Goal: Task Accomplishment & Management: Use online tool/utility

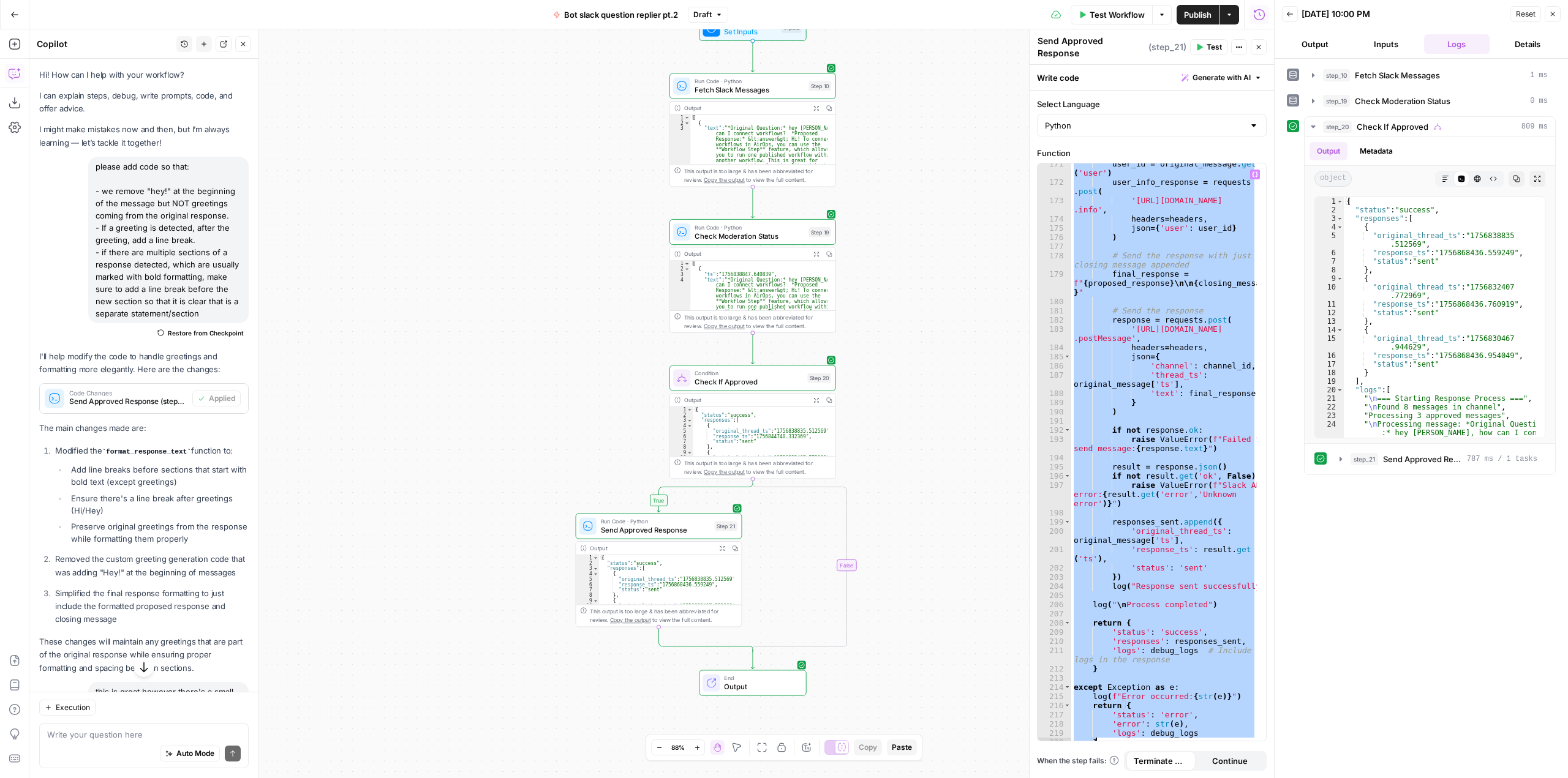
scroll to position [2293, 0]
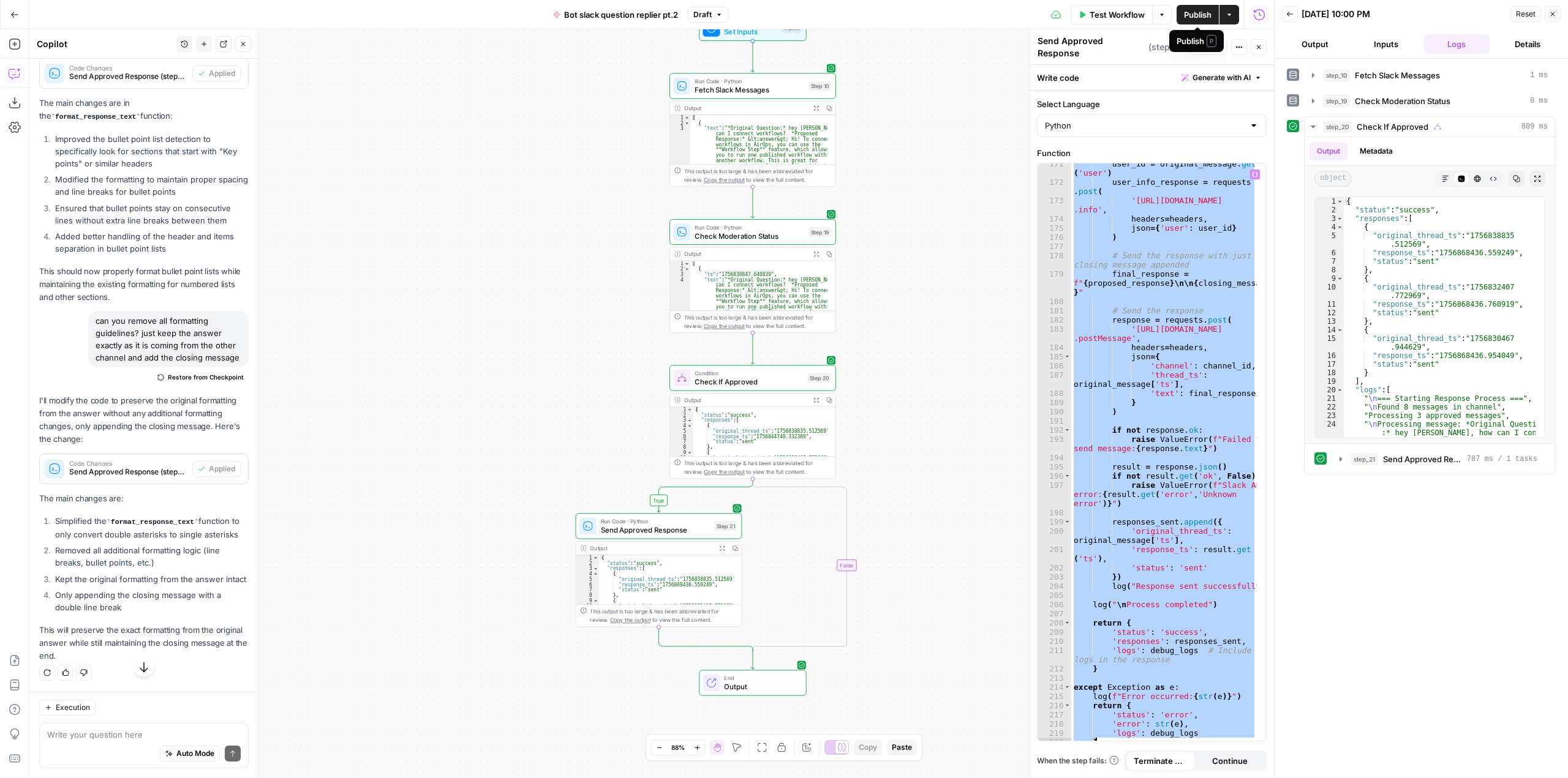
click at [1205, 19] on span "Publish" at bounding box center [1197, 15] width 27 height 12
click at [1196, 333] on div "user_id = original_message . get ( 'user' ) user_info_response = requests . pos…" at bounding box center [1164, 452] width 186 height 577
paste textarea
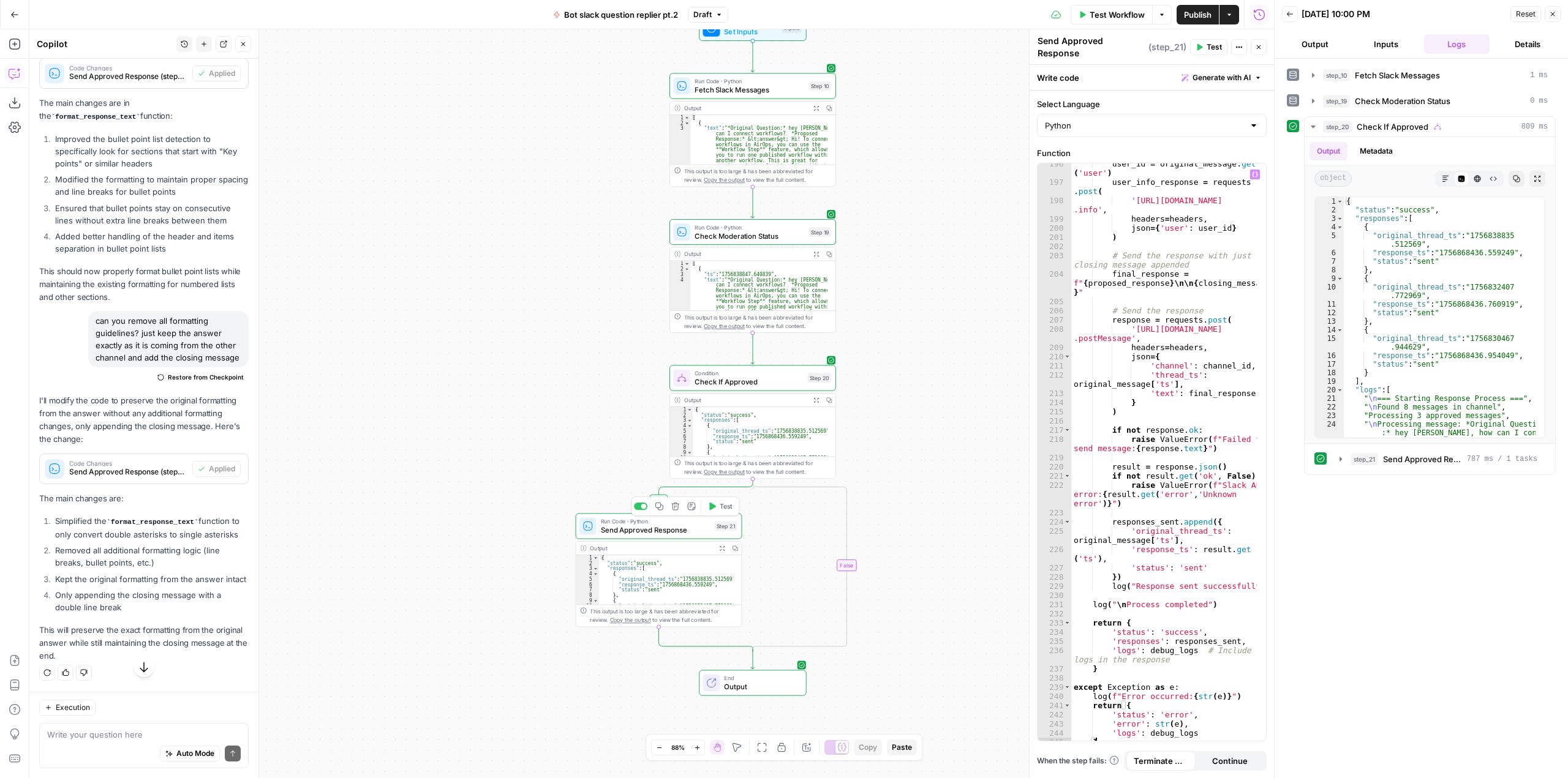
click at [717, 509] on button "Test" at bounding box center [720, 506] width 33 height 14
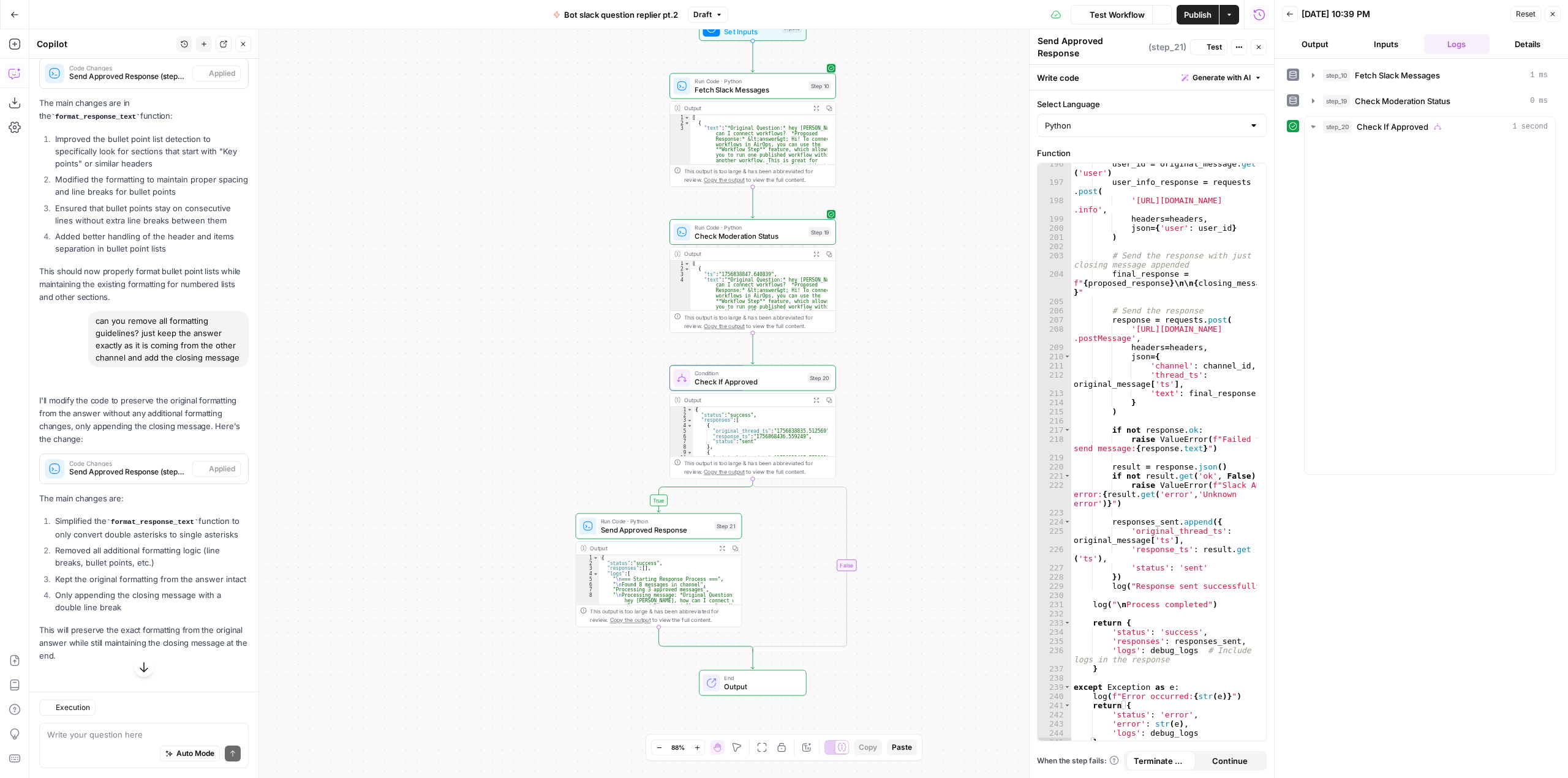
scroll to position [2293, 0]
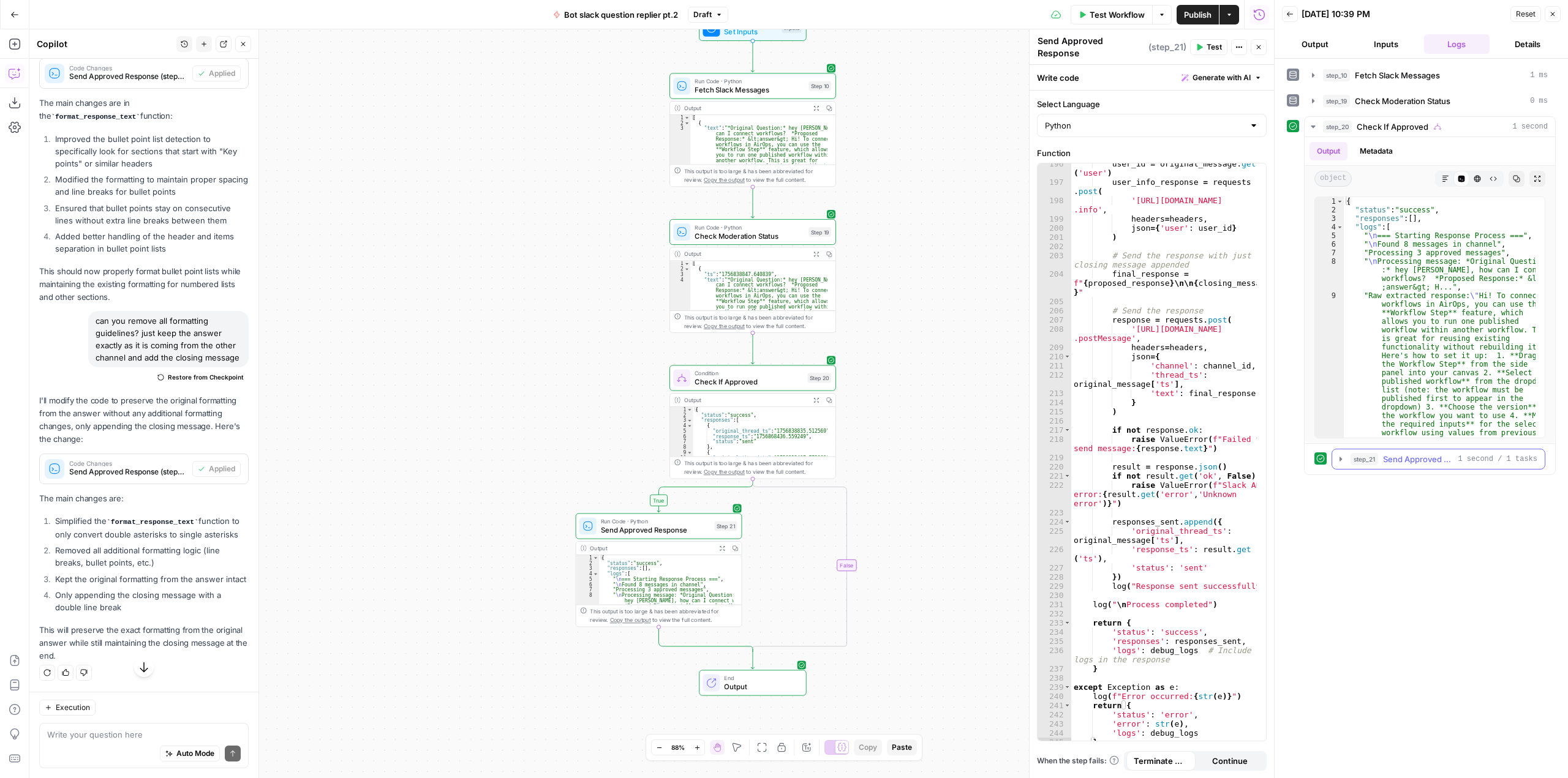
click at [1337, 457] on icon "button" at bounding box center [1340, 459] width 10 height 10
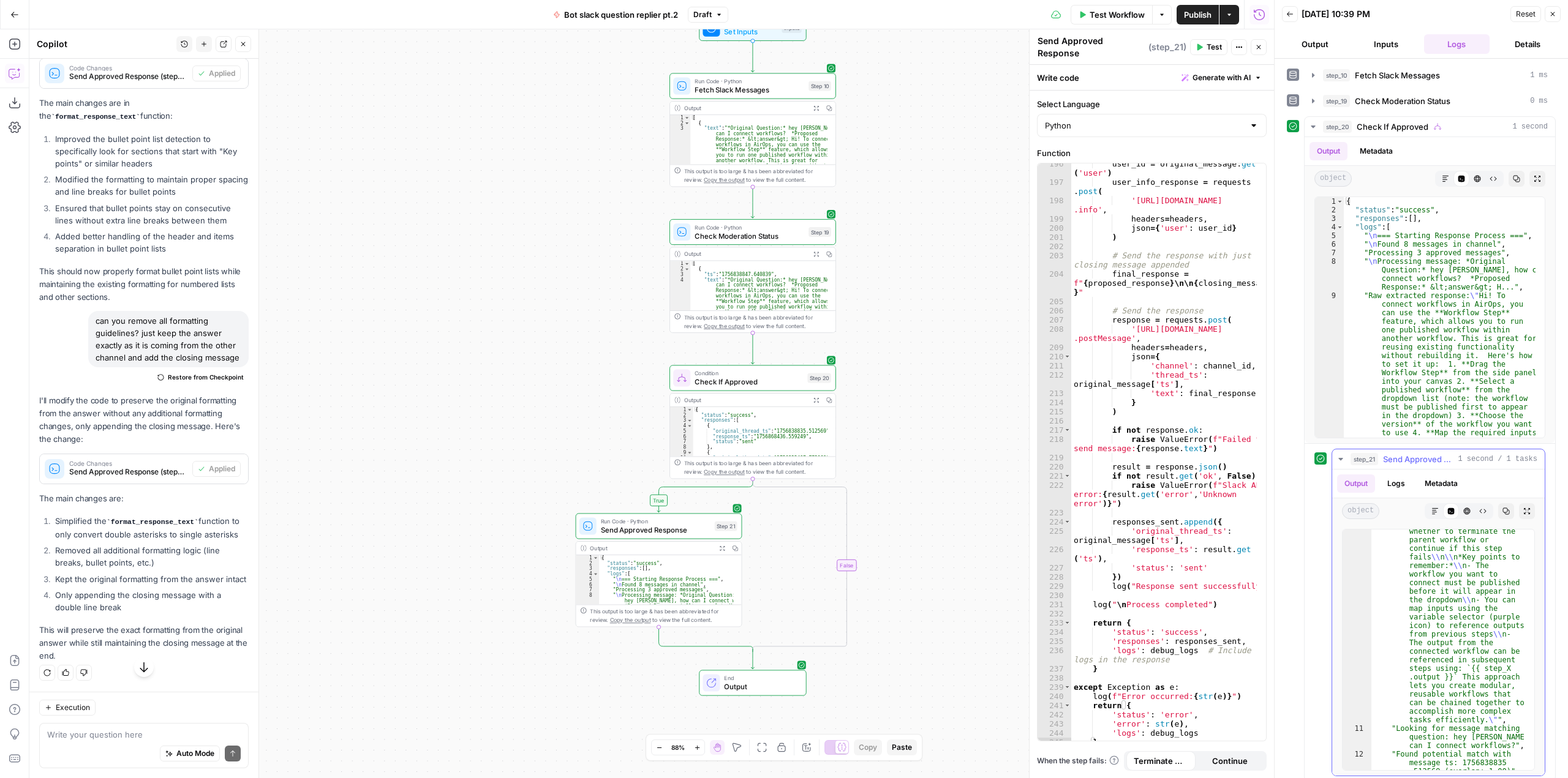
scroll to position [992, 0]
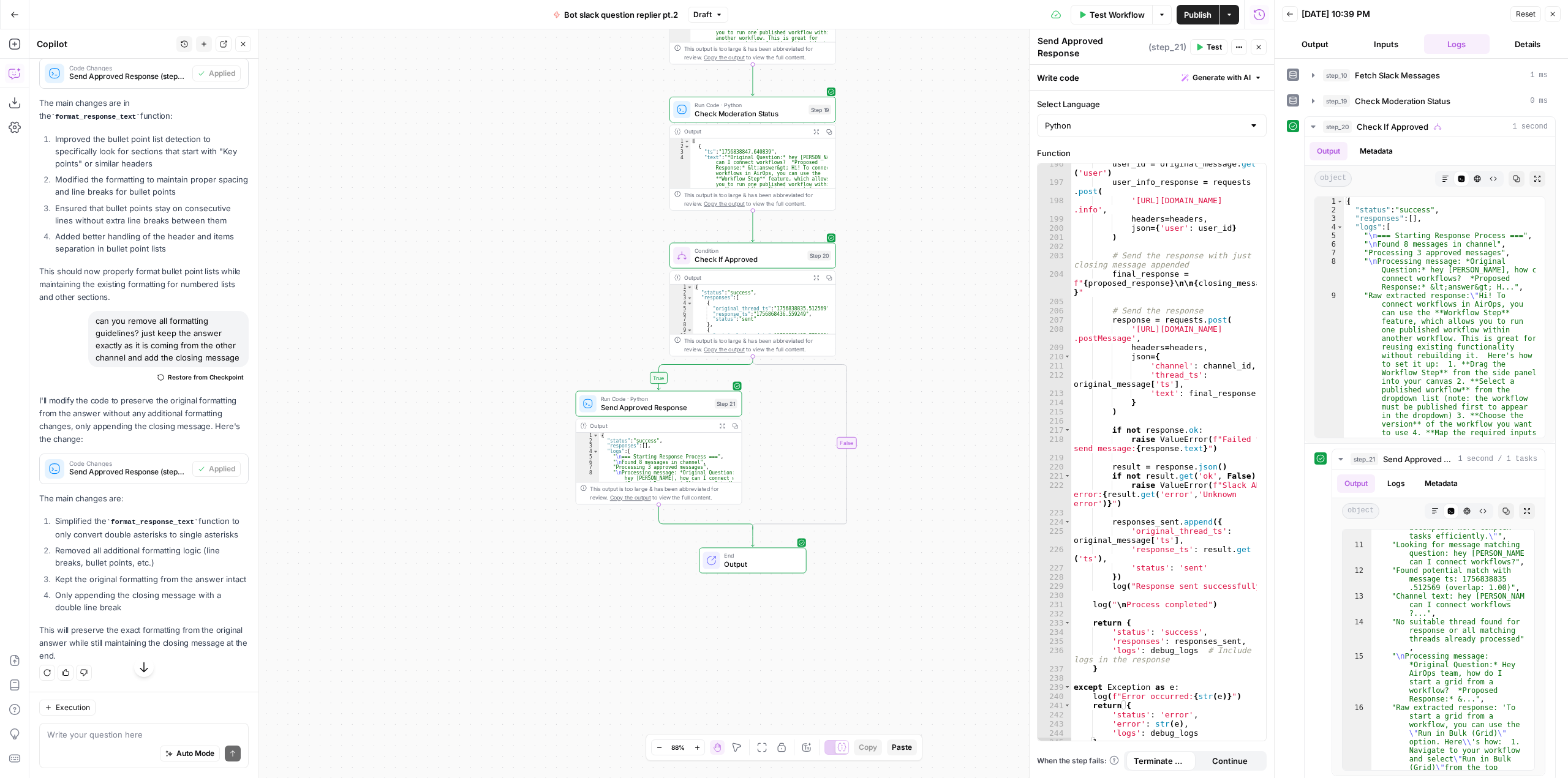
click at [1102, 19] on span "Test Workflow" at bounding box center [1117, 15] width 55 height 12
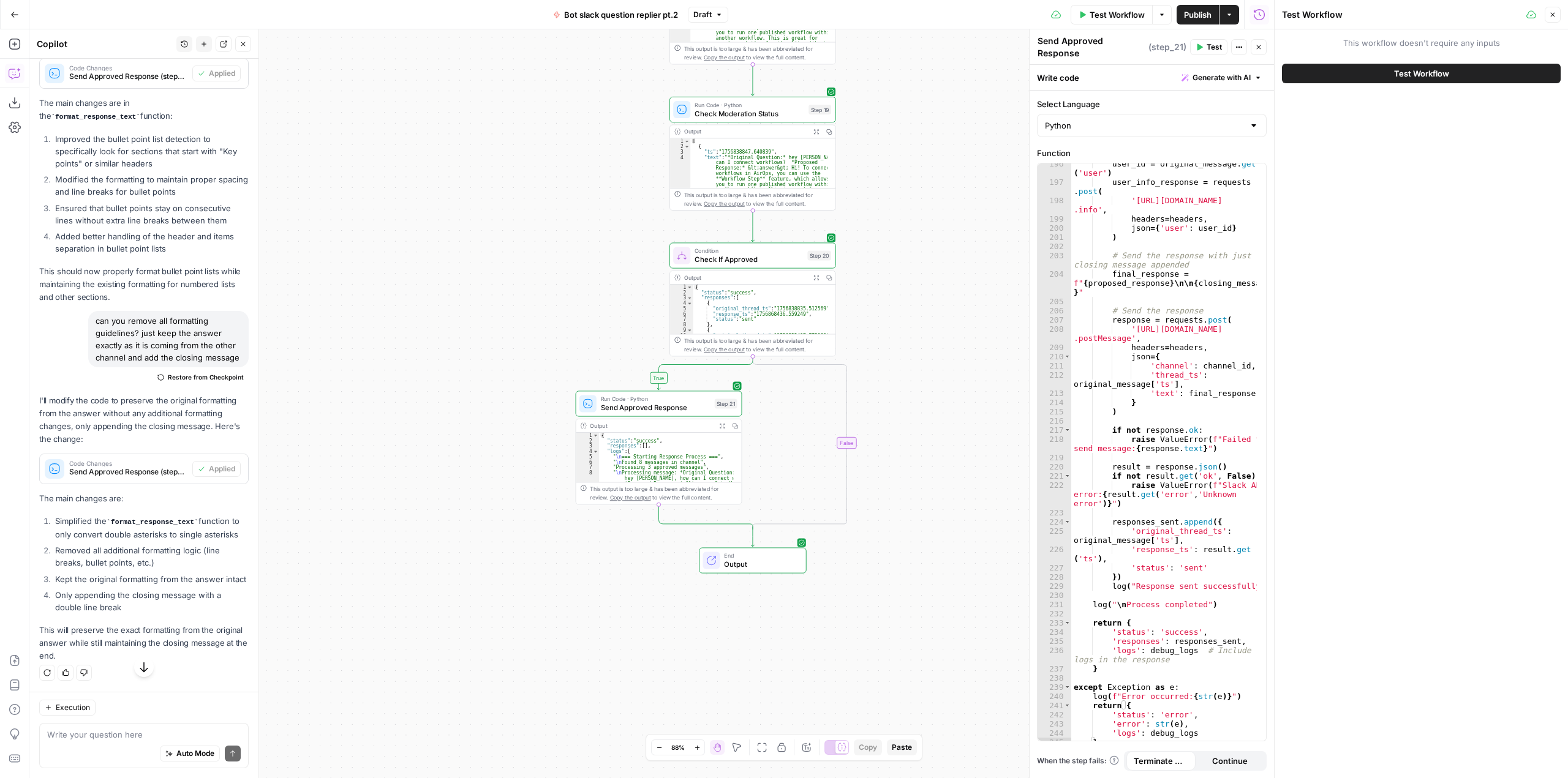
click at [1388, 71] on button "Test Workflow" at bounding box center [1421, 73] width 279 height 19
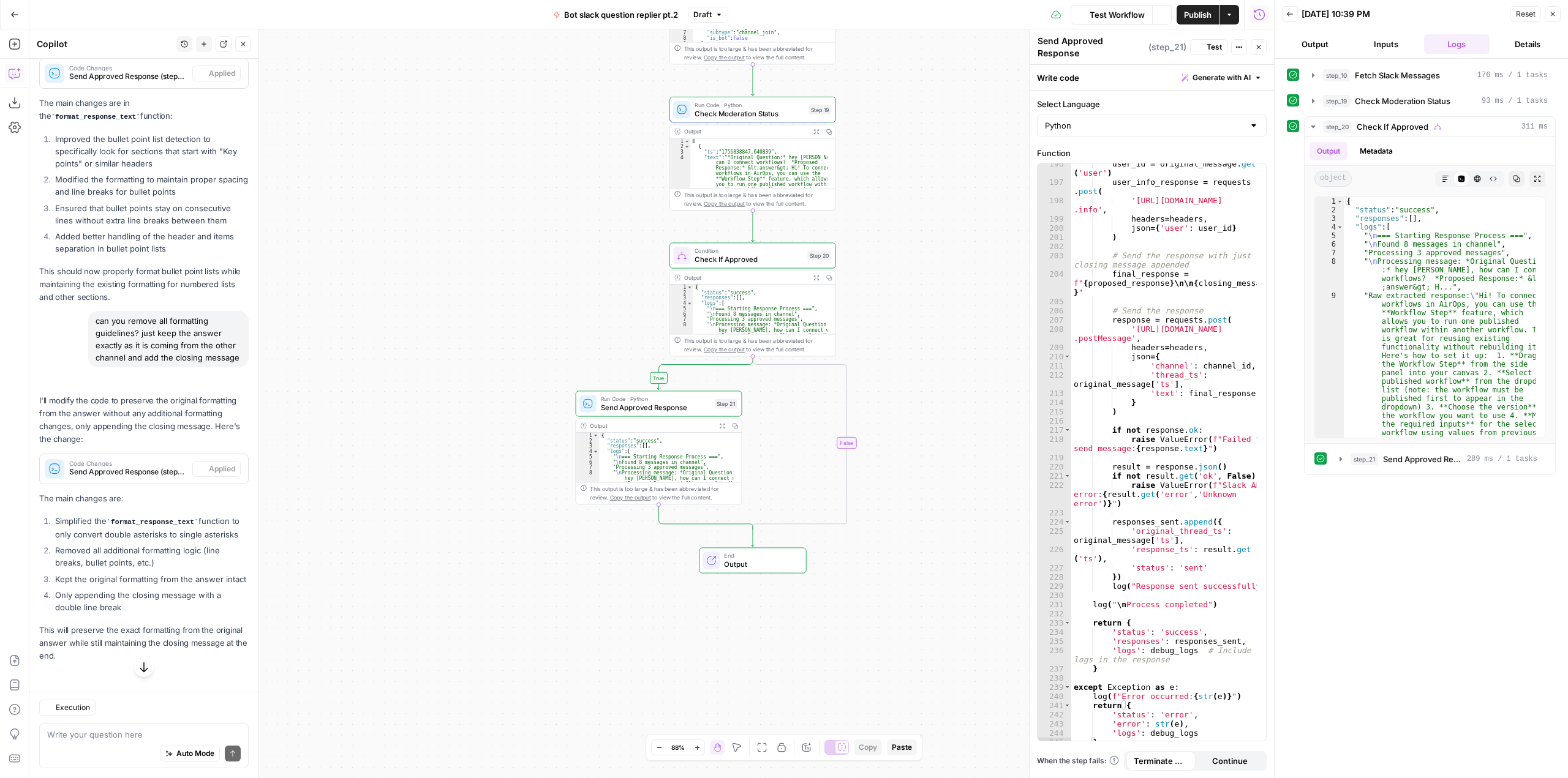
scroll to position [2293, 0]
click at [1130, 11] on span "Test Workflow" at bounding box center [1117, 15] width 55 height 12
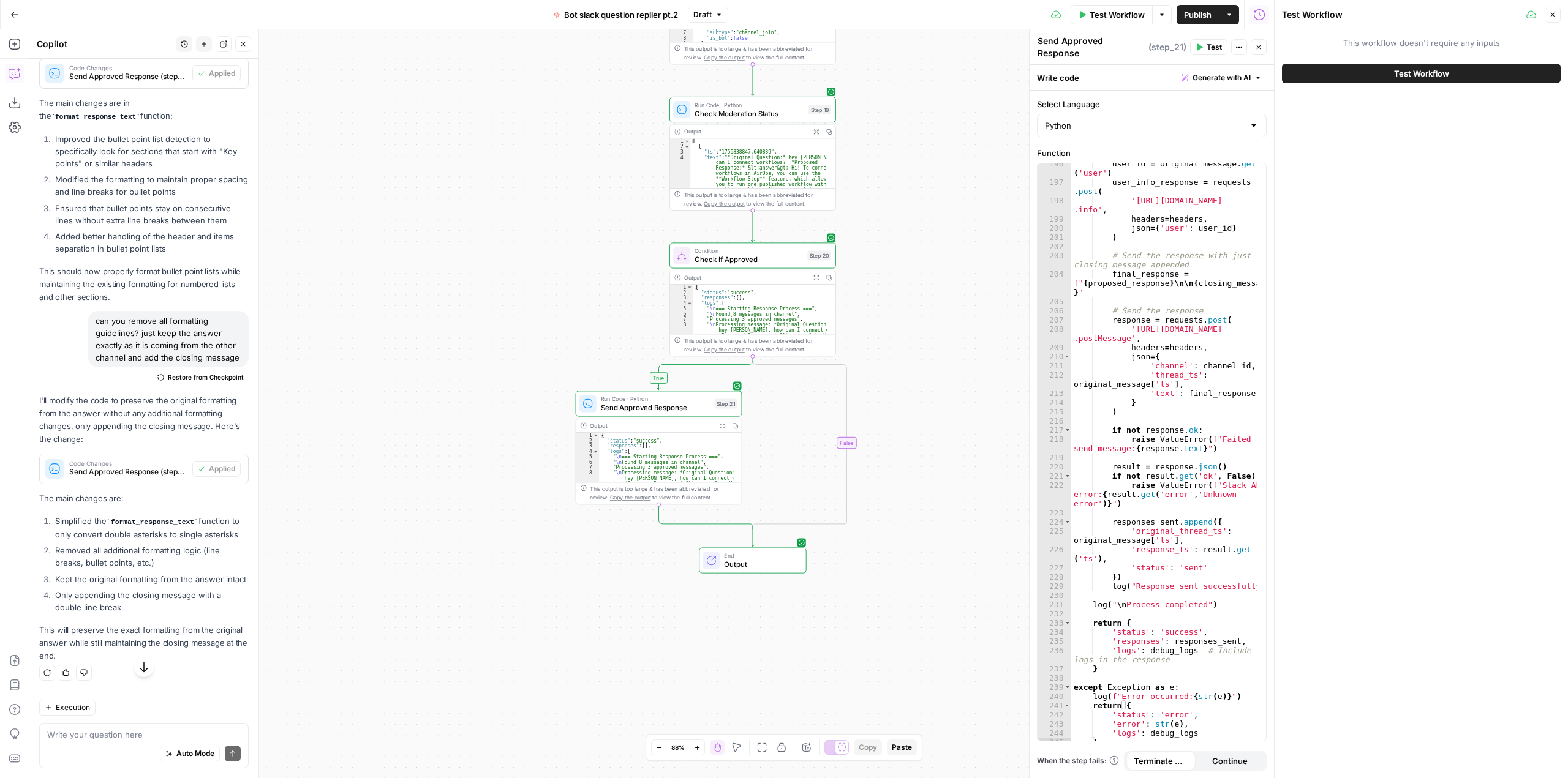
click at [1459, 79] on button "Test Workflow" at bounding box center [1421, 73] width 279 height 19
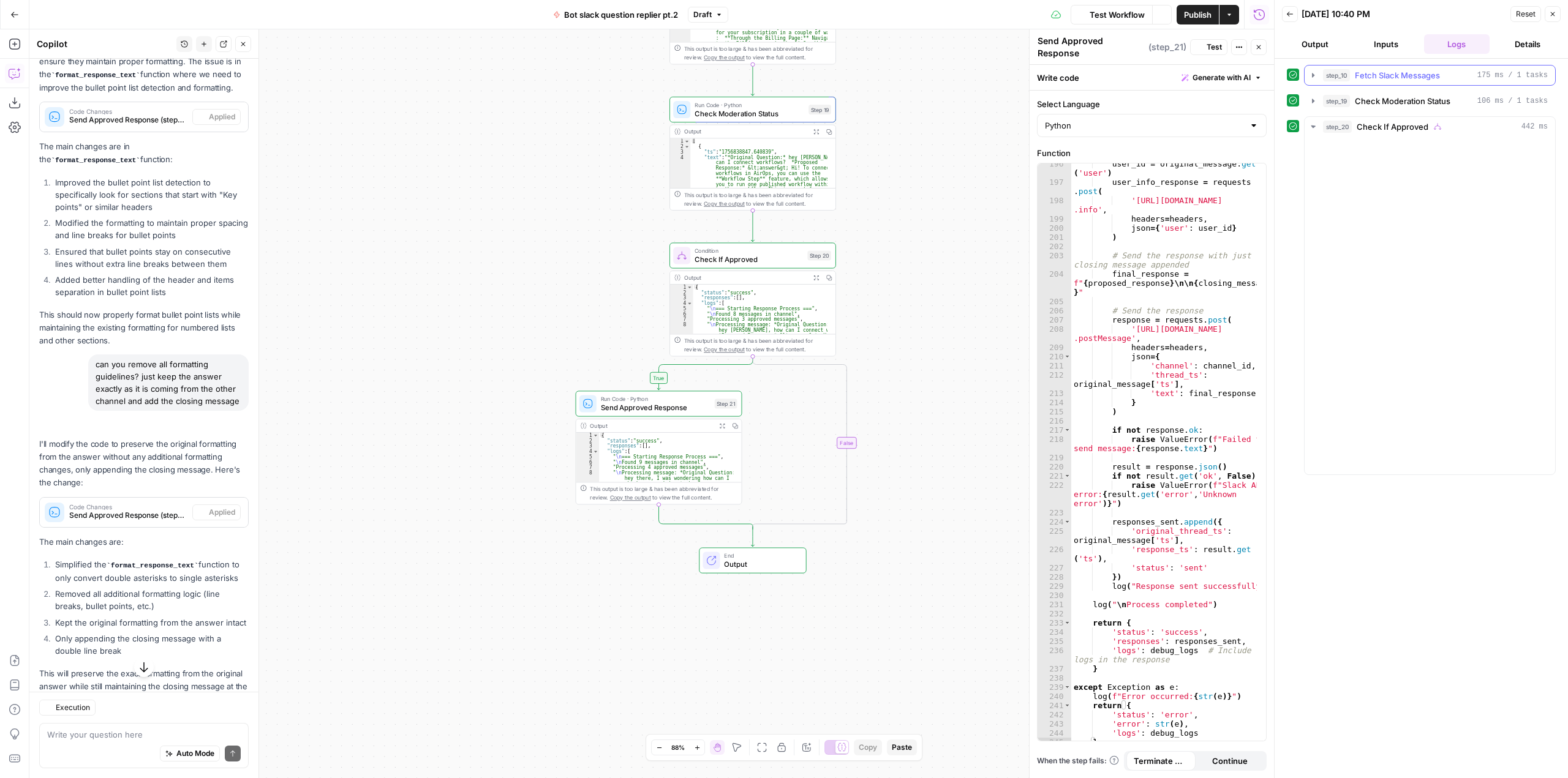
scroll to position [2293, 0]
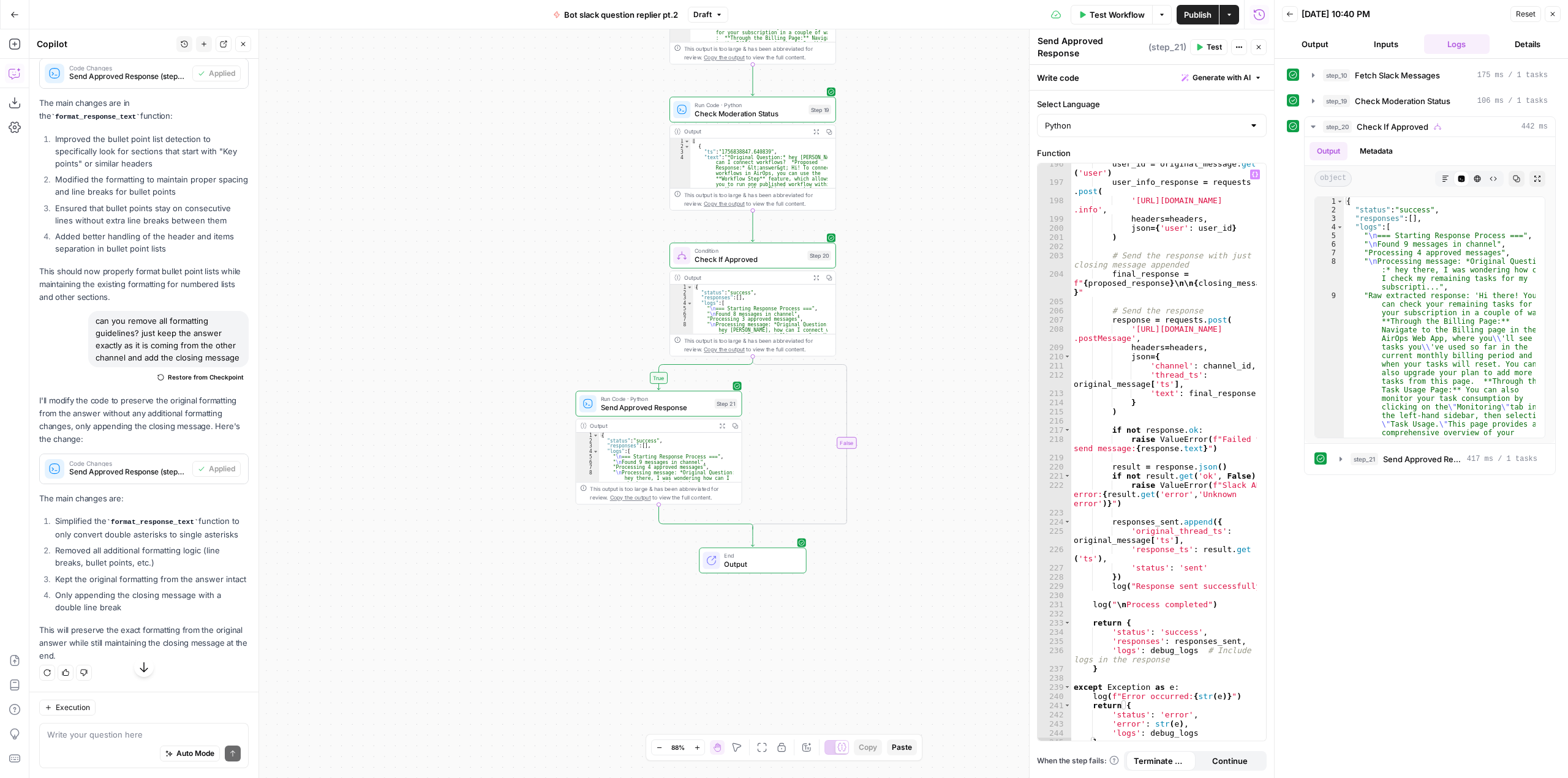
click at [1233, 462] on div "user_id = original_message . get ( 'user' ) user_info_response = requests . pos…" at bounding box center [1164, 464] width 186 height 611
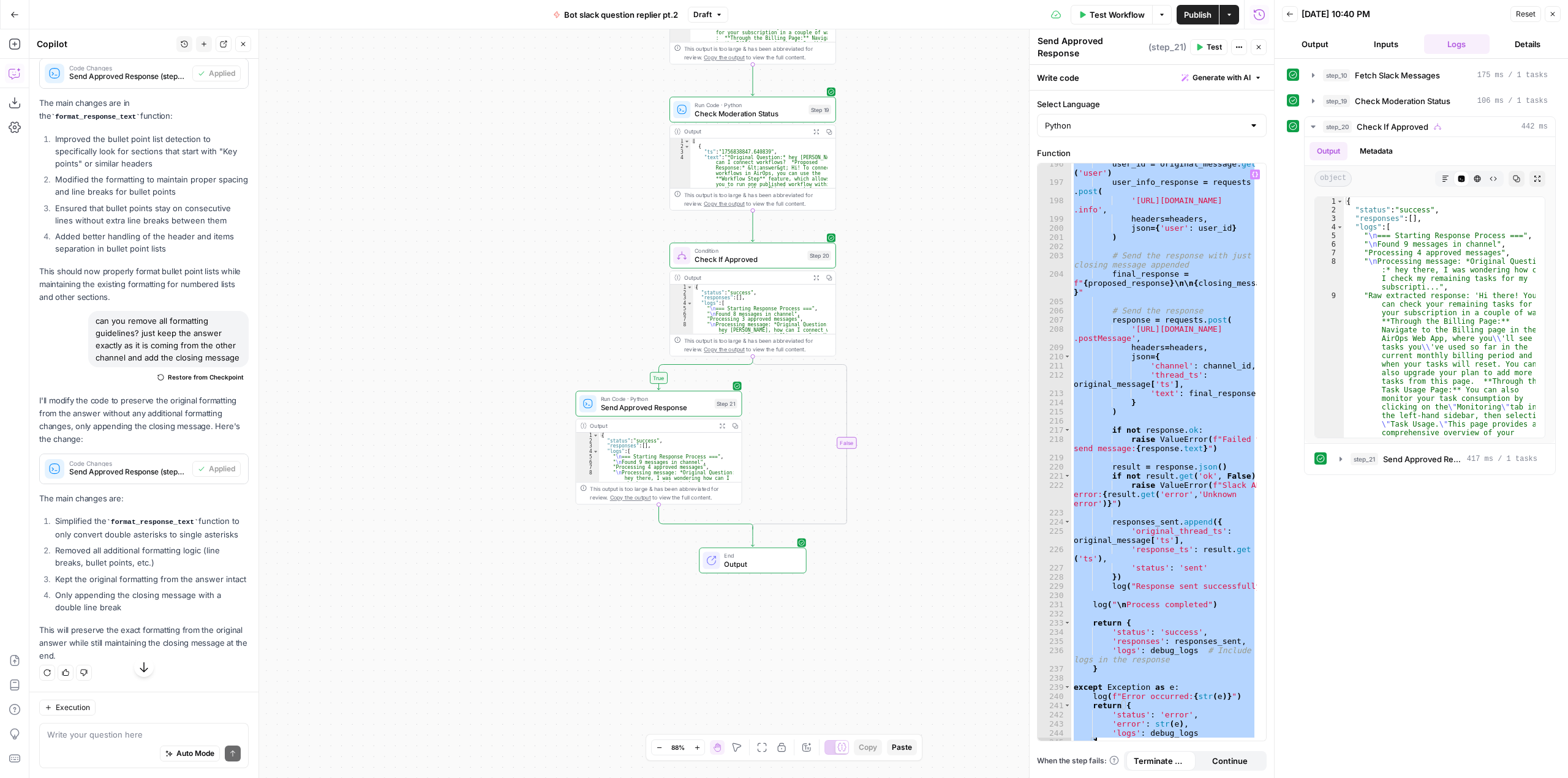
paste textarea
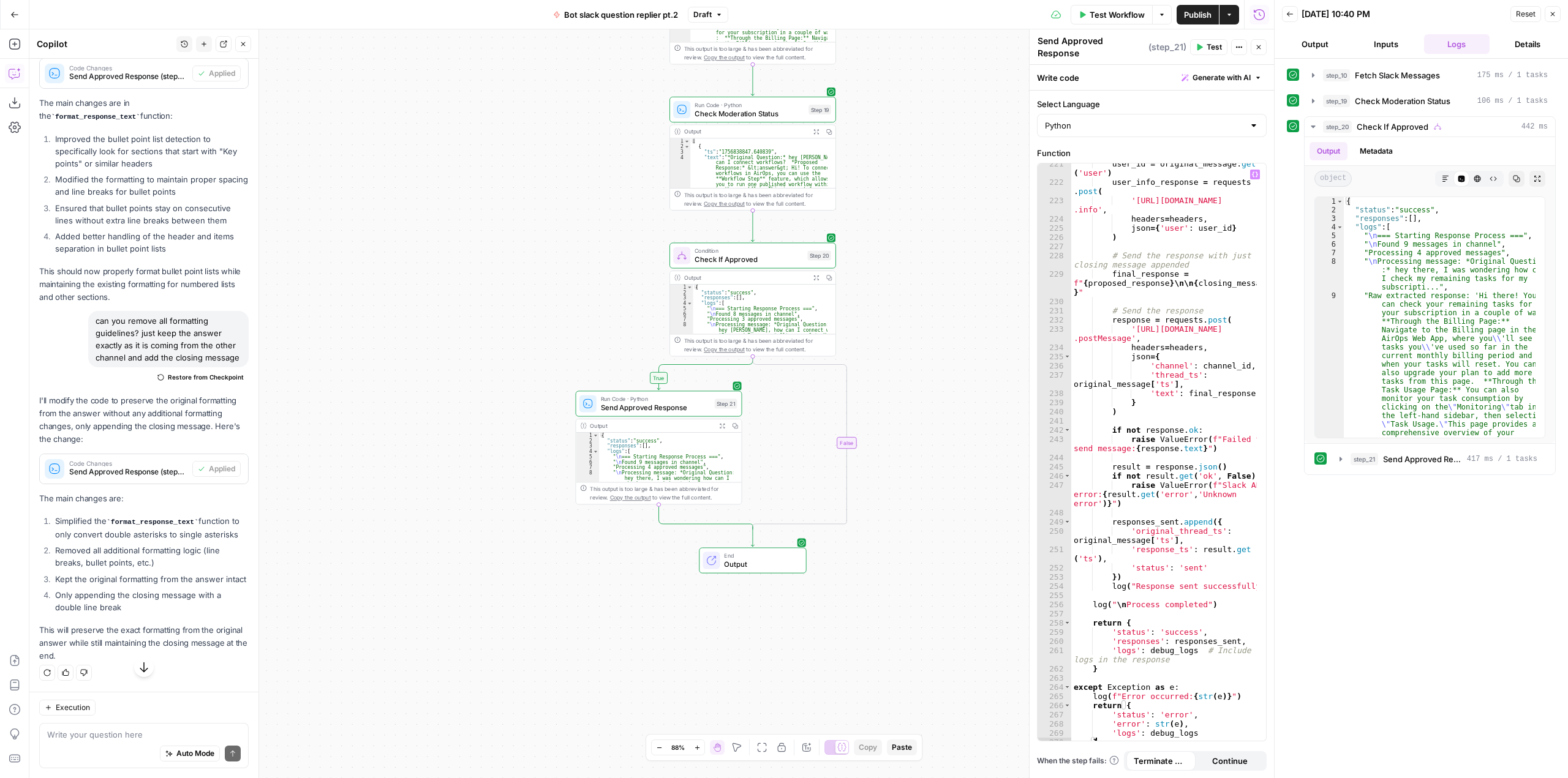
scroll to position [3301, 0]
click at [717, 391] on button "Test" at bounding box center [720, 384] width 33 height 14
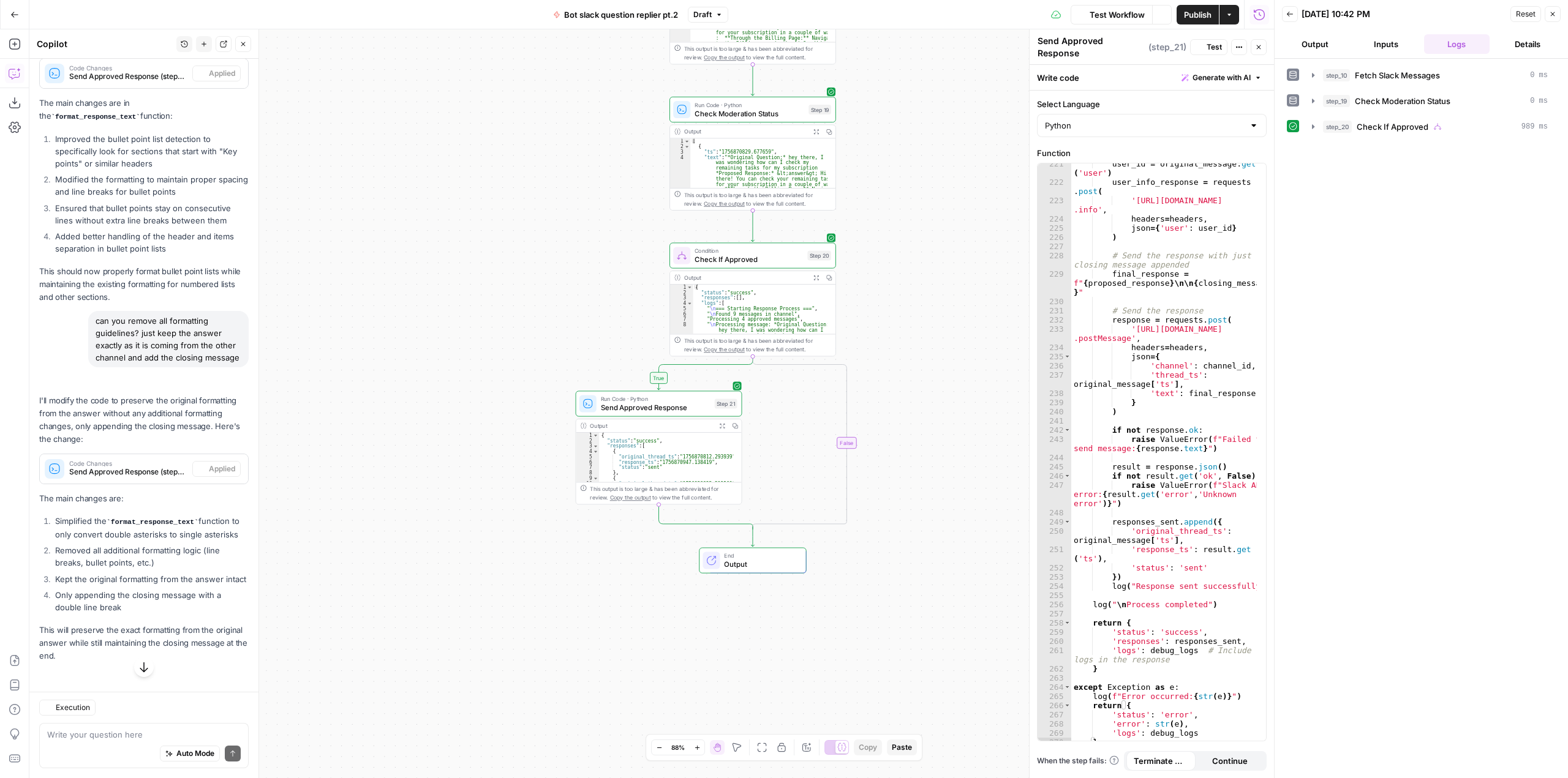
scroll to position [2293, 0]
click at [1200, 471] on div "user_id = original_message . get ( 'user' ) user_info_response = requests . pos…" at bounding box center [1164, 464] width 186 height 611
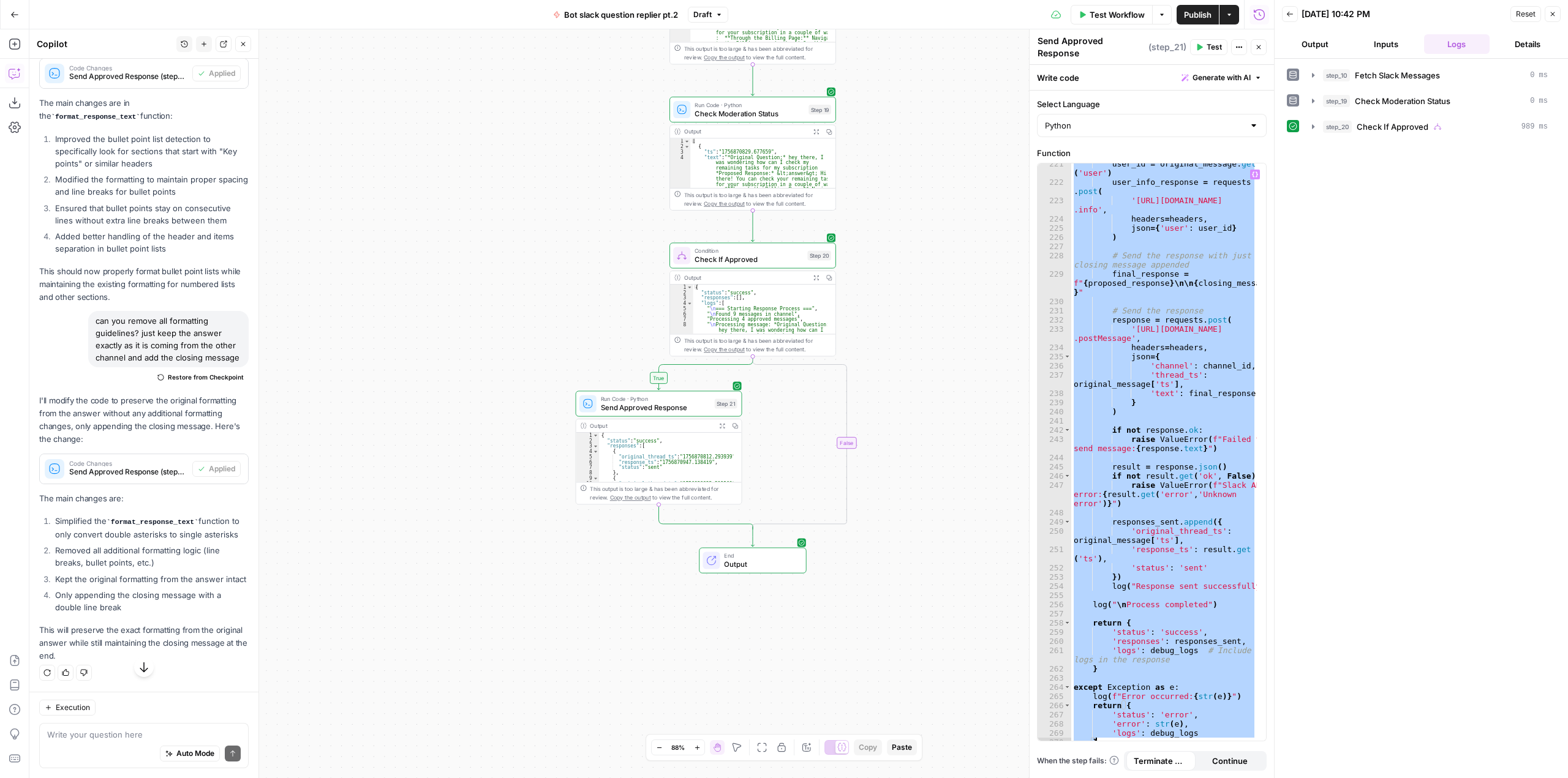
paste textarea
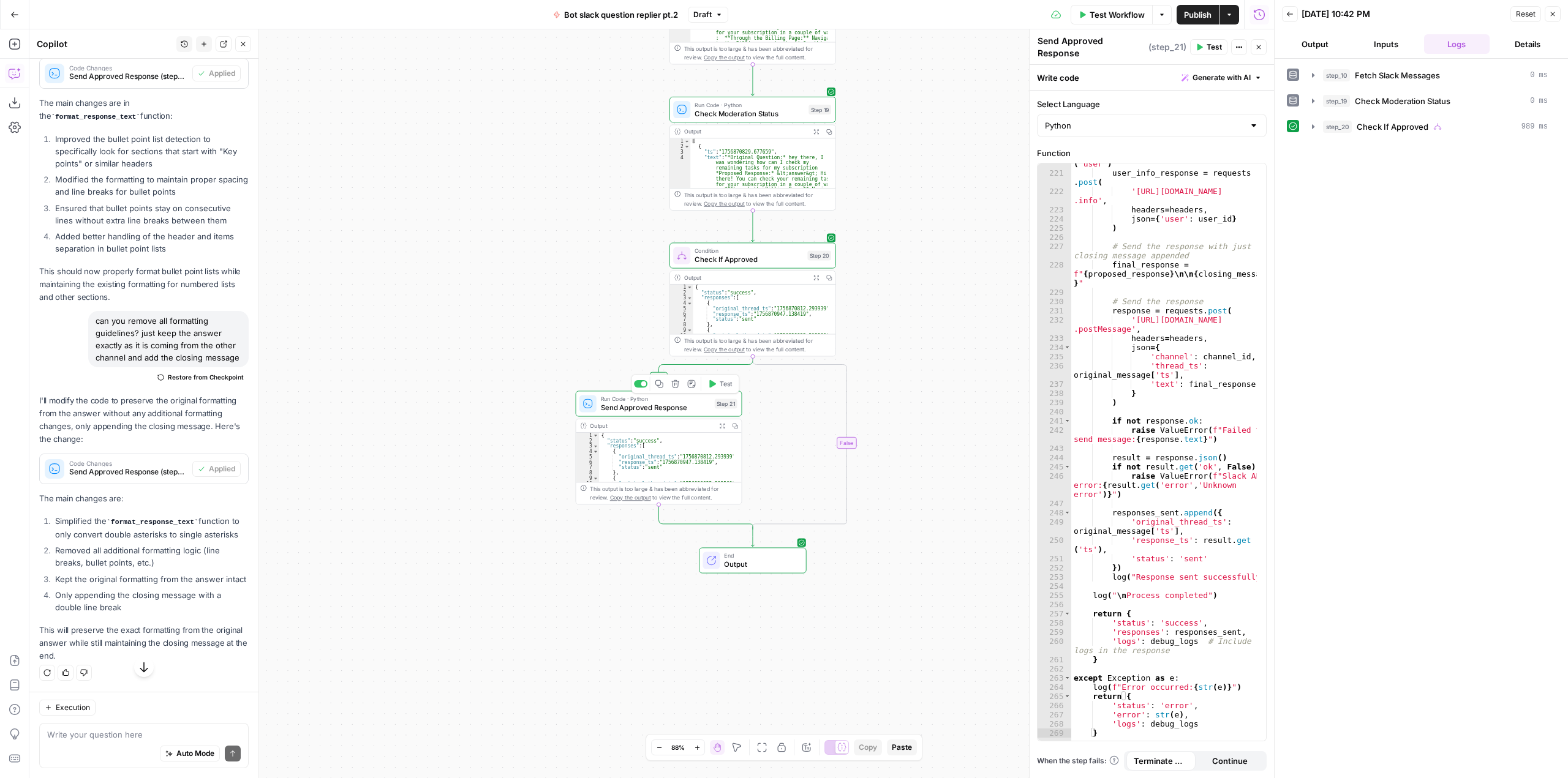
drag, startPoint x: 717, startPoint y: 380, endPoint x: 82, endPoint y: 303, distance: 639.7
click at [717, 380] on button "Test" at bounding box center [720, 384] width 33 height 14
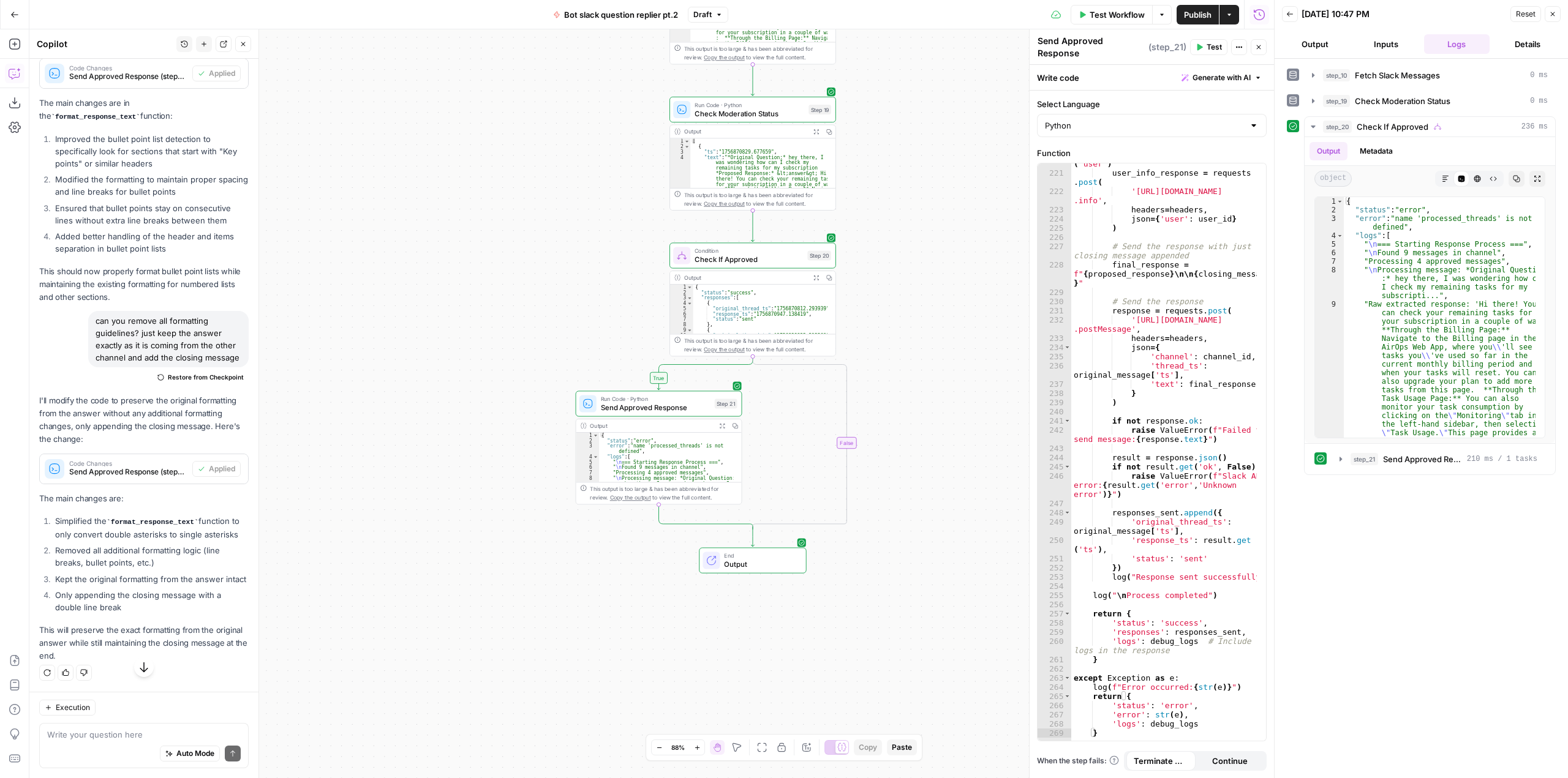
click at [1112, 14] on span "Test Workflow" at bounding box center [1117, 15] width 55 height 12
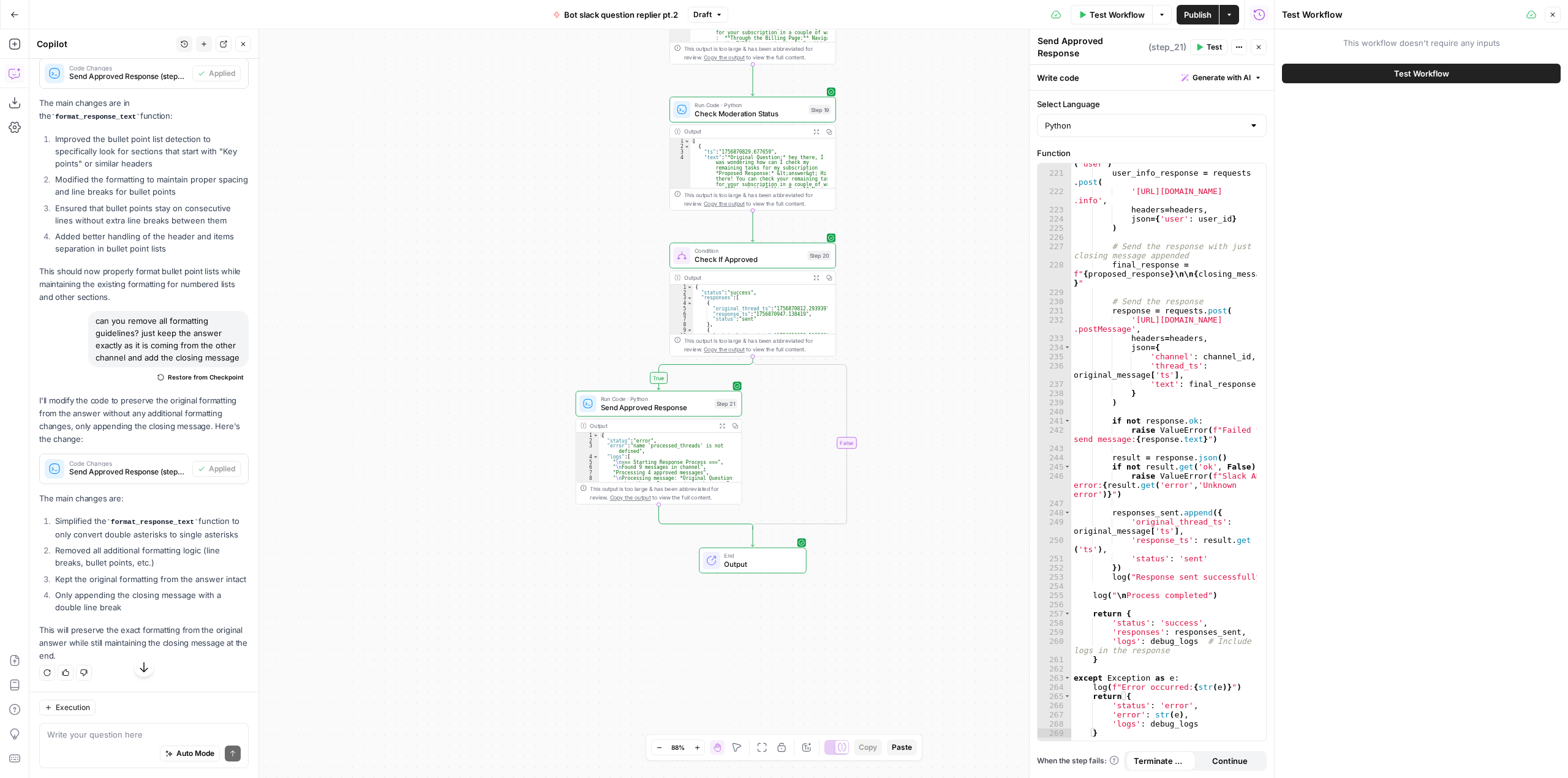
click at [1352, 76] on button "Test Workflow" at bounding box center [1421, 73] width 279 height 19
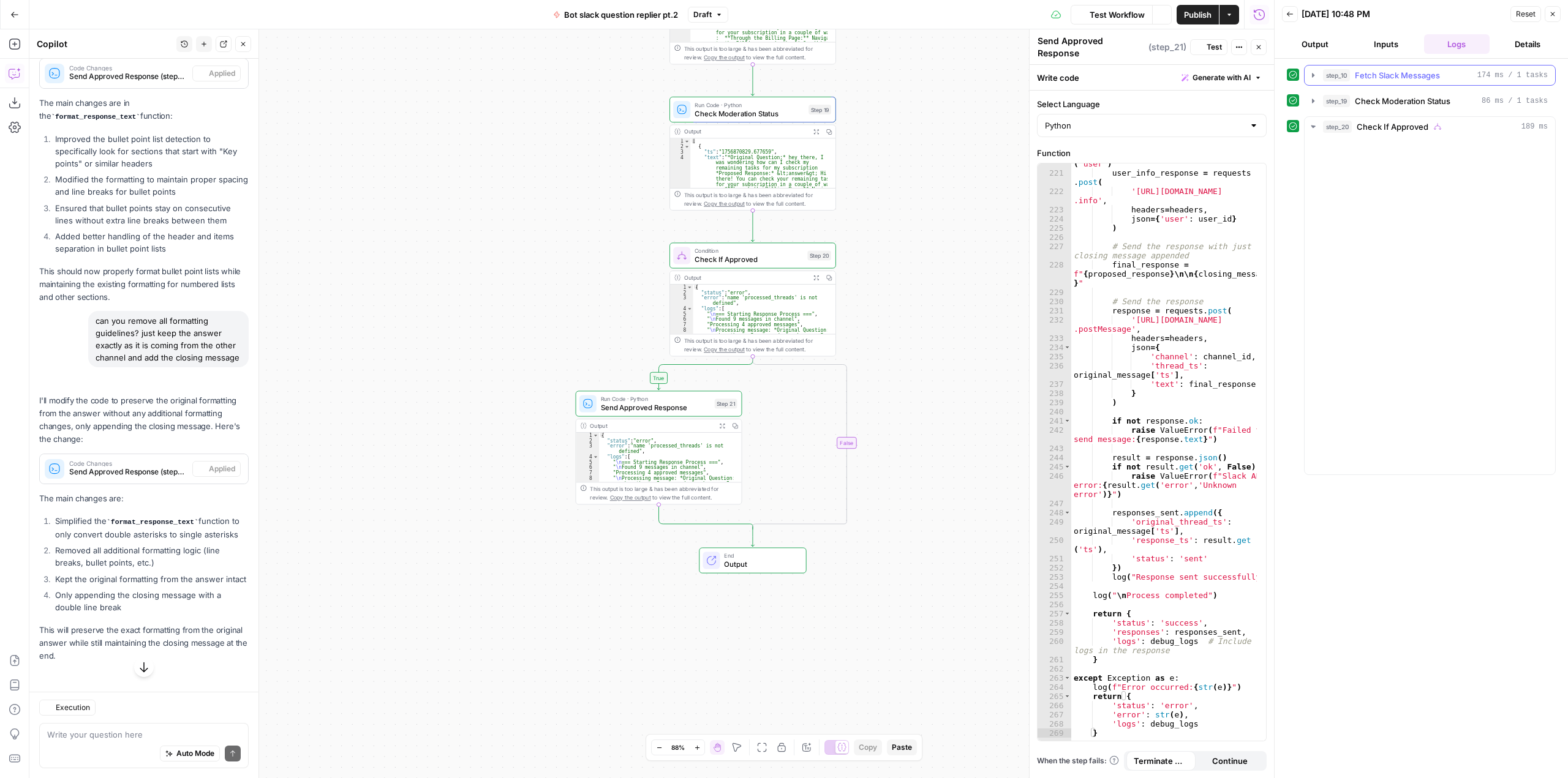
scroll to position [2293, 0]
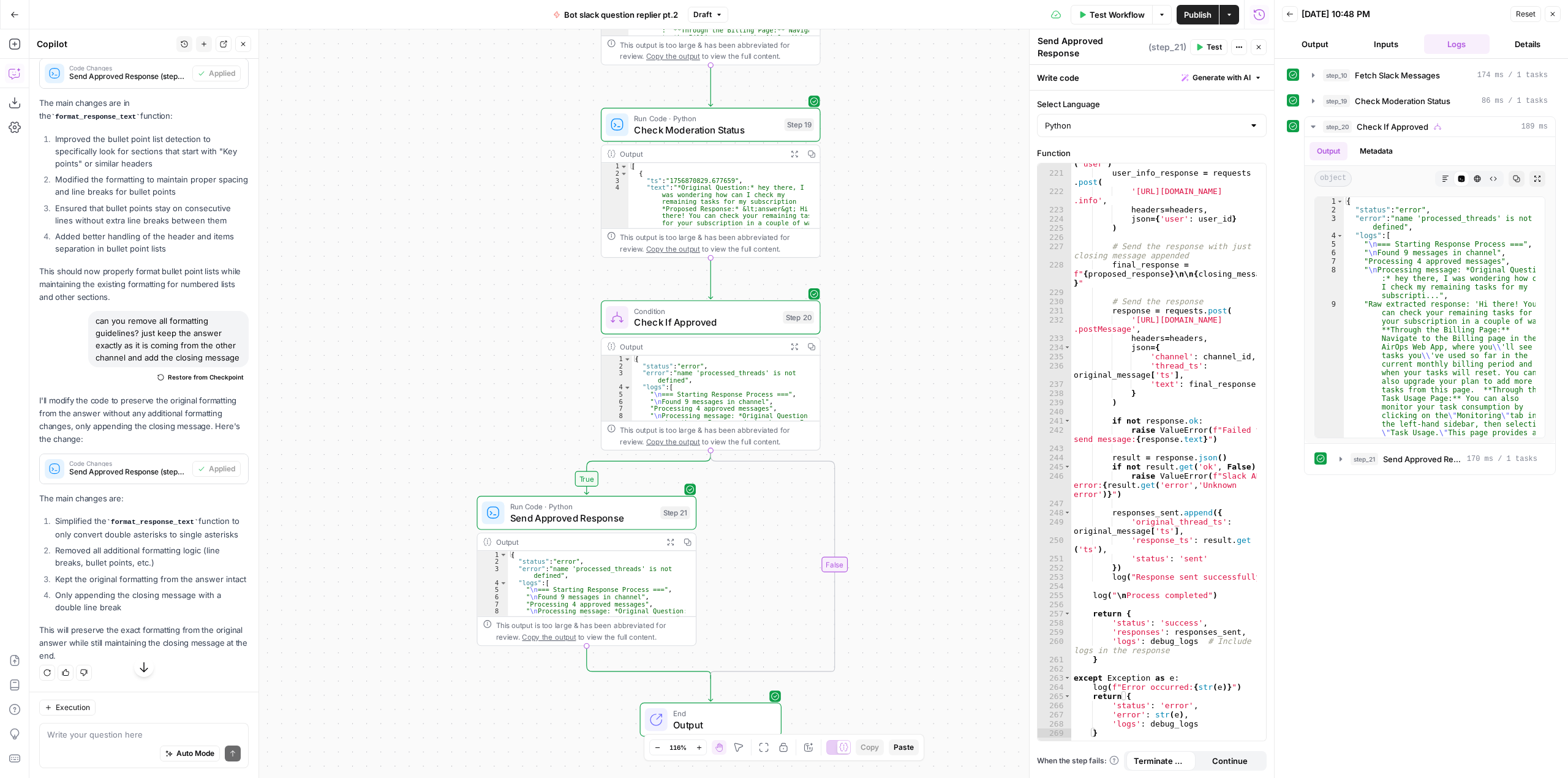
click at [1169, 324] on div "user_id = original_message . get ( 'user' ) user_info_response = requests . pos…" at bounding box center [1164, 455] width 186 height 611
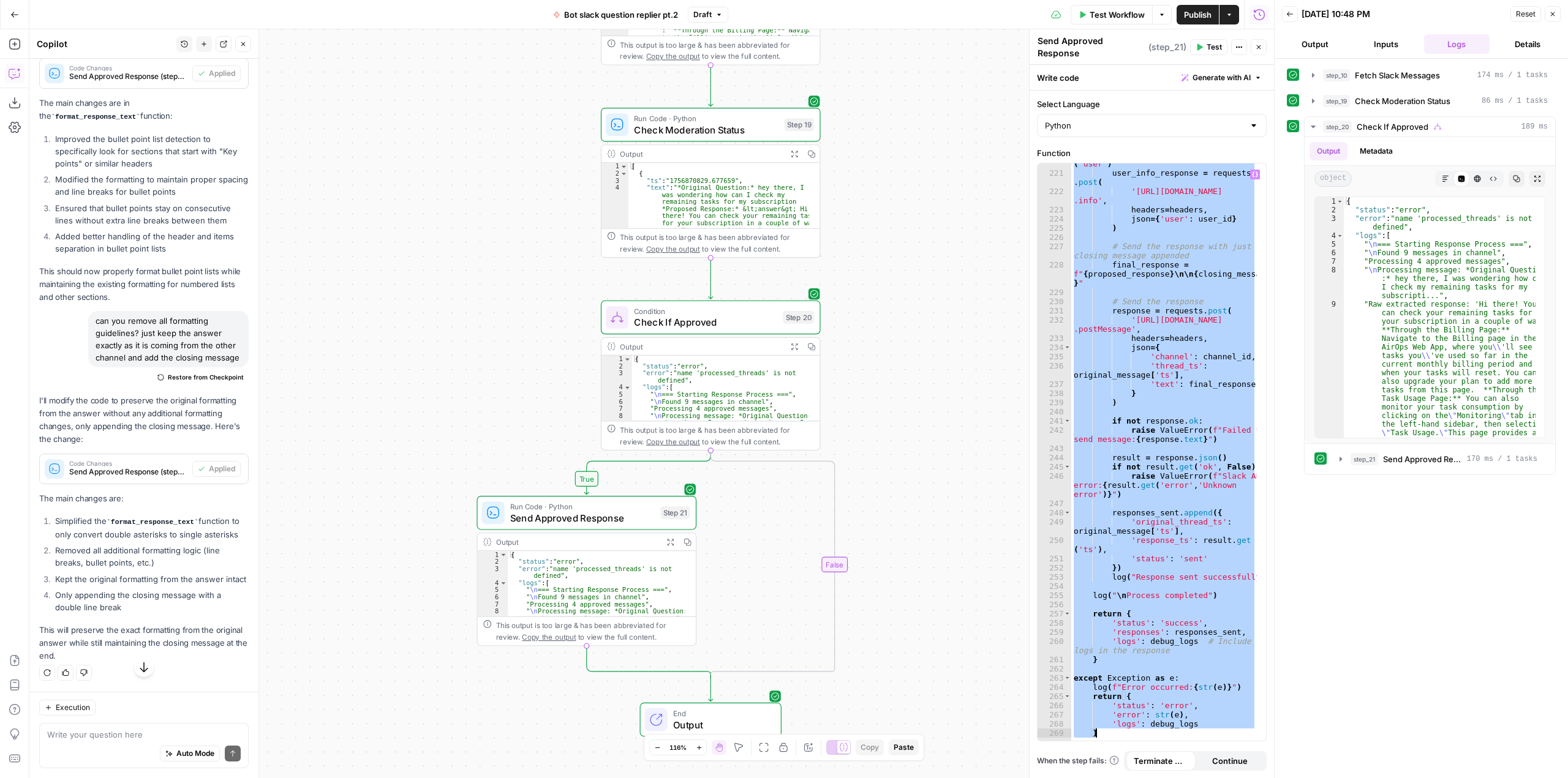
paste textarea
type textarea "*"
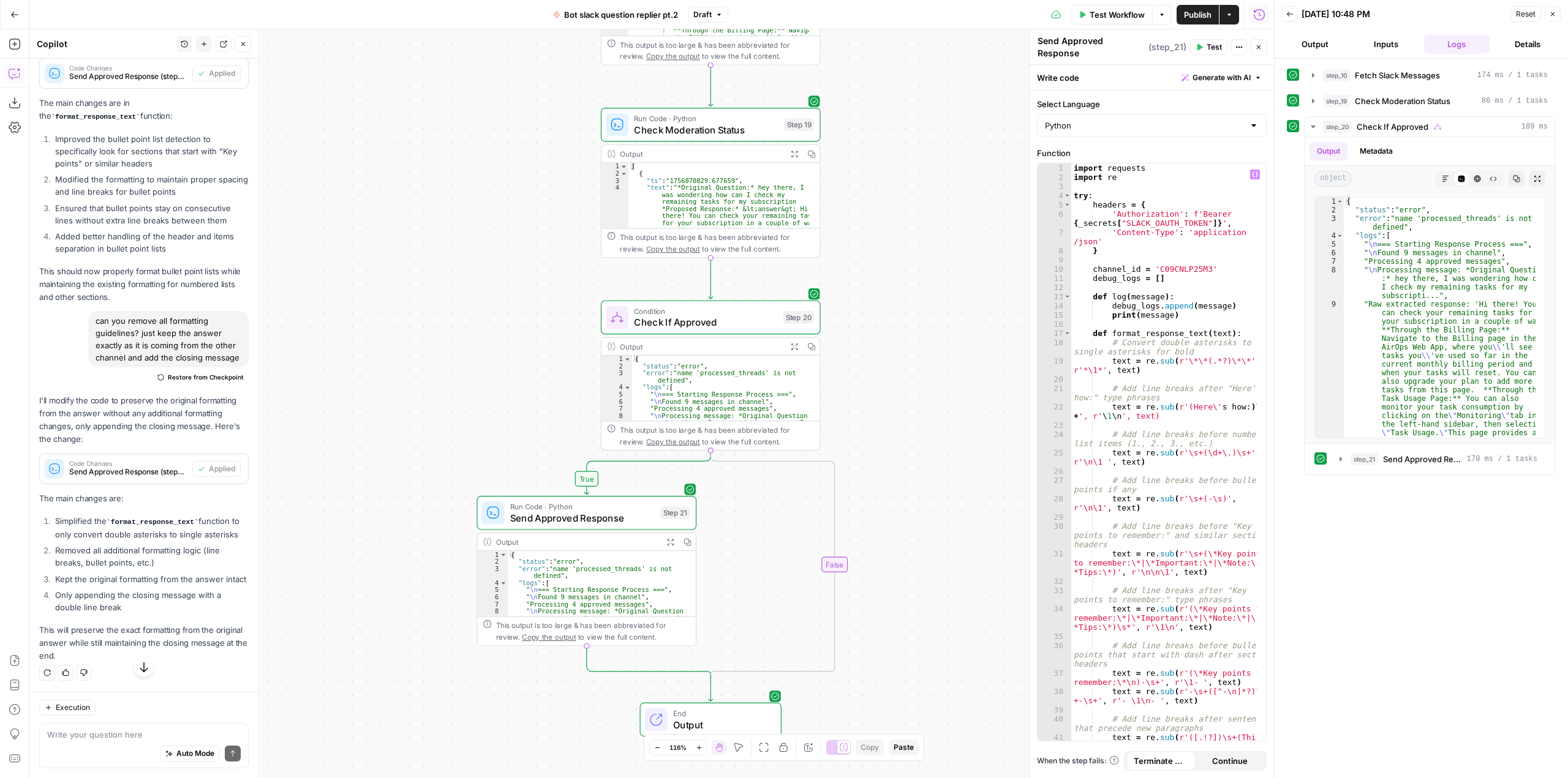
scroll to position [0, 0]
click at [667, 493] on span "Test" at bounding box center [675, 487] width 17 height 13
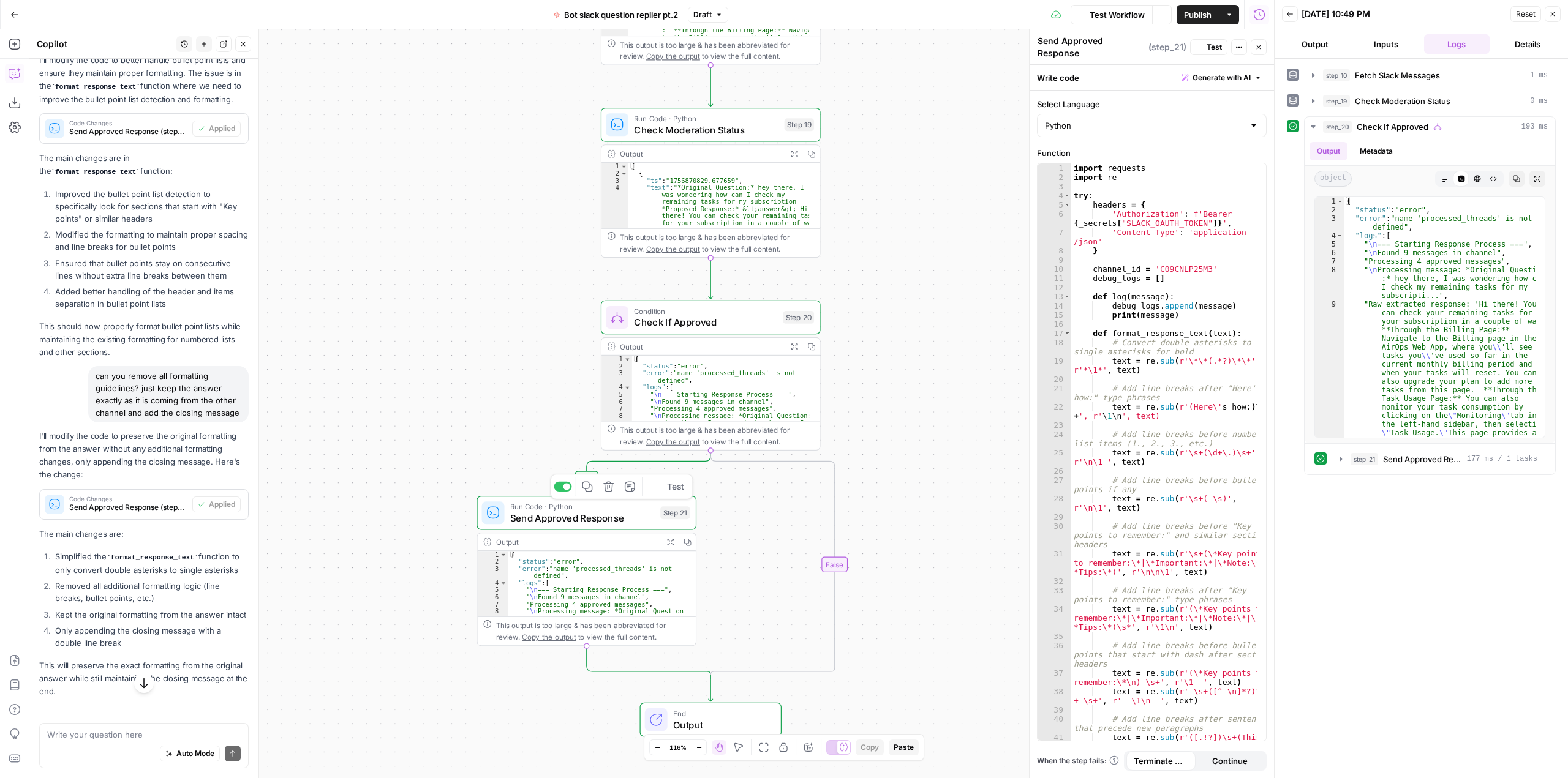
scroll to position [2293, 0]
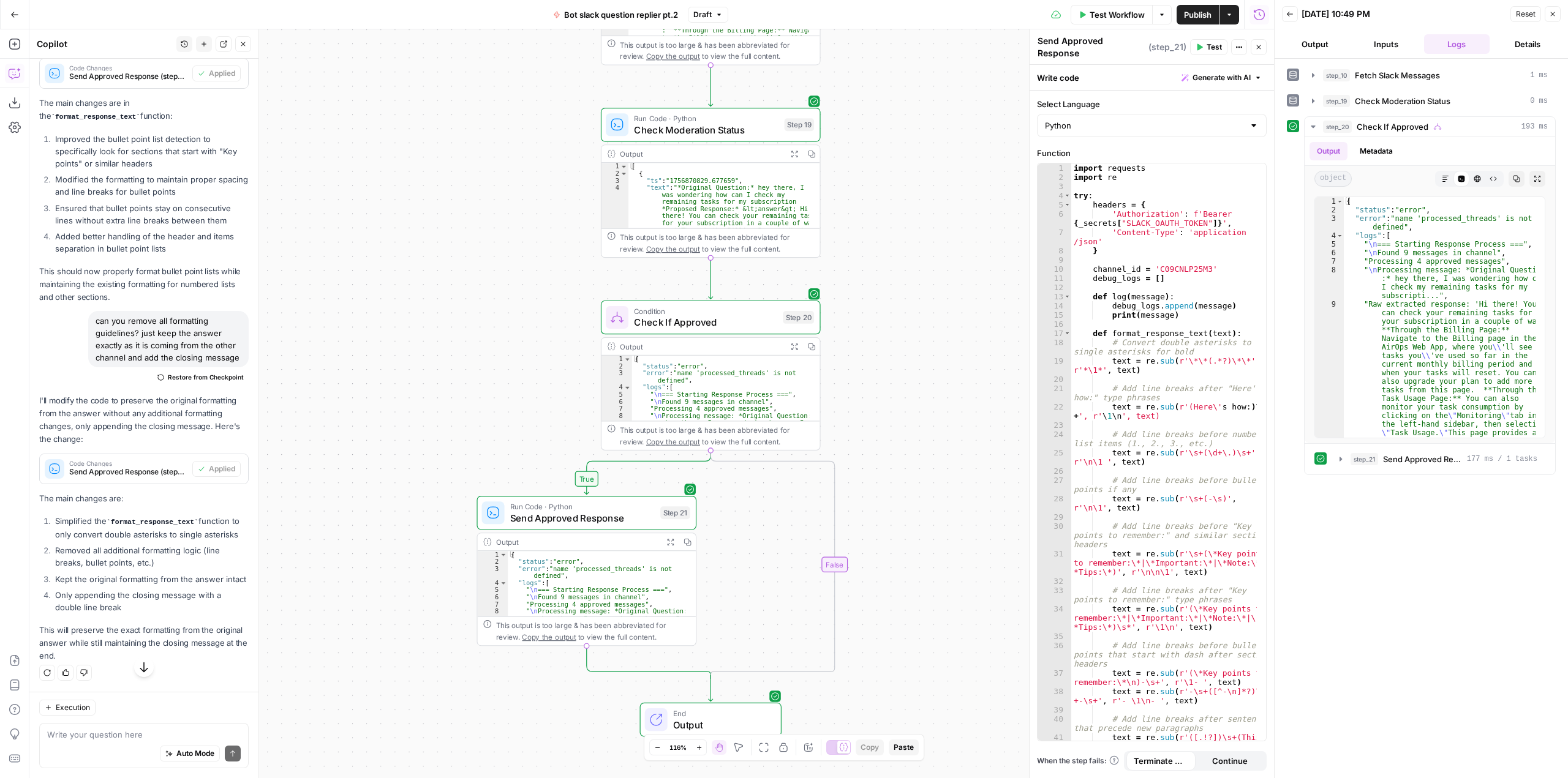
type textarea "**********"
click at [1477, 335] on div "{ "status" : "error" , "error" : "name 'processed_threads' is not defined" , "l…" at bounding box center [1439, 480] width 192 height 566
click at [1517, 180] on icon "button" at bounding box center [1516, 178] width 7 height 7
click at [1106, 316] on div "import requests import re try : headers = { 'Authorization' : f'Bearer { _secre…" at bounding box center [1164, 478] width 186 height 629
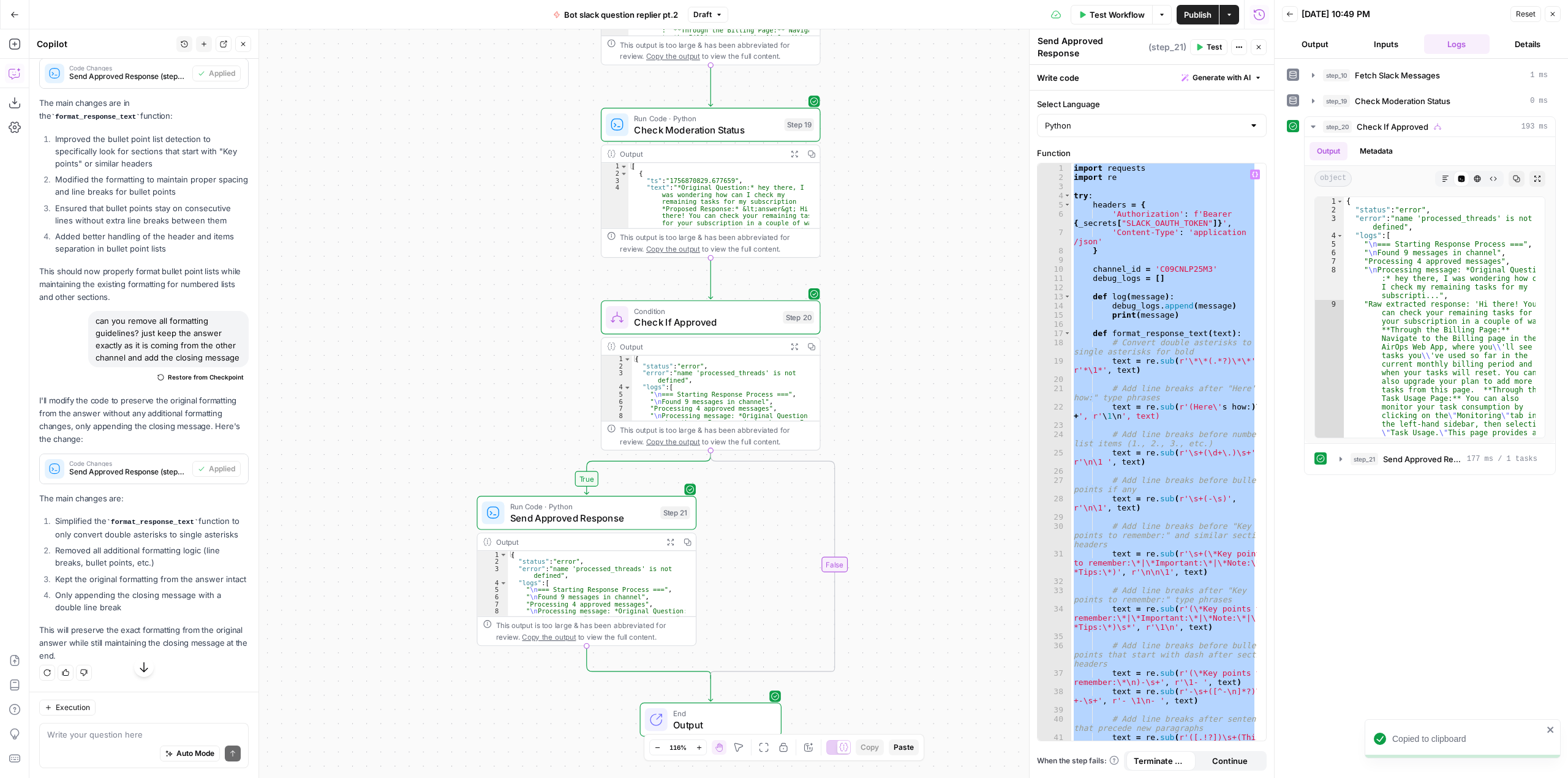
paste textarea
type textarea "*"
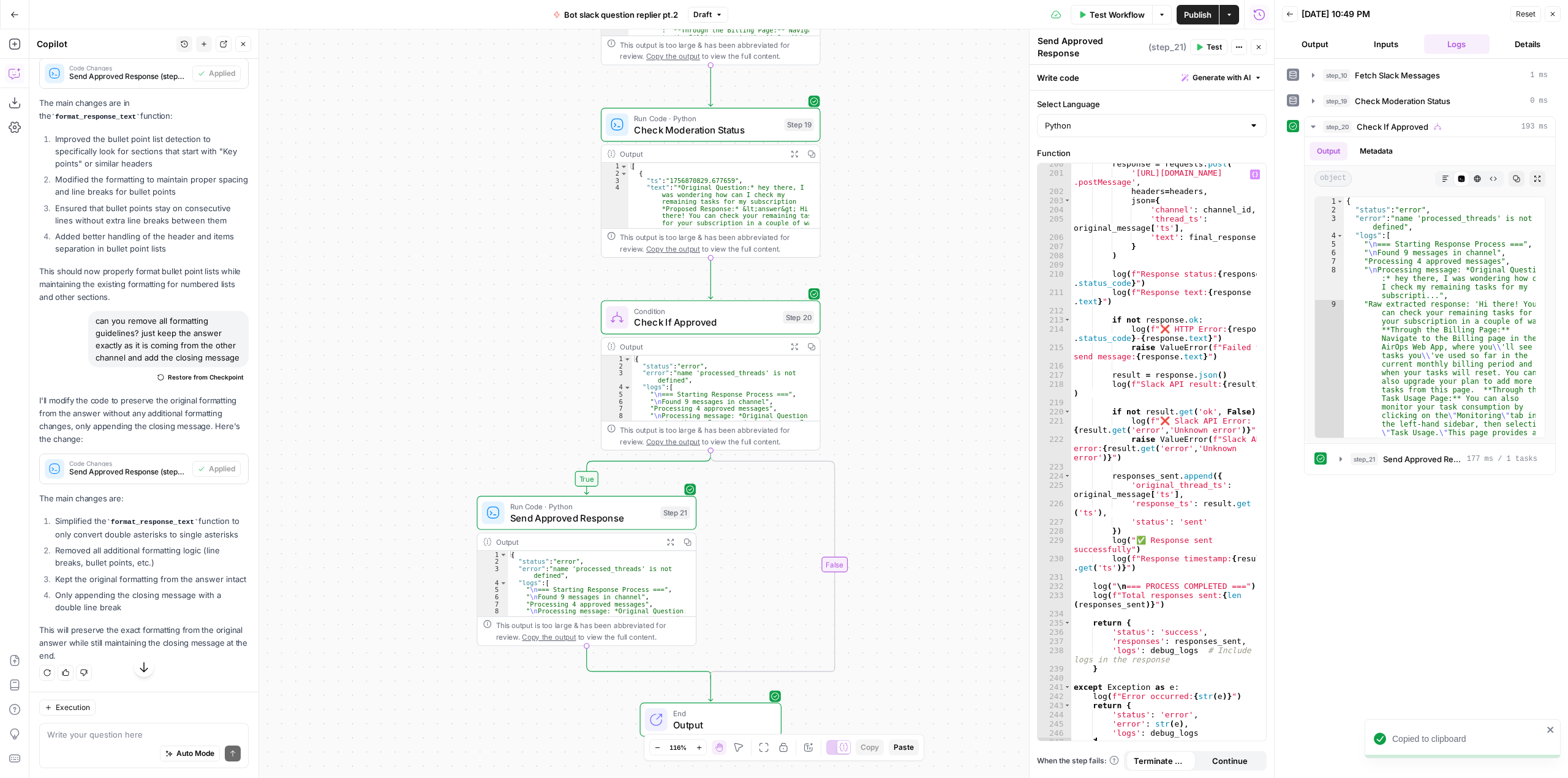
scroll to position [2970, 0]
click at [1203, 45] on button "Test" at bounding box center [1209, 47] width 37 height 16
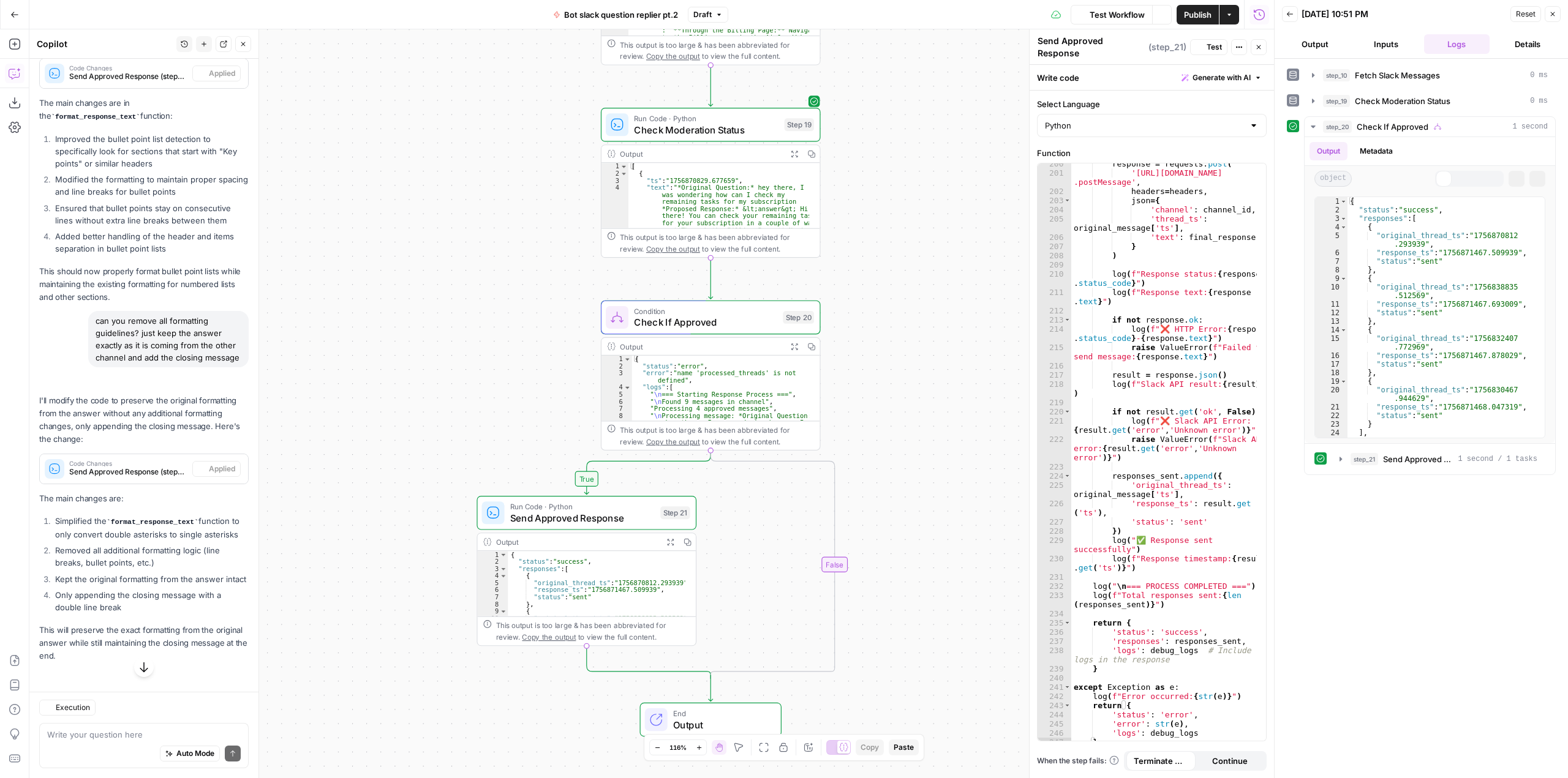
scroll to position [2293, 0]
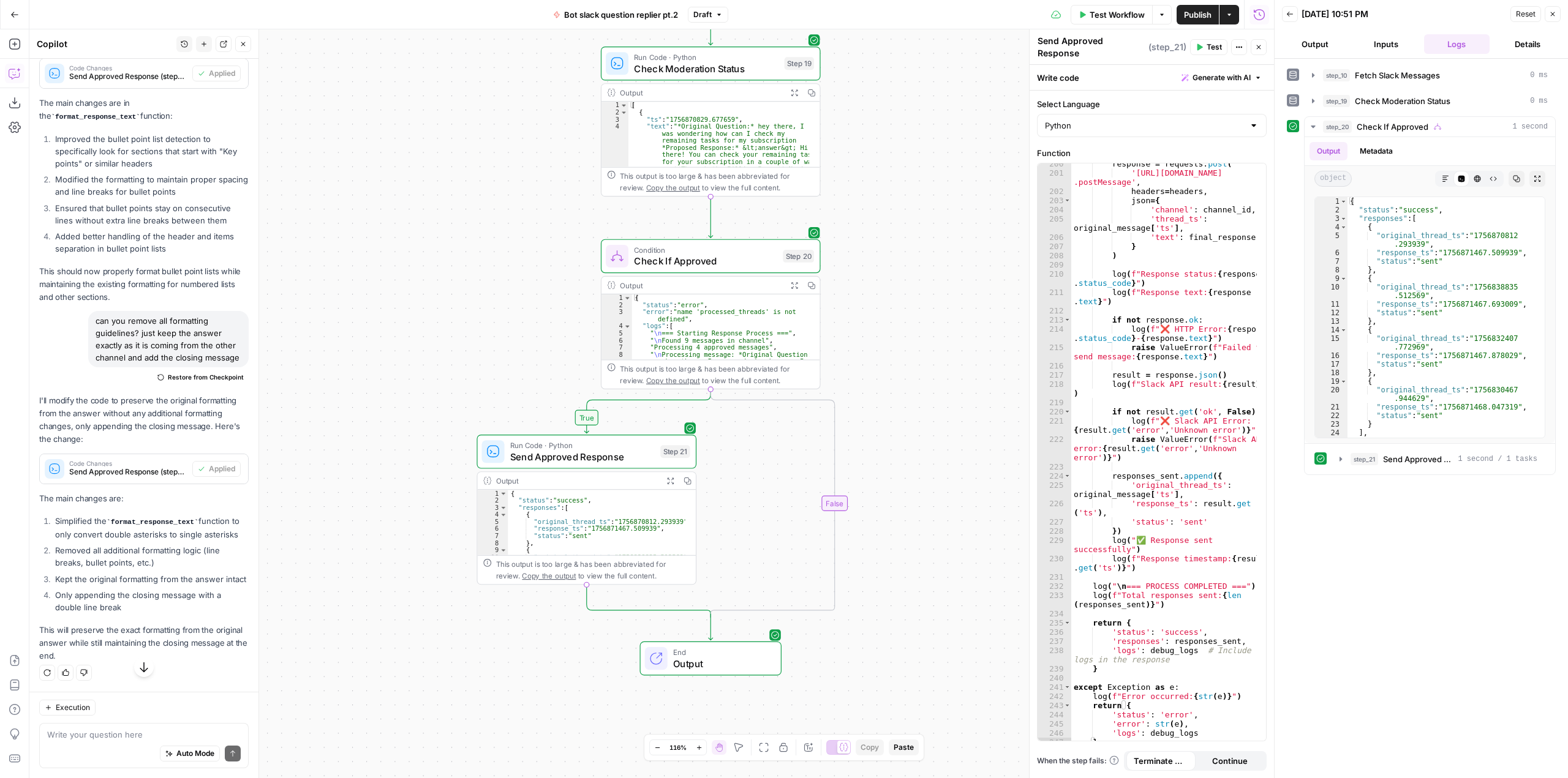
click at [1209, 39] on button "Test" at bounding box center [1209, 47] width 37 height 16
type textarea "**********"
click at [1415, 396] on div "{ "status" : "success" , "responses" : [ { "original_thread_ts" : "1756870812 .…" at bounding box center [1441, 326] width 188 height 258
click at [1511, 176] on button "Copy" at bounding box center [1517, 179] width 16 height 16
click at [1199, 387] on div "response = requests . post ( 'https://slack.com/api/chat .postMessage' , header…" at bounding box center [1164, 459] width 186 height 602
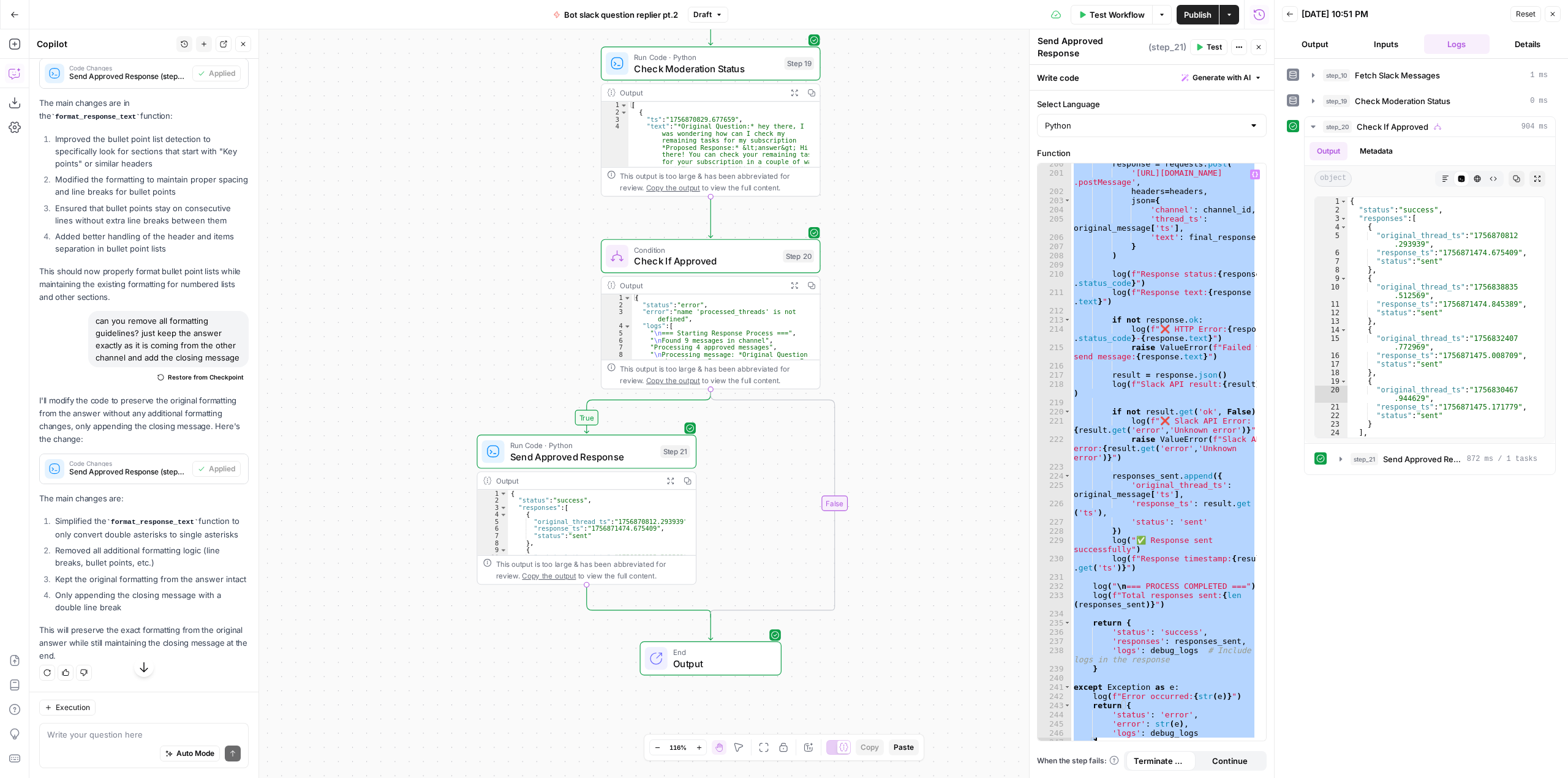
paste textarea
type textarea "*"
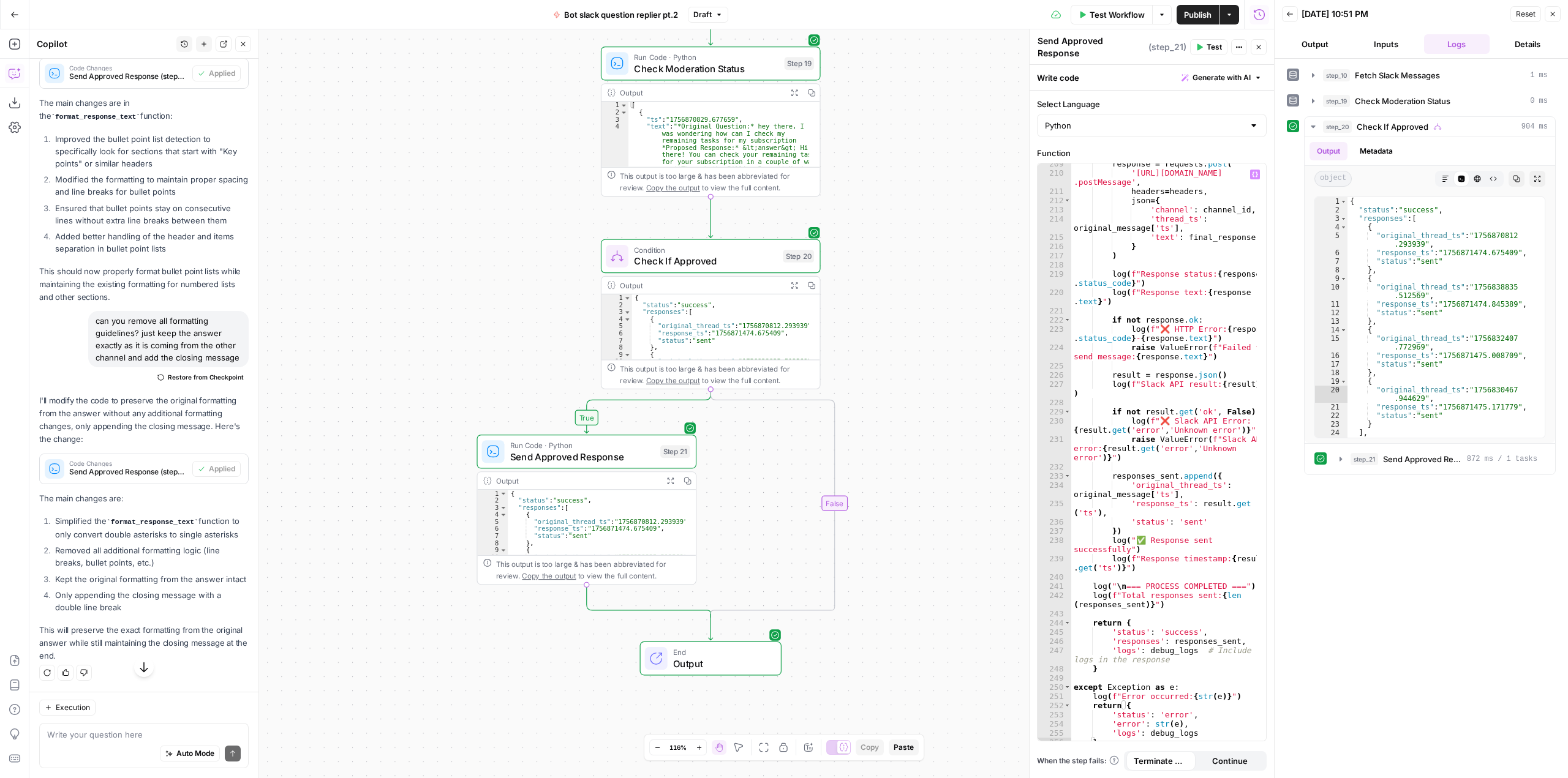
click at [1199, 44] on icon "button" at bounding box center [1200, 47] width 5 height 7
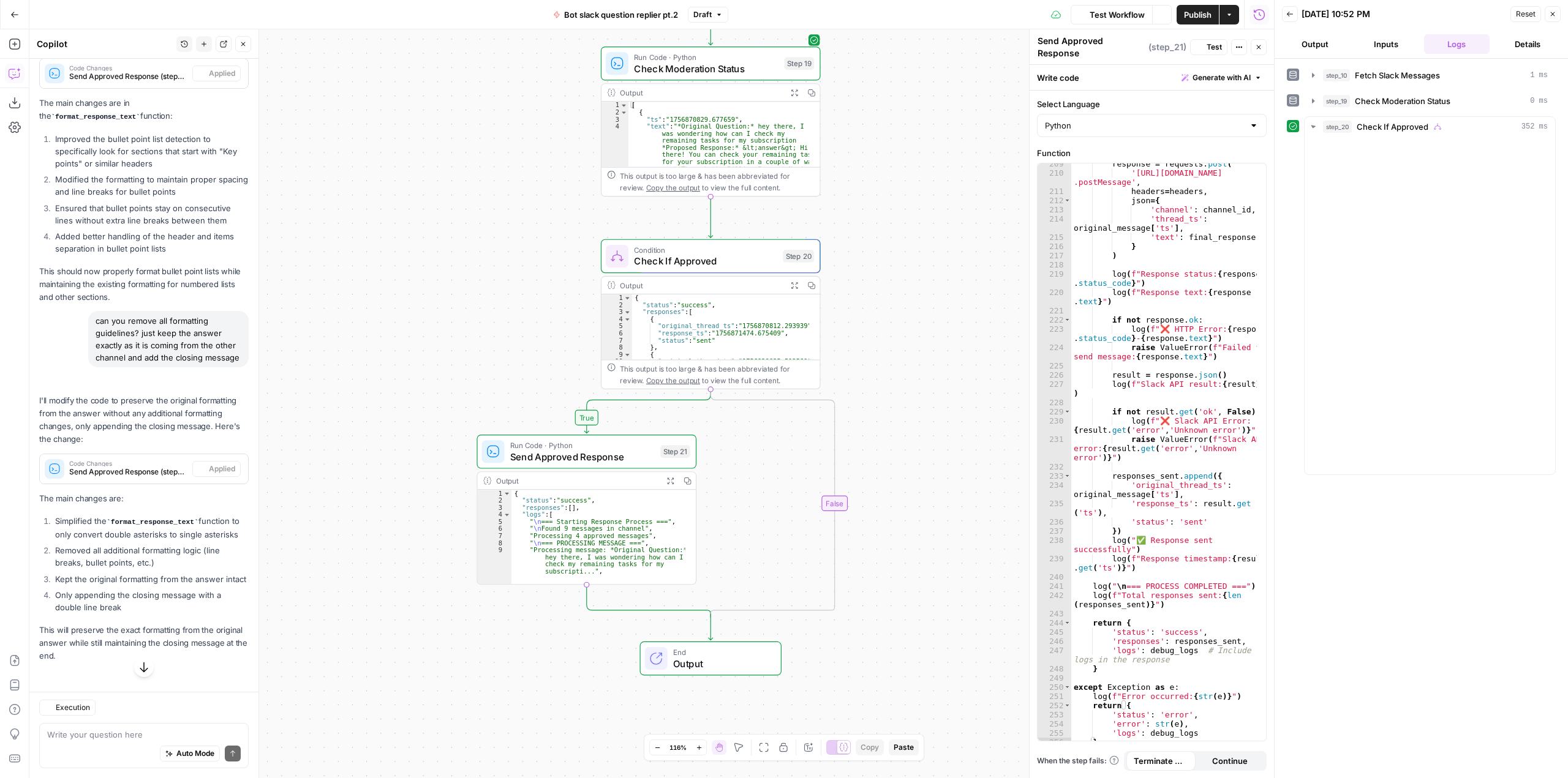
scroll to position [2293, 0]
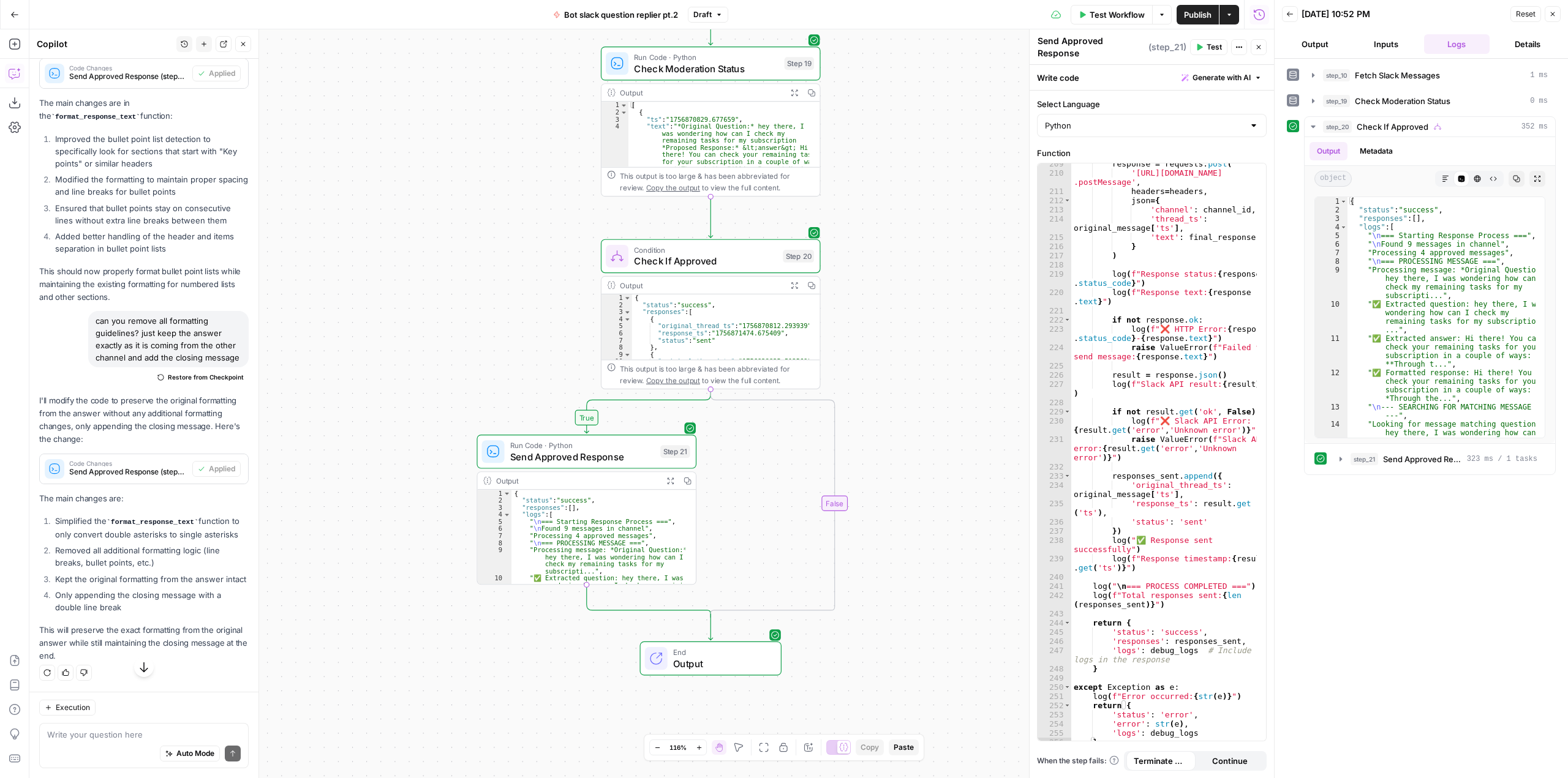
click at [1202, 47] on icon "button" at bounding box center [1199, 47] width 7 height 7
click at [1119, 11] on span "Test Workflow" at bounding box center [1117, 15] width 55 height 12
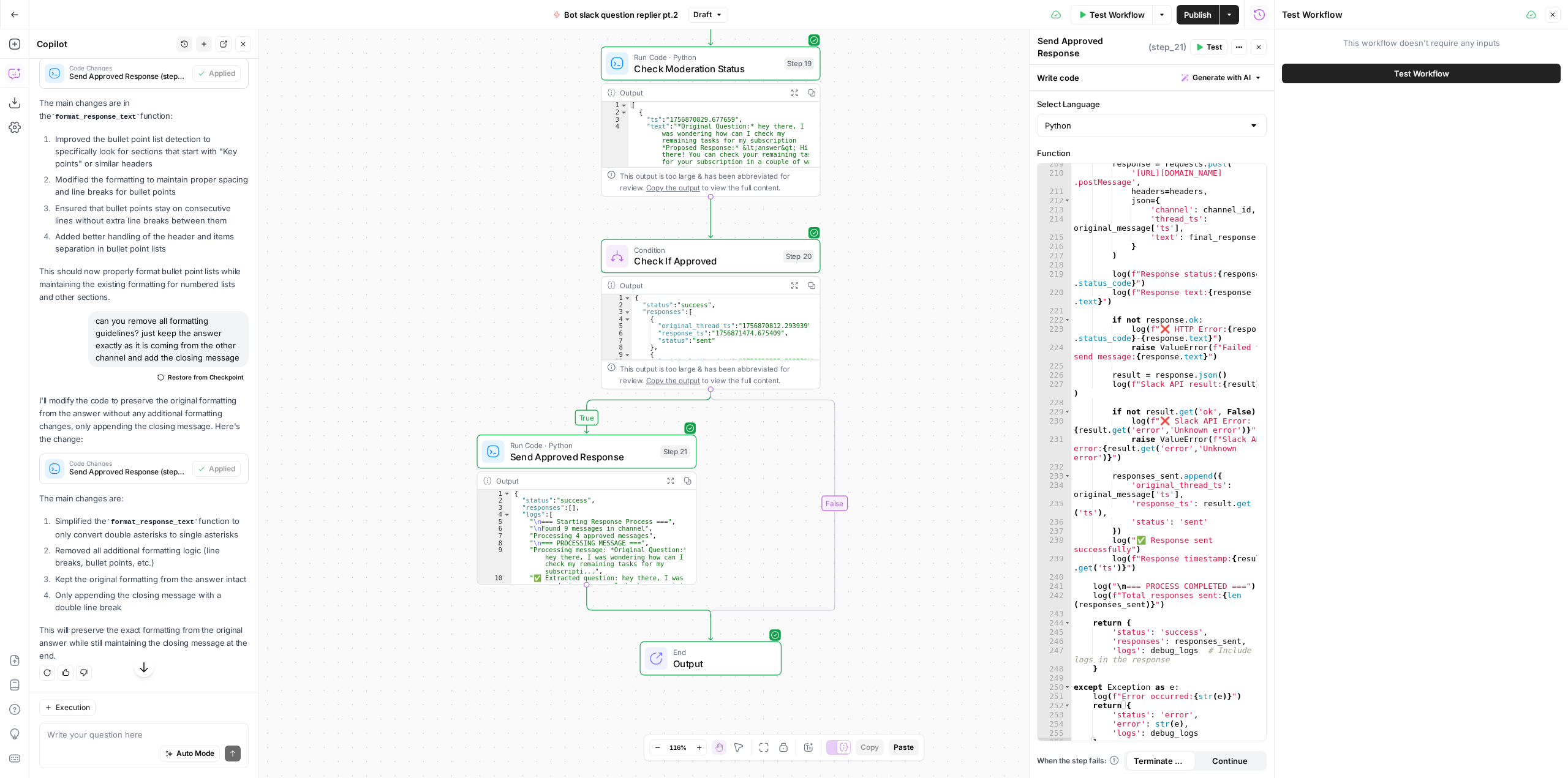
click at [1462, 77] on button "Test Workflow" at bounding box center [1421, 73] width 279 height 19
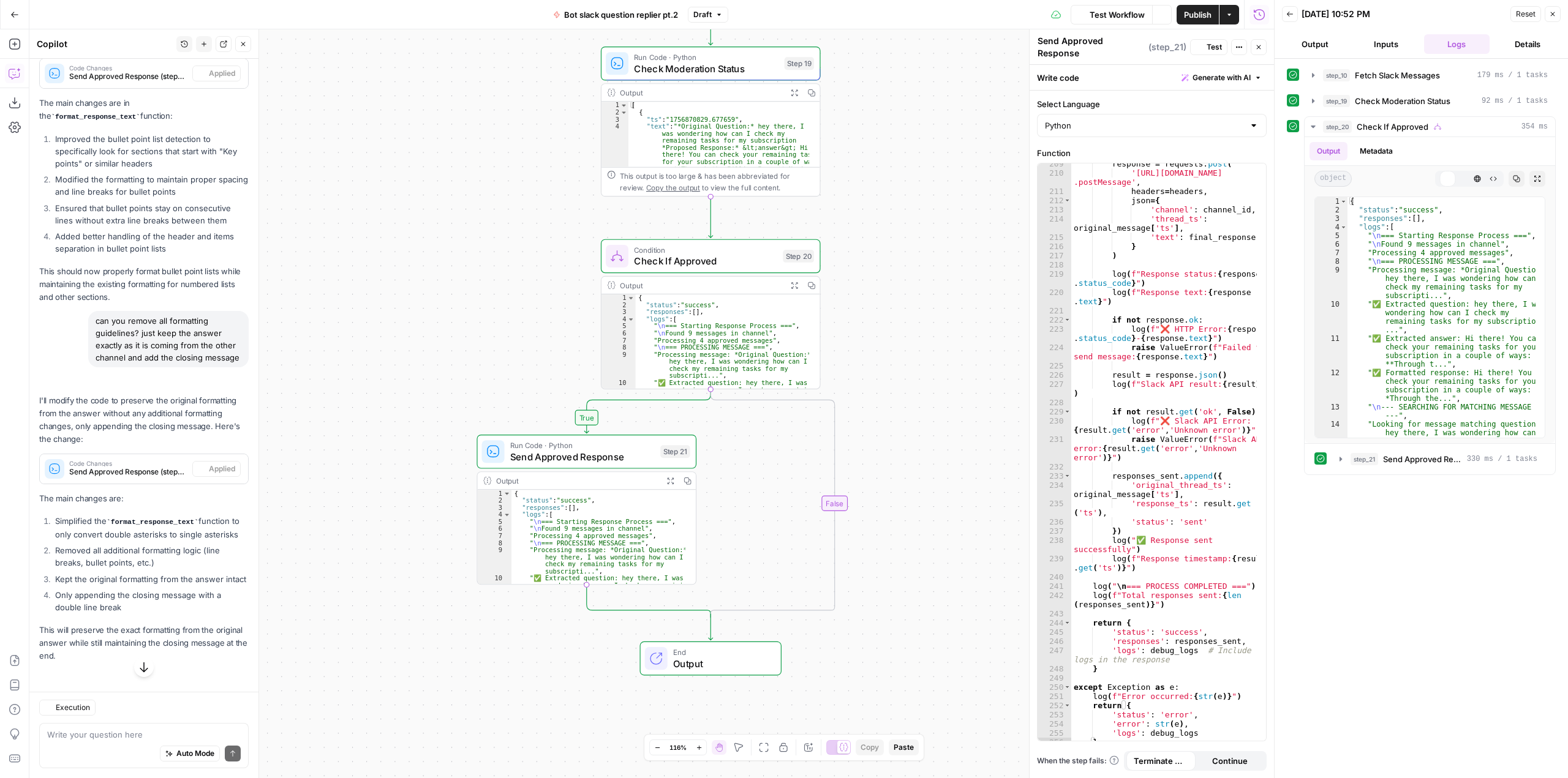
scroll to position [2293, 0]
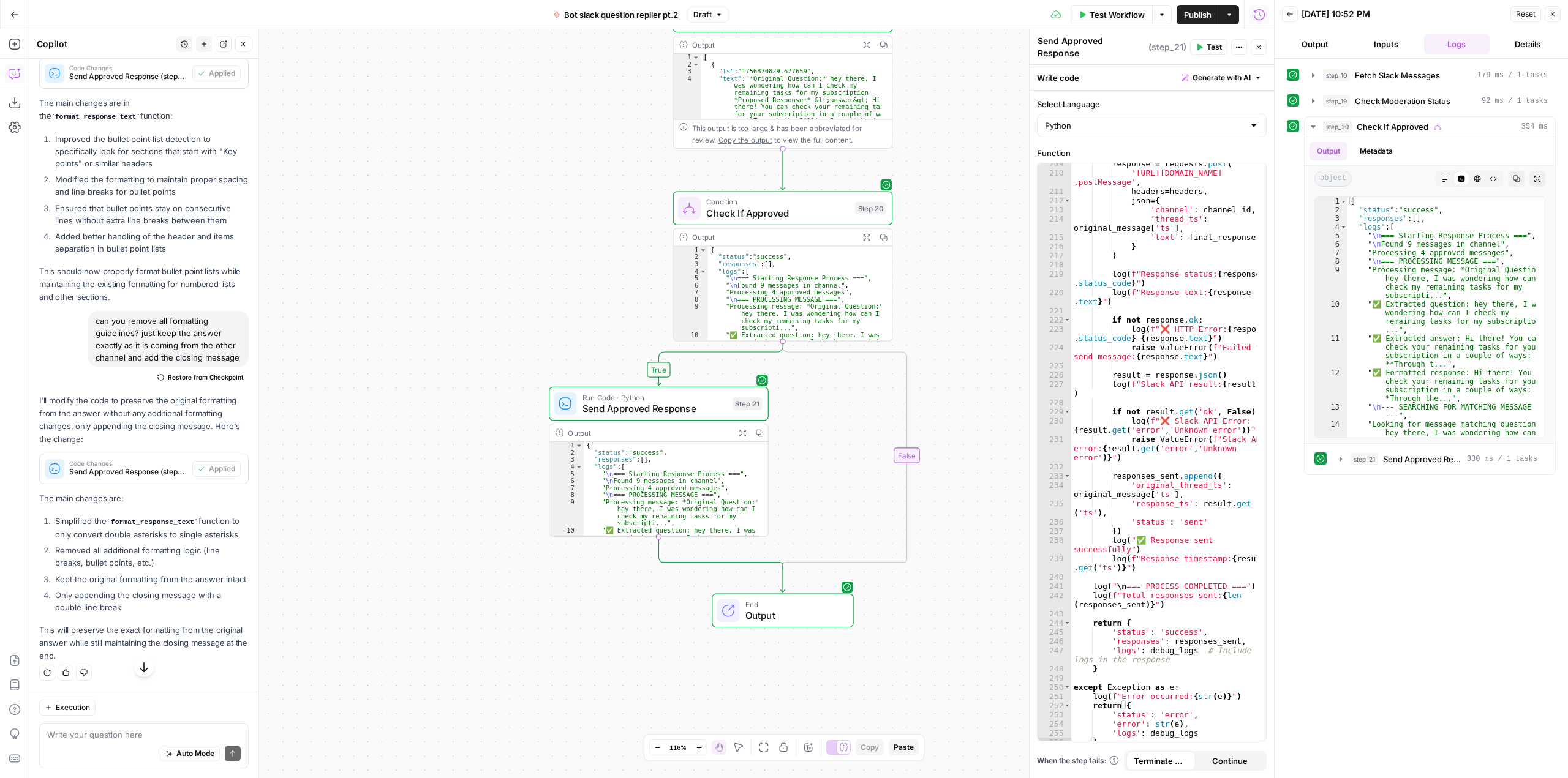
click at [1091, 9] on span "Test Workflow" at bounding box center [1117, 15] width 55 height 12
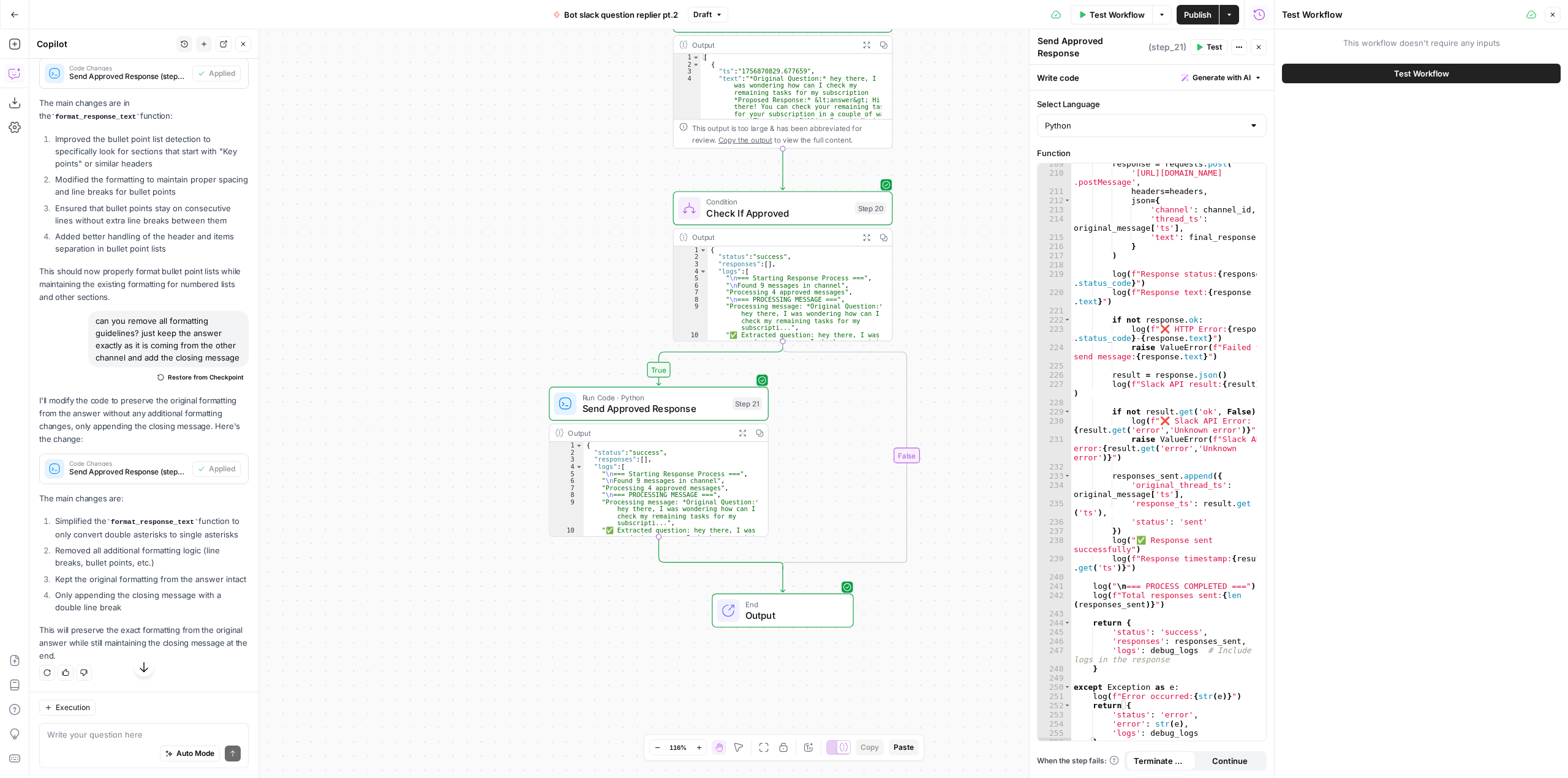
click at [1401, 76] on span "Test Workflow" at bounding box center [1421, 73] width 55 height 12
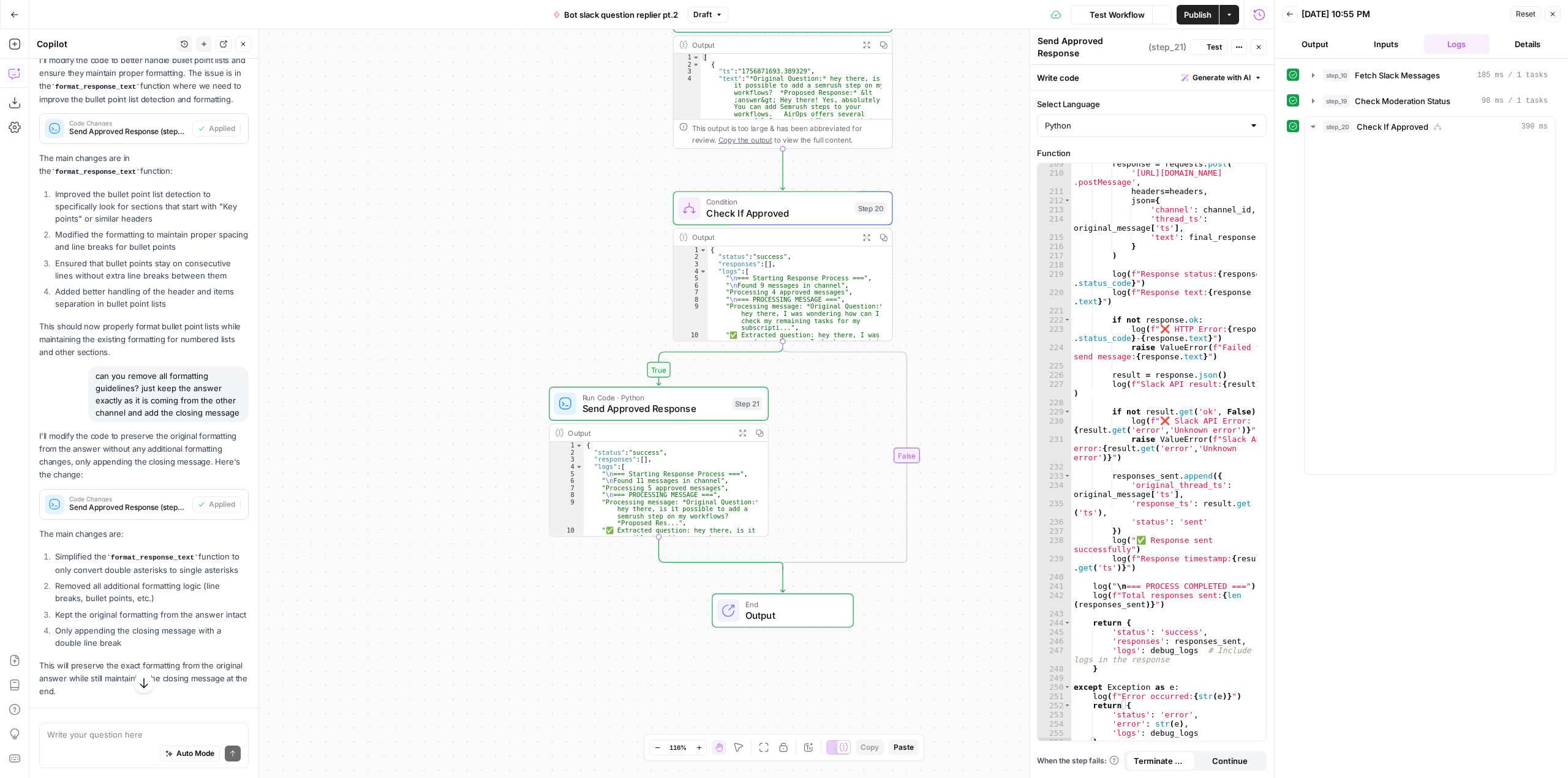
scroll to position [2293, 0]
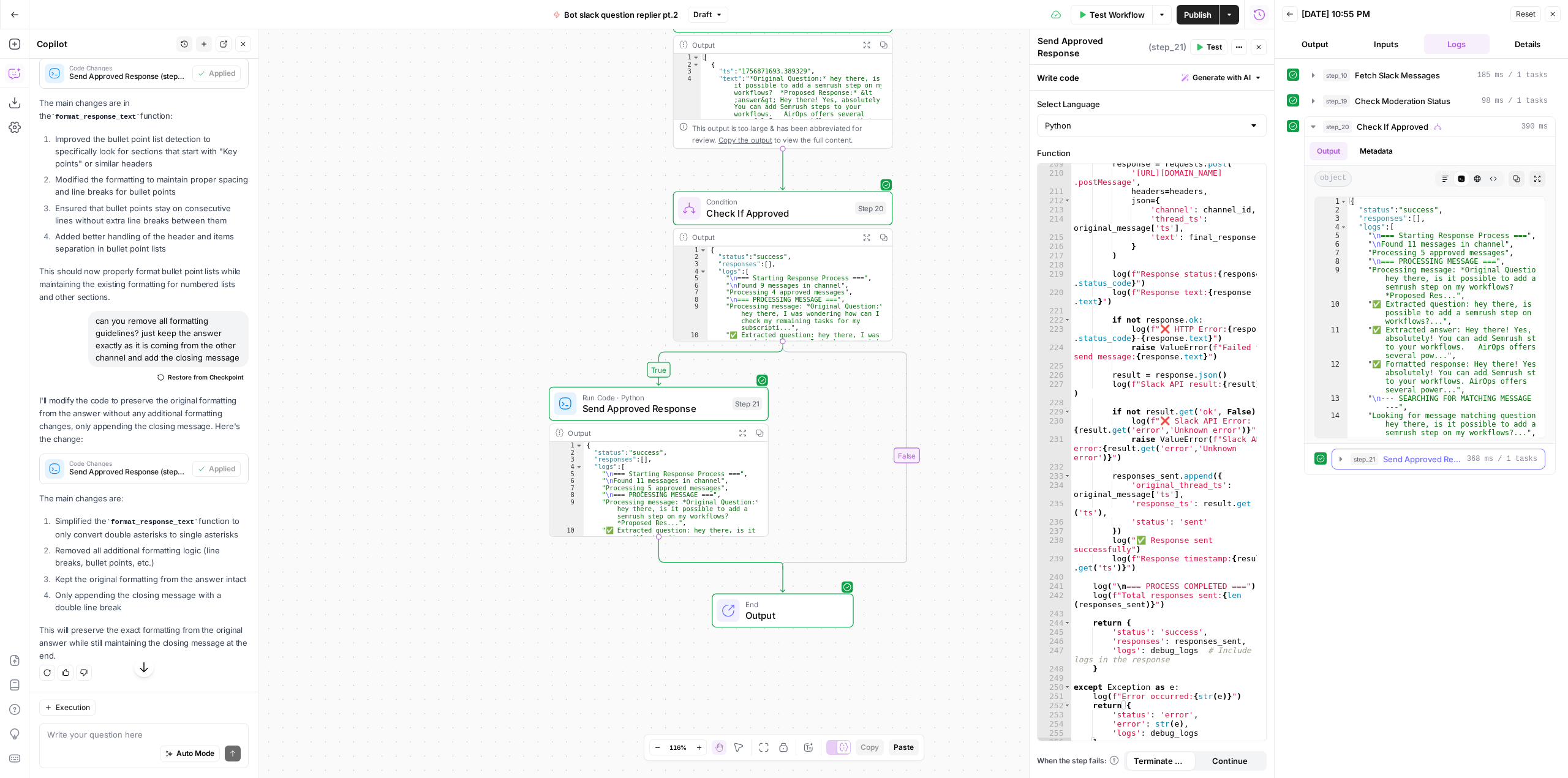
click at [1334, 462] on button "step_21 Send Approved Response 368 ms / 1 tasks" at bounding box center [1438, 459] width 212 height 19
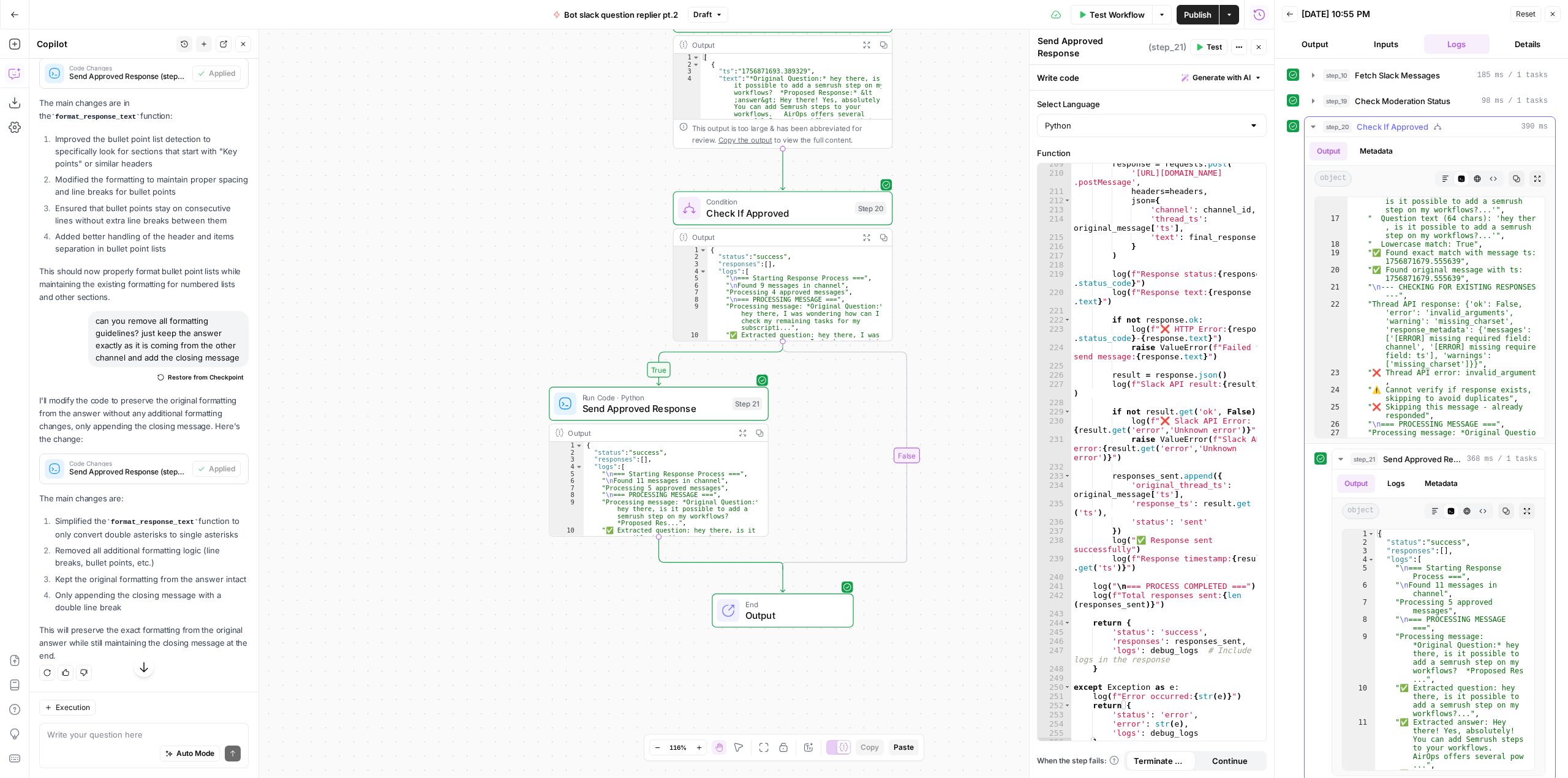
scroll to position [331, 0]
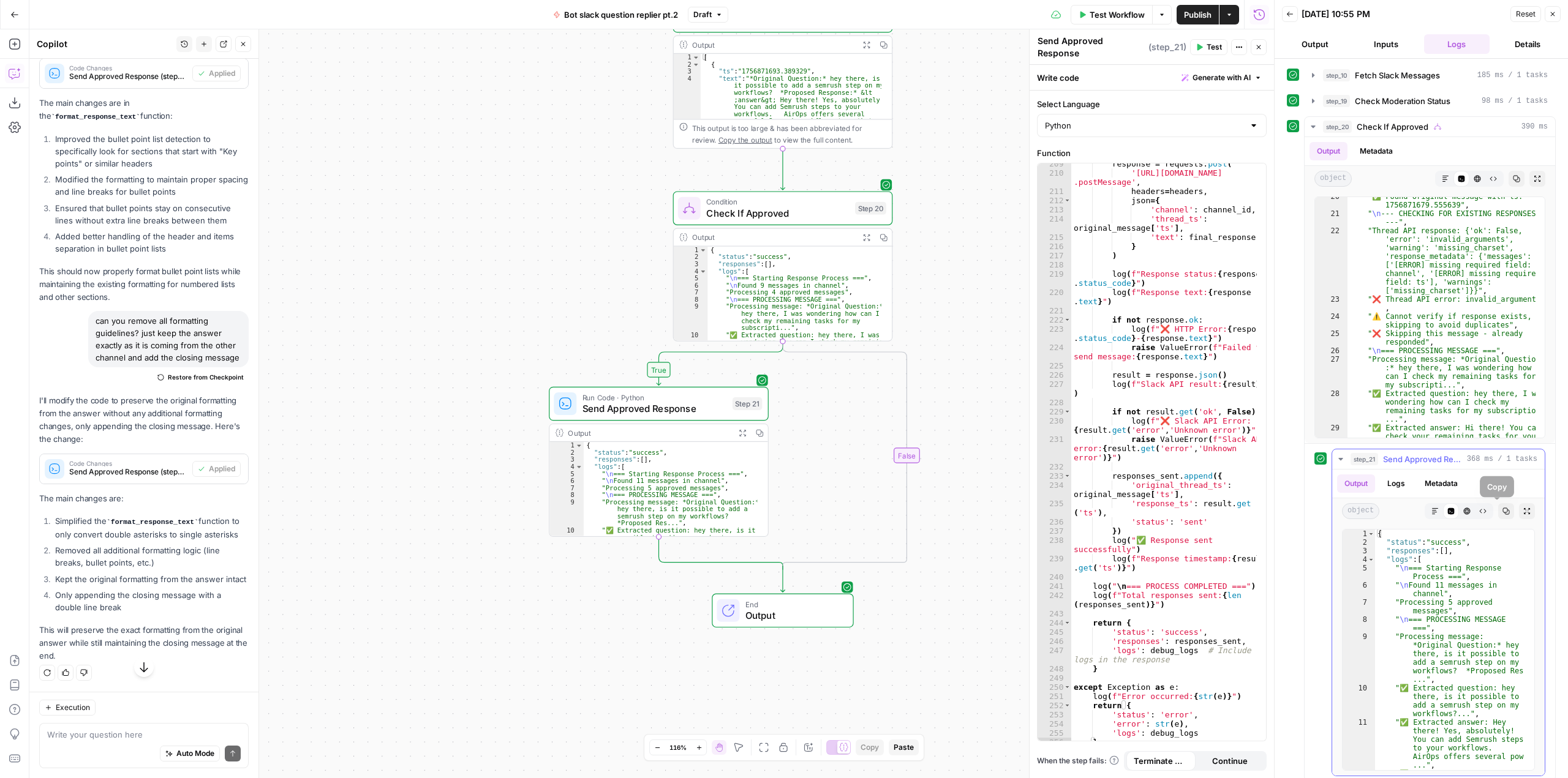
click at [1498, 516] on button "Copy" at bounding box center [1506, 512] width 16 height 16
click at [1144, 347] on div "response = requests . post ( 'https://slack.com/api/chat .postMessage' , header…" at bounding box center [1164, 459] width 186 height 602
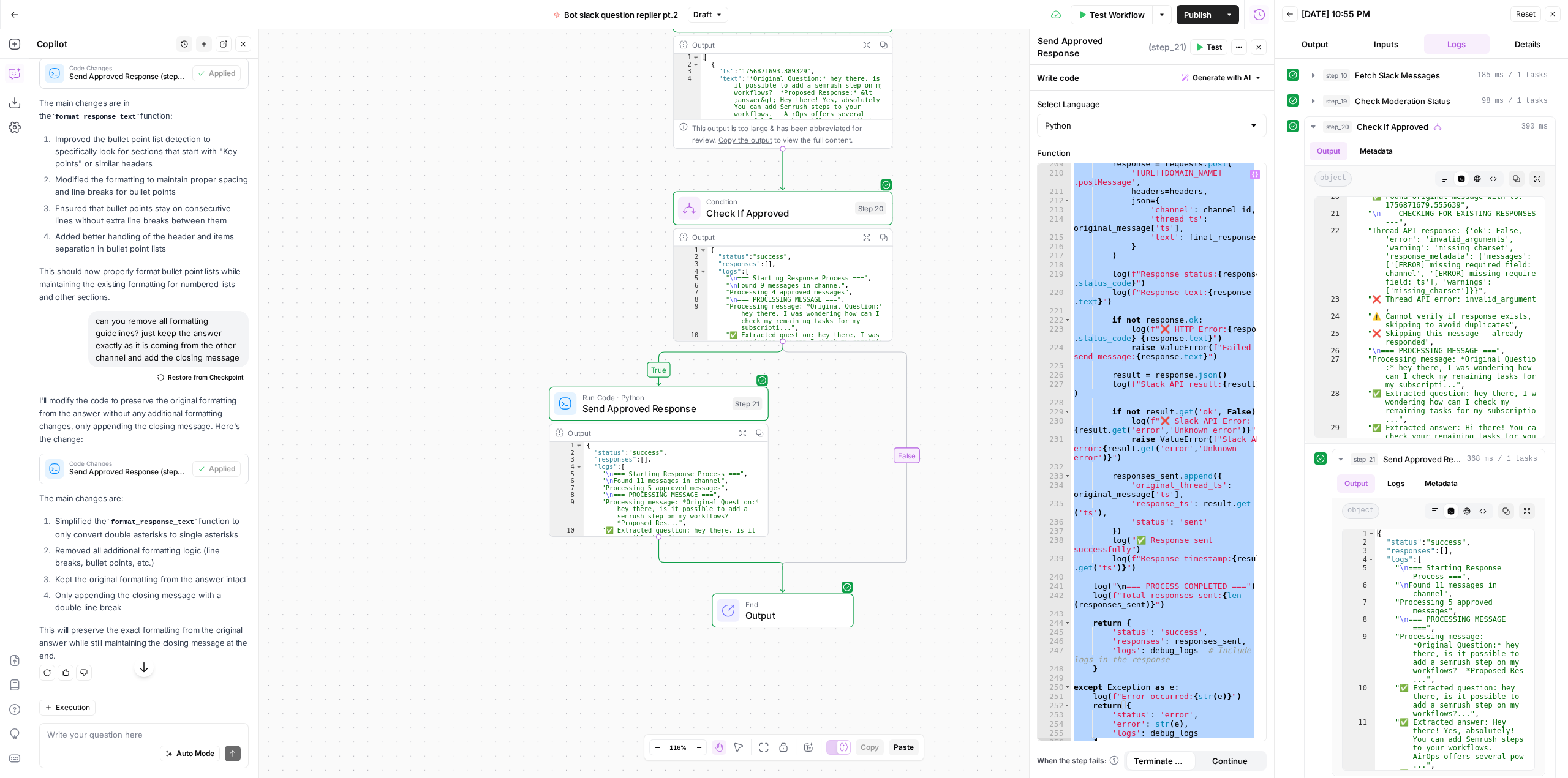
paste textarea
type textarea "*"
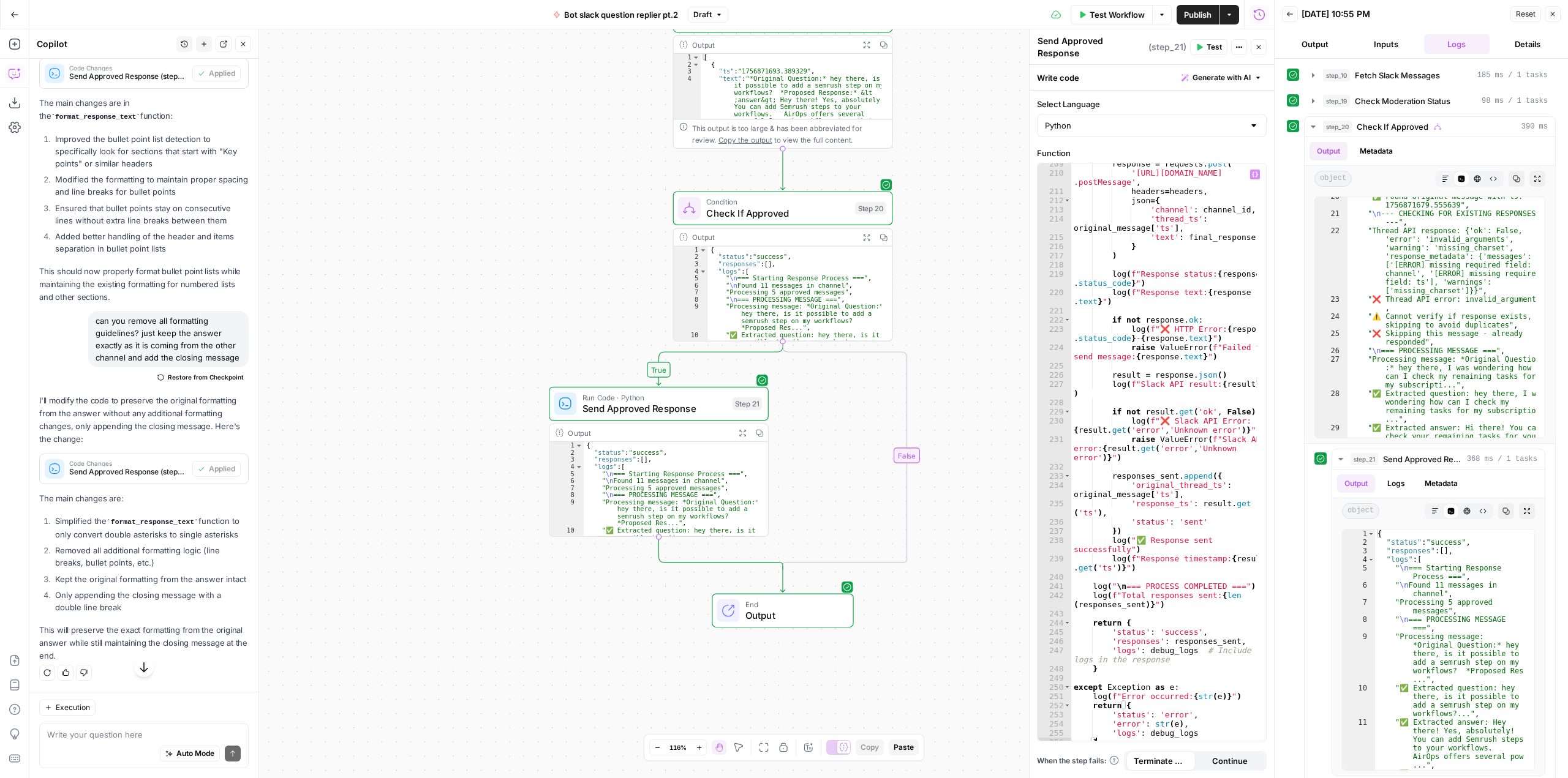
click at [1207, 45] on span "Test" at bounding box center [1214, 47] width 15 height 11
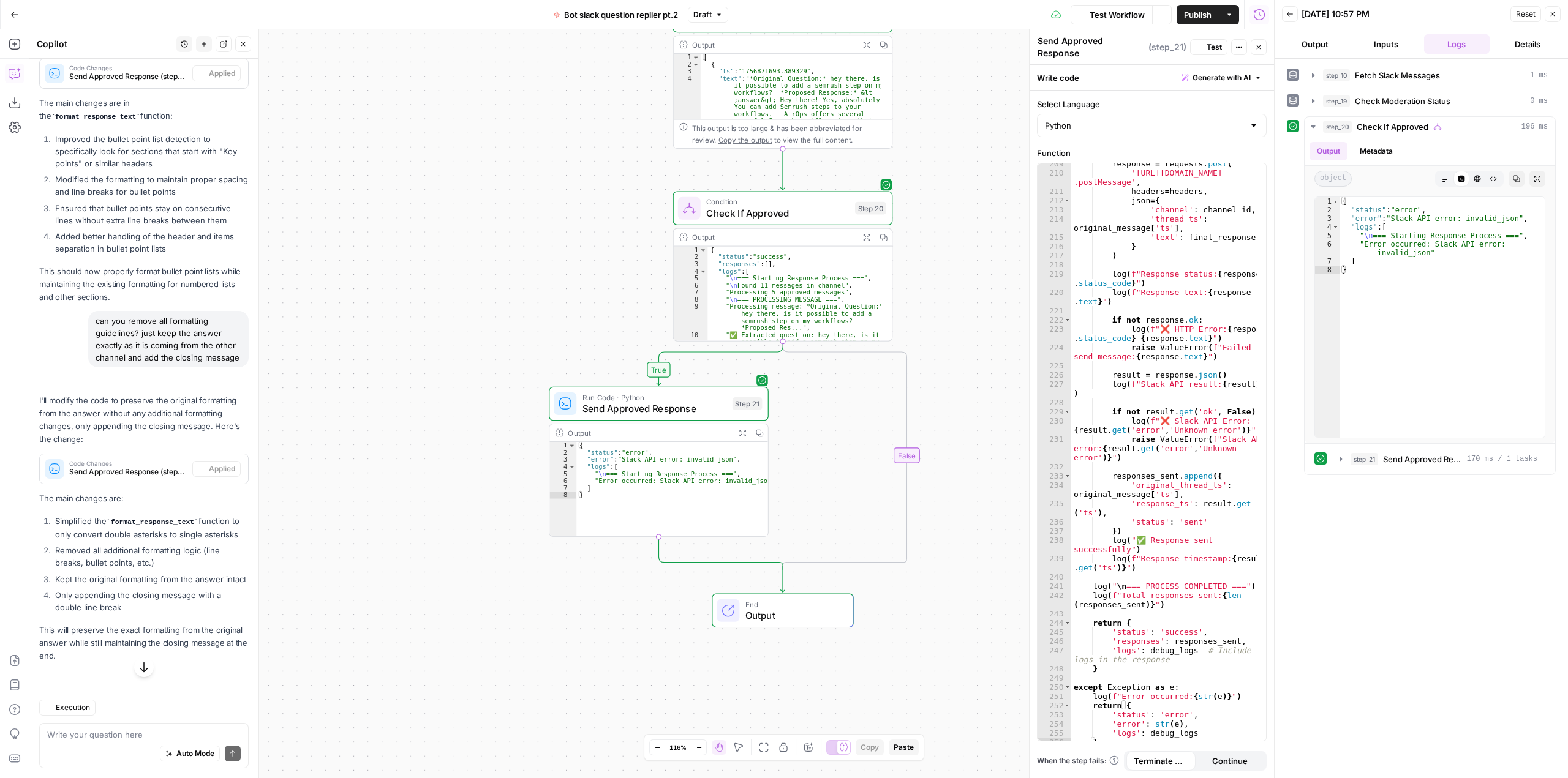
scroll to position [2293, 0]
click at [1511, 173] on button "Copy" at bounding box center [1517, 179] width 16 height 16
click at [1106, 357] on div "response = requests . post ( 'https://slack.com/api/chat .postMessage' , header…" at bounding box center [1164, 459] width 186 height 602
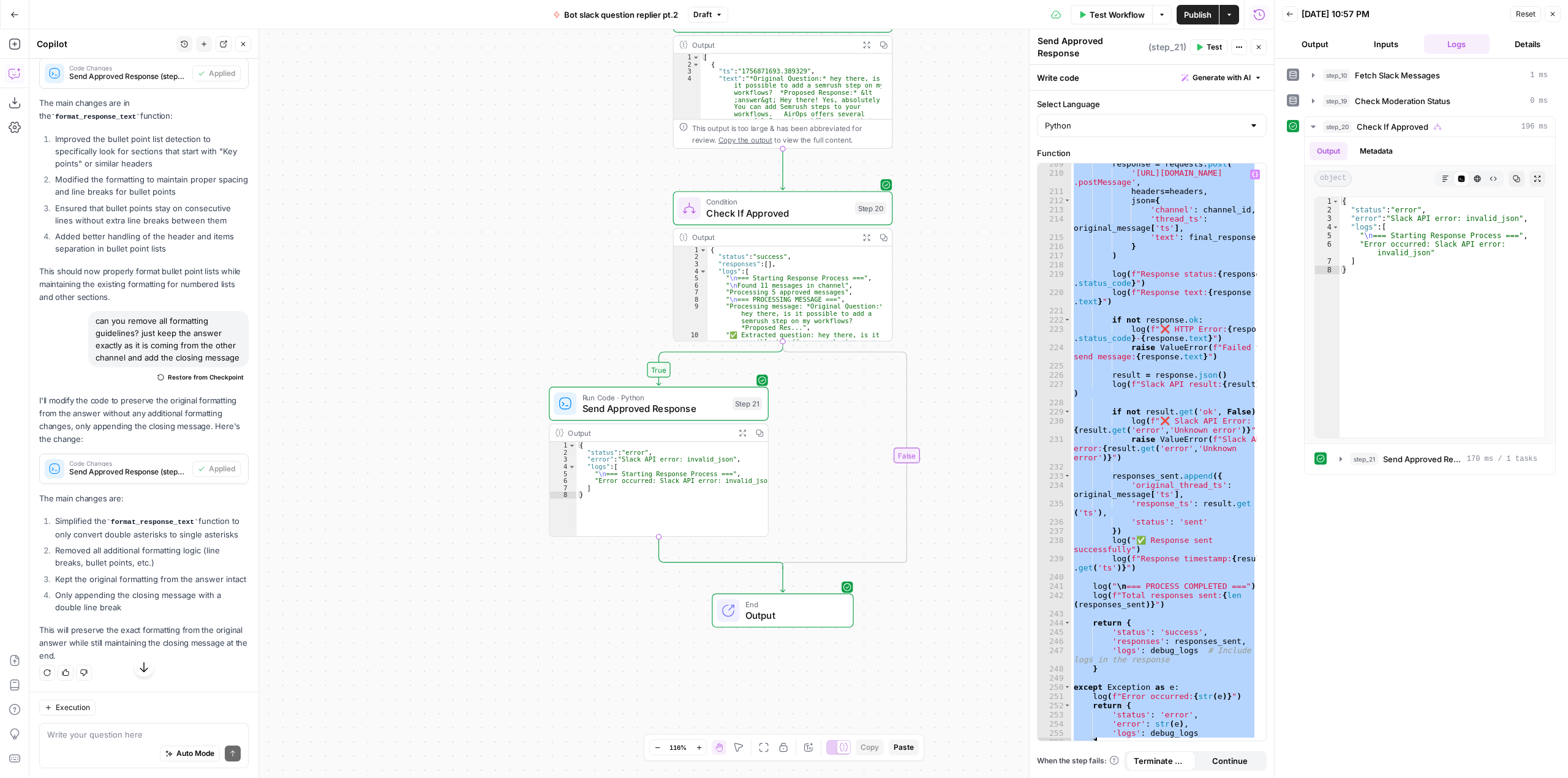
paste textarea
type textarea "*"
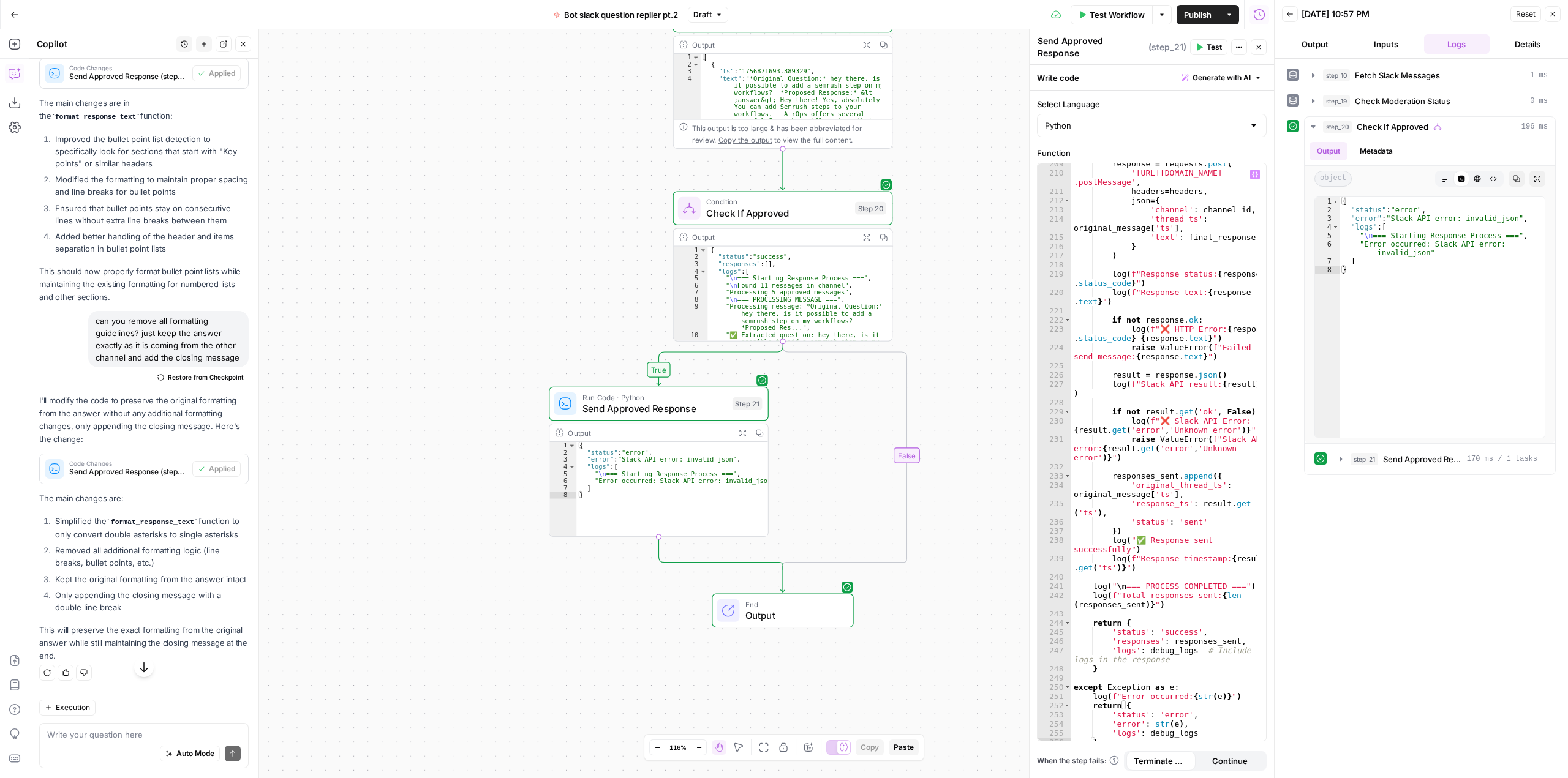
click at [1211, 41] on span "Test" at bounding box center [1214, 47] width 15 height 11
click at [1338, 460] on icon "button" at bounding box center [1340, 459] width 10 height 10
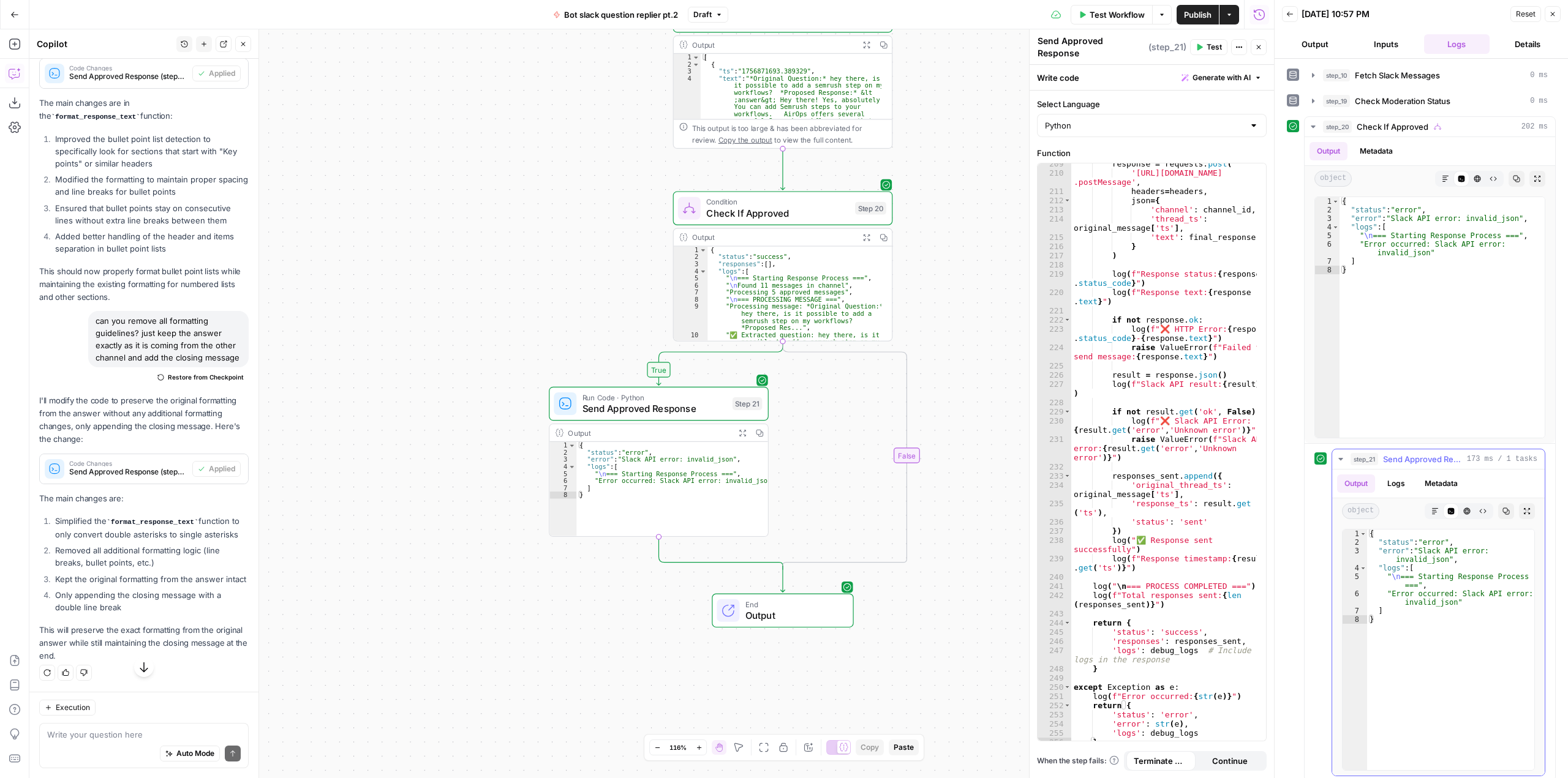
click at [1503, 508] on icon "button" at bounding box center [1507, 512] width 7 height 7
click at [1174, 421] on div "response = requests . post ( 'https://slack.com/api/chat .postMessage' , header…" at bounding box center [1164, 459] width 186 height 602
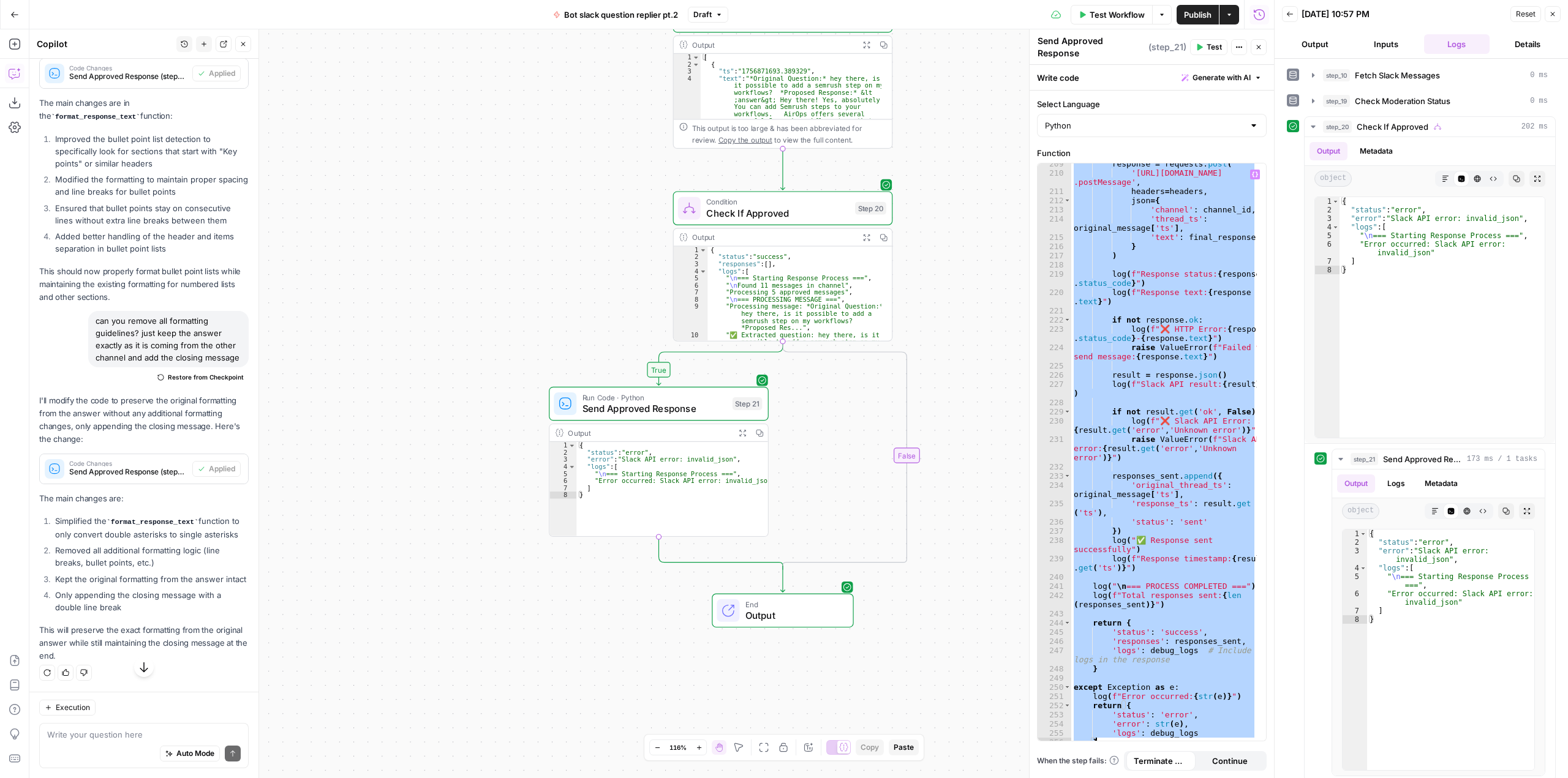
paste textarea
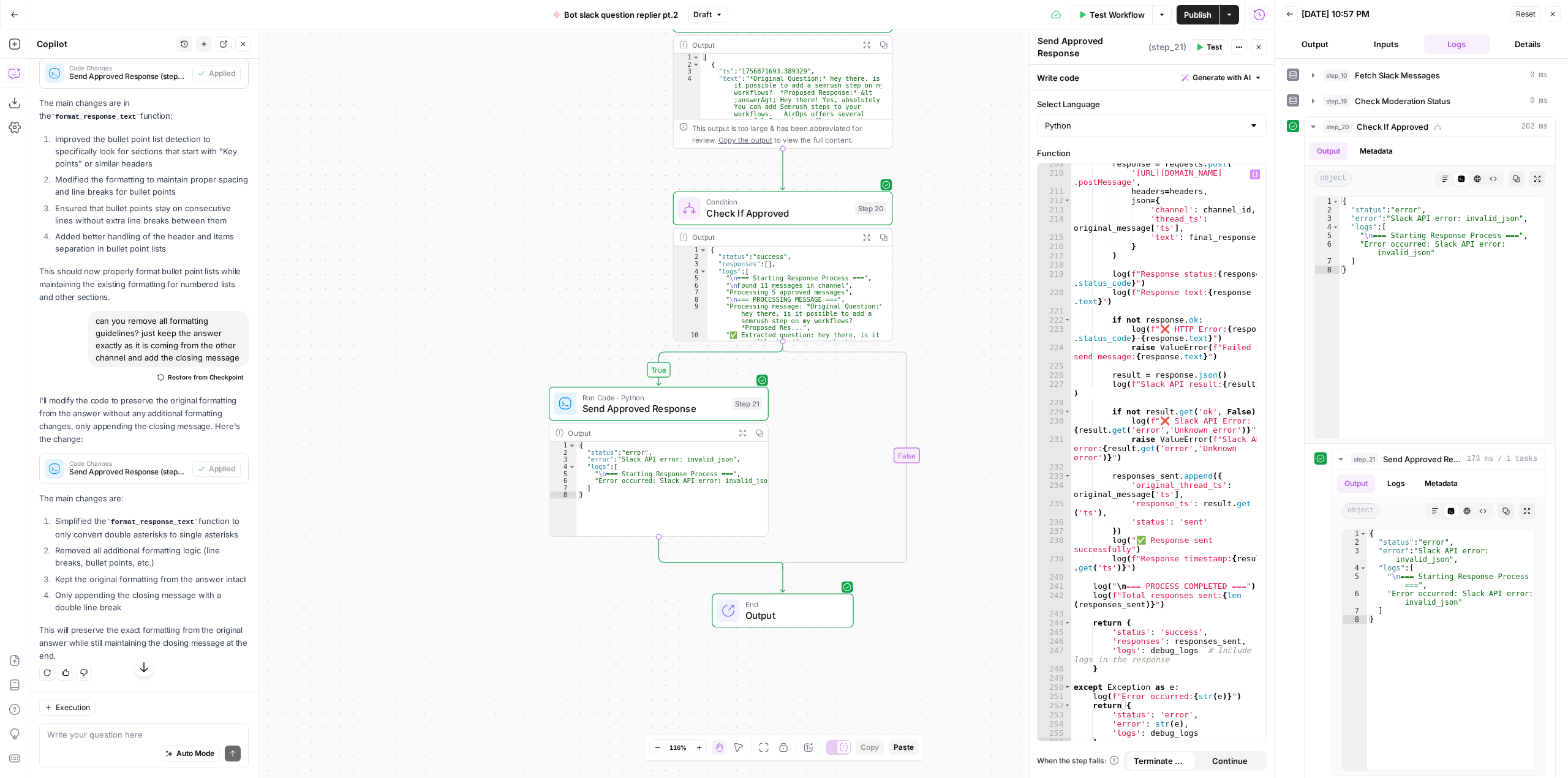
click at [1205, 41] on button "Test" at bounding box center [1209, 47] width 37 height 16
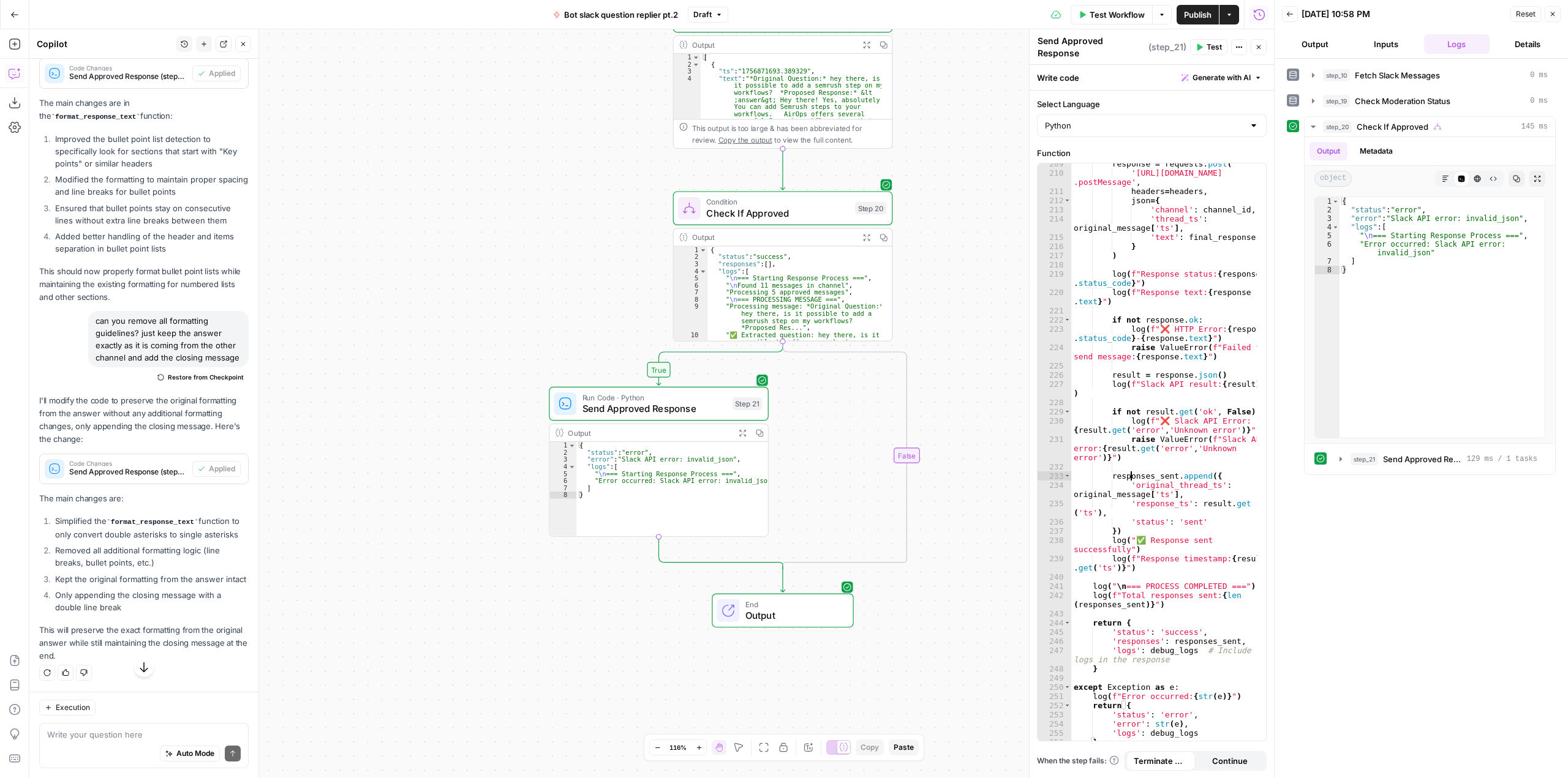
click at [1129, 469] on div "response = requests . post ( 'https://slack.com/api/chat .postMessage' , header…" at bounding box center [1164, 459] width 186 height 602
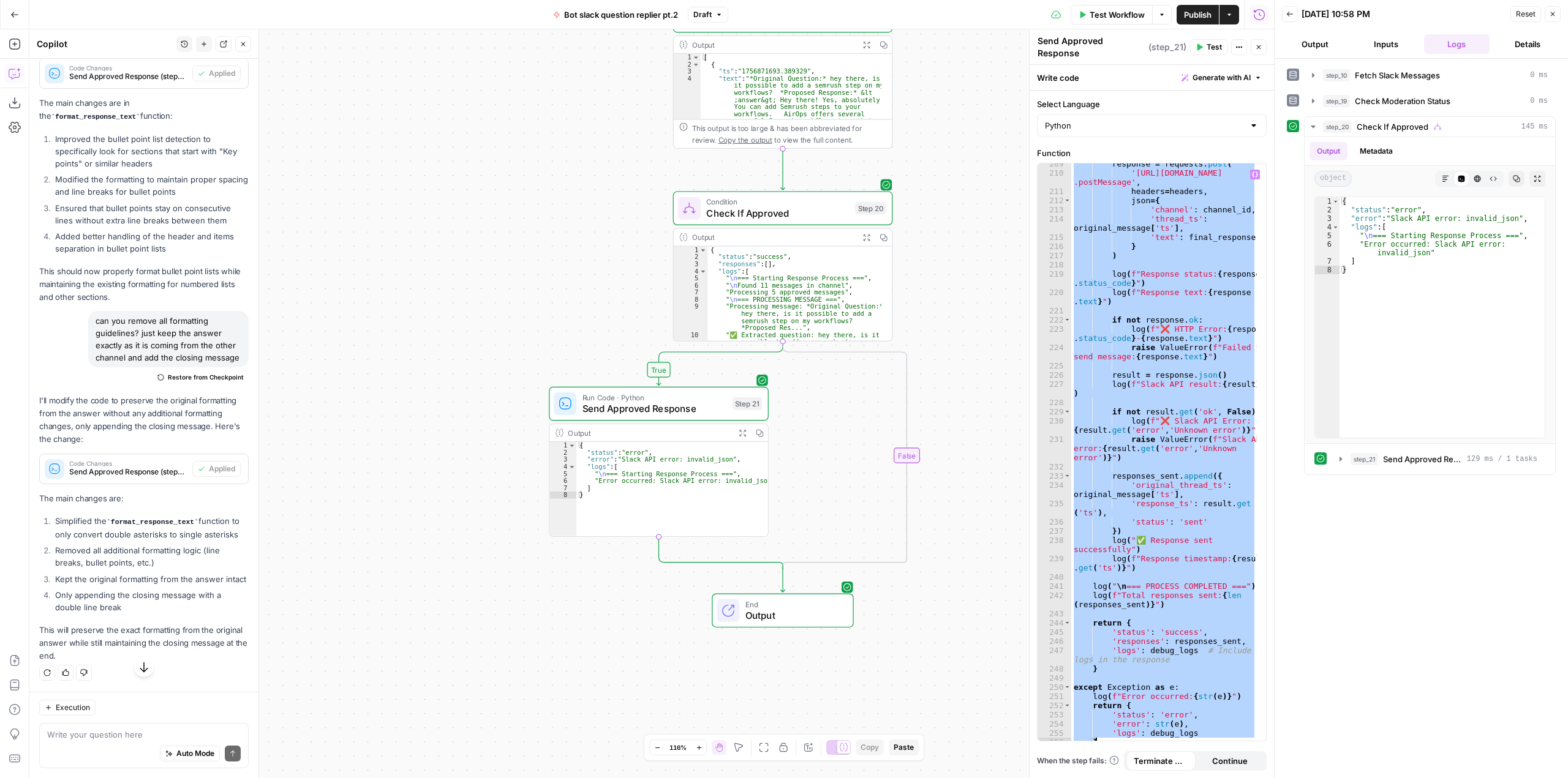
paste textarea
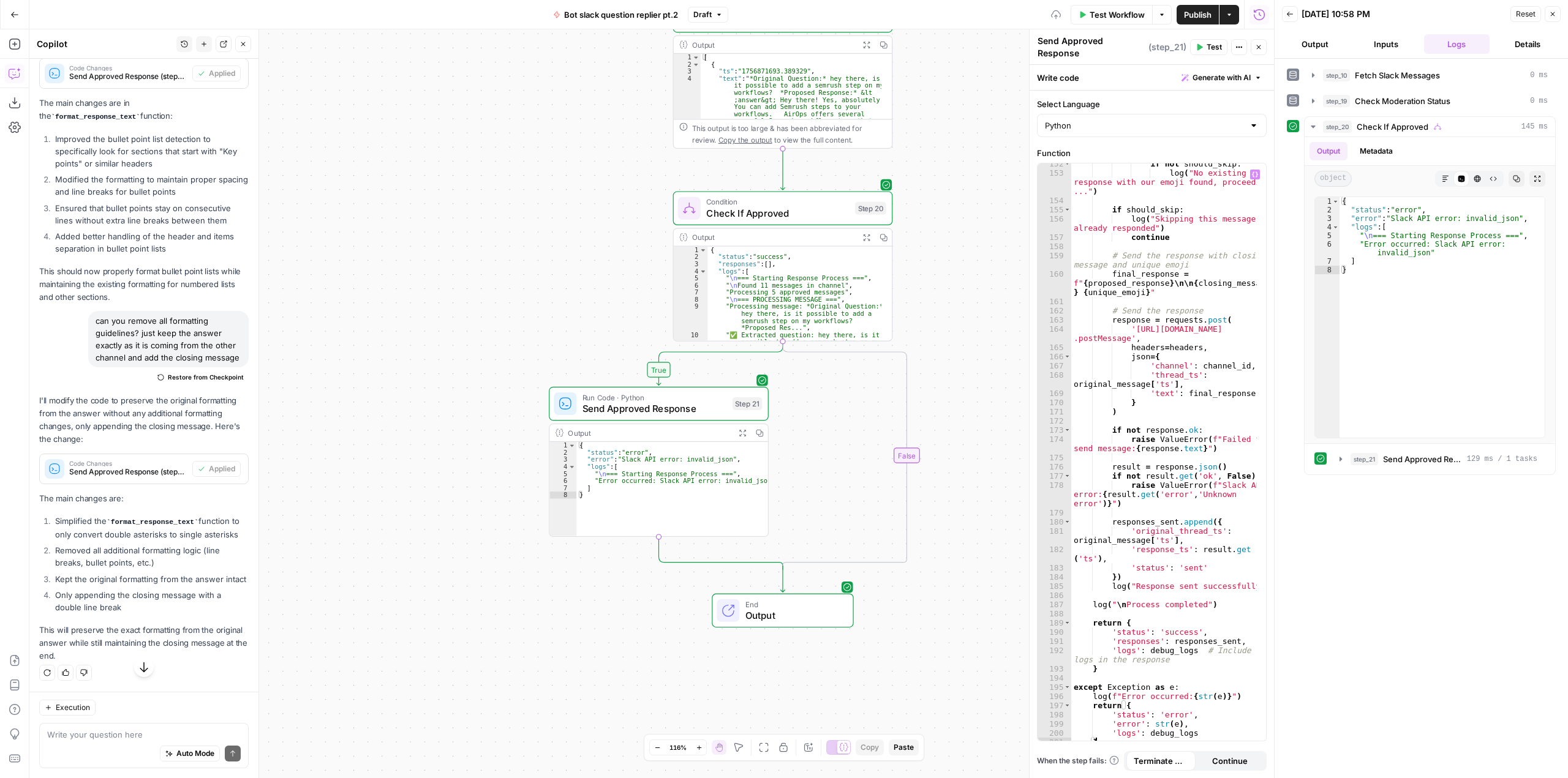
drag, startPoint x: 1211, startPoint y: 44, endPoint x: 872, endPoint y: 252, distance: 397.7
click at [1213, 44] on span "Test" at bounding box center [1214, 47] width 15 height 11
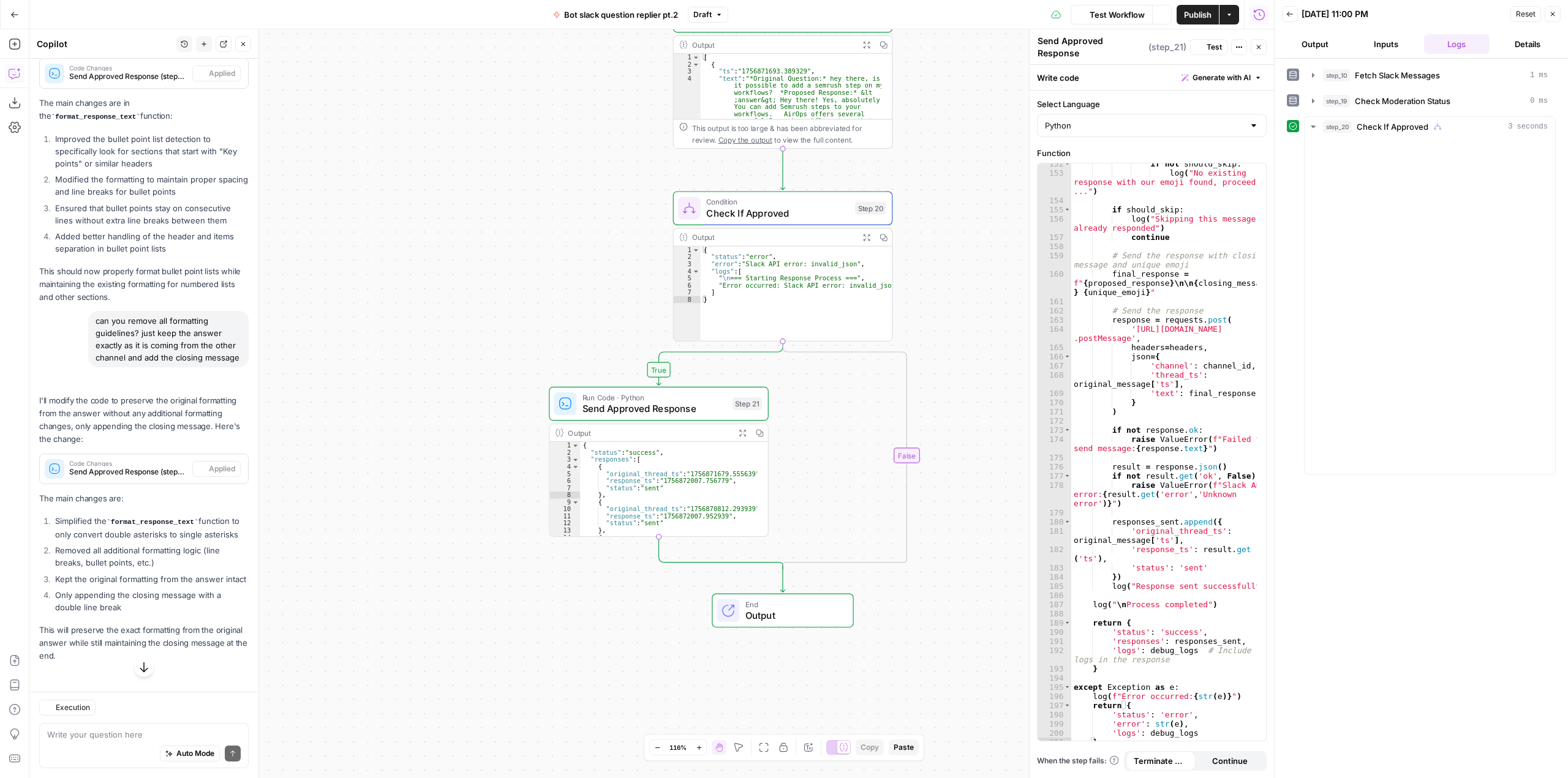
scroll to position [2293, 0]
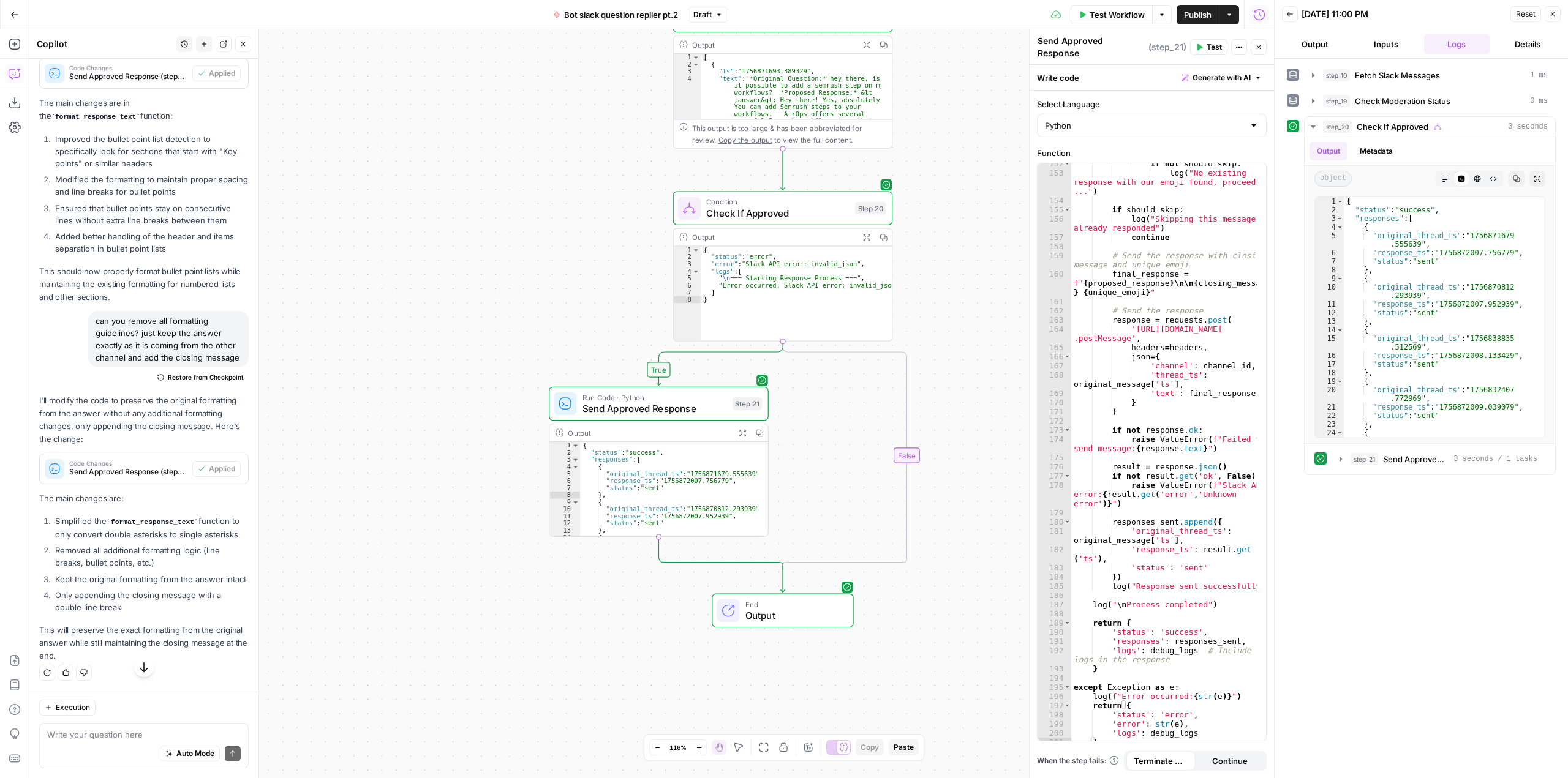
click at [1211, 39] on button "Test" at bounding box center [1209, 47] width 37 height 16
click at [1128, 472] on div "if not should_skip : log ( "No existing response with our emoji found, proceedi…" at bounding box center [1164, 459] width 186 height 602
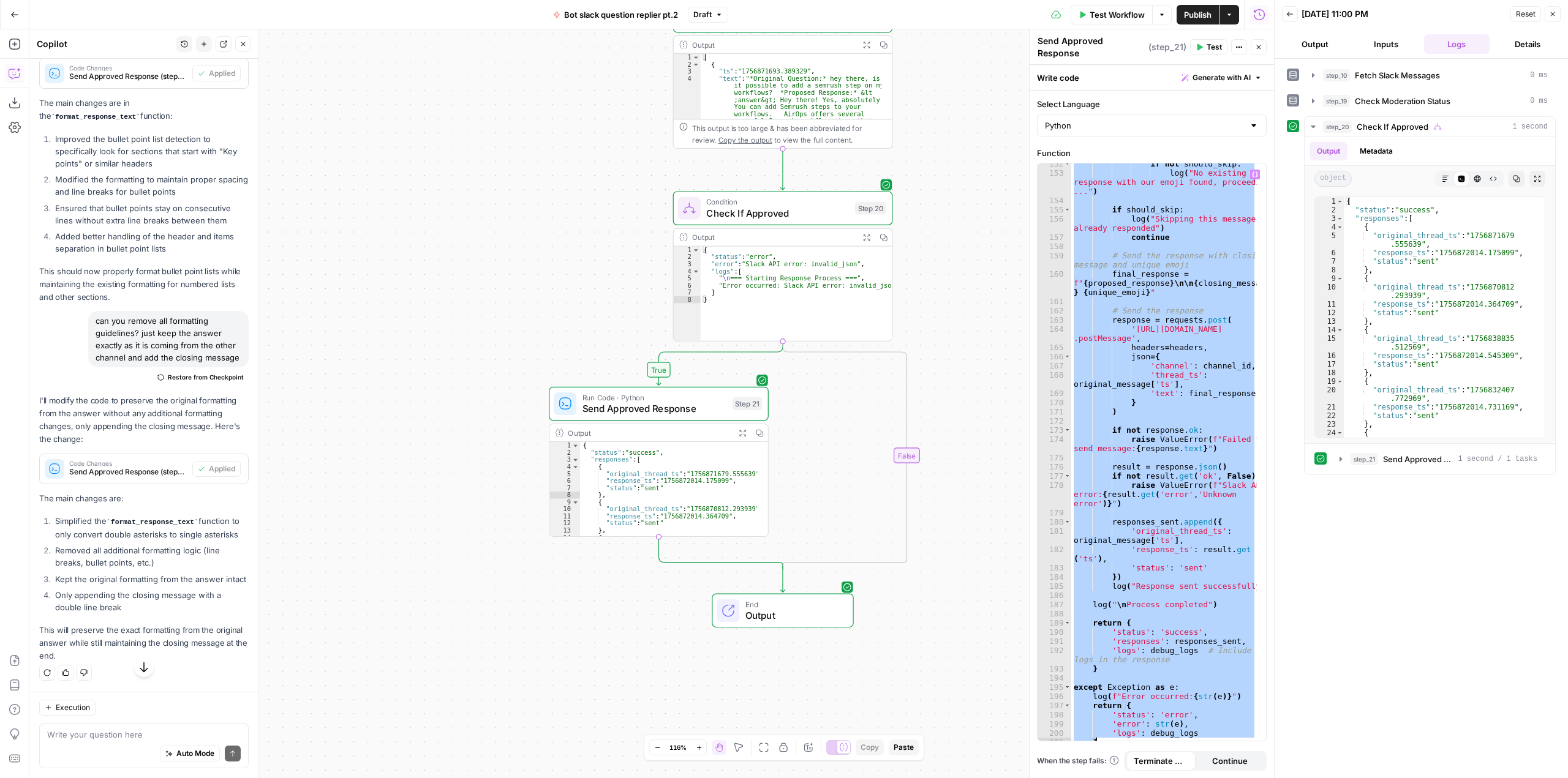
paste textarea
type textarea "*"
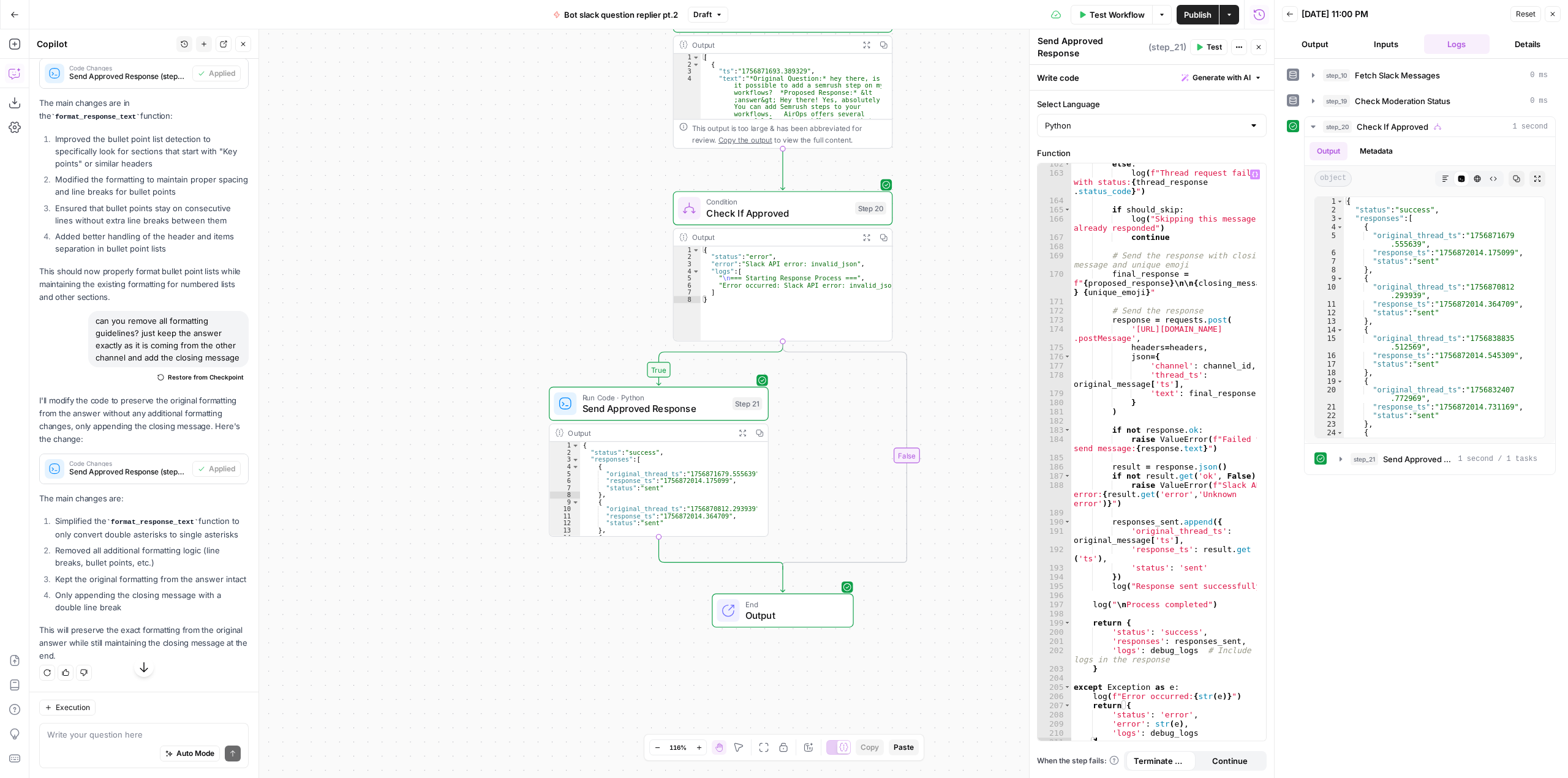
scroll to position [2364, 0]
click at [1210, 45] on span "Test" at bounding box center [1214, 47] width 15 height 11
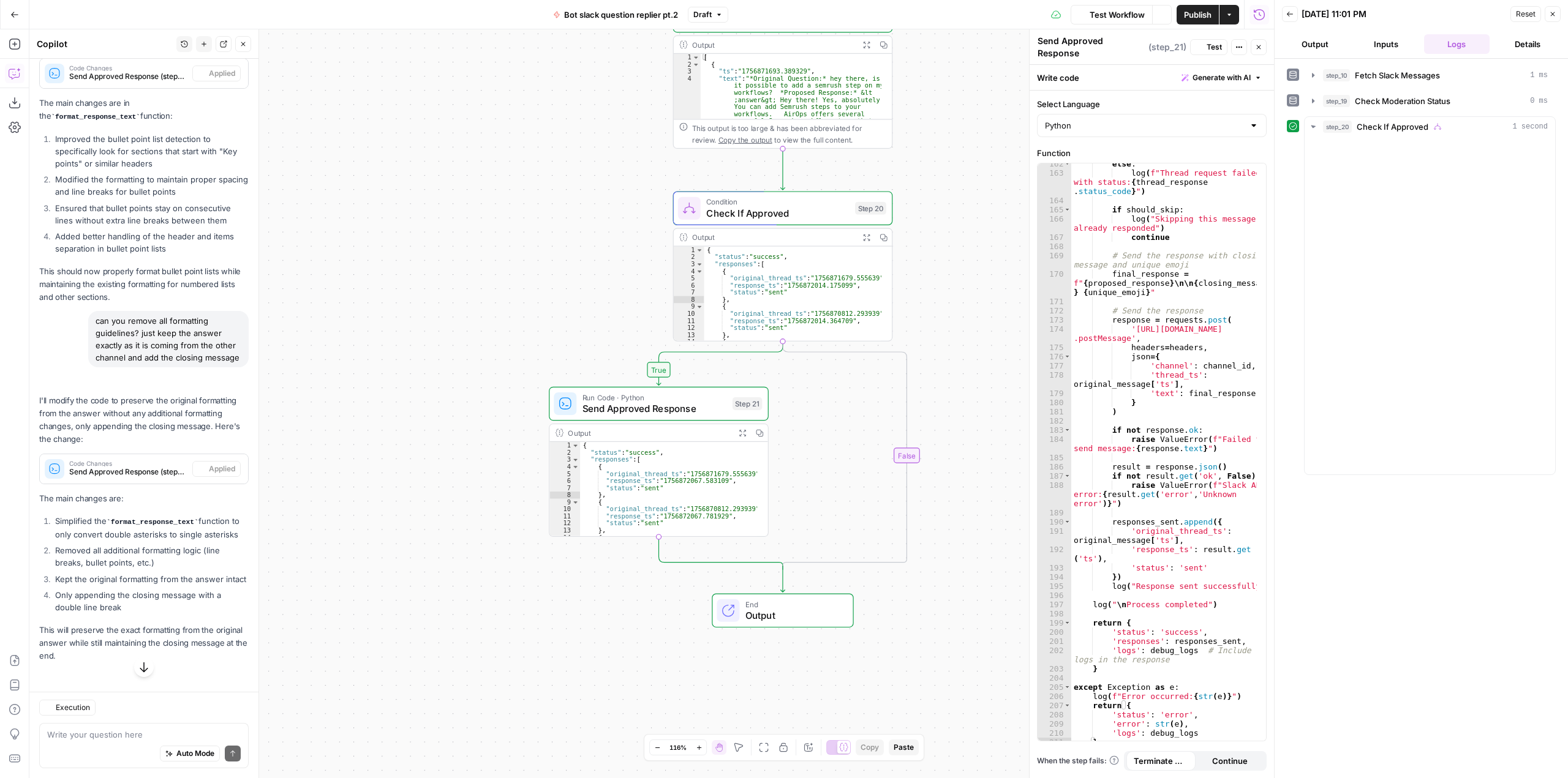
scroll to position [2293, 0]
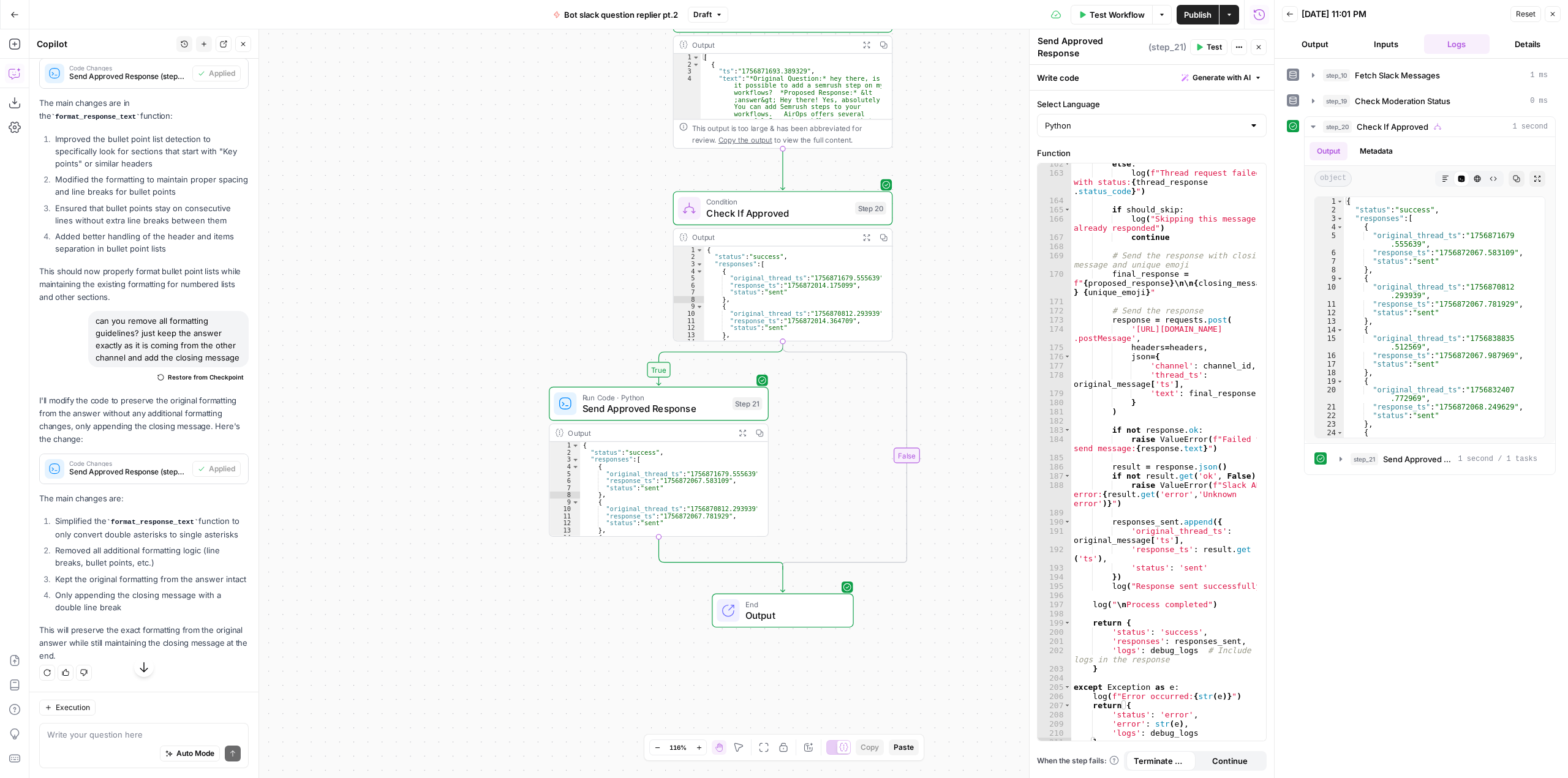
click at [1210, 41] on span "Test" at bounding box center [1214, 47] width 15 height 11
click at [1516, 179] on icon "button" at bounding box center [1516, 178] width 7 height 7
click at [1152, 423] on div "else : log ( f"Thread request failed with status: { thread_response . status_co…" at bounding box center [1164, 459] width 186 height 602
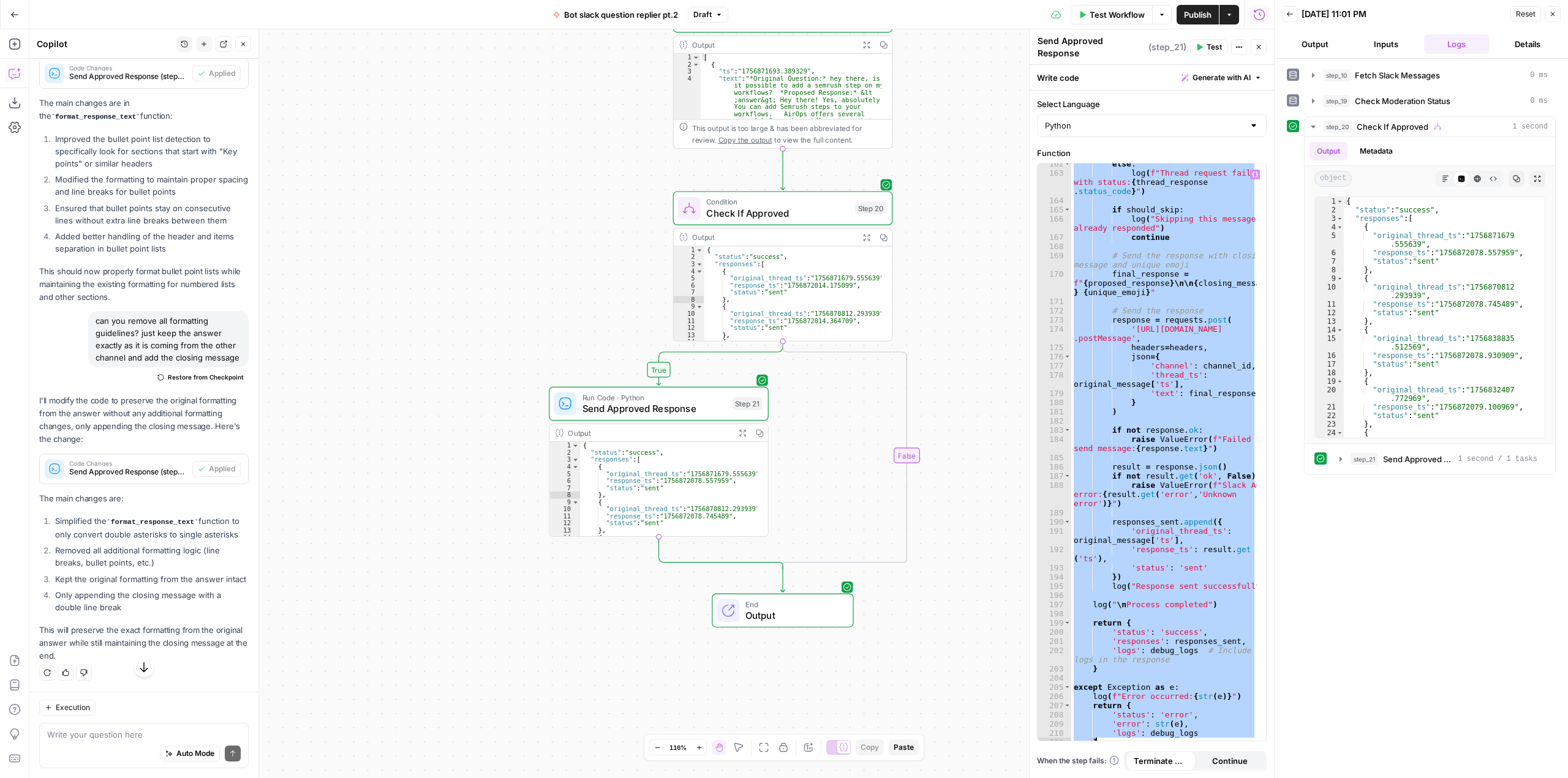
paste textarea
type textarea "*"
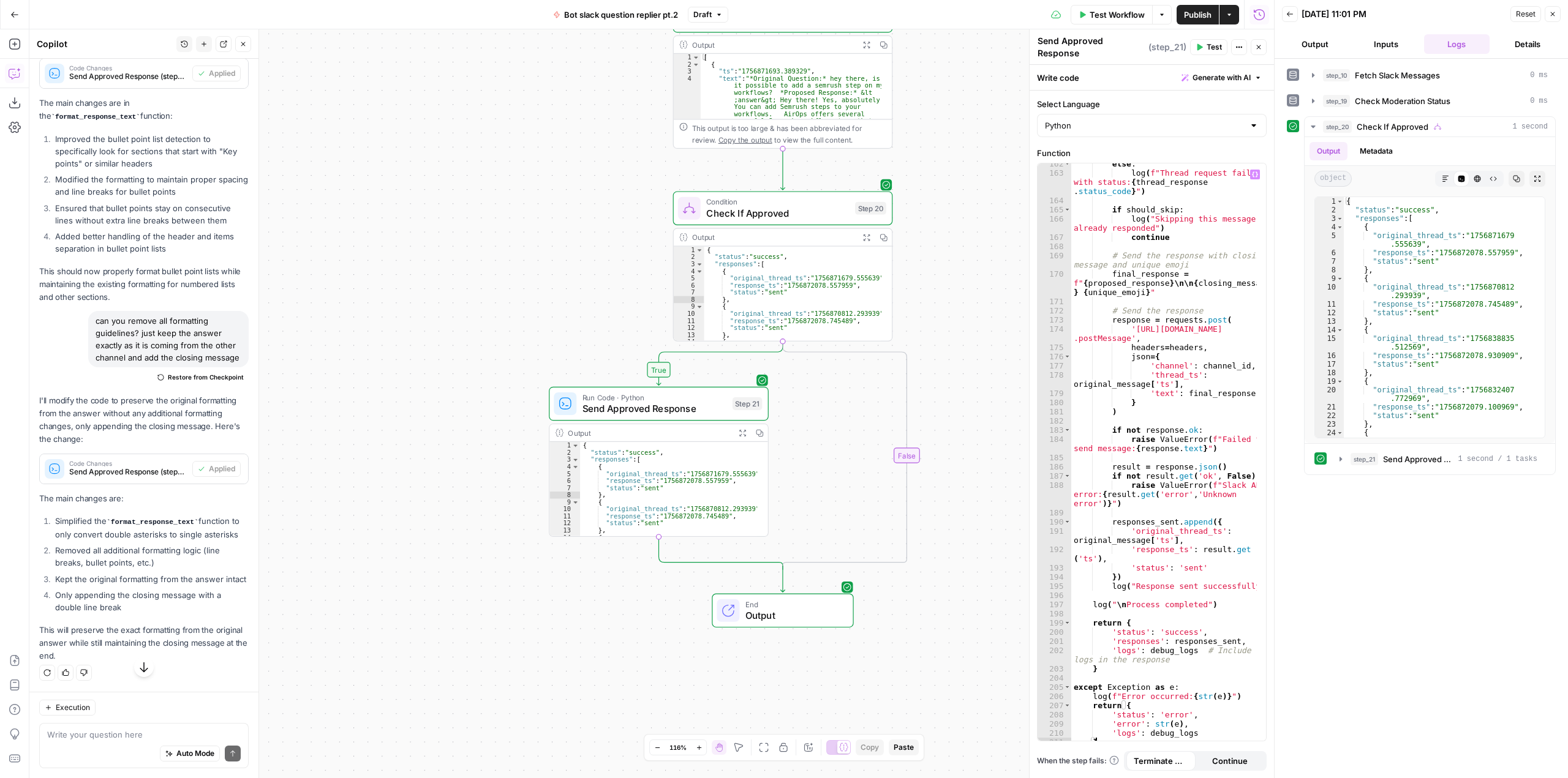
click at [1202, 39] on button "Test" at bounding box center [1209, 47] width 37 height 16
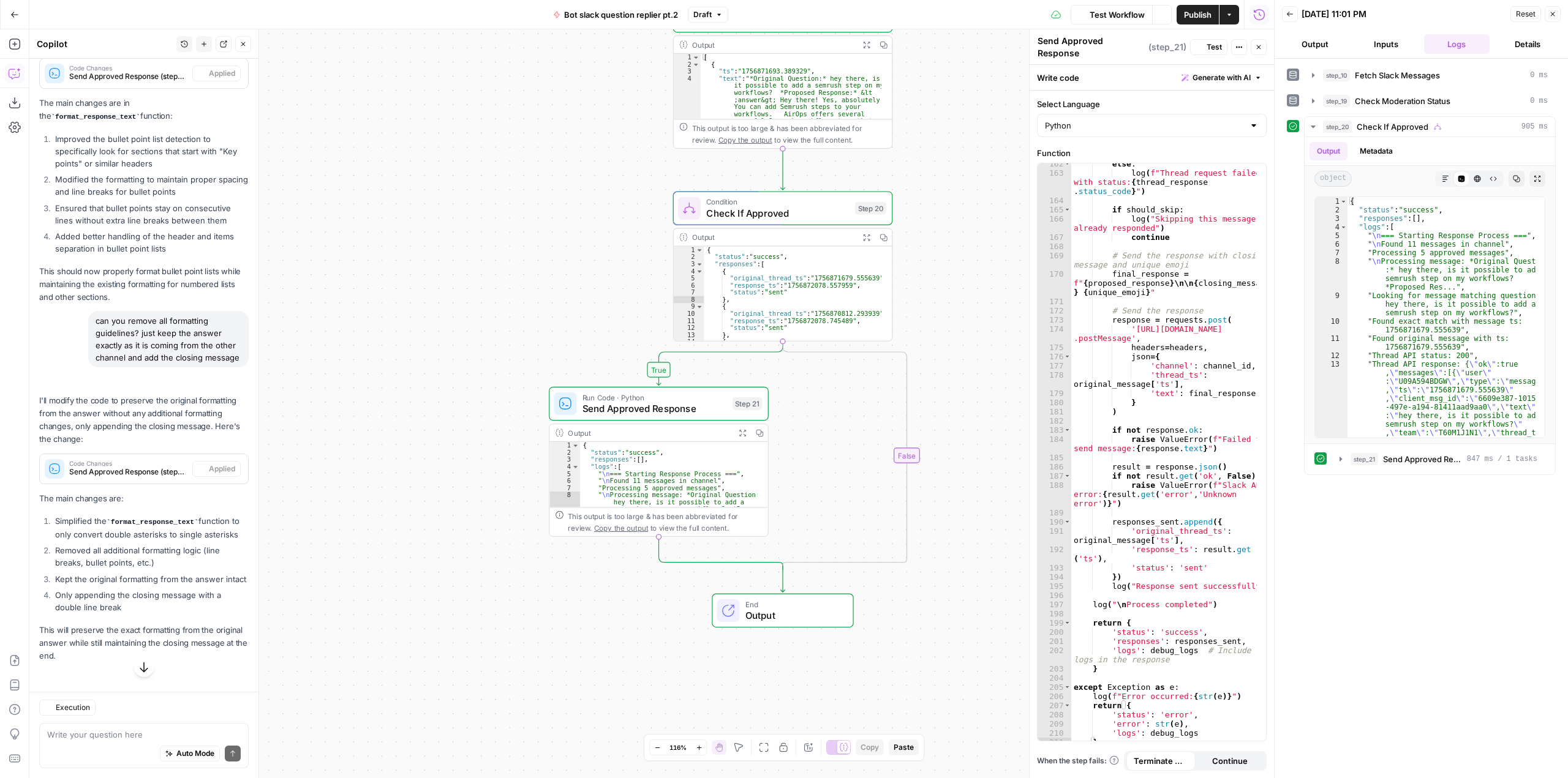
scroll to position [2293, 0]
click at [1209, 49] on span "Test" at bounding box center [1214, 47] width 15 height 11
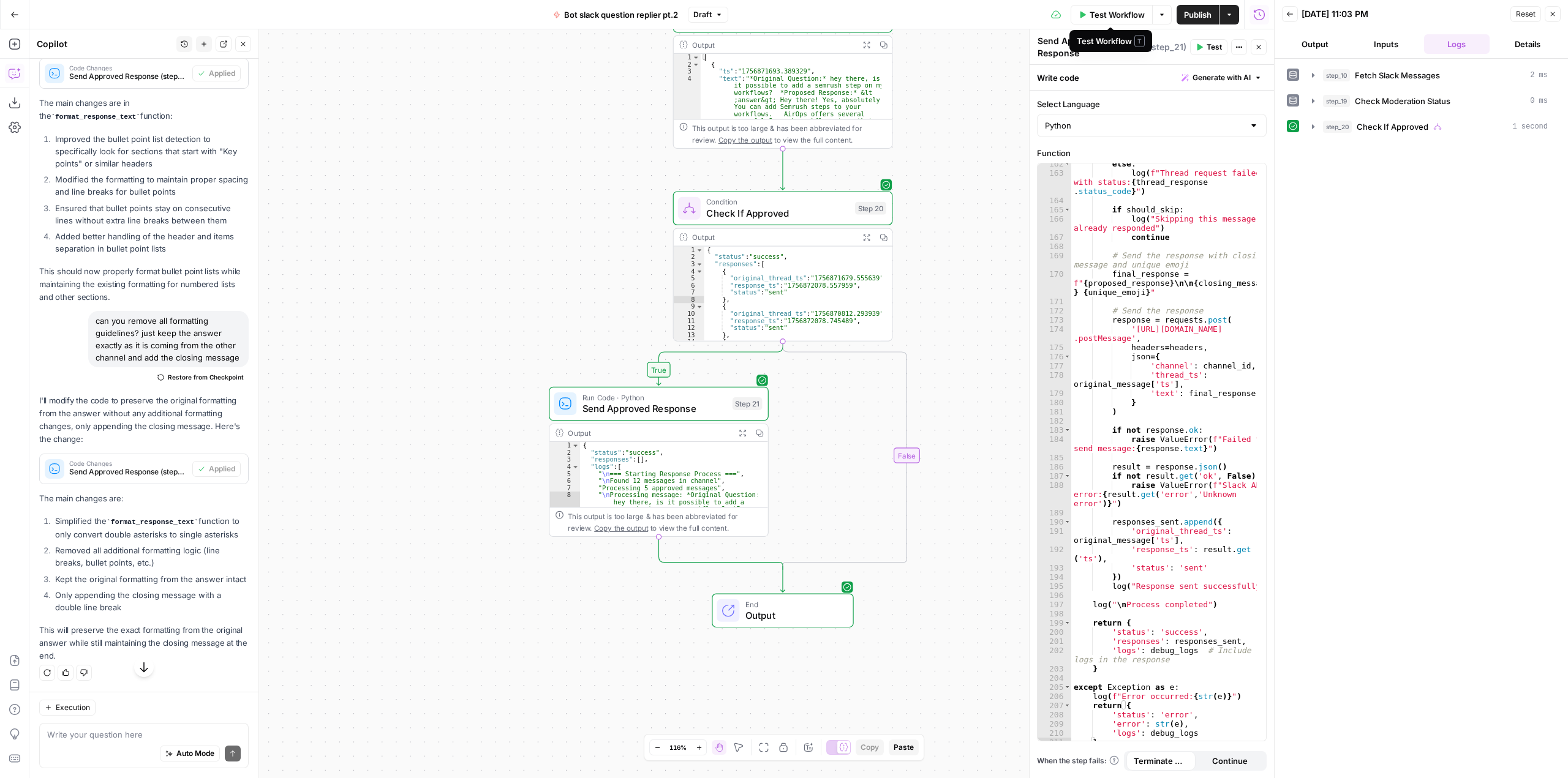
click at [1117, 11] on span "Test Workflow" at bounding box center [1117, 15] width 55 height 12
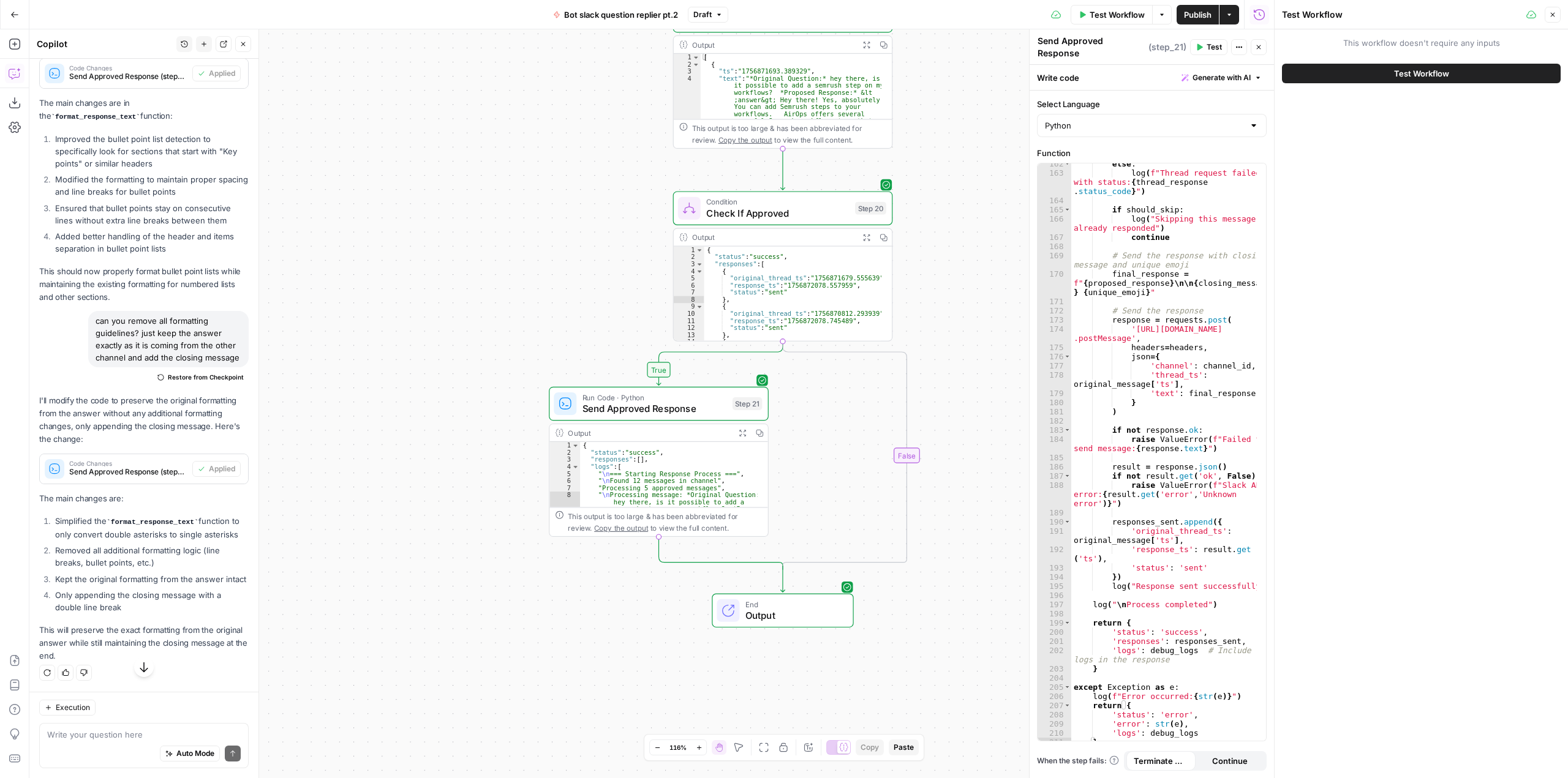
click at [1382, 71] on button "Test Workflow" at bounding box center [1421, 73] width 279 height 19
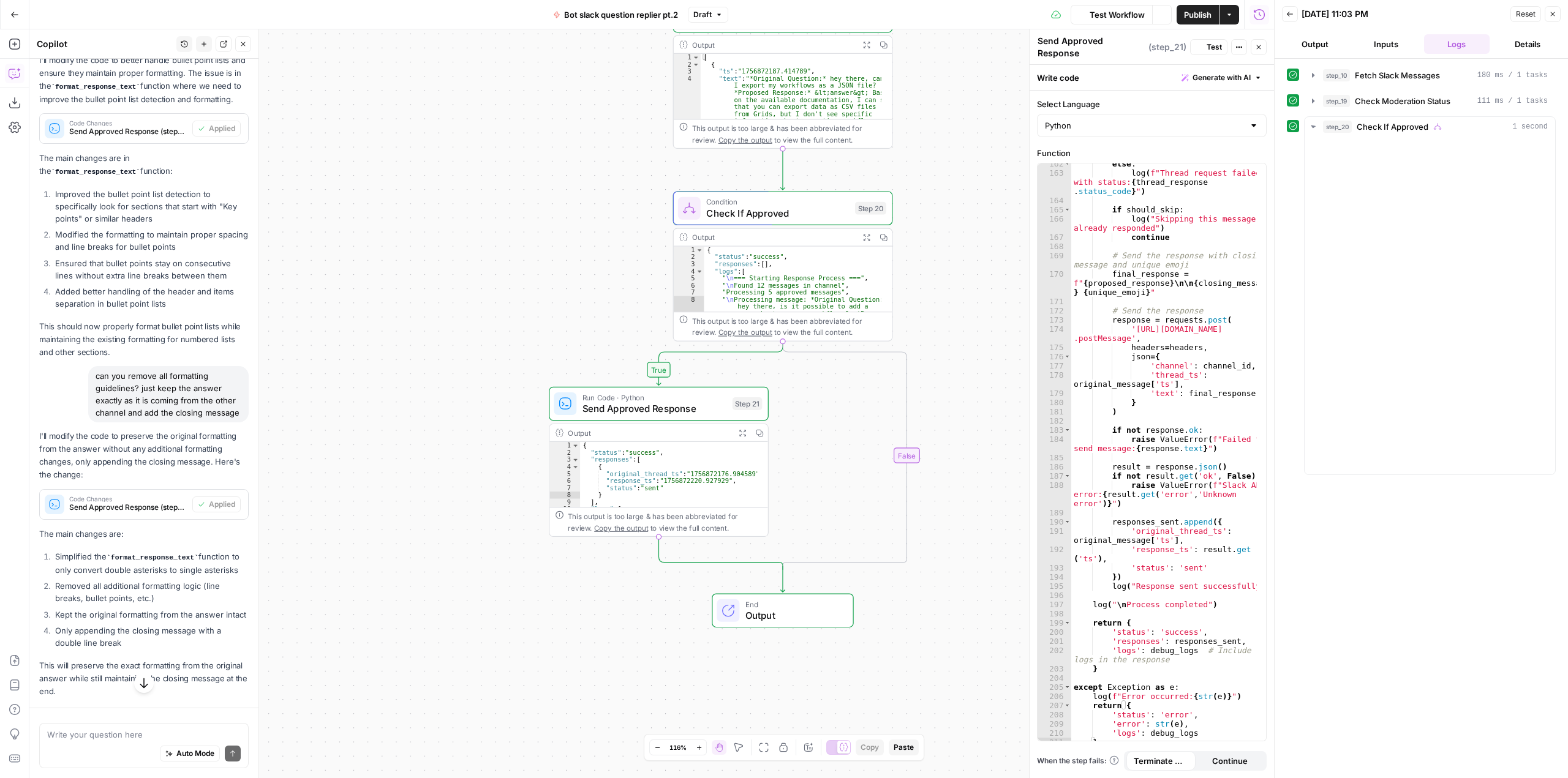
scroll to position [2293, 0]
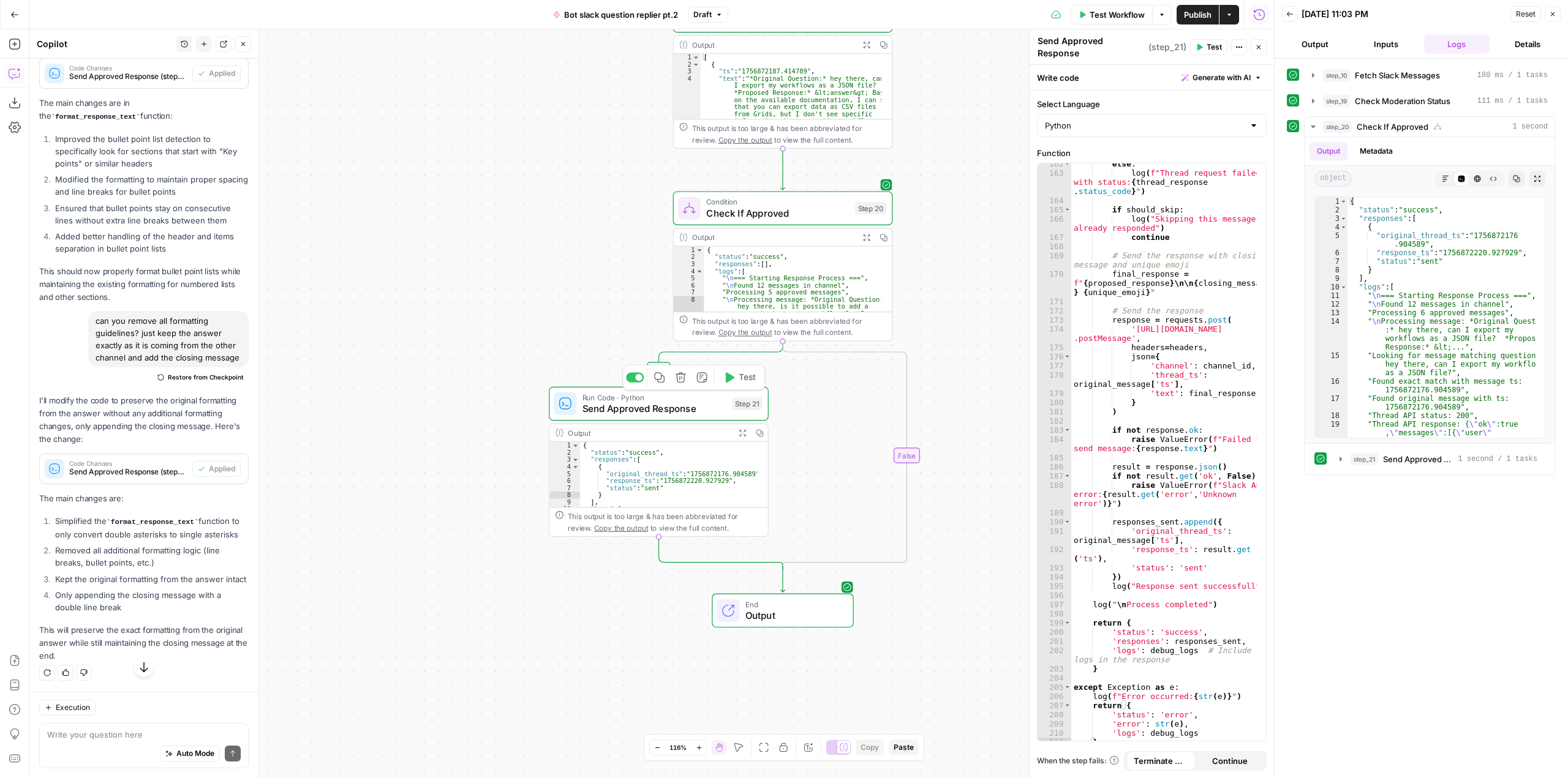
click at [741, 380] on span "Test" at bounding box center [748, 377] width 17 height 13
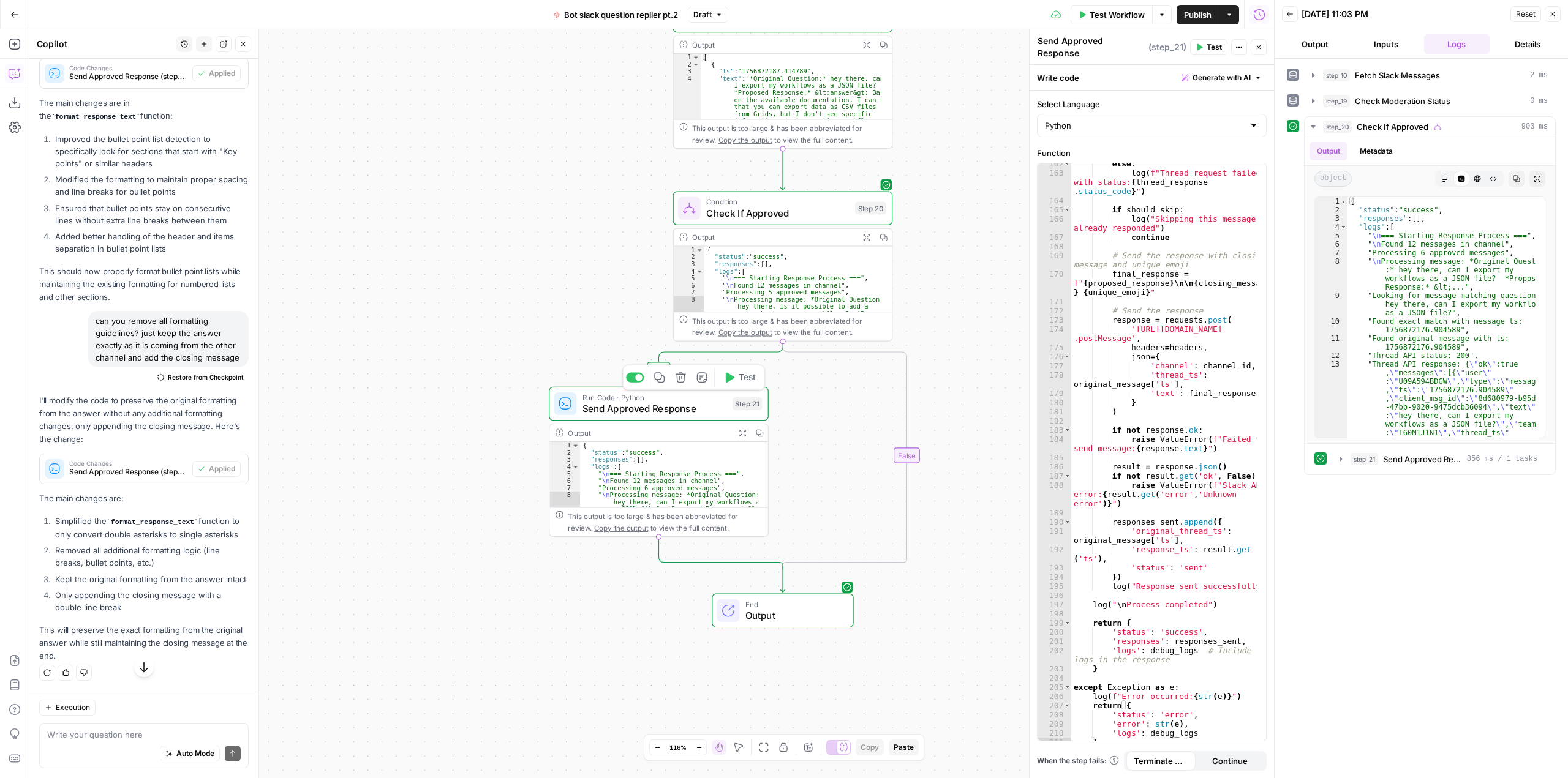
click at [741, 380] on span "Test" at bounding box center [748, 377] width 17 height 13
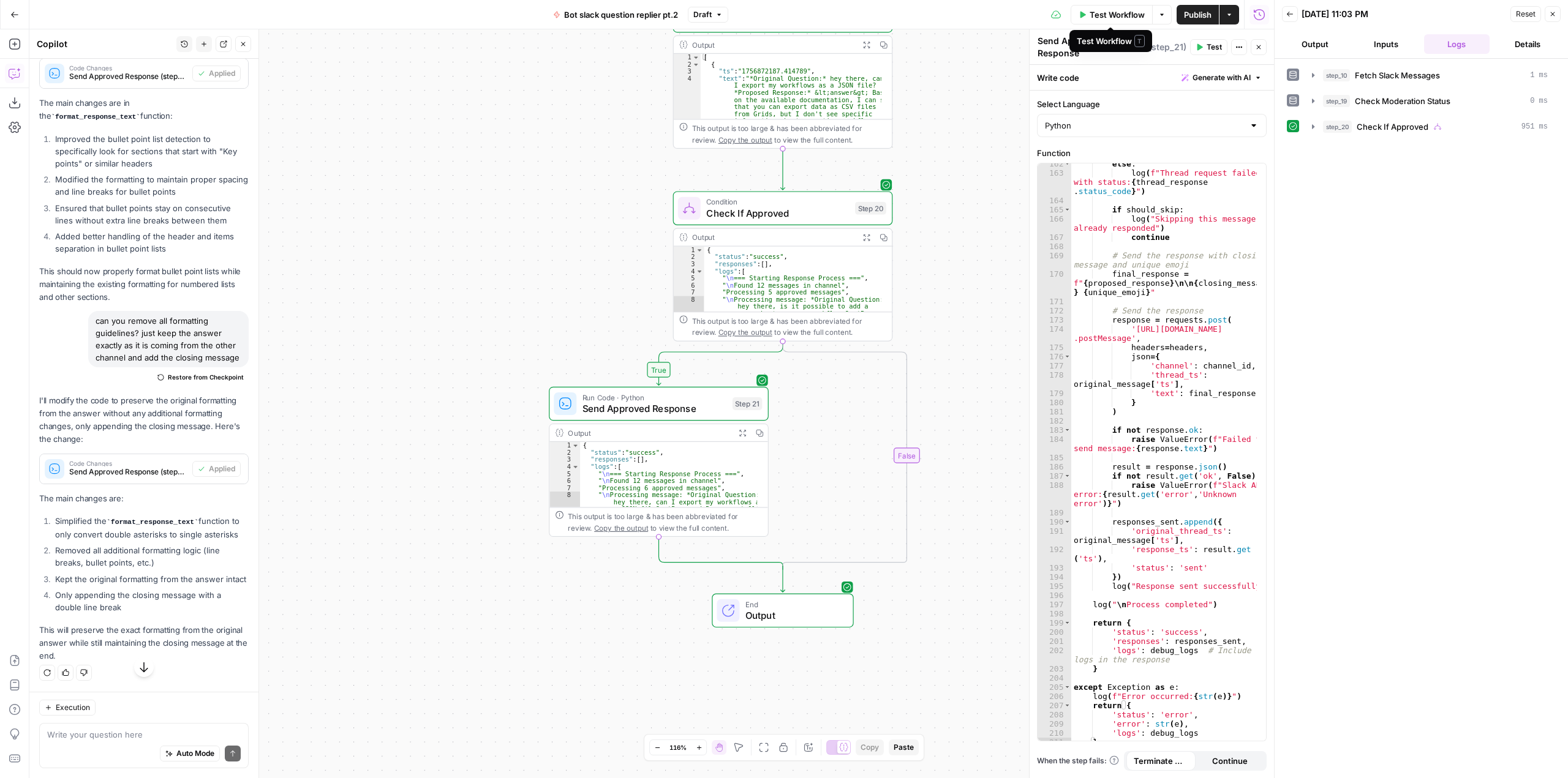
click at [1120, 15] on span "Test Workflow" at bounding box center [1117, 15] width 55 height 12
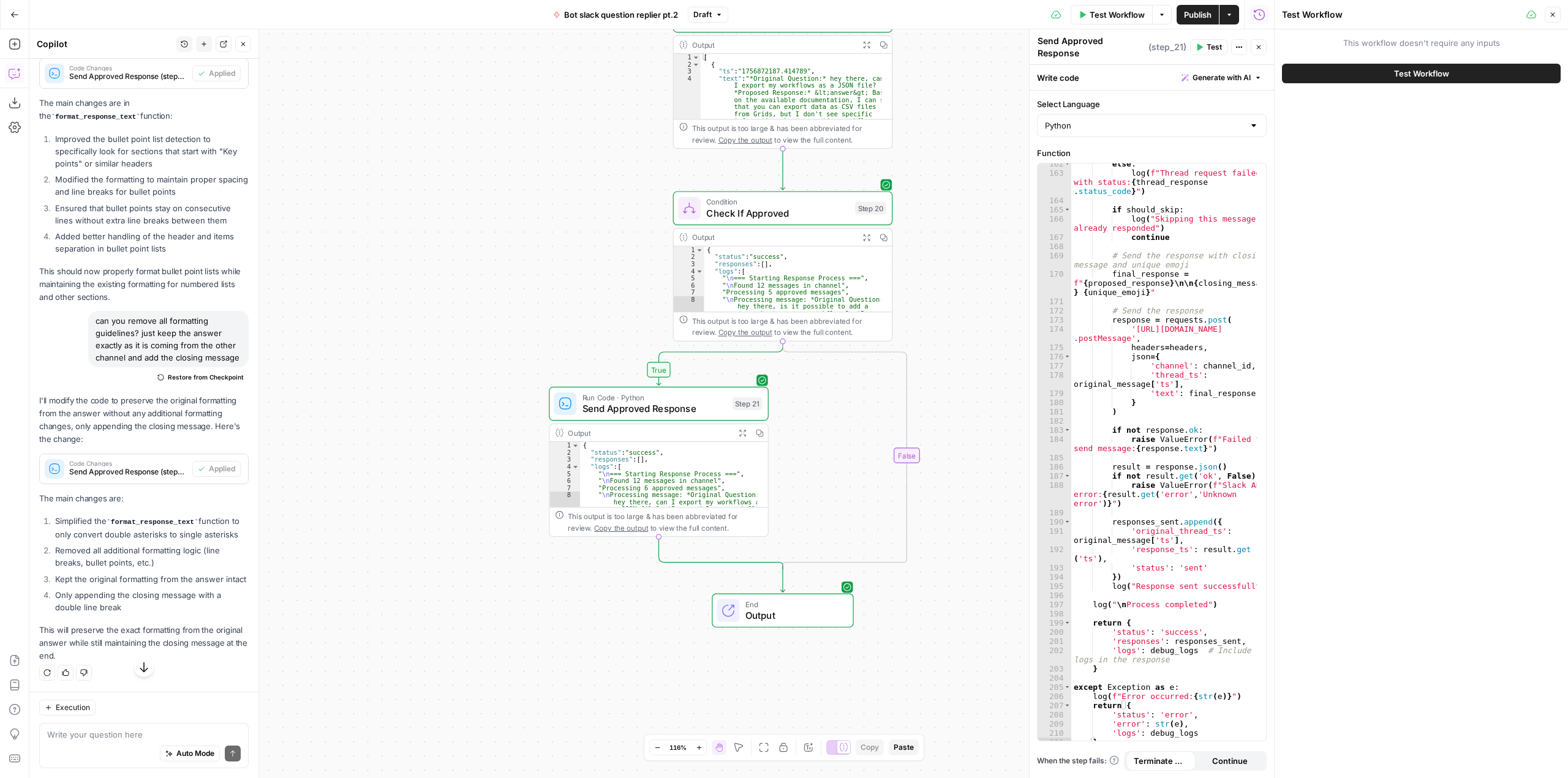
click at [1417, 69] on span "Test Workflow" at bounding box center [1421, 73] width 55 height 12
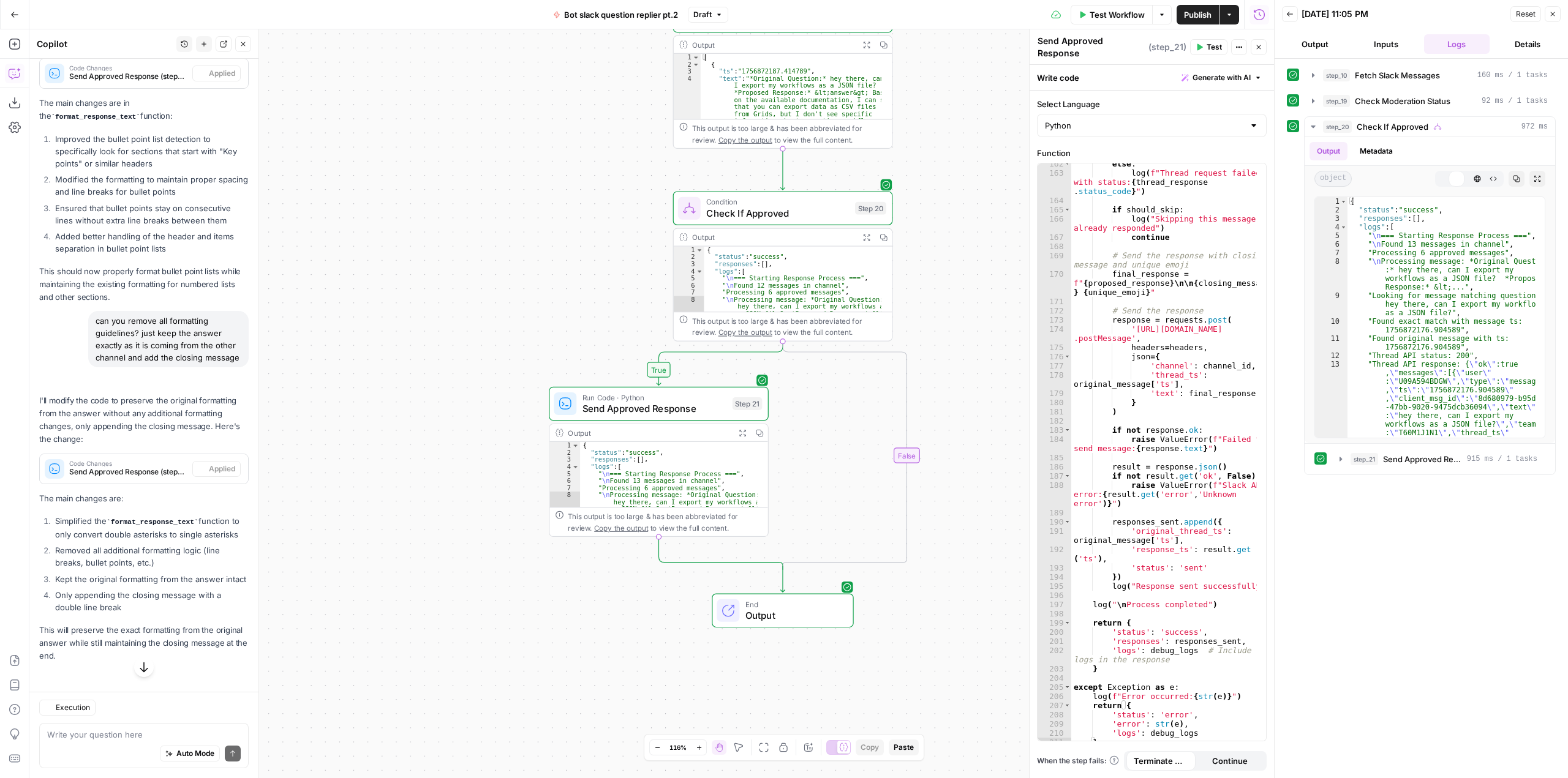
scroll to position [2293, 0]
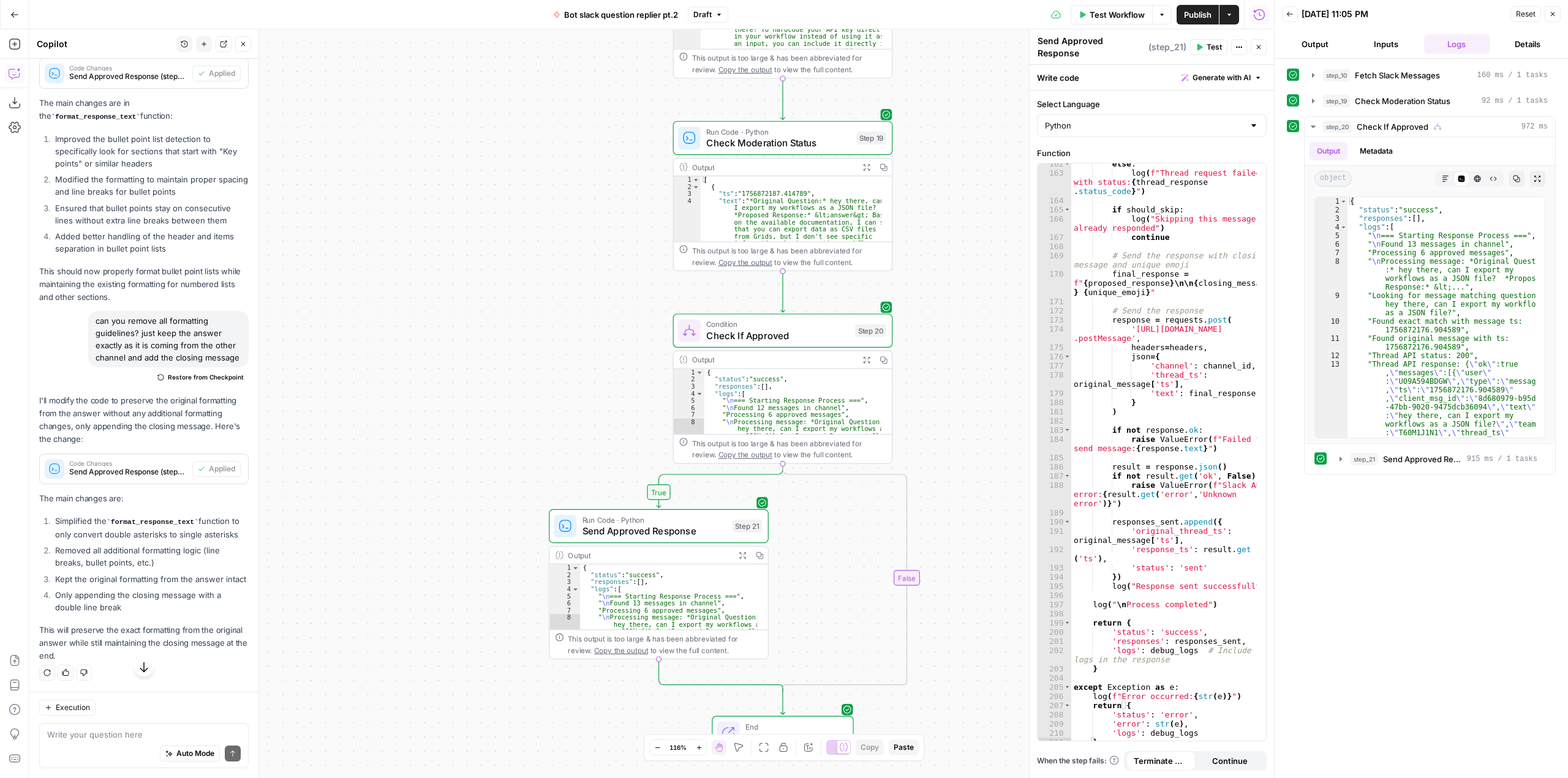
click at [1126, 9] on span "Test Workflow" at bounding box center [1117, 15] width 55 height 12
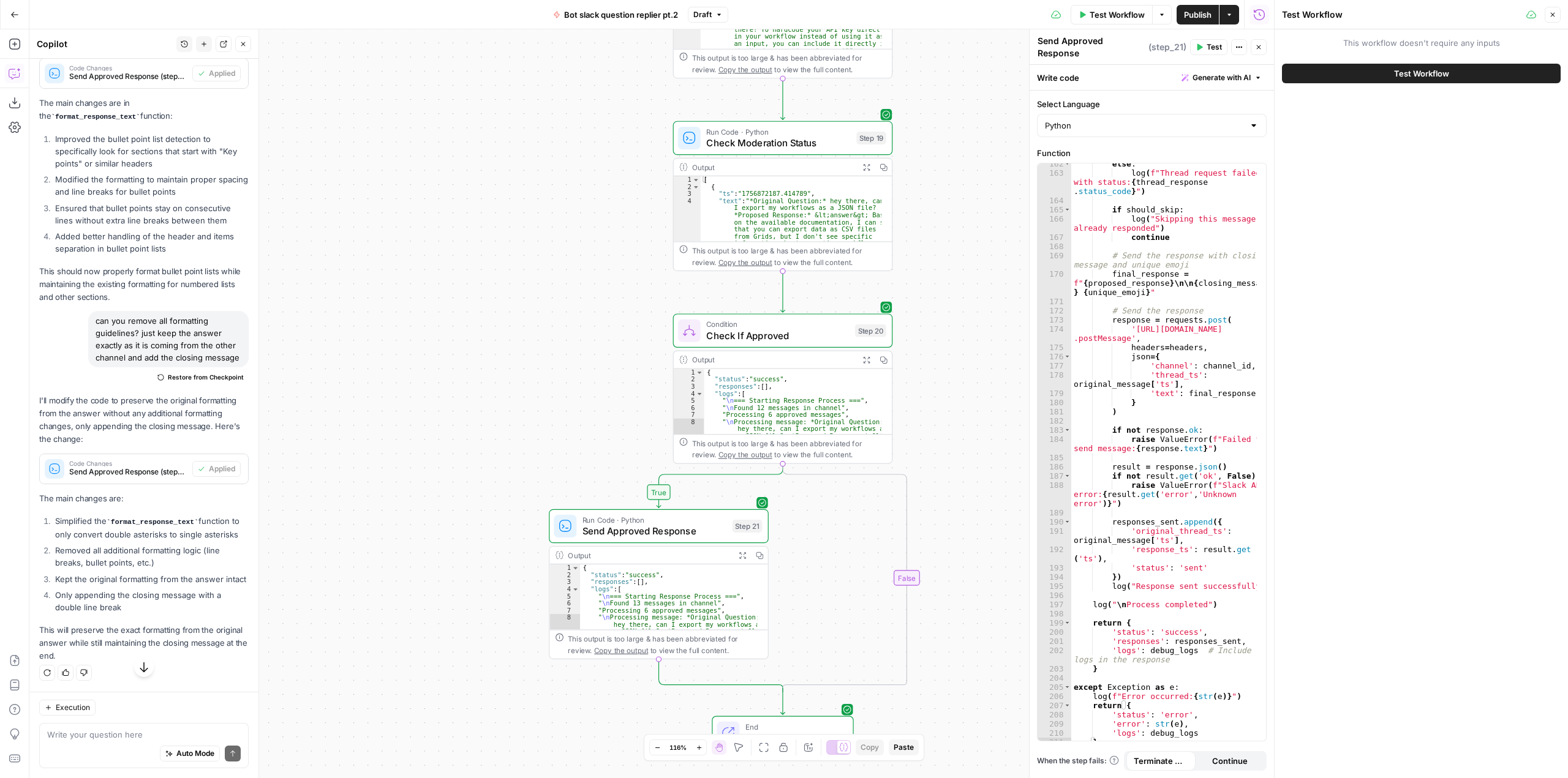
click at [1413, 69] on span "Test Workflow" at bounding box center [1421, 73] width 55 height 12
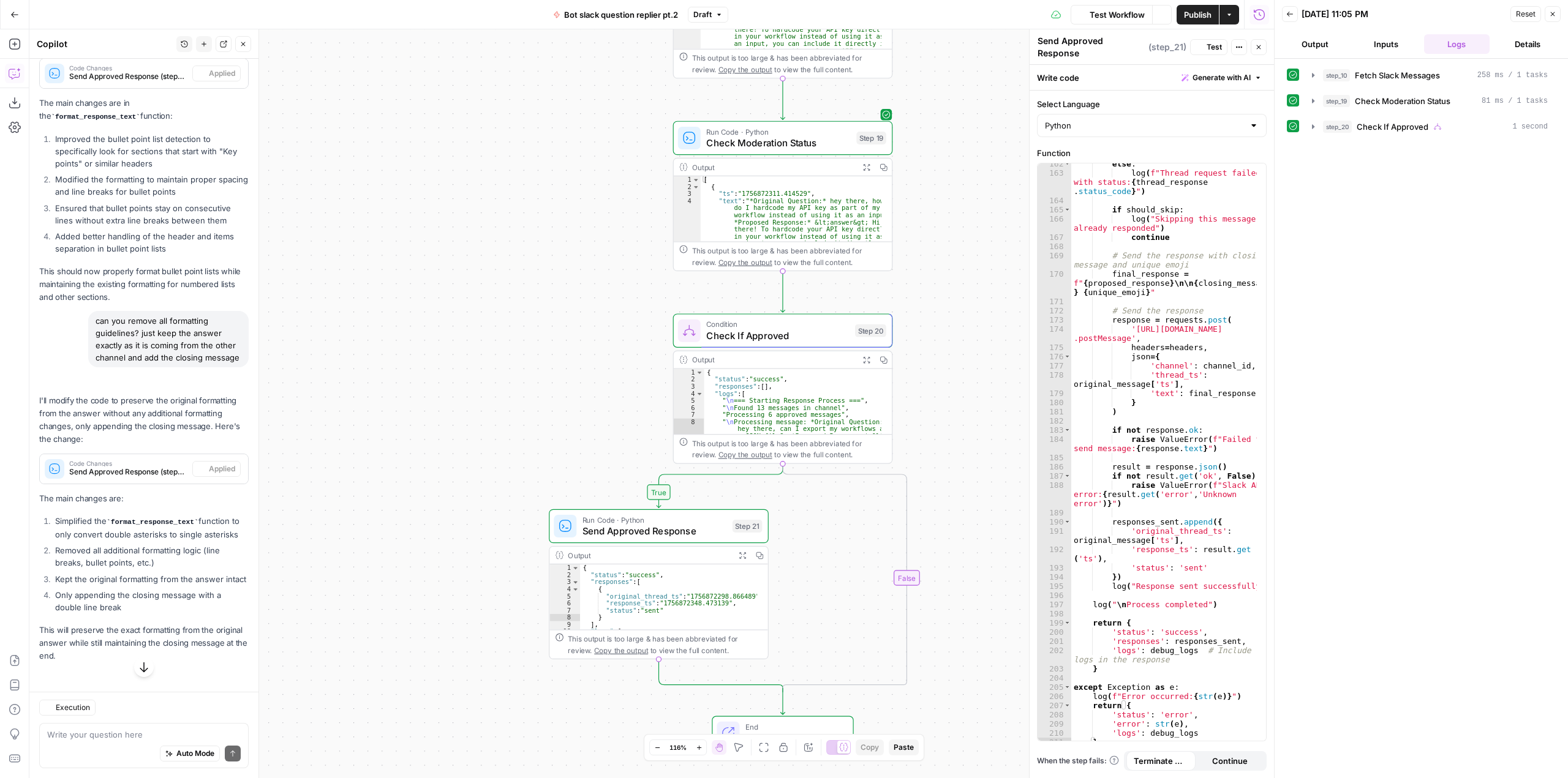
scroll to position [2293, 0]
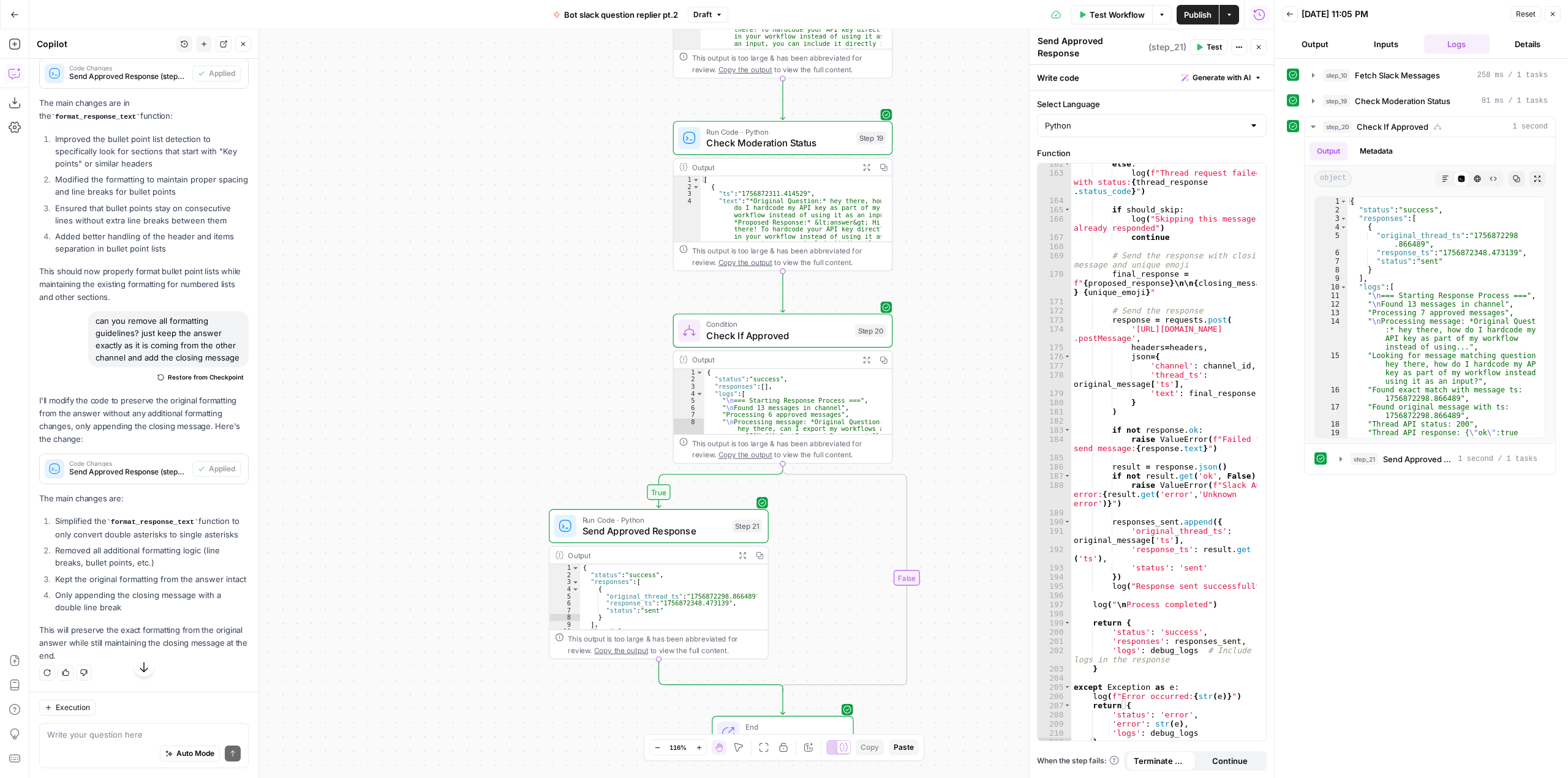
click at [1189, 13] on span "Publish" at bounding box center [1197, 15] width 27 height 12
click at [945, 321] on div "true false Workflow Set Inputs Inputs Run Code · Python Fetch Slack Messages St…" at bounding box center [651, 403] width 1245 height 749
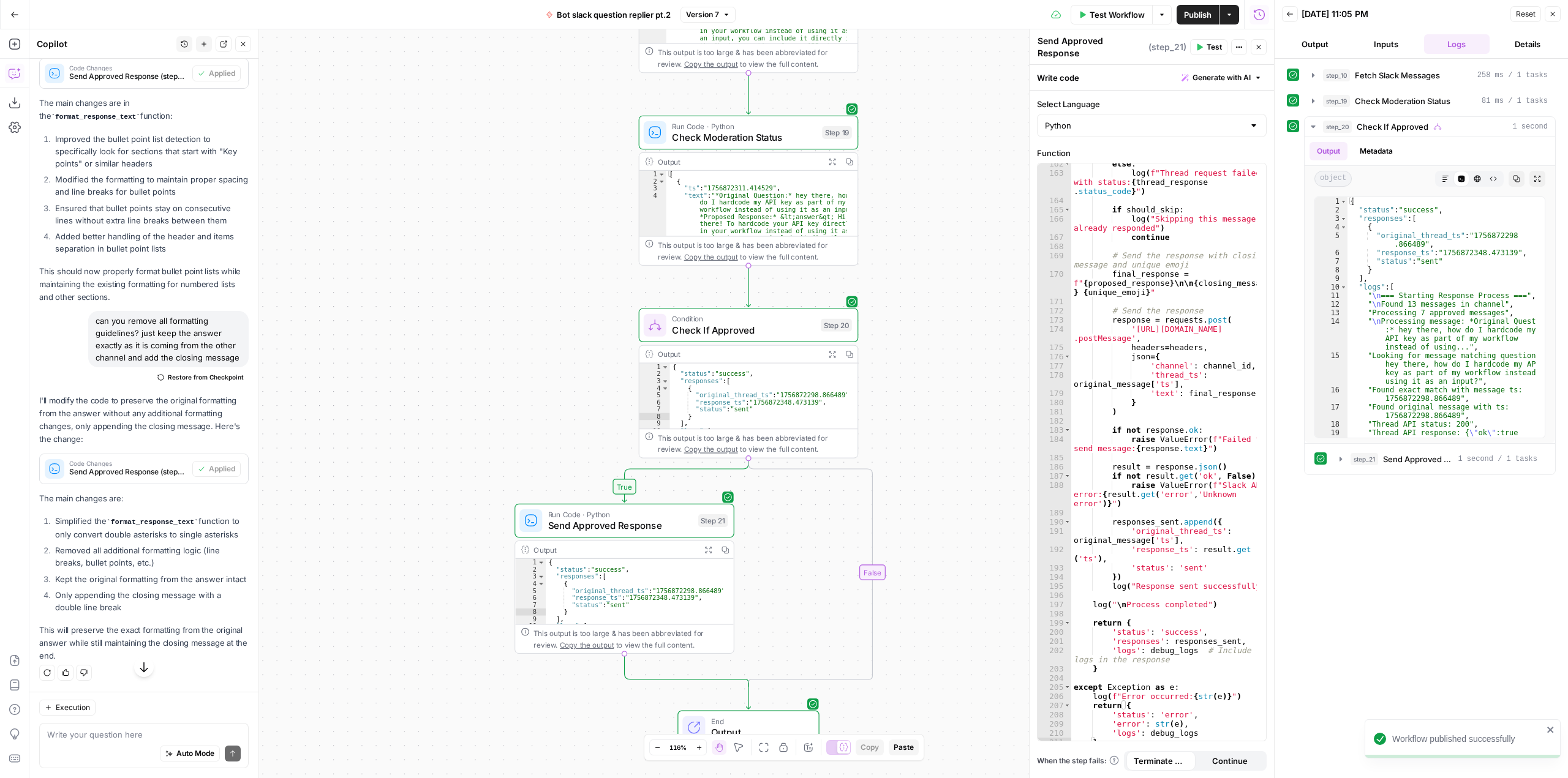
drag, startPoint x: 961, startPoint y: 400, endPoint x: 928, endPoint y: 394, distance: 33.5
click at [928, 394] on div "true false Workflow Set Inputs Inputs Run Code · Python Fetch Slack Messages St…" at bounding box center [651, 403] width 1245 height 749
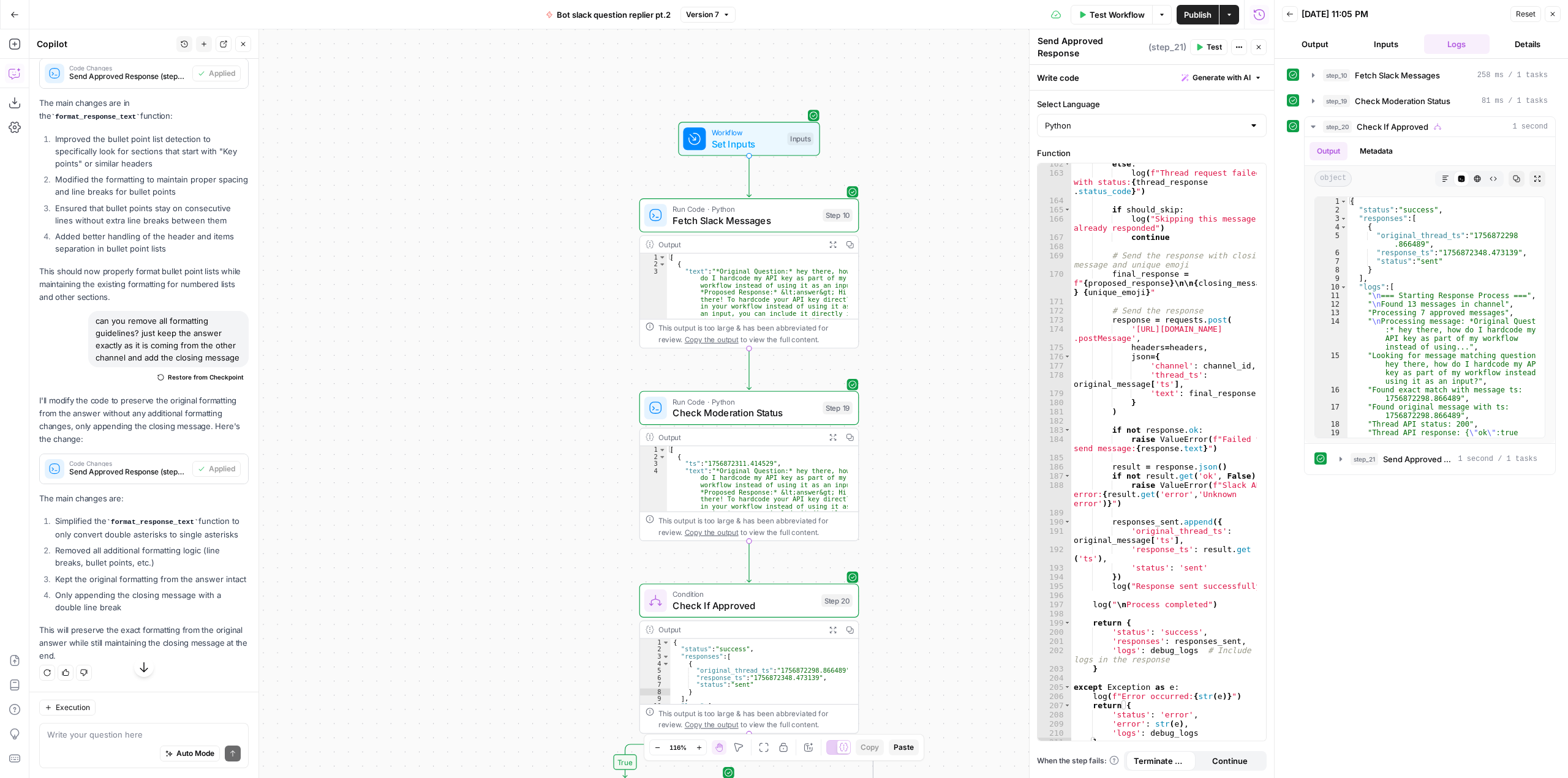
click at [1115, 15] on span "Test Workflow" at bounding box center [1117, 15] width 55 height 12
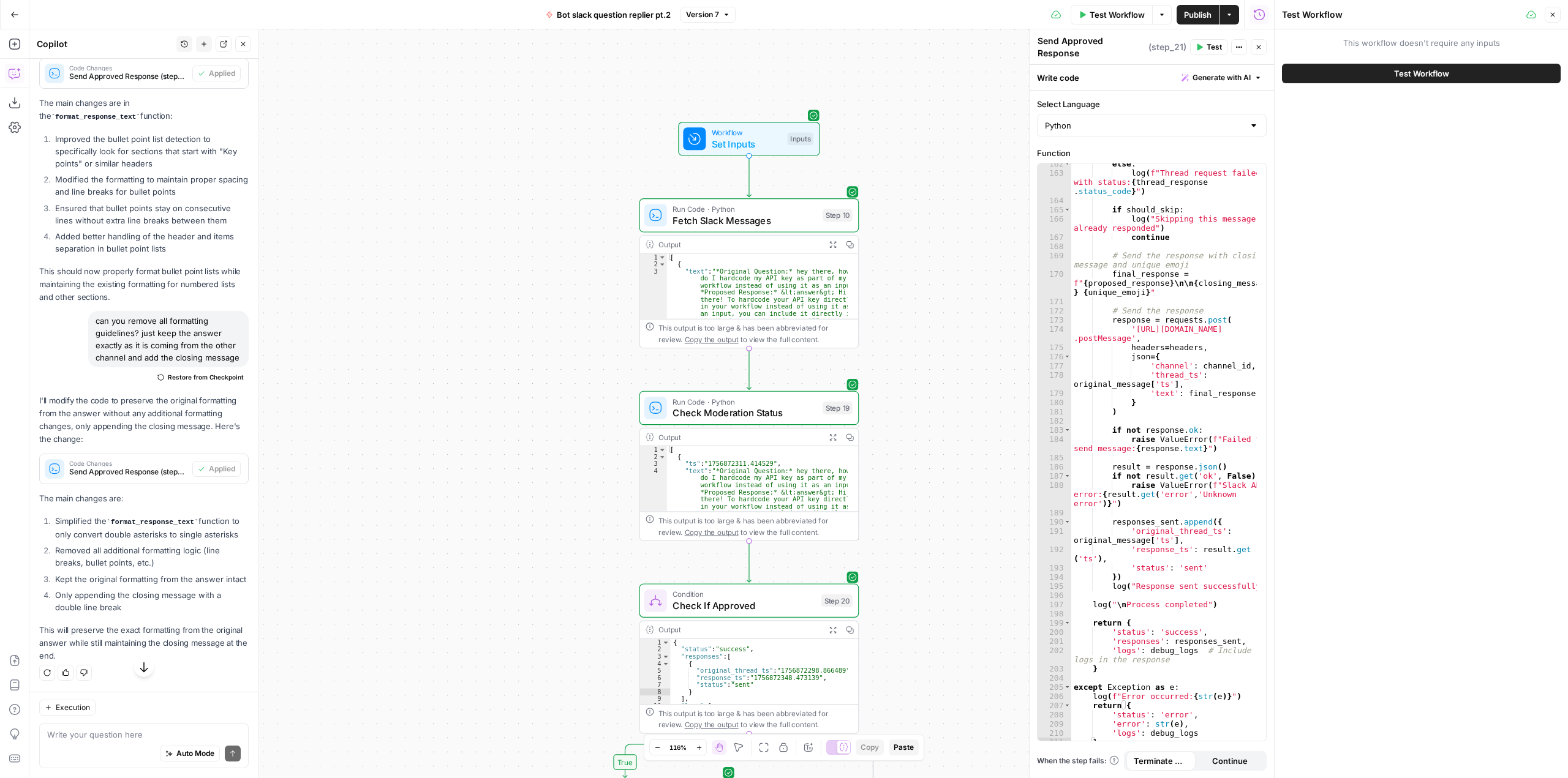
click at [1404, 73] on span "Test Workflow" at bounding box center [1421, 73] width 55 height 12
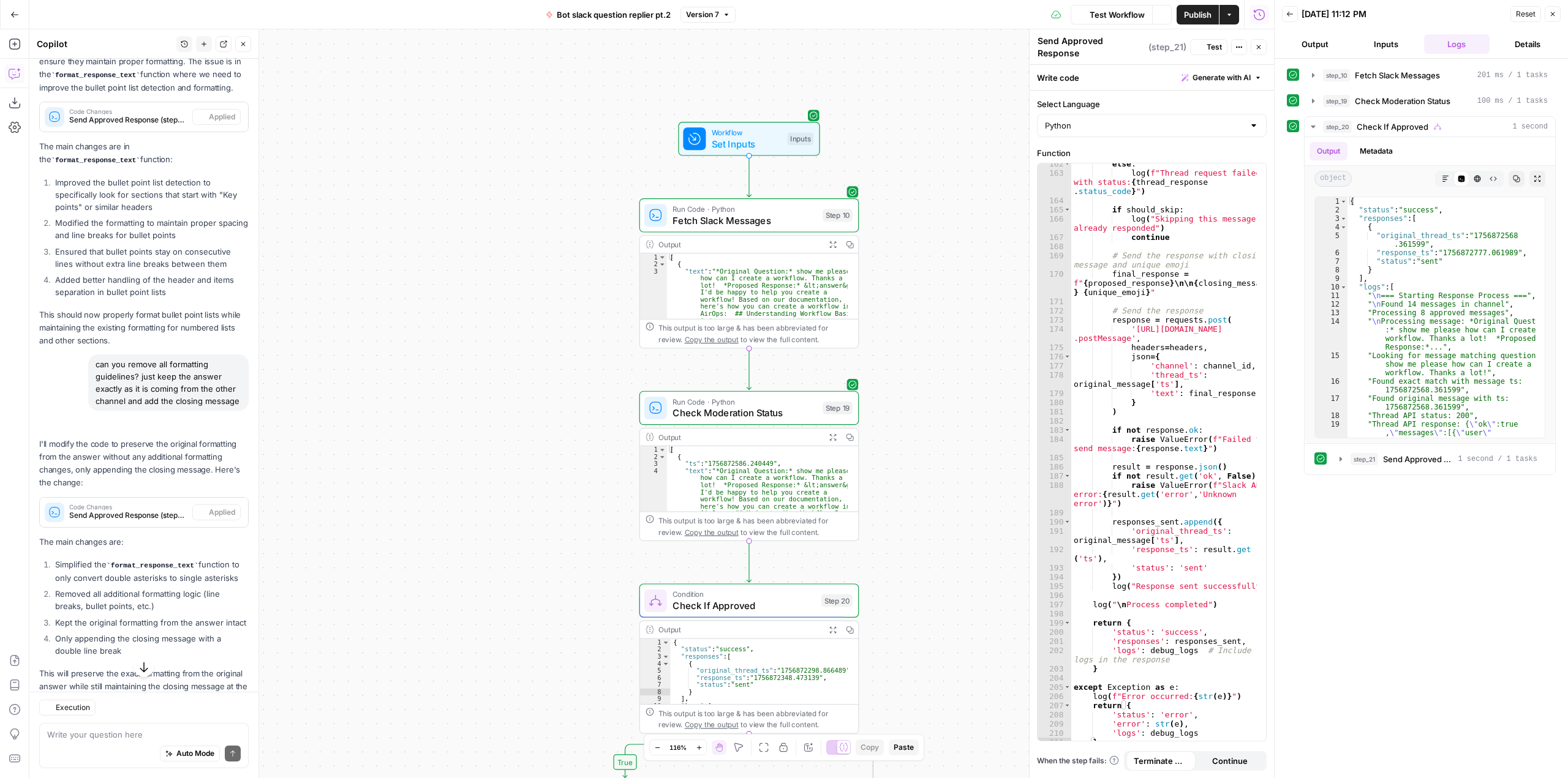
scroll to position [2293, 0]
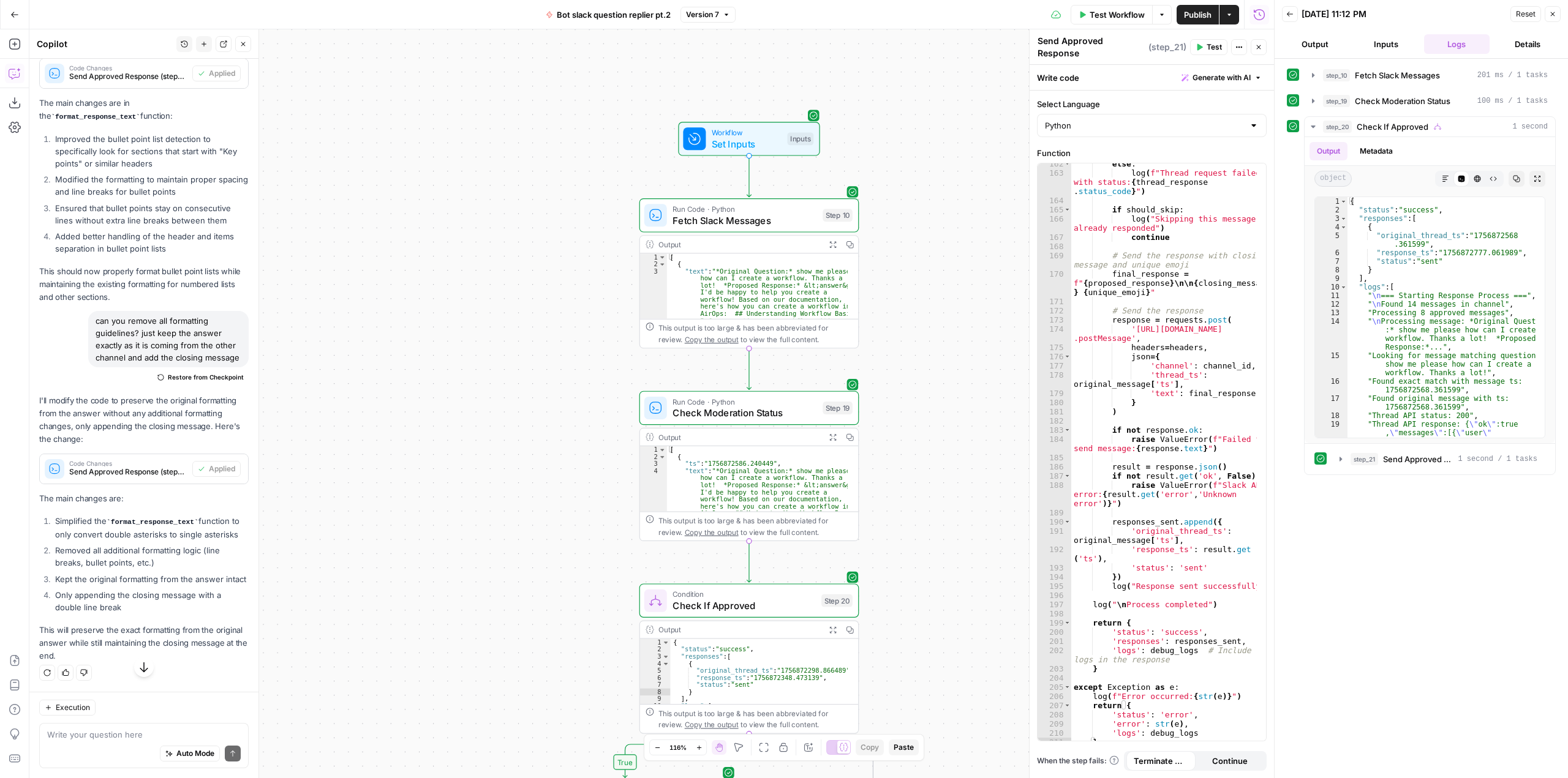
click at [1109, 11] on span "Test Workflow" at bounding box center [1117, 15] width 55 height 12
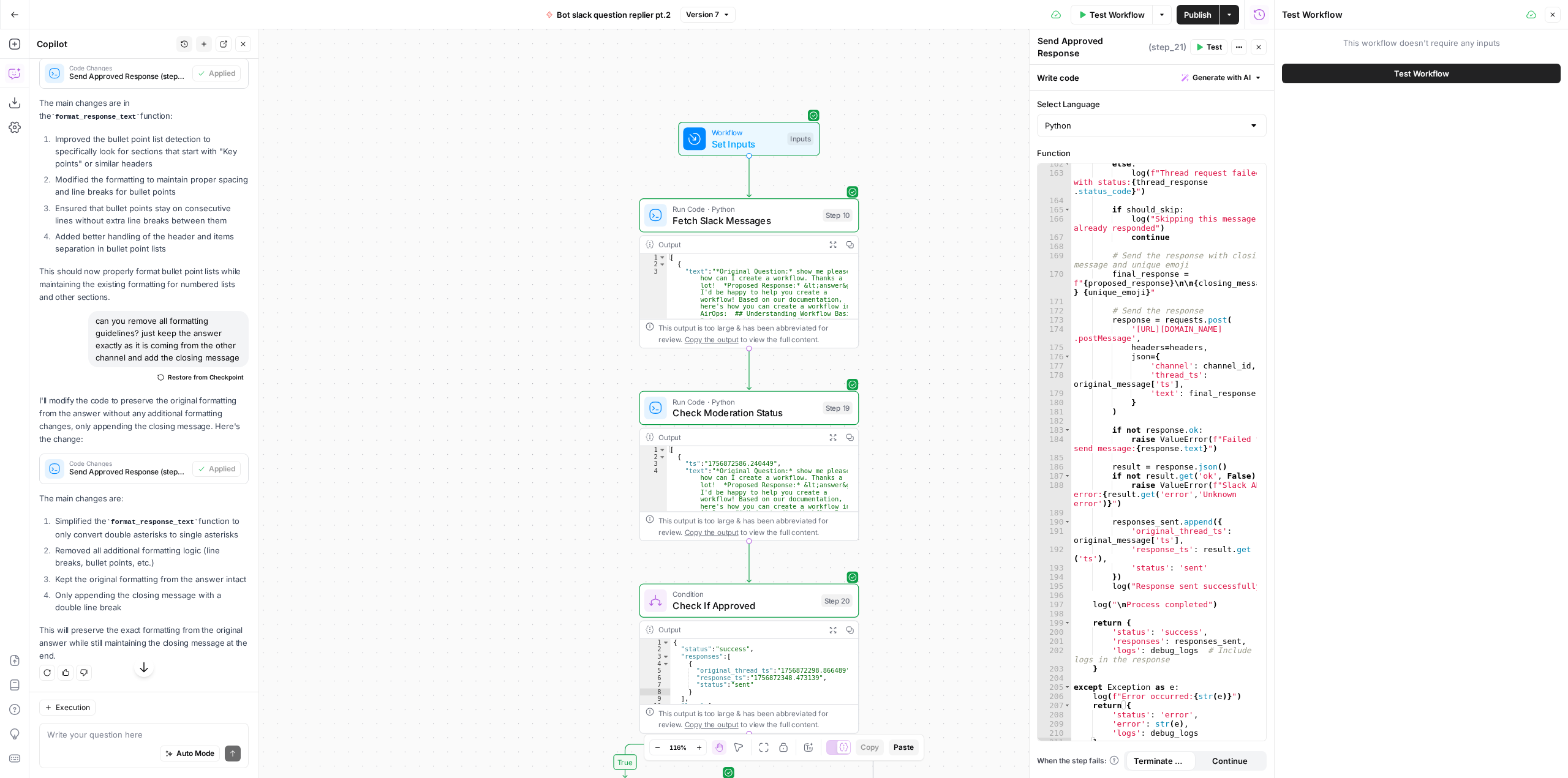
click at [1440, 76] on span "Test Workflow" at bounding box center [1421, 73] width 55 height 12
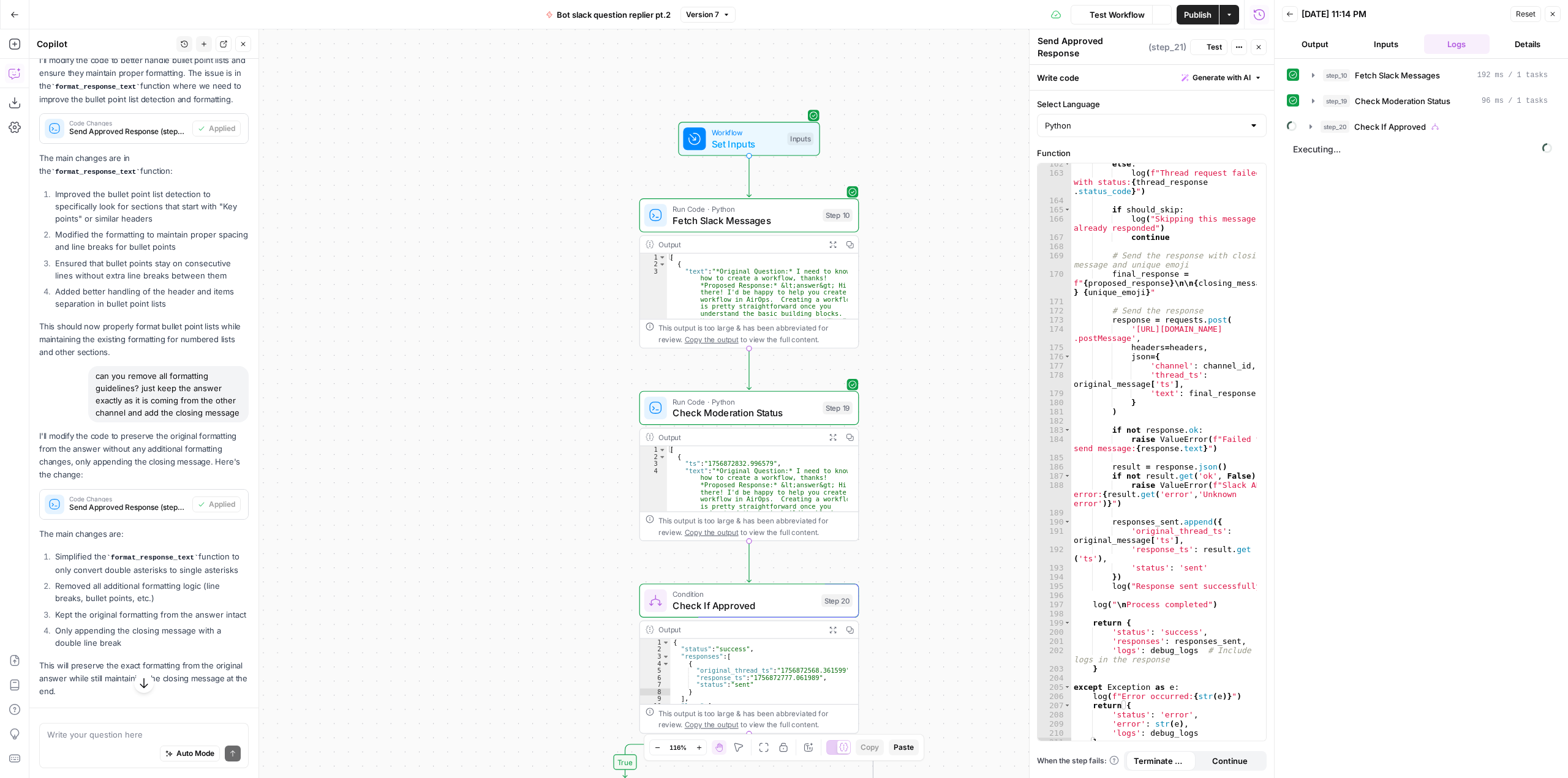
scroll to position [2293, 0]
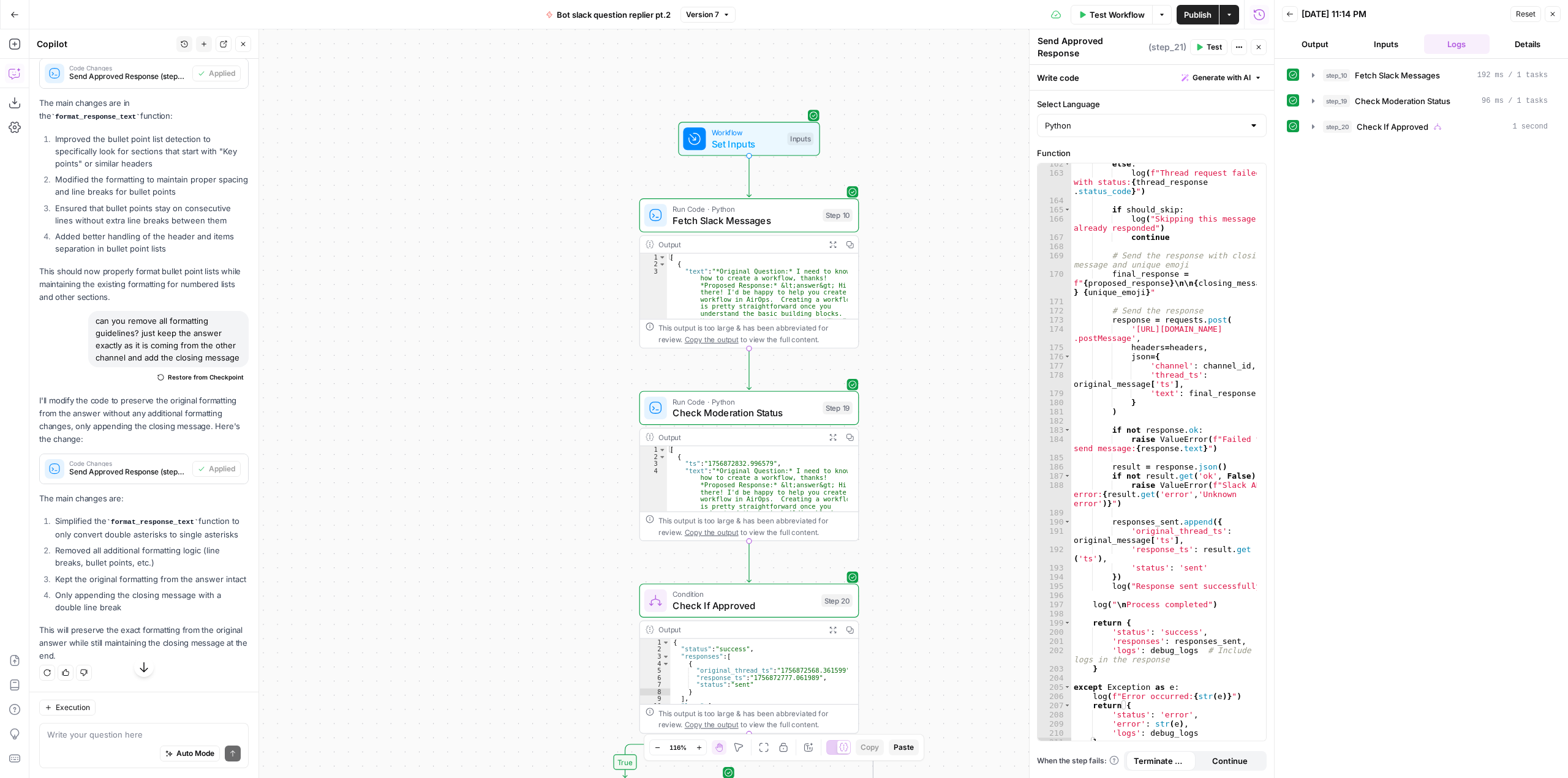
click at [1117, 13] on span "Test Workflow" at bounding box center [1117, 15] width 55 height 12
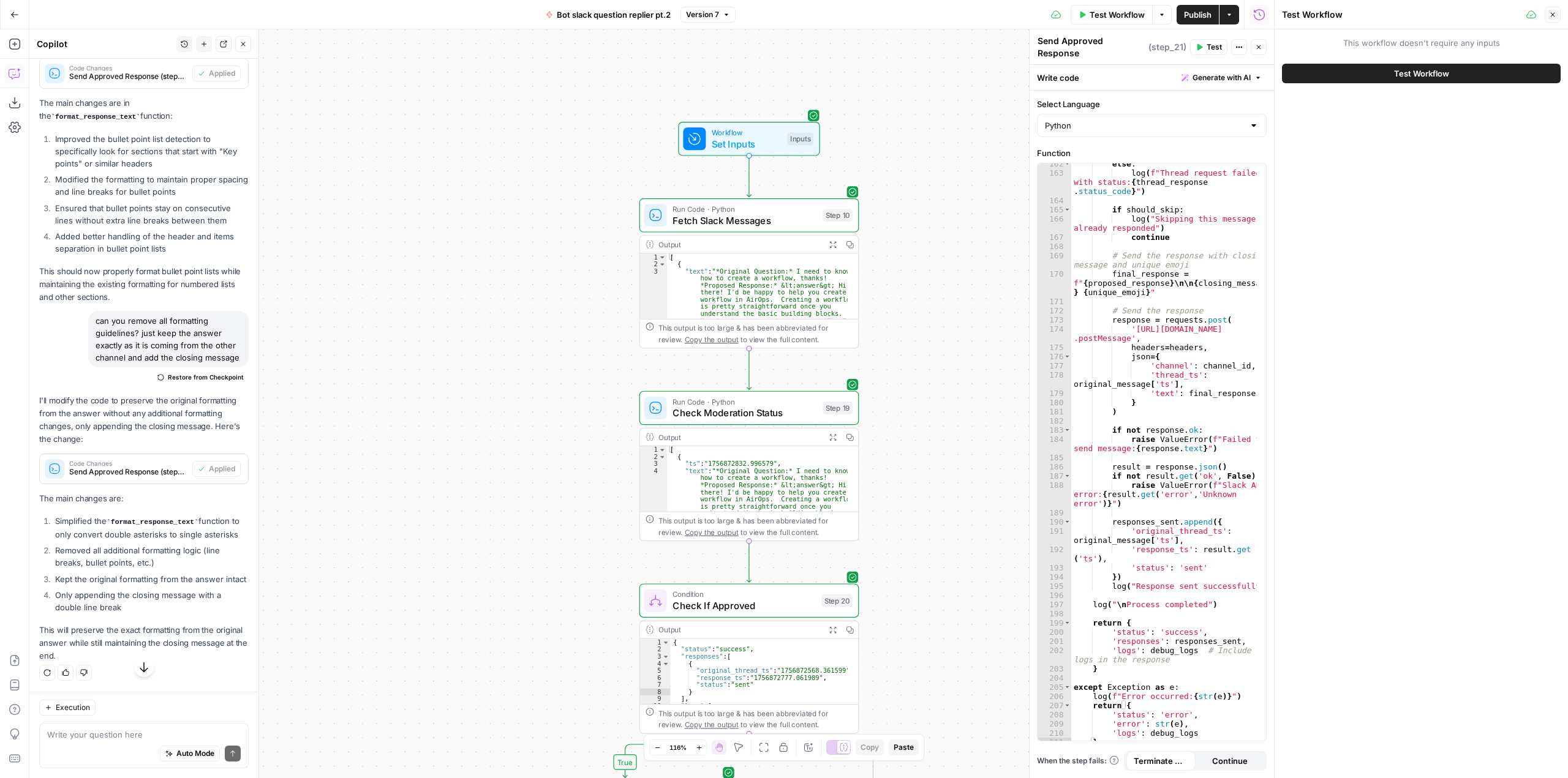
click at [1334, 61] on div "Test Workflow" at bounding box center [1421, 73] width 279 height 34
click at [1343, 70] on button "Test Workflow" at bounding box center [1421, 73] width 279 height 19
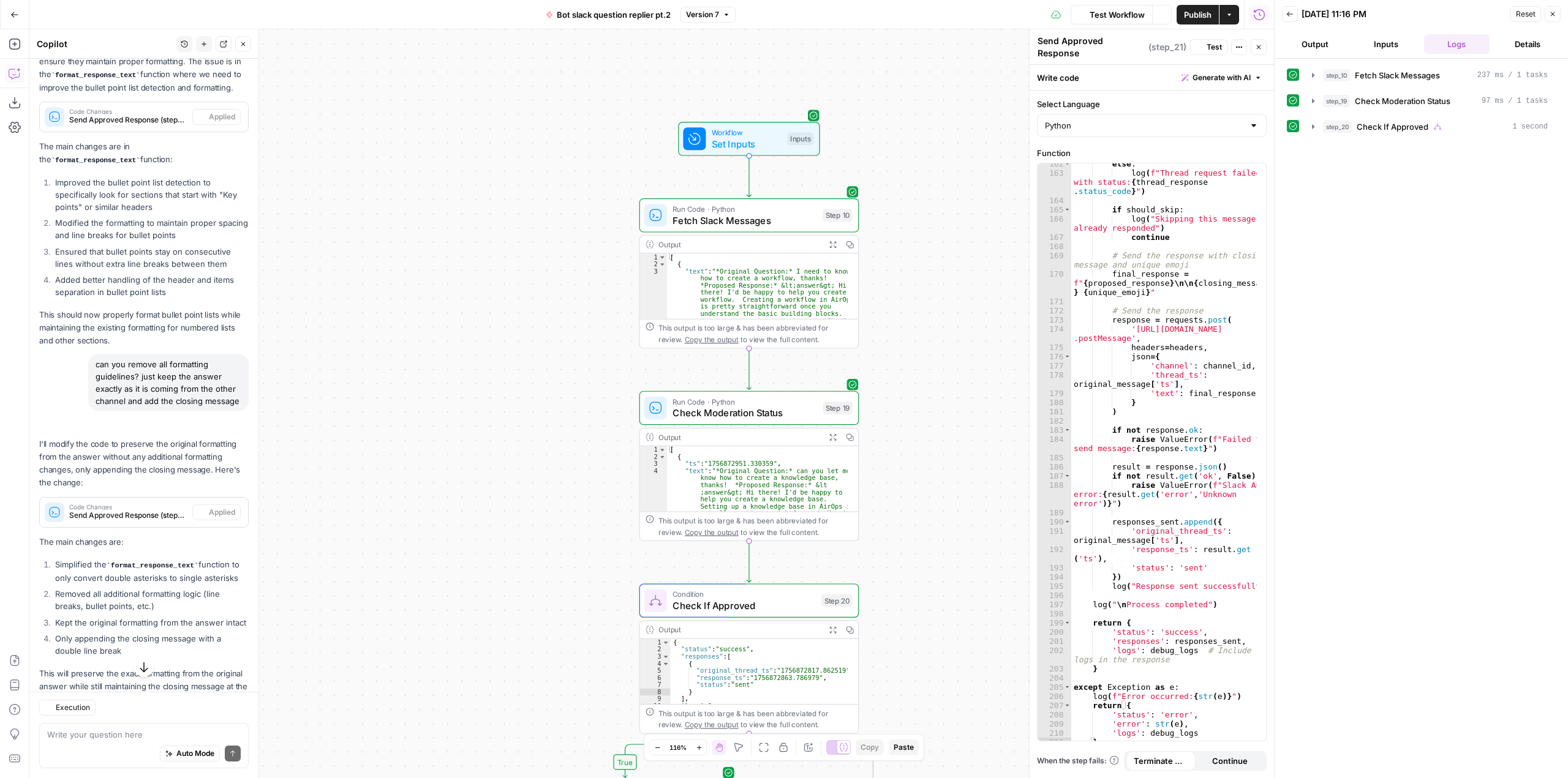
scroll to position [2293, 0]
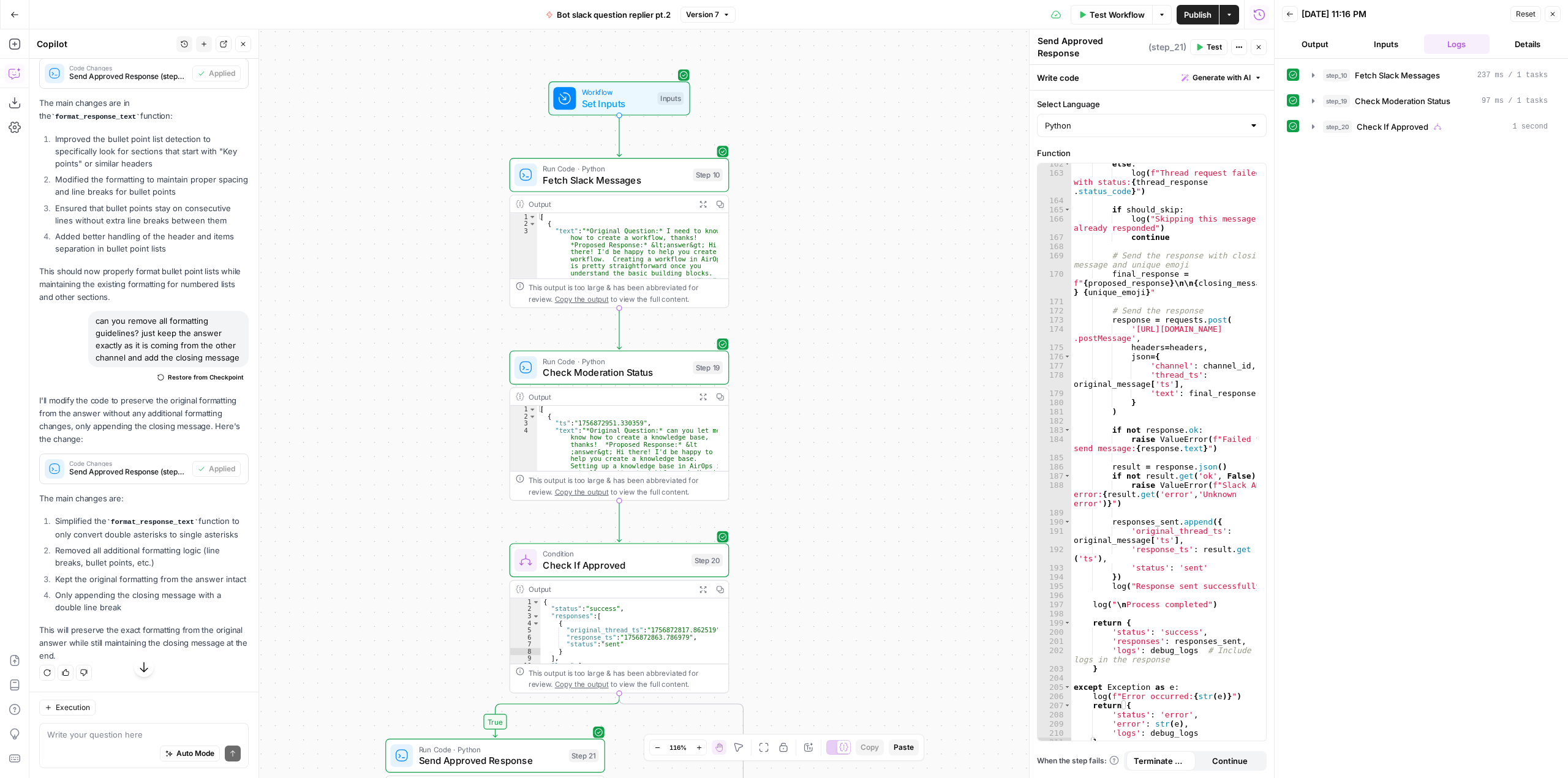
drag, startPoint x: 949, startPoint y: 297, endPoint x: 785, endPoint y: 648, distance: 387.4
click at [785, 648] on div "true false Workflow Set Inputs Inputs Run Code · Python Fetch Slack Messages St…" at bounding box center [651, 403] width 1245 height 749
click at [1122, 15] on span "Test Workflow" at bounding box center [1117, 15] width 55 height 12
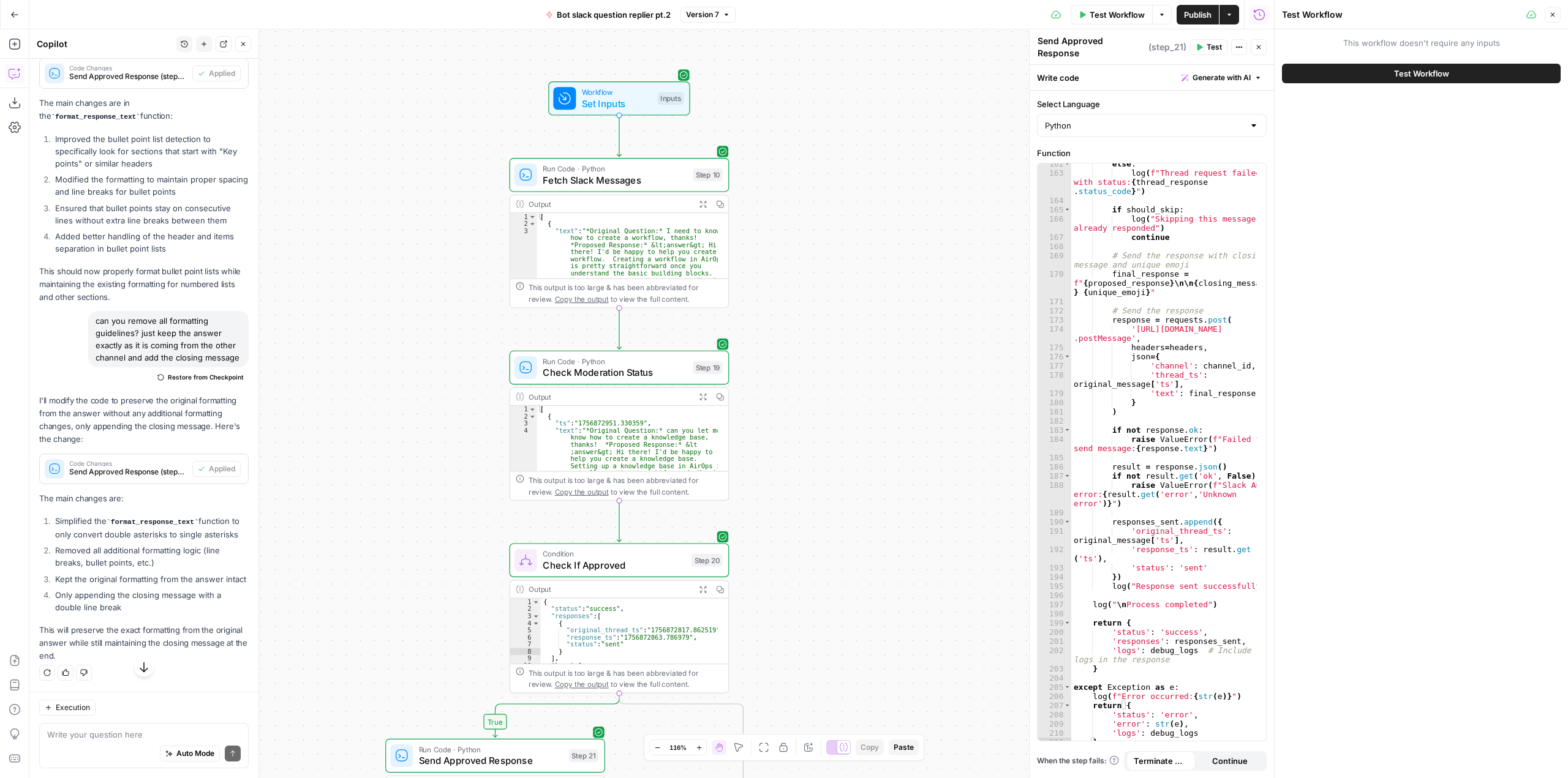
click at [1357, 67] on button "Test Workflow" at bounding box center [1421, 73] width 279 height 19
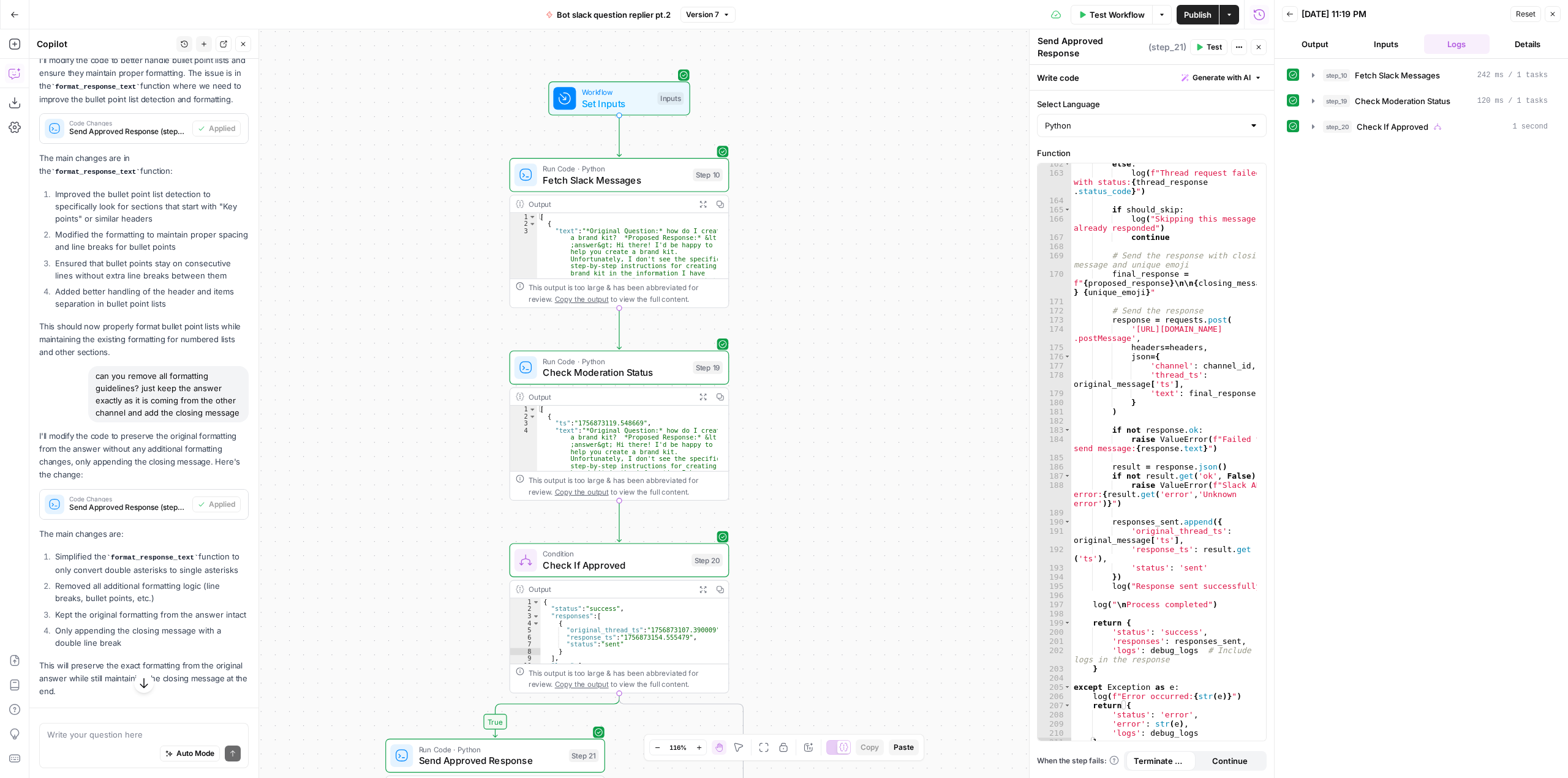
scroll to position [2293, 0]
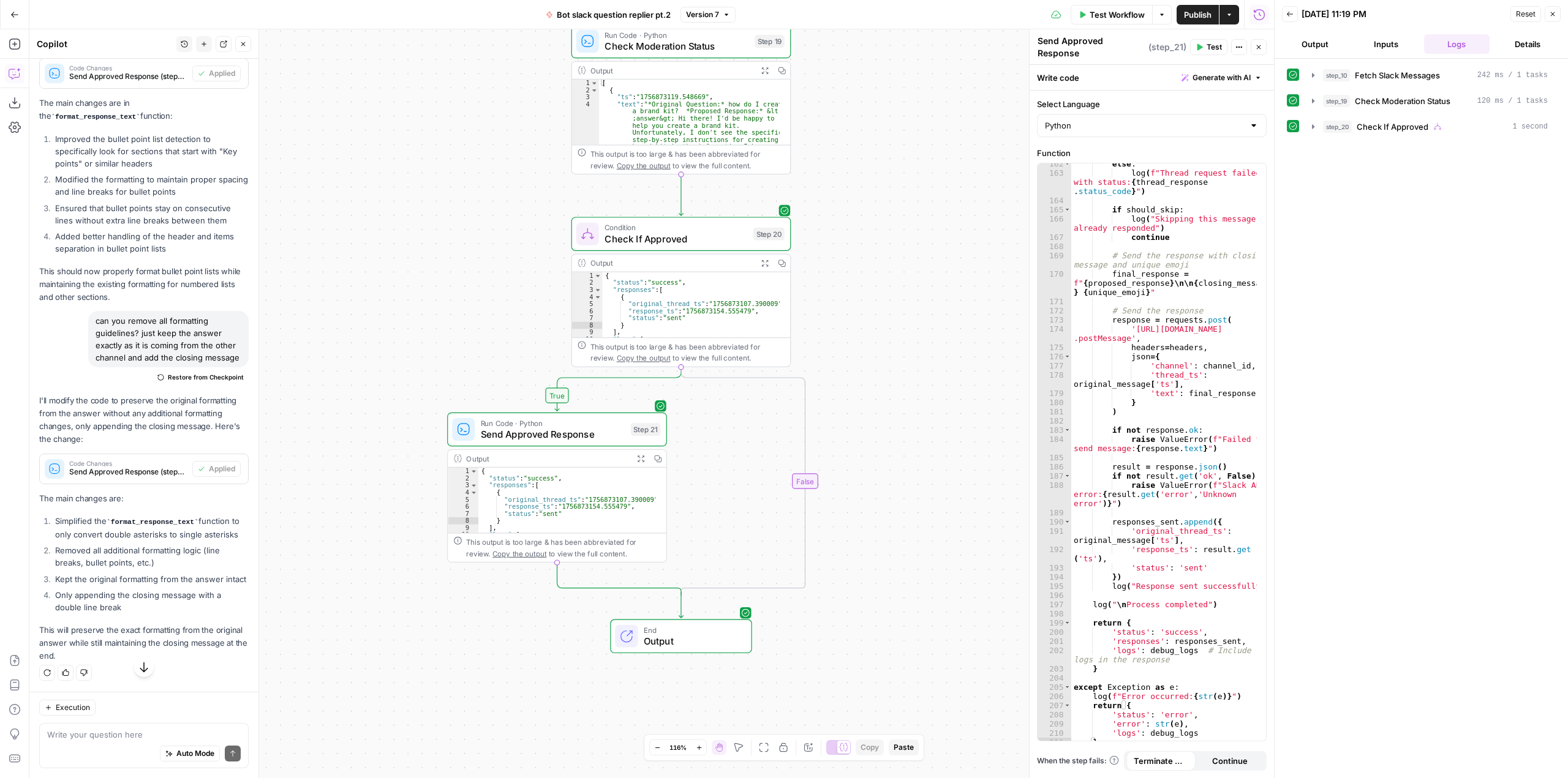
drag, startPoint x: 944, startPoint y: 353, endPoint x: 842, endPoint y: 379, distance: 105.3
click at [842, 379] on div "true false Workflow Set Inputs Inputs Run Code · Python Fetch Slack Messages St…" at bounding box center [651, 403] width 1245 height 749
click at [607, 19] on span "Bot slack question replier pt.2" at bounding box center [613, 15] width 114 height 12
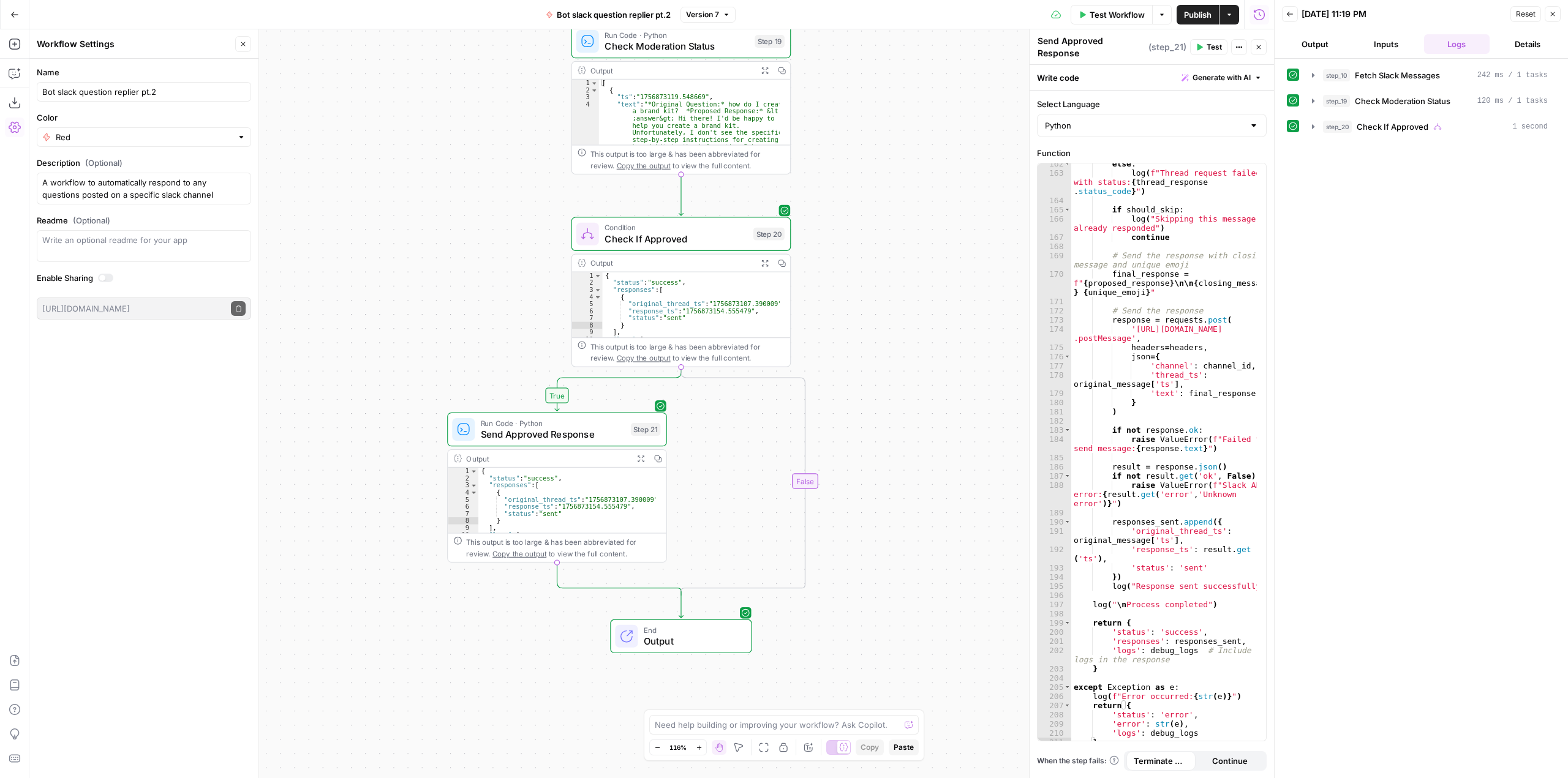
click at [176, 99] on div "Bot slack question replier pt.2" at bounding box center [144, 91] width 214 height 19
paste input "for slack questions pt.1"
type input "Bot for slack questions pt.2"
click at [897, 126] on div "true false Workflow Set Inputs Inputs Run Code · Python Fetch Slack Messages St…" at bounding box center [651, 403] width 1245 height 749
click at [1195, 19] on span "Publish" at bounding box center [1197, 15] width 27 height 12
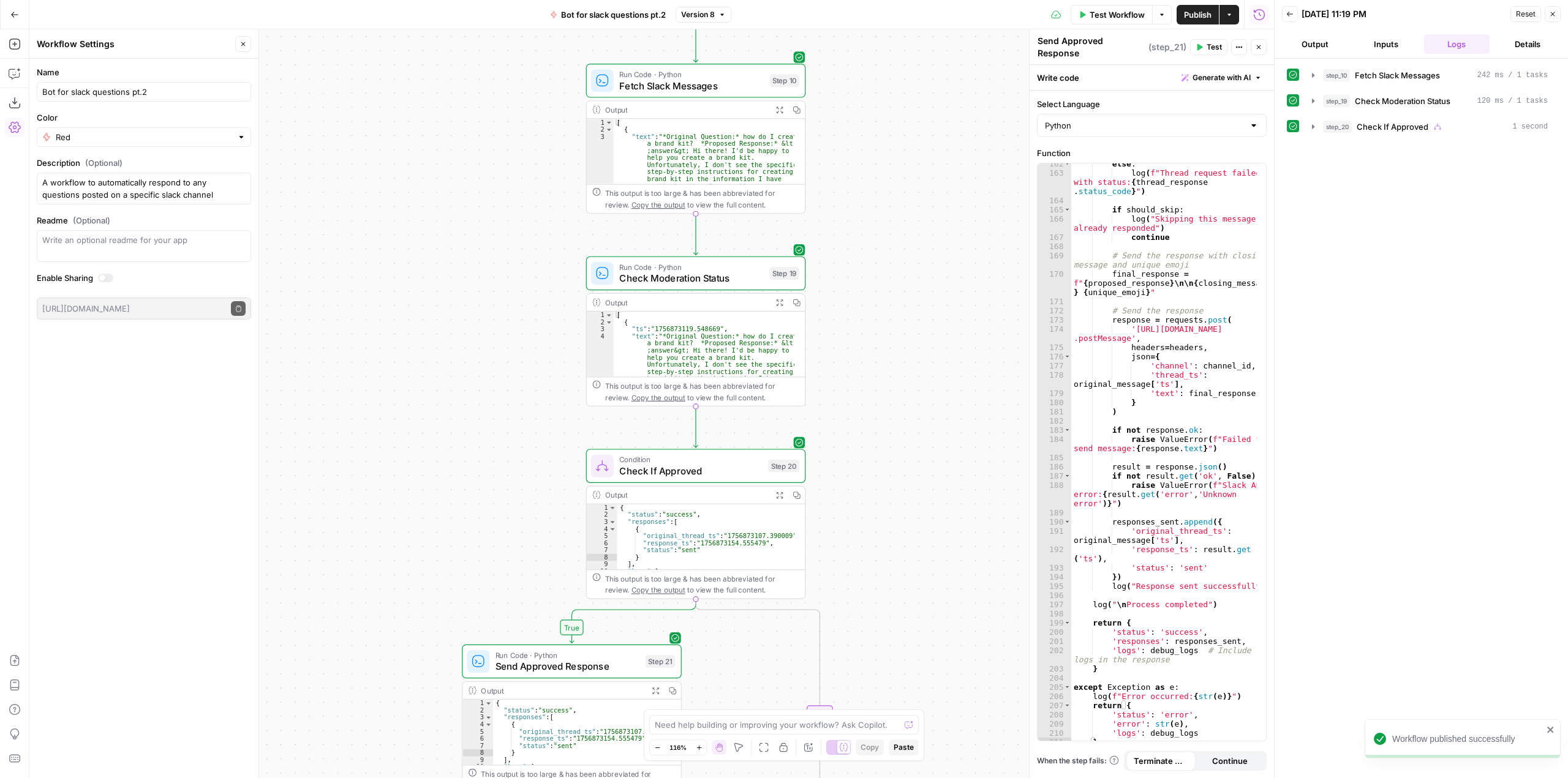
drag, startPoint x: 933, startPoint y: 266, endPoint x: 952, endPoint y: 463, distance: 197.9
click at [952, 463] on div "true false Workflow Set Inputs Inputs Run Code · Python Fetch Slack Messages St…" at bounding box center [651, 403] width 1245 height 749
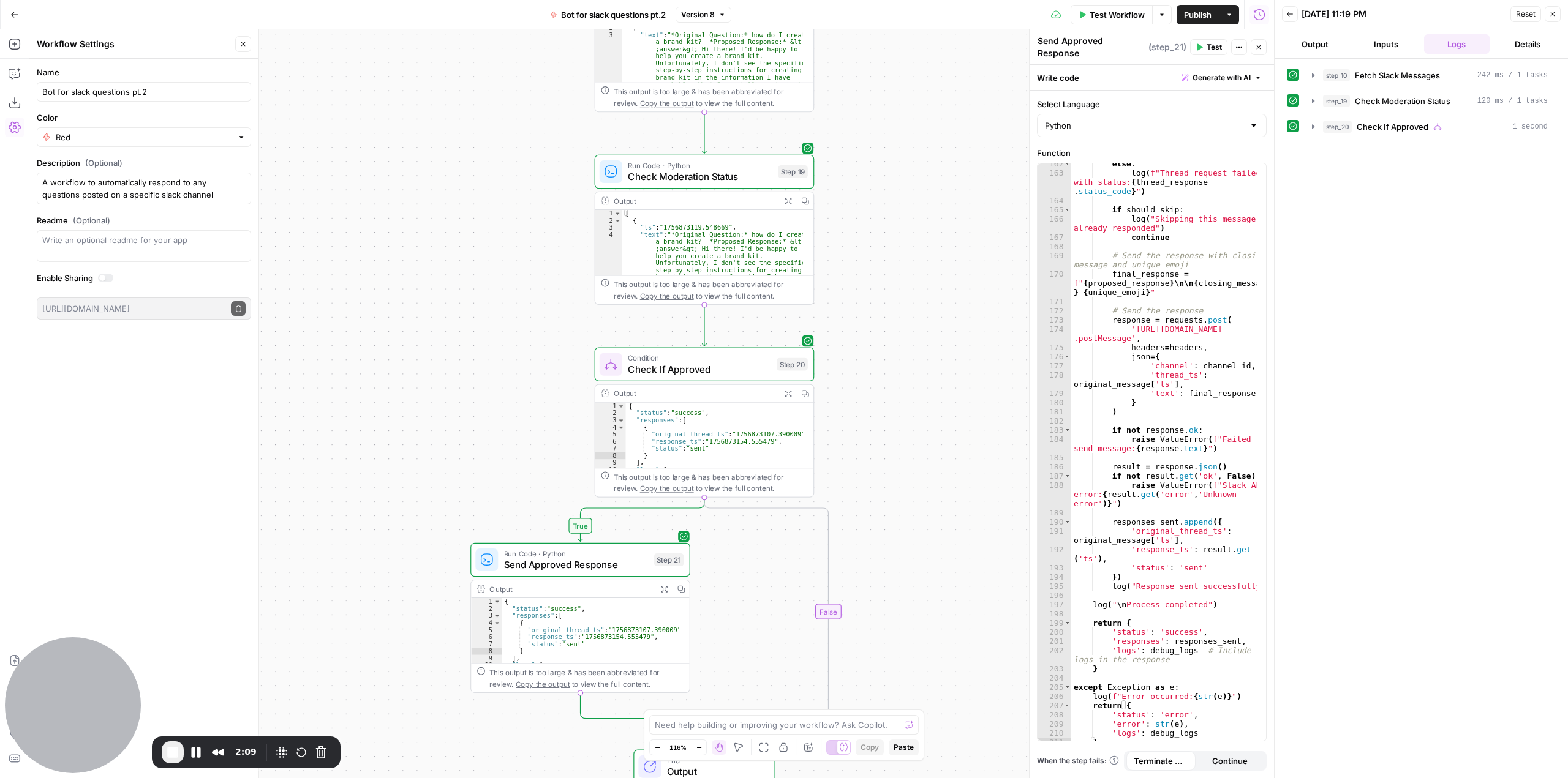
drag, startPoint x: 890, startPoint y: 386, endPoint x: 893, endPoint y: 293, distance: 93.0
click at [893, 293] on div "true false Workflow Set Inputs Inputs Run Code · Python Fetch Slack Messages St…" at bounding box center [651, 403] width 1245 height 749
click at [999, 128] on div "true false Workflow Set Inputs Inputs Run Code · Python Fetch Slack Messages St…" at bounding box center [651, 403] width 1245 height 749
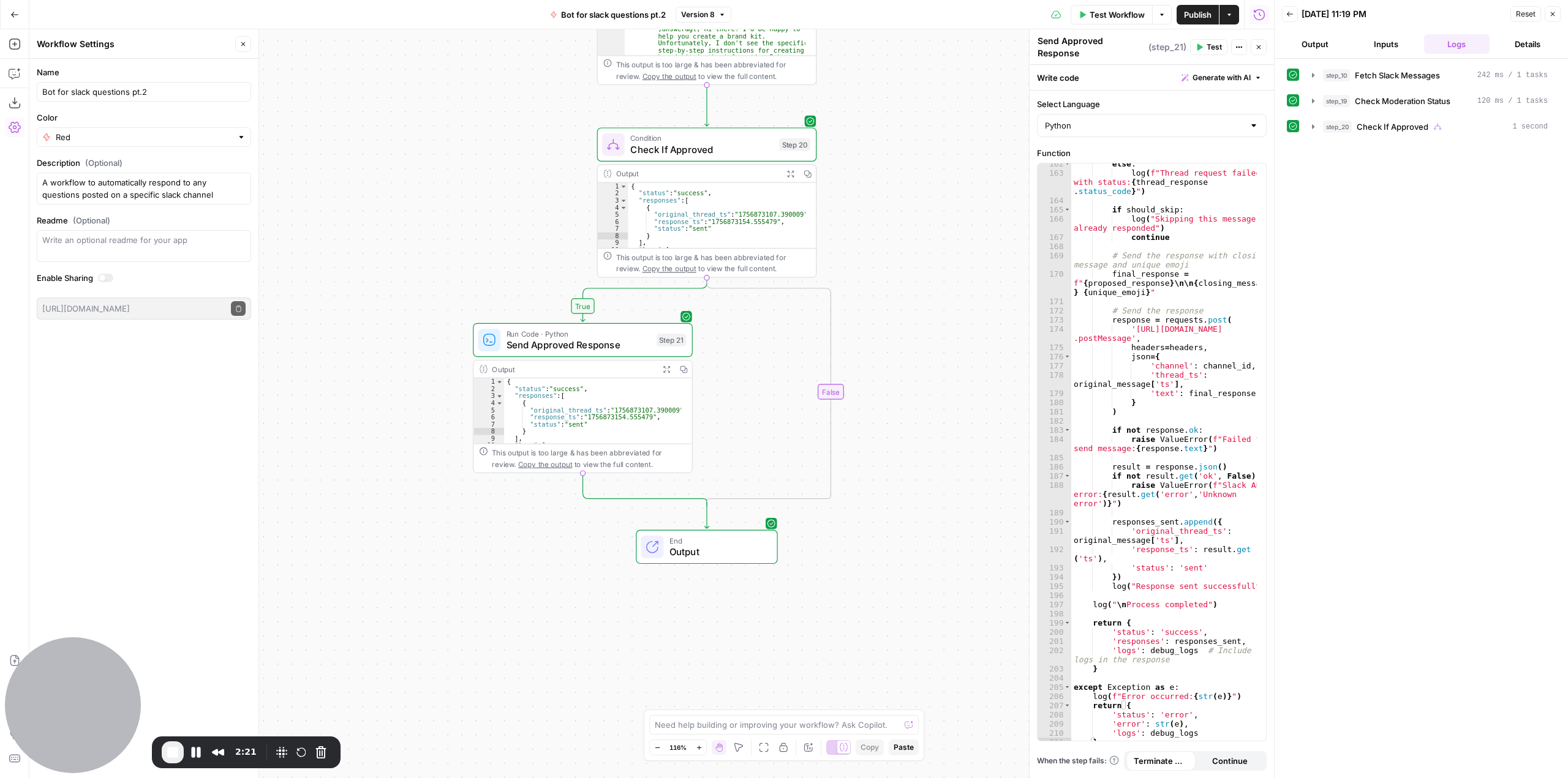
drag, startPoint x: 914, startPoint y: 491, endPoint x: 915, endPoint y: 274, distance: 217.0
click at [915, 274] on div "true false Workflow Set Inputs Inputs Run Code · Python Fetch Slack Messages St…" at bounding box center [651, 403] width 1245 height 749
click at [1114, 11] on span "Test Workflow" at bounding box center [1117, 15] width 55 height 12
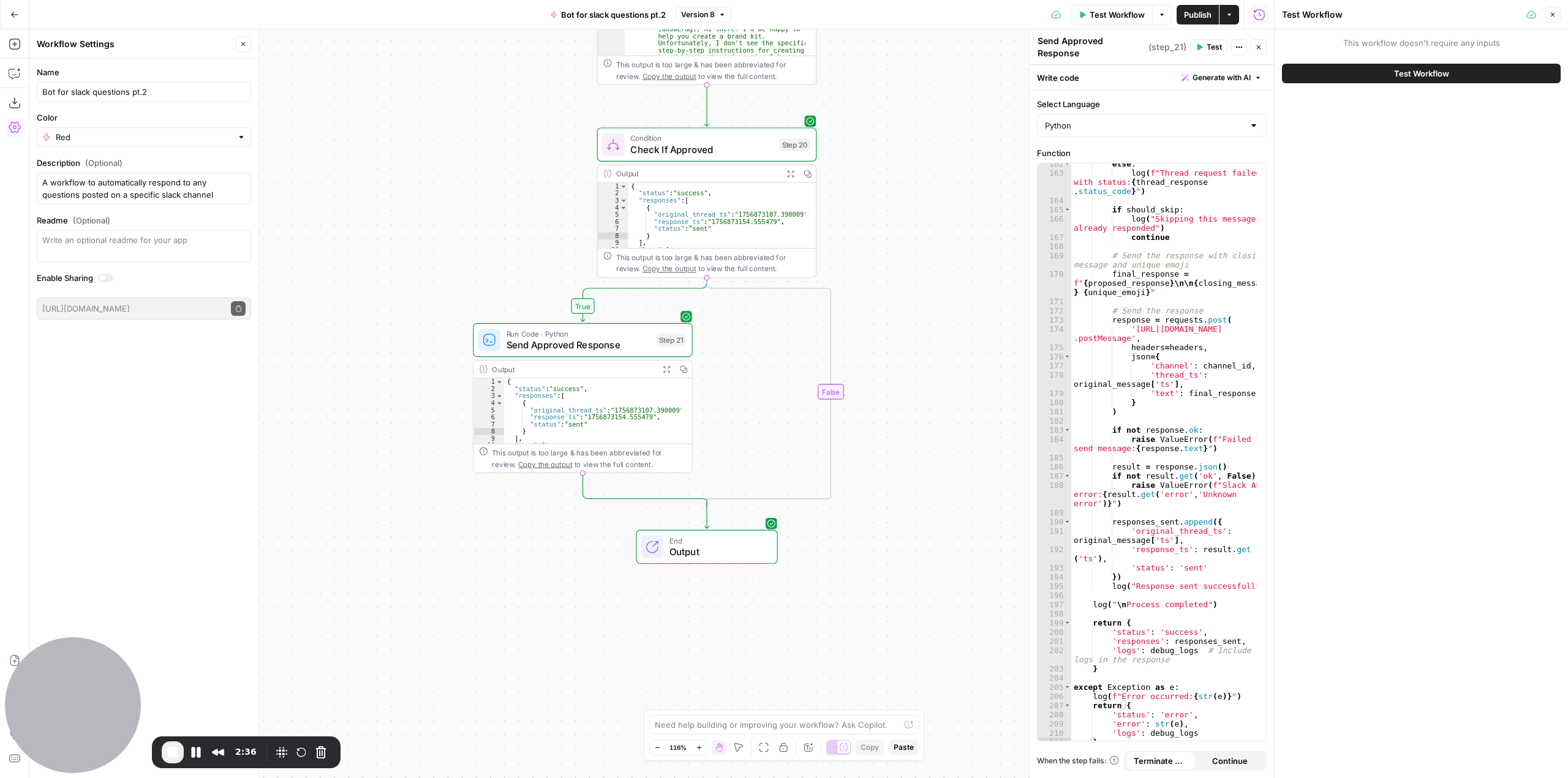
click at [1452, 74] on button "Test Workflow" at bounding box center [1421, 73] width 279 height 19
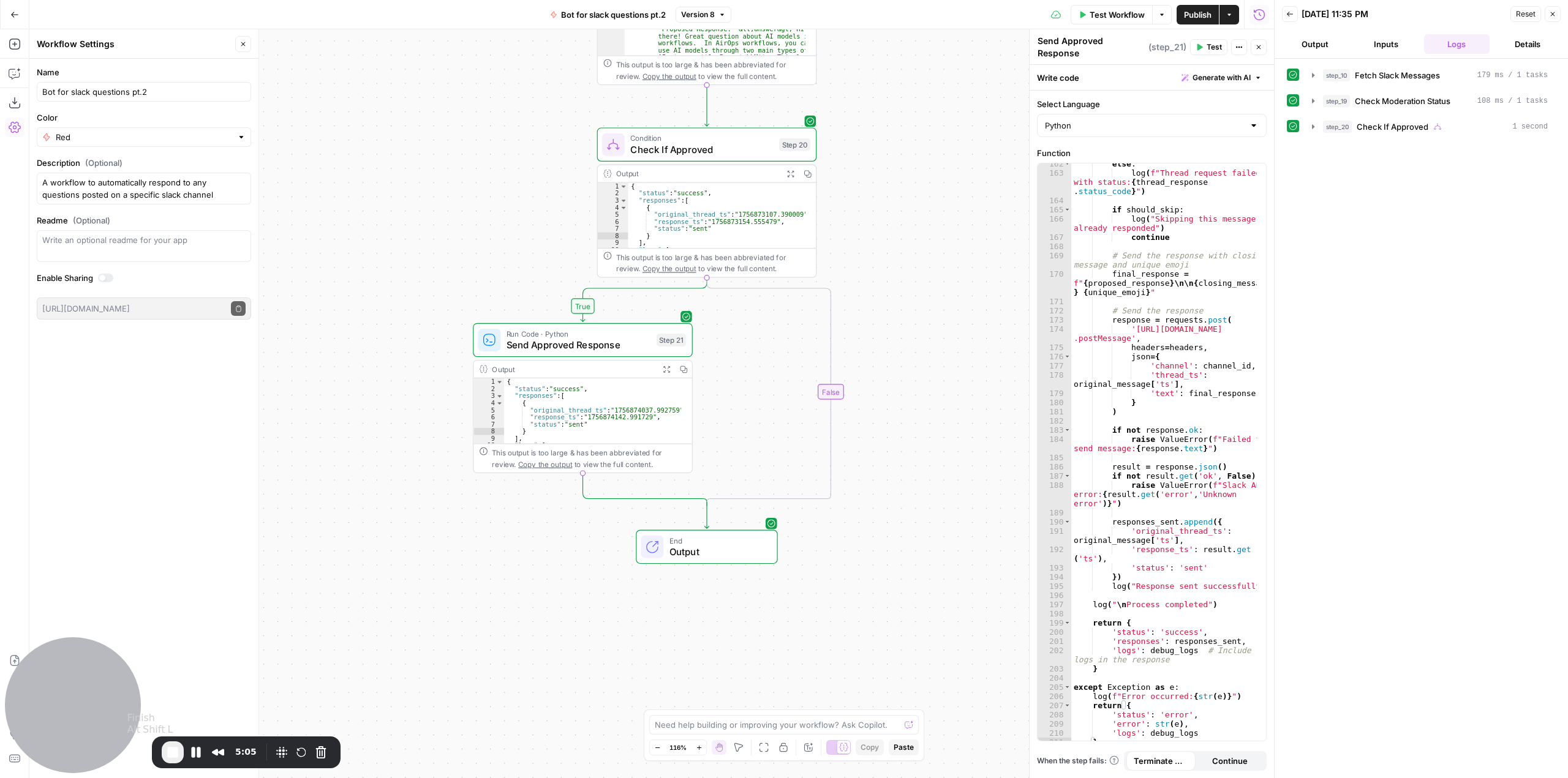
click at [173, 751] on span "End Recording" at bounding box center [173, 753] width 15 height 15
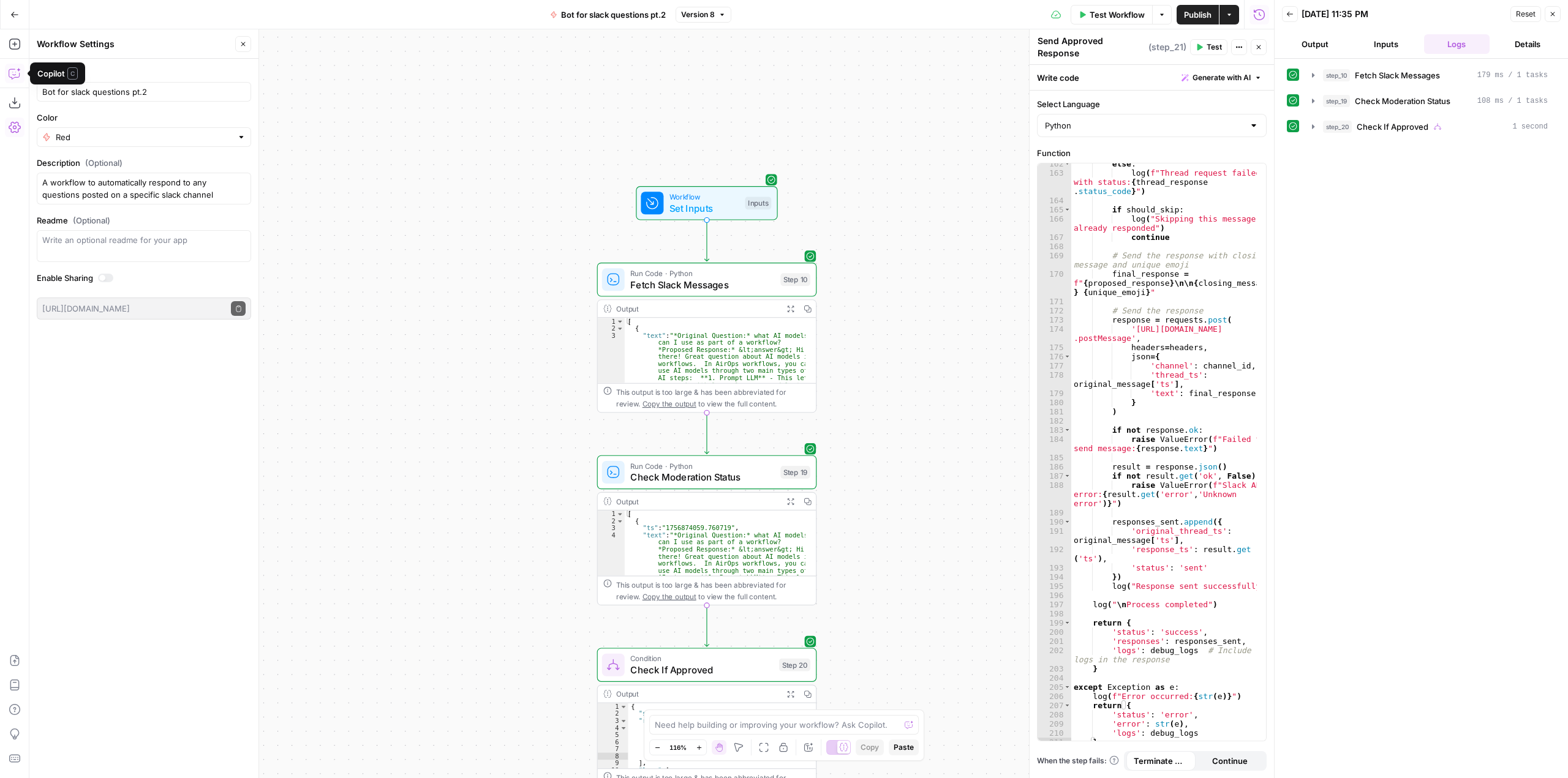
click at [17, 74] on icon "button" at bounding box center [15, 73] width 12 height 12
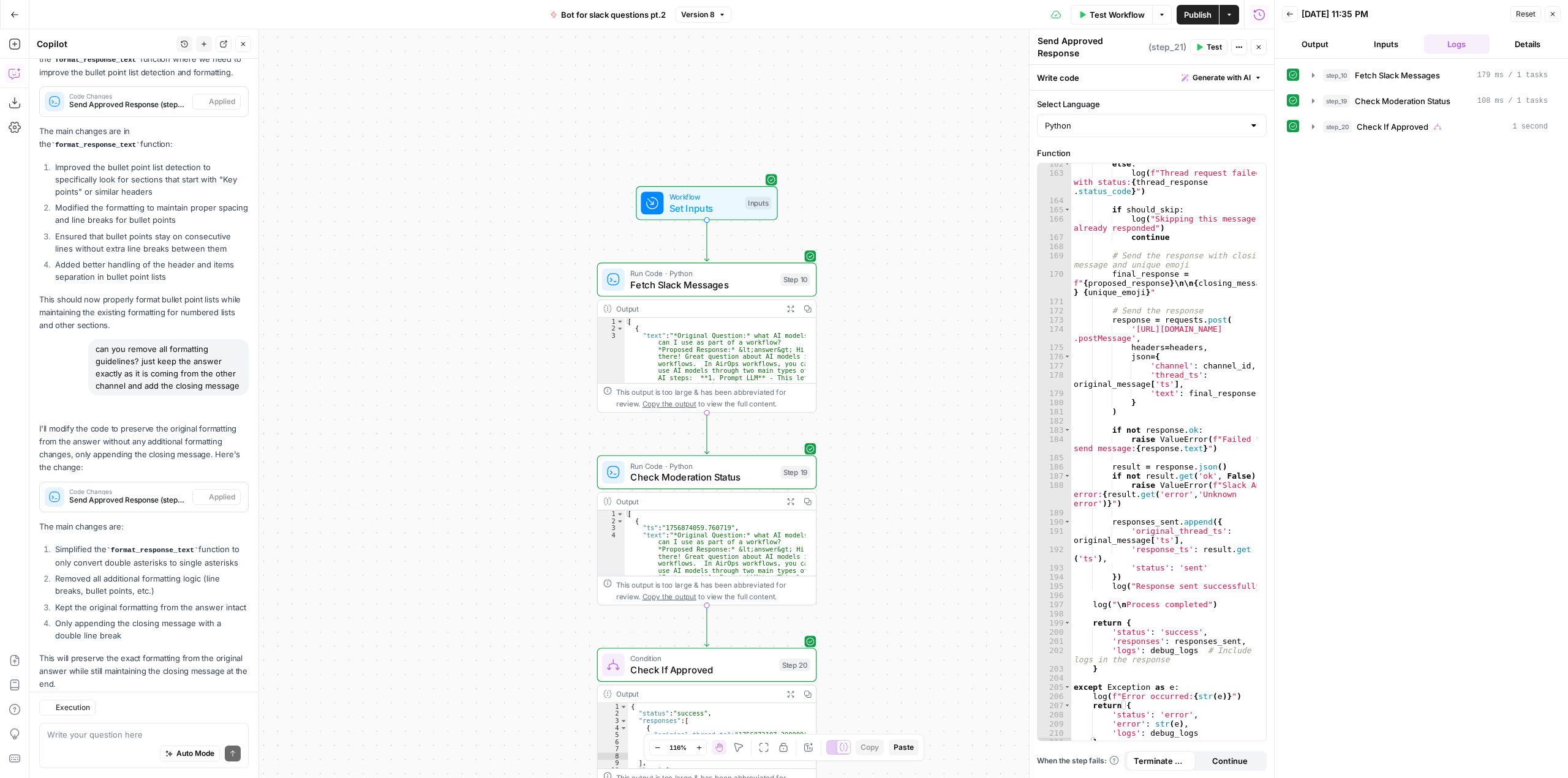
scroll to position [2363, 0]
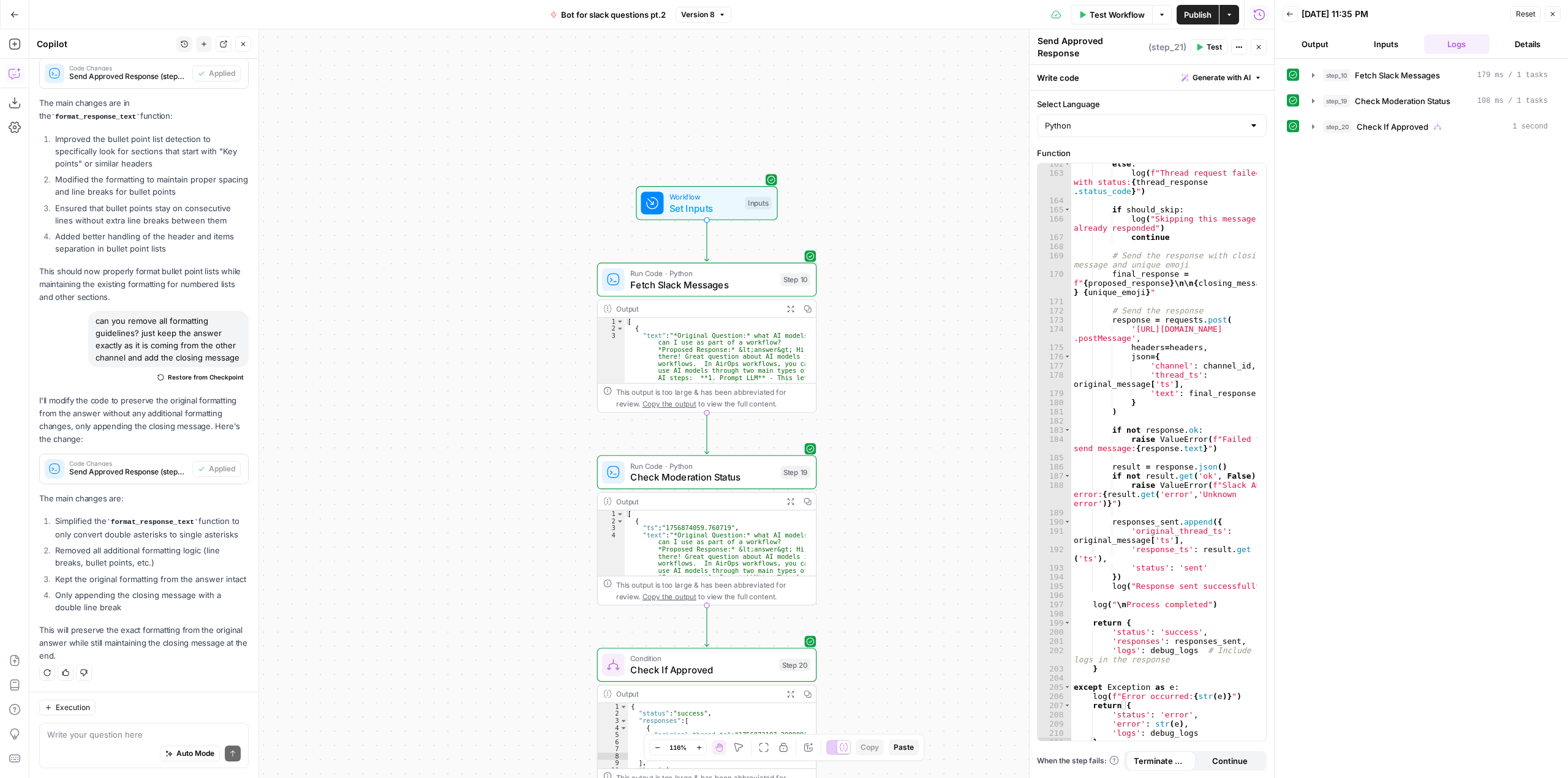
click at [166, 731] on textarea at bounding box center [144, 735] width 194 height 12
drag, startPoint x: 124, startPoint y: 737, endPoint x: -29, endPoint y: 550, distance: 241.6
click at [0, 550] on html "AirOps Growth New Home Browse Insights Opportunities Your Data Recent Grids Man…" at bounding box center [784, 389] width 1568 height 778
paste textarea "you make the necessary changes so that the following are not hardcoded and are …"
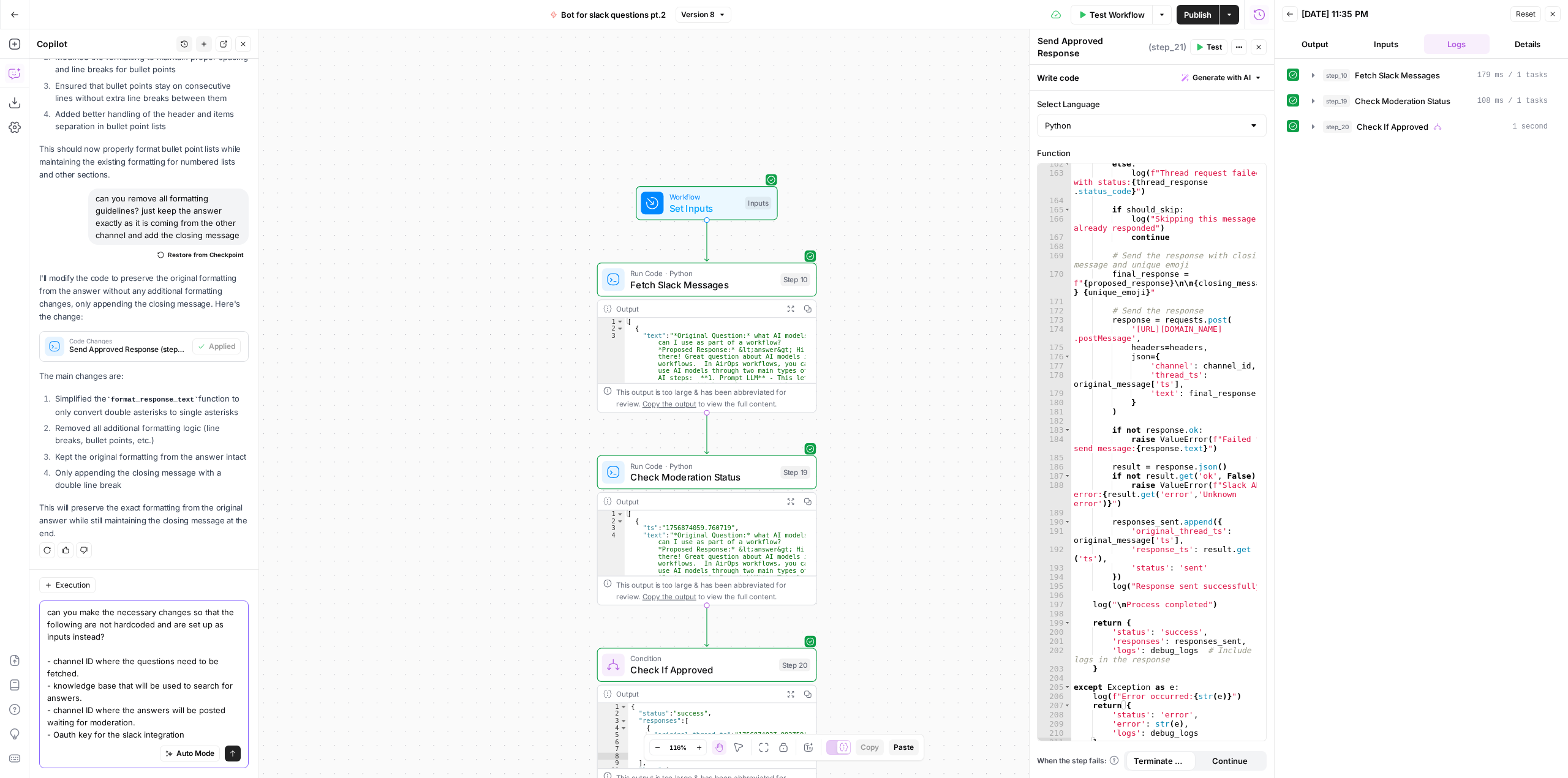
click at [166, 667] on textarea "can you make the necessary changes so that the following are not hardcoded and …" at bounding box center [144, 674] width 194 height 135
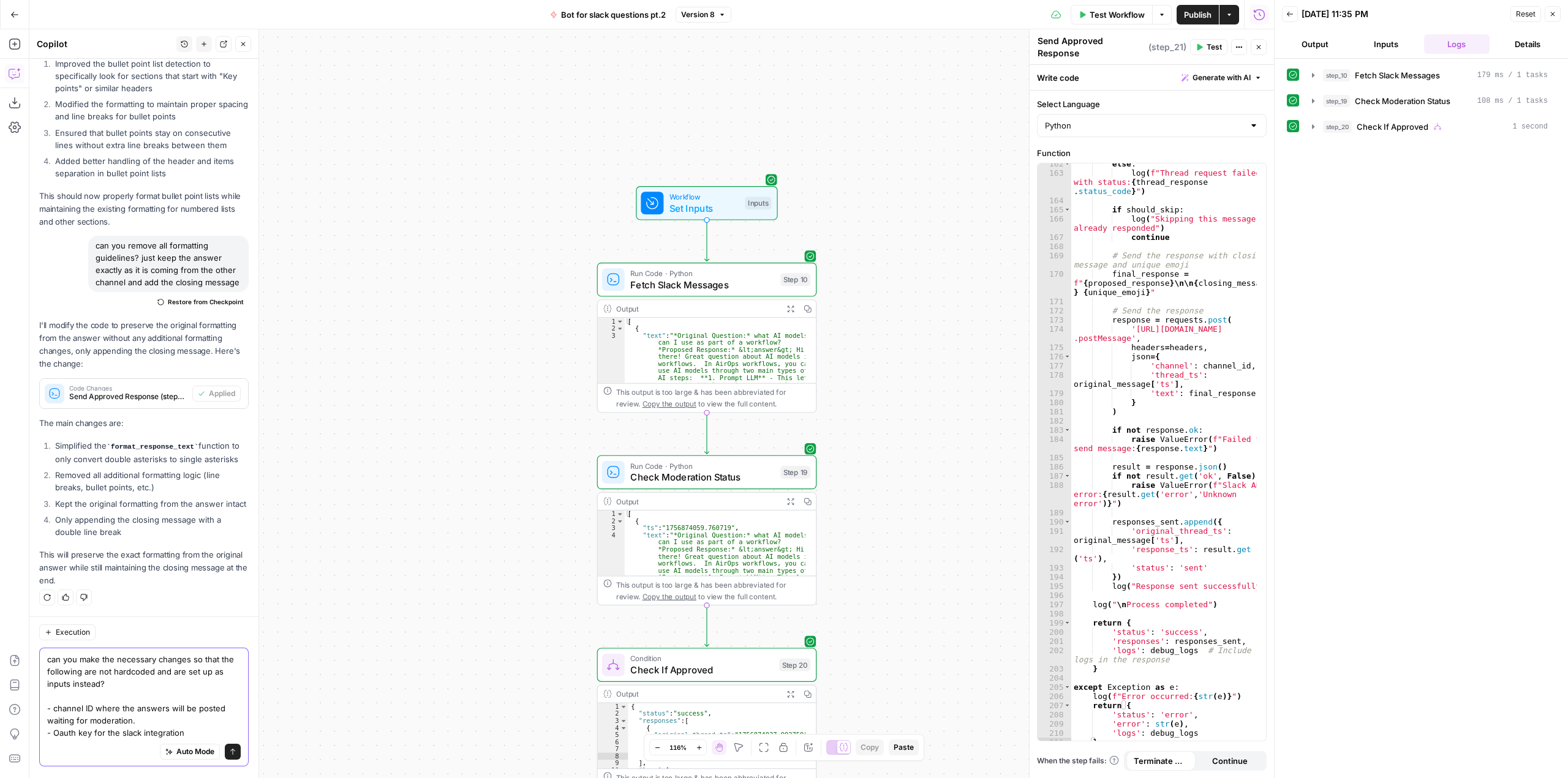
scroll to position [2437, 0]
click at [88, 735] on textarea "can you make the necessary changes so that the following are not hardcoded and …" at bounding box center [144, 698] width 194 height 85
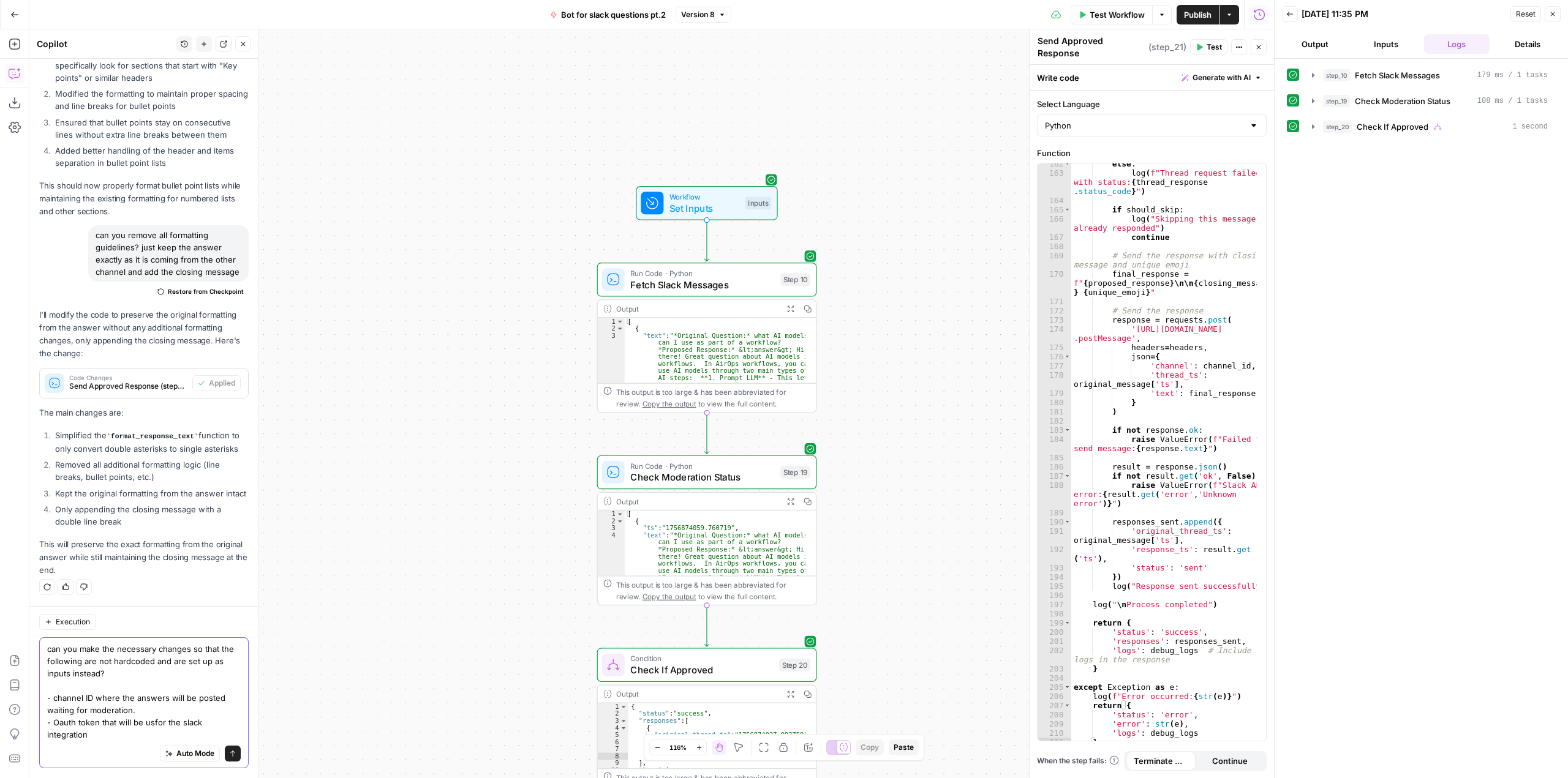
scroll to position [2450, 0]
click at [178, 696] on textarea "can you make the necessary changes so that the following are not hardcoded and …" at bounding box center [144, 692] width 194 height 98
type textarea "can you make the necessary changes so that the following are not hardcoded and …"
click at [228, 753] on button "Send" at bounding box center [232, 754] width 16 height 16
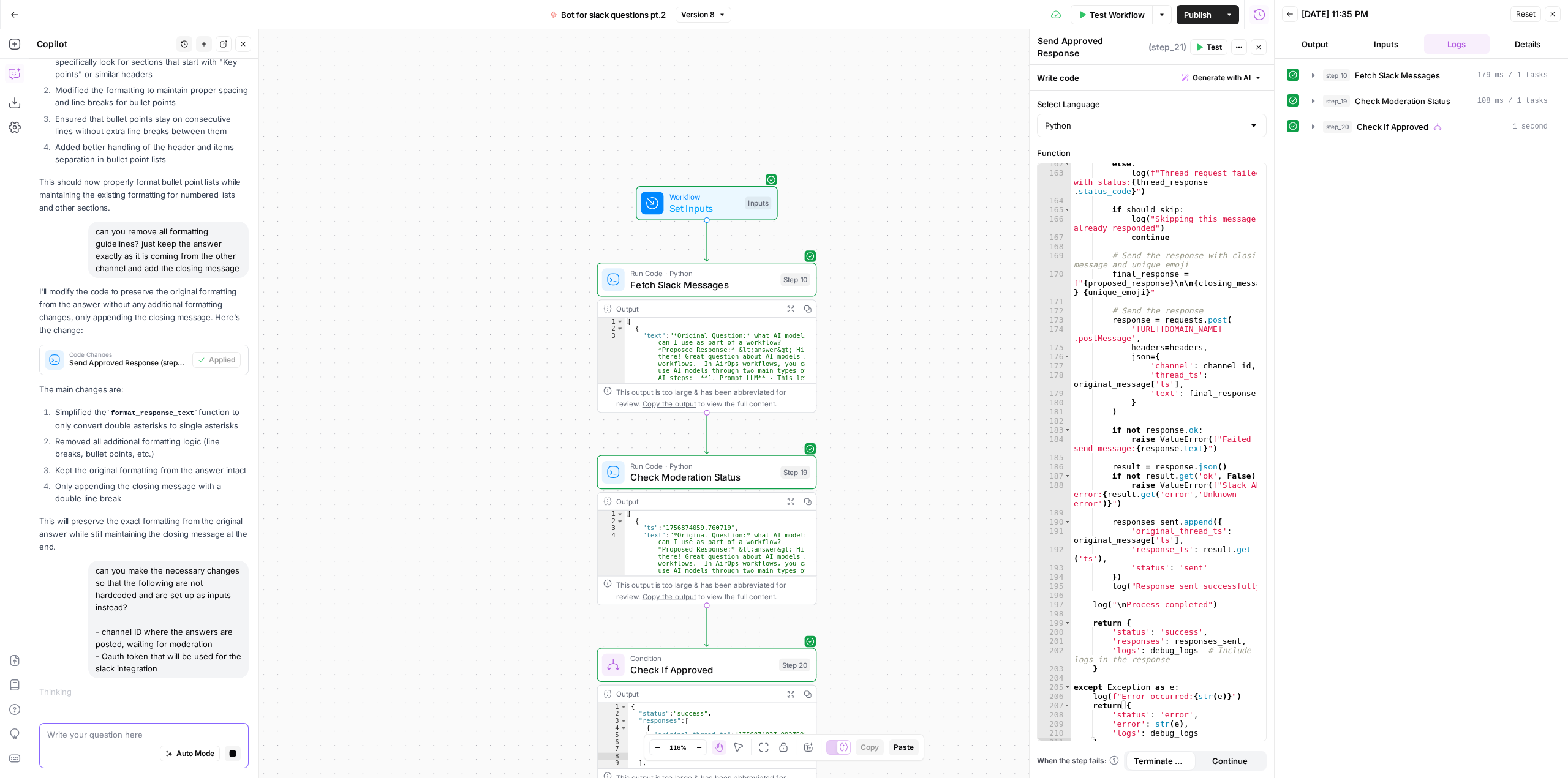
scroll to position [2375, 0]
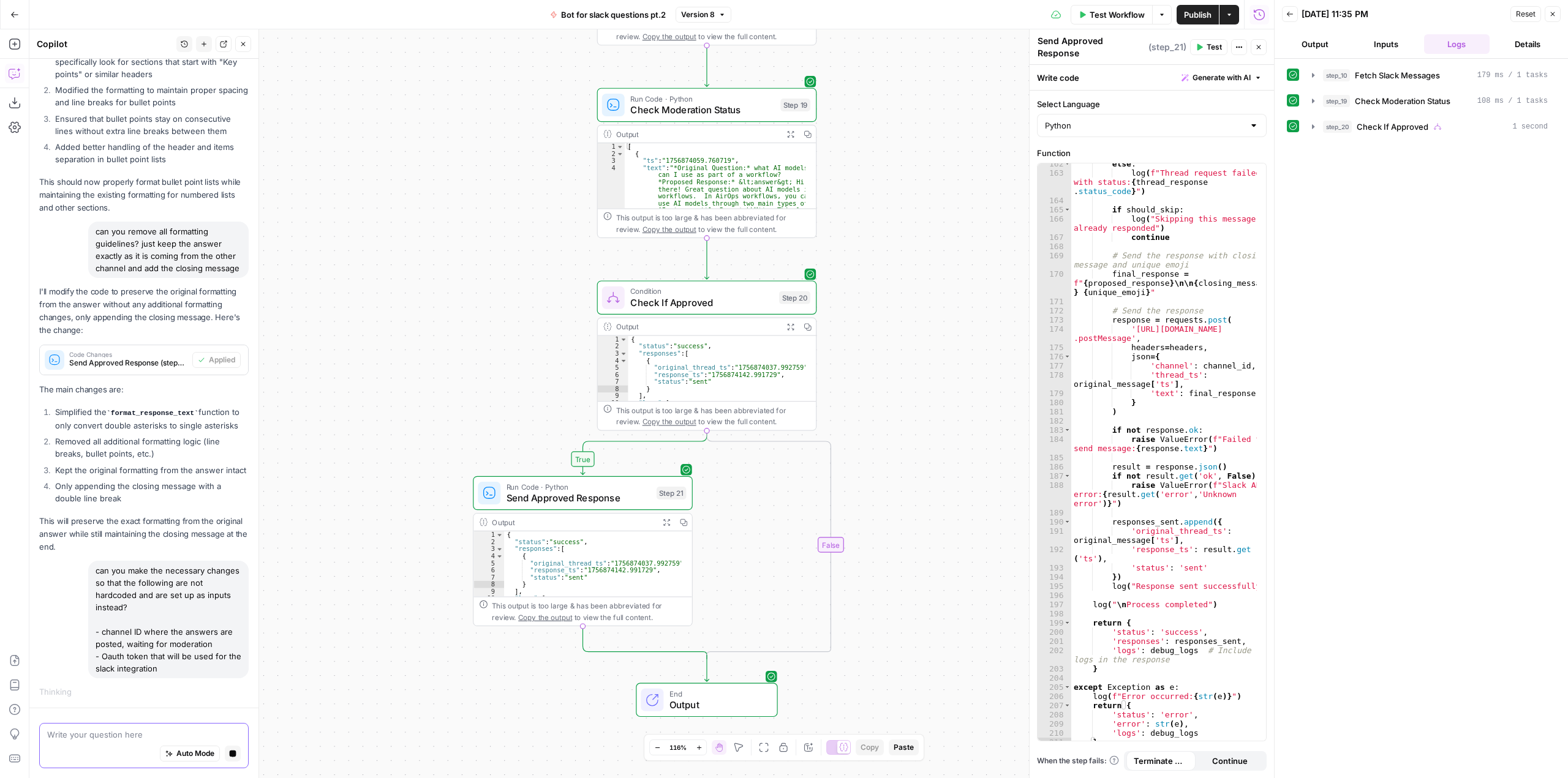
click at [230, 753] on icon "button" at bounding box center [233, 754] width 7 height 7
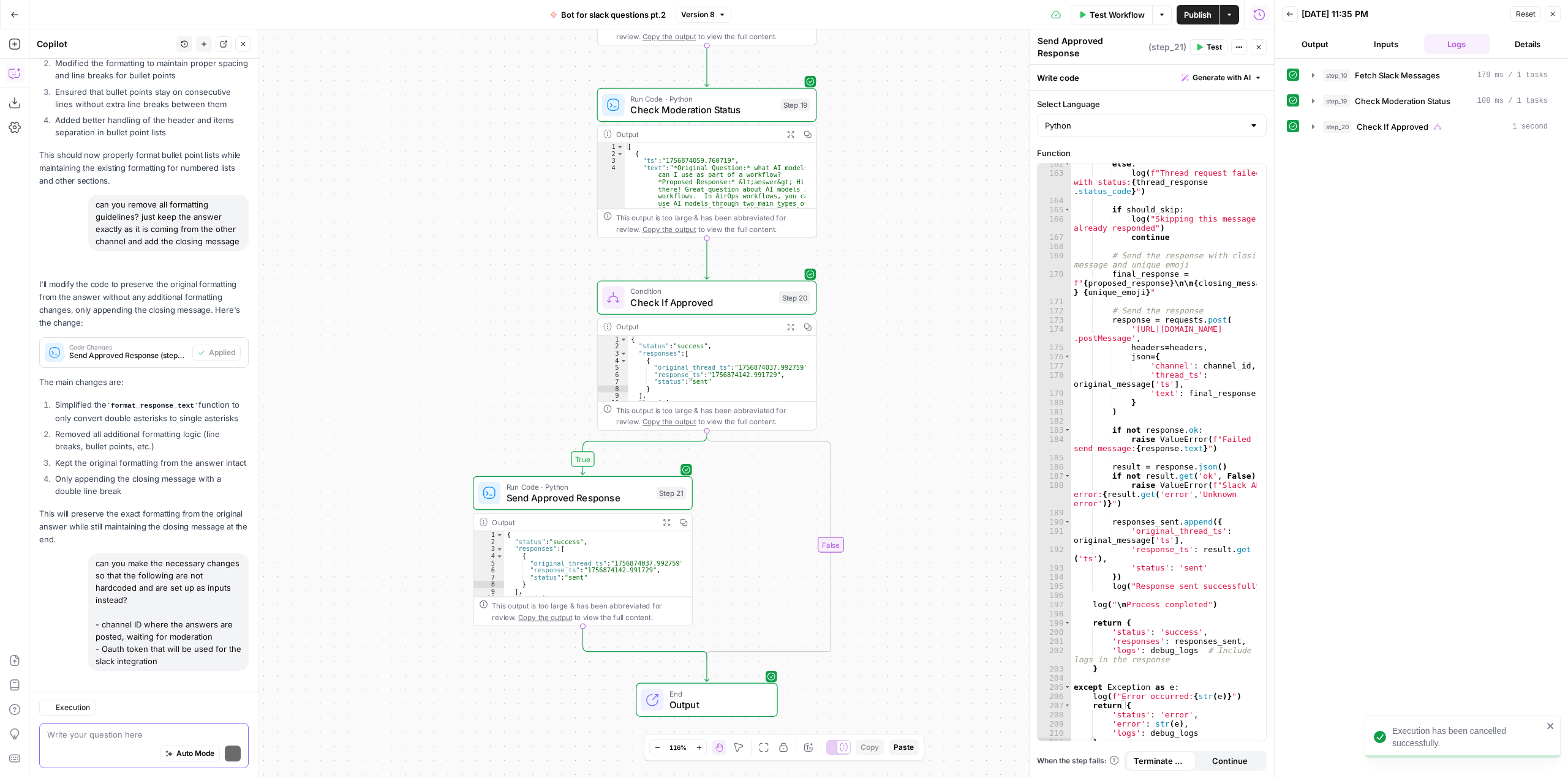
scroll to position [2488, 0]
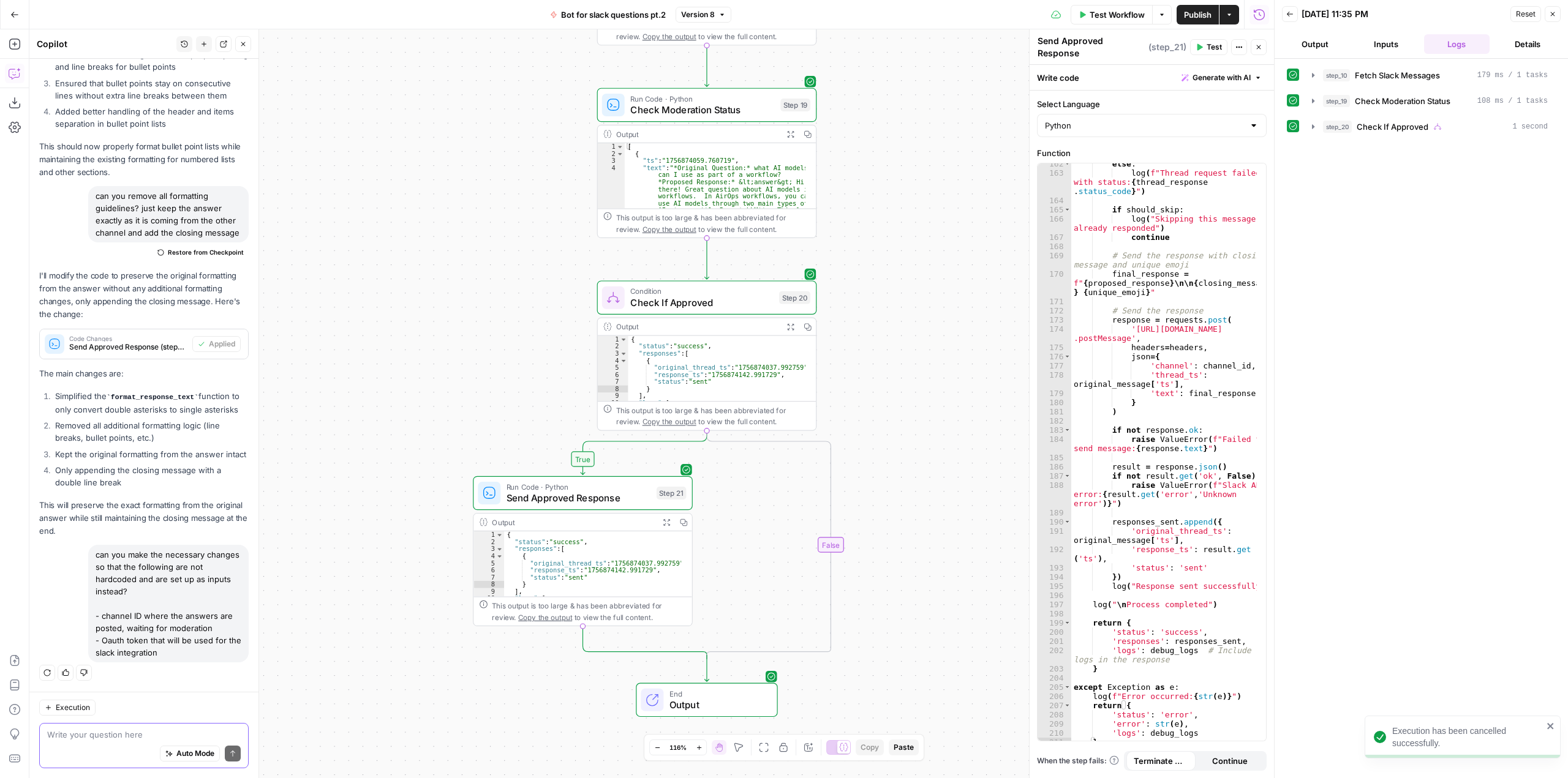
drag, startPoint x: 180, startPoint y: 655, endPoint x: 90, endPoint y: 561, distance: 130.1
click at [90, 561] on div "can you make the necessary changes so that the following are not hardcoded and …" at bounding box center [168, 604] width 160 height 118
copy div "can you make the necessary changes so that the following are not hardcoded and …"
click at [117, 730] on textarea at bounding box center [144, 735] width 194 height 12
paste textarea "can you make the necessary changes so that the following are not hardcoded and …"
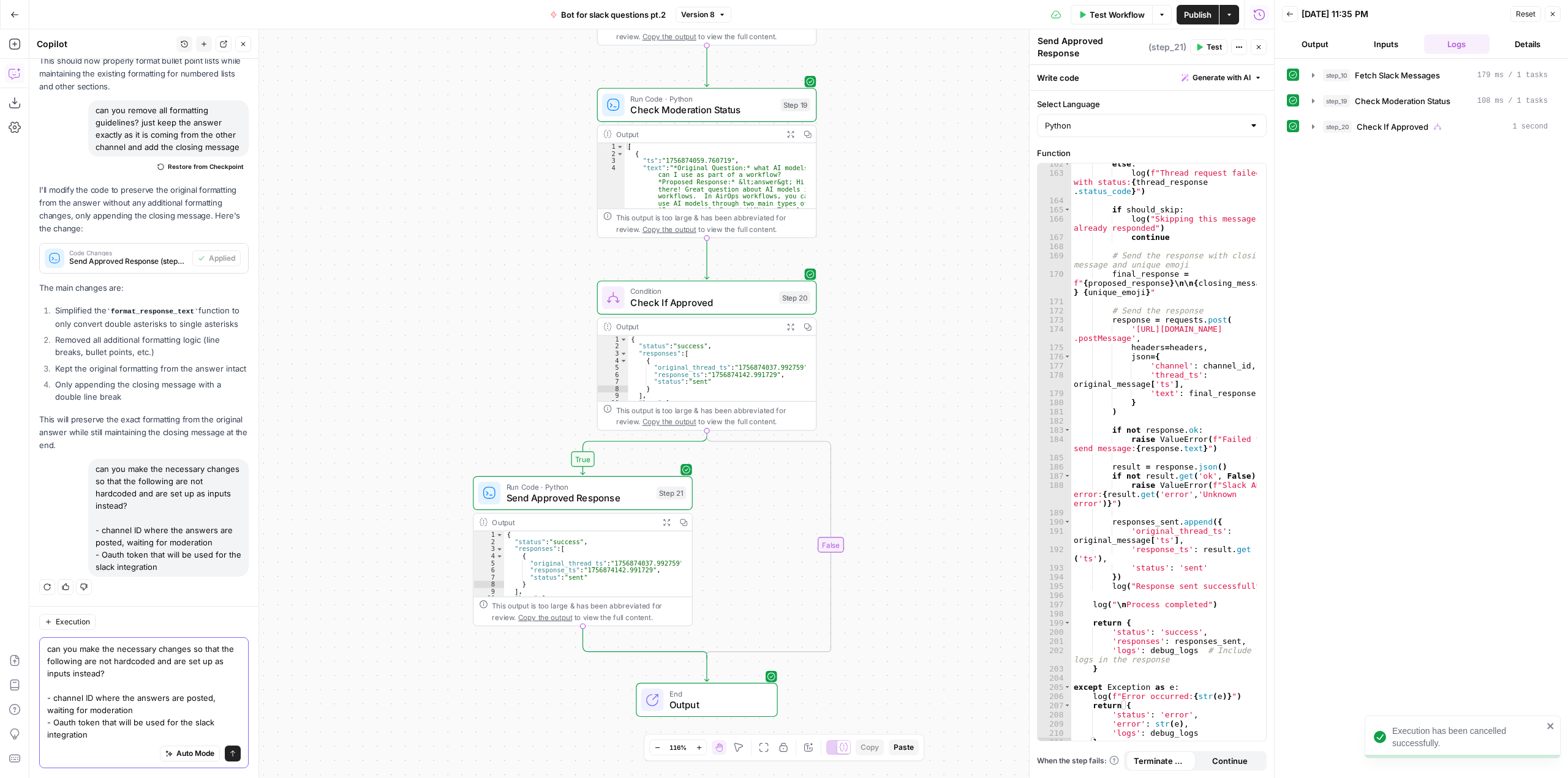
scroll to position [2586, 0]
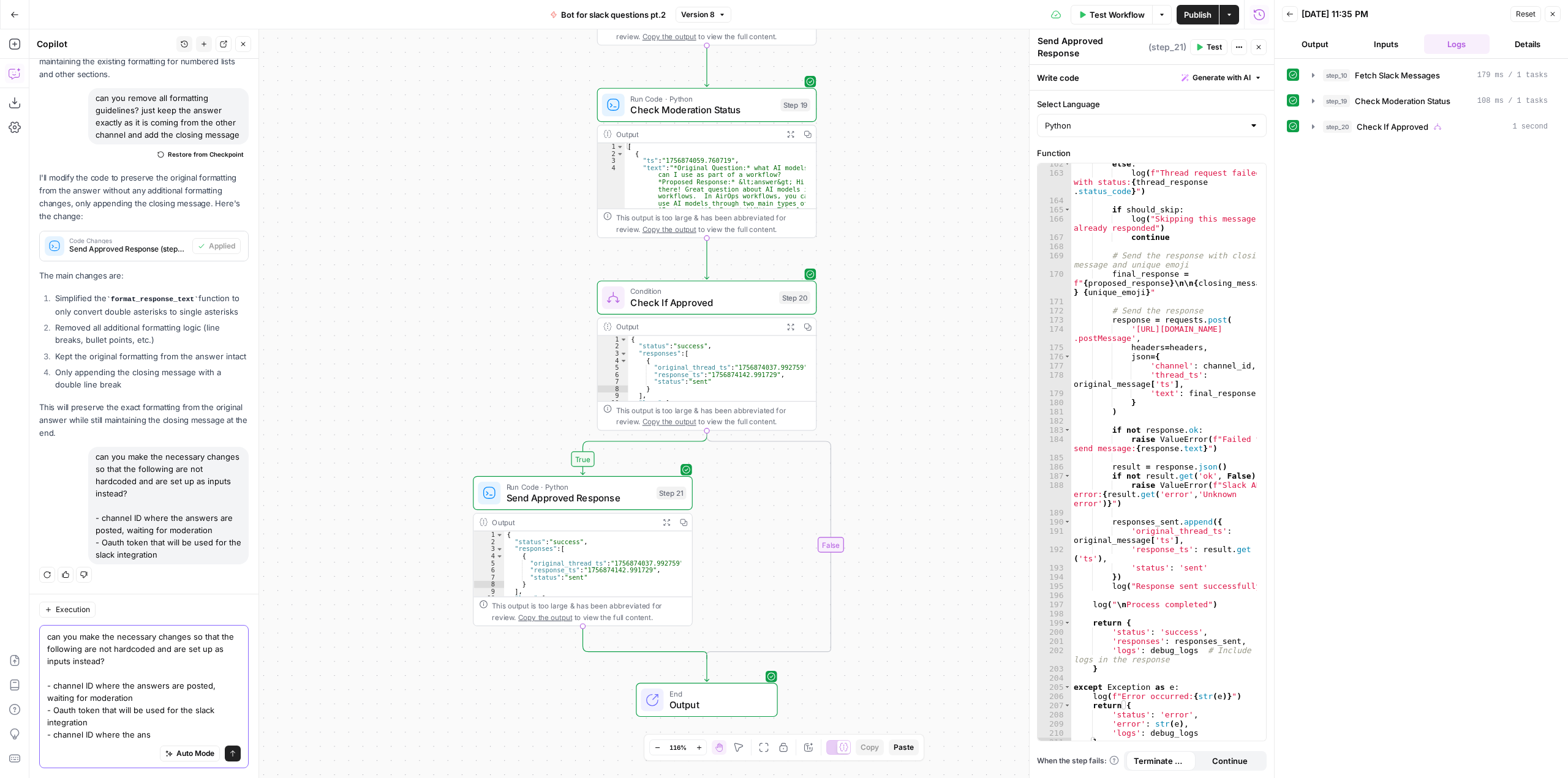
click at [202, 685] on textarea "can you make the necessary changes so that the following are not hardcoded and …" at bounding box center [144, 685] width 194 height 110
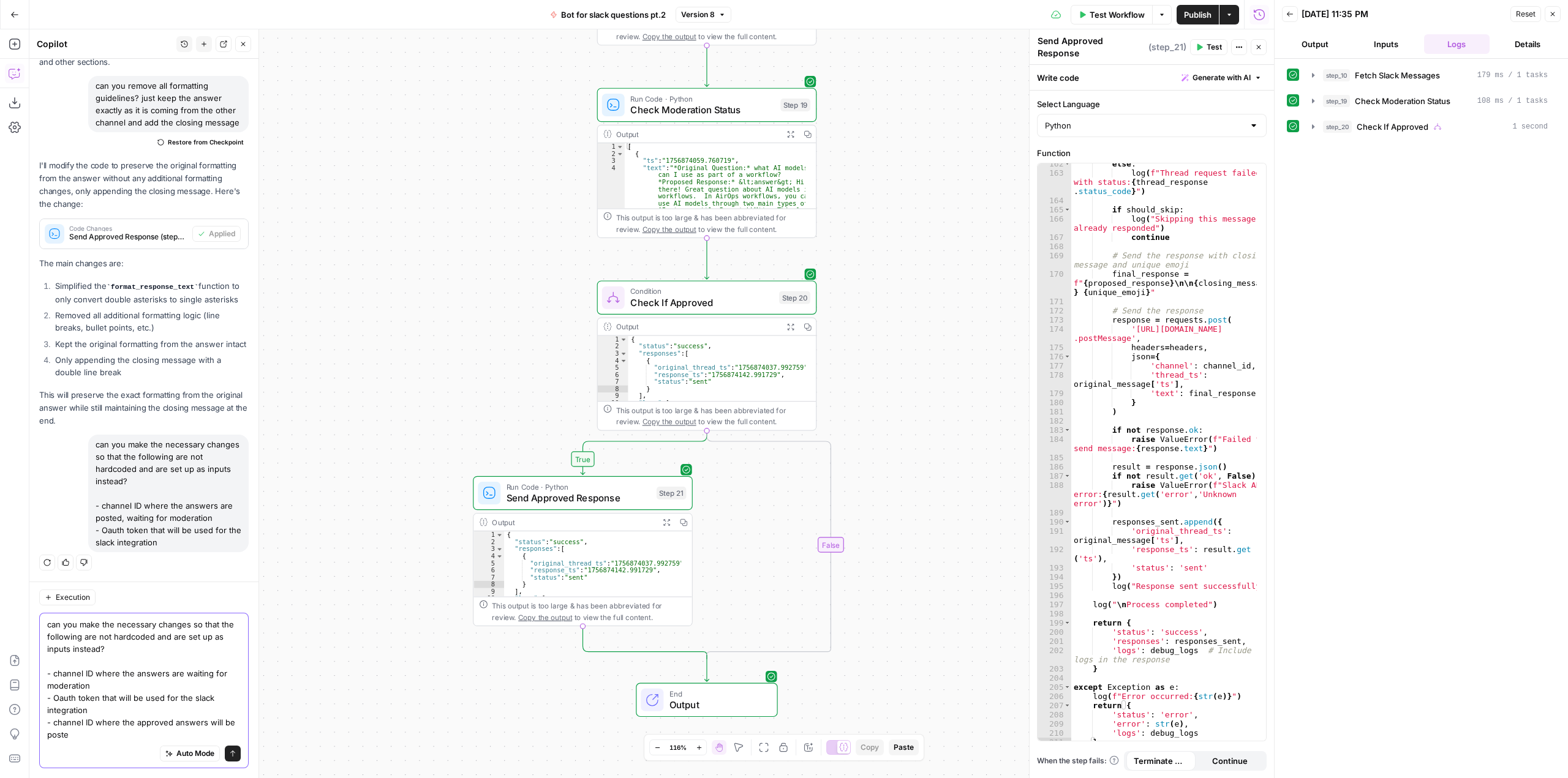
scroll to position [2598, 0]
type textarea "can you make the necessary changes so that the following are not hardcoded and …"
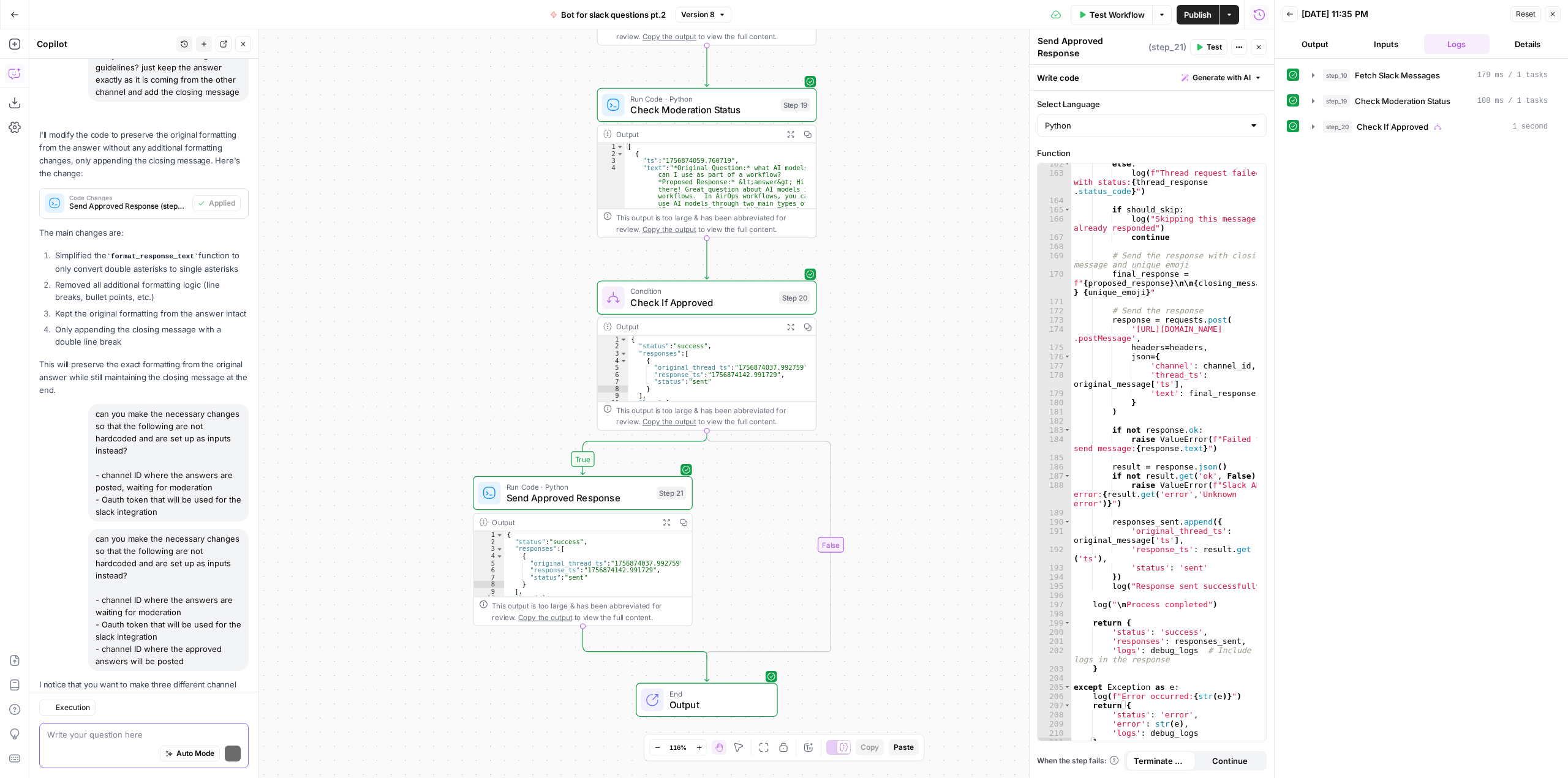
scroll to position [2956, 0]
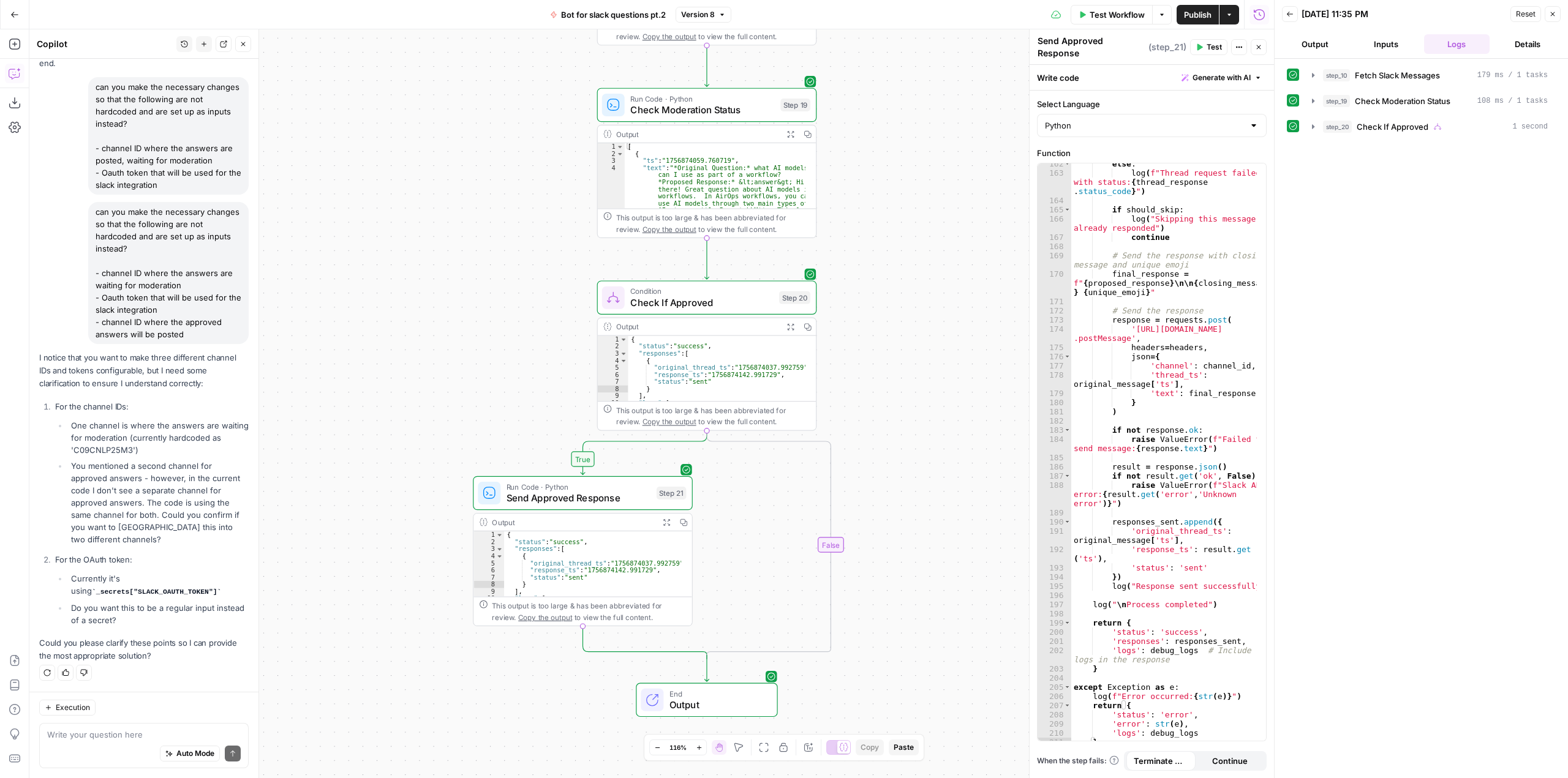
click at [105, 743] on div "Auto Mode Send" at bounding box center [144, 754] width 194 height 27
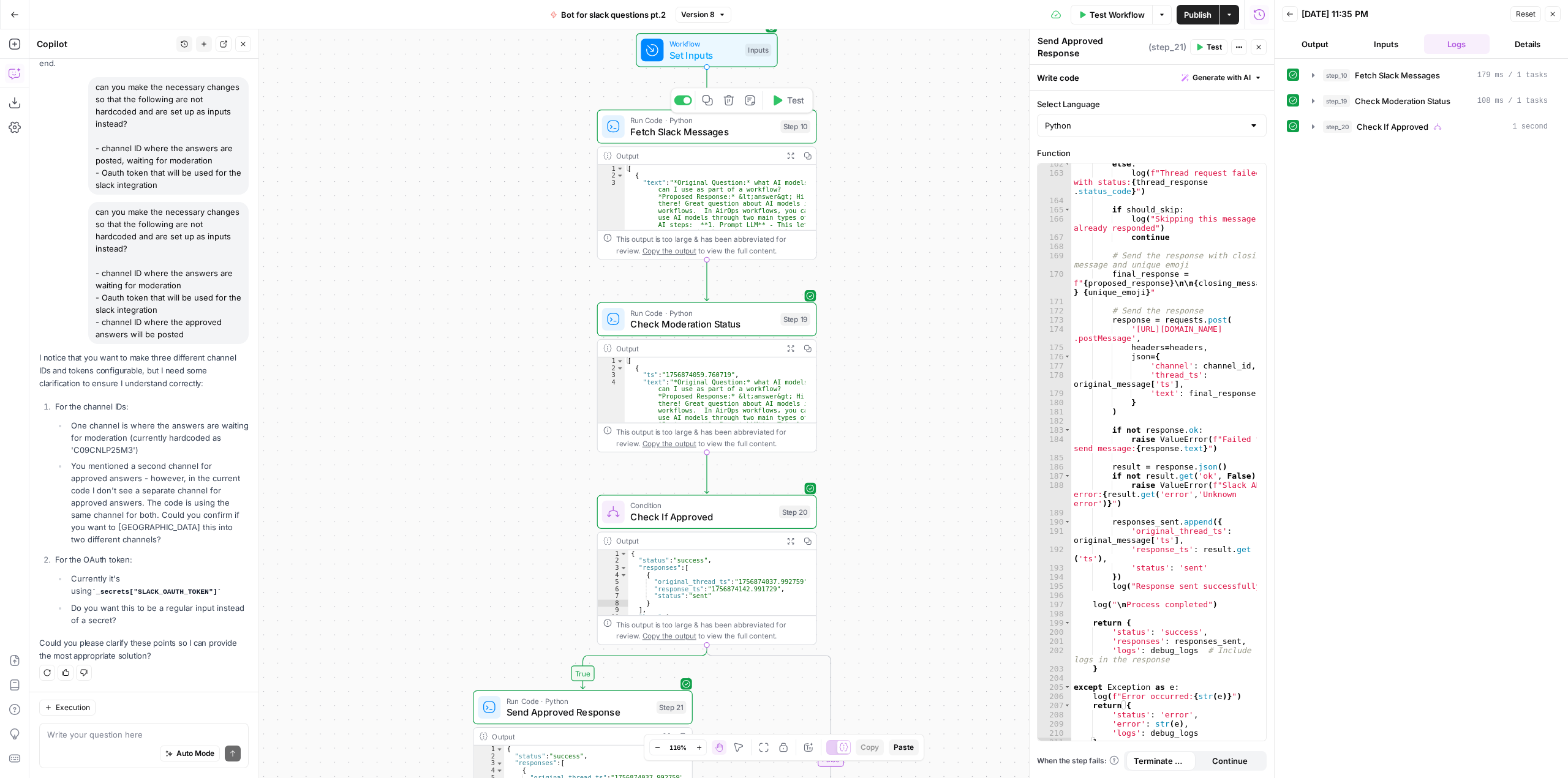
click at [689, 129] on span "Fetch Slack Messages" at bounding box center [702, 131] width 144 height 14
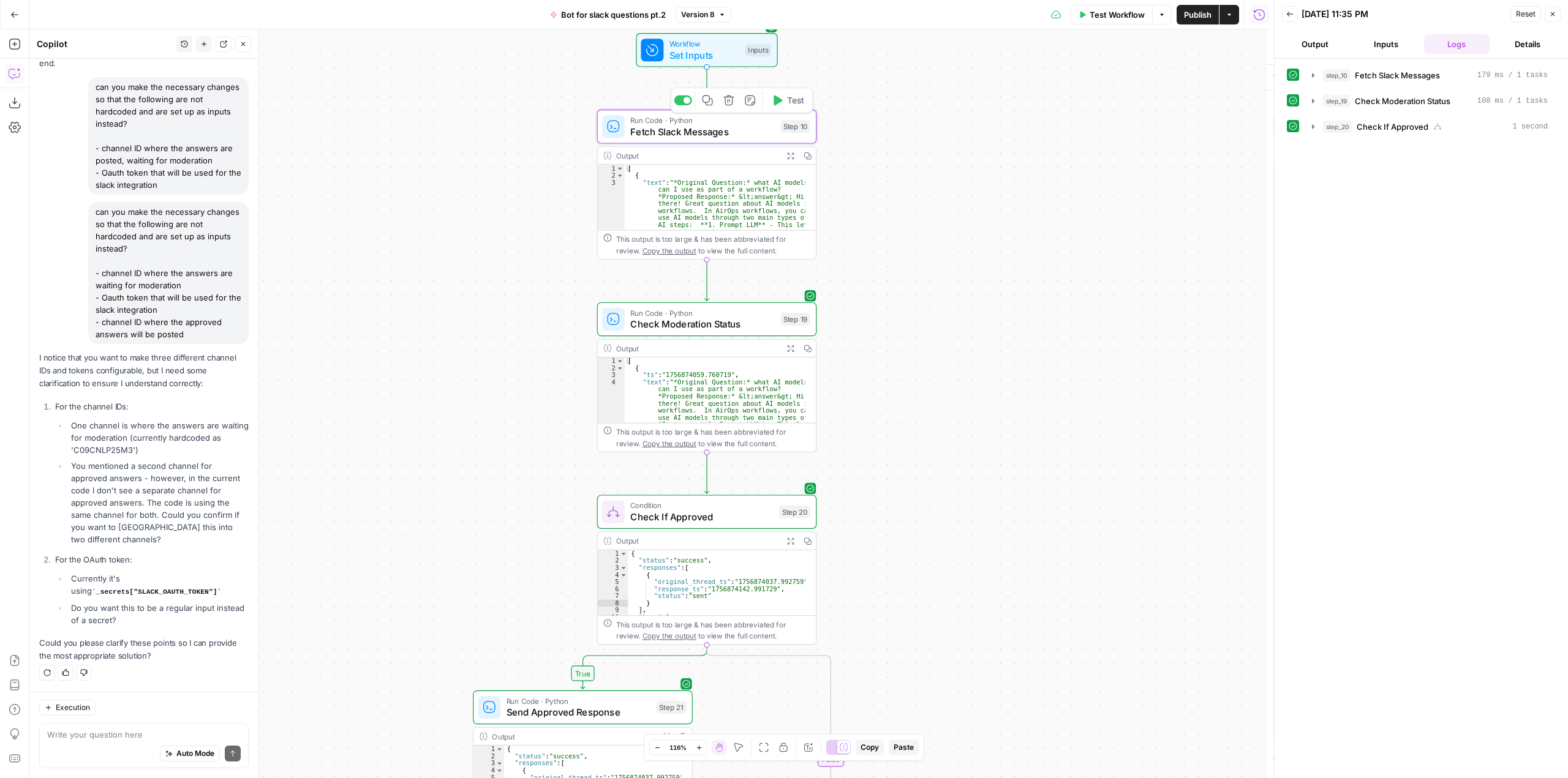
type textarea "Fetch Slack Messages"
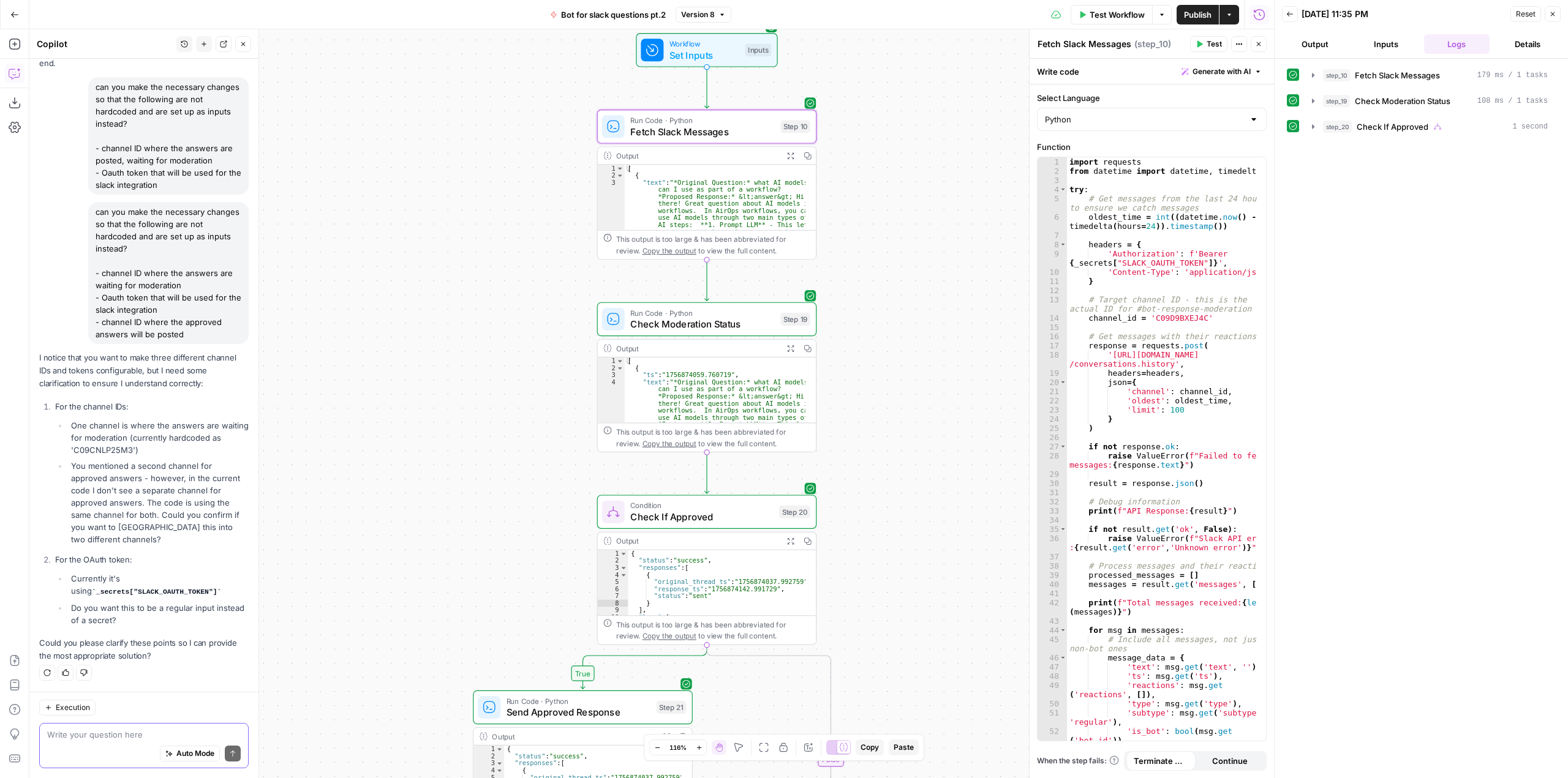
click at [157, 737] on textarea at bounding box center [144, 735] width 194 height 12
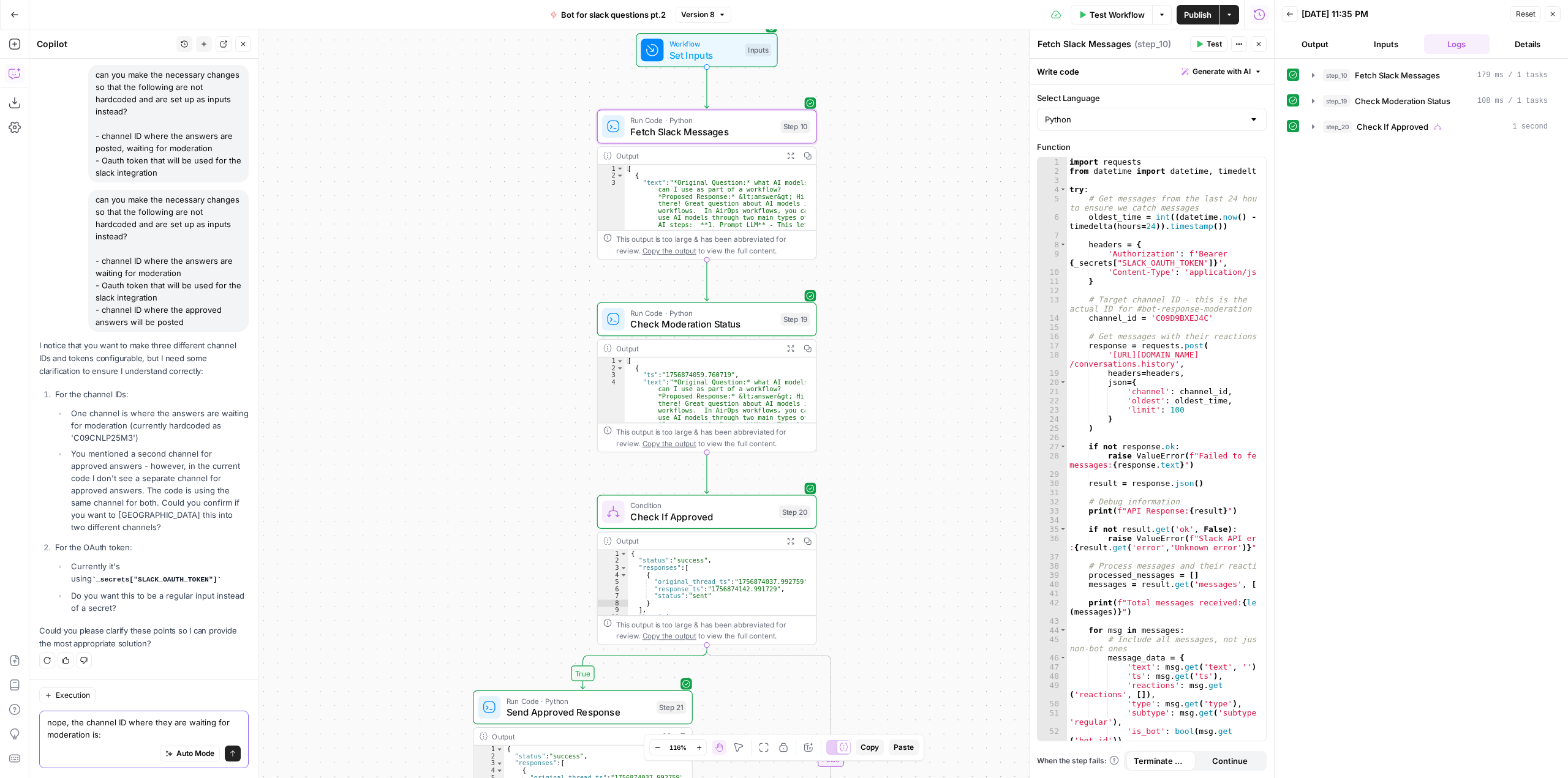
scroll to position [2968, 0]
click at [170, 733] on textarea "nope, the channel ID where they are waiting for moderation is:" at bounding box center [144, 729] width 194 height 25
paste textarea "C09D9BXEJ4C"
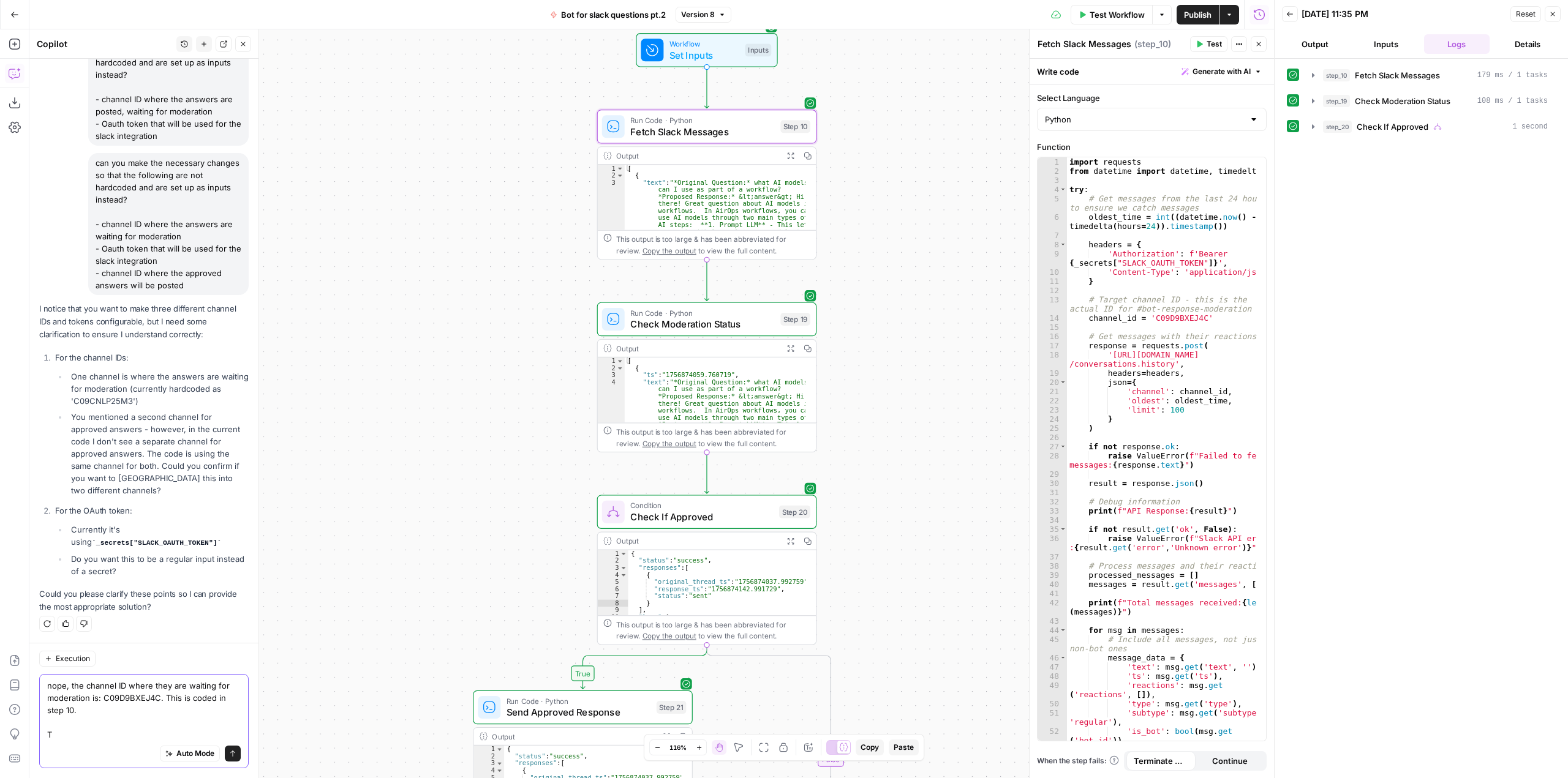
scroll to position [3005, 0]
click at [127, 687] on textarea "nope, the channel ID where they are waiting for moderation is: C09D9BXEJ4C. Thi…" at bounding box center [144, 711] width 194 height 61
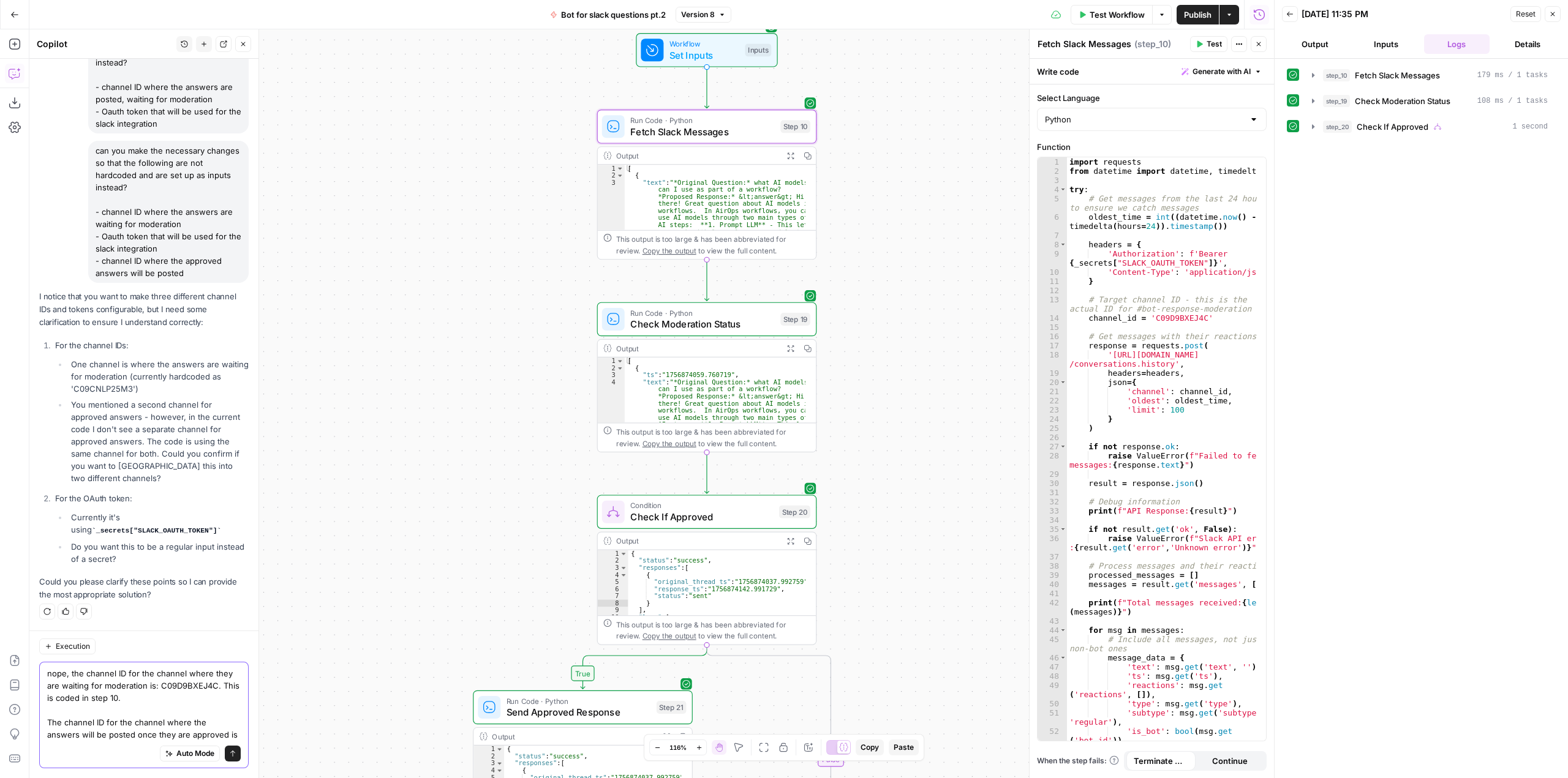
scroll to position [3030, 0]
click at [104, 731] on textarea "nope, the channel ID for the channel where they are waiting for moderation is: …" at bounding box center [144, 704] width 194 height 73
paste textarea "C09CNLP25M3"
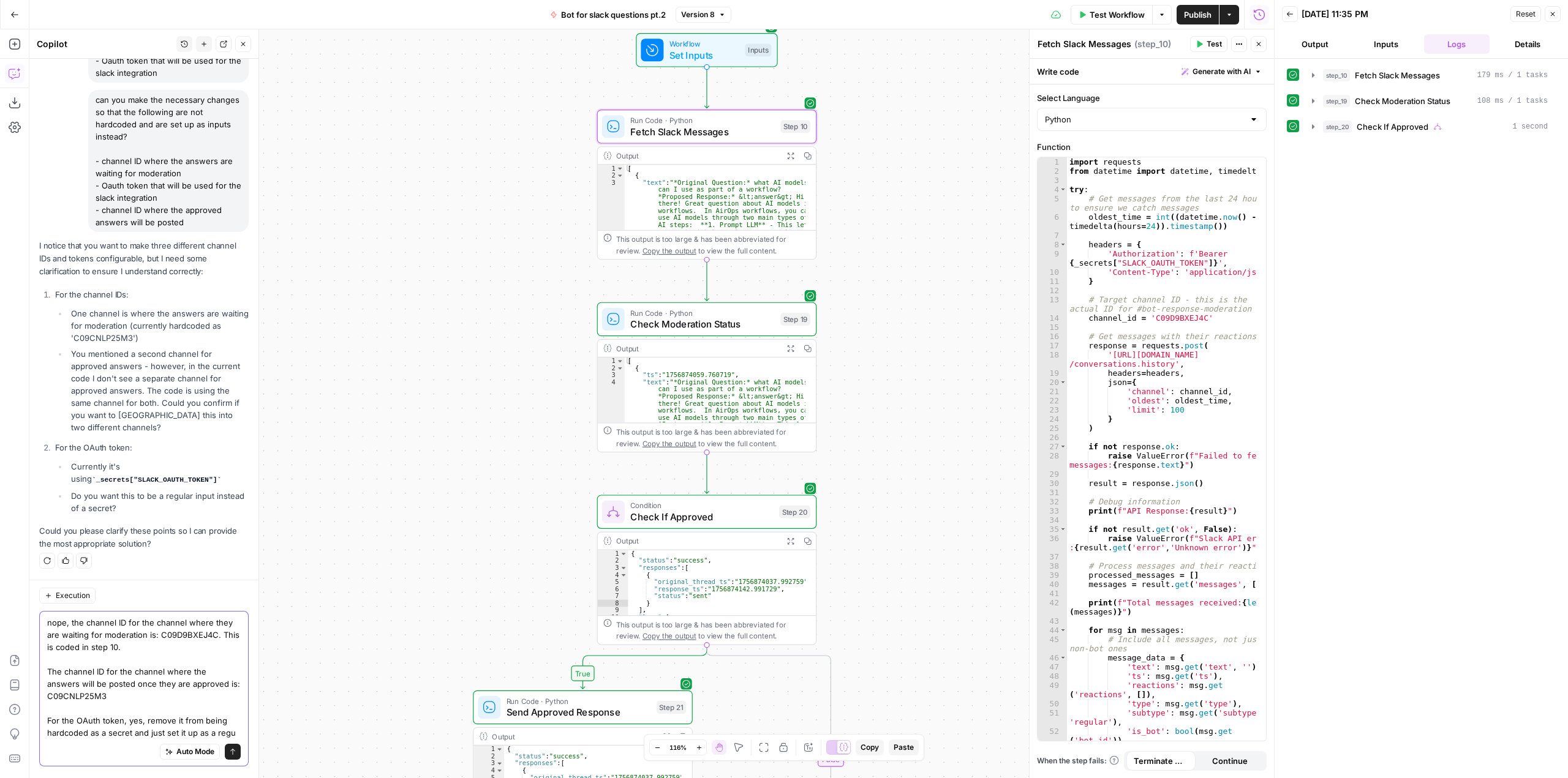
scroll to position [3079, 0]
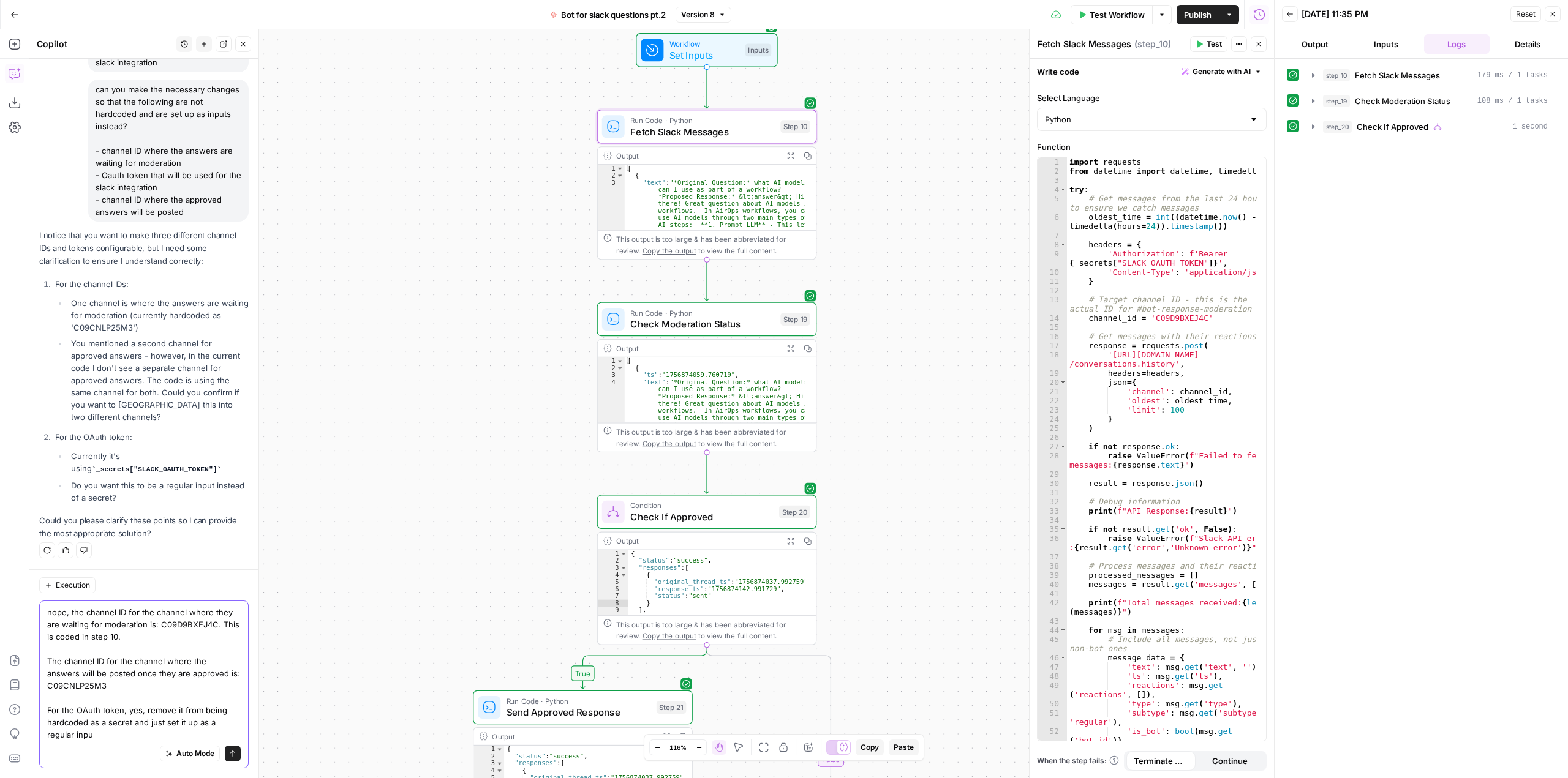
type textarea "nope, the channel ID for the channel where they are waiting for moderation is: …"
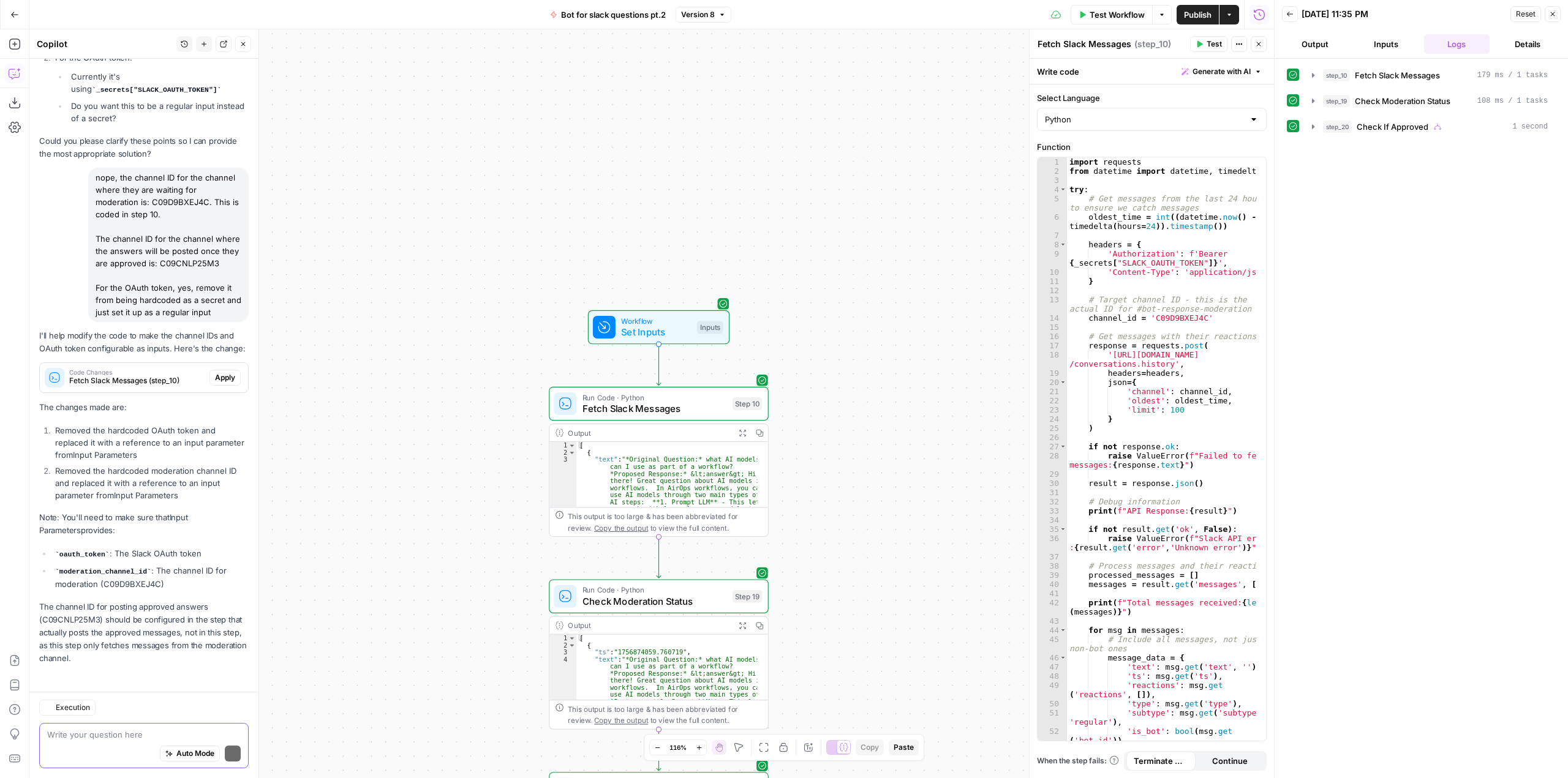
scroll to position [3487, 0]
click at [156, 741] on div "Auto Mode Send" at bounding box center [144, 754] width 194 height 27
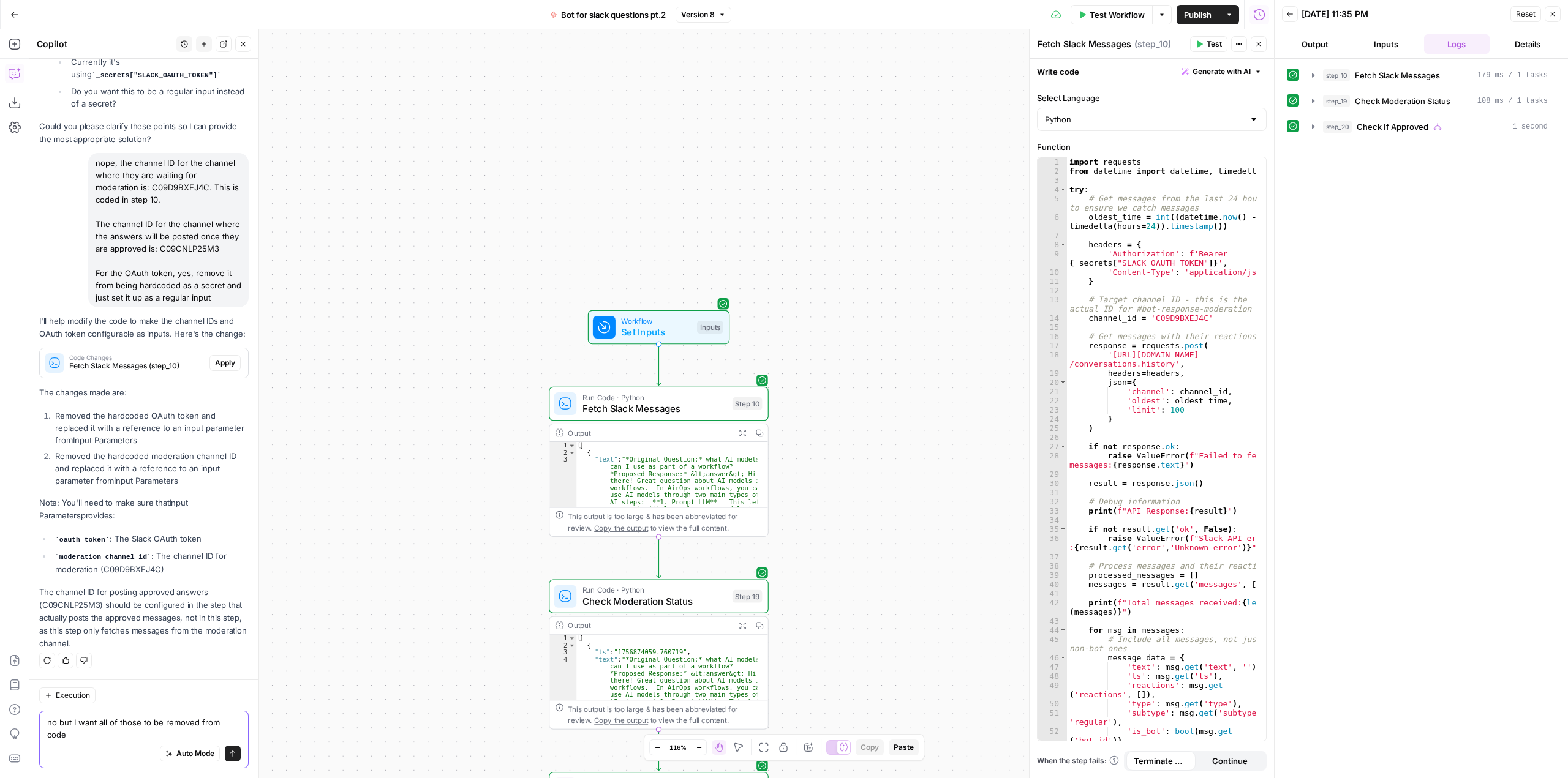
scroll to position [3499, 0]
type textarea "no but I want all of those to be removed from code and to be used as inputs"
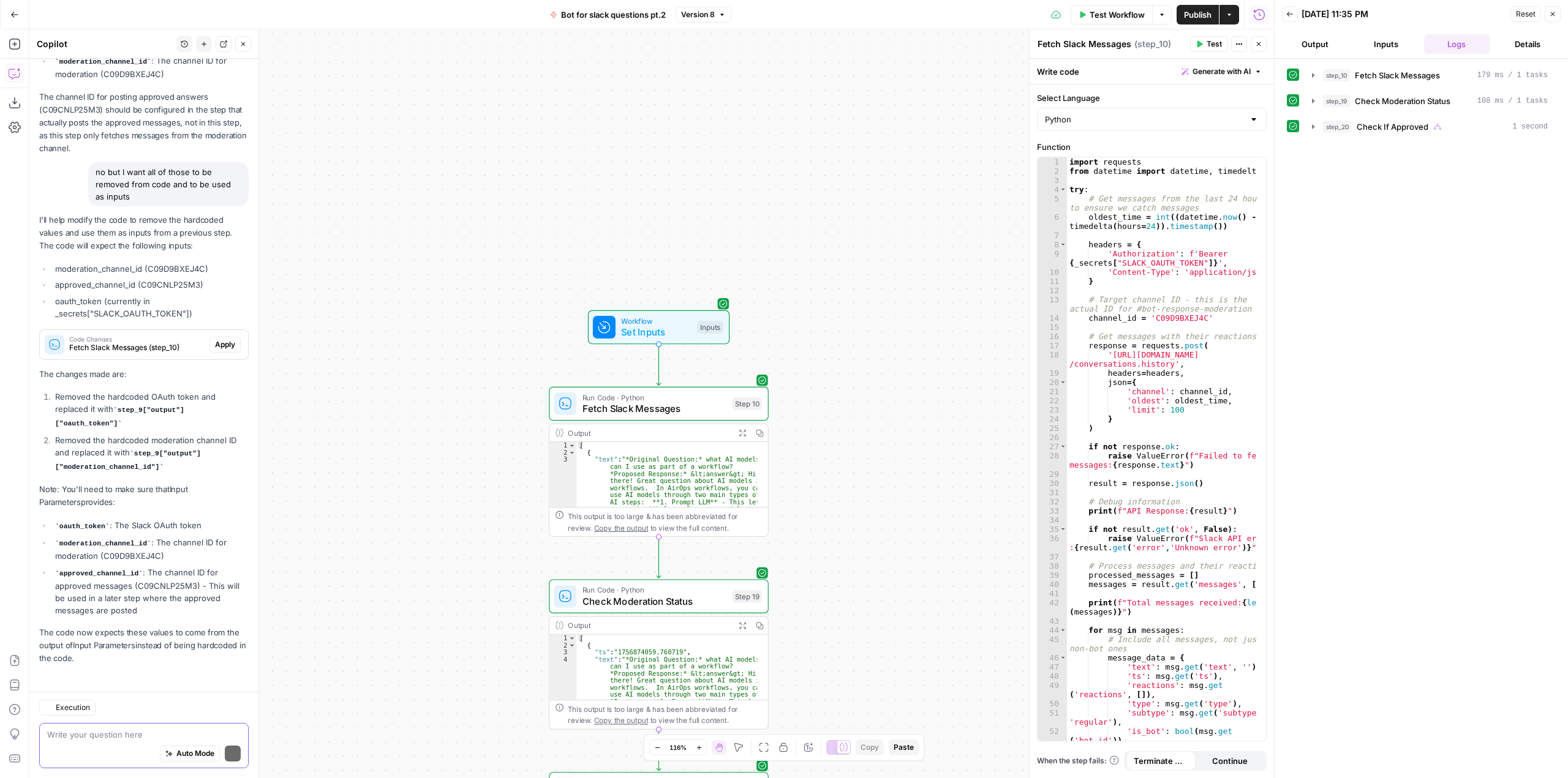
scroll to position [3996, 0]
click at [158, 729] on textarea at bounding box center [144, 735] width 194 height 12
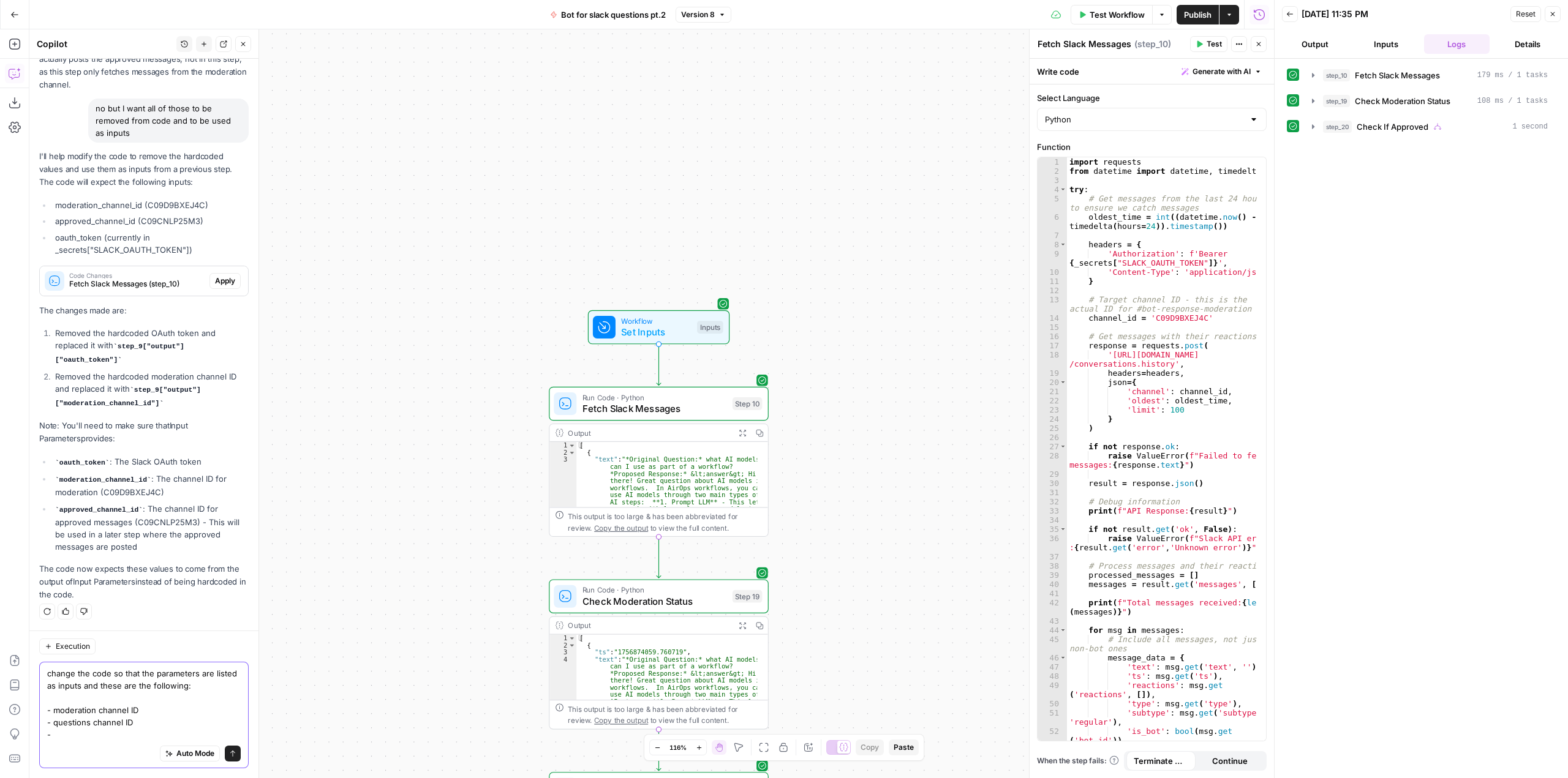
scroll to position [4058, 0]
type textarea "change the code so that the parameters are listed as inputs and these are the f…"
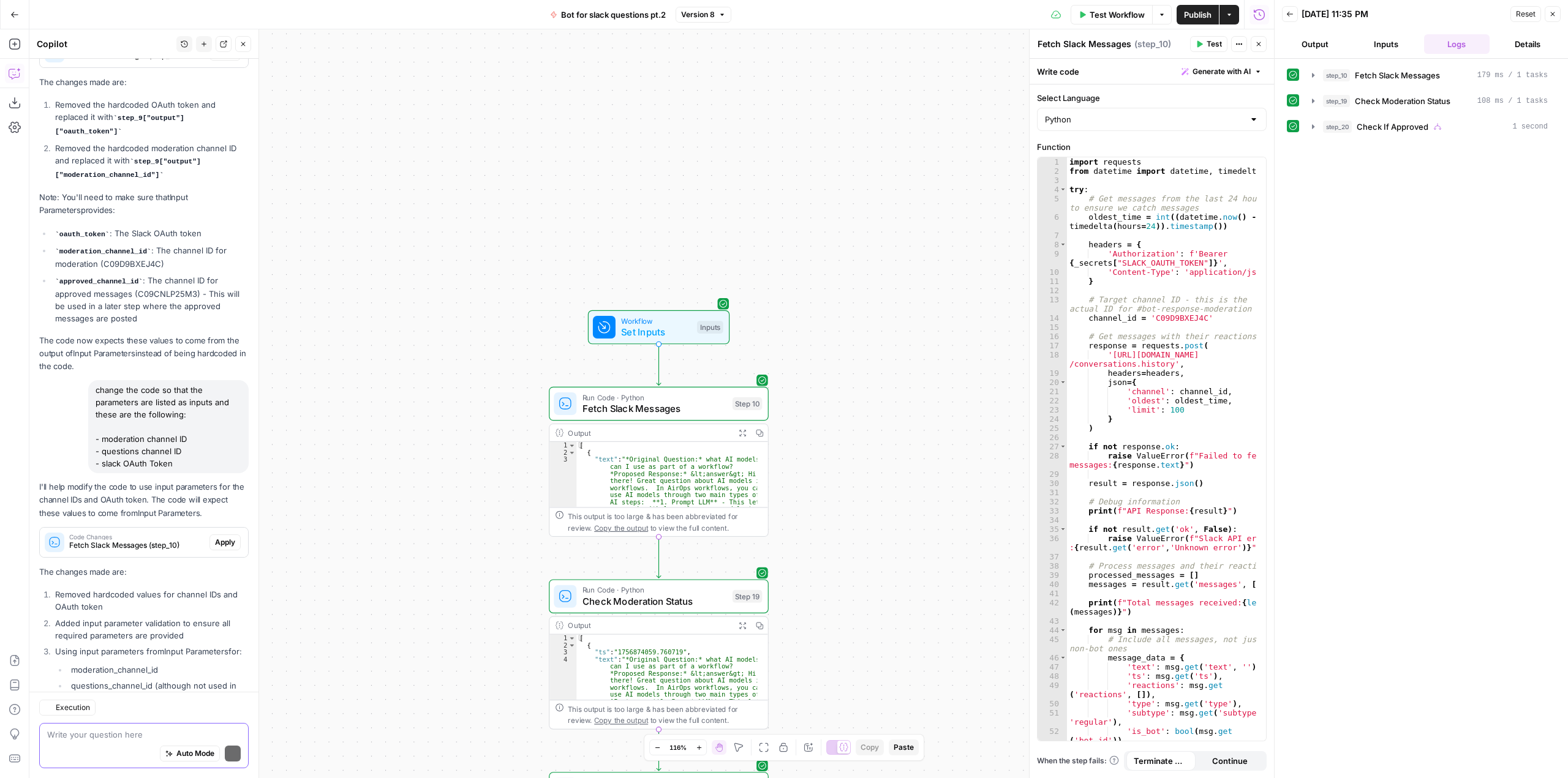
scroll to position [4488, 0]
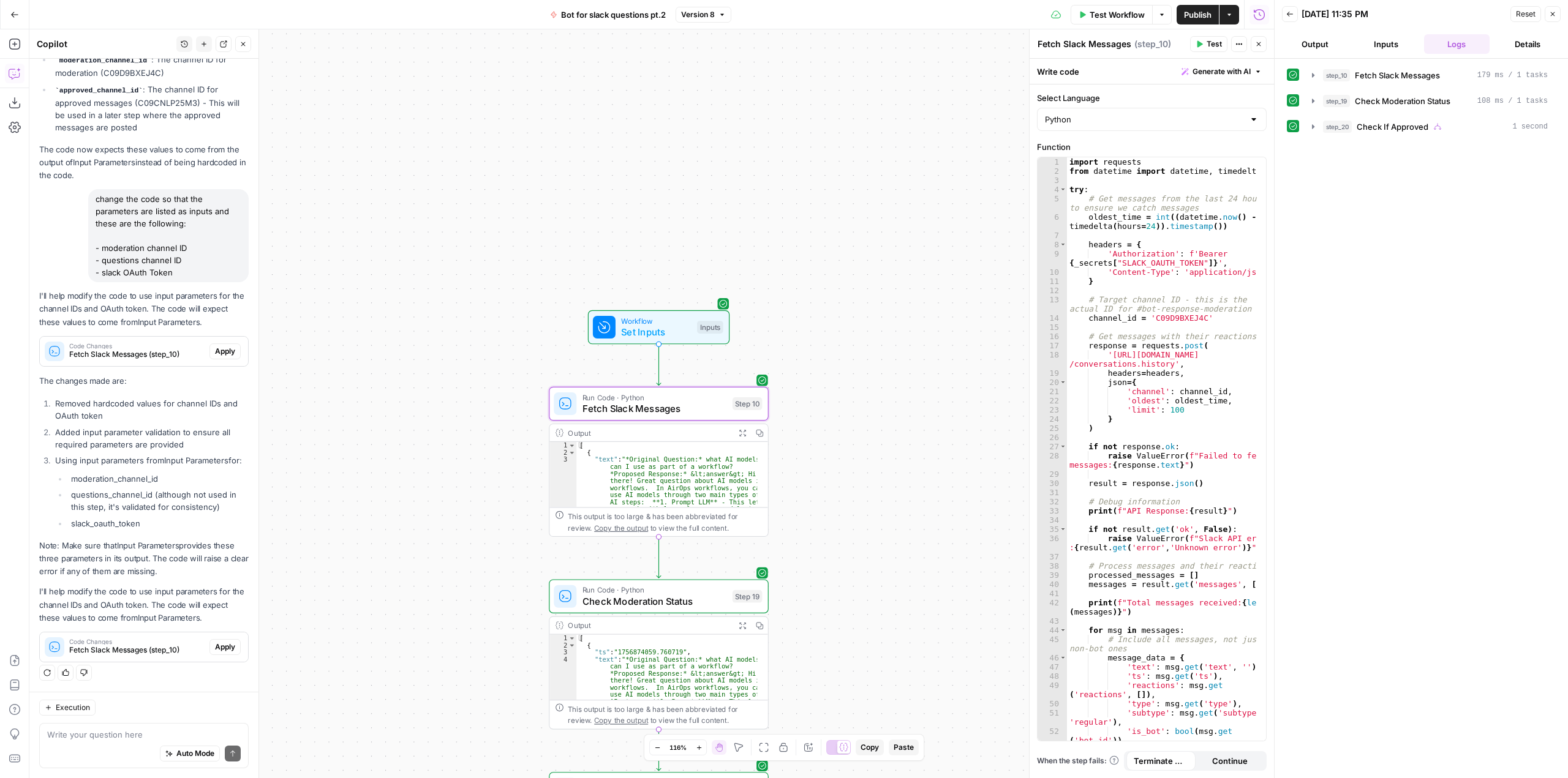
click at [182, 643] on span "Code Changes" at bounding box center [137, 641] width 136 height 6
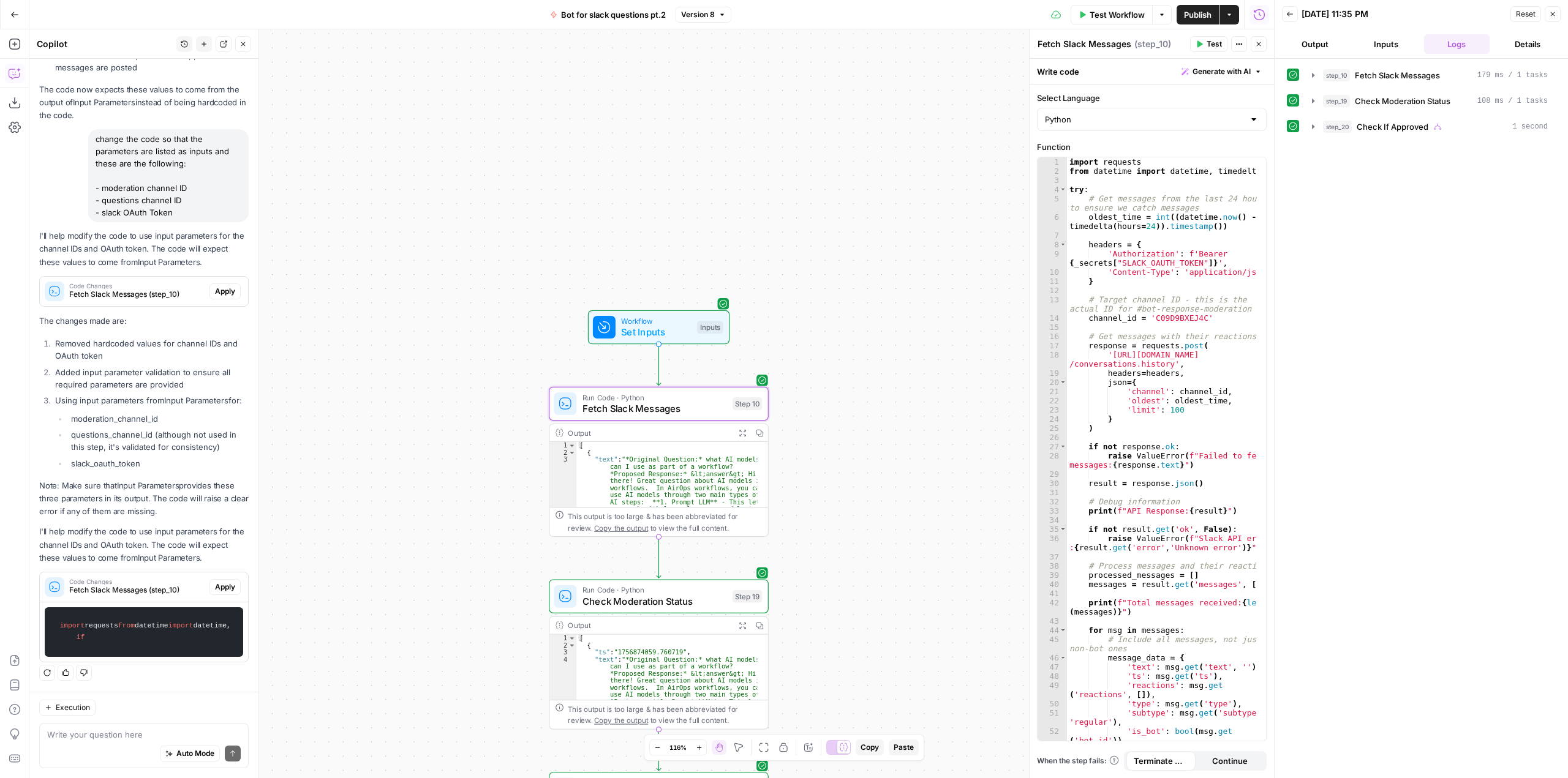
scroll to position [4597, 0]
click at [166, 584] on span "Fetch Slack Messages (step_10)" at bounding box center [137, 590] width 136 height 11
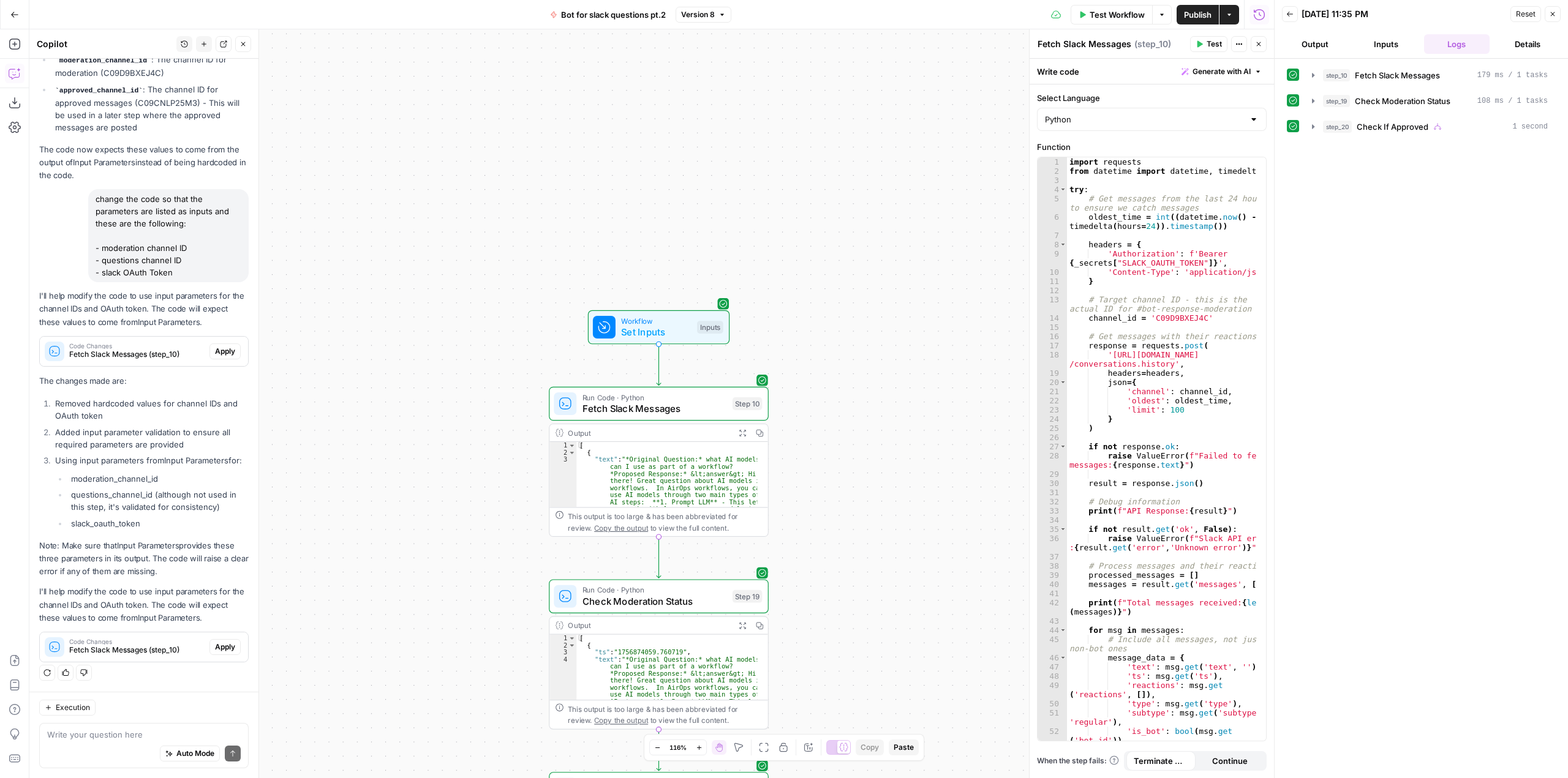
click at [15, 13] on icon "button" at bounding box center [15, 15] width 9 height 9
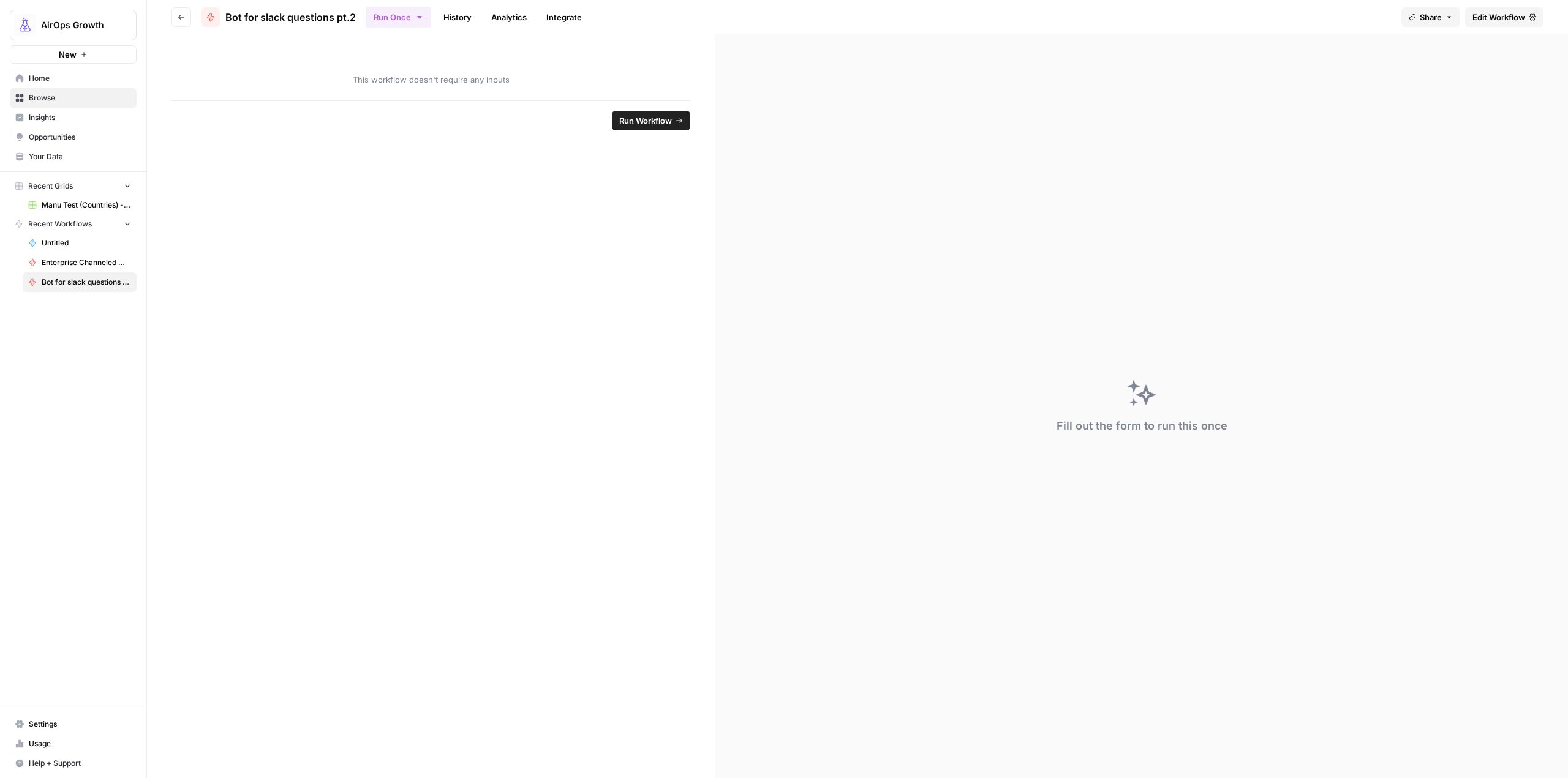
click at [1498, 15] on span "Edit Workflow" at bounding box center [1499, 17] width 53 height 12
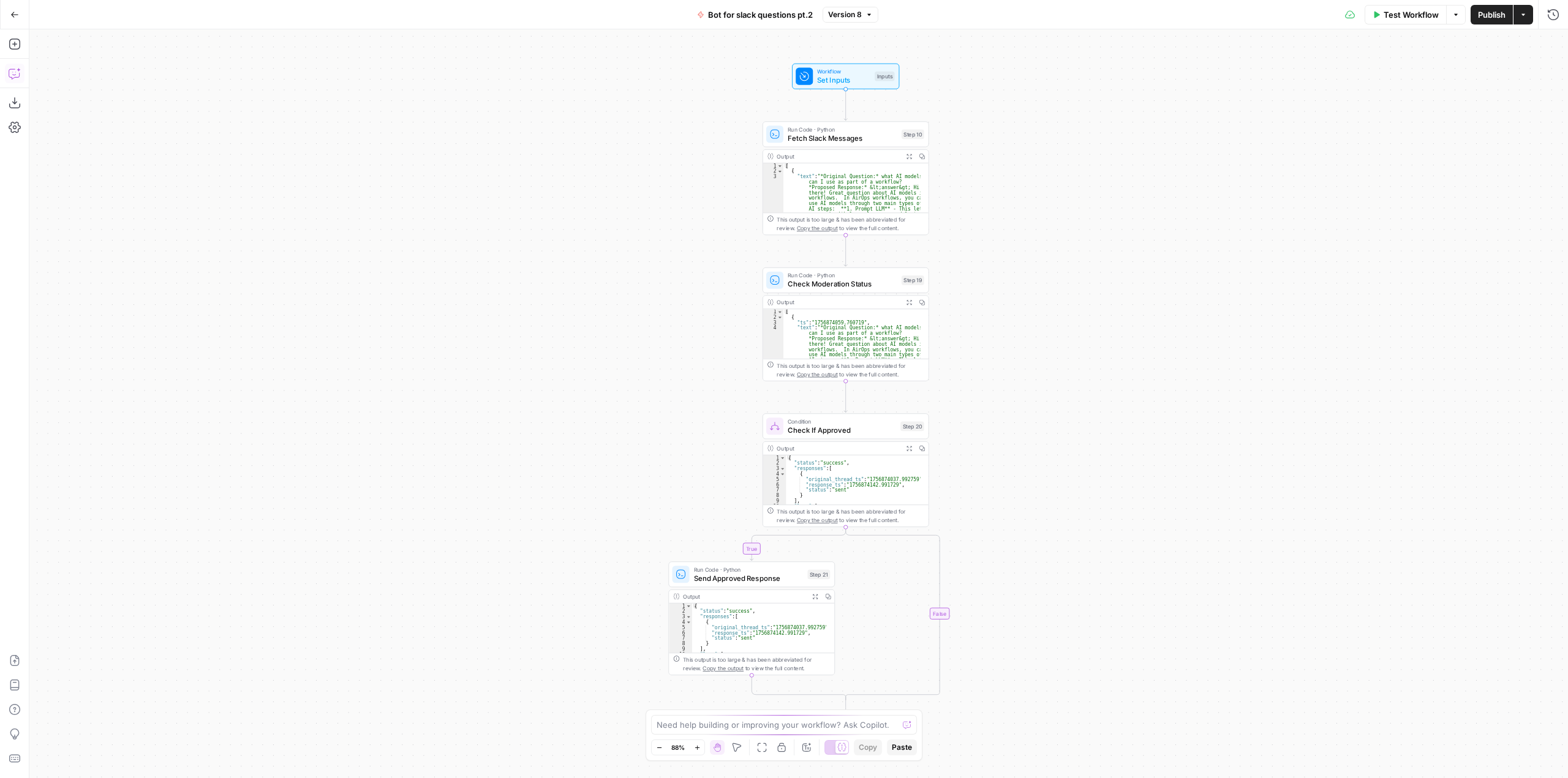
click at [17, 79] on icon "button" at bounding box center [15, 73] width 12 height 12
click at [158, 729] on textarea at bounding box center [144, 735] width 194 height 12
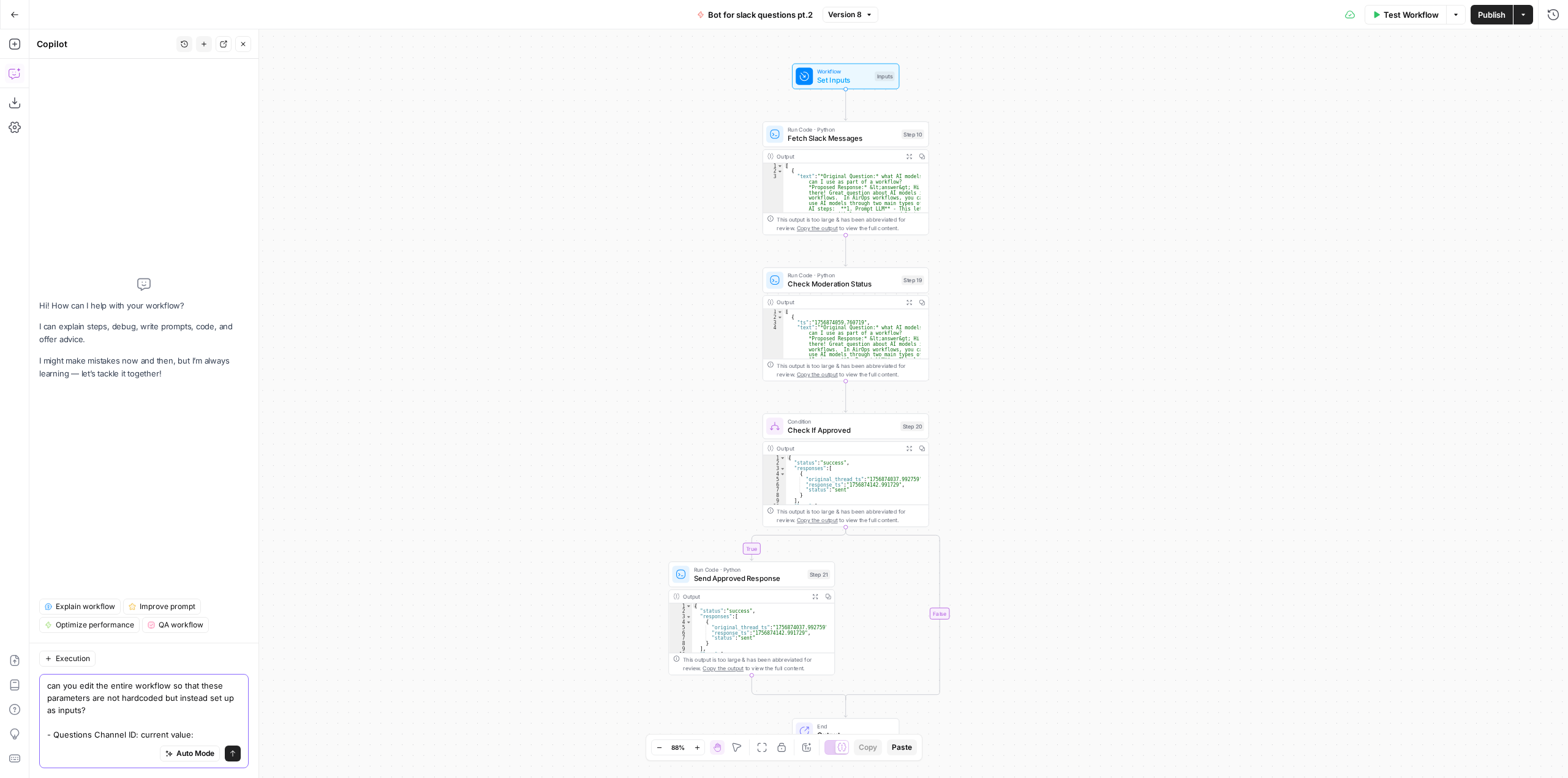
click at [218, 730] on textarea "can you edit the entire workflow so that these parameters are not hardcoded but…" at bounding box center [144, 711] width 194 height 61
paste textarea "C09CNLP25M3"
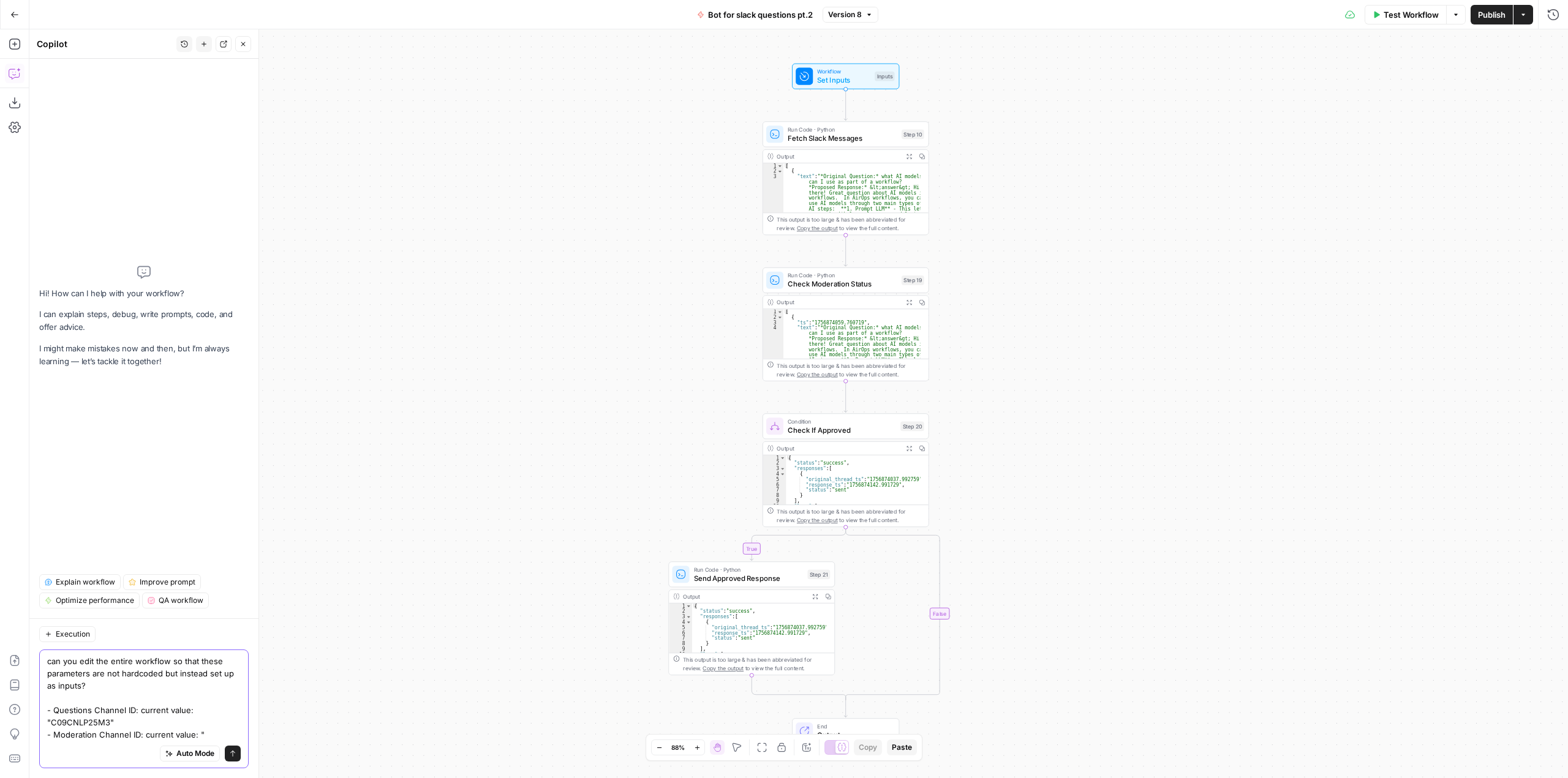
click at [227, 735] on textarea "can you edit the entire workflow so that these parameters are not hardcoded but…" at bounding box center [144, 698] width 194 height 85
paste textarea "C09D9BXEJ4C"
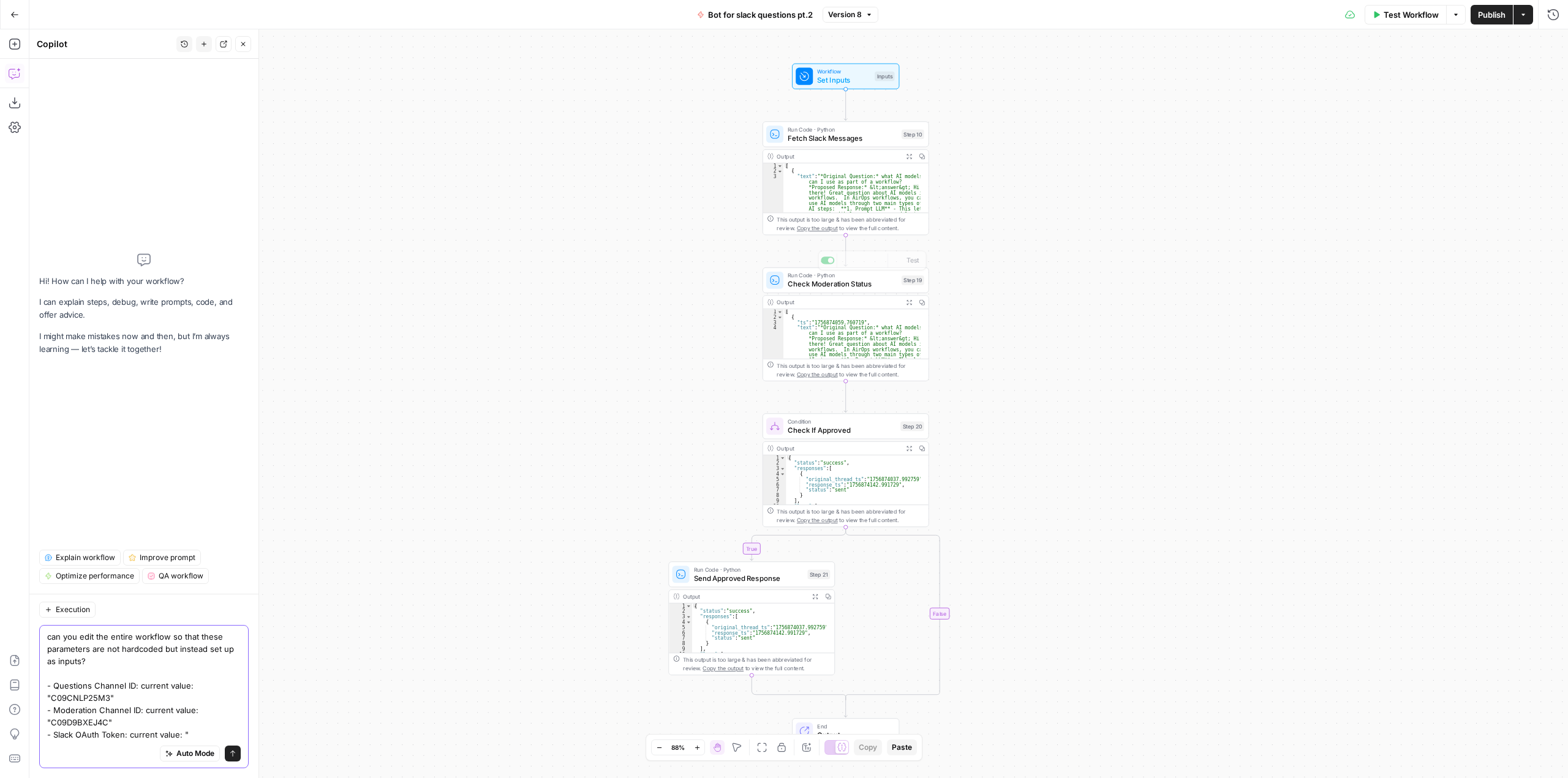
paste textarea "xoxp-204715613749-9345310387574-9447782495366-0c1671c53327149d15e0f3ab69c17994"
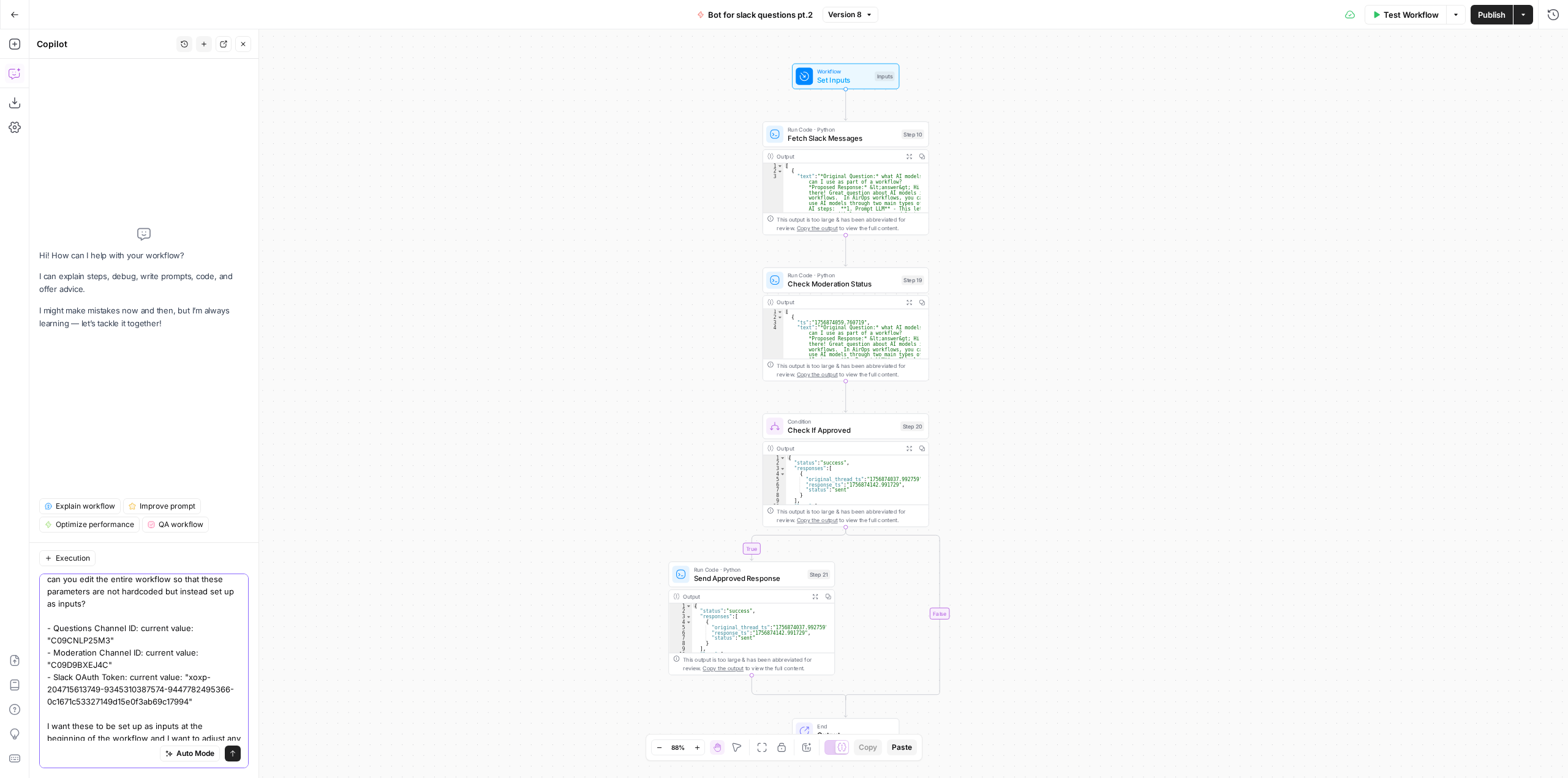
scroll to position [19, 0]
type textarea "can you edit the entire workflow so that these parameters are not hardcoded but…"
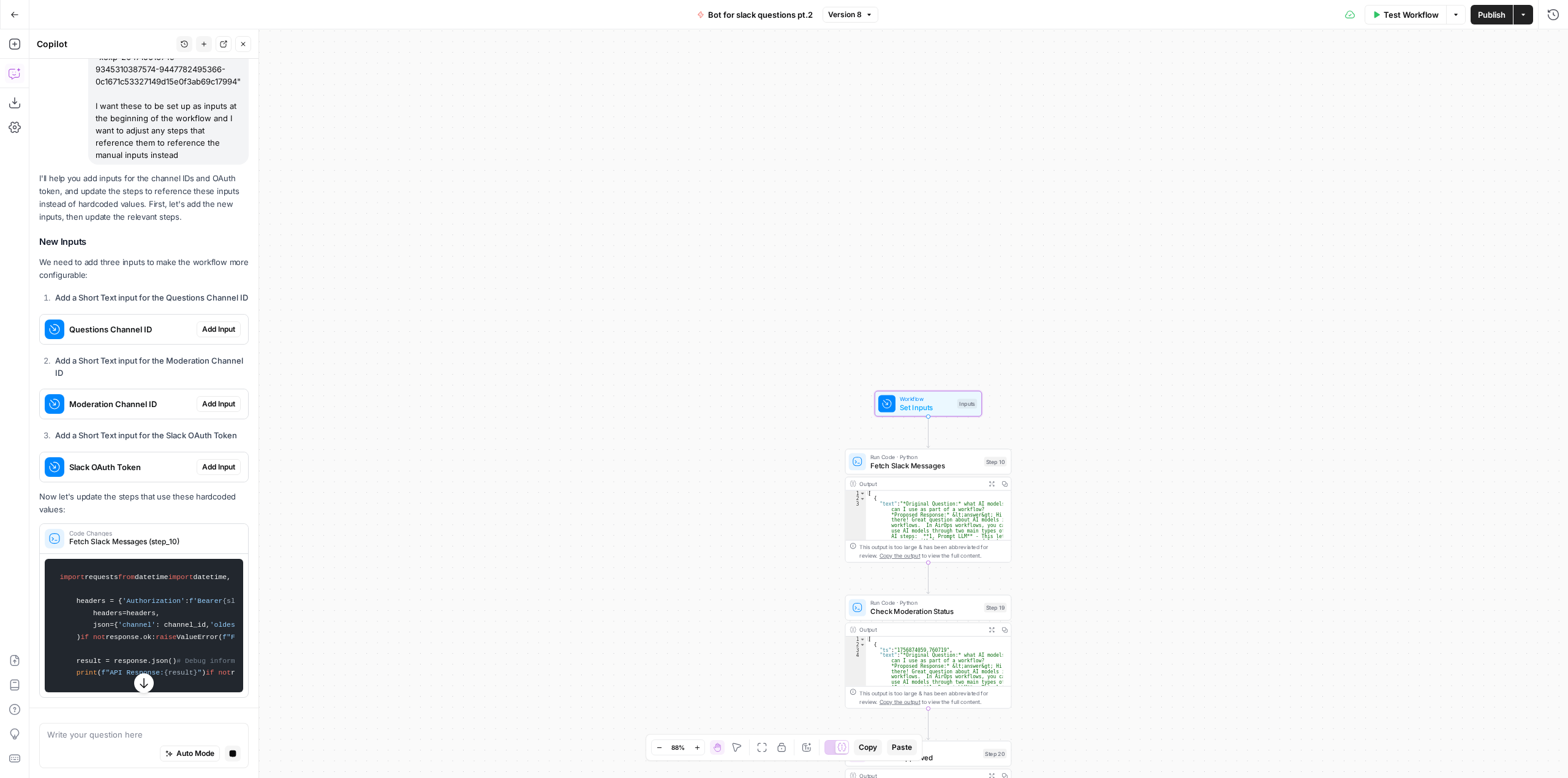
scroll to position [262, 0]
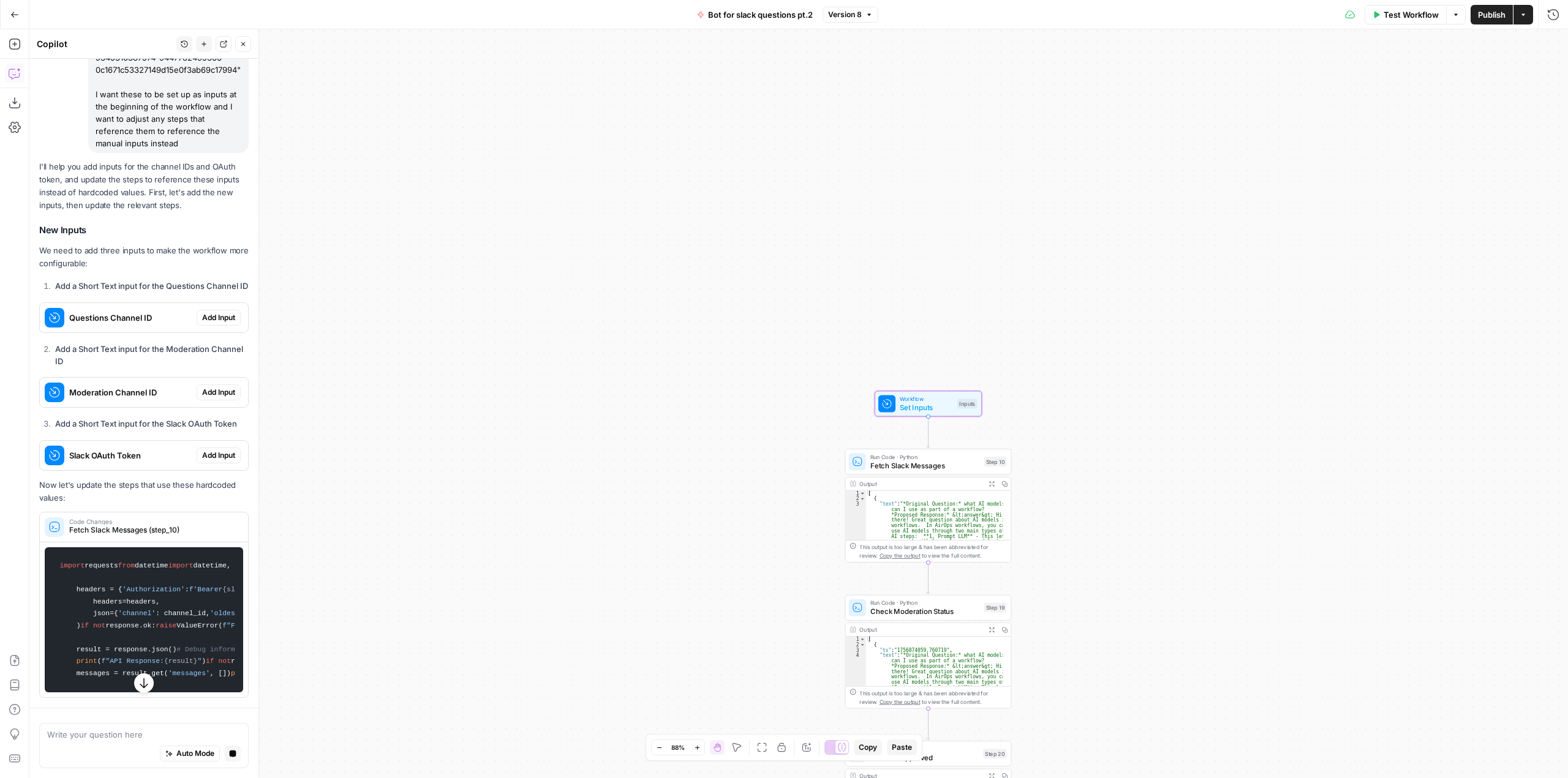
click at [213, 313] on span "Add Input" at bounding box center [219, 318] width 33 height 11
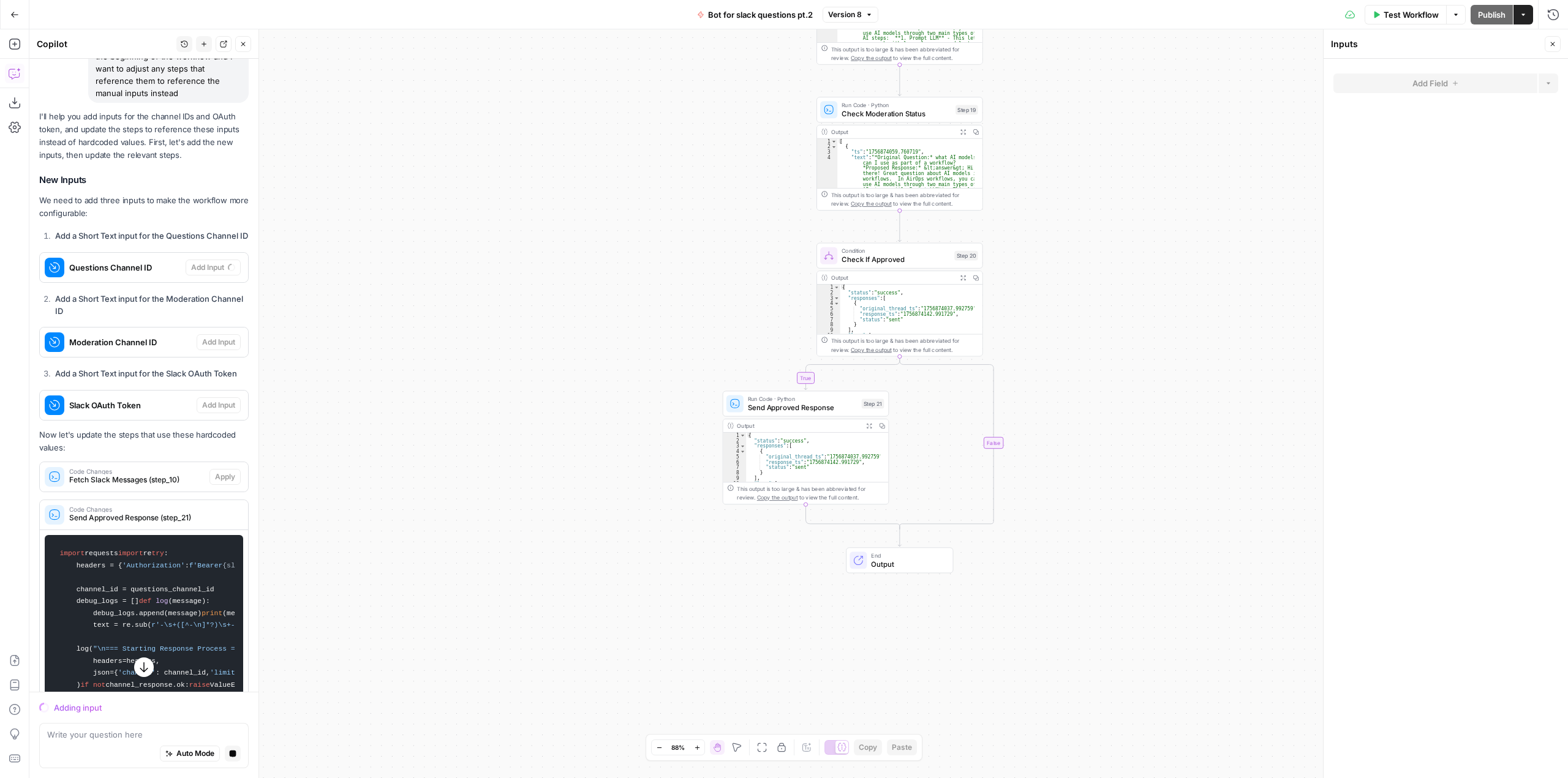
scroll to position [290, 0]
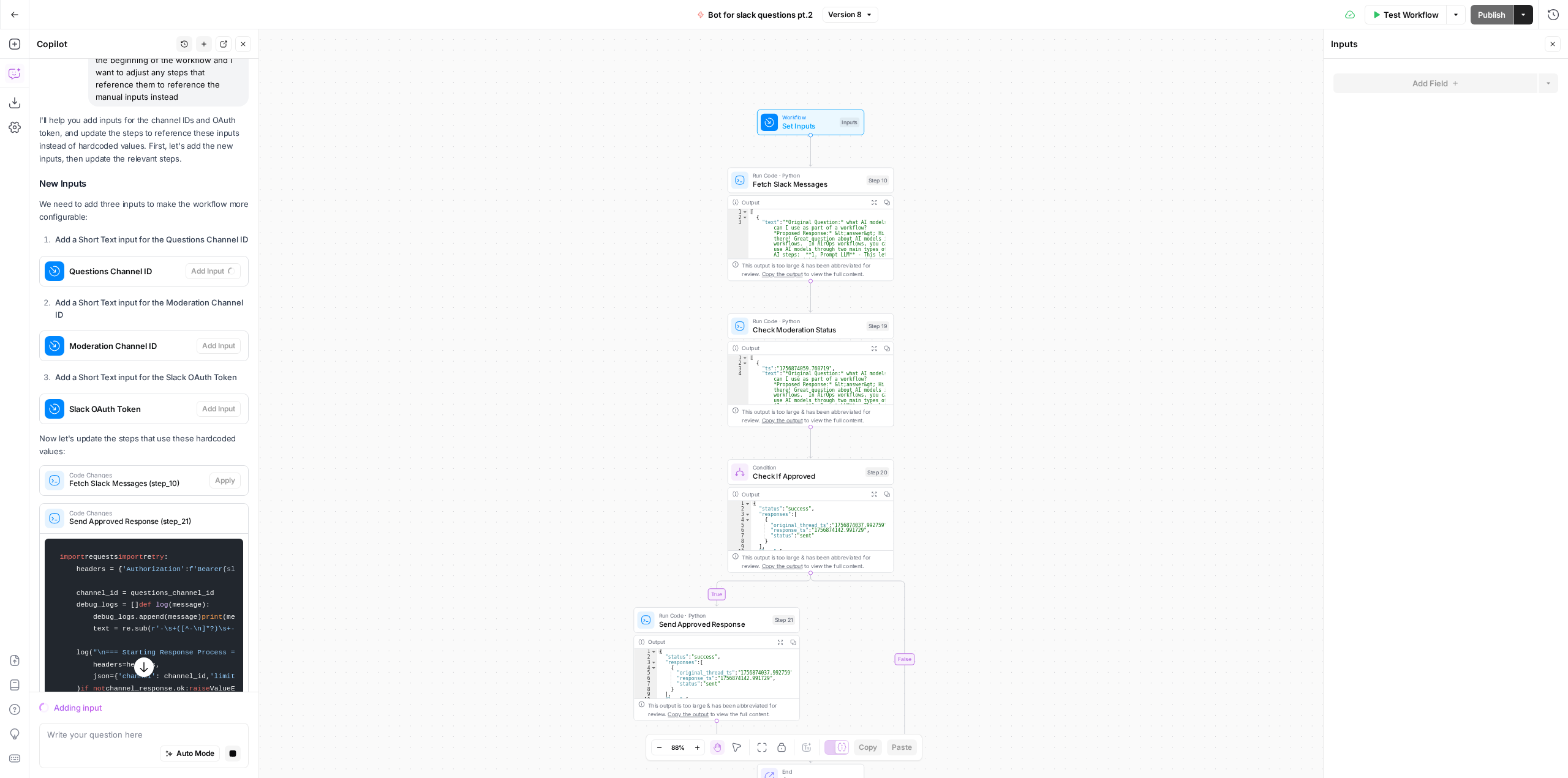
drag, startPoint x: 1104, startPoint y: 433, endPoint x: 1108, endPoint y: 210, distance: 223.0
click at [1108, 210] on div "true false Workflow Set Inputs Inputs Run Code · Python Fetch Slack Messages St…" at bounding box center [798, 403] width 1539 height 749
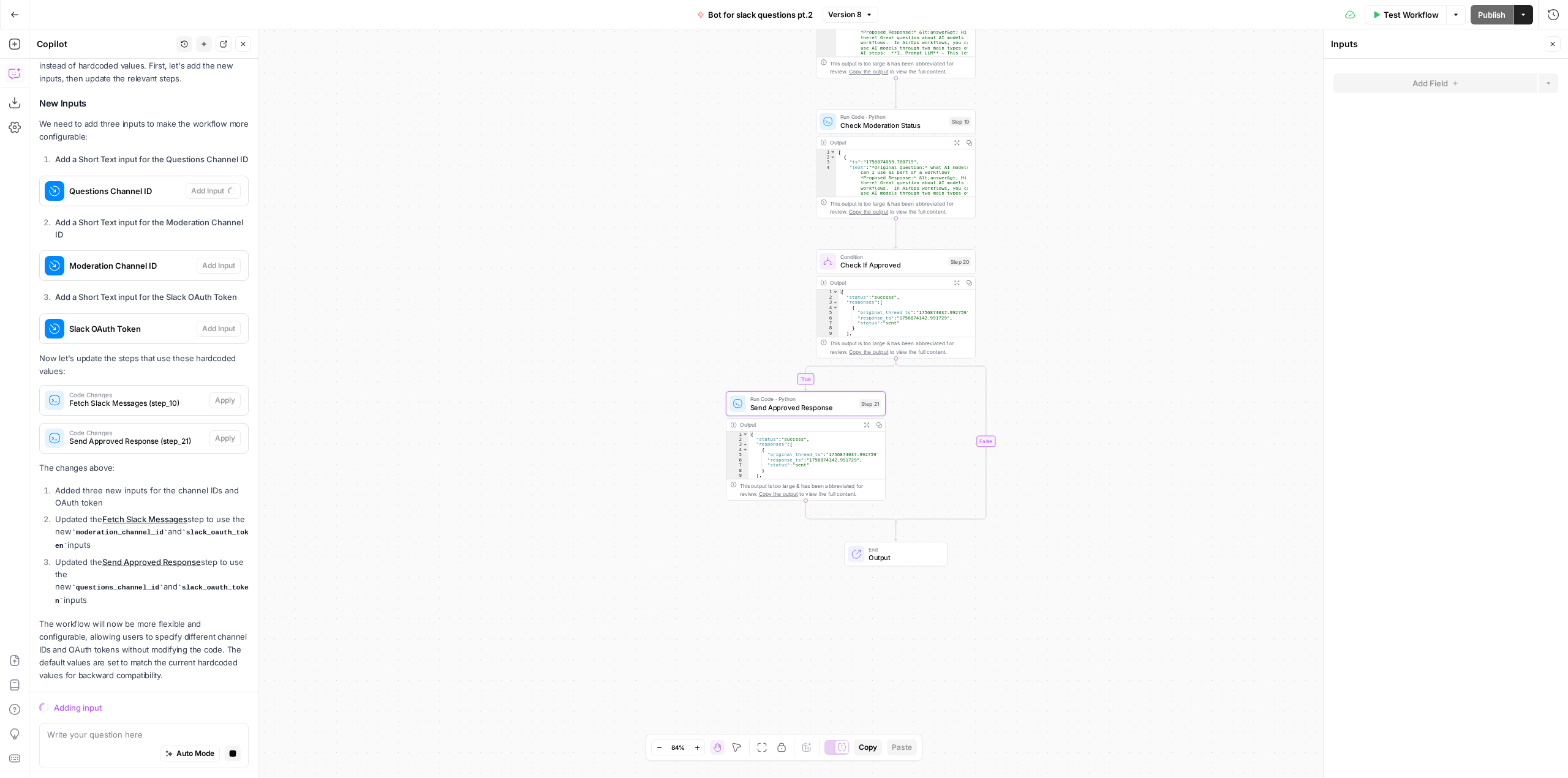
scroll to position [321, 0]
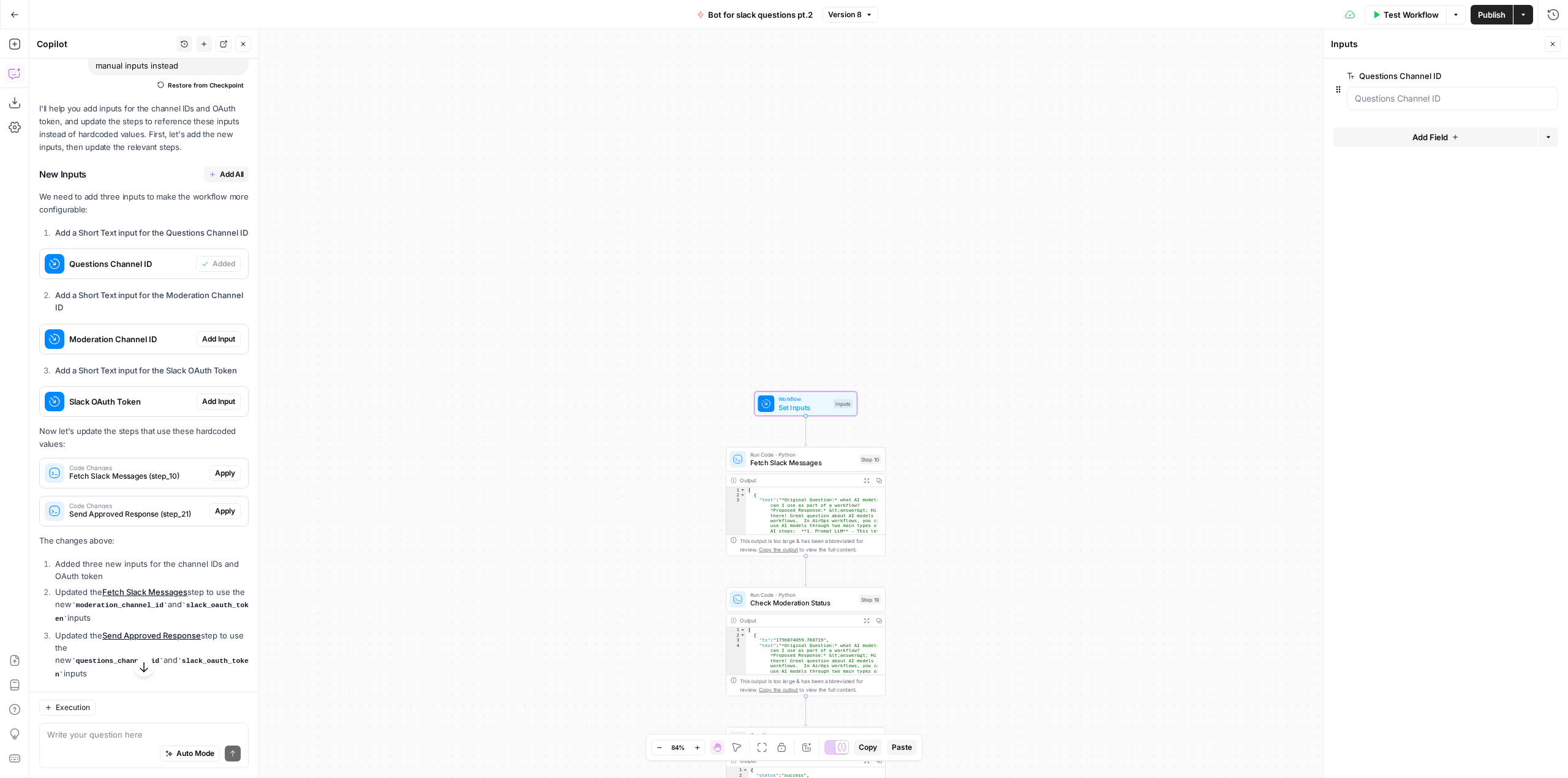
click at [207, 345] on span "Add Input" at bounding box center [219, 339] width 33 height 11
click at [206, 407] on span "Add Input" at bounding box center [219, 401] width 33 height 11
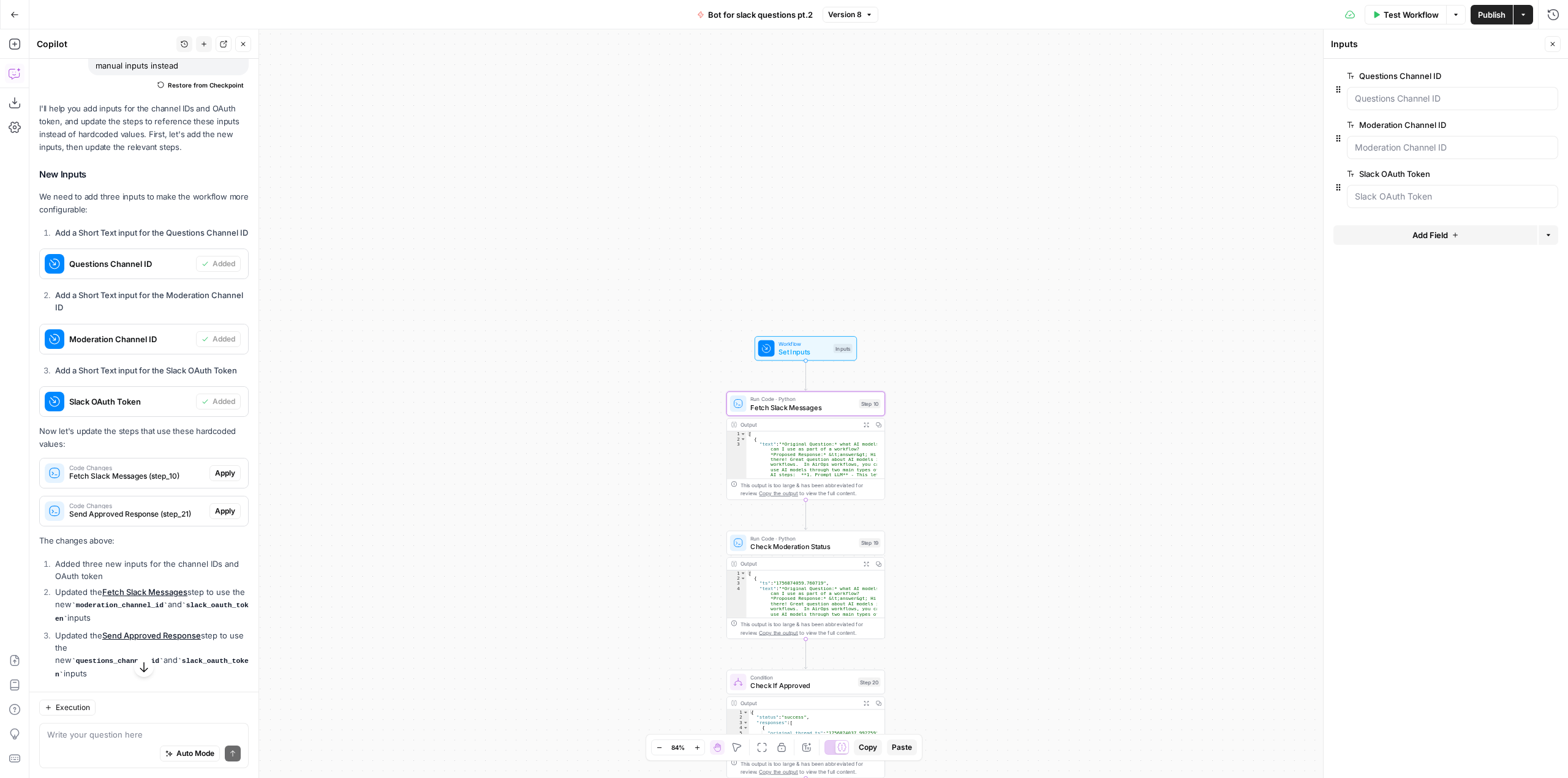
click at [216, 479] on span "Apply" at bounding box center [225, 473] width 20 height 11
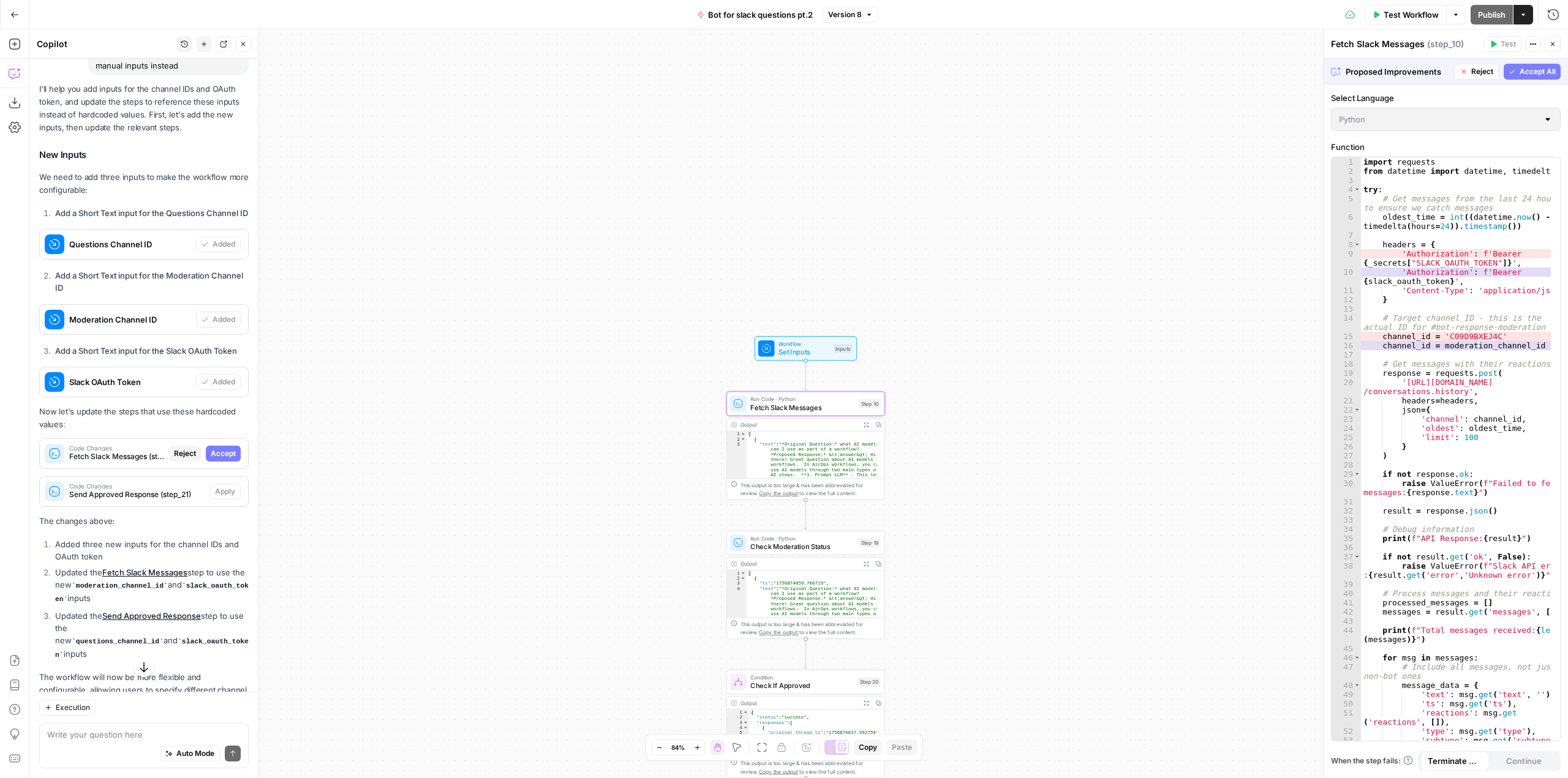
click at [218, 459] on span "Accept" at bounding box center [223, 453] width 25 height 11
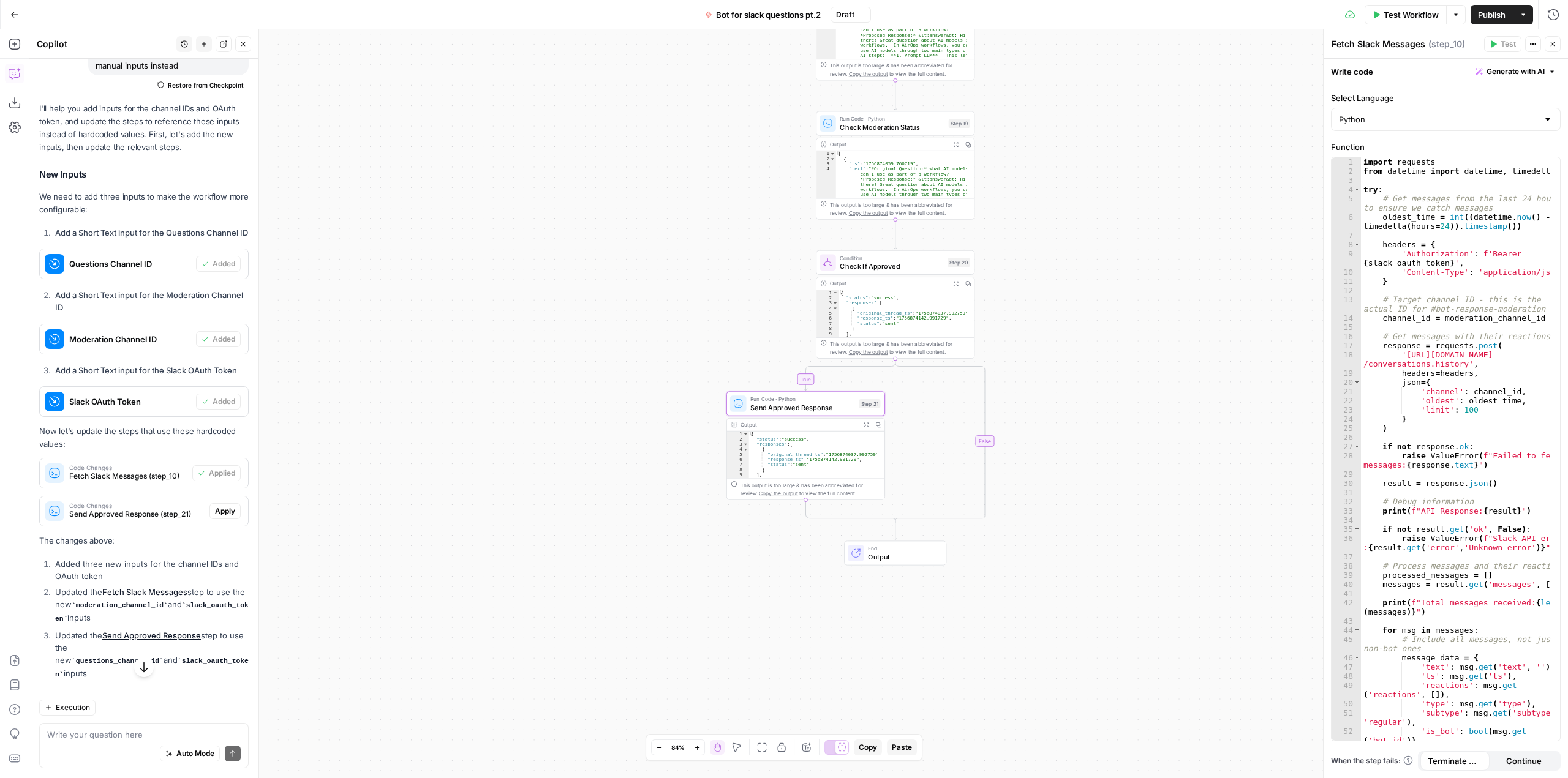
click at [215, 517] on span "Apply" at bounding box center [225, 511] width 20 height 11
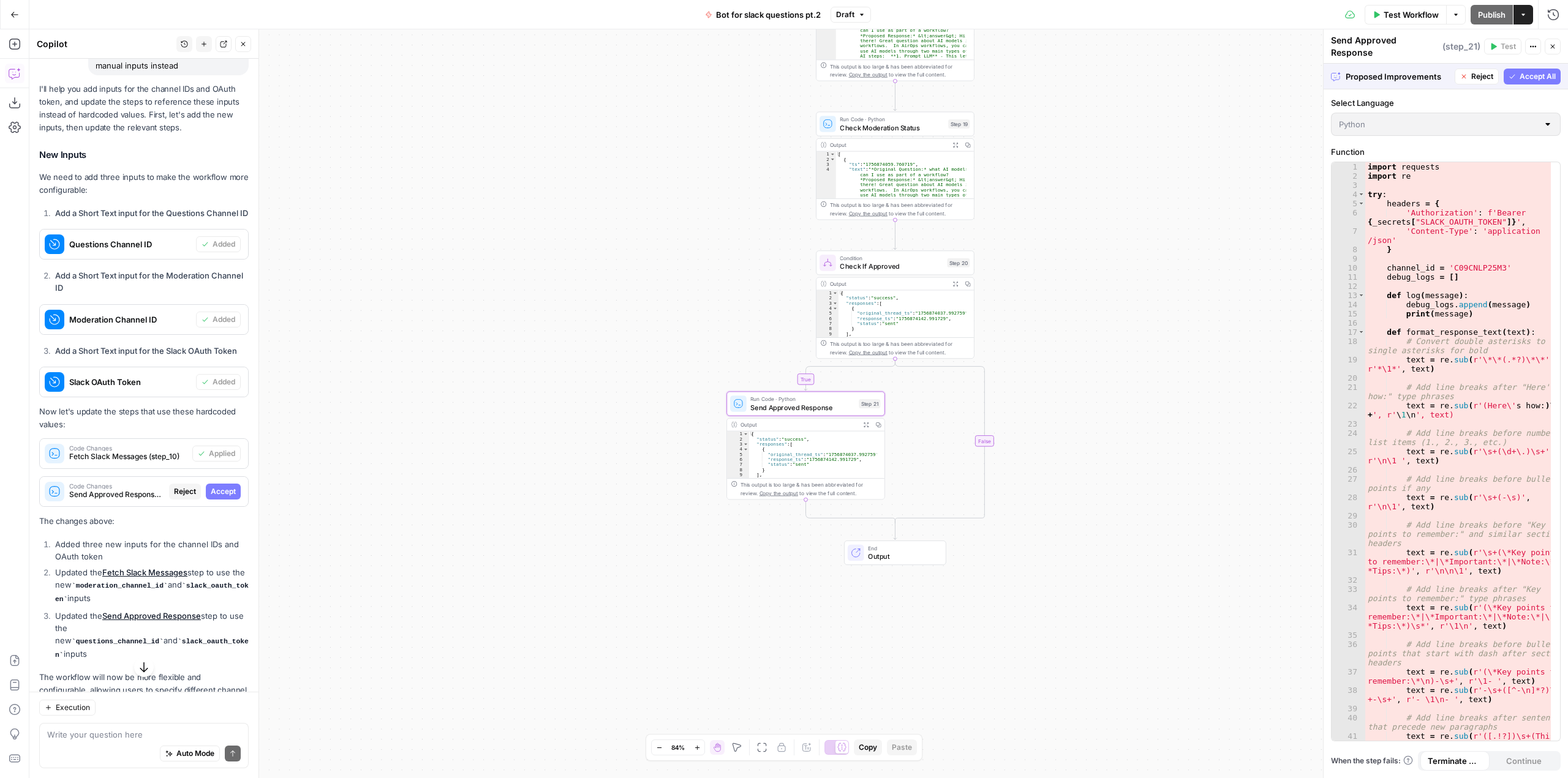
click at [212, 500] on button "Accept" at bounding box center [223, 492] width 35 height 16
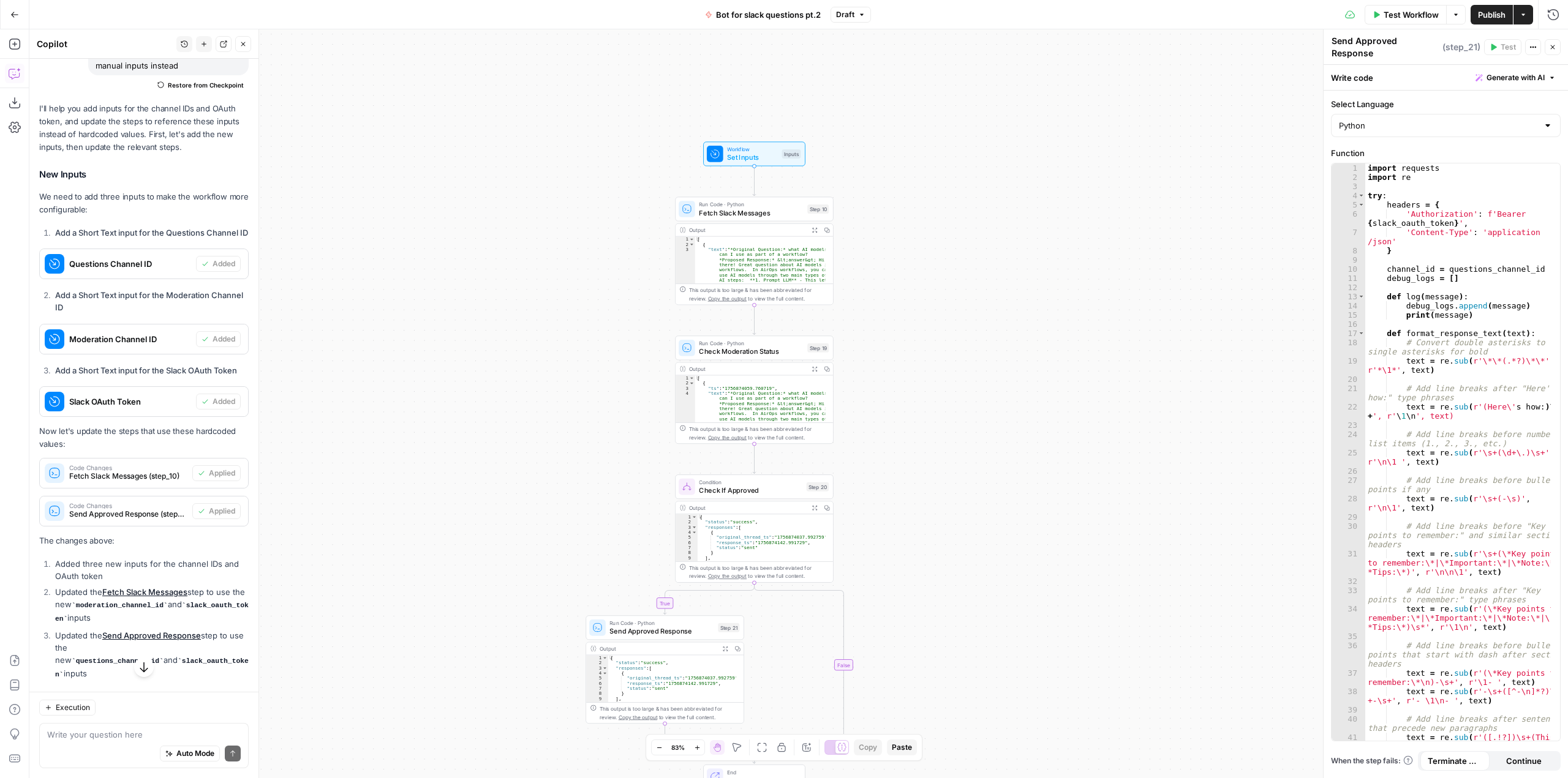
drag, startPoint x: 1130, startPoint y: 439, endPoint x: 1079, endPoint y: 244, distance: 201.6
click at [1079, 244] on div "true false Workflow Set Inputs Inputs Run Code · Python Fetch Slack Messages St…" at bounding box center [798, 403] width 1539 height 749
click at [1420, 11] on span "Test Workflow" at bounding box center [1411, 15] width 55 height 12
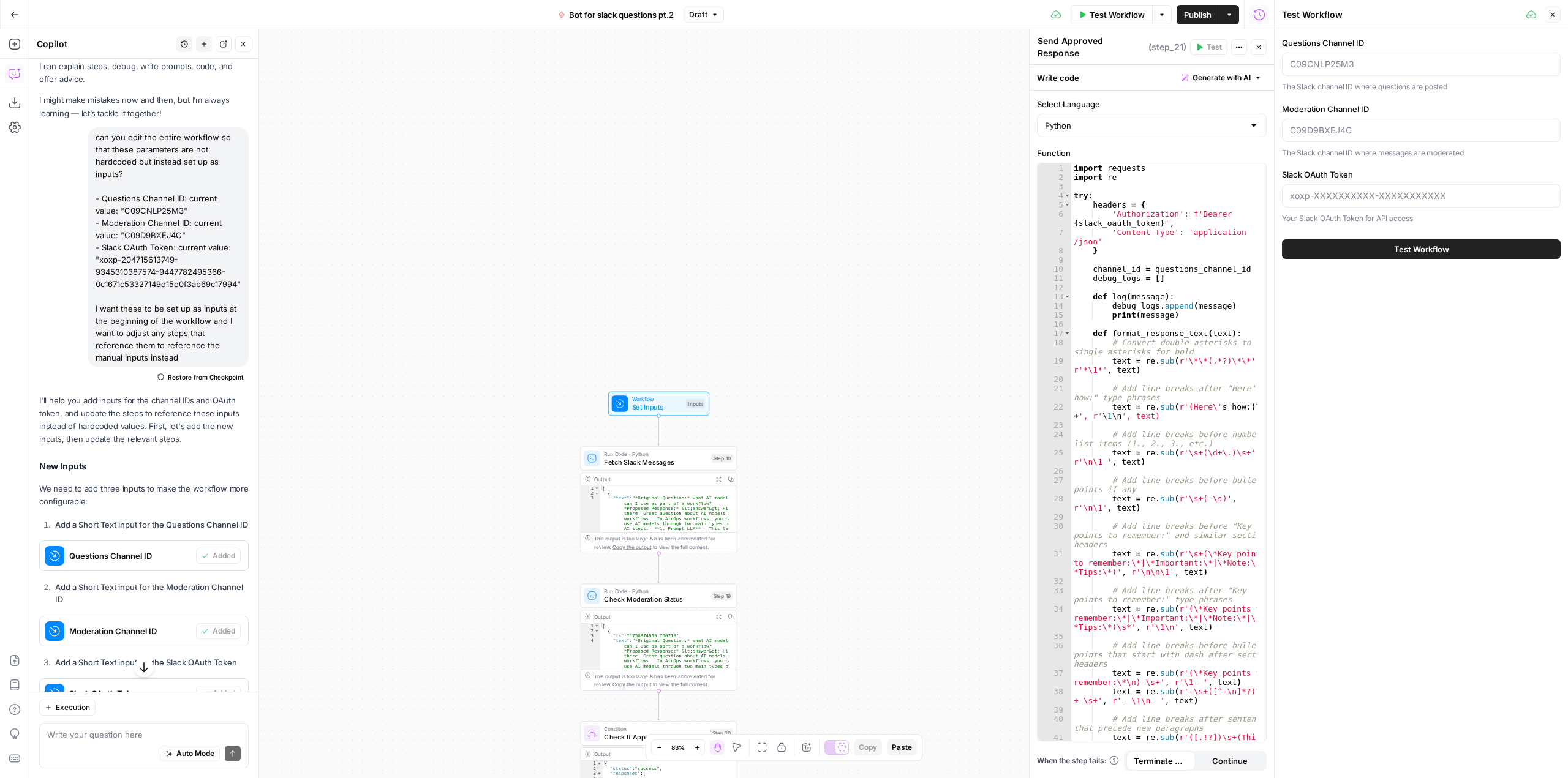
scroll to position [15, 0]
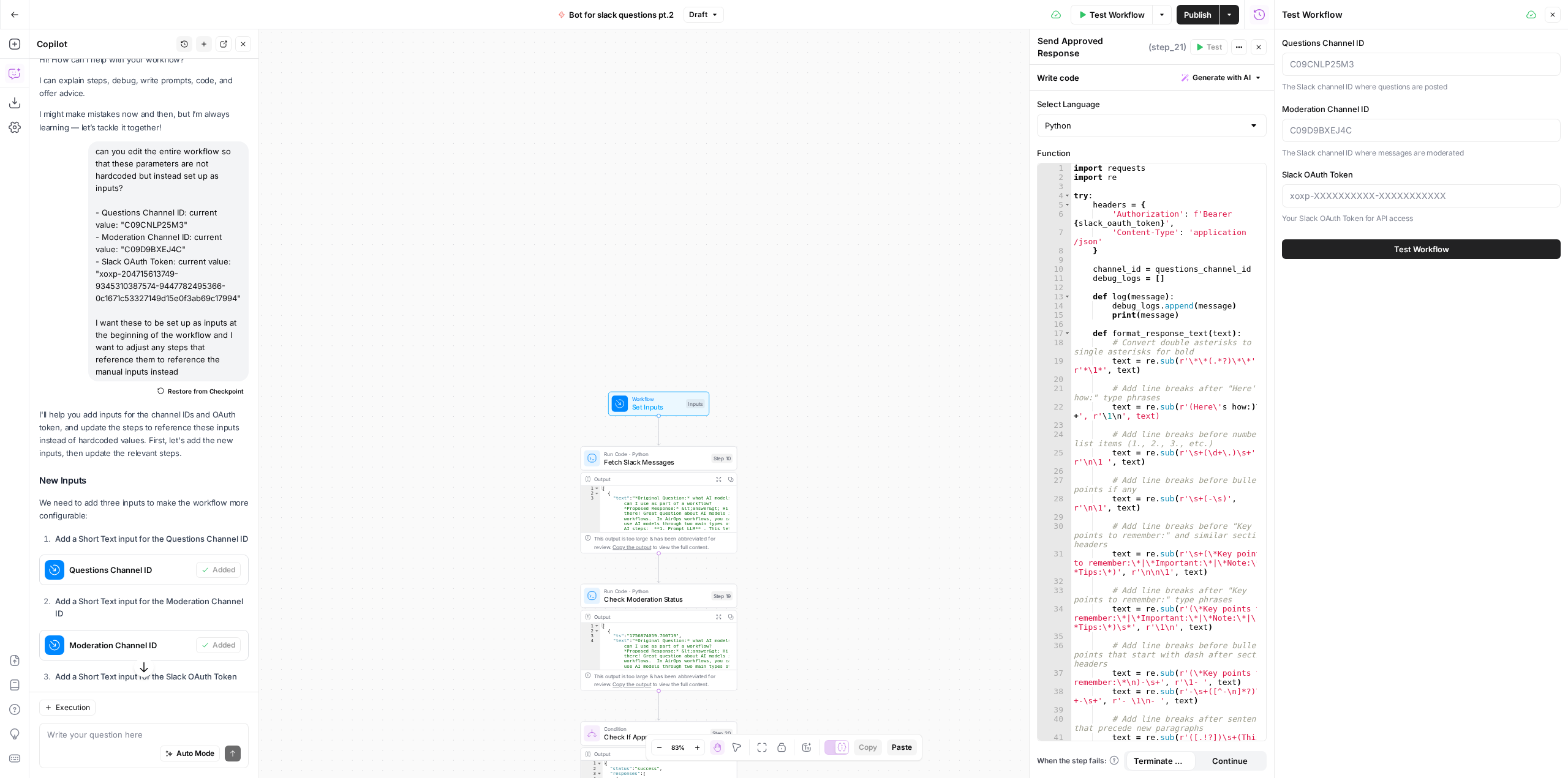
drag, startPoint x: 102, startPoint y: 274, endPoint x: 126, endPoint y: 279, distance: 24.5
click at [126, 279] on div "can you edit the entire workflow so that these parameters are not hardcoded but…" at bounding box center [168, 261] width 160 height 240
click at [100, 276] on div "can you edit the entire workflow so that these parameters are not hardcoded but…" at bounding box center [168, 261] width 160 height 240
drag, startPoint x: 100, startPoint y: 274, endPoint x: 244, endPoint y: 301, distance: 146.5
click at [244, 301] on div "Hi! How can I help with your workflow? I can explain steps, debug, write prompt…" at bounding box center [144, 567] width 229 height 1048
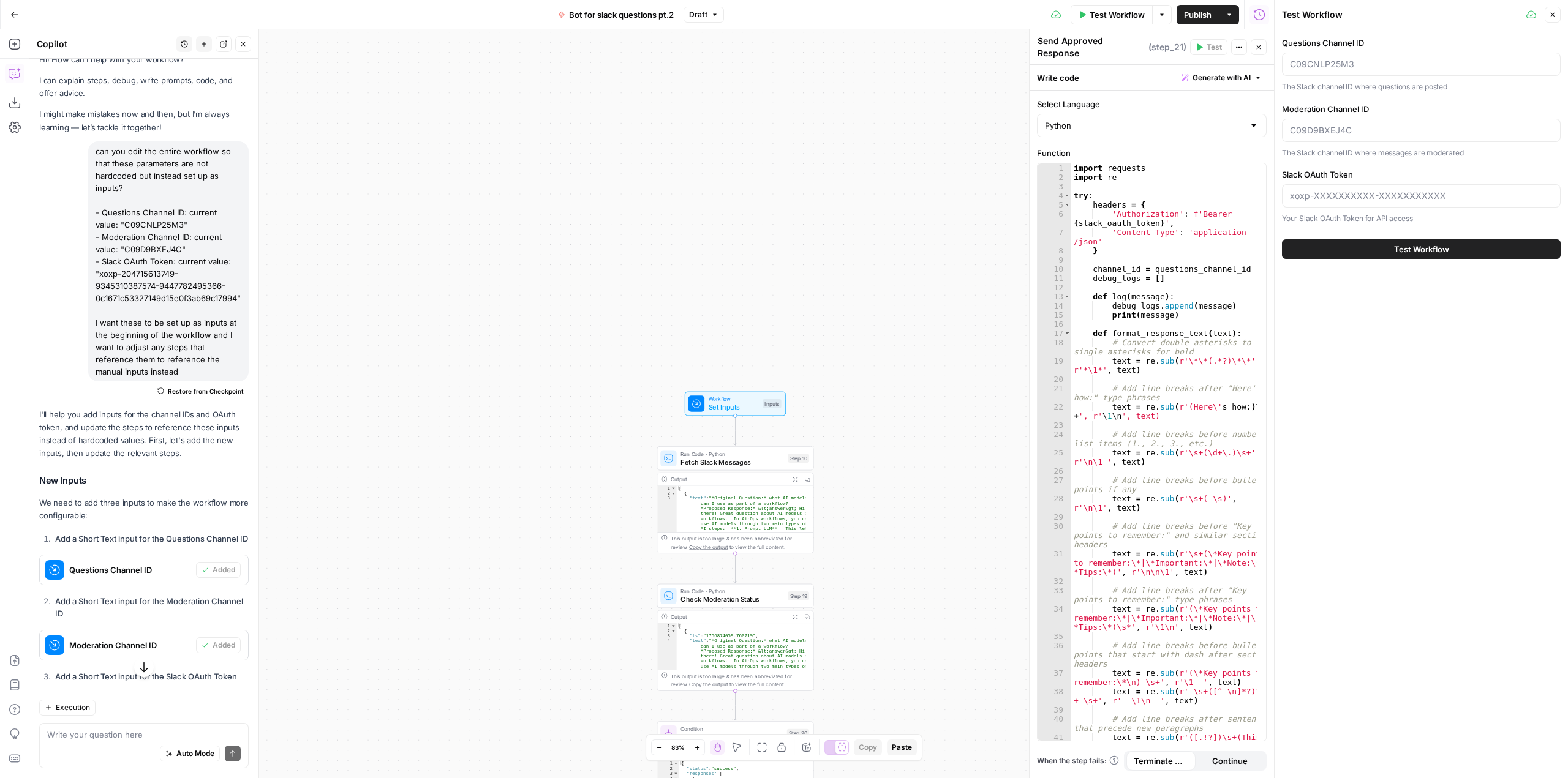
copy div "xoxp-204715613749-9345310387574-9447782495366-0c1671c53327149d15e0f3ab69c17994""
click at [1320, 196] on input "Slack OAuth Token" at bounding box center [1421, 196] width 263 height 12
paste input "xoxp-204715613749-9345310387574-9447782495366-0c1671c53327149d15e0f3ab69c17994""
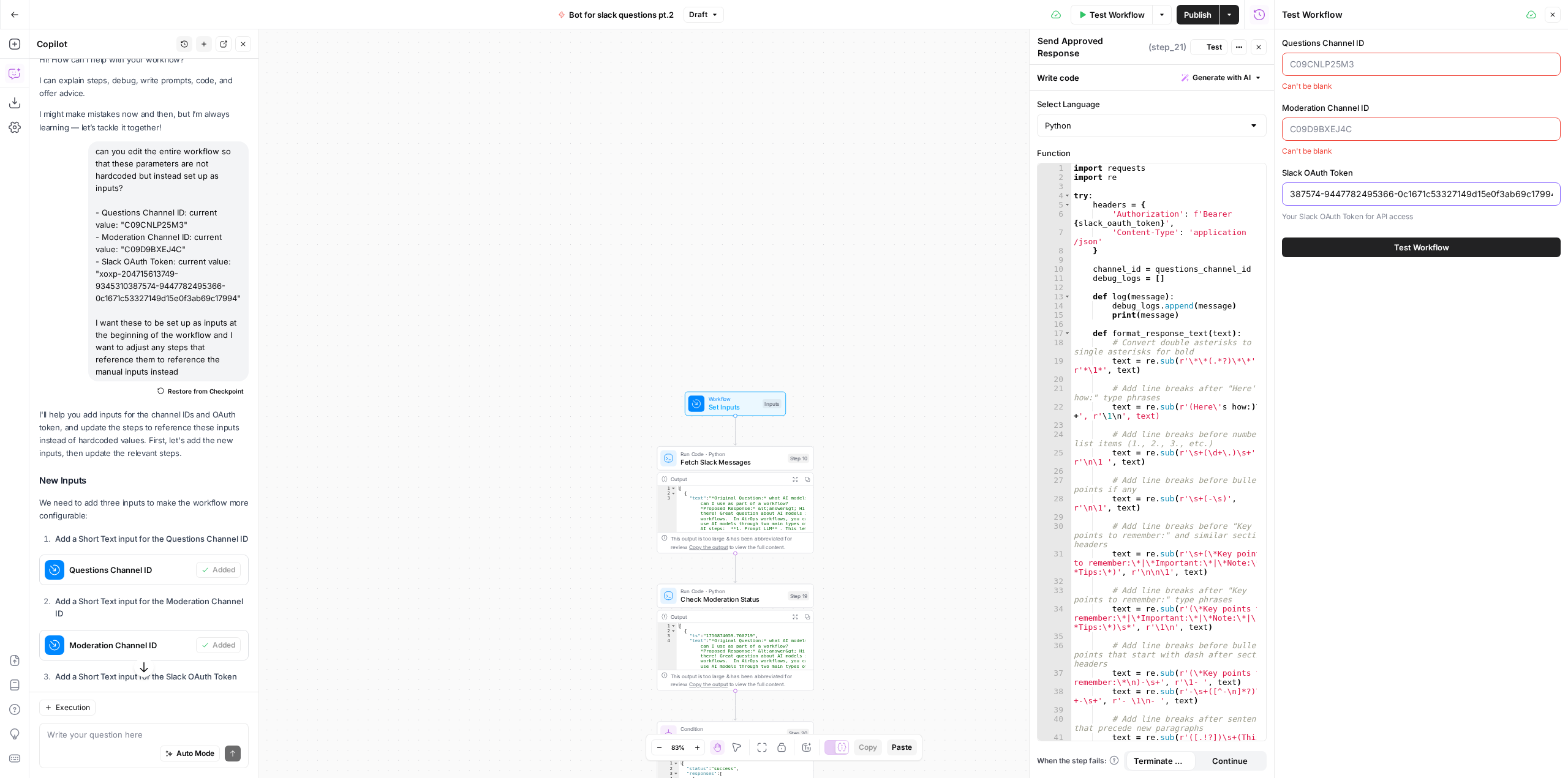
scroll to position [0, 120]
type input "xoxp-204715613749-9345310387574-9447782495366-0c1671c53327149d15e0f3ab69c17994"
click at [1342, 120] on div at bounding box center [1421, 129] width 279 height 23
click at [158, 248] on div "can you edit the entire workflow so that these parameters are not hardcoded but…" at bounding box center [168, 261] width 160 height 240
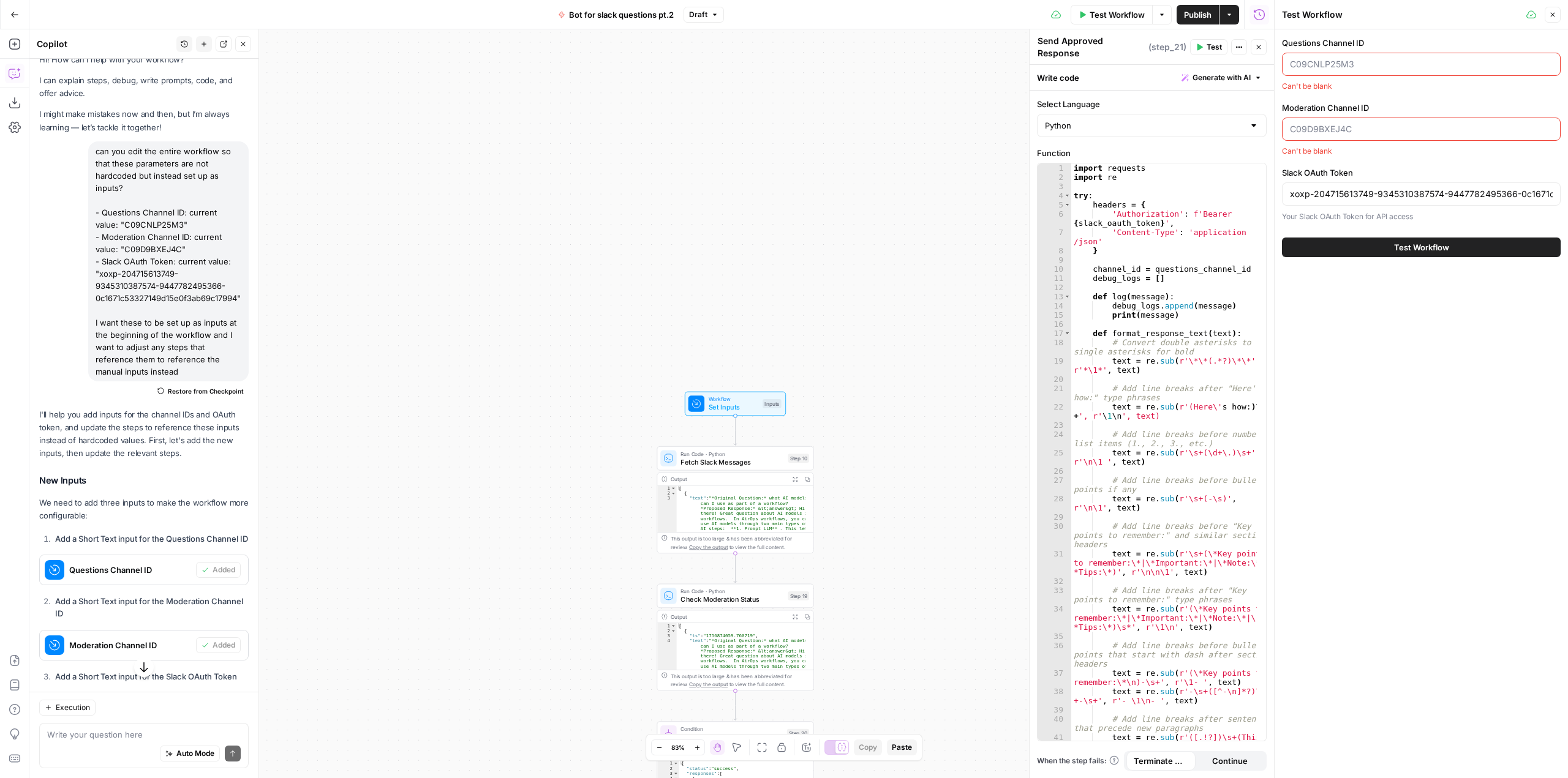
click at [158, 248] on div "can you edit the entire workflow so that these parameters are not hardcoded but…" at bounding box center [168, 261] width 160 height 240
copy div "C09D9BXEJ4C"
click at [1331, 134] on input "Moderation Channel ID" at bounding box center [1421, 129] width 263 height 12
paste input "C09D9BXEJ4C"
type input "C09D9BXEJ4C"
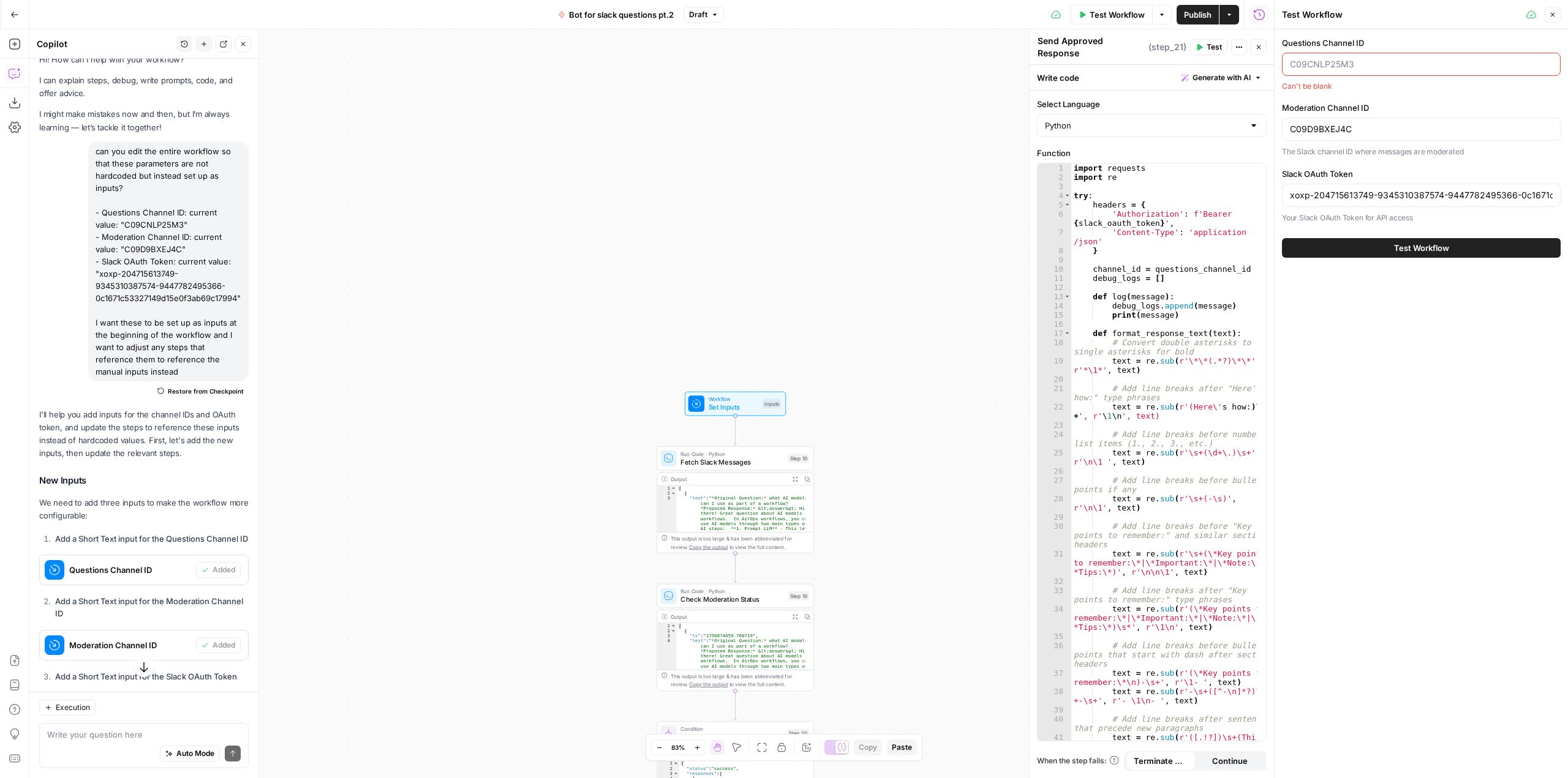
click at [144, 222] on div "can you edit the entire workflow so that these parameters are not hardcoded but…" at bounding box center [168, 261] width 160 height 240
copy div "C09CNLP25M3"
click at [1332, 61] on input "Questions Channel ID" at bounding box center [1421, 64] width 263 height 12
paste input "C09CNLP25M3"
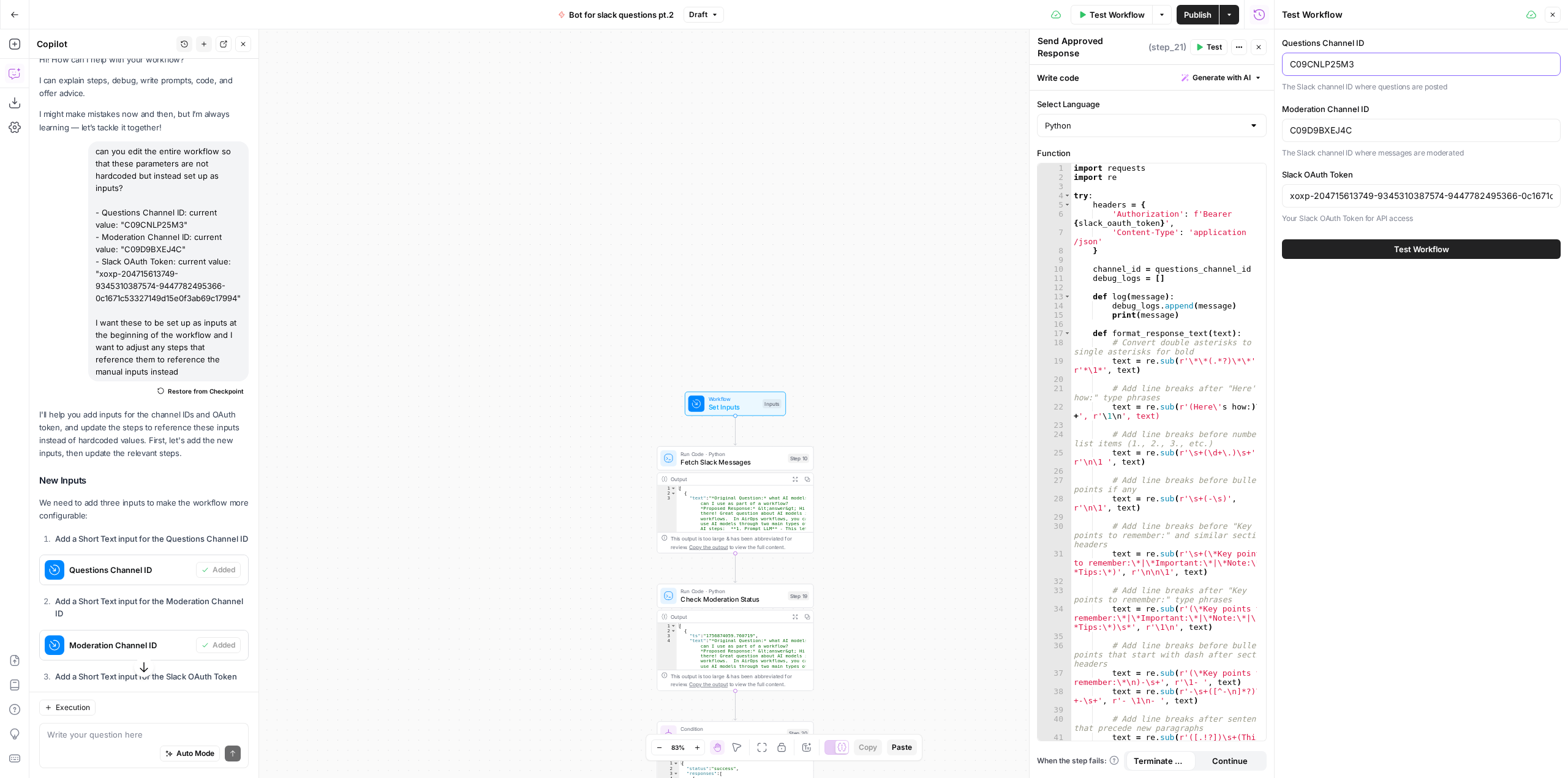
type input "C09CNLP25M3"
click at [1445, 252] on span "Test Workflow" at bounding box center [1421, 249] width 55 height 12
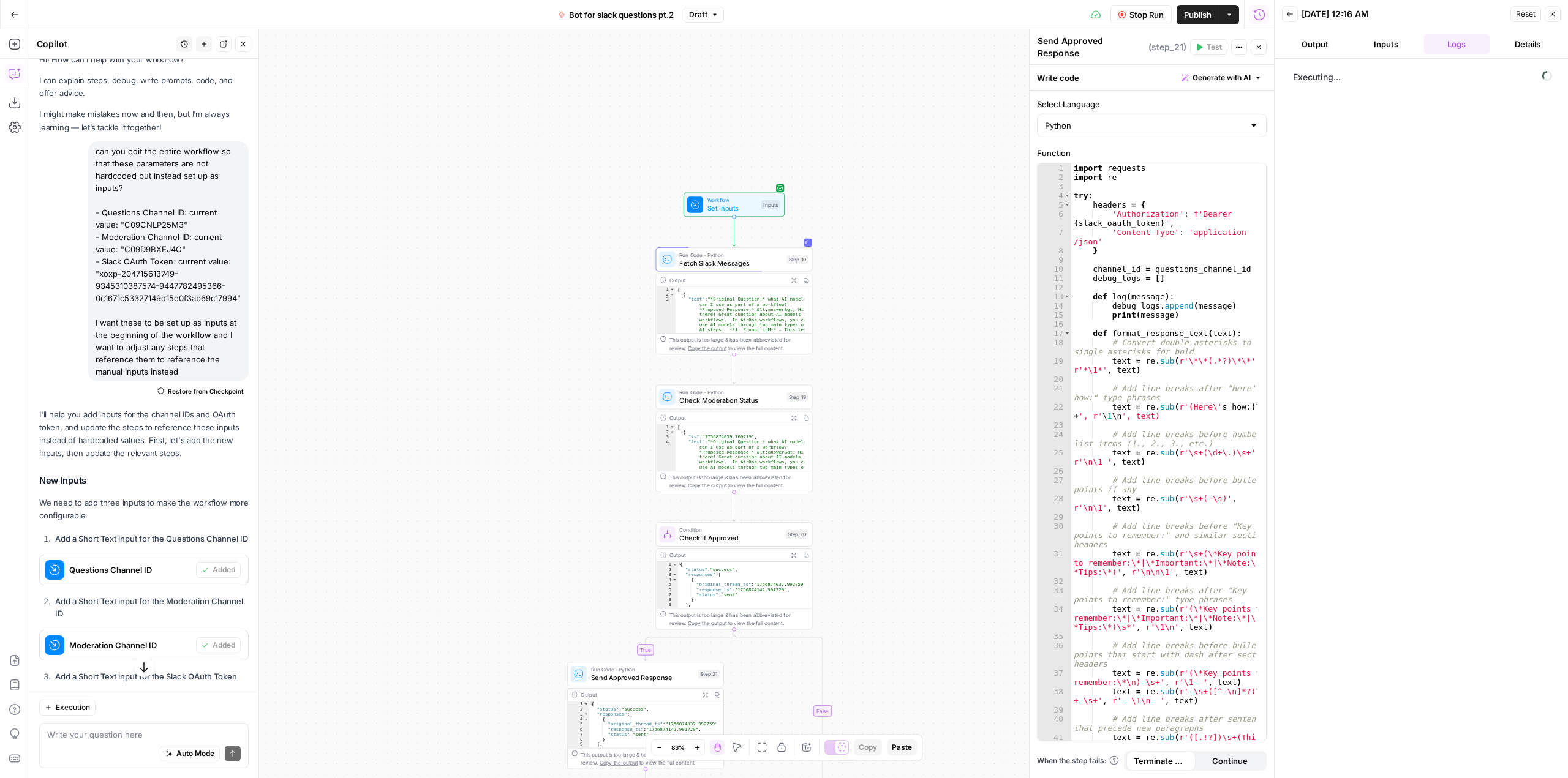
drag, startPoint x: 927, startPoint y: 437, endPoint x: 925, endPoint y: 238, distance: 199.0
click at [925, 238] on div "true false Workflow Set Inputs Inputs Run Code · Python Fetch Slack Messages St…" at bounding box center [651, 403] width 1245 height 749
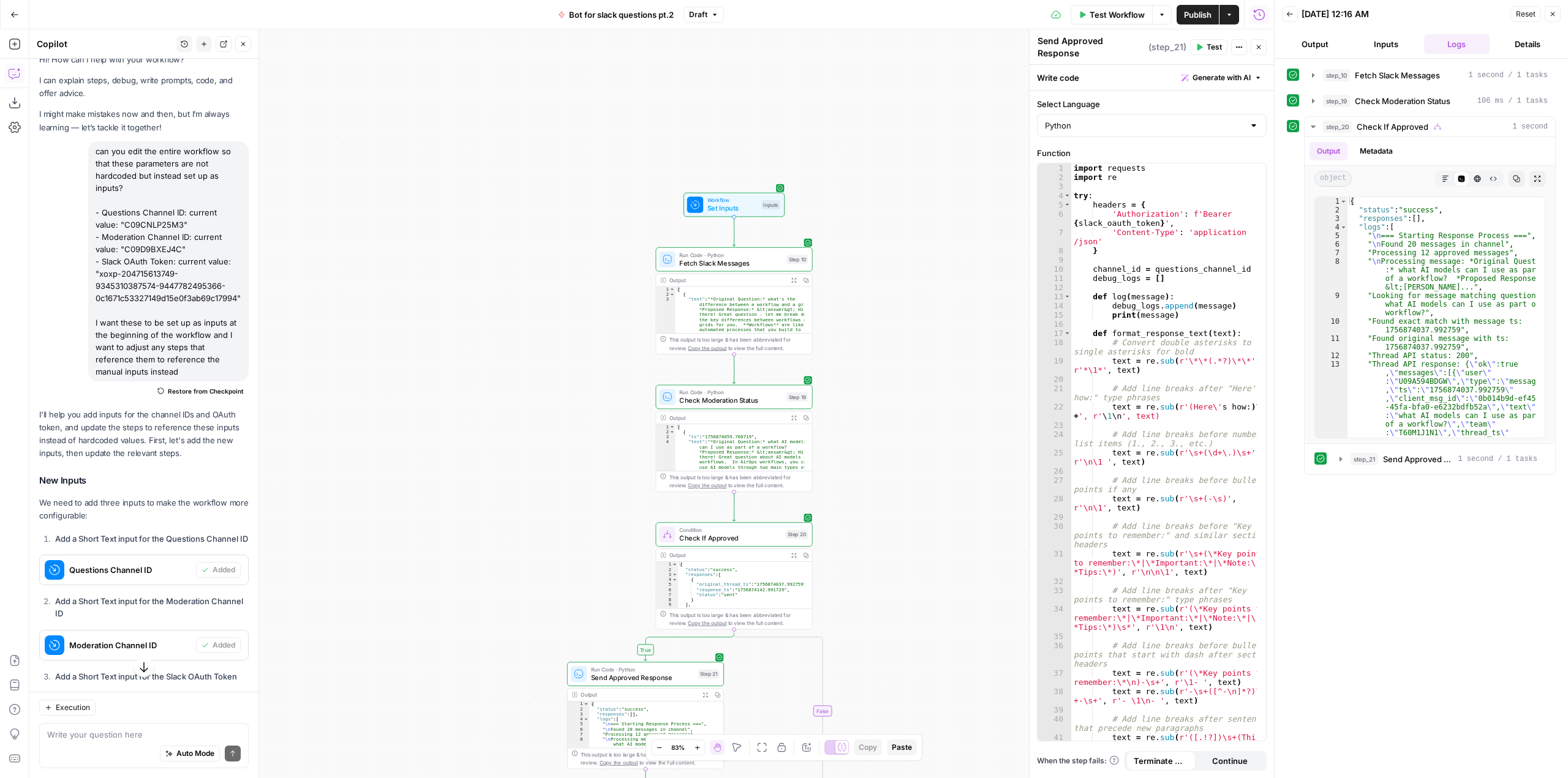
click at [1114, 12] on span "Test Workflow" at bounding box center [1117, 15] width 55 height 12
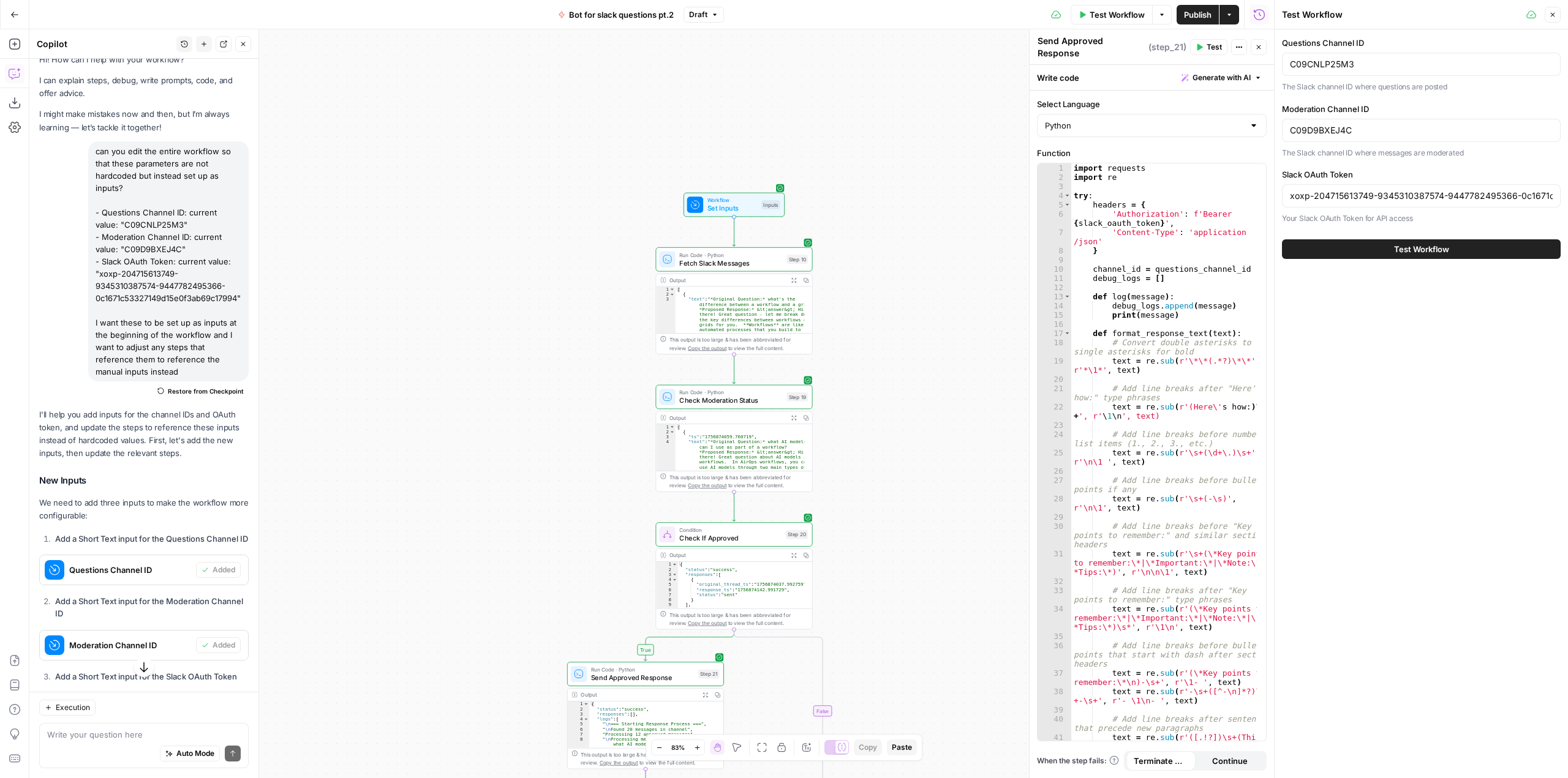
click at [1436, 259] on div "Test Workflow" at bounding box center [1421, 248] width 279 height 34
click at [1455, 248] on button "Test Workflow" at bounding box center [1421, 248] width 279 height 19
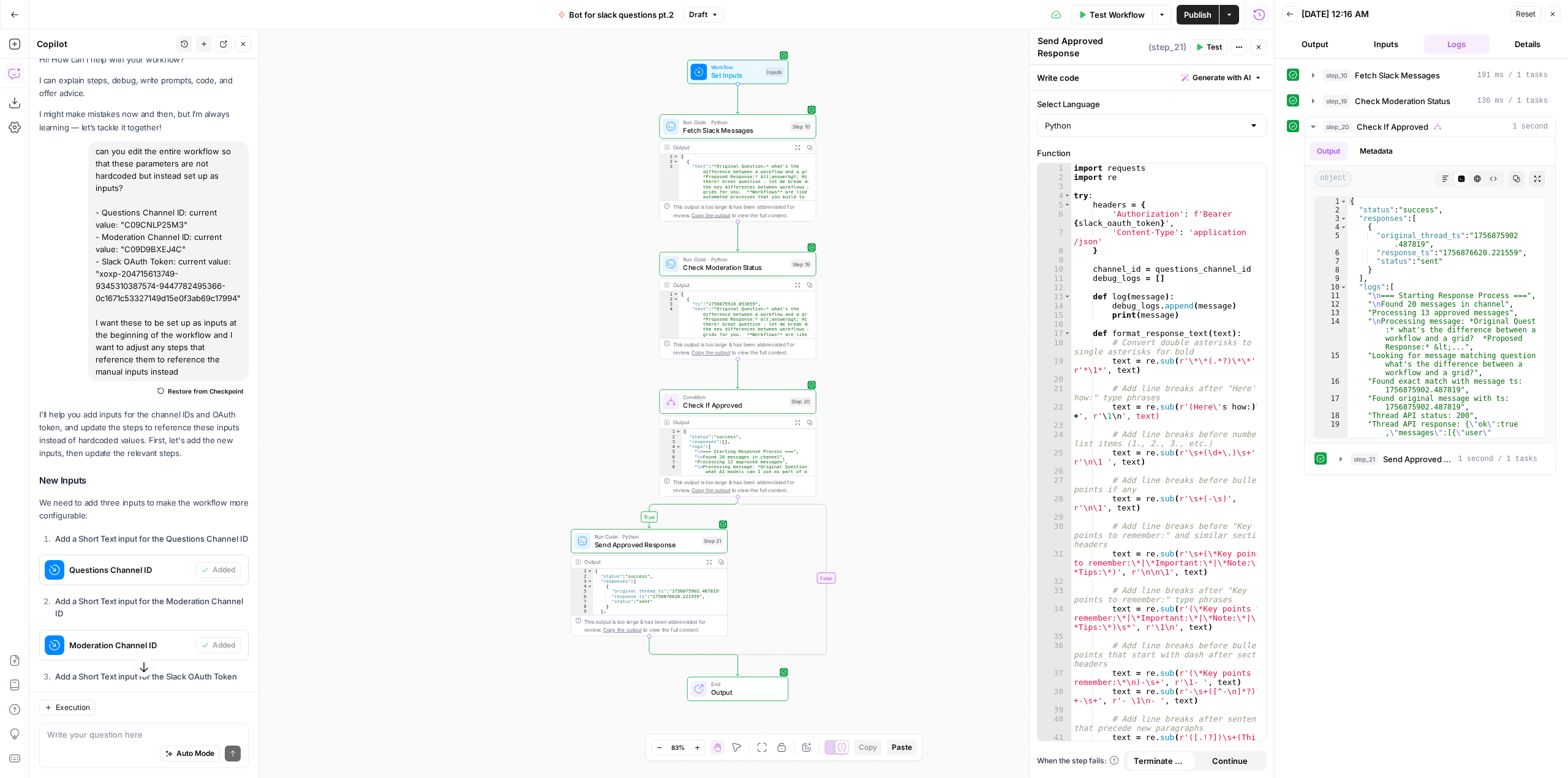
drag, startPoint x: 887, startPoint y: 428, endPoint x: 889, endPoint y: 300, distance: 128.0
click at [889, 300] on div "true false Workflow Set Inputs Inputs Run Code · Python Fetch Slack Messages St…" at bounding box center [651, 403] width 1245 height 749
click at [740, 81] on span "Set Inputs" at bounding box center [734, 81] width 50 height 11
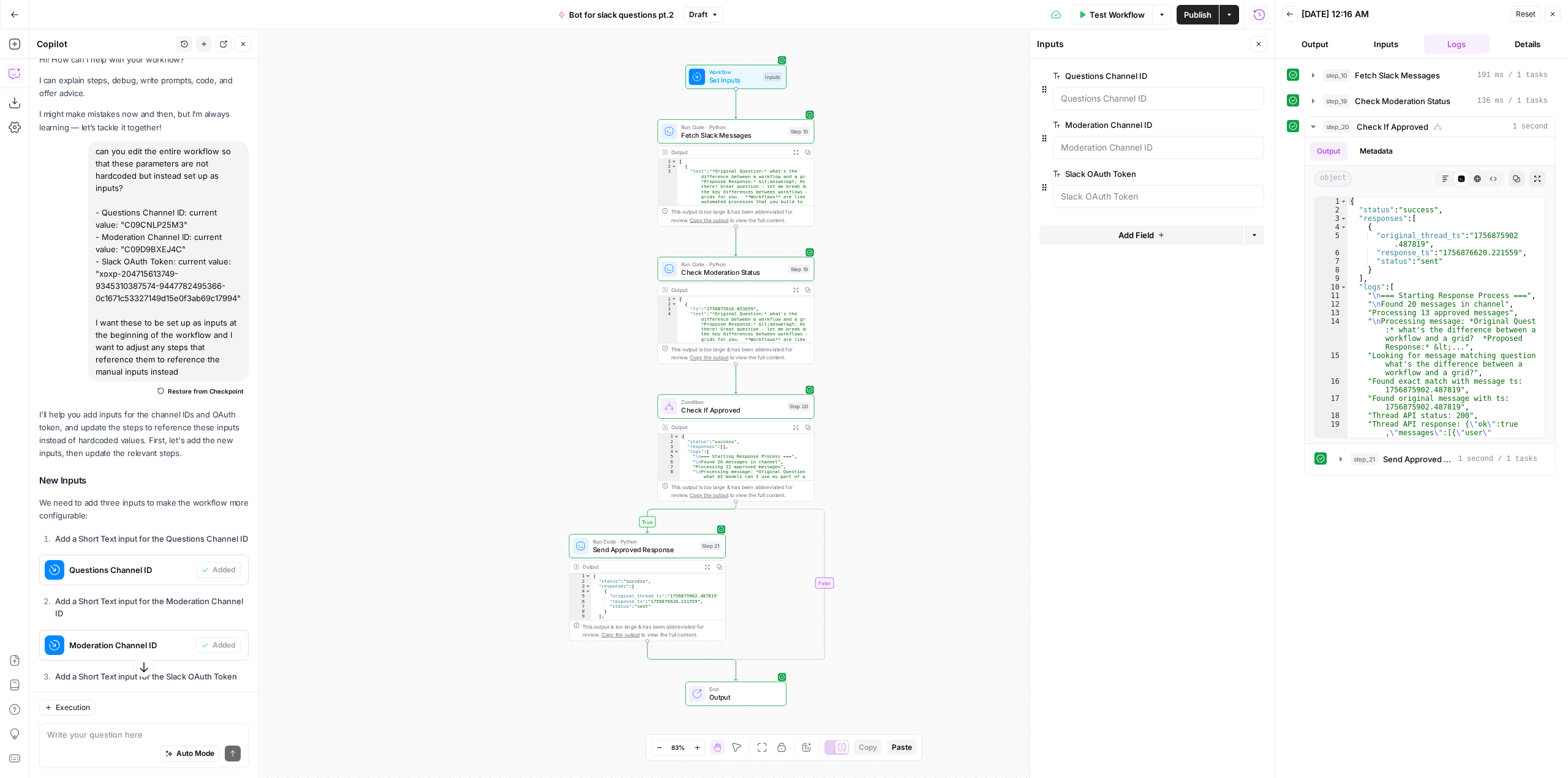
click at [1117, 12] on span "Test Workflow" at bounding box center [1117, 15] width 55 height 12
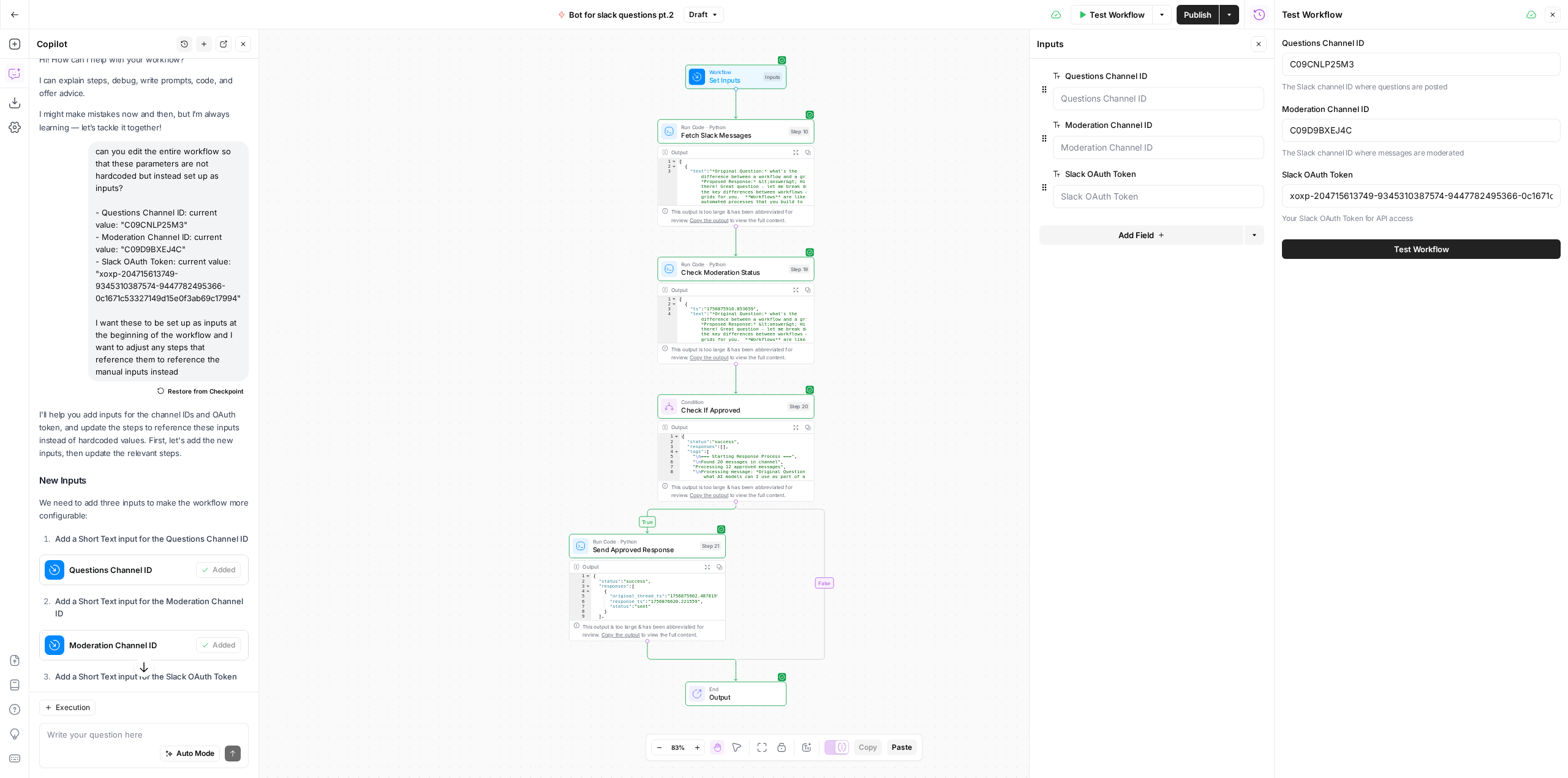
click at [1402, 252] on span "Test Workflow" at bounding box center [1421, 249] width 55 height 12
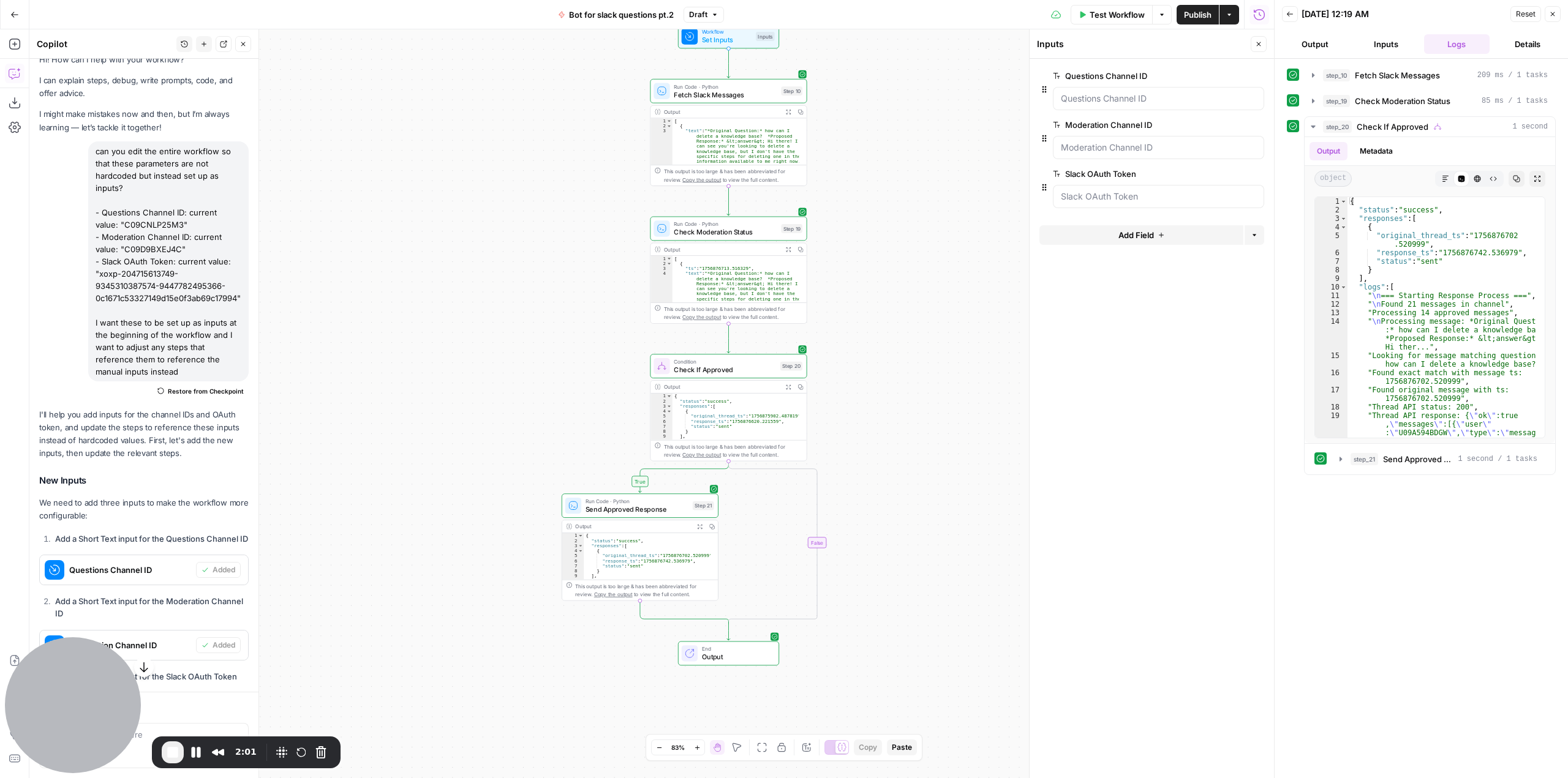
drag, startPoint x: 615, startPoint y: 440, endPoint x: 607, endPoint y: 400, distance: 40.8
click at [607, 400] on div "true false Workflow Set Inputs Inputs Run Code · Python Fetch Slack Messages St…" at bounding box center [651, 403] width 1245 height 749
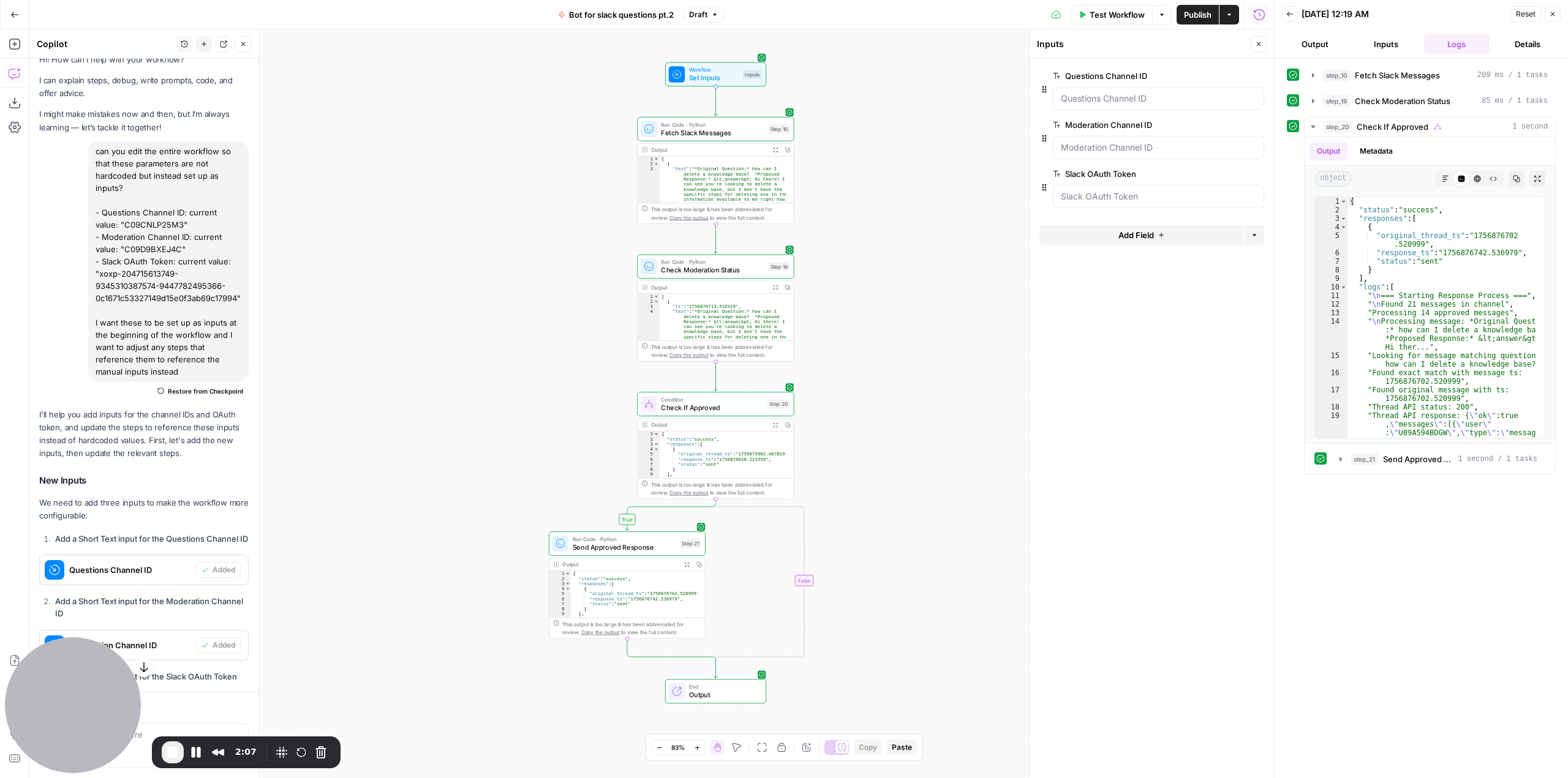
drag, startPoint x: 935, startPoint y: 473, endPoint x: 923, endPoint y: 511, distance: 39.8
click at [923, 511] on div "true false Workflow Set Inputs Inputs Run Code · Python Fetch Slack Messages St…" at bounding box center [651, 403] width 1245 height 749
click at [1122, 11] on span "Test Workflow" at bounding box center [1117, 15] width 55 height 12
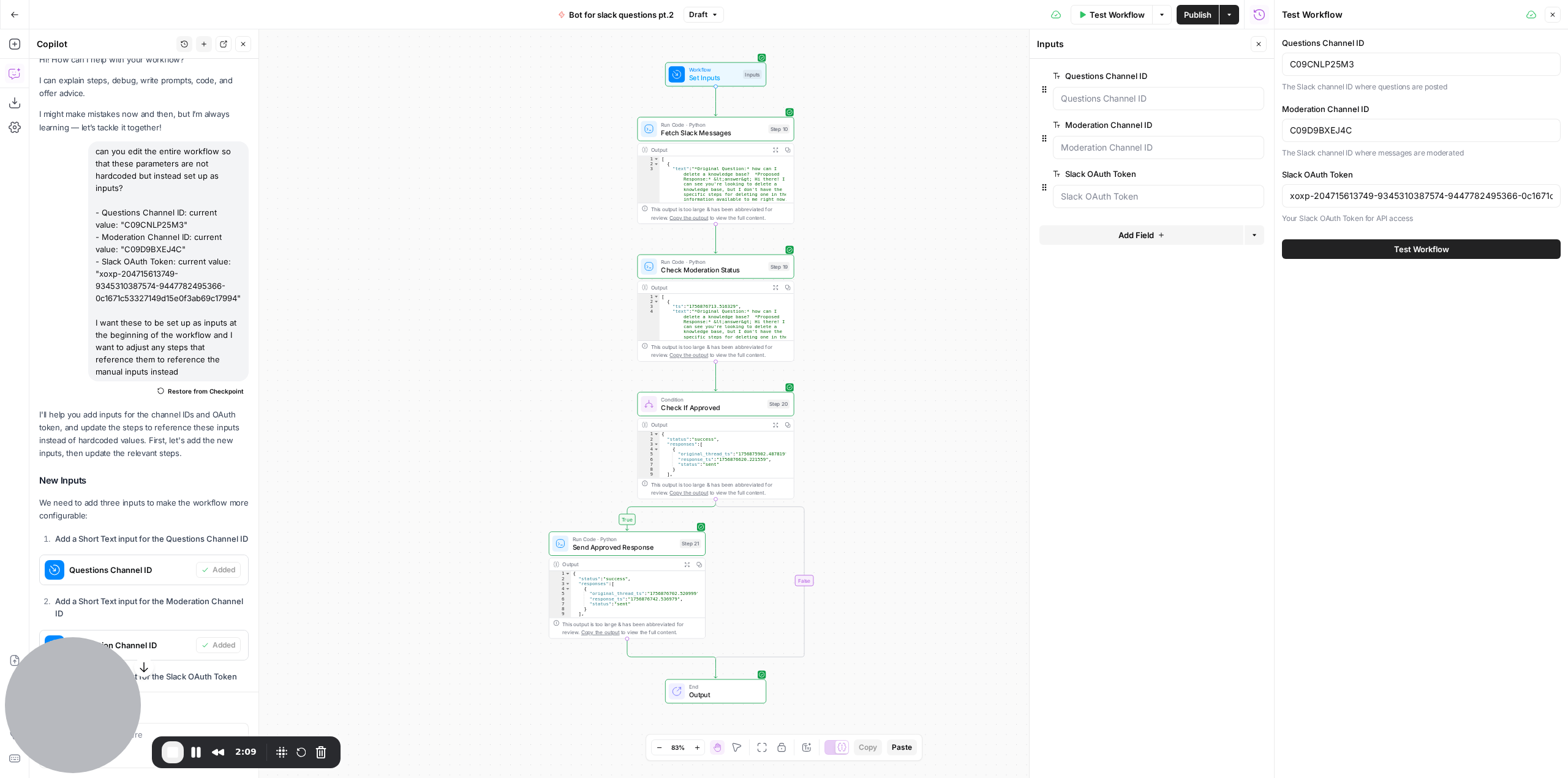
click at [1394, 243] on span "Test Workflow" at bounding box center [1421, 249] width 55 height 12
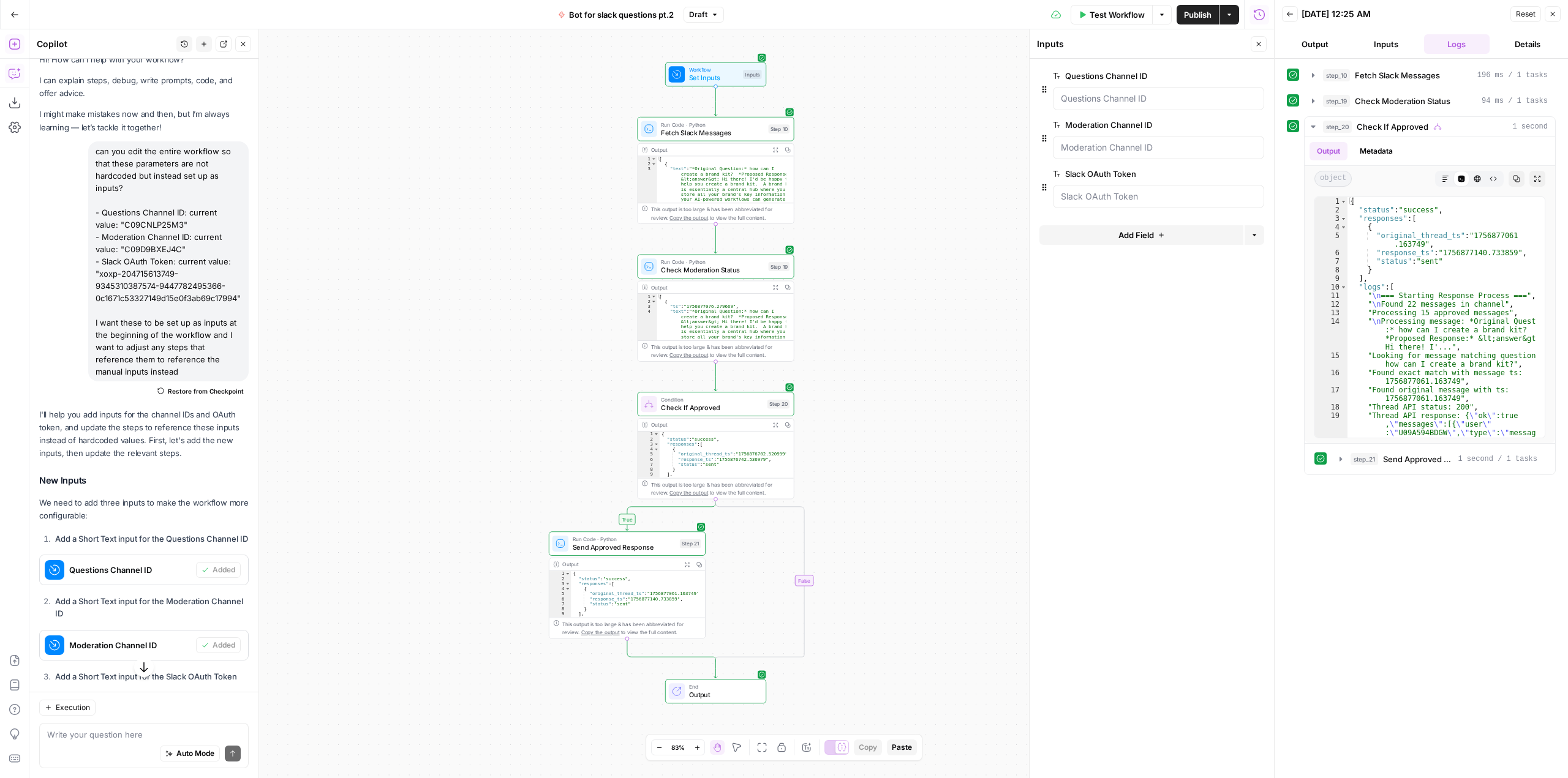
click at [726, 124] on span "Run Code · Python" at bounding box center [712, 125] width 104 height 8
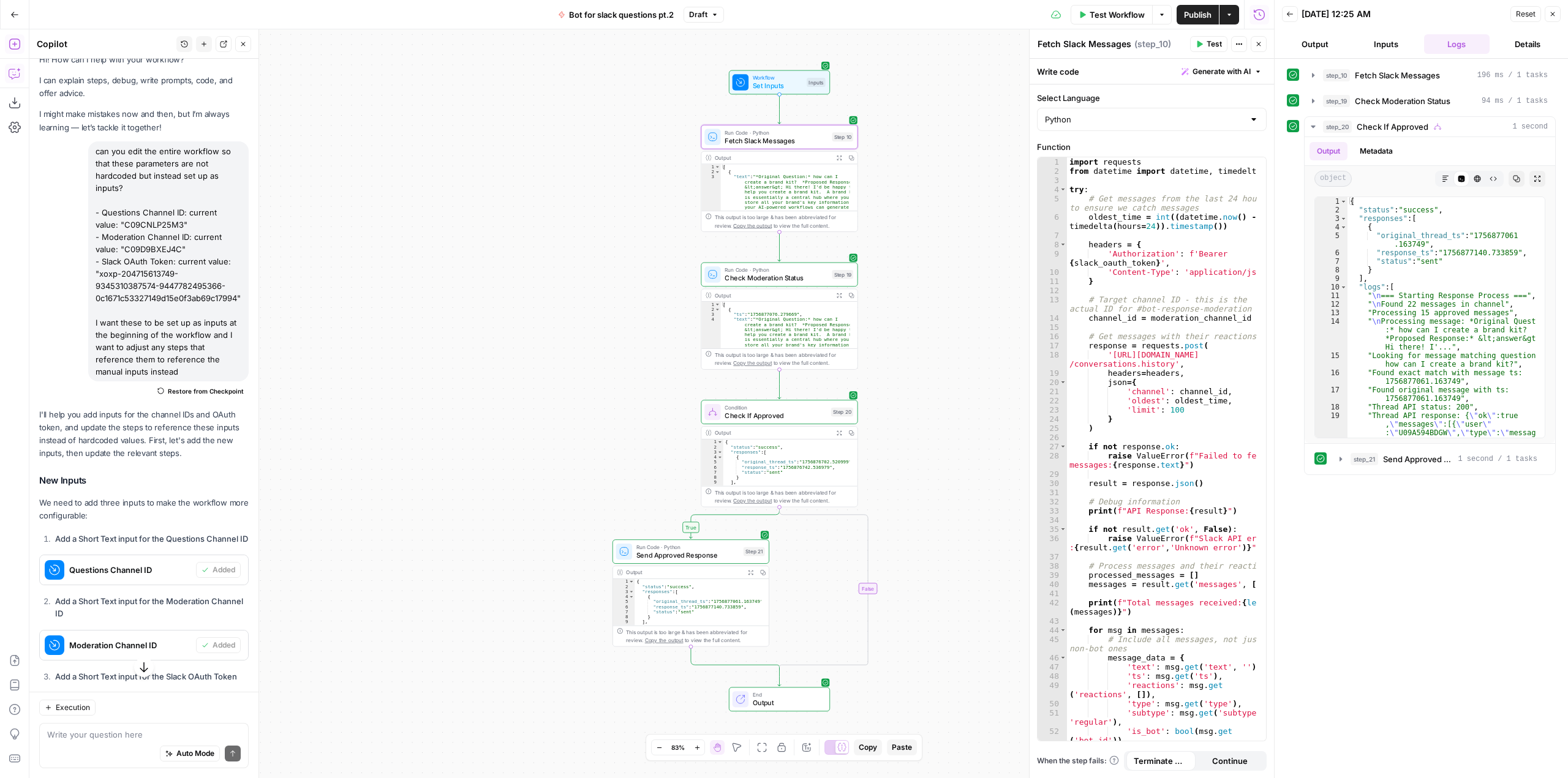
drag, startPoint x: 847, startPoint y: 290, endPoint x: 911, endPoint y: 298, distance: 64.5
click at [911, 298] on div "true false Workflow Set Inputs Inputs Run Code · Python Fetch Slack Messages St…" at bounding box center [651, 403] width 1245 height 749
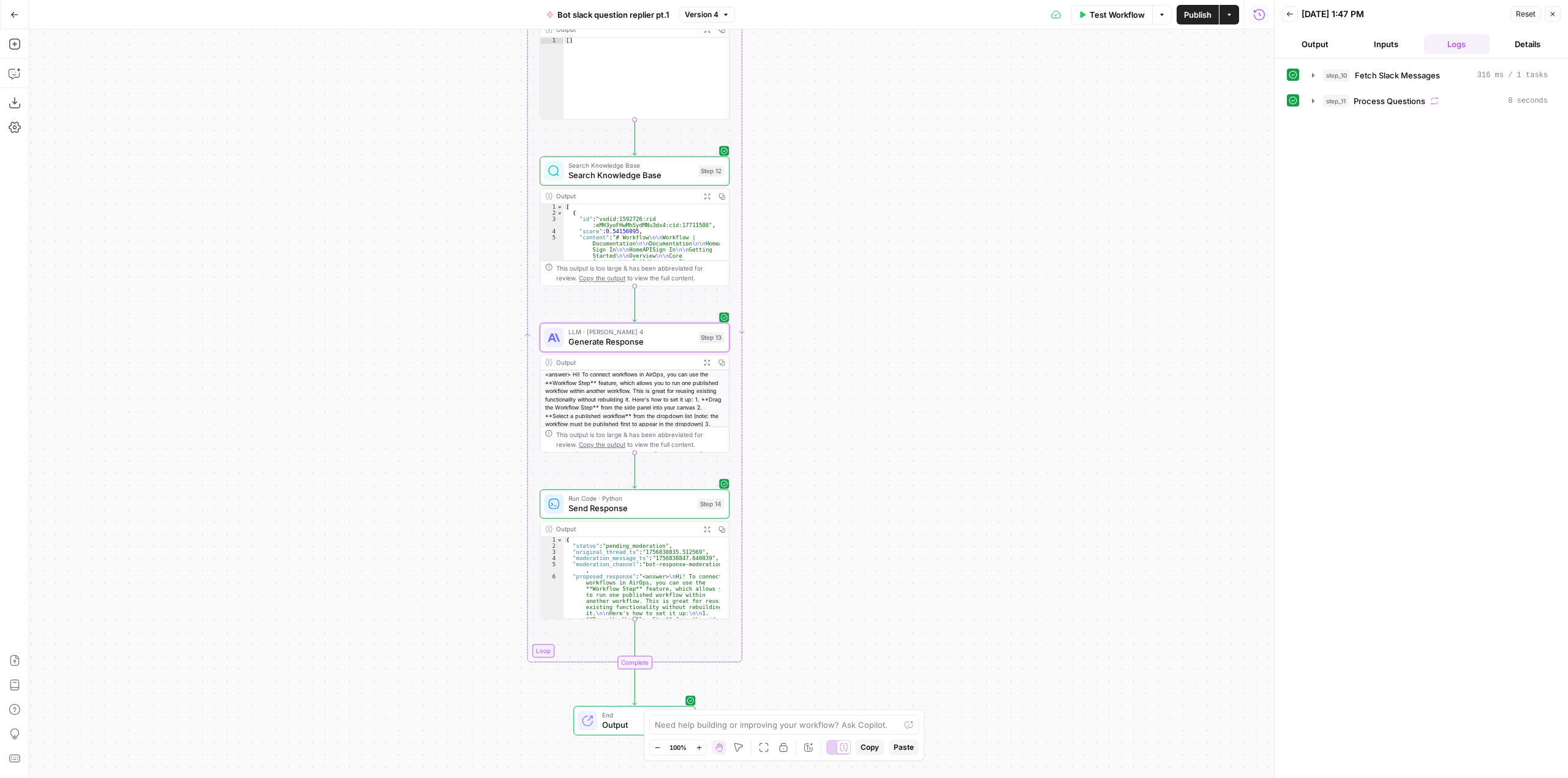
click at [1104, 7] on button "Test Workflow" at bounding box center [1111, 14] width 82 height 19
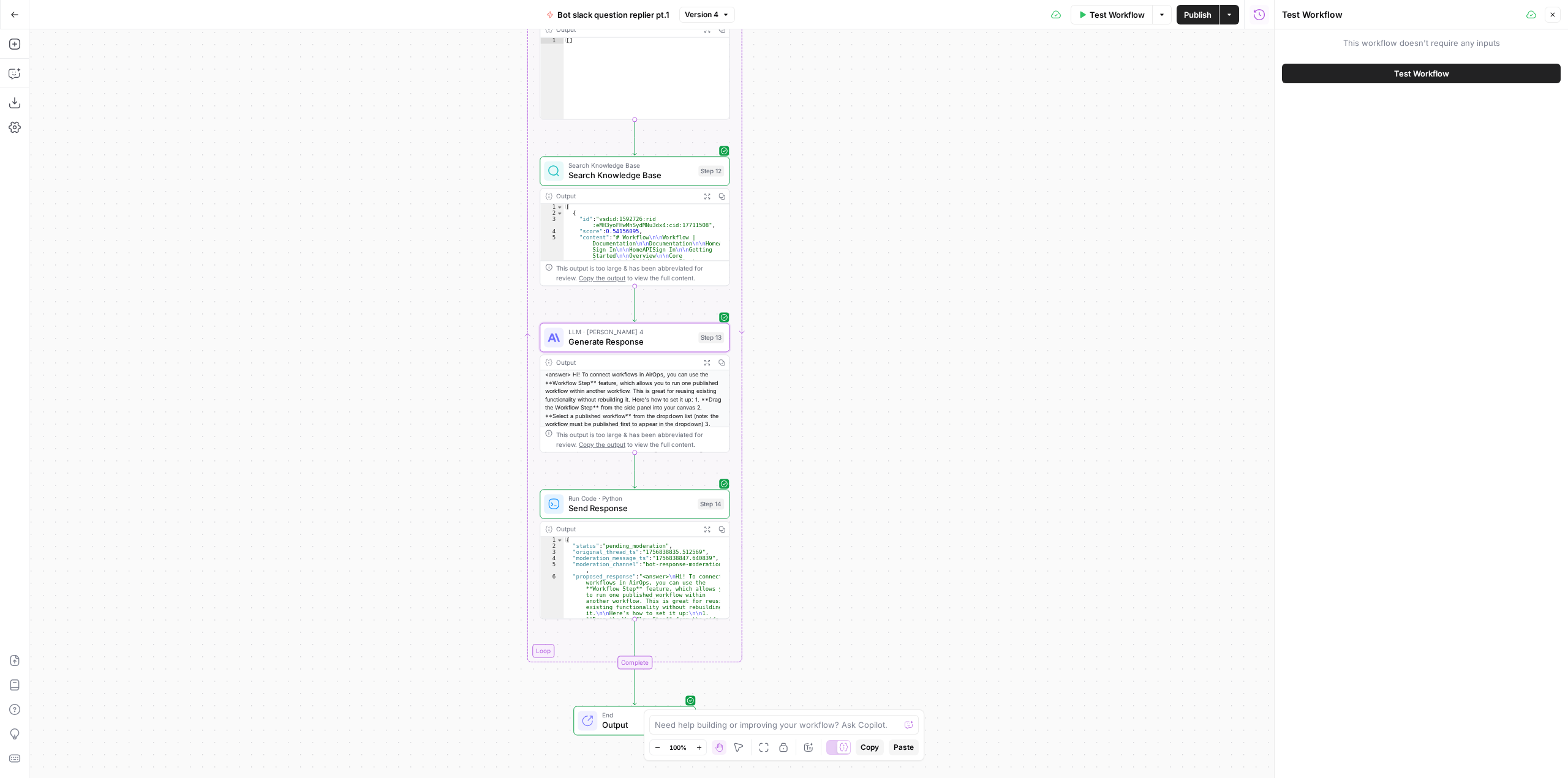
click at [1476, 66] on button "Test Workflow" at bounding box center [1421, 73] width 279 height 19
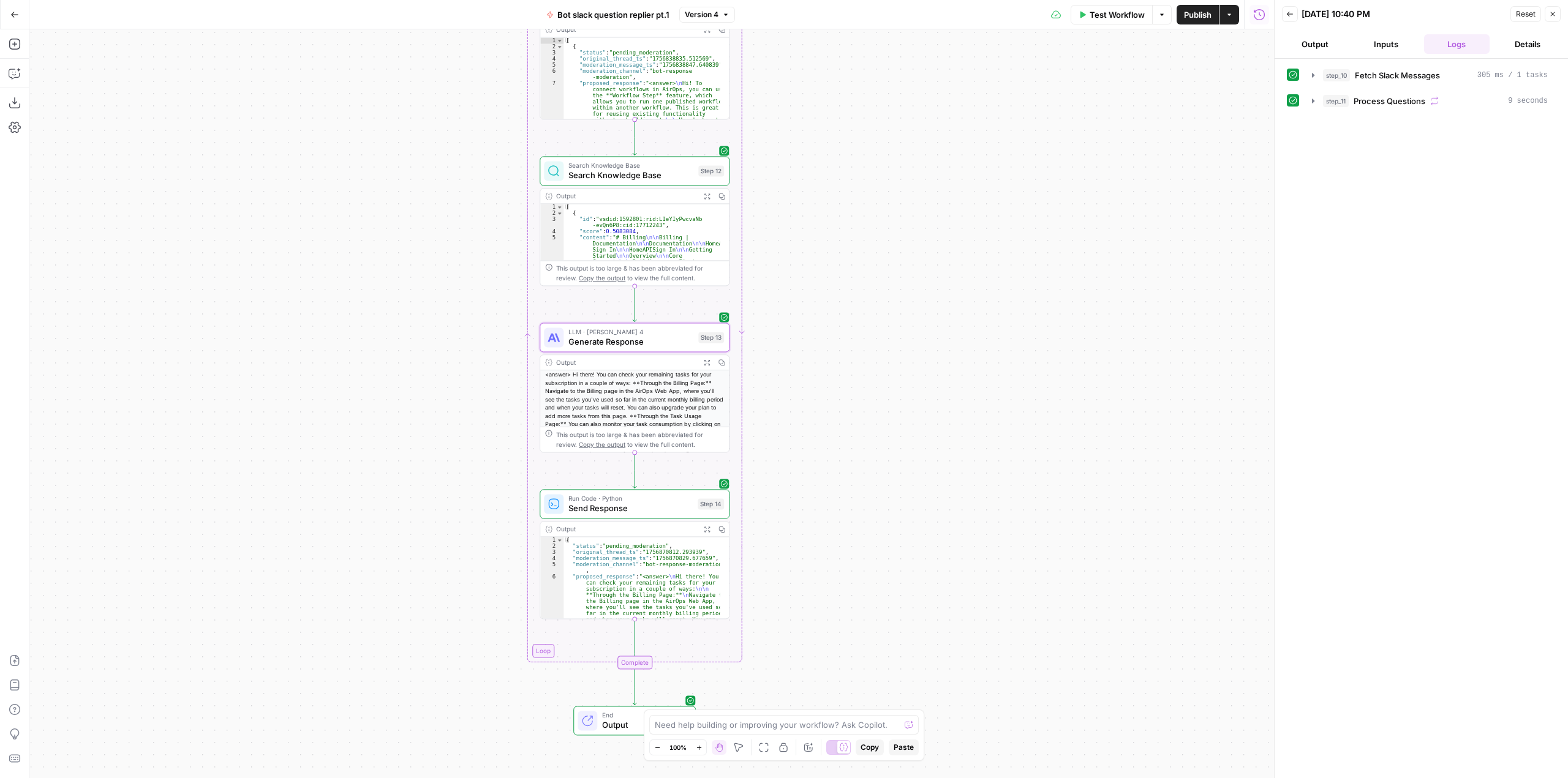
click at [1092, 14] on span "Test Workflow" at bounding box center [1117, 15] width 55 height 12
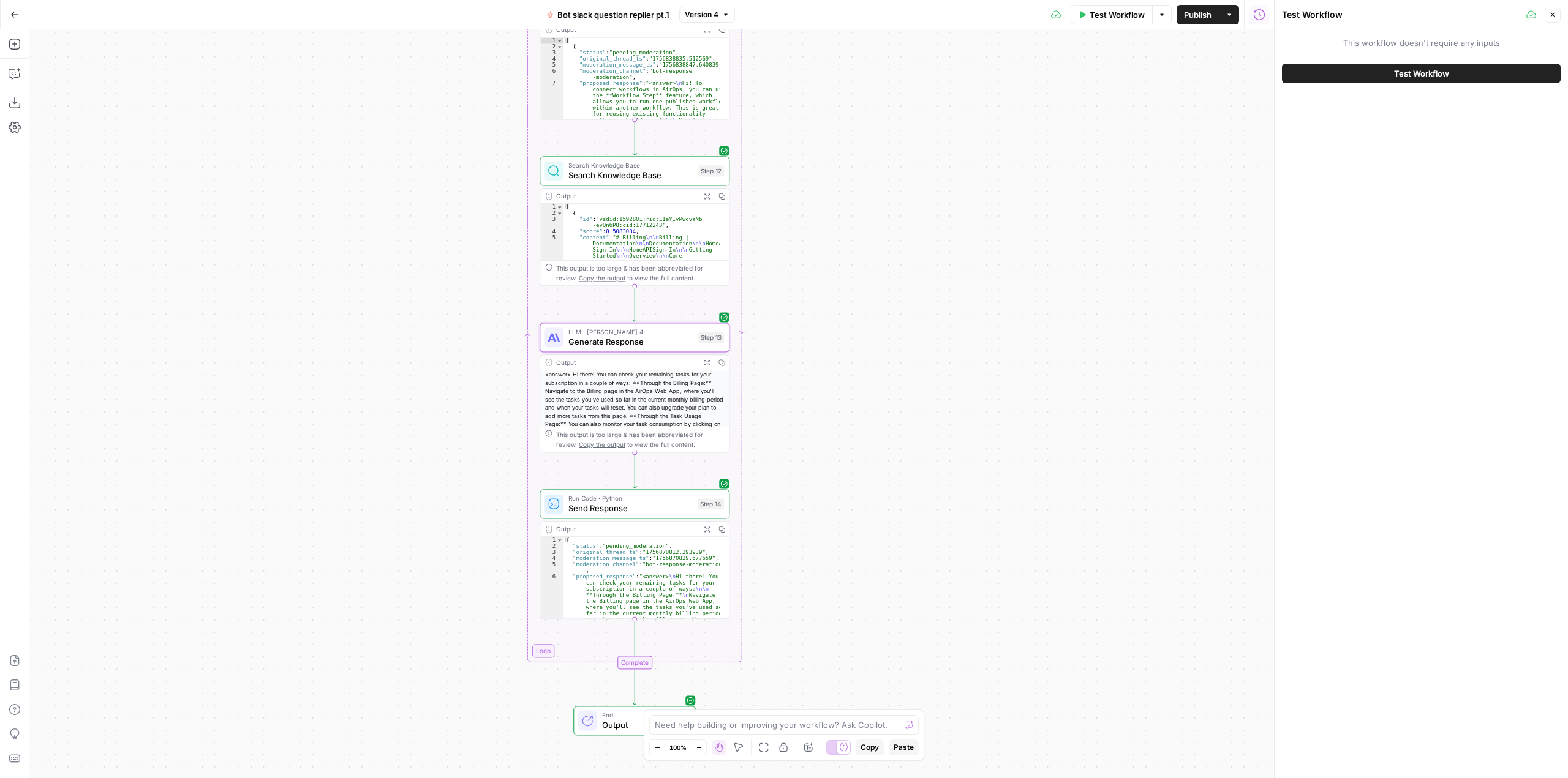
click at [1376, 60] on div "Test Workflow" at bounding box center [1421, 73] width 279 height 34
click at [1377, 62] on div "Test Workflow" at bounding box center [1421, 73] width 279 height 34
click at [1380, 70] on button "Test Workflow" at bounding box center [1421, 73] width 279 height 19
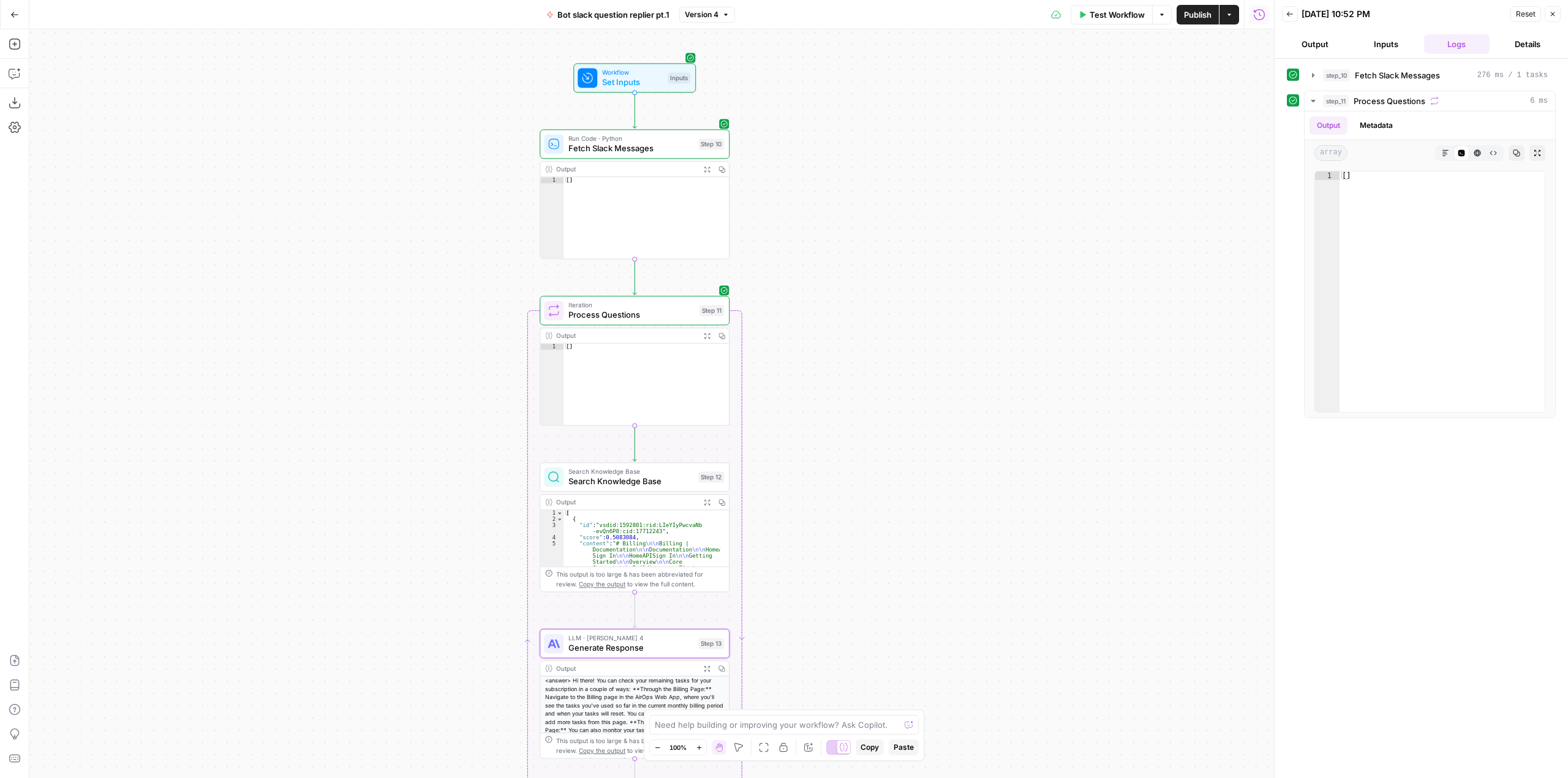
click at [1112, 13] on span "Test Workflow" at bounding box center [1117, 15] width 55 height 12
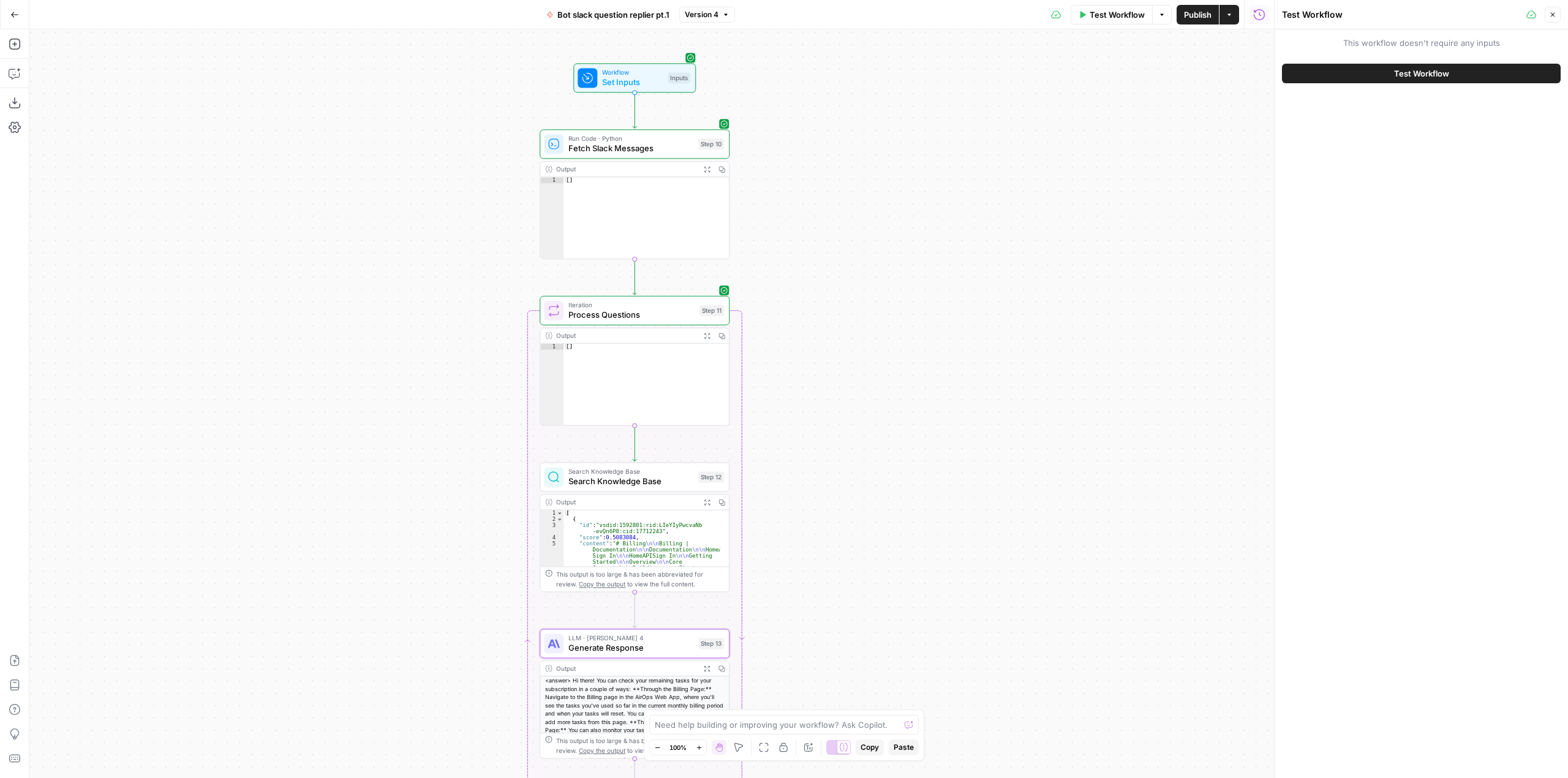
click at [1411, 70] on span "Test Workflow" at bounding box center [1421, 73] width 55 height 12
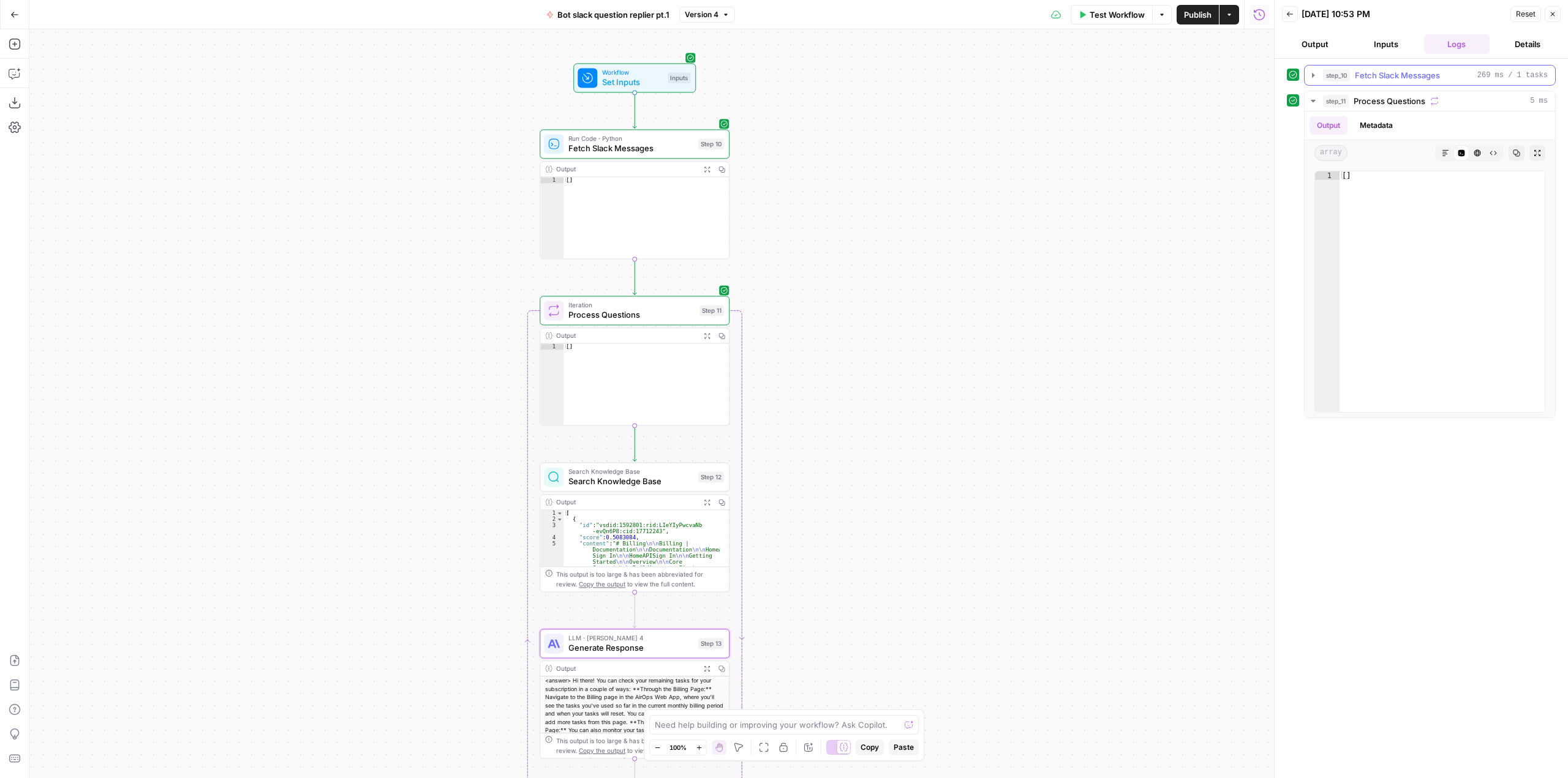
click at [1309, 69] on button "step_10 Fetch Slack Messages 269 ms / 1 tasks" at bounding box center [1430, 75] width 251 height 19
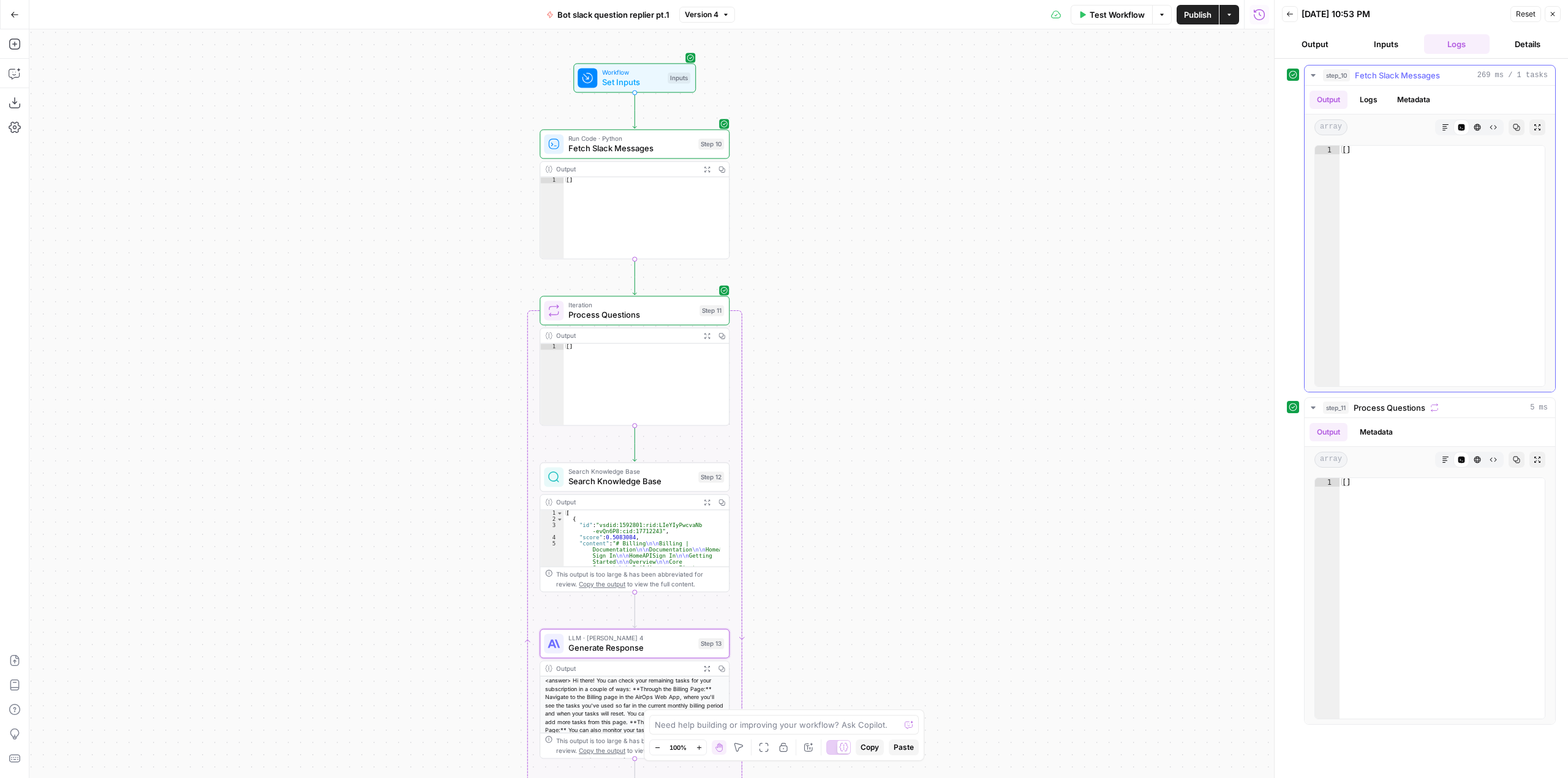
click at [1309, 69] on button "step_10 Fetch Slack Messages 269 ms / 1 tasks" at bounding box center [1430, 75] width 251 height 19
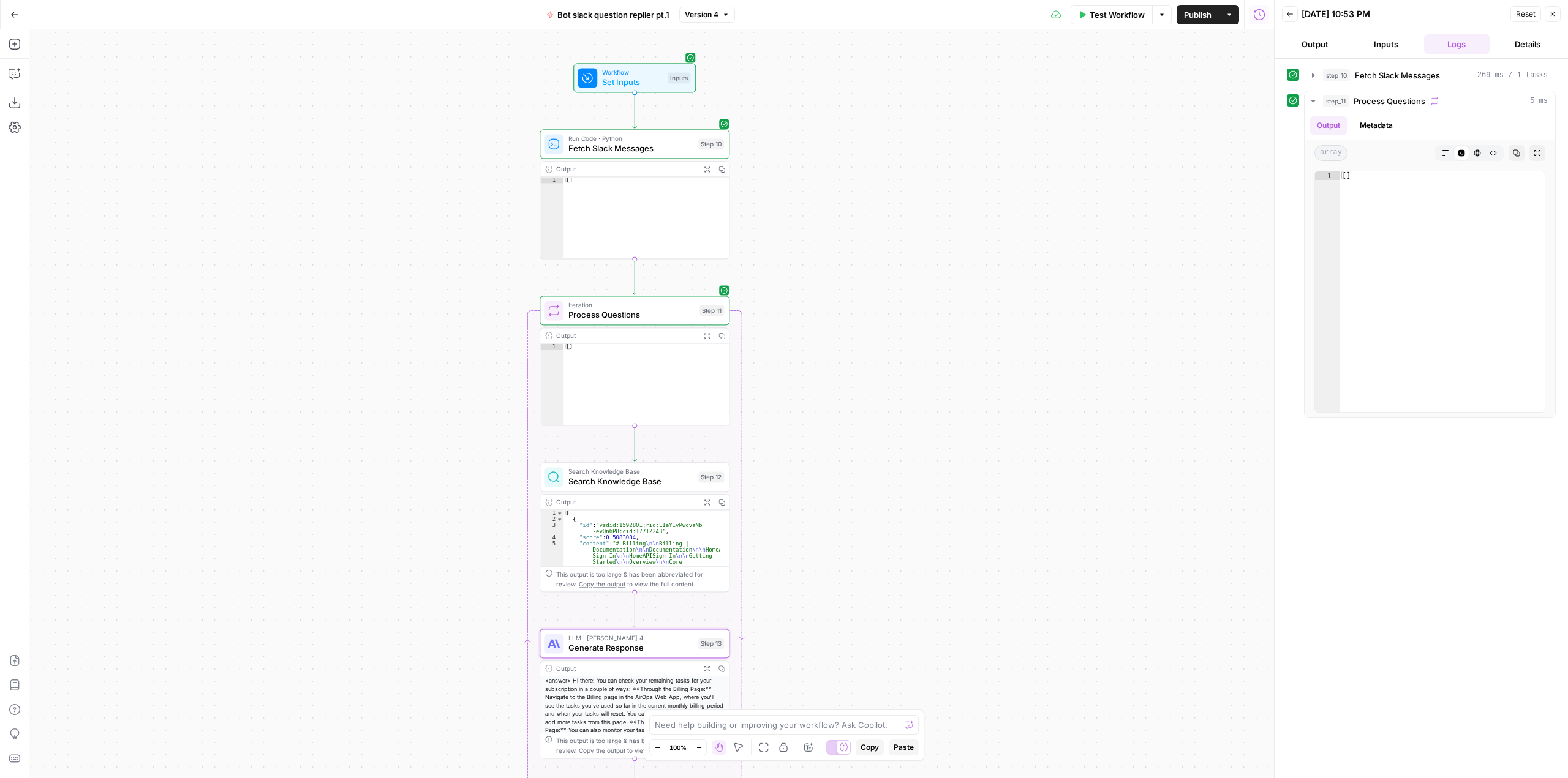
click at [637, 146] on span "Fetch Slack Messages" at bounding box center [631, 148] width 125 height 12
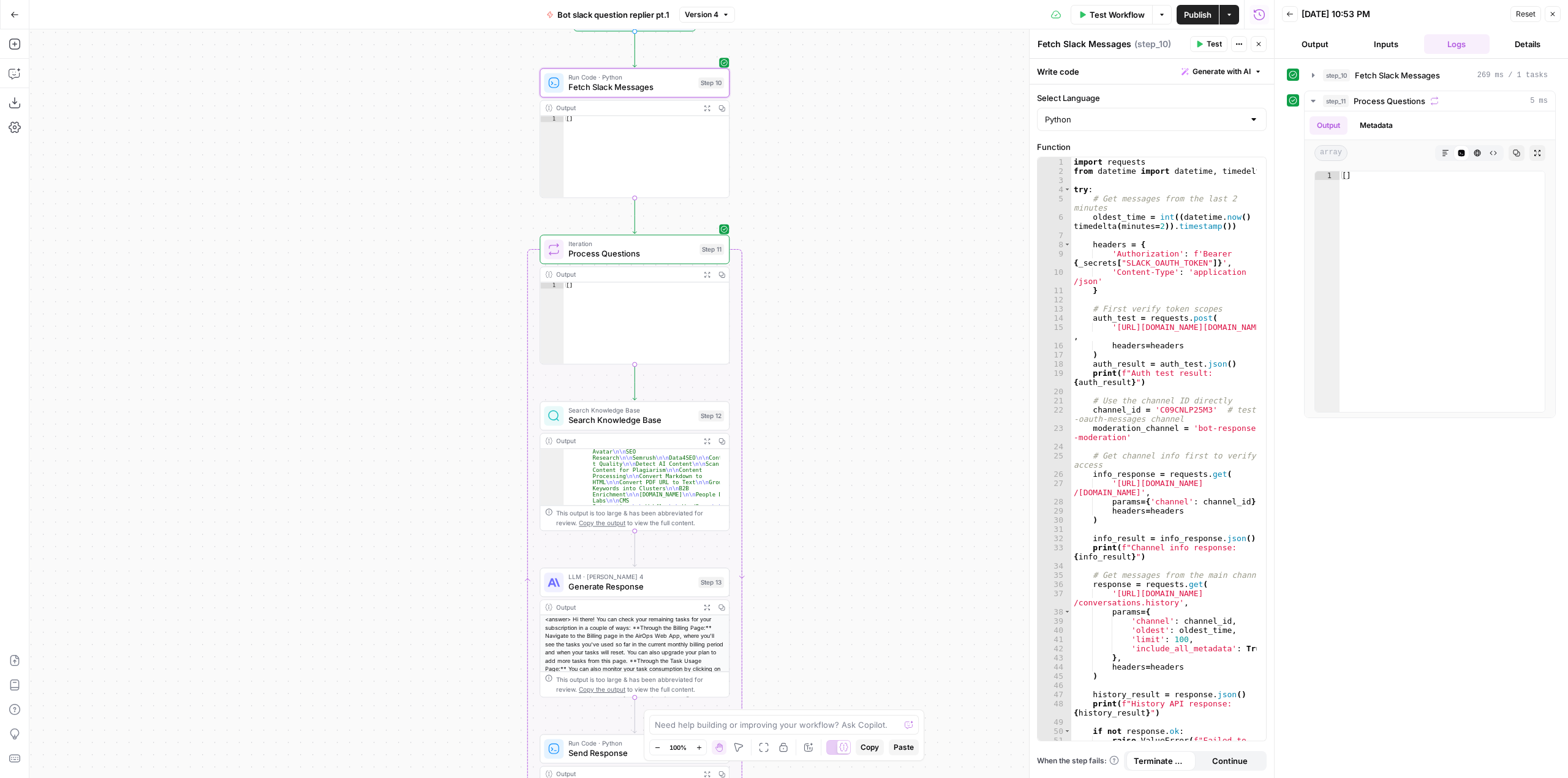
scroll to position [257, 0]
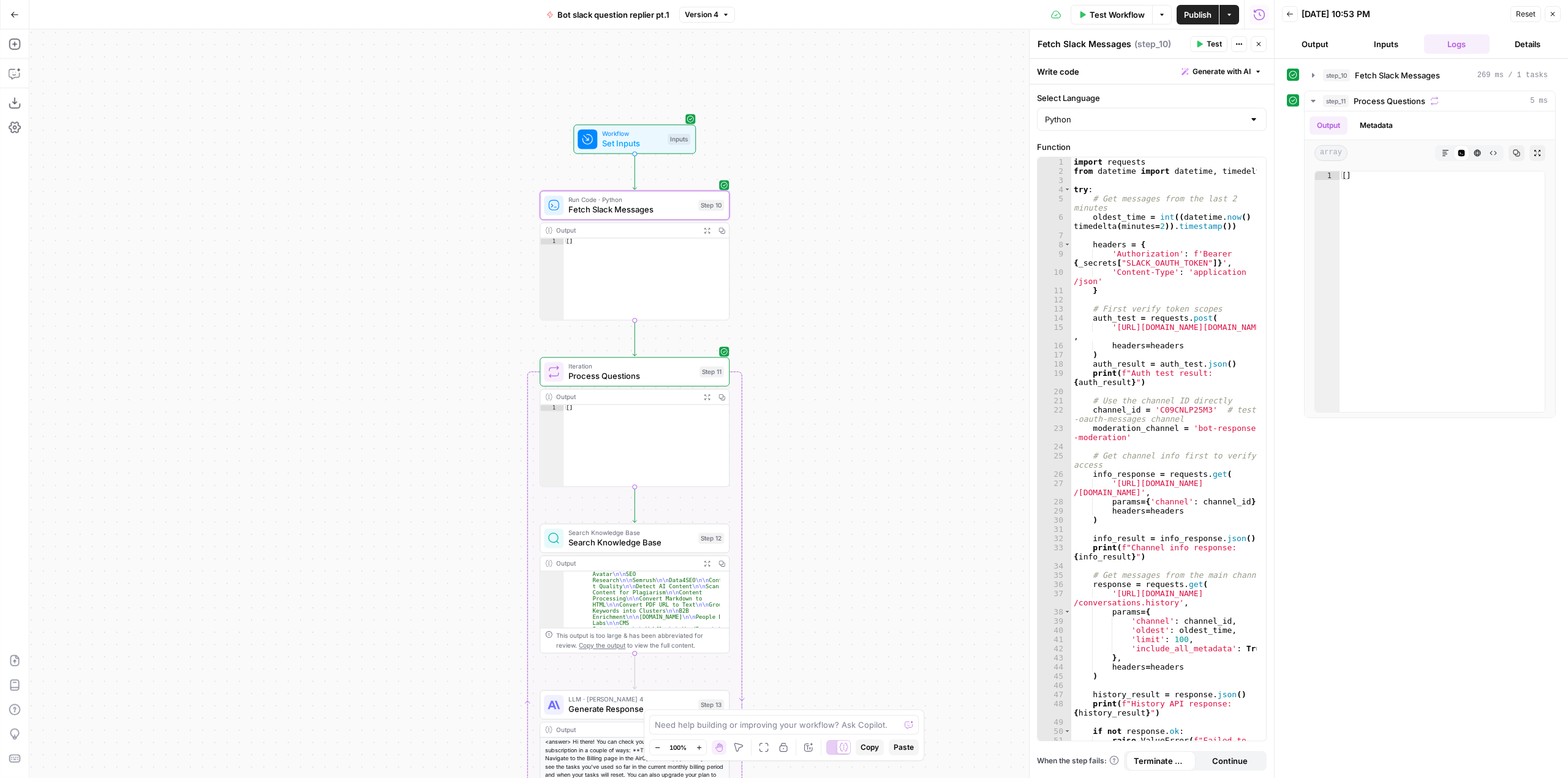
click at [1241, 300] on div "import requests from datetime import datetime , timedelta try : # Get messages …" at bounding box center [1164, 463] width 186 height 611
click at [1110, 5] on button "Test Workflow" at bounding box center [1111, 14] width 82 height 19
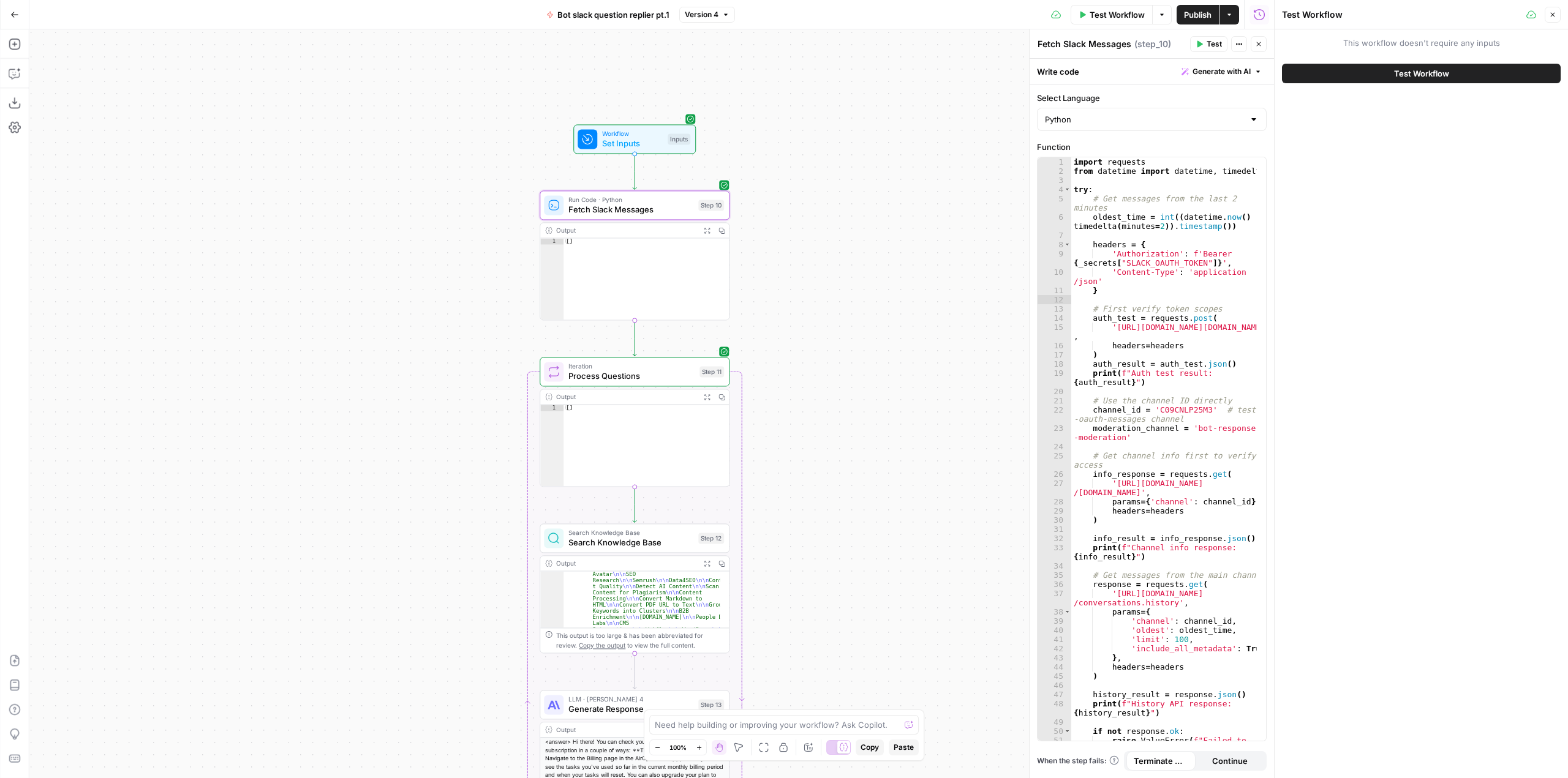
click at [1473, 66] on button "Test Workflow" at bounding box center [1421, 73] width 279 height 19
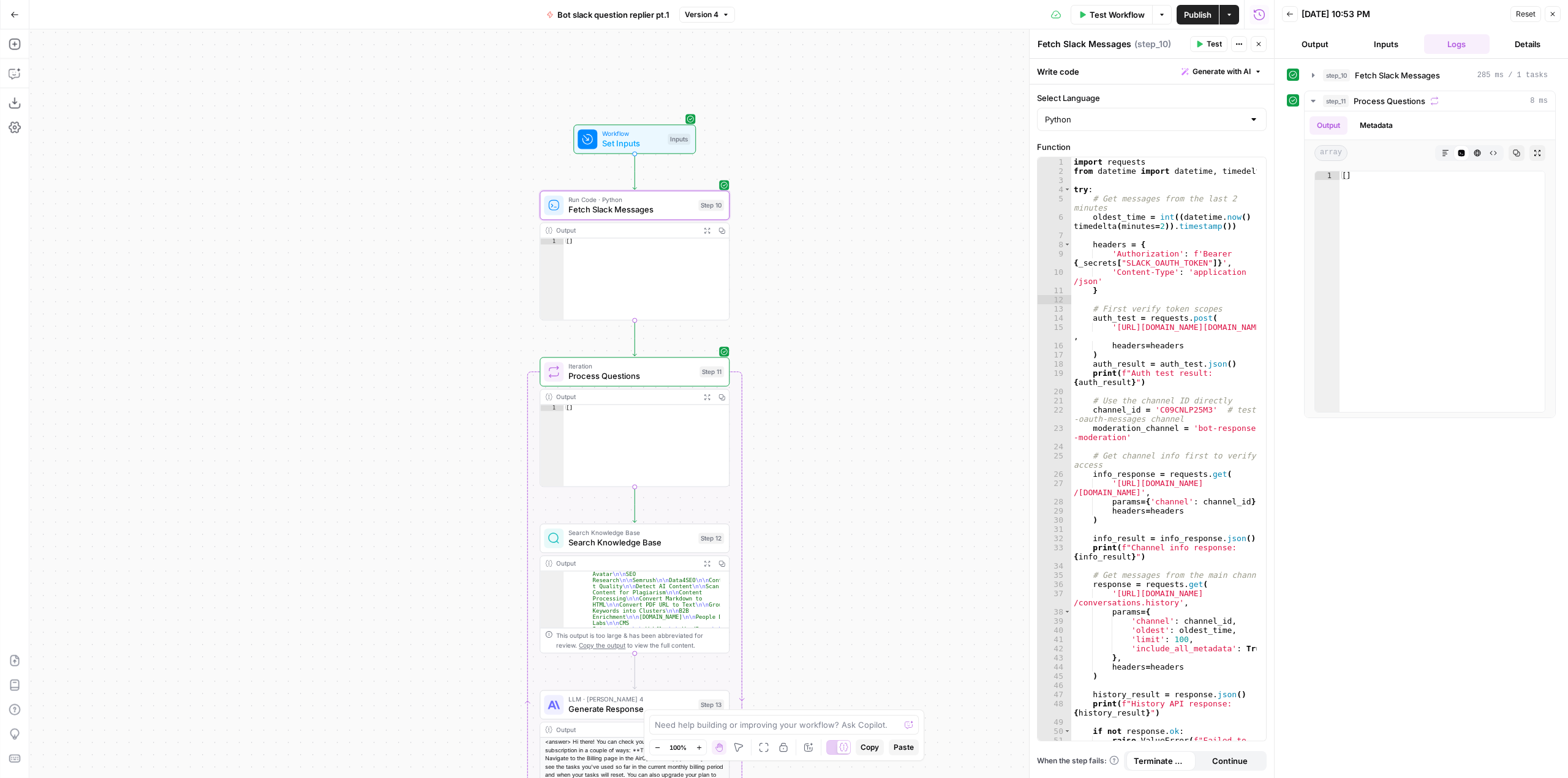
click at [629, 209] on span "Fetch Slack Messages" at bounding box center [631, 209] width 125 height 12
click at [1167, 301] on div "import requests from datetime import datetime , timedelta try : # Get messages …" at bounding box center [1164, 463] width 186 height 611
type textarea "**********"
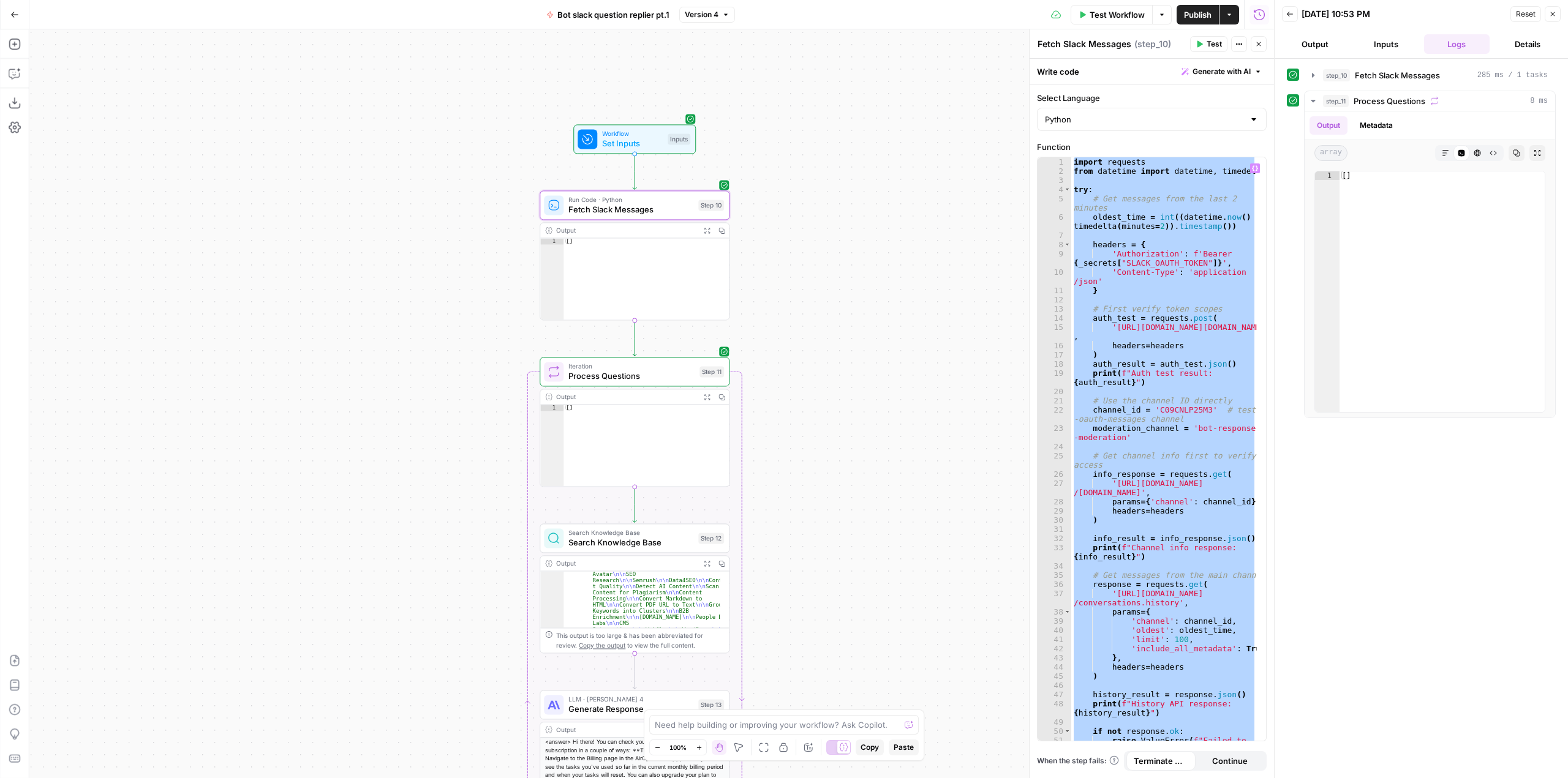
click at [1119, 13] on span "Test Workflow" at bounding box center [1117, 15] width 55 height 12
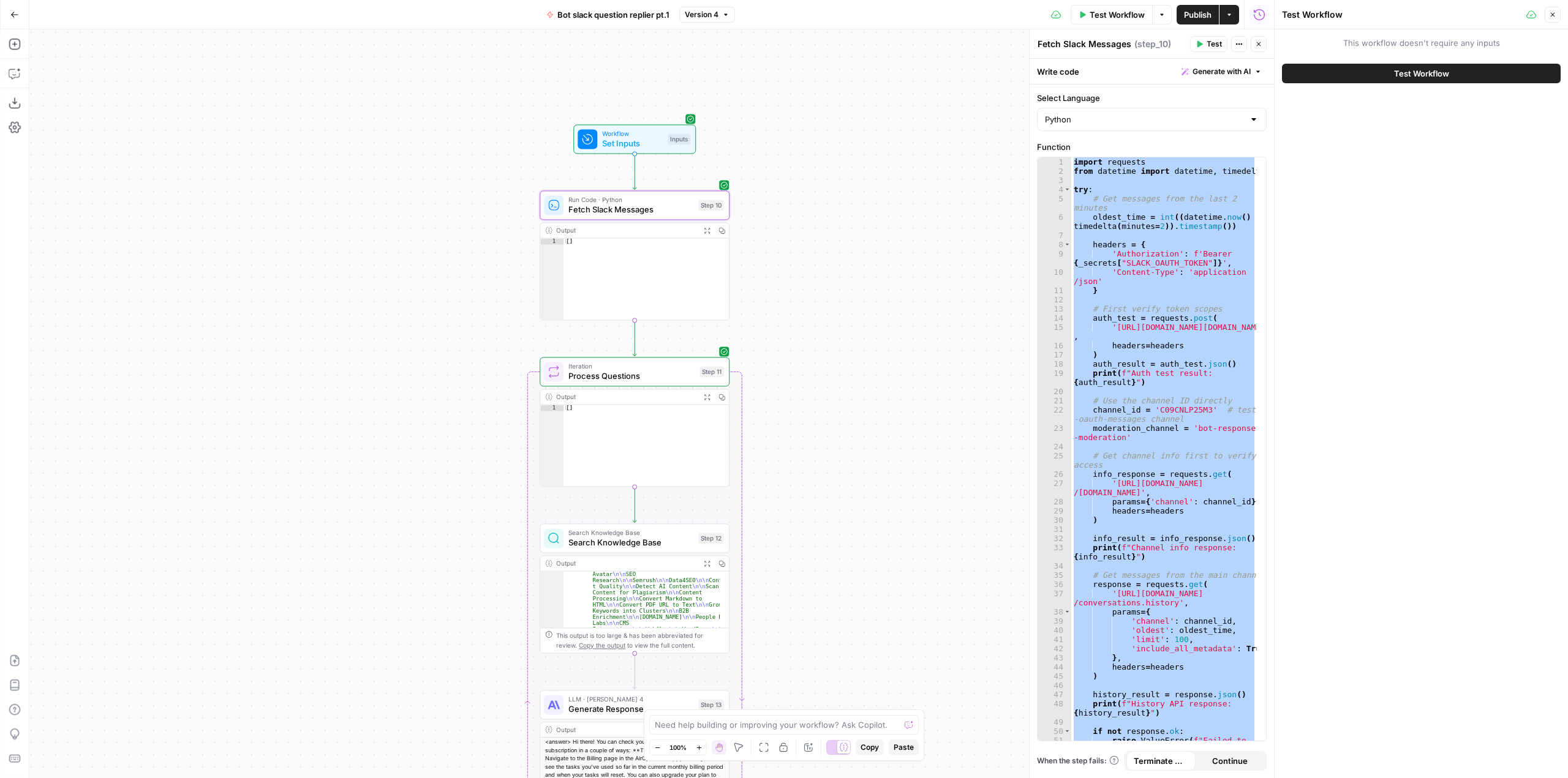
click at [1460, 74] on button "Test Workflow" at bounding box center [1421, 73] width 279 height 19
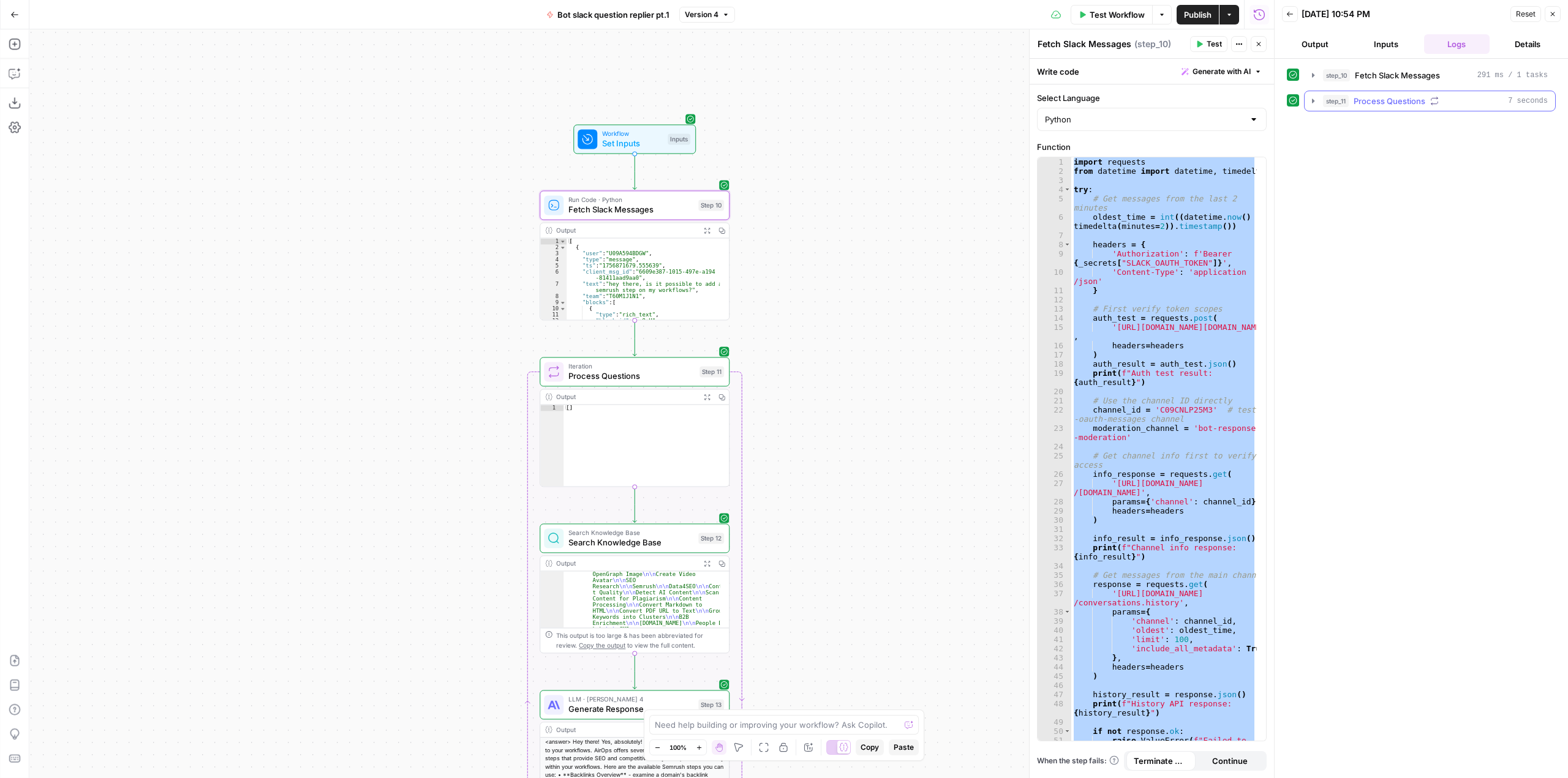
click at [1311, 106] on button "step_11 Process Questions 7 seconds" at bounding box center [1430, 101] width 251 height 19
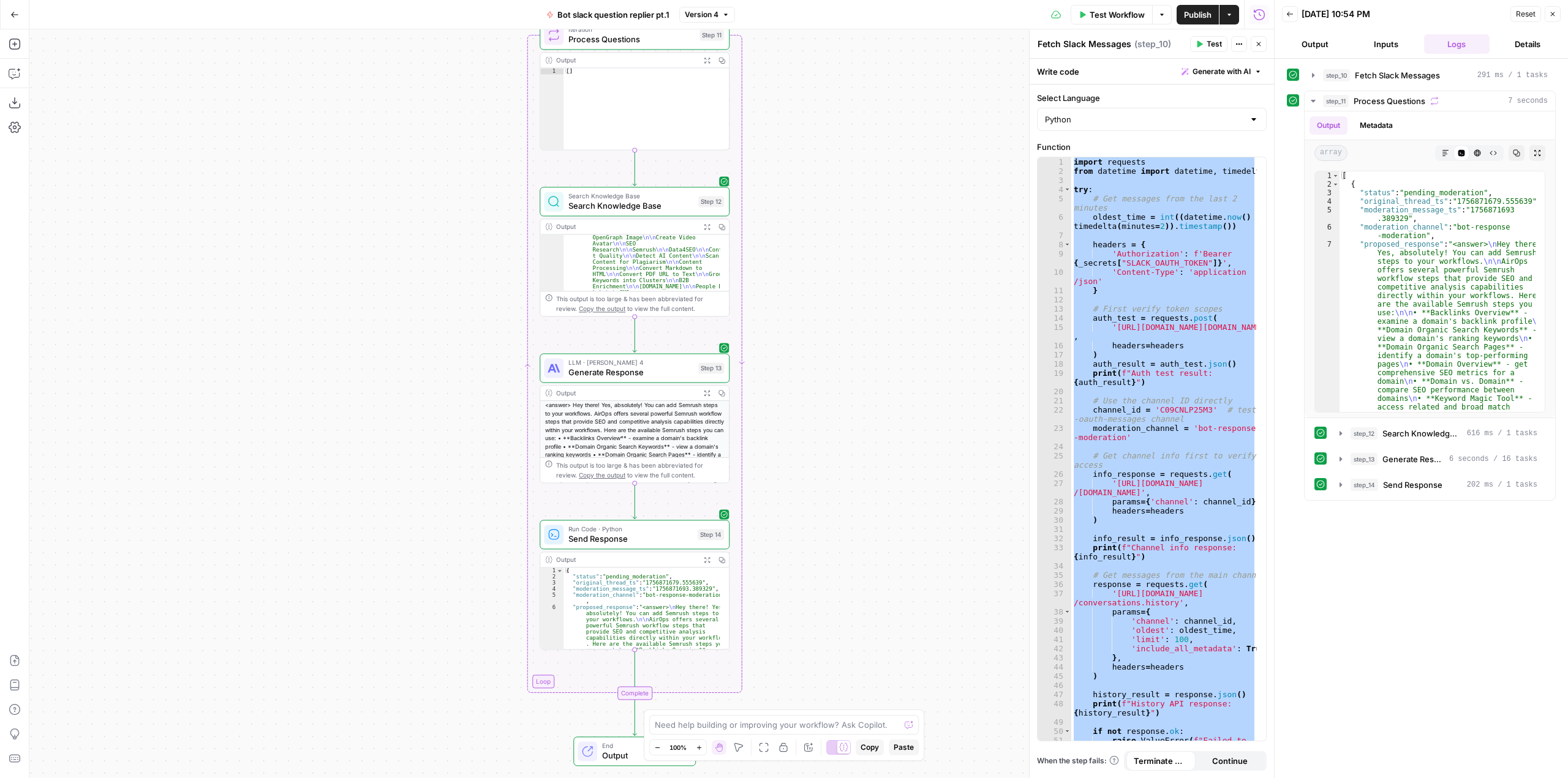
click at [1111, 17] on span "Test Workflow" at bounding box center [1117, 15] width 55 height 12
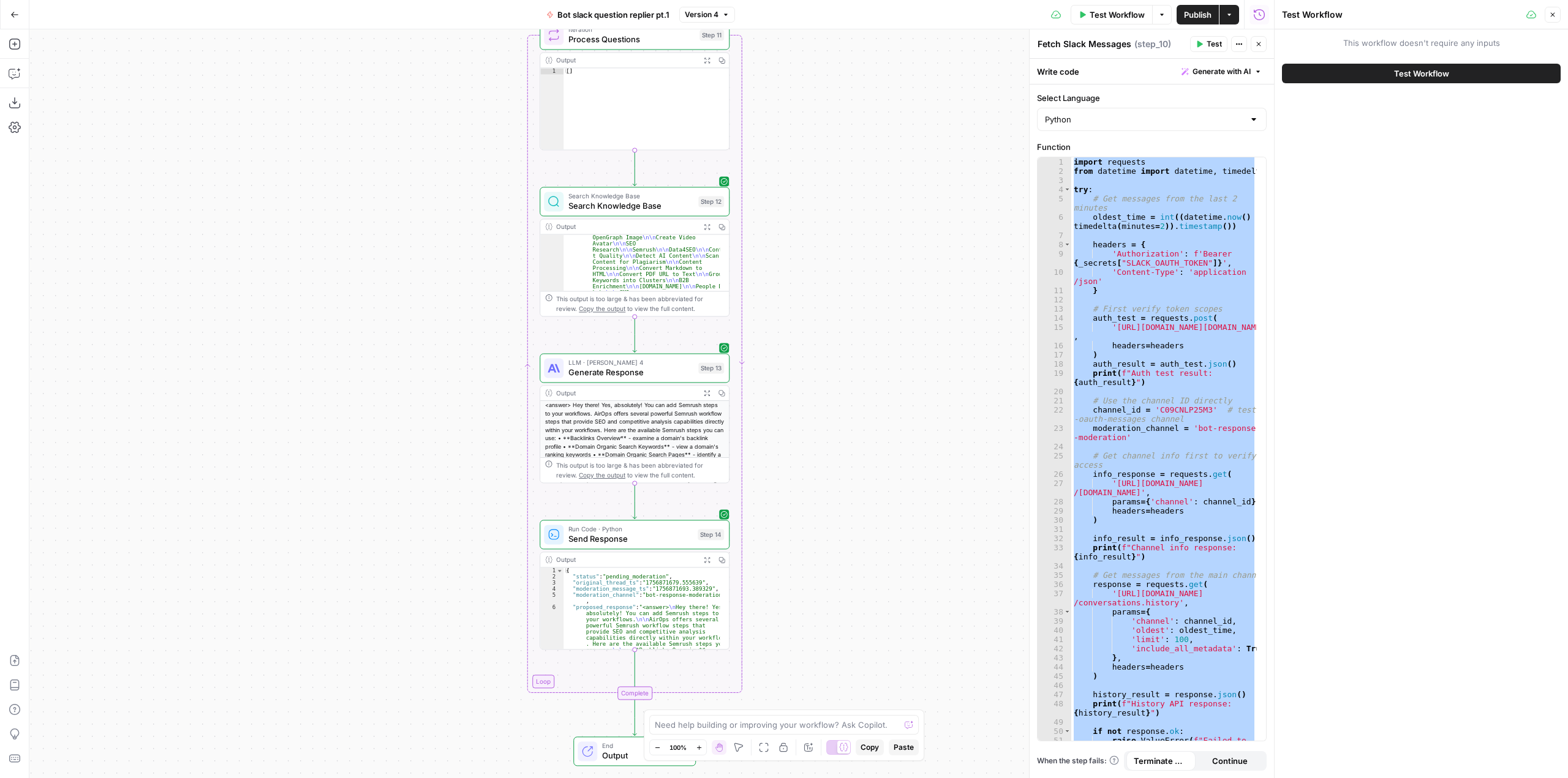
click at [1397, 74] on span "Test Workflow" at bounding box center [1421, 73] width 55 height 12
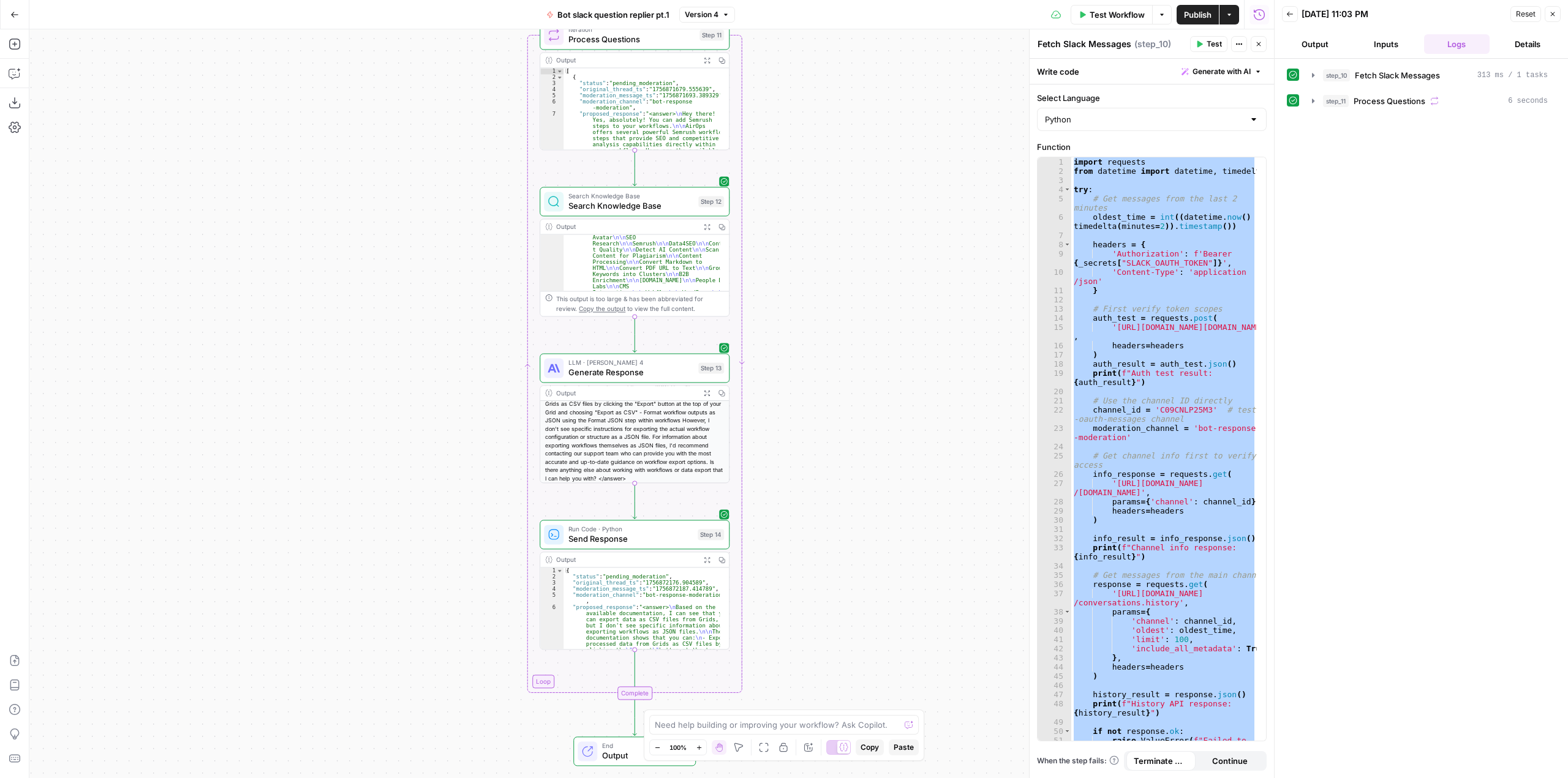
scroll to position [43, 0]
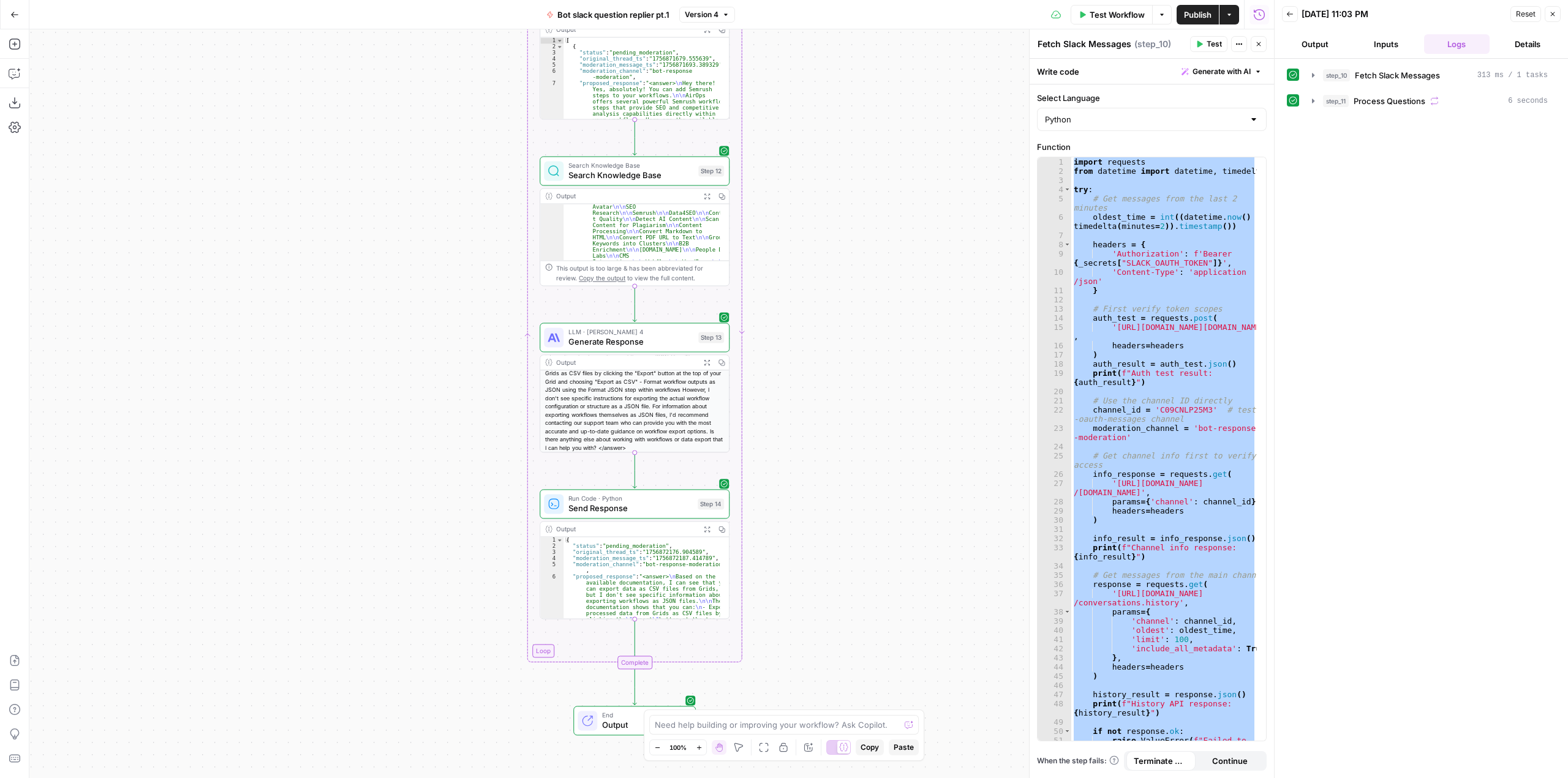
click at [1112, 23] on button "Test Workflow" at bounding box center [1111, 14] width 82 height 19
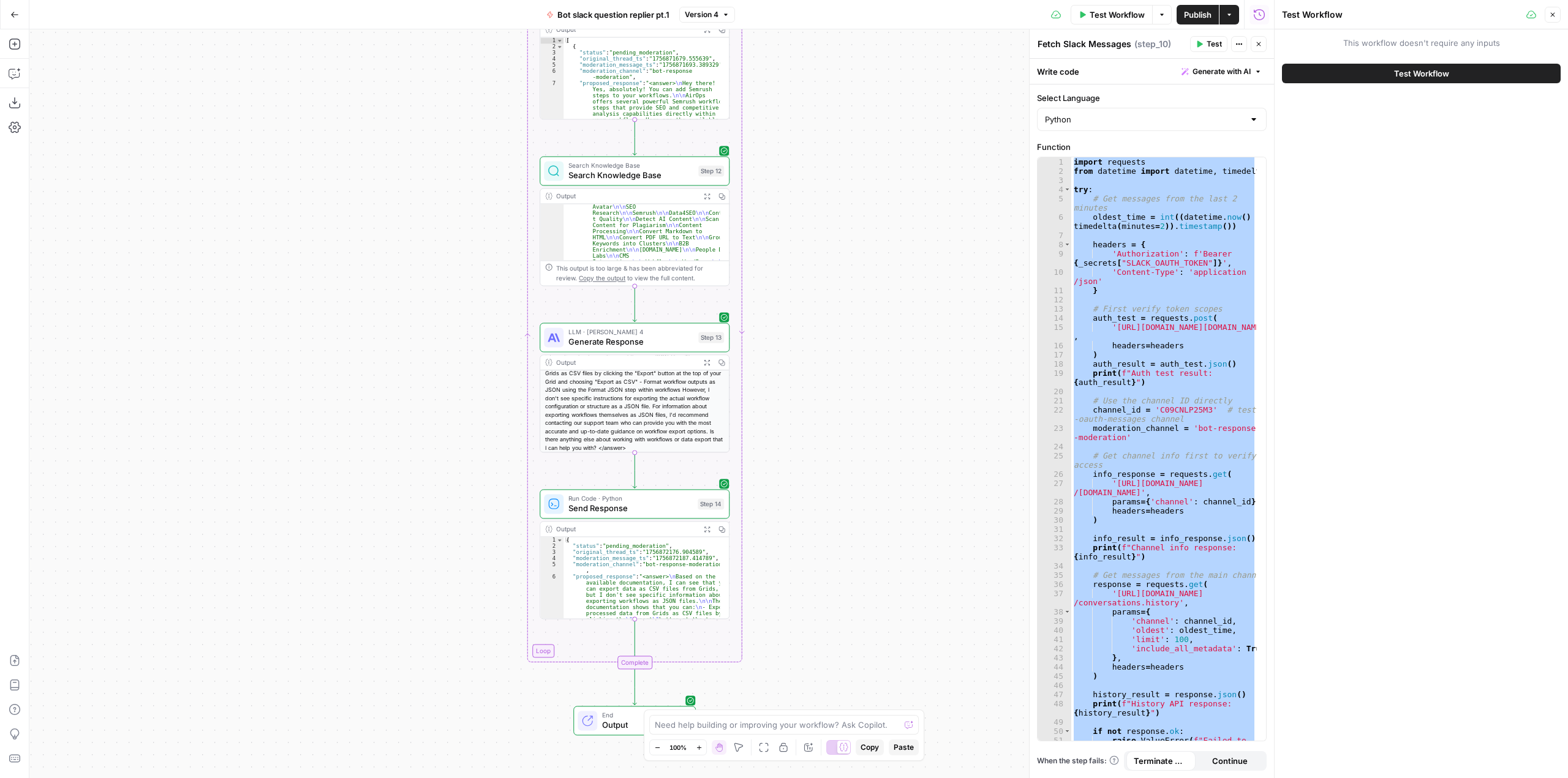
click at [1444, 70] on span "Test Workflow" at bounding box center [1421, 73] width 55 height 12
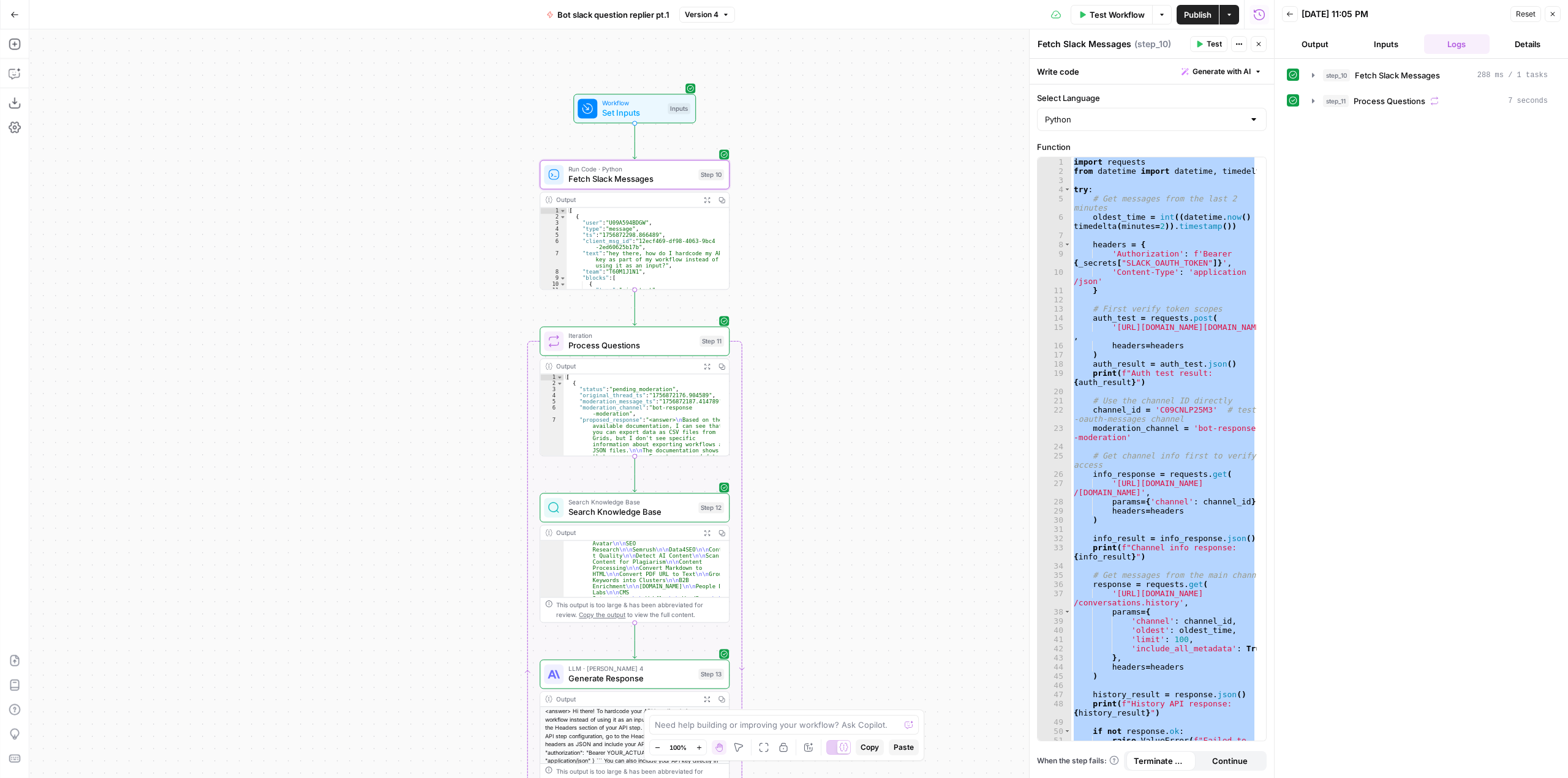
click at [1208, 7] on button "Publish" at bounding box center [1197, 14] width 42 height 19
click at [651, 345] on span "Process Questions" at bounding box center [631, 345] width 126 height 12
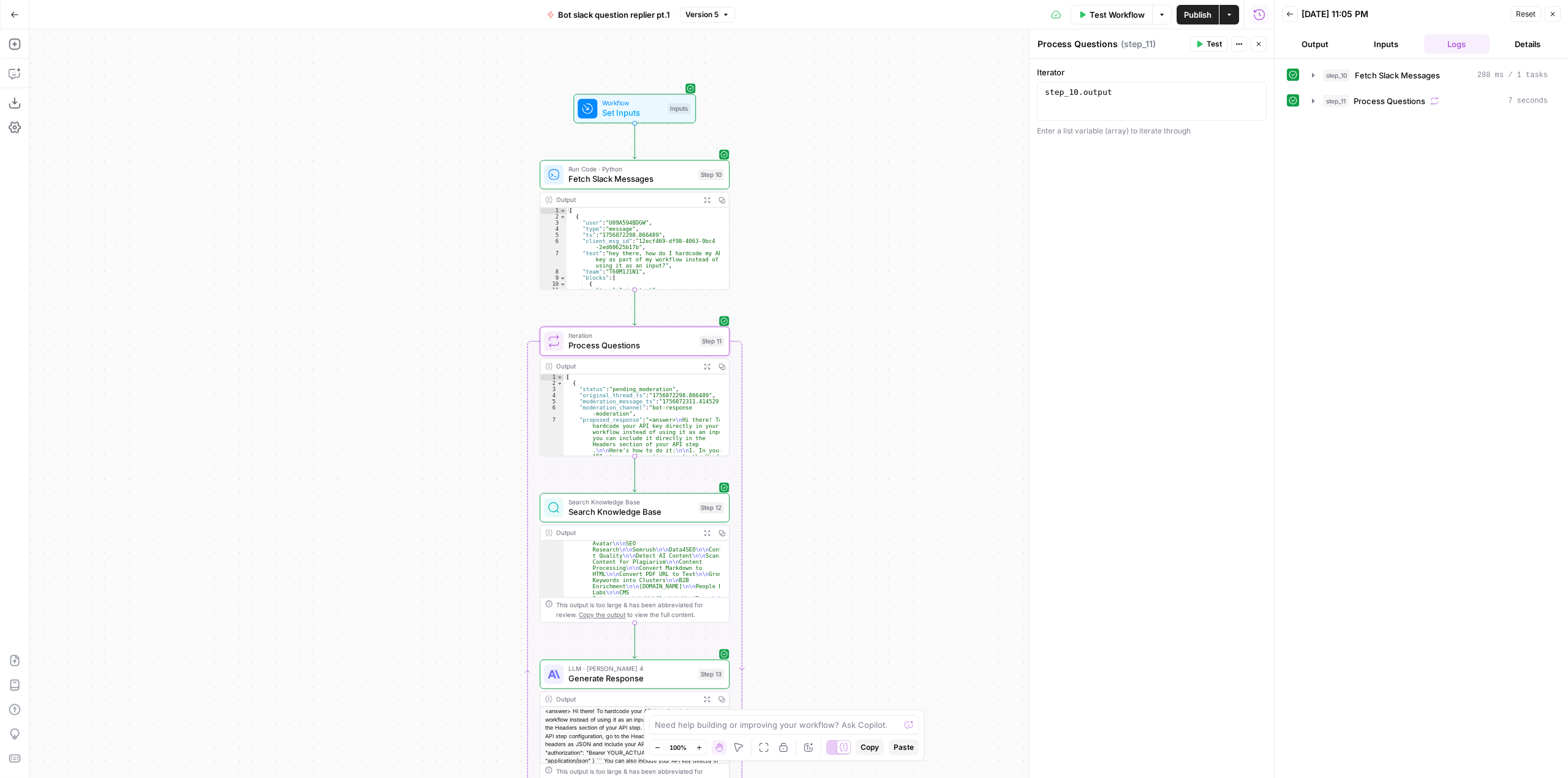
click at [658, 176] on span "Fetch Slack Messages" at bounding box center [631, 179] width 125 height 12
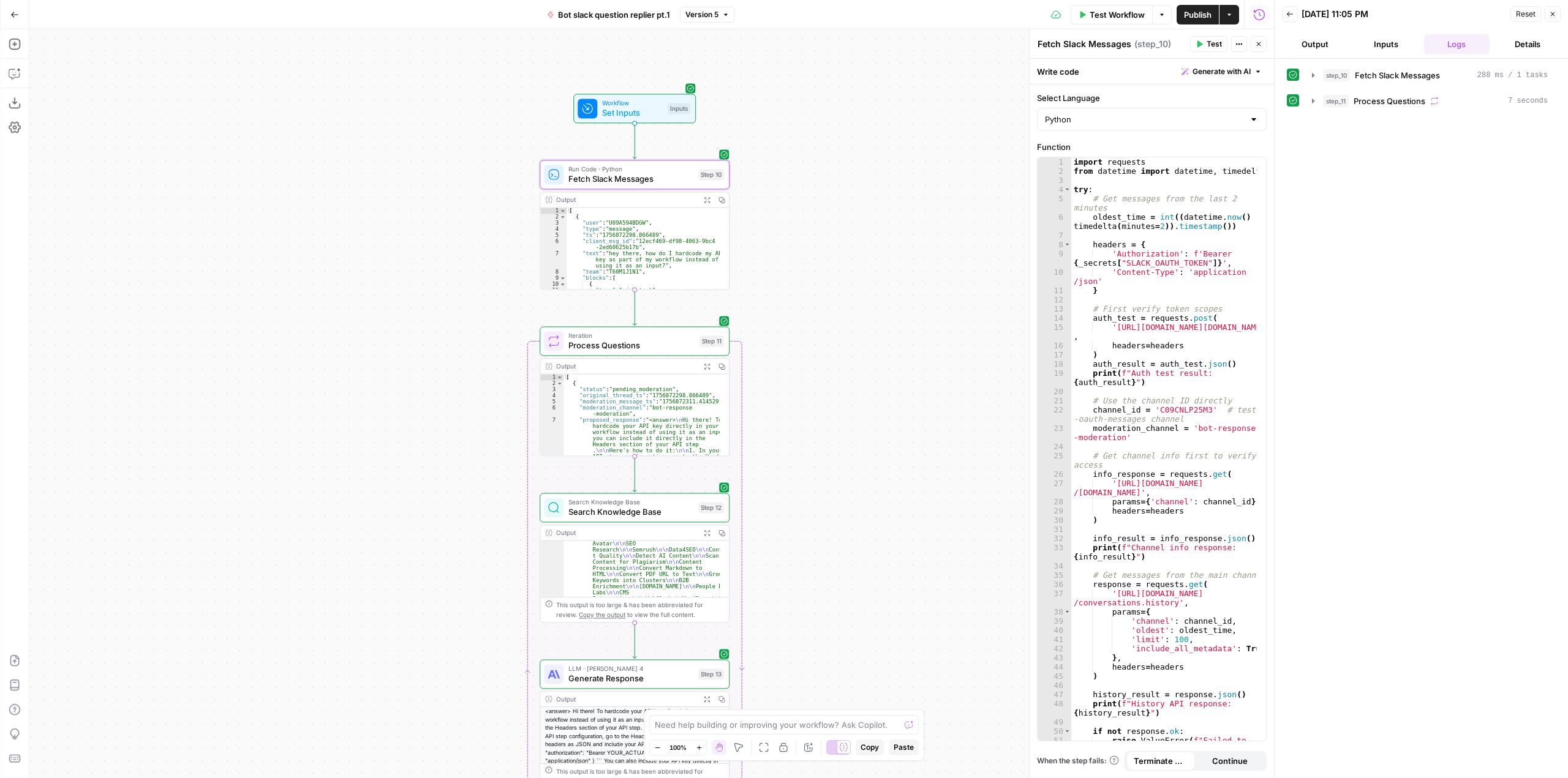
click at [1166, 320] on div "import requests from datetime import datetime , timedelta try : # Get messages …" at bounding box center [1164, 463] width 186 height 611
type textarea "**********"
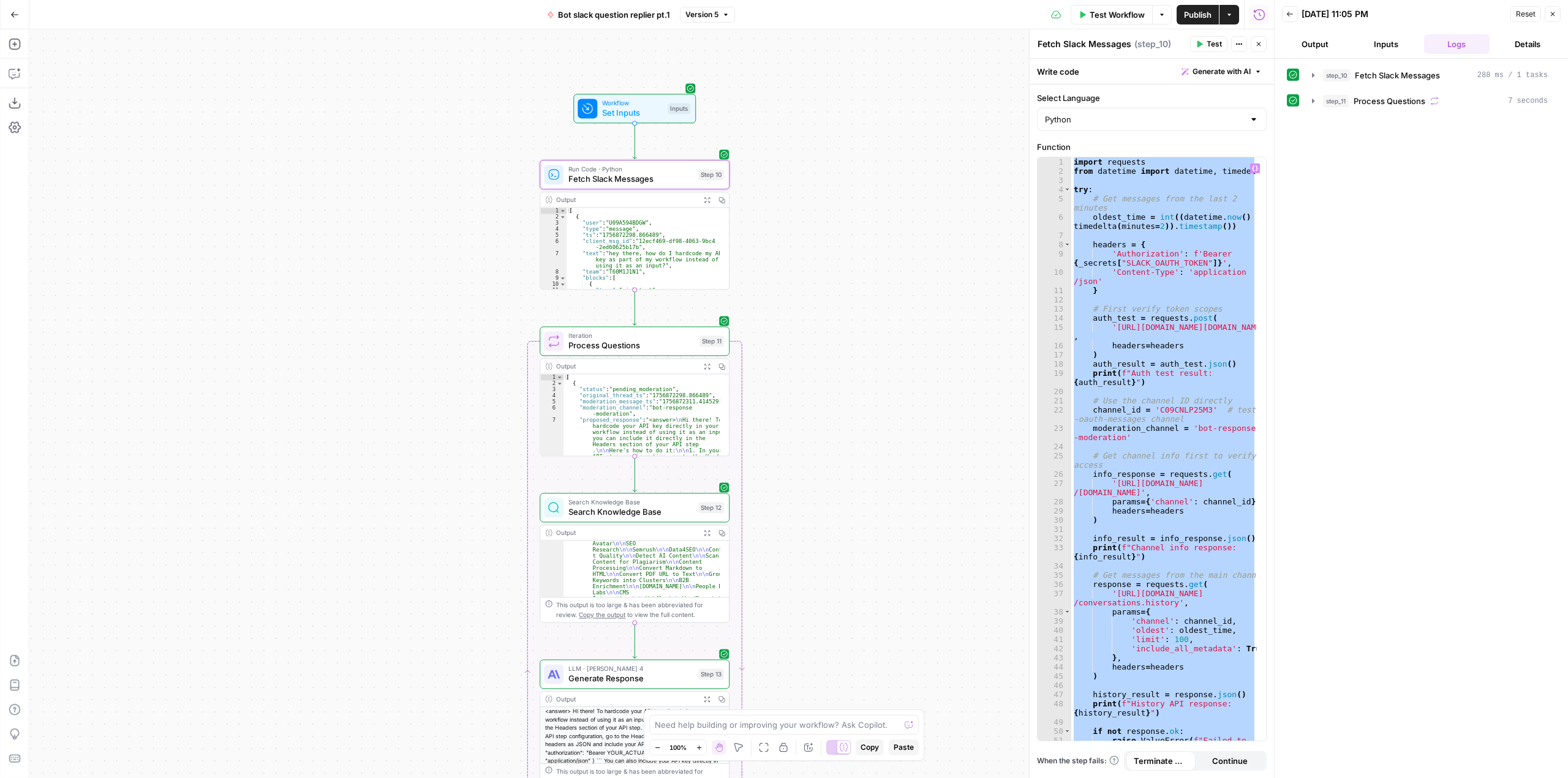
click at [1183, 298] on div "import requests from datetime import datetime , timedelta try : # Get messages …" at bounding box center [1164, 449] width 186 height 584
paste textarea
type textarea "**********"
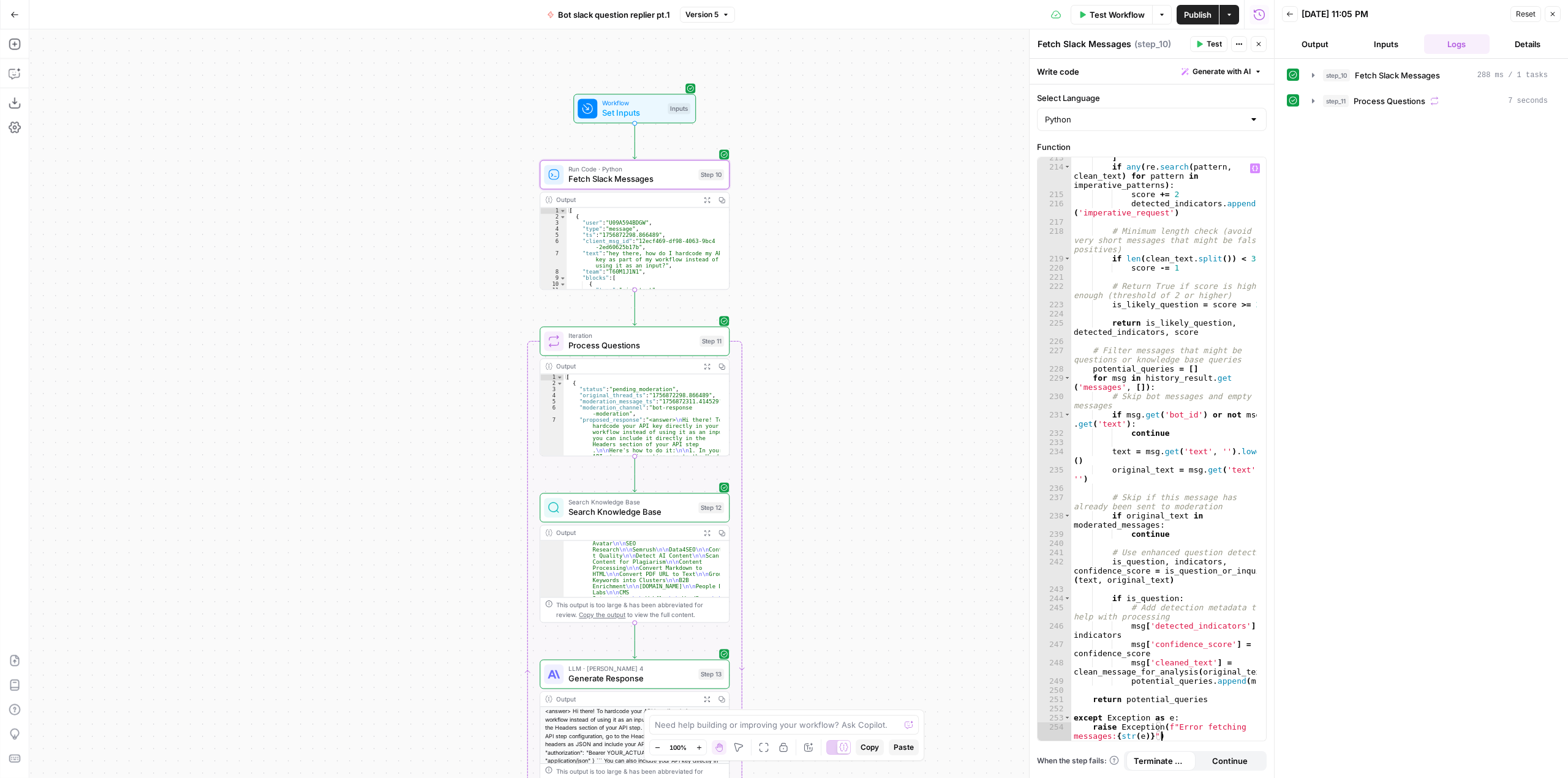
scroll to position [2988, 0]
click at [1114, 3] on div "Test Workflow Options Publish Actions Run History" at bounding box center [1001, 14] width 547 height 29
click at [1114, 13] on span "Test Workflow" at bounding box center [1117, 15] width 55 height 12
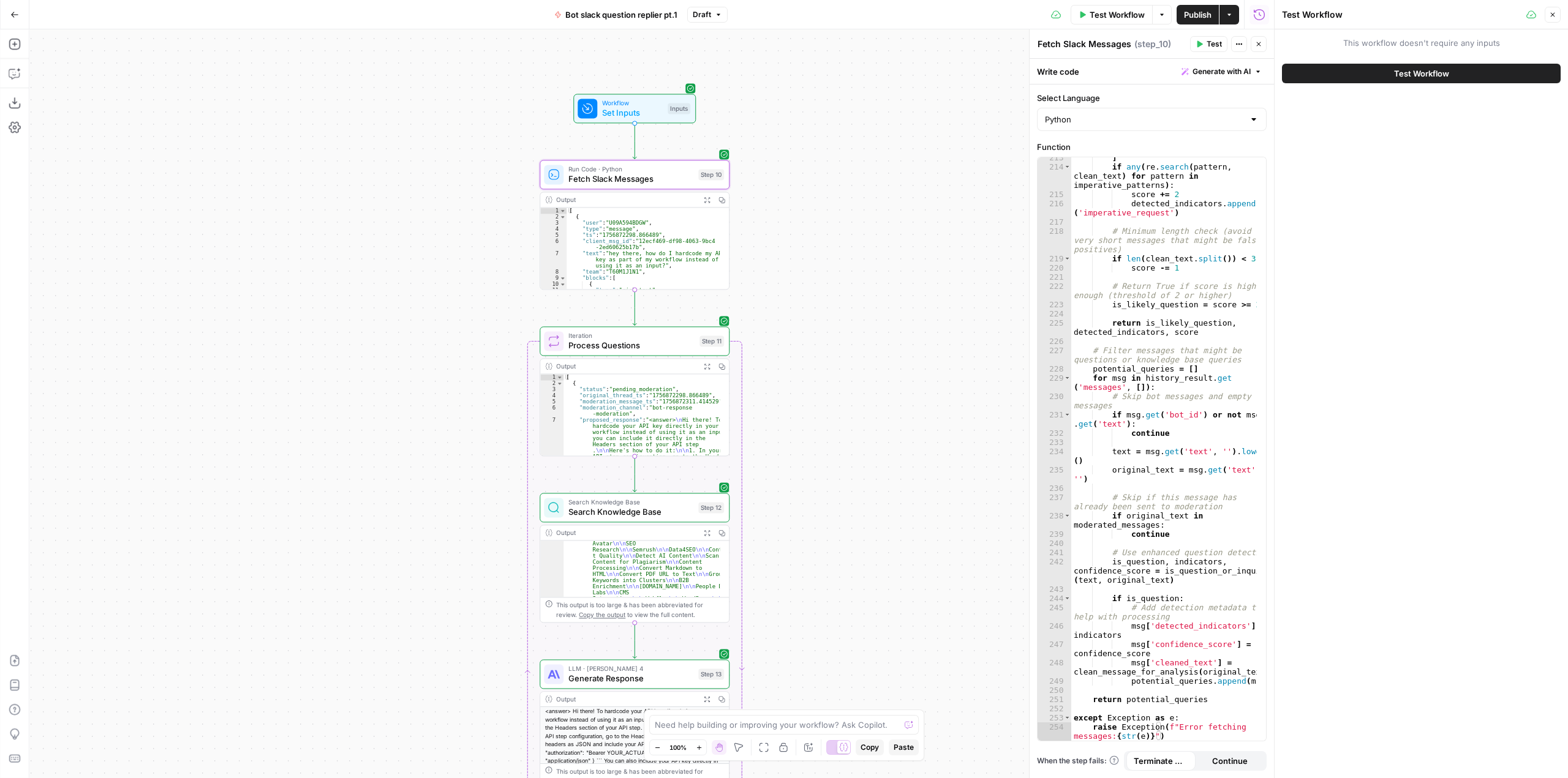
click at [1419, 73] on span "Test Workflow" at bounding box center [1421, 73] width 55 height 12
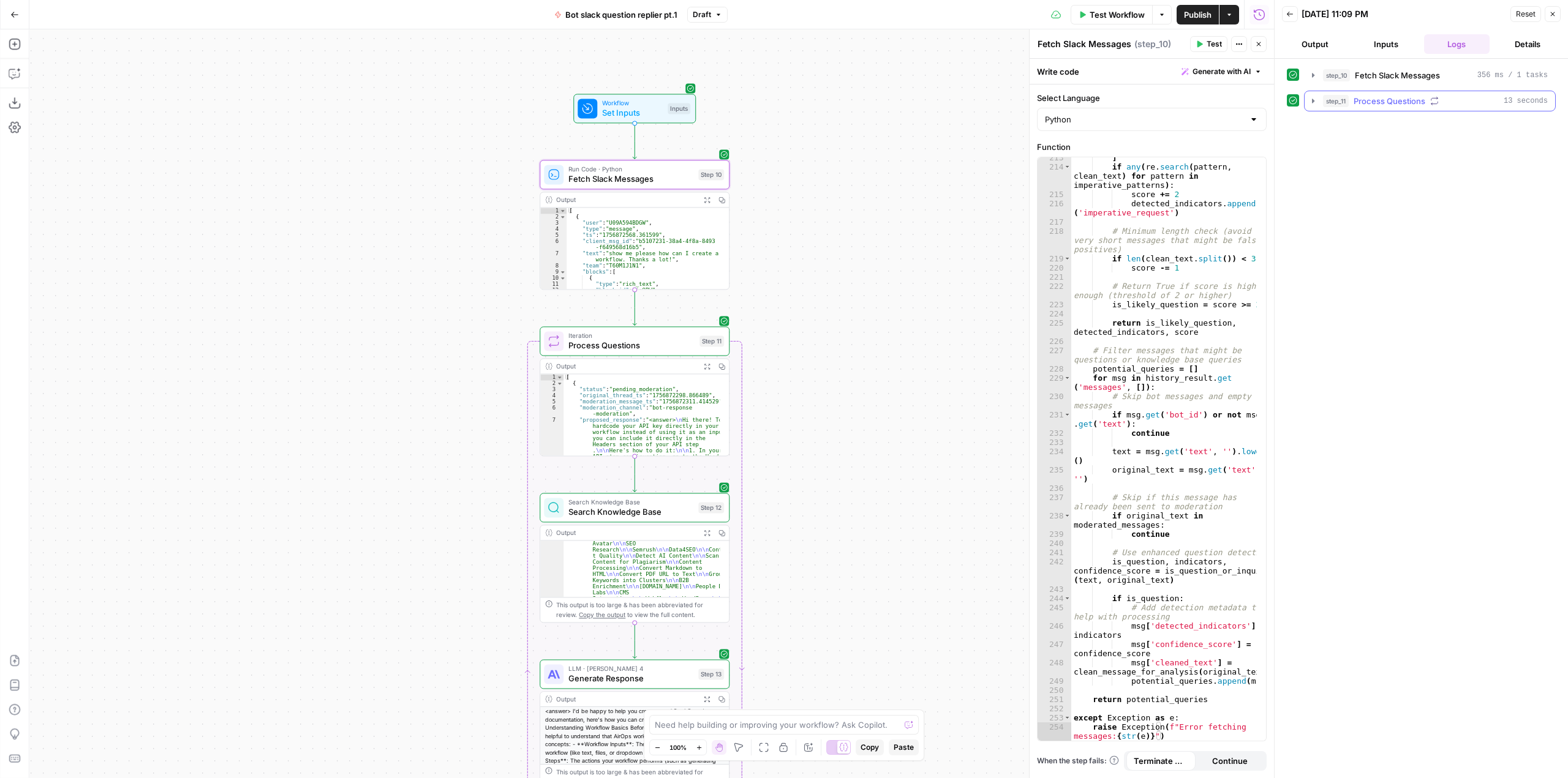
click at [1309, 98] on icon "button" at bounding box center [1313, 101] width 10 height 10
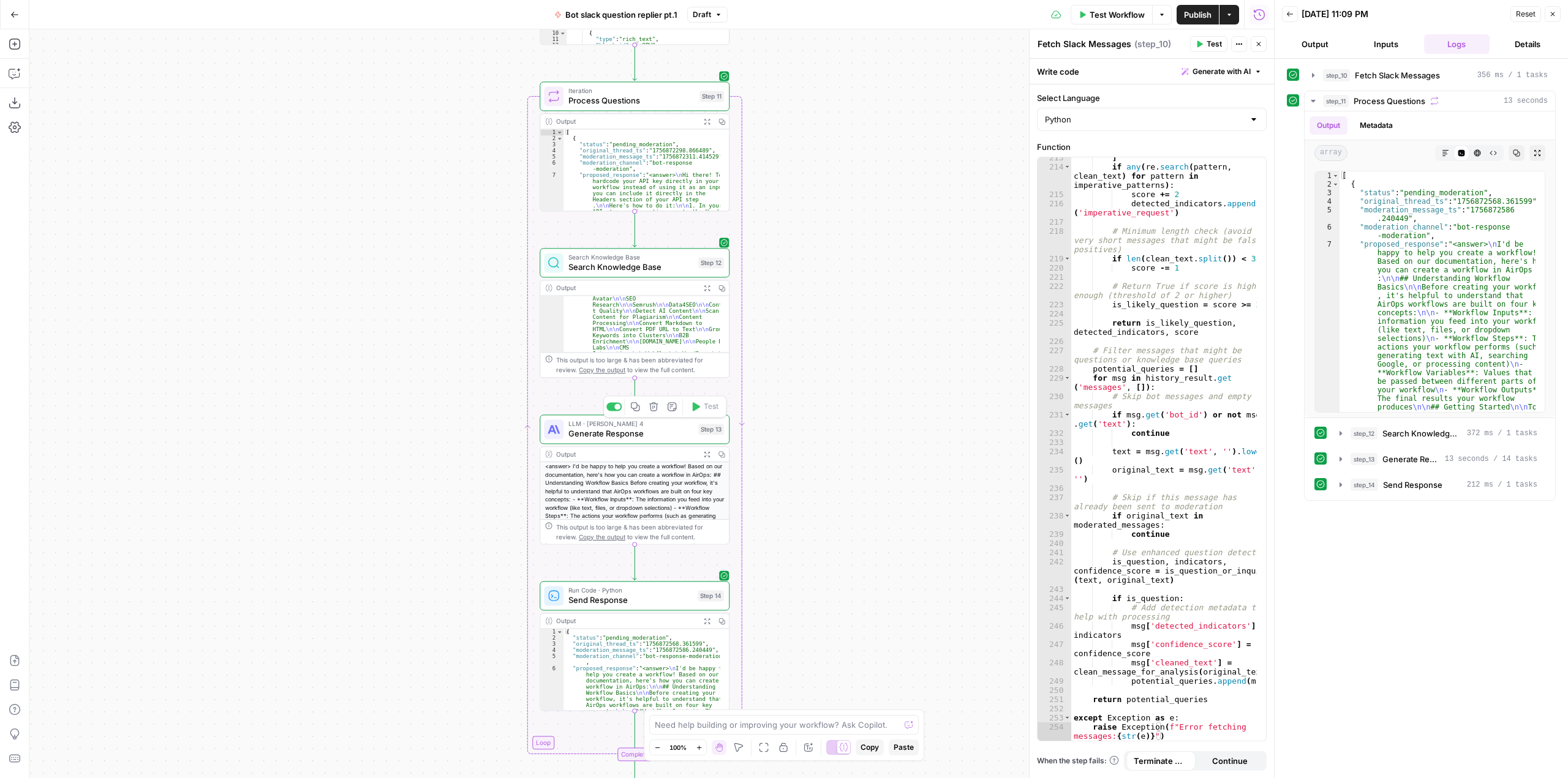
click at [647, 429] on span "Generate Response" at bounding box center [631, 433] width 125 height 12
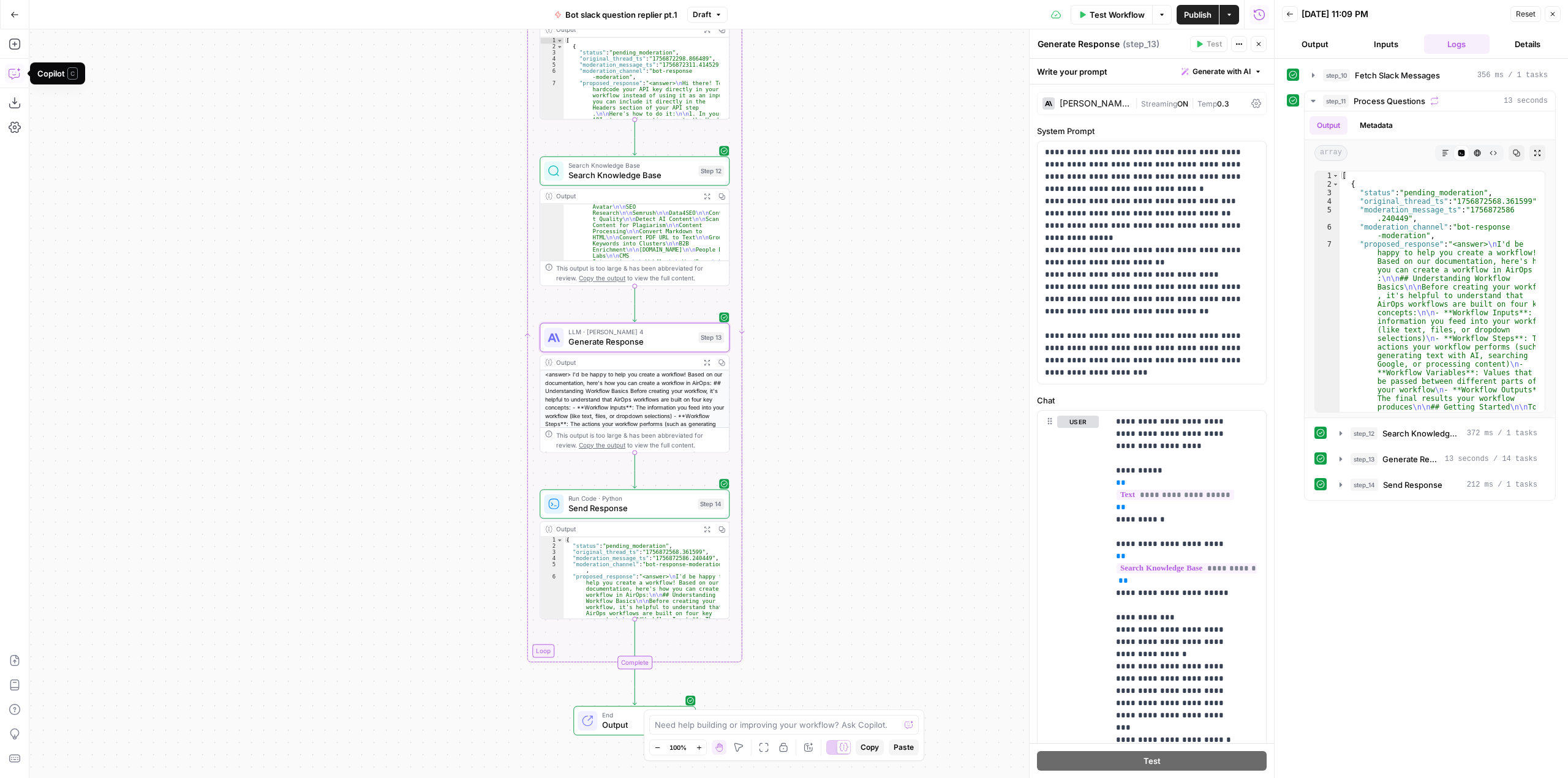
click at [11, 76] on icon "button" at bounding box center [15, 73] width 12 height 12
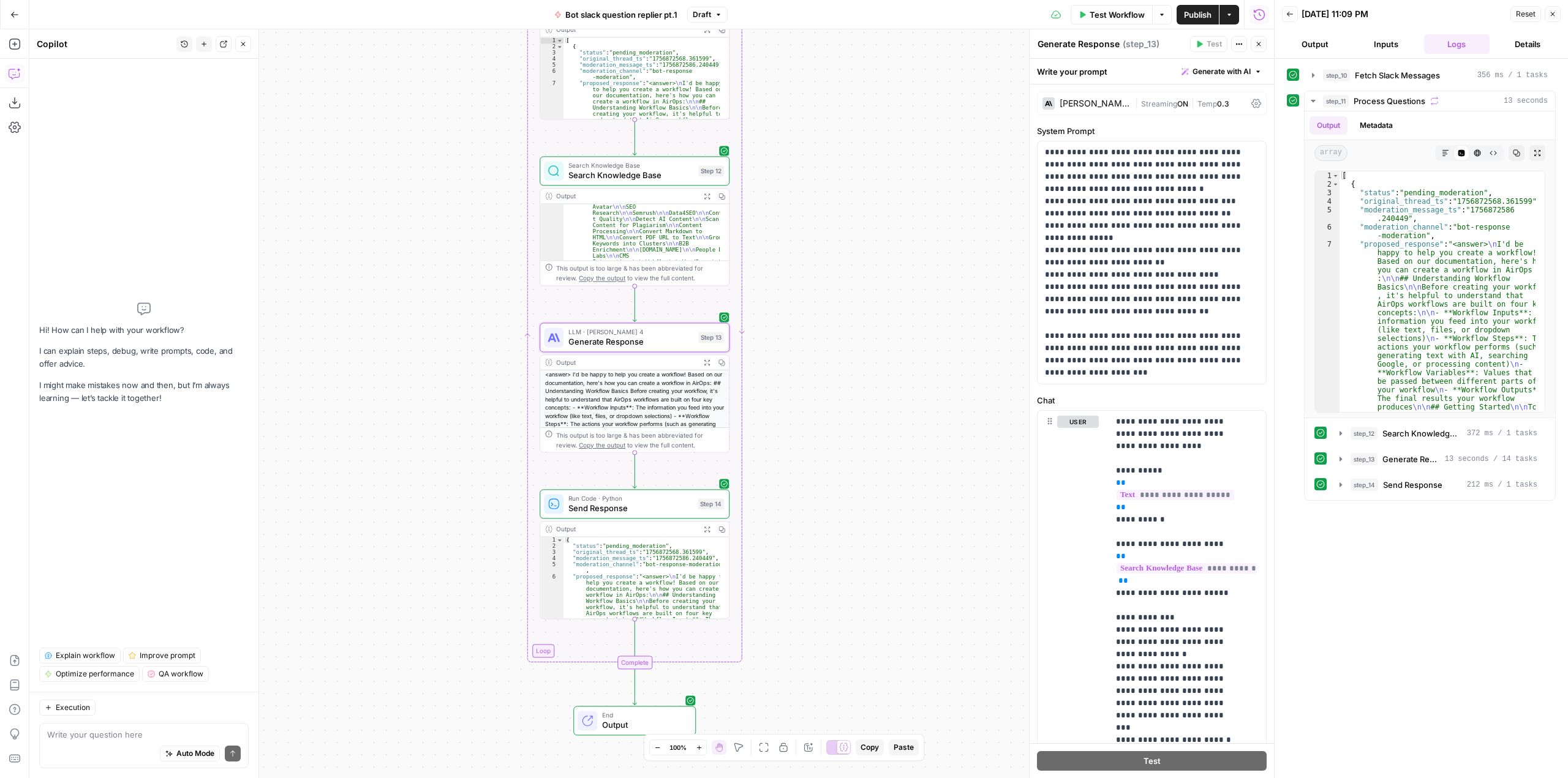
click at [188, 727] on div "Write your question here Auto Mode Send" at bounding box center [144, 746] width 210 height 45
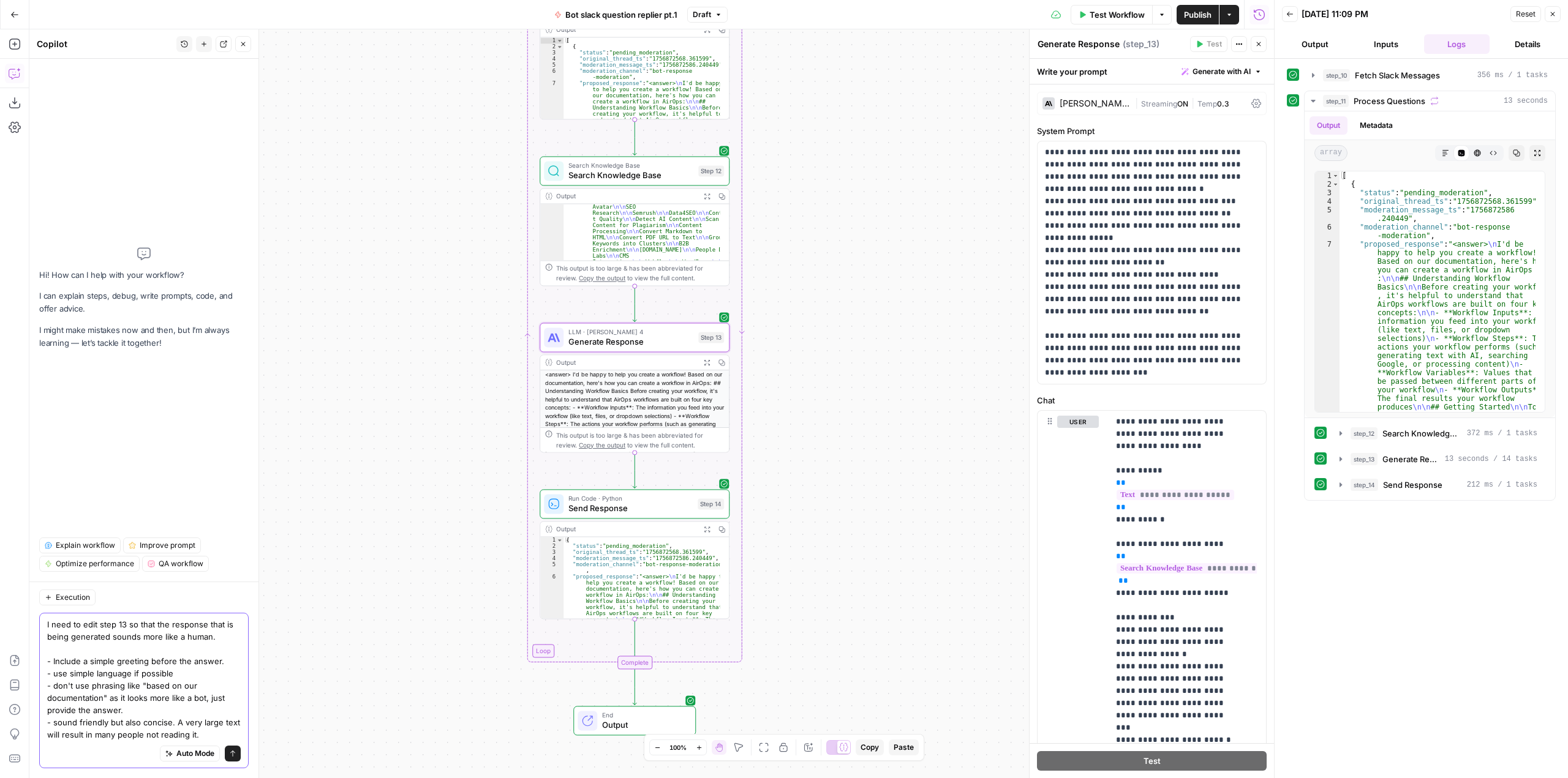
type textarea "I need to edit step 13 so that the response that is being generated sounds more…"
click at [230, 758] on button "Send" at bounding box center [232, 754] width 16 height 16
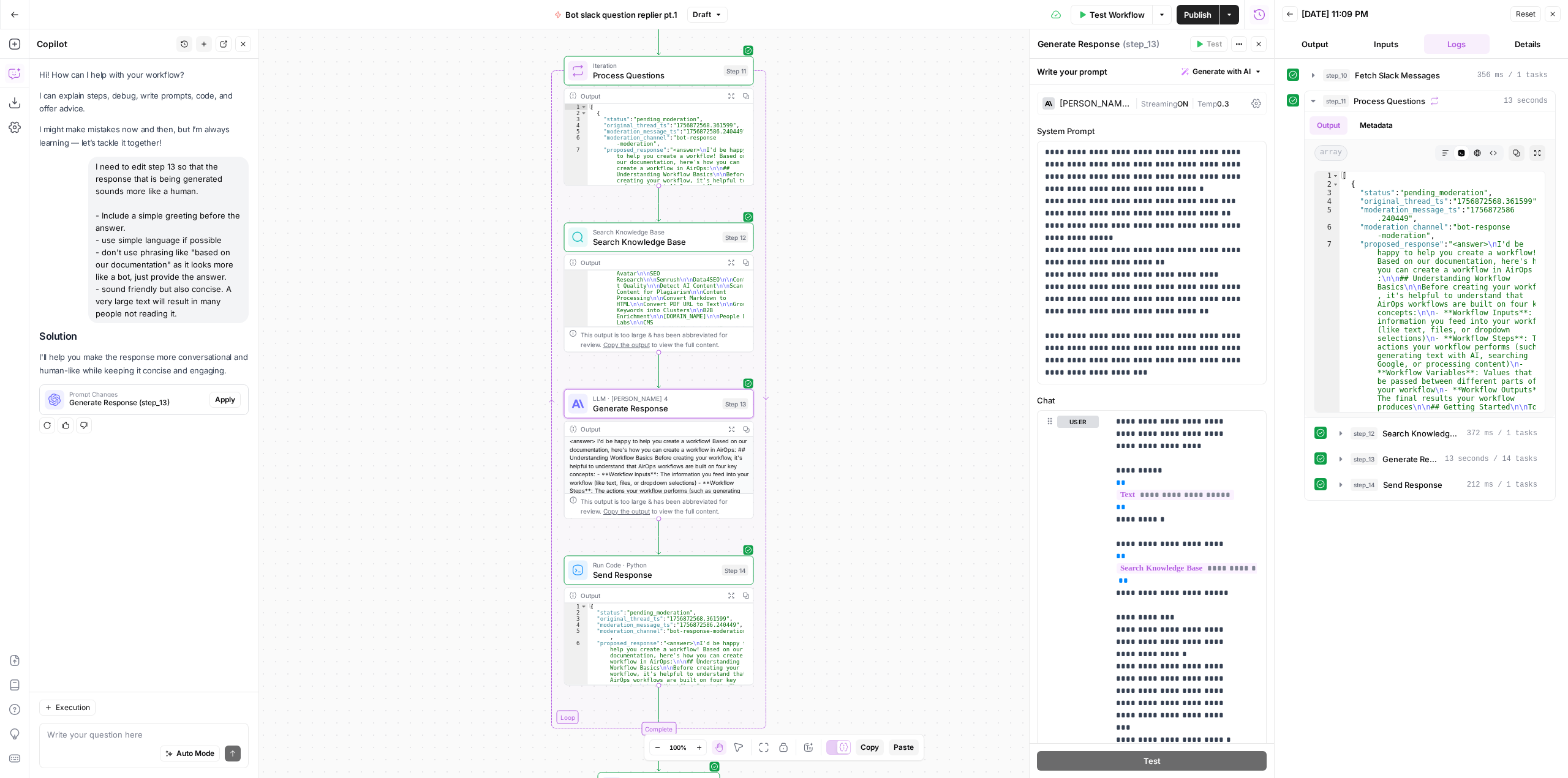
click at [221, 397] on span "Apply" at bounding box center [225, 399] width 20 height 11
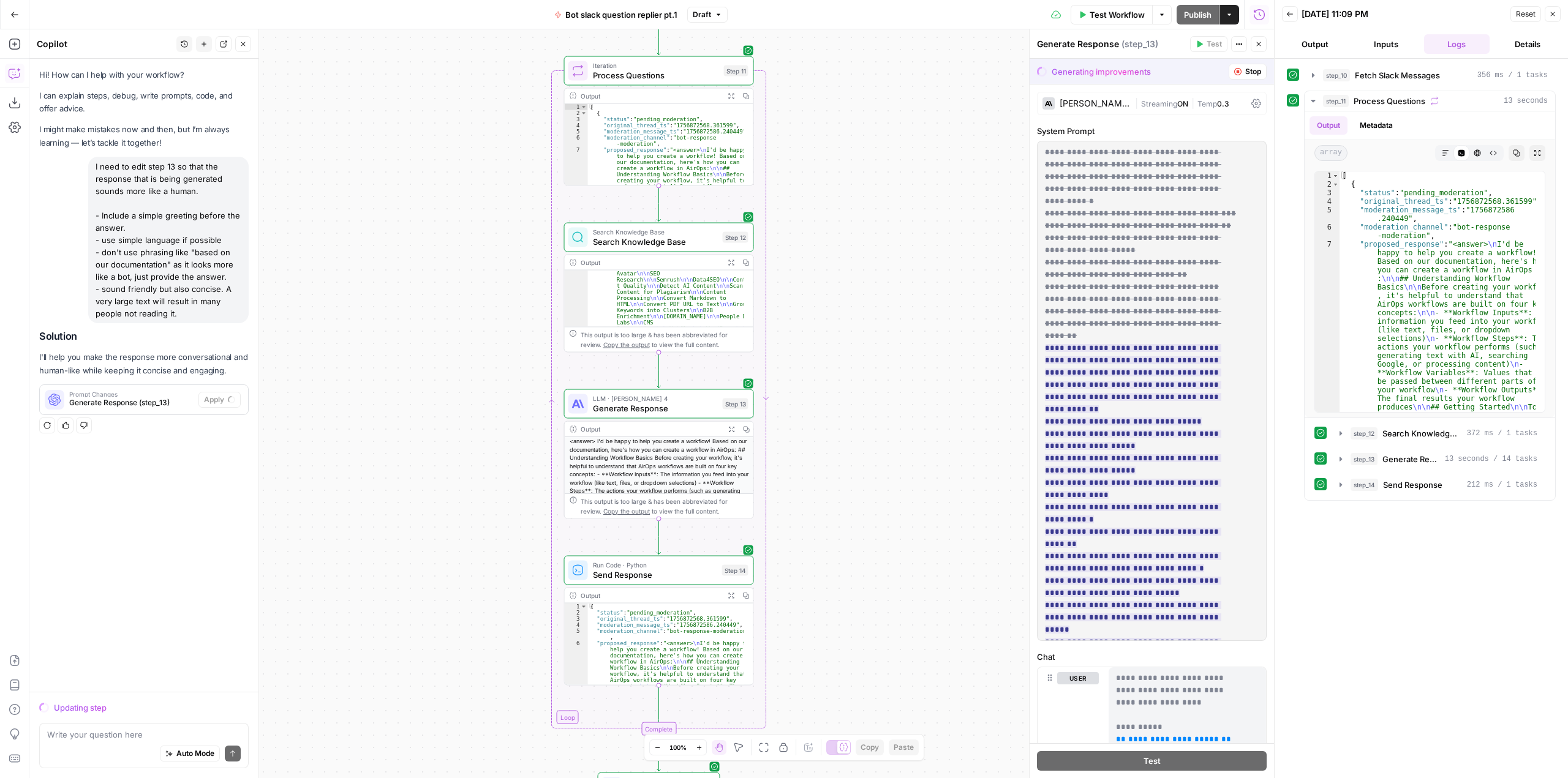
scroll to position [37, 0]
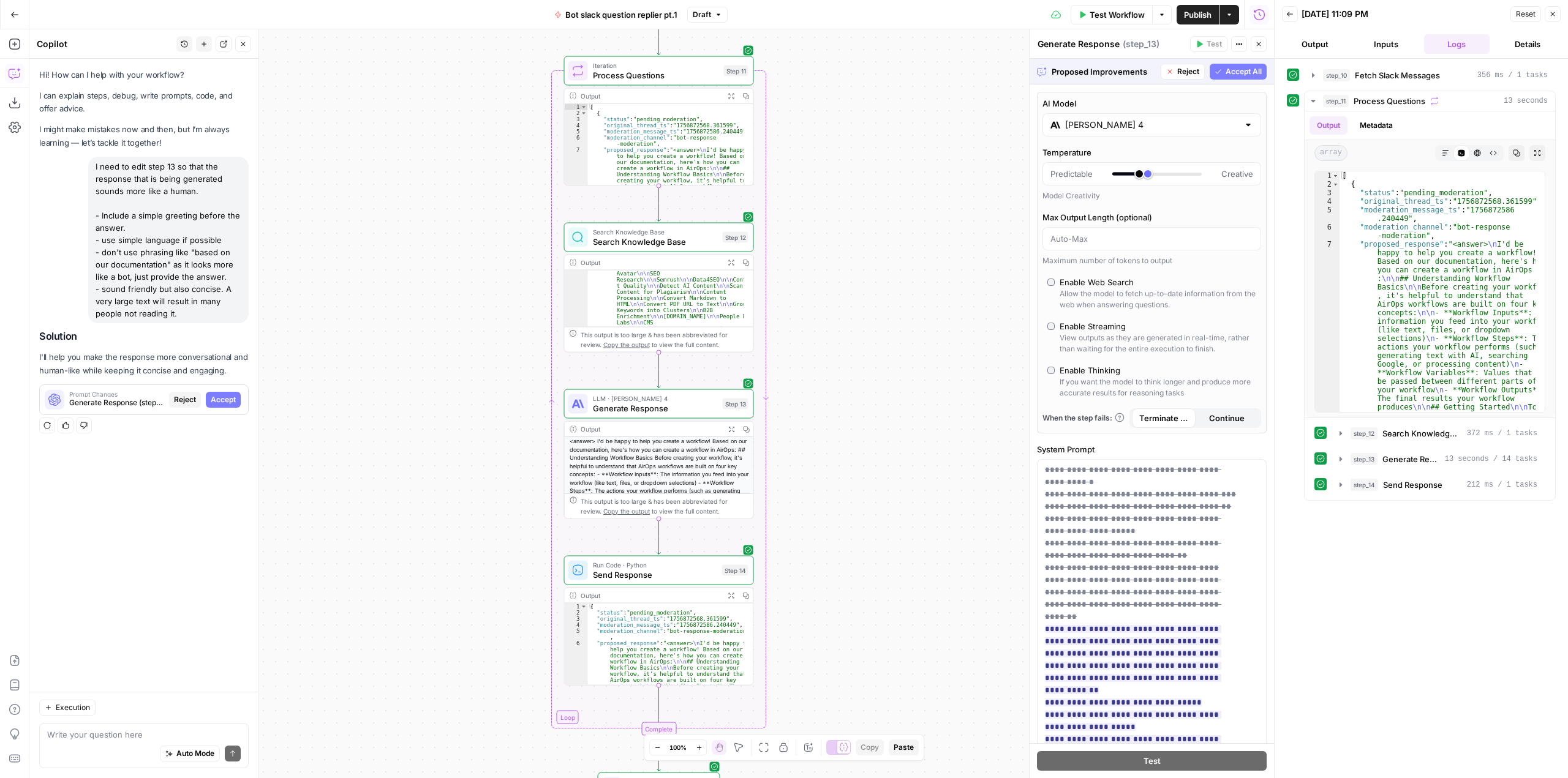
click at [1231, 70] on span "Accept All" at bounding box center [1243, 71] width 36 height 11
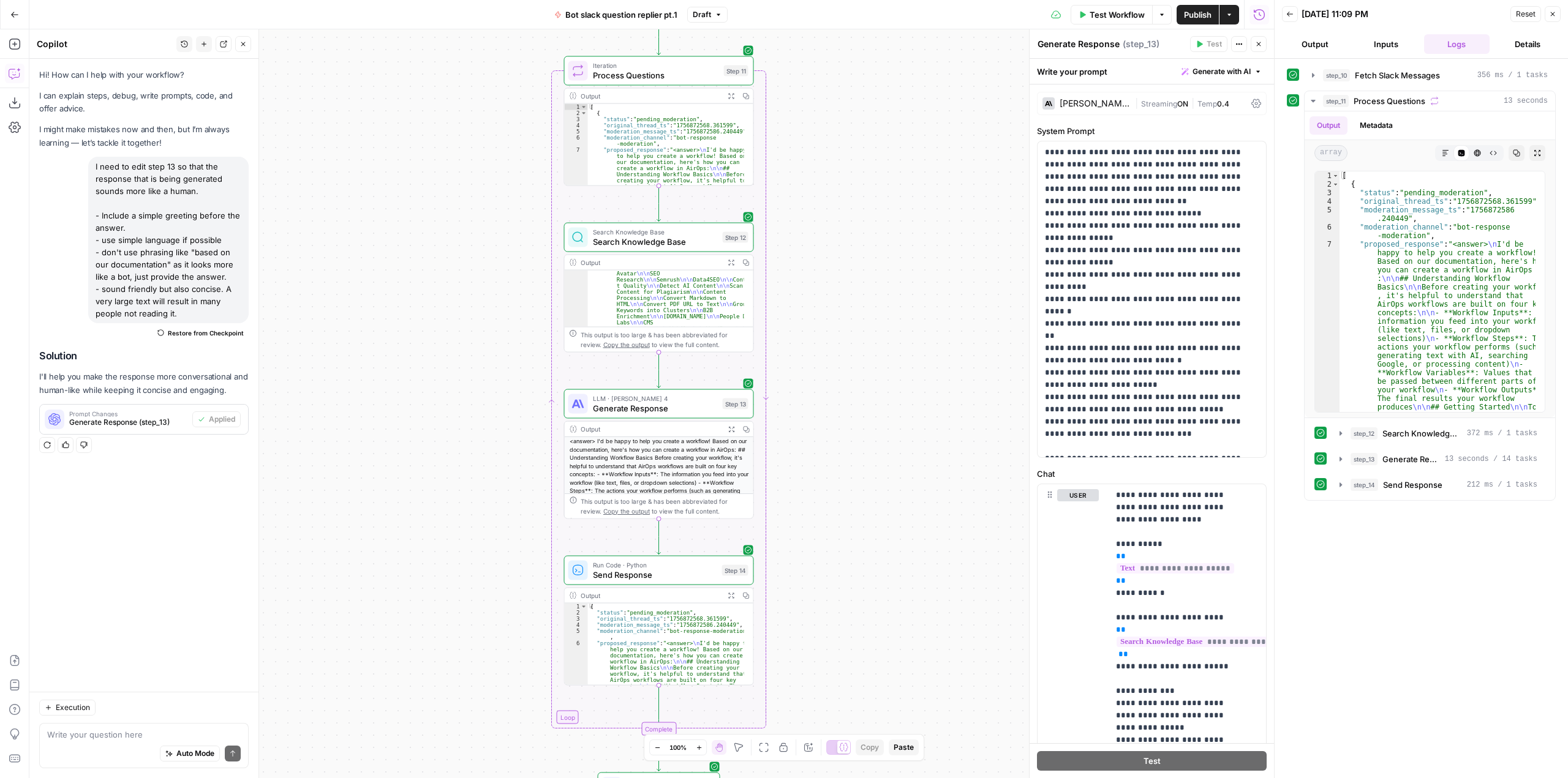
click at [1117, 11] on span "Test Workflow" at bounding box center [1117, 15] width 55 height 12
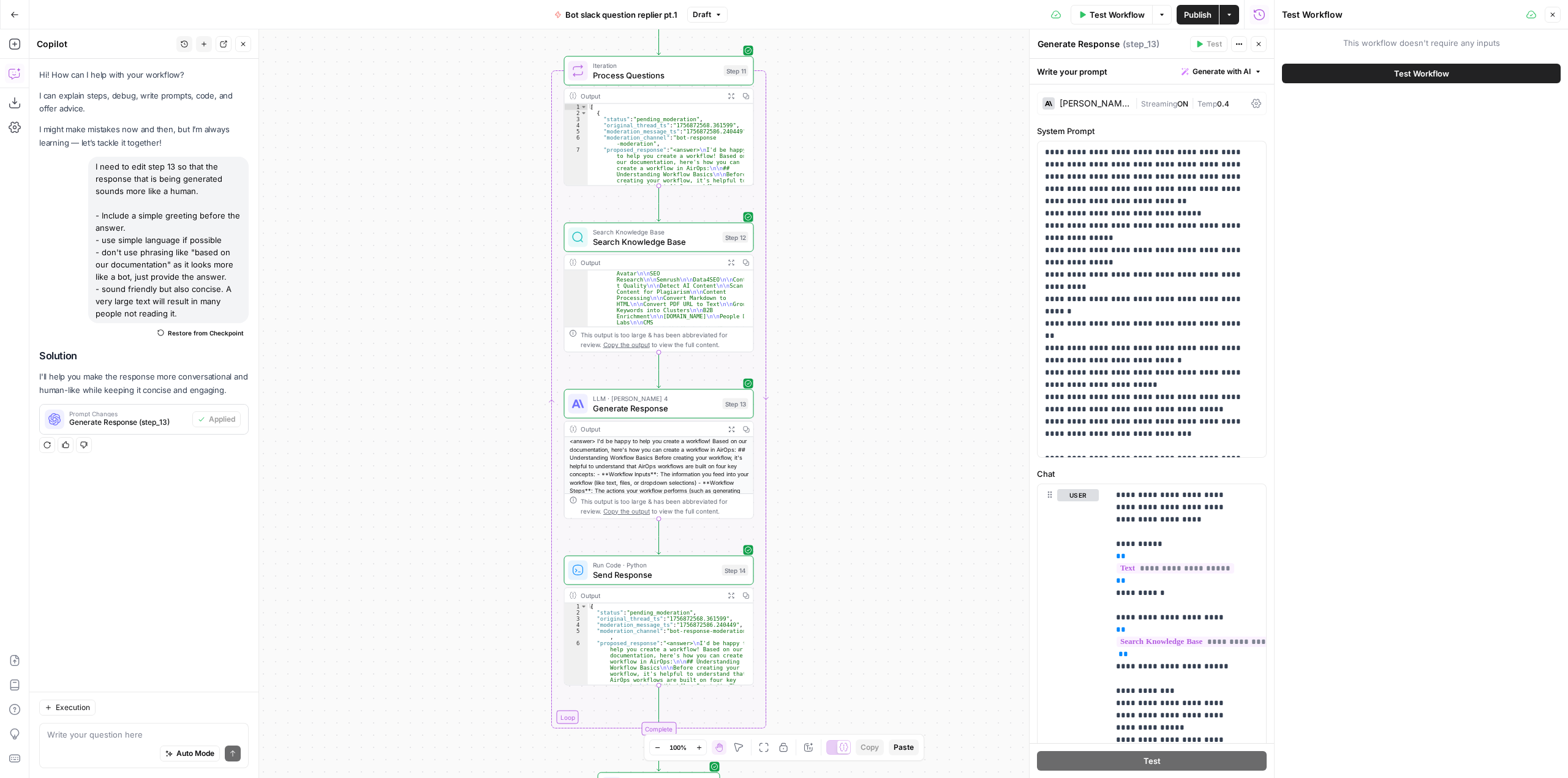
click at [1408, 76] on span "Test Workflow" at bounding box center [1421, 73] width 55 height 12
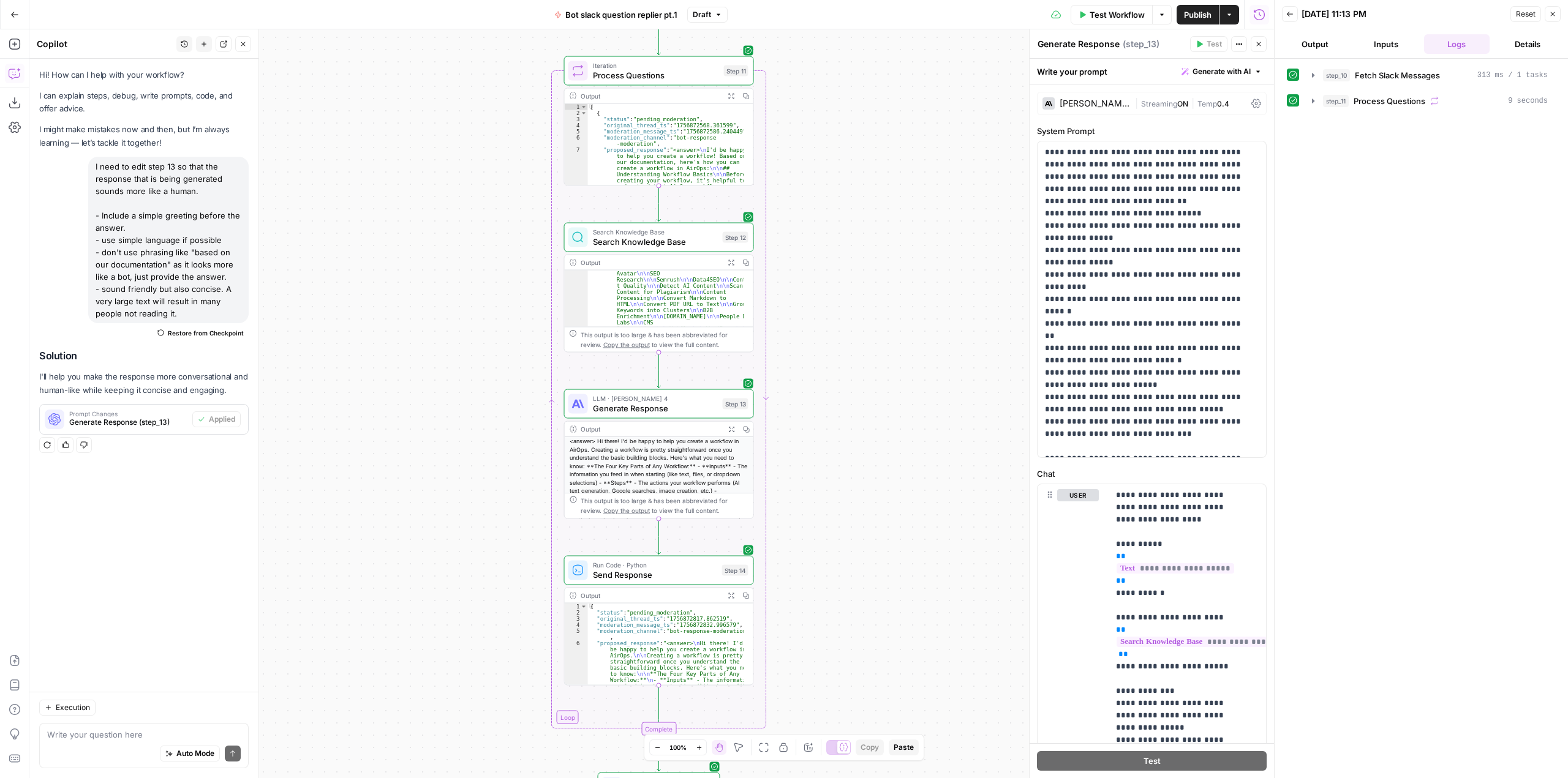
click at [1103, 13] on span "Test Workflow" at bounding box center [1117, 15] width 55 height 12
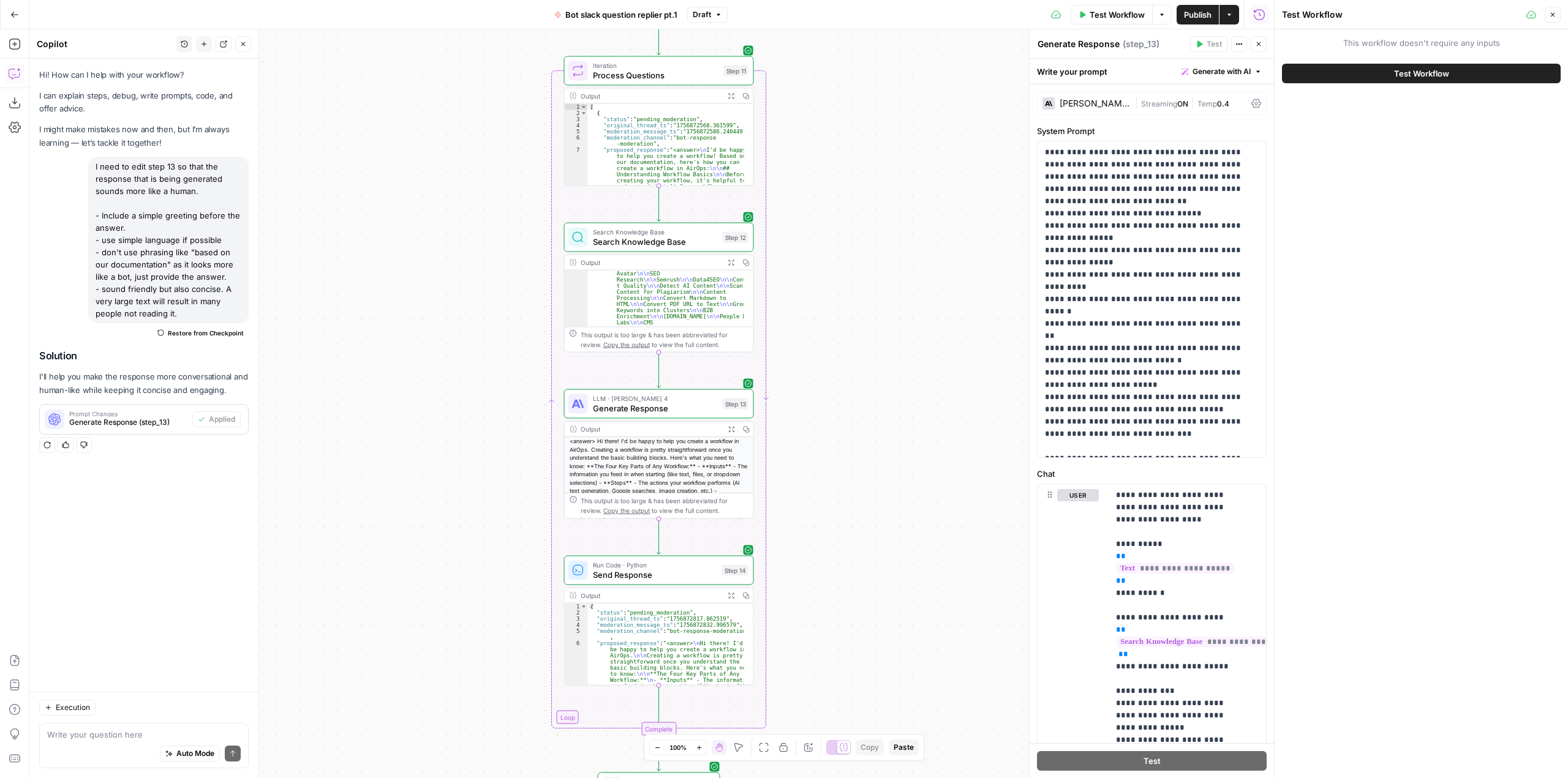
click at [1368, 76] on button "Test Workflow" at bounding box center [1421, 73] width 279 height 19
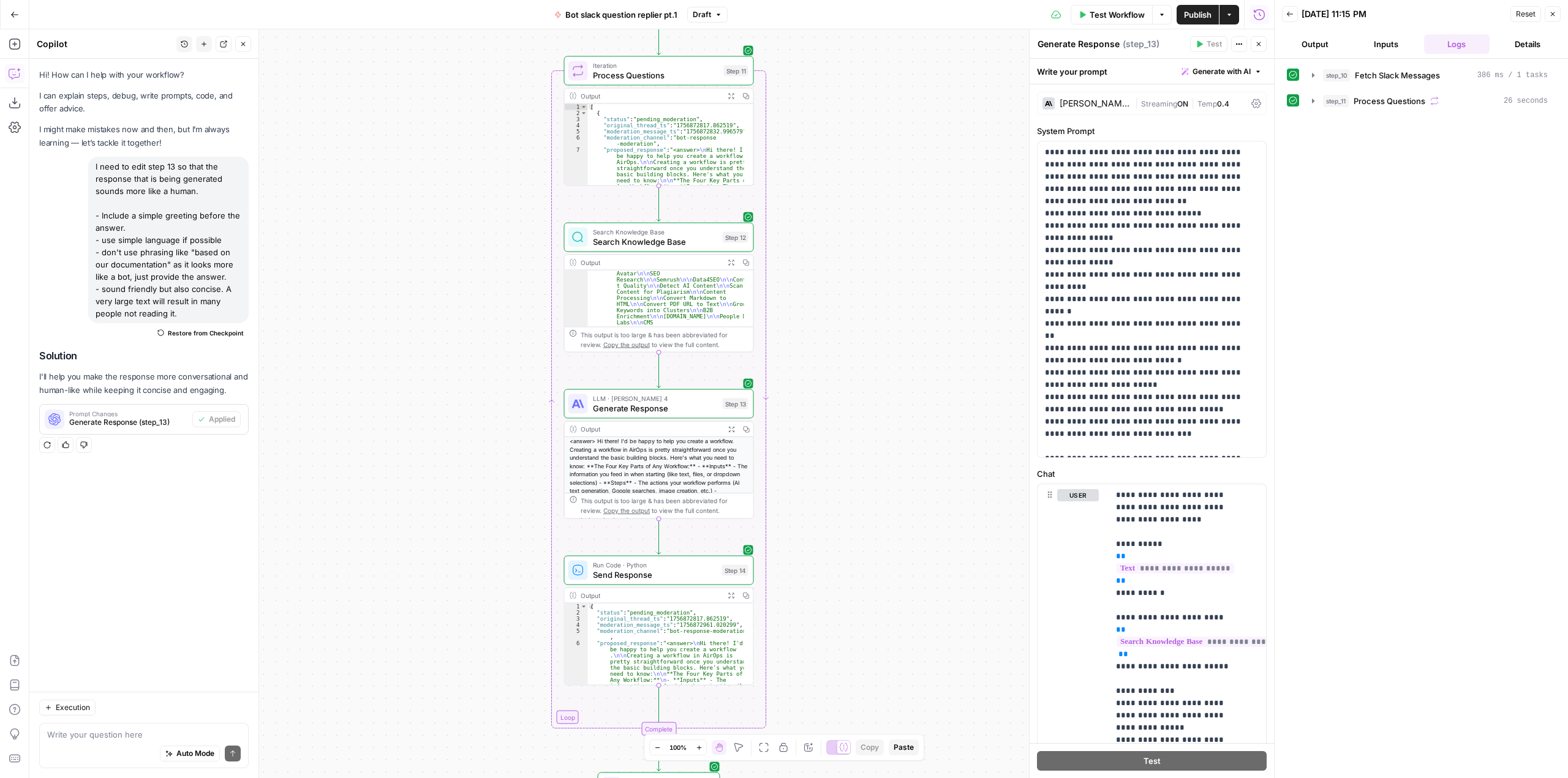
click at [1115, 16] on span "Test Workflow" at bounding box center [1117, 15] width 55 height 12
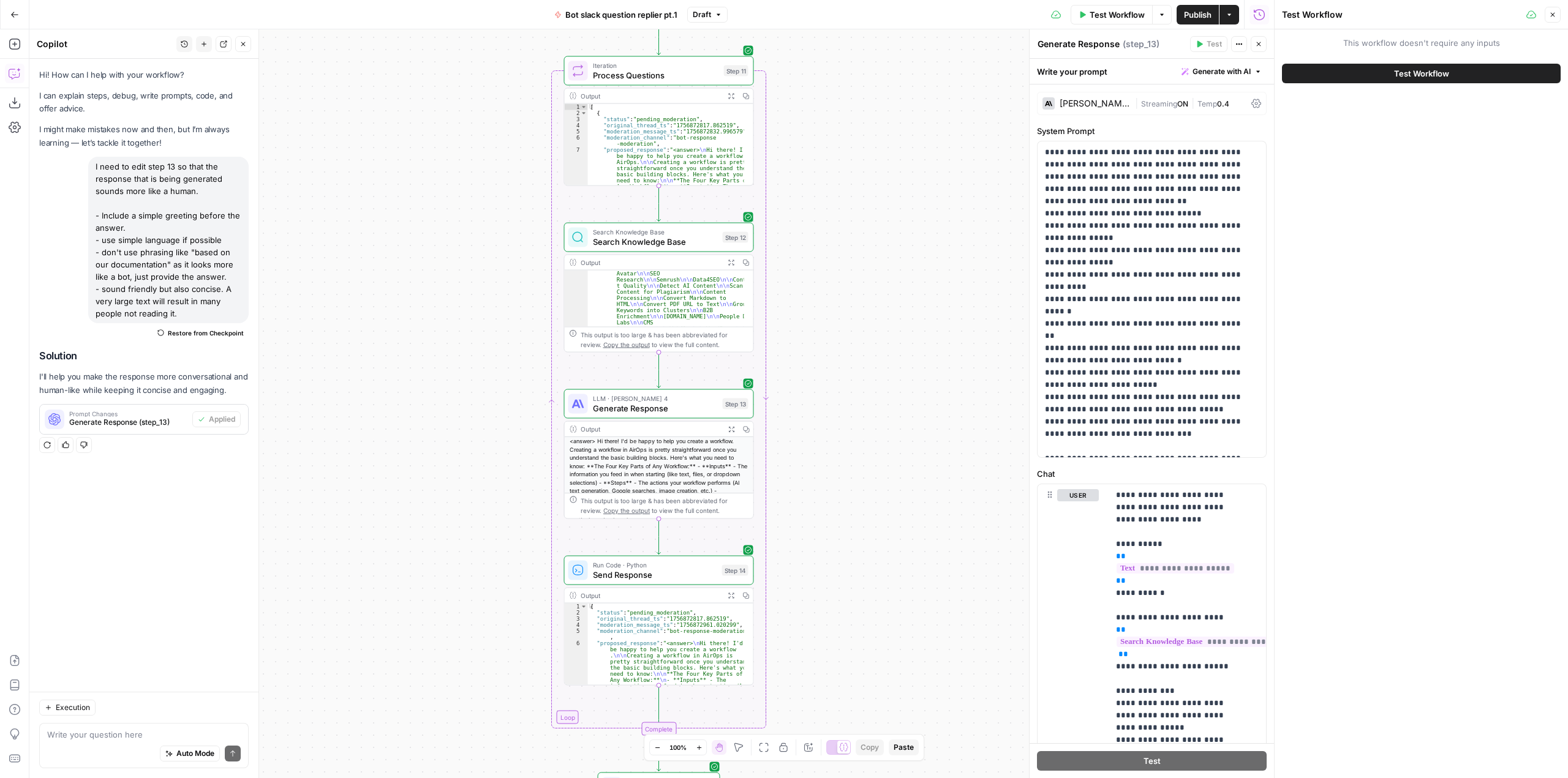
click at [1387, 70] on button "Test Workflow" at bounding box center [1421, 73] width 279 height 19
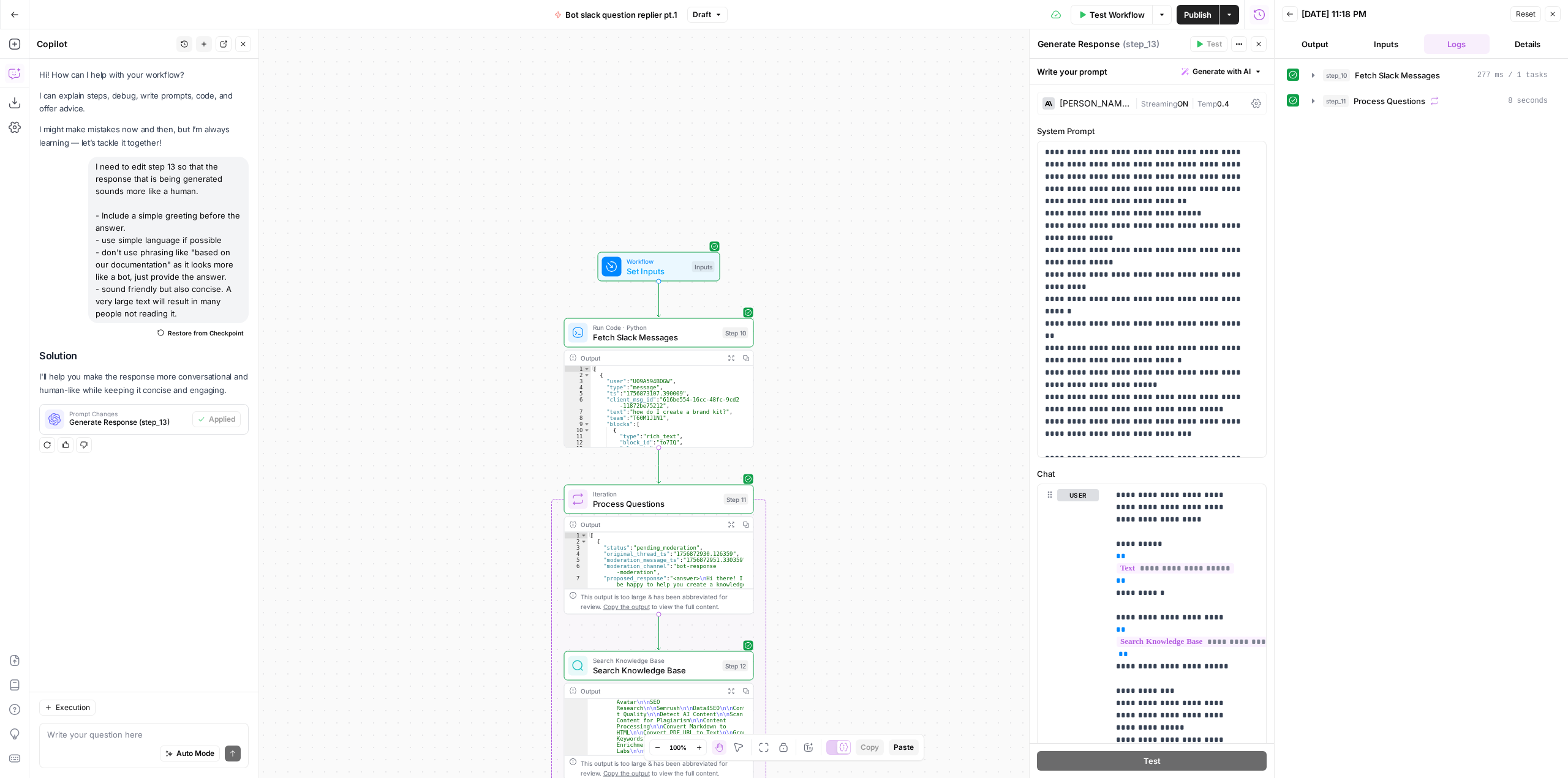
click at [623, 17] on span "Bot slack question replier pt.1" at bounding box center [621, 15] width 112 height 12
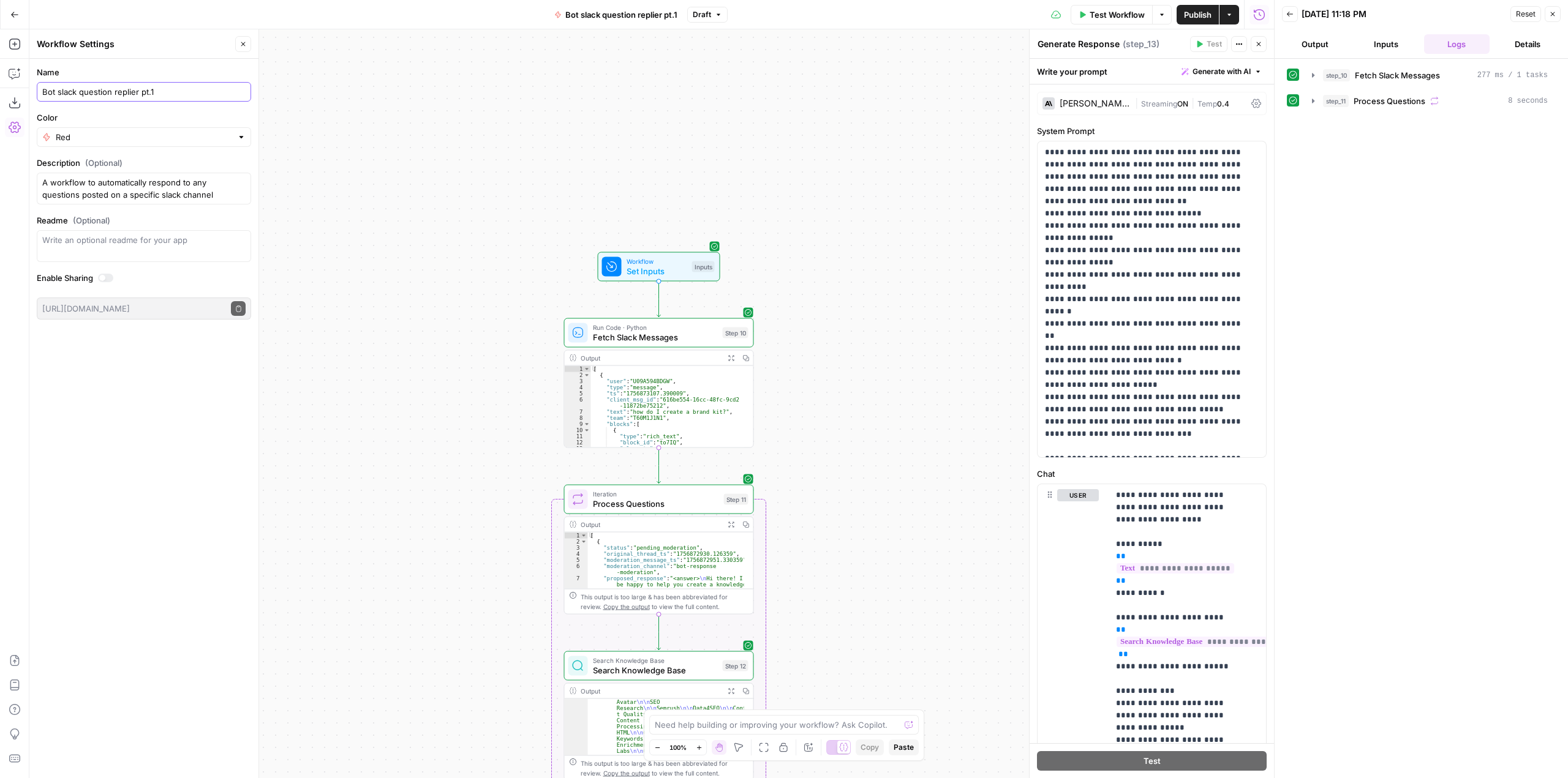
drag, startPoint x: 194, startPoint y: 91, endPoint x: 43, endPoint y: 91, distance: 151.0
click at [43, 91] on input "Bot slack question replier pt.1" at bounding box center [144, 91] width 203 height 12
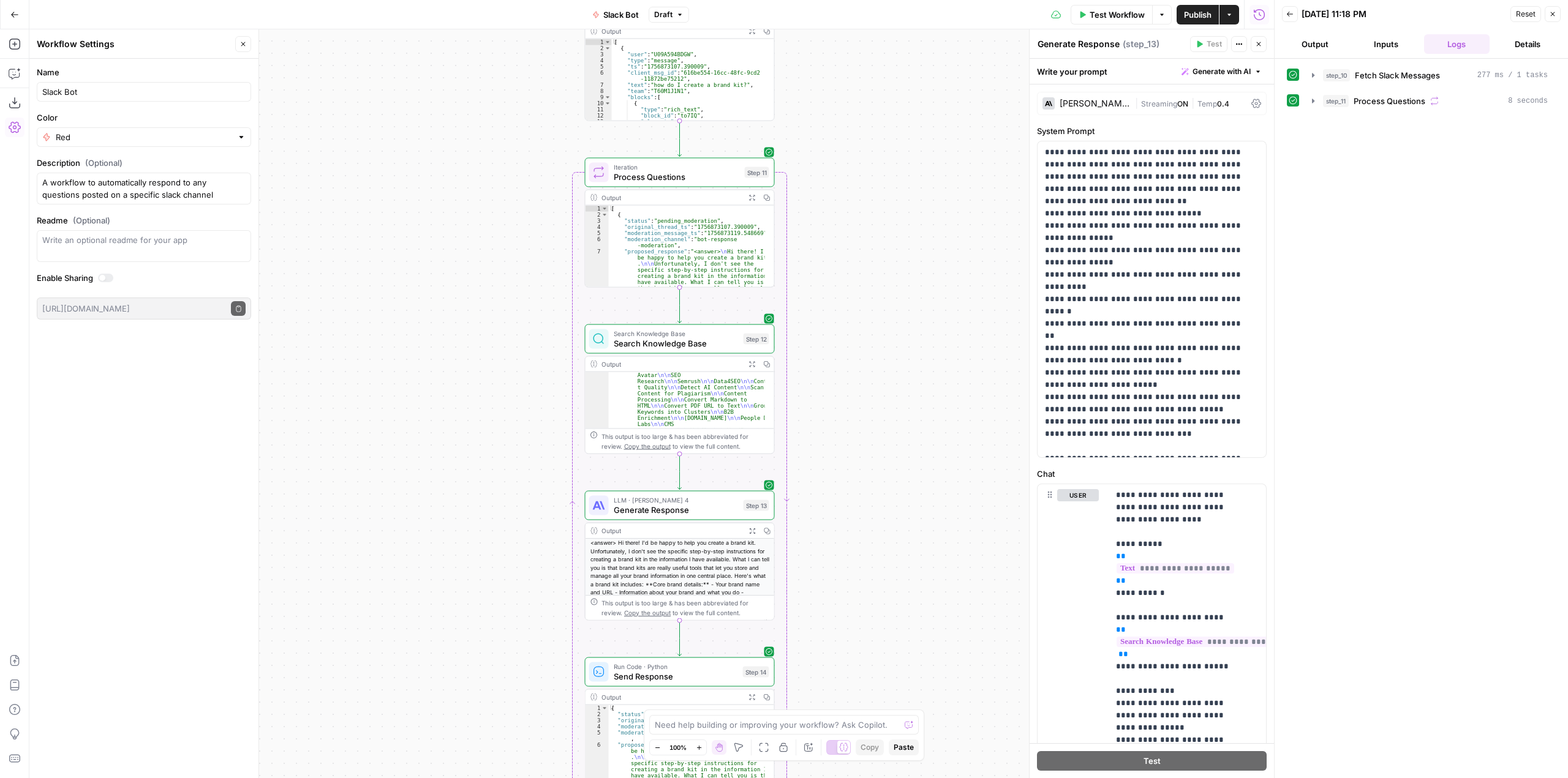
drag, startPoint x: 921, startPoint y: 415, endPoint x: 941, endPoint y: 89, distance: 326.6
click at [941, 89] on div "Workflow Set Inputs Inputs Run Code · Python Fetch Slack Messages Step 10 Outpu…" at bounding box center [651, 403] width 1245 height 749
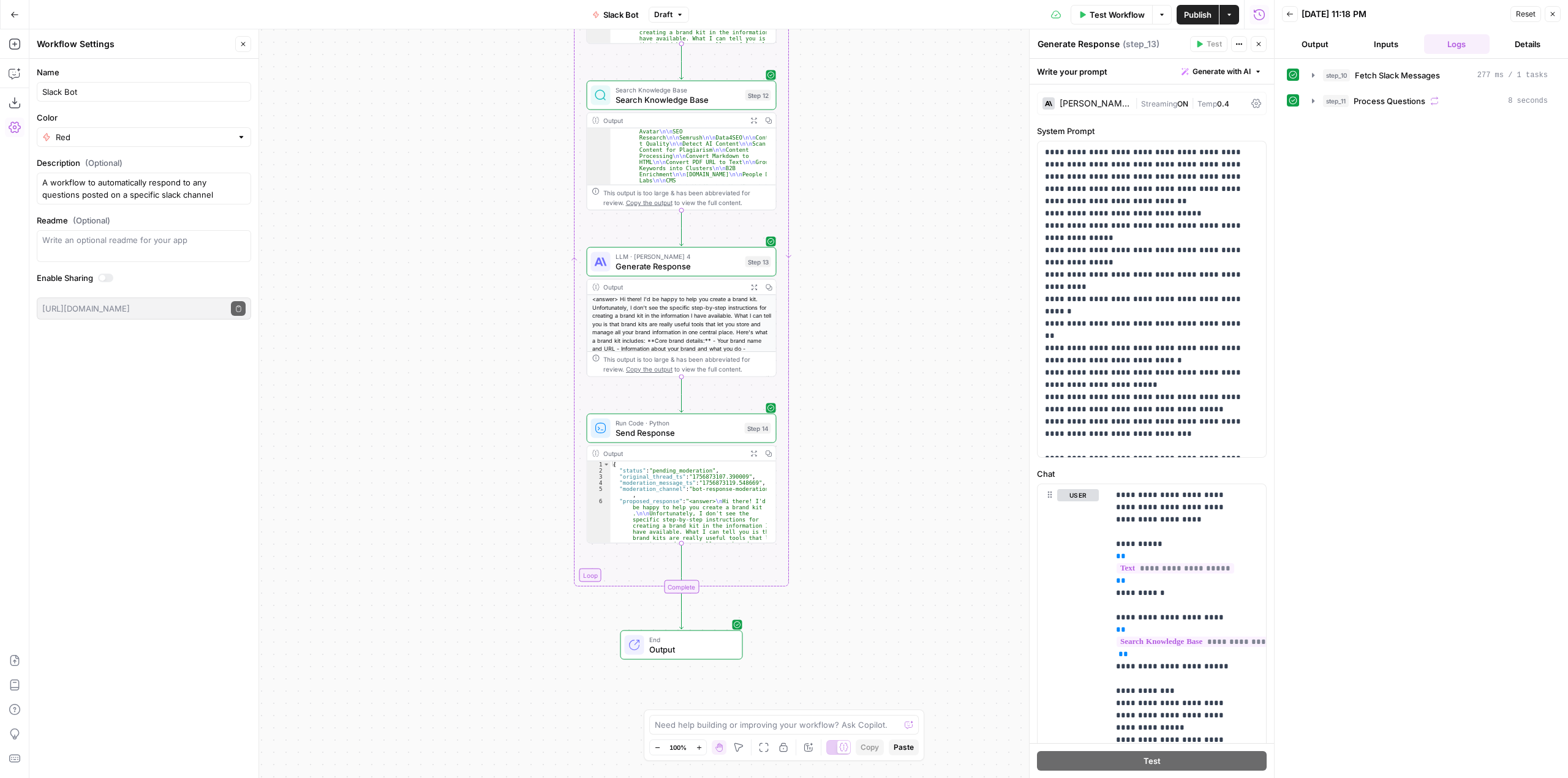
drag, startPoint x: 836, startPoint y: 384, endPoint x: 836, endPoint y: 127, distance: 257.0
click at [836, 127] on div "Workflow Set Inputs Inputs Run Code · Python Fetch Slack Messages Step 10 Outpu…" at bounding box center [651, 403] width 1245 height 749
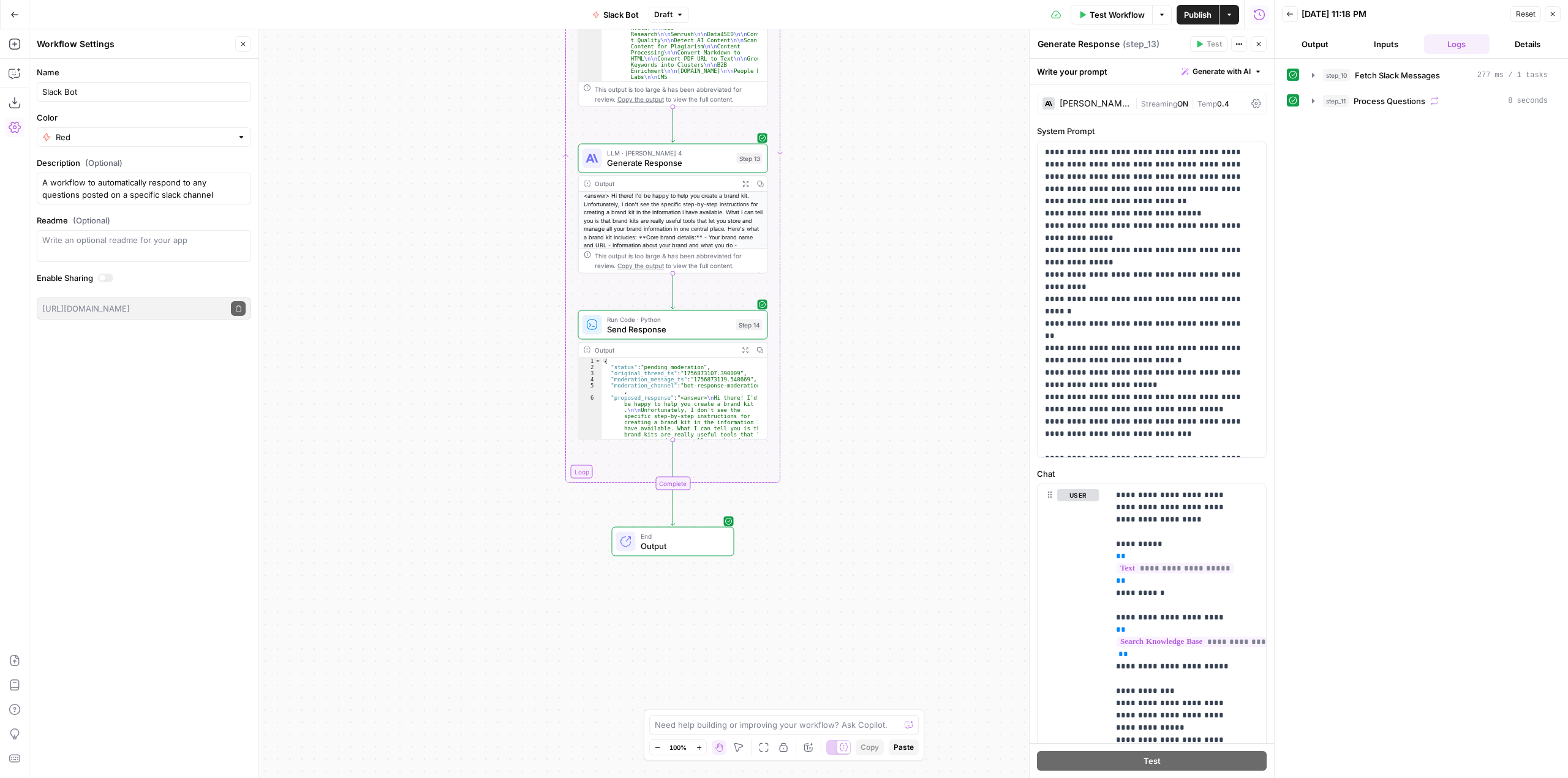
drag, startPoint x: 891, startPoint y: 361, endPoint x: 884, endPoint y: 270, distance: 91.3
click at [884, 270] on div "Workflow Set Inputs Inputs Run Code · Python Fetch Slack Messages Step 10 Outpu…" at bounding box center [651, 403] width 1245 height 749
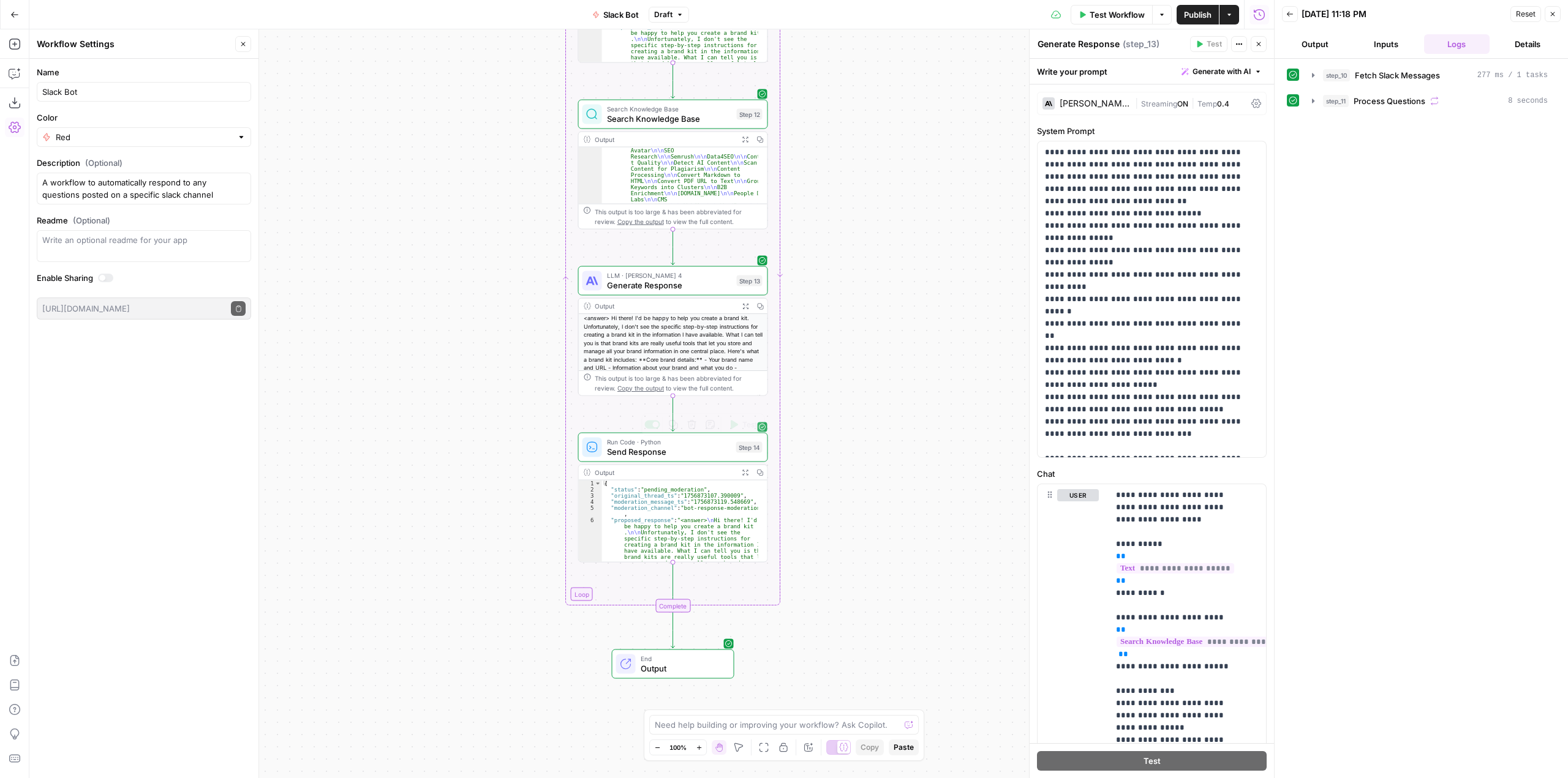
scroll to position [110, 0]
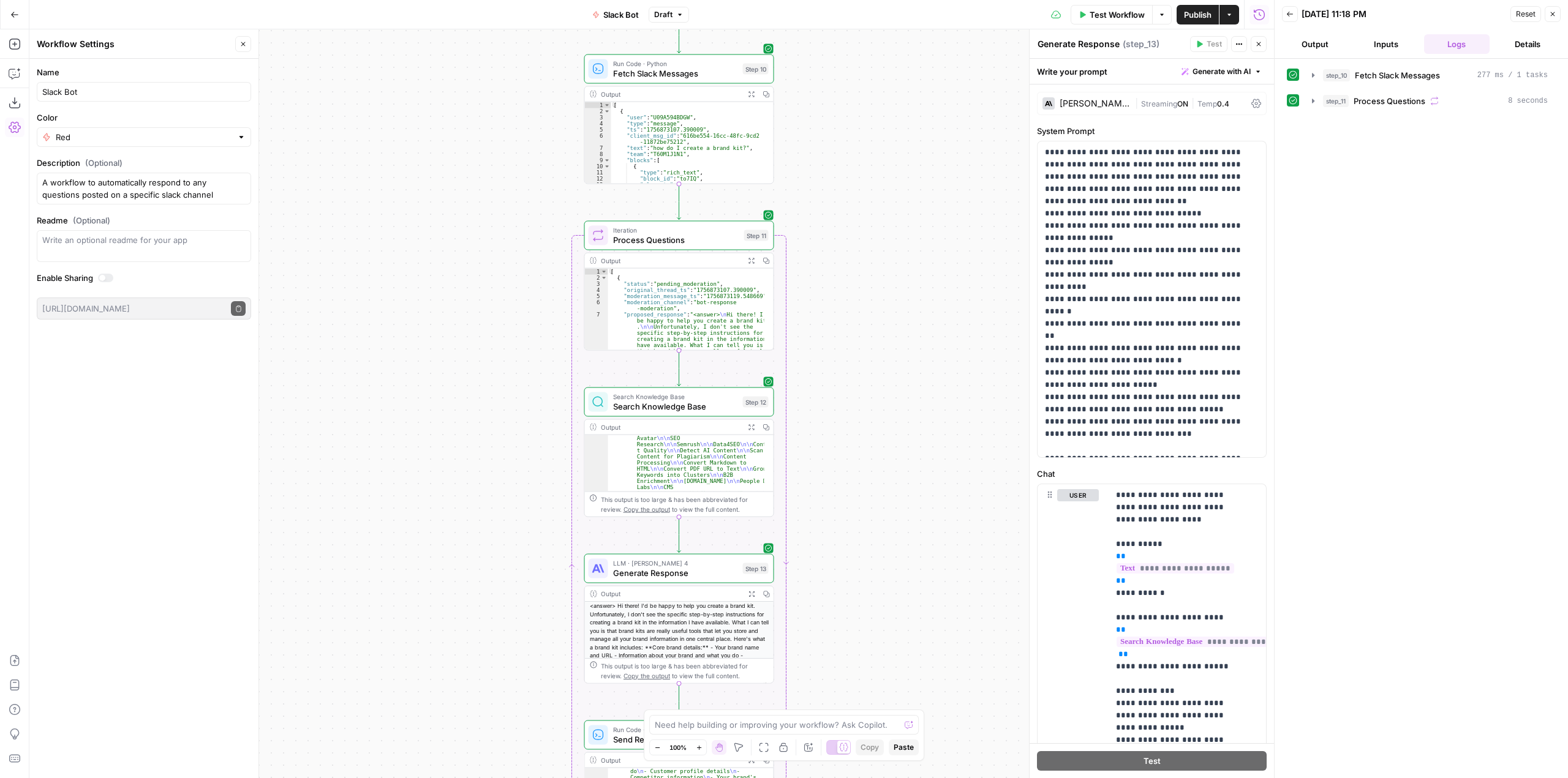
drag, startPoint x: 846, startPoint y: 404, endPoint x: 852, endPoint y: 447, distance: 43.4
click at [852, 447] on div "Workflow Set Inputs Inputs Run Code · Python Fetch Slack Messages Step 10 Outpu…" at bounding box center [651, 403] width 1245 height 749
click at [1315, 93] on button "step_11 Process Questions 8 seconds" at bounding box center [1430, 101] width 251 height 19
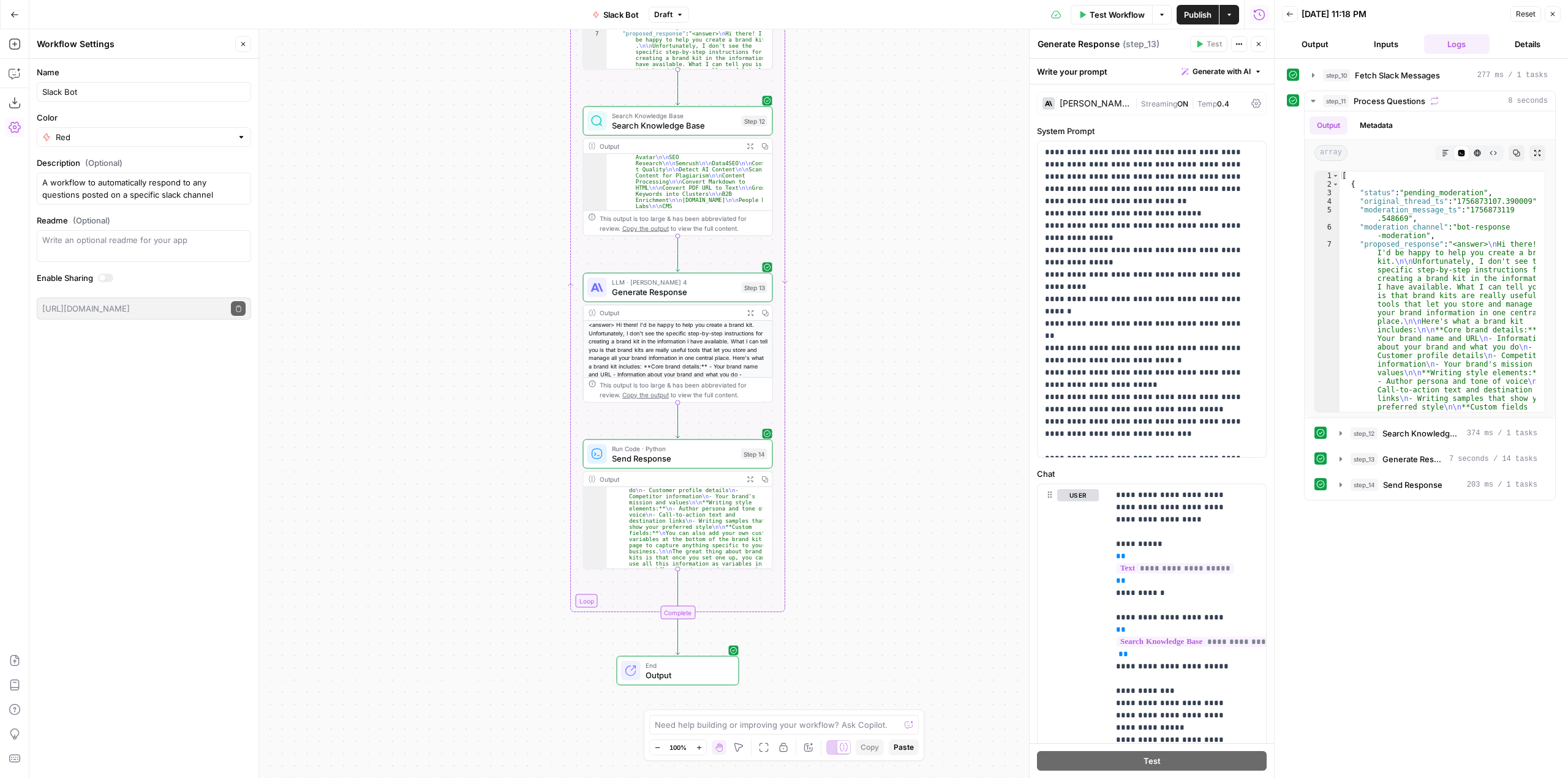
drag, startPoint x: 851, startPoint y: 433, endPoint x: 850, endPoint y: 152, distance: 281.0
click at [850, 152] on div "Workflow Set Inputs Inputs Run Code · Python Fetch Slack Messages Step 10 Outpu…" at bounding box center [651, 403] width 1245 height 749
click at [717, 299] on div "LLM · Claude Sonnet 4 Generate Response Step 13 Copy step Delete step Add Note …" at bounding box center [678, 288] width 190 height 29
click at [1251, 101] on icon at bounding box center [1256, 104] width 10 height 9
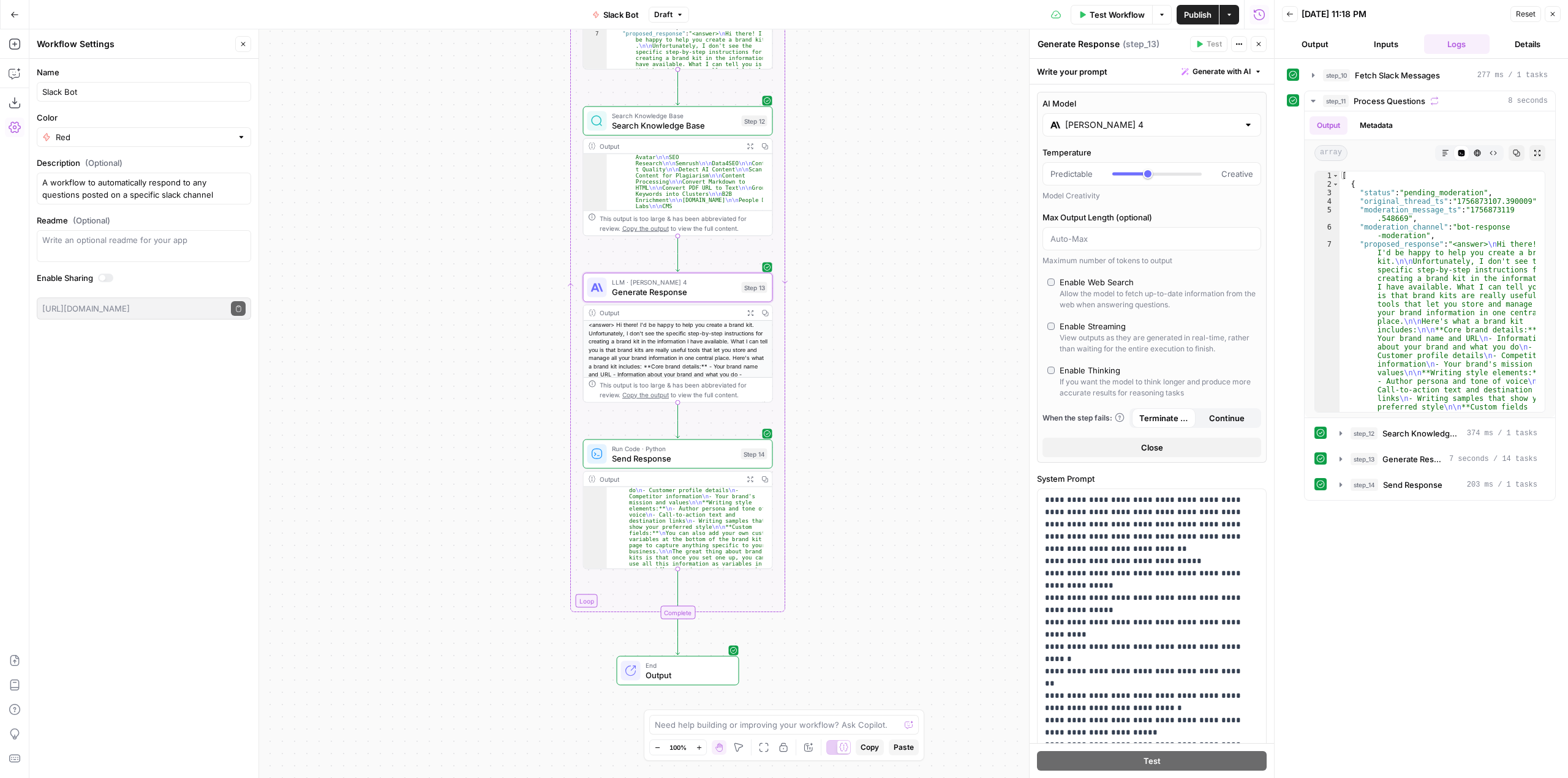
click at [1195, 129] on input "Claude Sonnet 4" at bounding box center [1151, 125] width 173 height 12
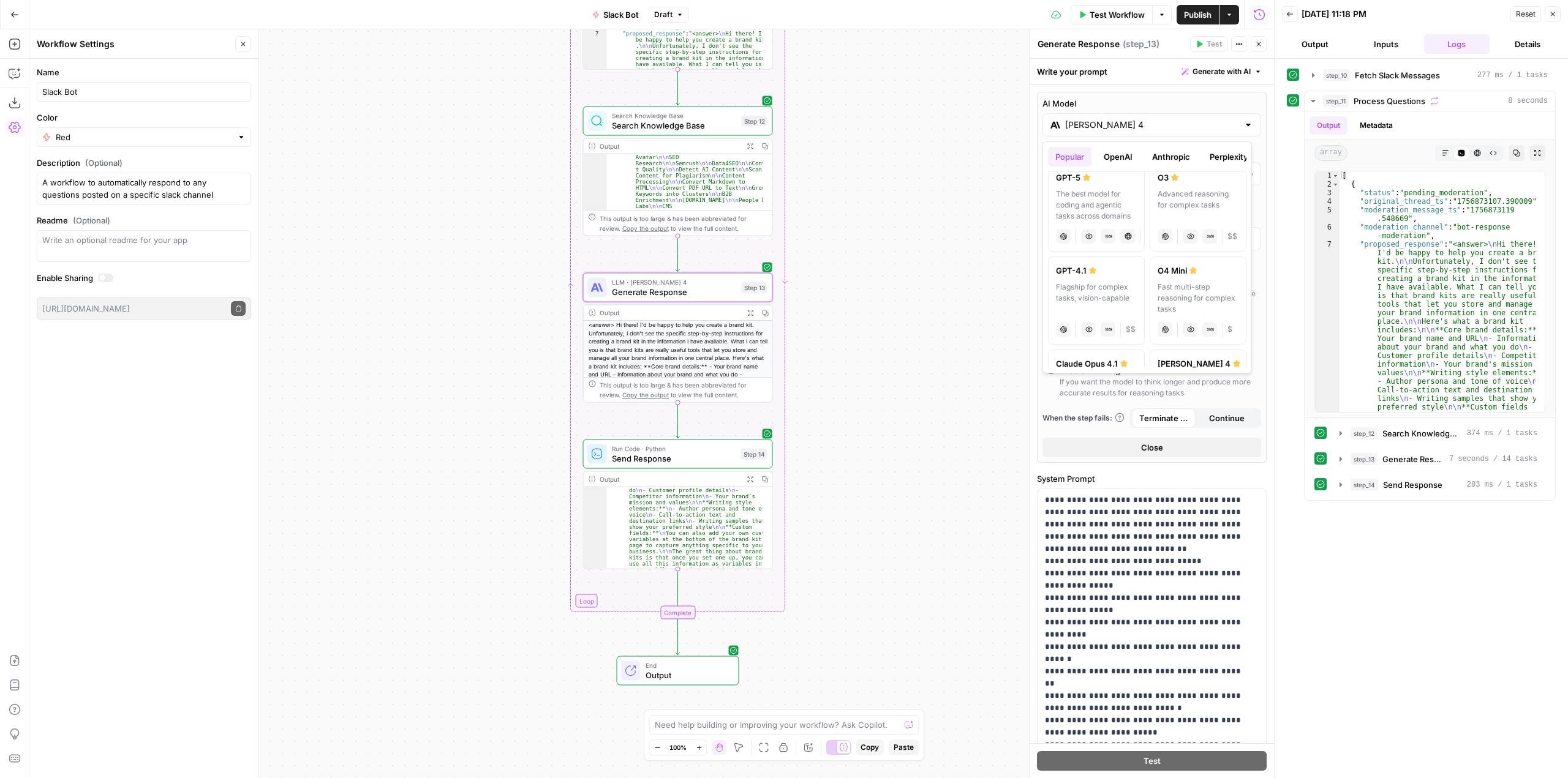
scroll to position [0, 0]
click at [1040, 148] on div "AI Model Claude Sonnet 4 Temperature Predictable Creative Model Creativity Max …" at bounding box center [1152, 278] width 230 height 371
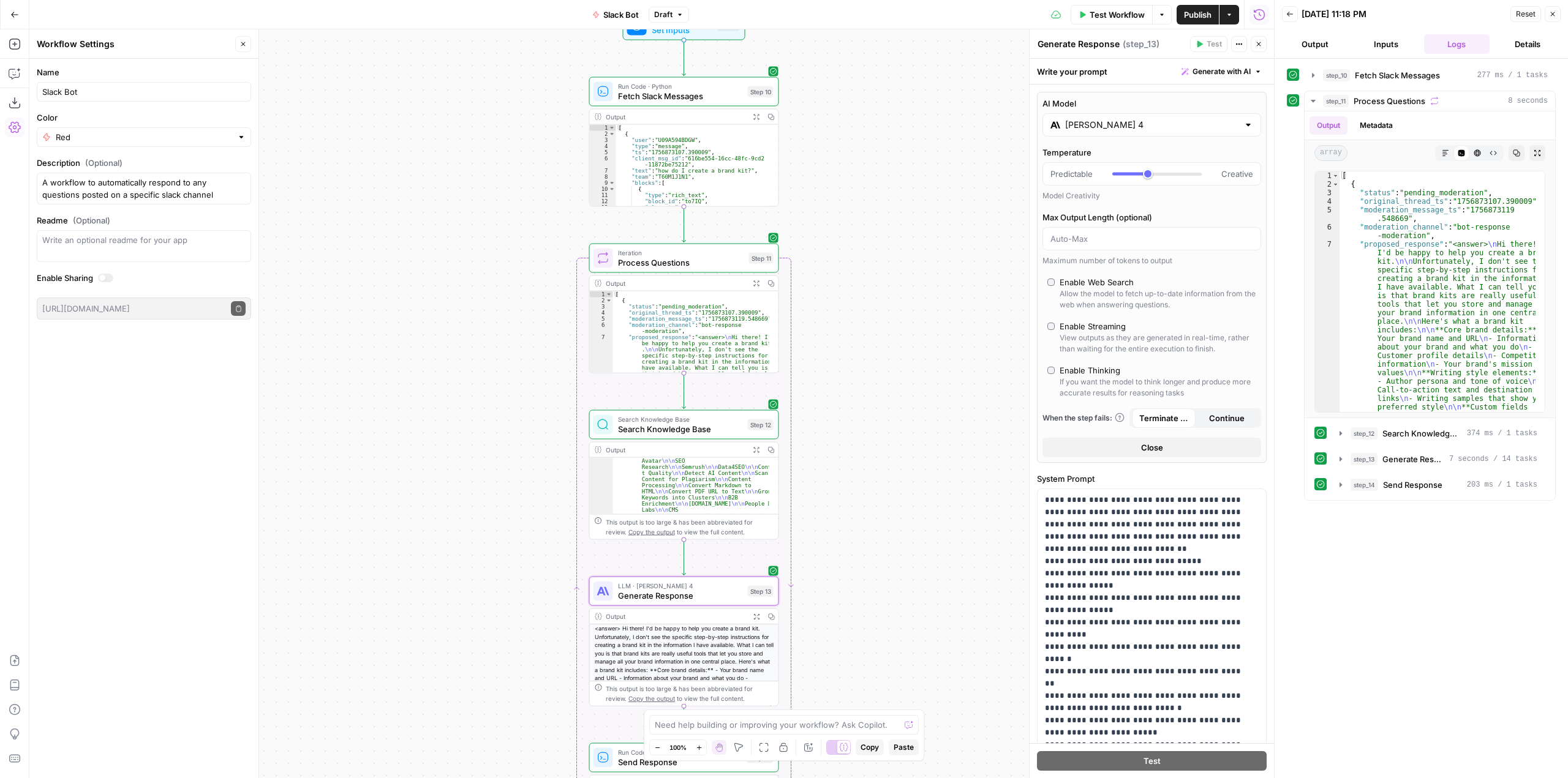
drag, startPoint x: 851, startPoint y: 248, endPoint x: 857, endPoint y: 522, distance: 274.1
click at [857, 522] on div "Workflow Set Inputs Inputs Run Code · Python Fetch Slack Messages Step 10 Outpu…" at bounding box center [651, 403] width 1245 height 749
click at [160, 102] on form "Name Slack Bot Color Red Description (Optional) A workflow to automatically res…" at bounding box center [144, 193] width 229 height 268
click at [157, 96] on input "Slack Bot" at bounding box center [144, 91] width 203 height 12
type input "Slack"
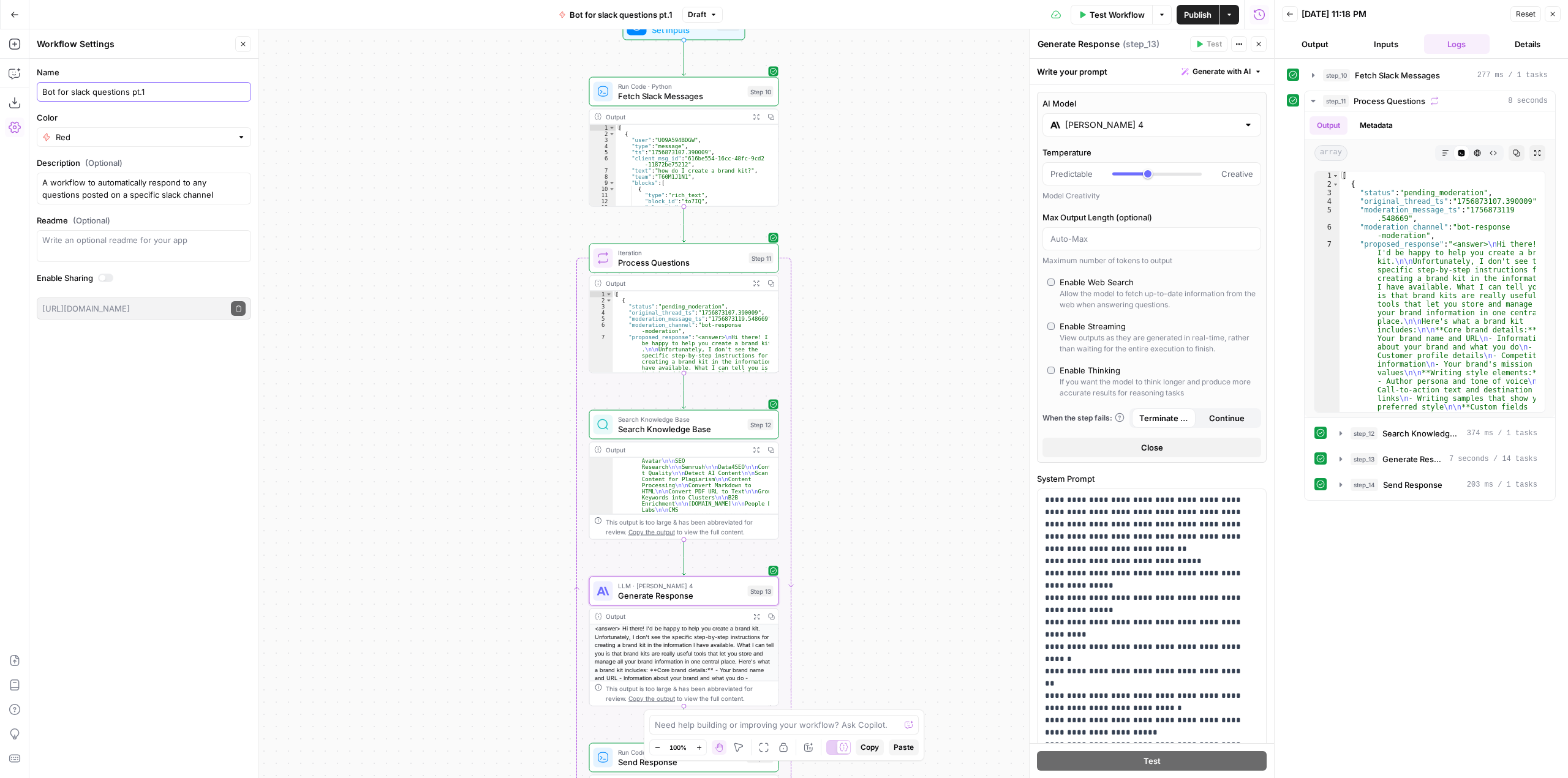
click at [157, 96] on input "Bot for slack questions pt.1" at bounding box center [144, 91] width 203 height 12
type input "Bot for slack questions pt.1"
click at [1190, 11] on span "Publish" at bounding box center [1197, 15] width 27 height 12
click at [888, 197] on div "Workflow Set Inputs Inputs Run Code · Python Fetch Slack Messages Step 10 Outpu…" at bounding box center [651, 403] width 1245 height 749
click at [1130, 126] on input "Claude Sonnet 4" at bounding box center [1151, 125] width 173 height 12
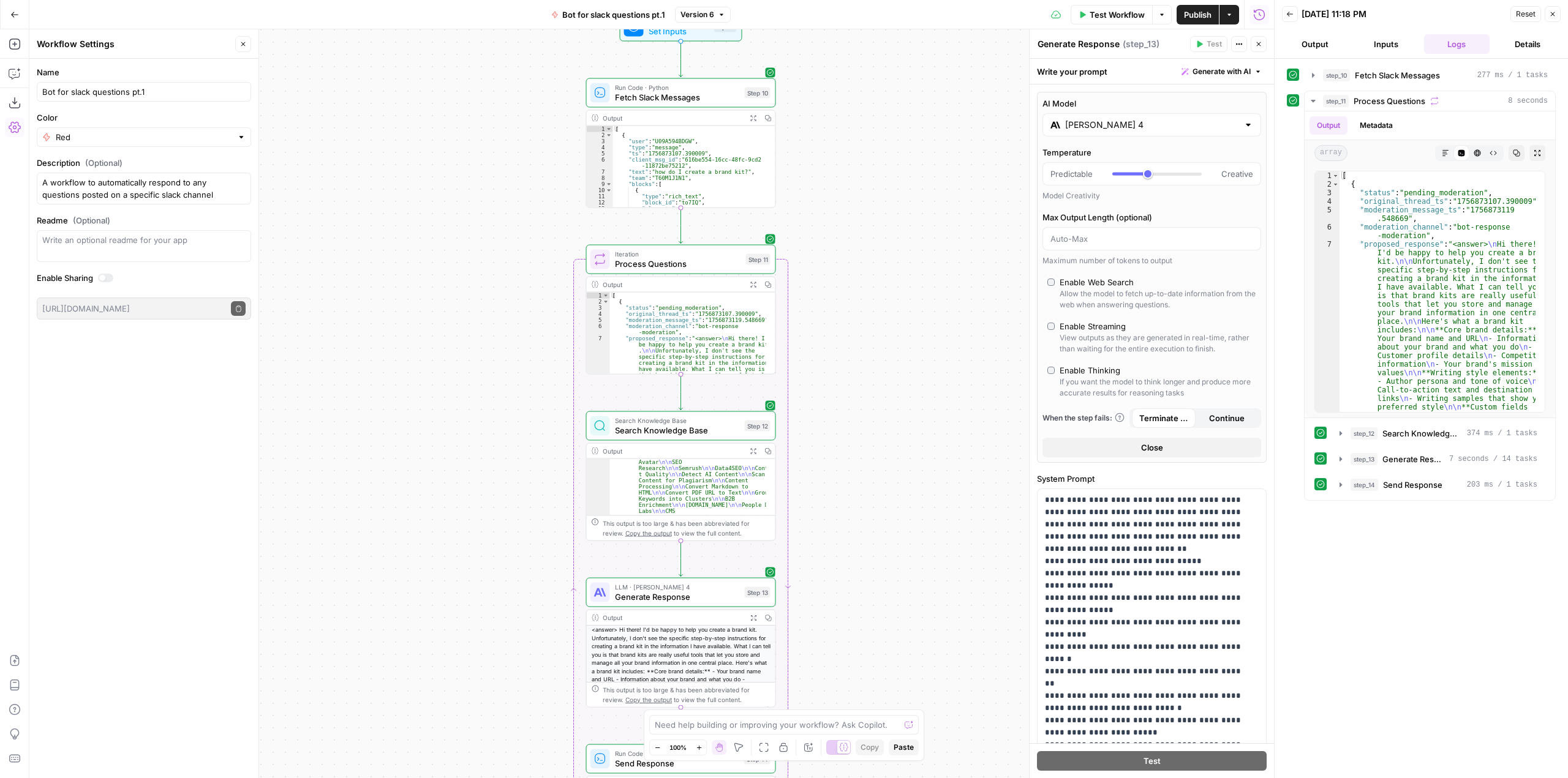
click at [941, 228] on div "Workflow Set Inputs Inputs Run Code · Python Fetch Slack Messages Step 10 Outpu…" at bounding box center [651, 403] width 1245 height 749
click at [242, 47] on icon "button" at bounding box center [243, 44] width 7 height 7
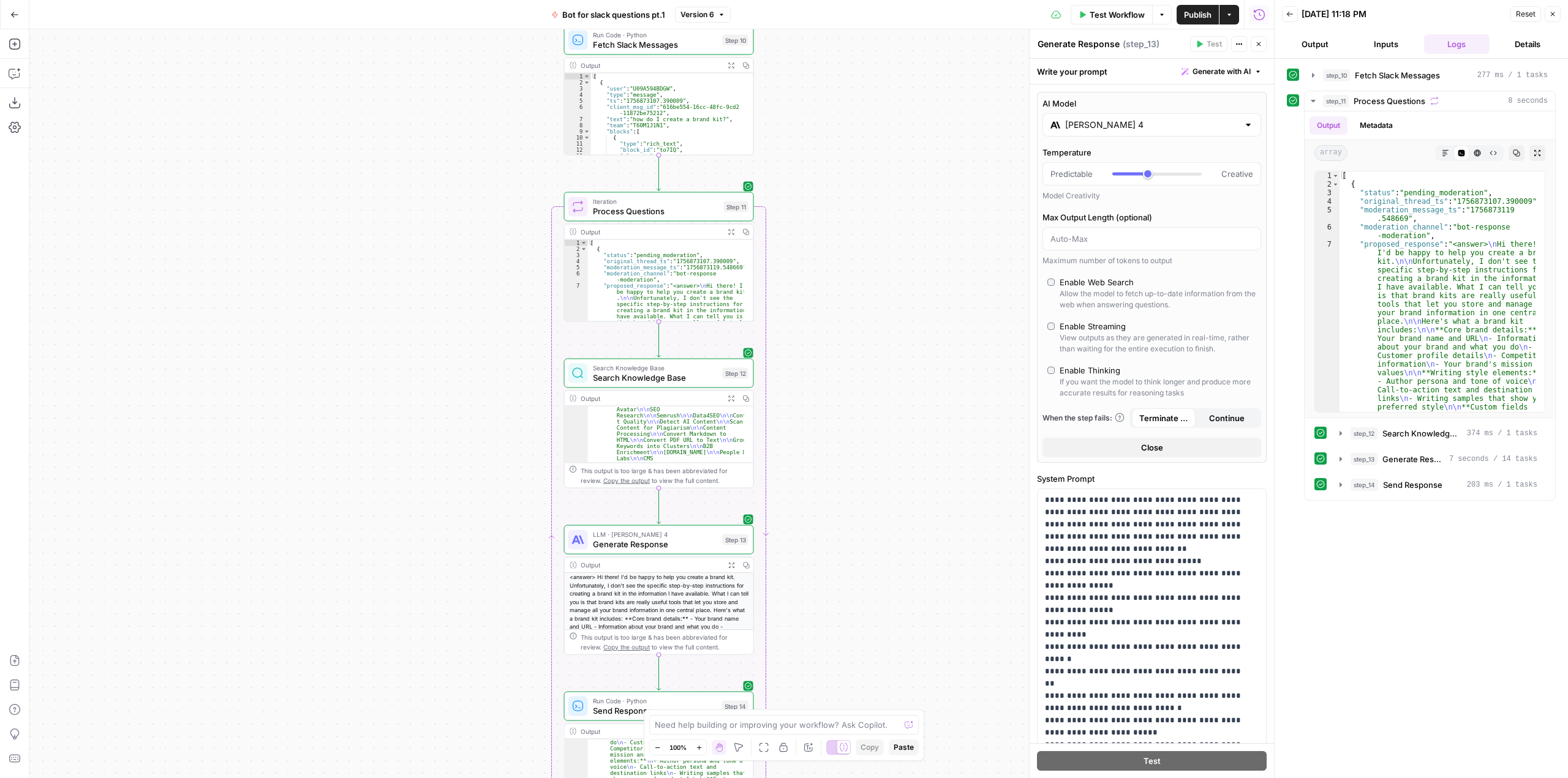
drag, startPoint x: 890, startPoint y: 202, endPoint x: 868, endPoint y: 150, distance: 56.5
click at [868, 150] on div "Workflow Set Inputs Inputs Run Code · Python Fetch Slack Messages Step 10 Outpu…" at bounding box center [651, 403] width 1245 height 749
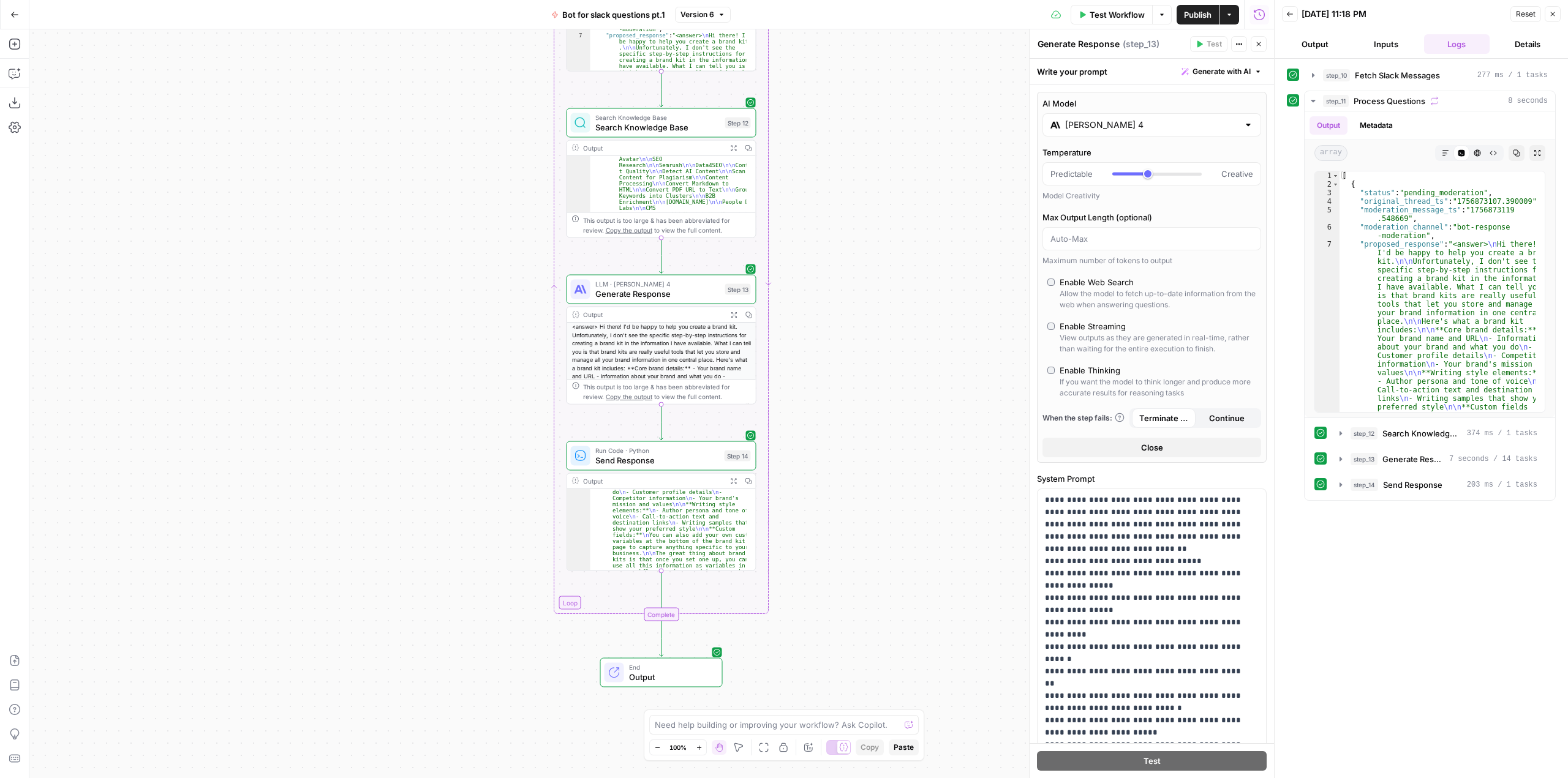
drag, startPoint x: 904, startPoint y: 362, endPoint x: 907, endPoint y: 112, distance: 250.0
click at [907, 112] on div "Workflow Set Inputs Inputs Run Code · Python Fetch Slack Messages Step 10 Outpu…" at bounding box center [651, 403] width 1245 height 749
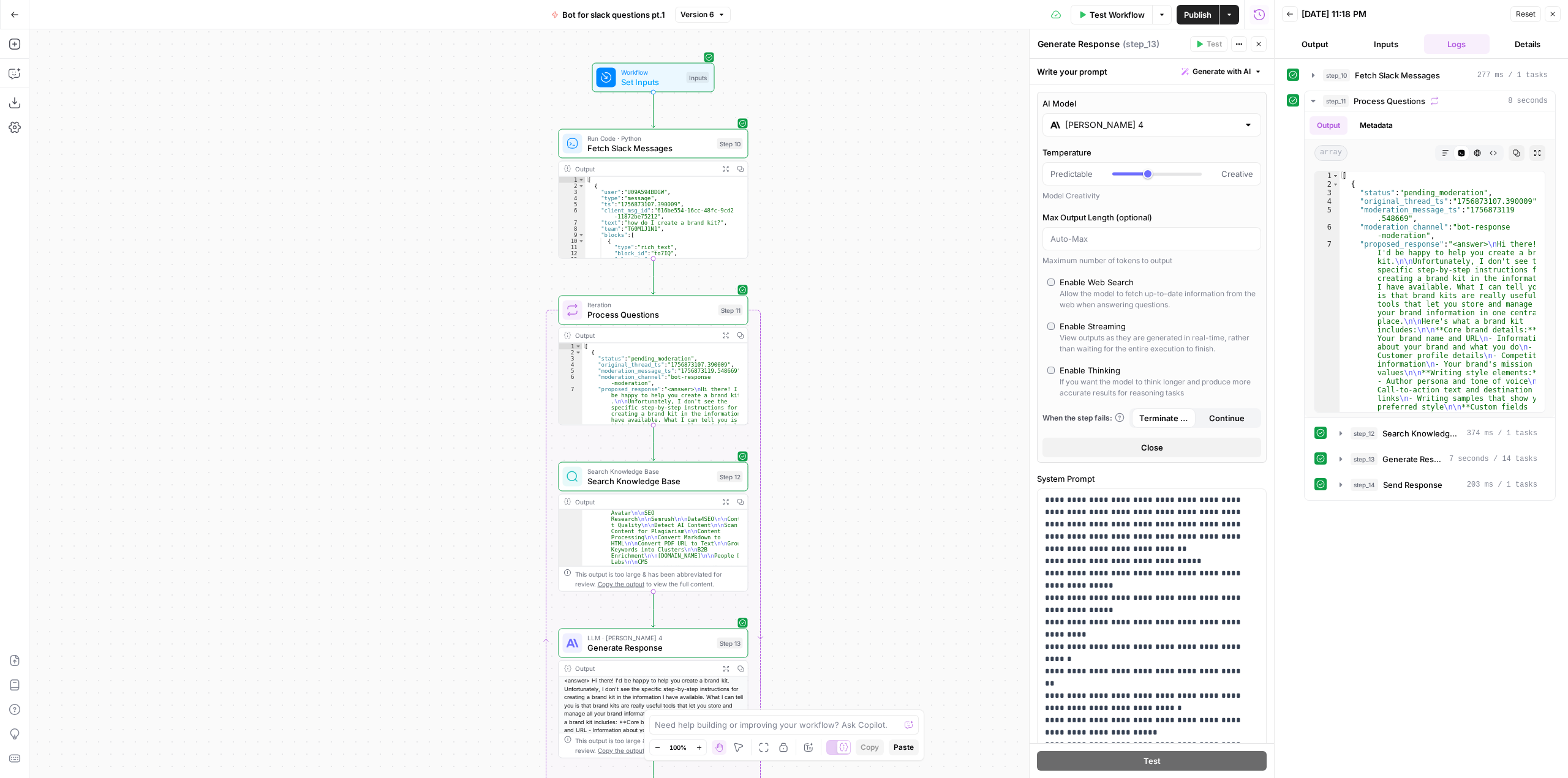
drag, startPoint x: 934, startPoint y: 393, endPoint x: 926, endPoint y: 288, distance: 105.3
click at [926, 288] on div "Workflow Set Inputs Inputs Run Code · Python Fetch Slack Messages Step 10 Outpu…" at bounding box center [651, 403] width 1245 height 749
click at [1216, 129] on input "Claude Sonnet 4" at bounding box center [1151, 125] width 173 height 12
click at [1182, 105] on label "AI Model" at bounding box center [1151, 104] width 218 height 12
click at [1182, 119] on input "Claude Sonnet 4" at bounding box center [1151, 125] width 173 height 12
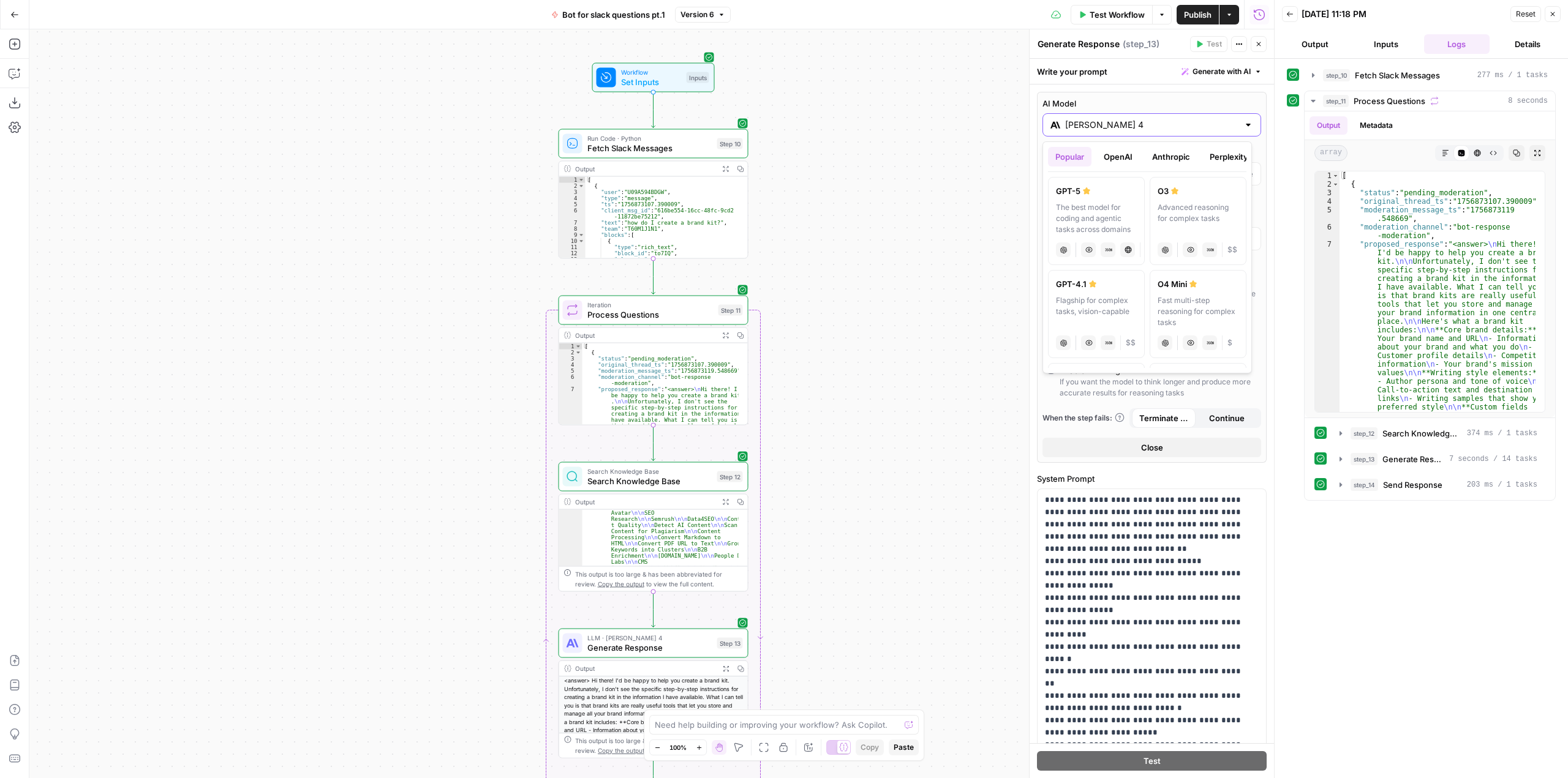
click at [1182, 105] on label "AI Model" at bounding box center [1151, 104] width 218 height 12
click at [1182, 119] on input "Claude Sonnet 4" at bounding box center [1151, 125] width 173 height 12
click at [1247, 124] on div "Claude Sonnet 4" at bounding box center [1151, 125] width 218 height 23
click at [1232, 130] on div "Claude Sonnet 4" at bounding box center [1151, 125] width 218 height 23
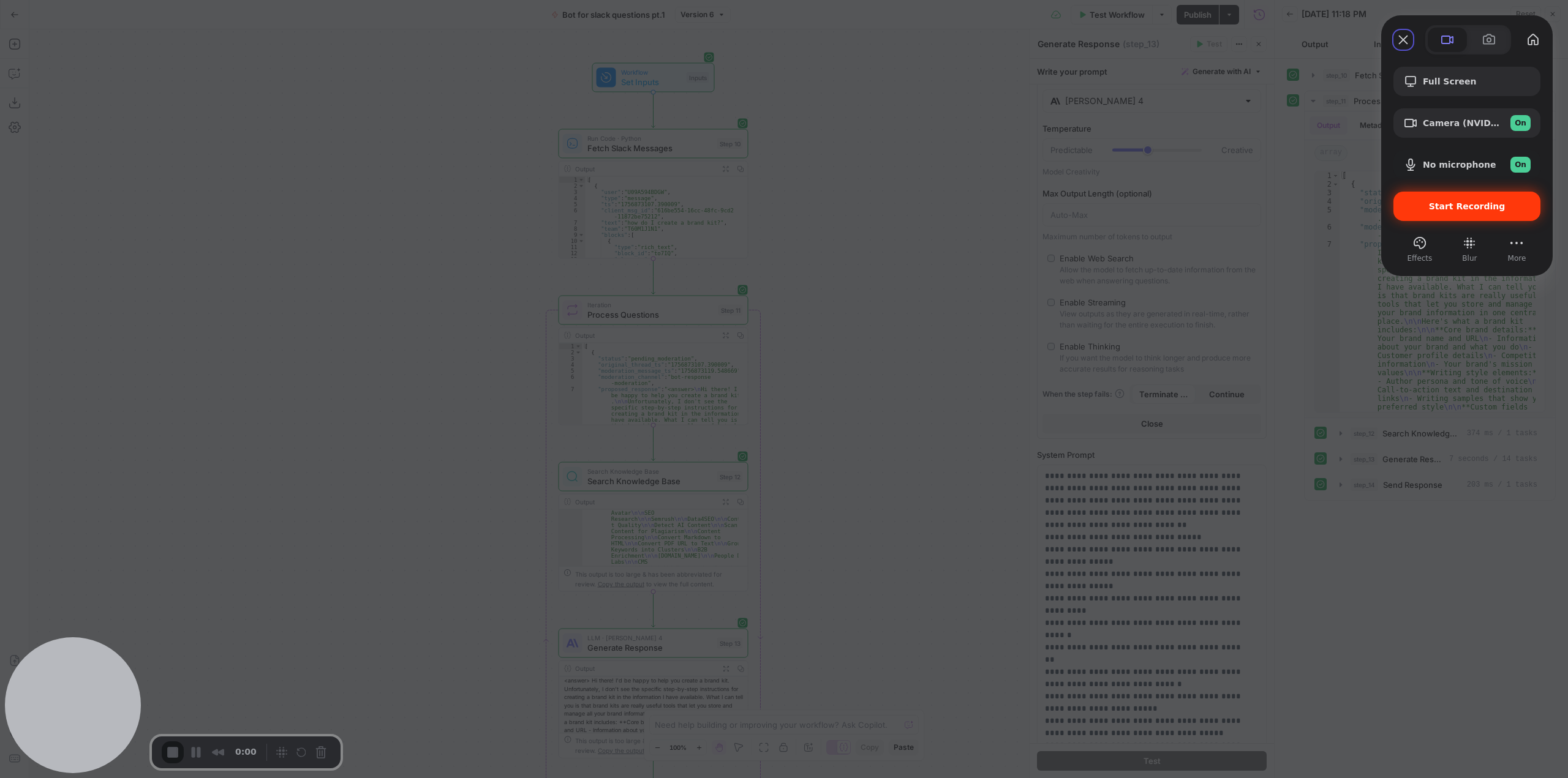
click at [1484, 198] on div "Start Recording" at bounding box center [1467, 206] width 147 height 29
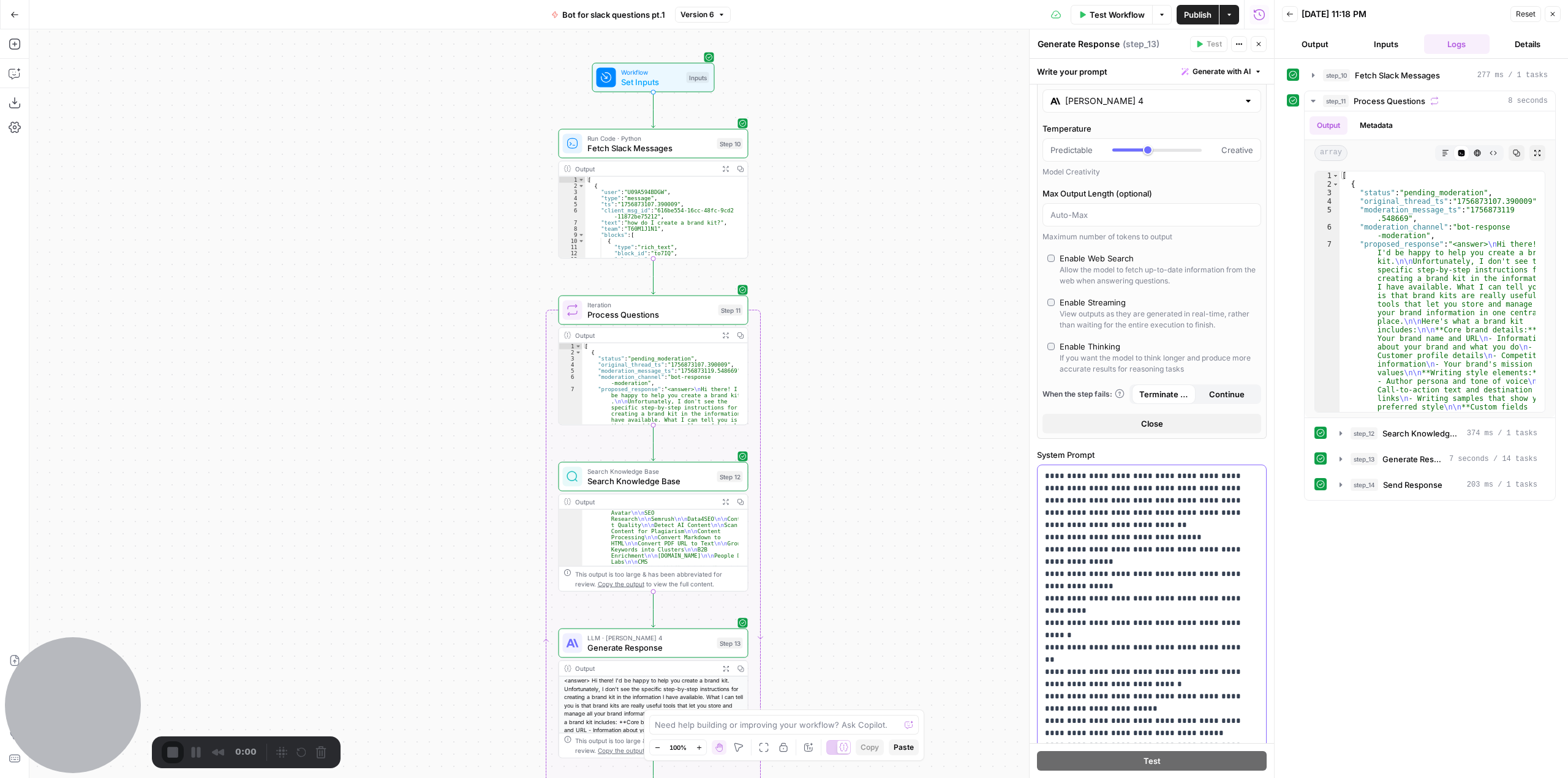
scroll to position [413, 0]
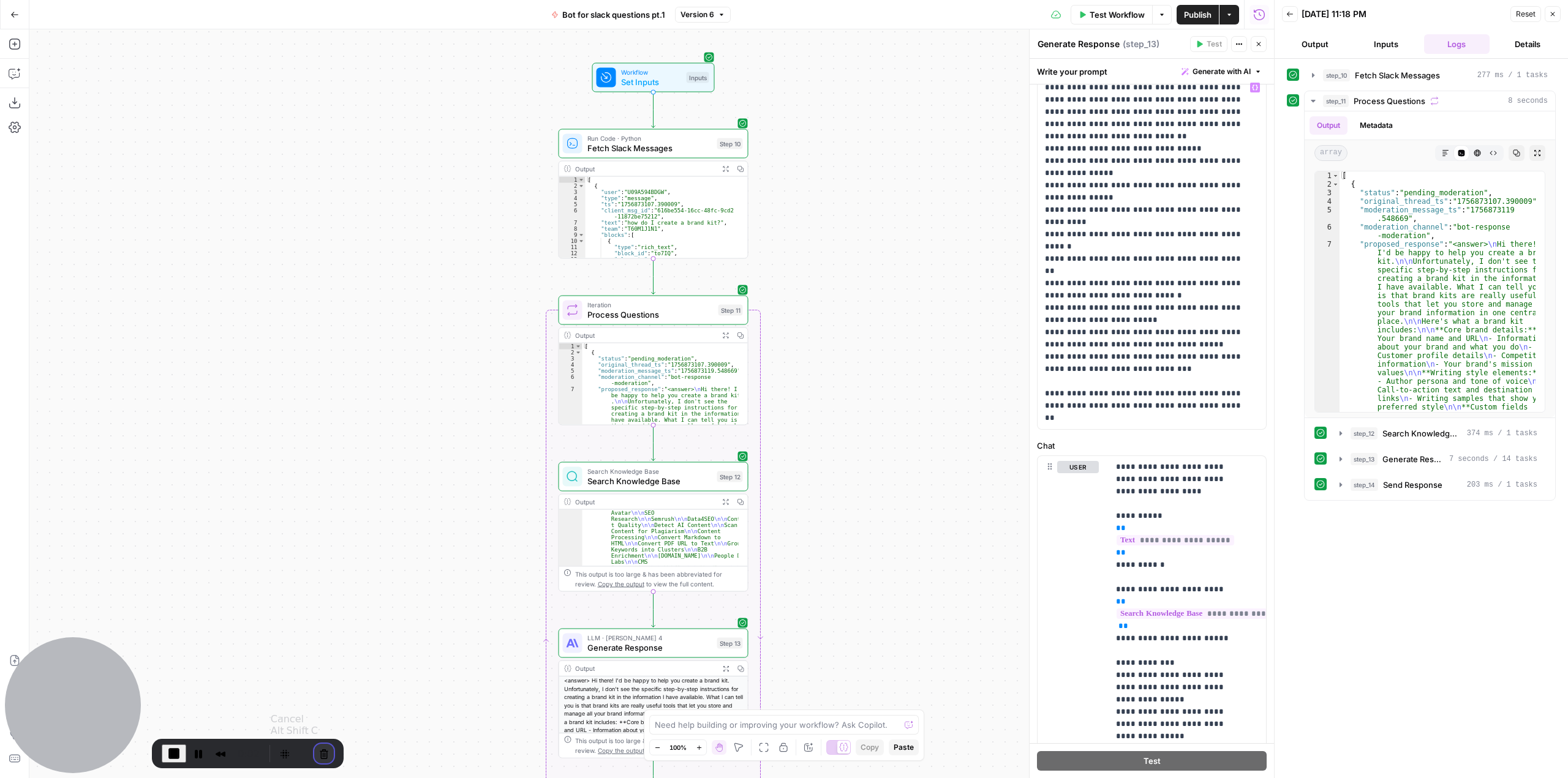
click at [327, 757] on button "Cancel Recording" at bounding box center [323, 753] width 19 height 19
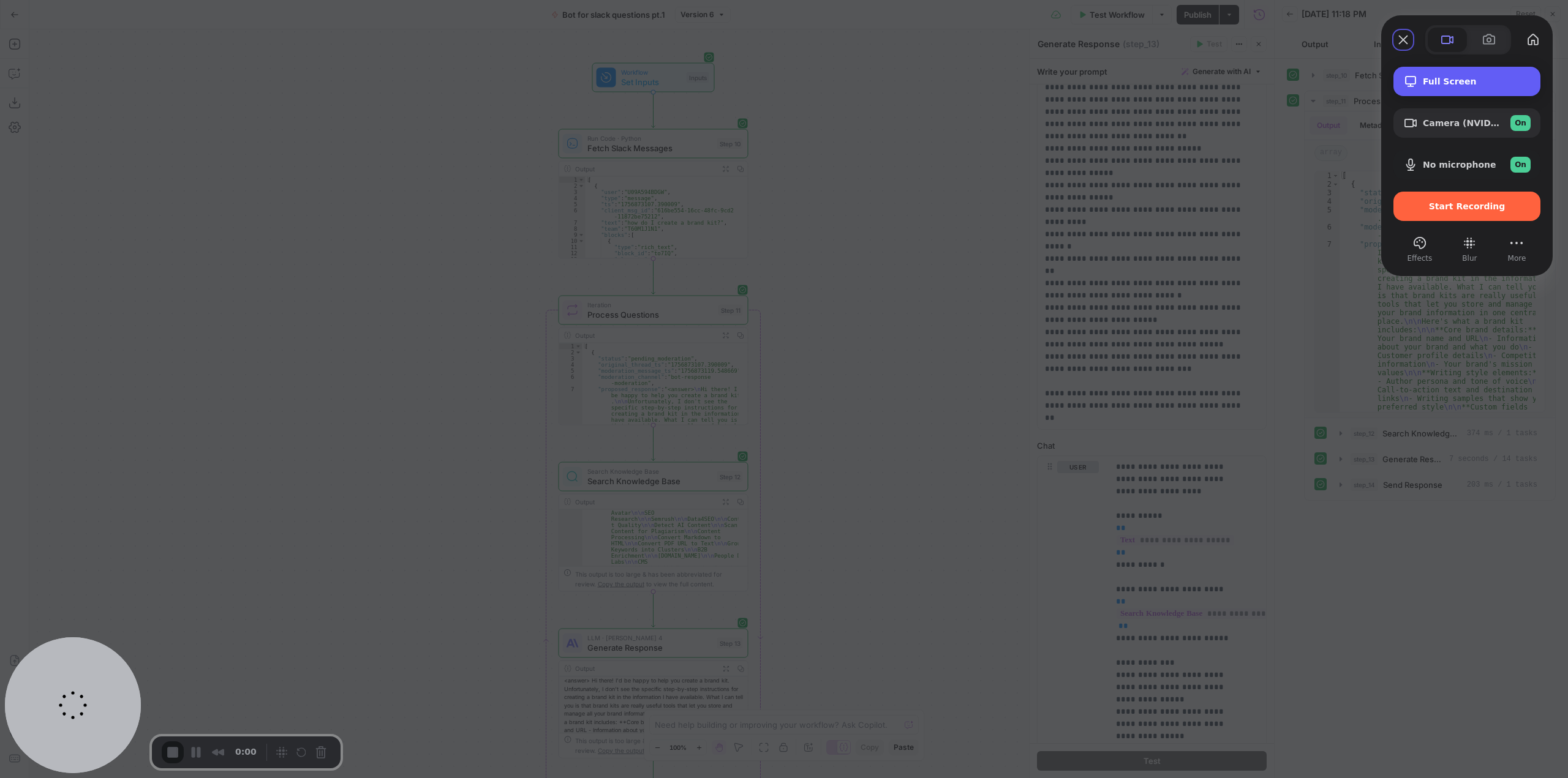
click at [1482, 70] on div "Full Screen" at bounding box center [1467, 81] width 147 height 29
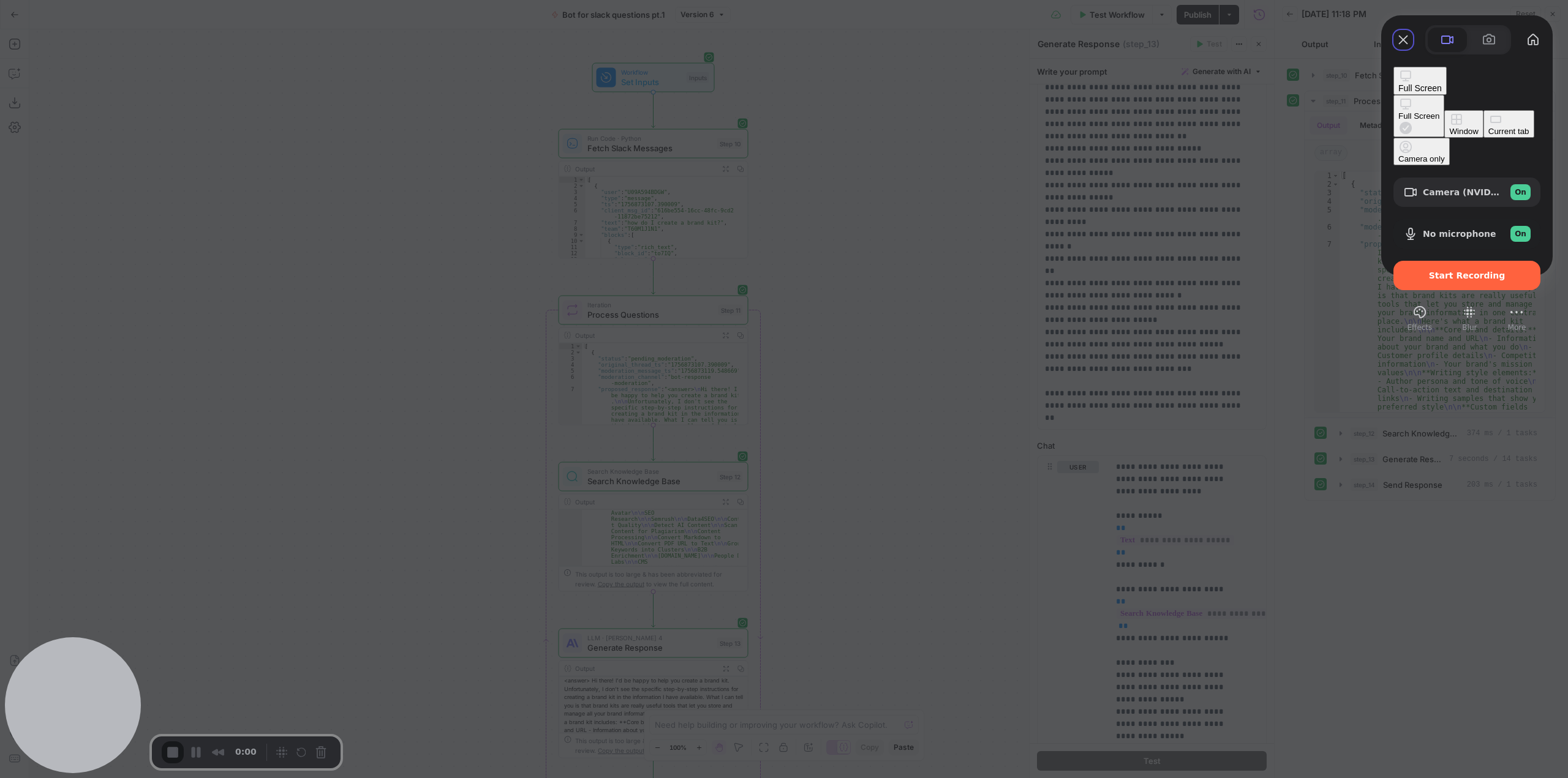
click at [1442, 70] on div "Full Screen" at bounding box center [1420, 81] width 43 height 25
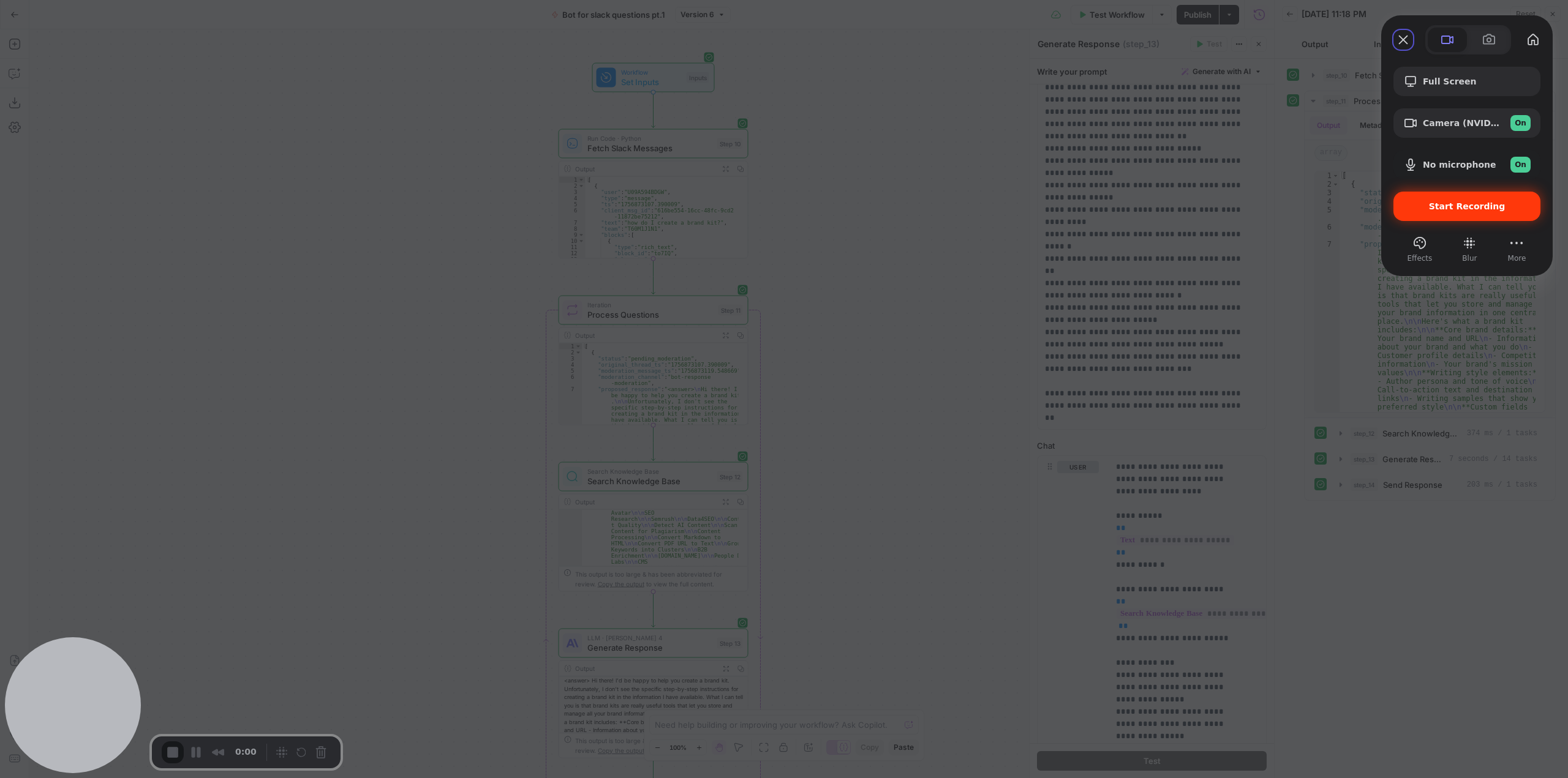
click at [1476, 204] on span "Start Recording" at bounding box center [1467, 206] width 77 height 10
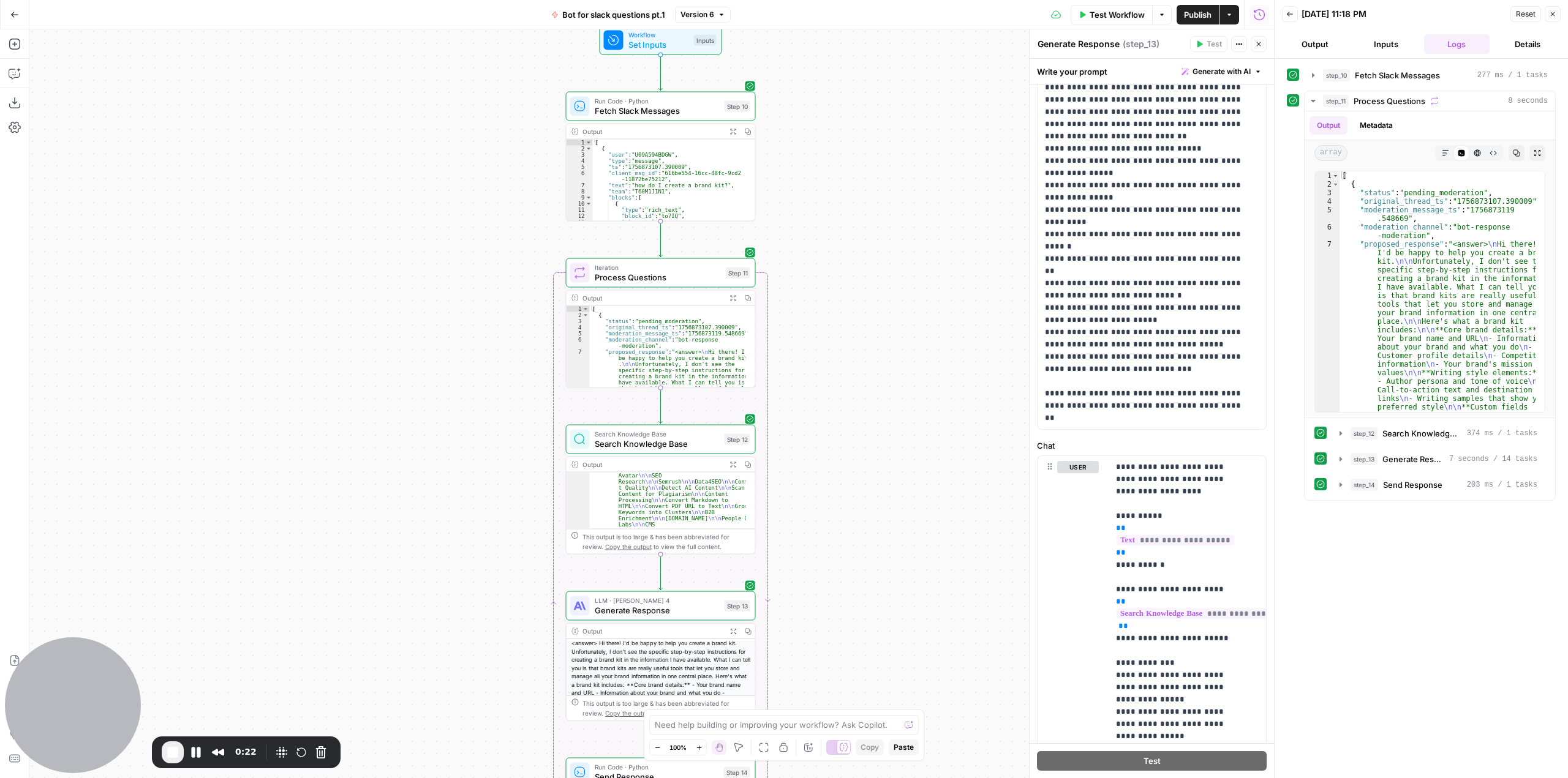
drag, startPoint x: 869, startPoint y: 343, endPoint x: 877, endPoint y: 182, distance: 161.2
click at [877, 182] on div "Workflow Set Inputs Inputs Run Code · Python Fetch Slack Messages Step 10 Outpu…" at bounding box center [651, 403] width 1245 height 749
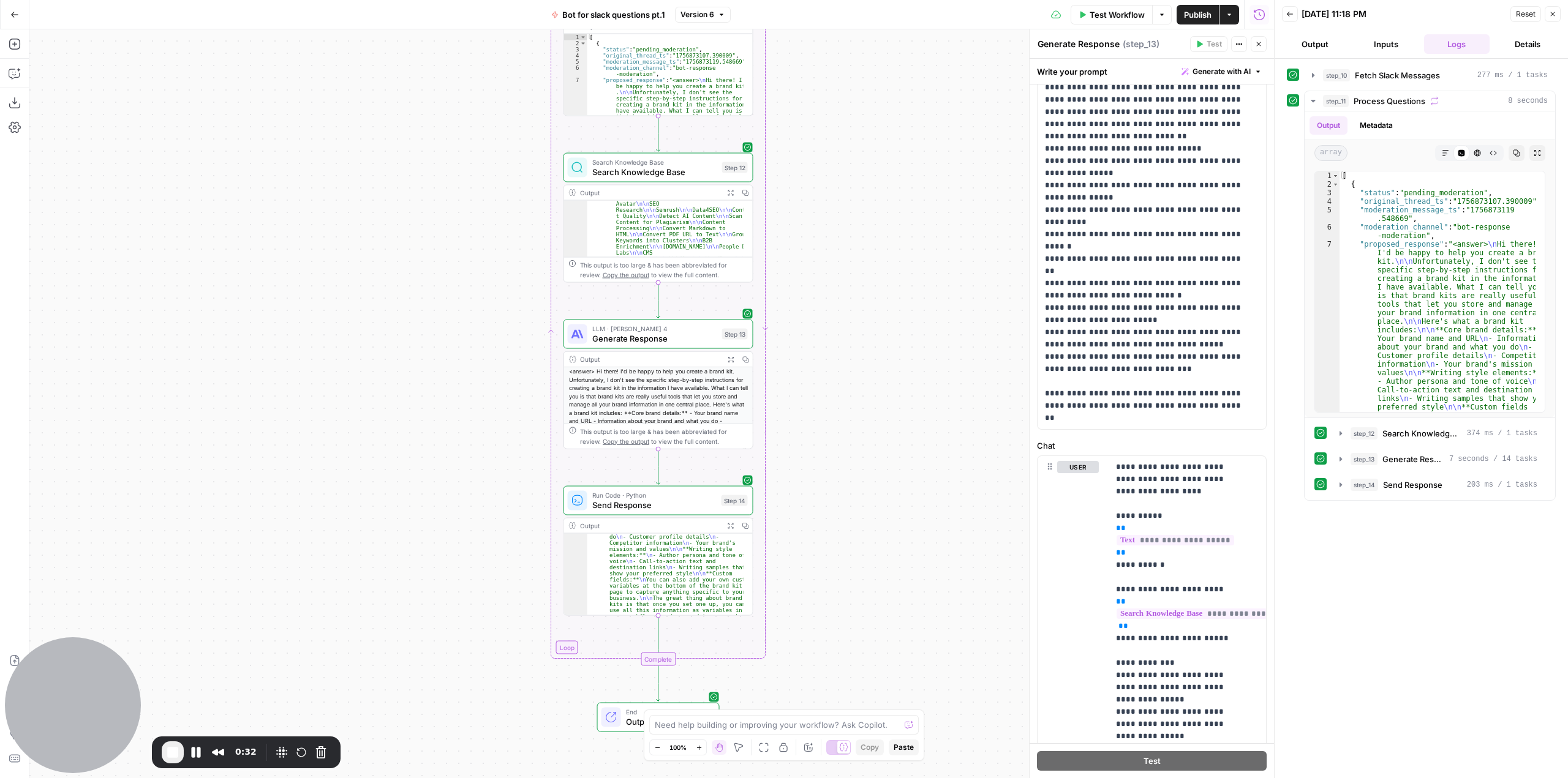
drag, startPoint x: 853, startPoint y: 461, endPoint x: 850, endPoint y: 190, distance: 271.0
click at [850, 190] on div "Workflow Set Inputs Inputs Run Code · Python Fetch Slack Messages Step 10 Outpu…" at bounding box center [651, 403] width 1245 height 749
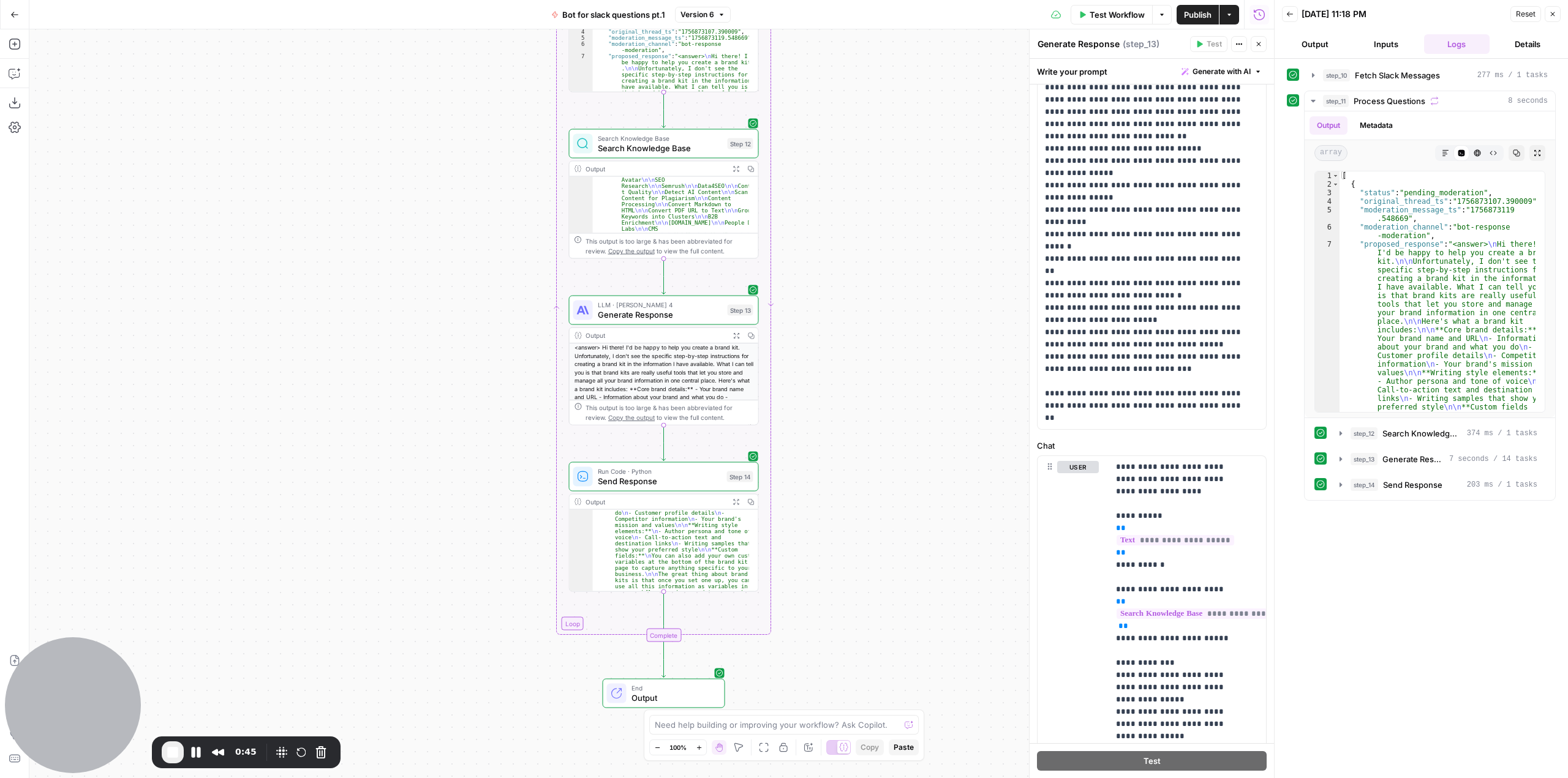
drag, startPoint x: 859, startPoint y: 408, endPoint x: 865, endPoint y: 385, distance: 23.8
click at [865, 385] on div "Workflow Set Inputs Inputs Run Code · Python Fetch Slack Messages Step 10 Outpu…" at bounding box center [651, 403] width 1245 height 749
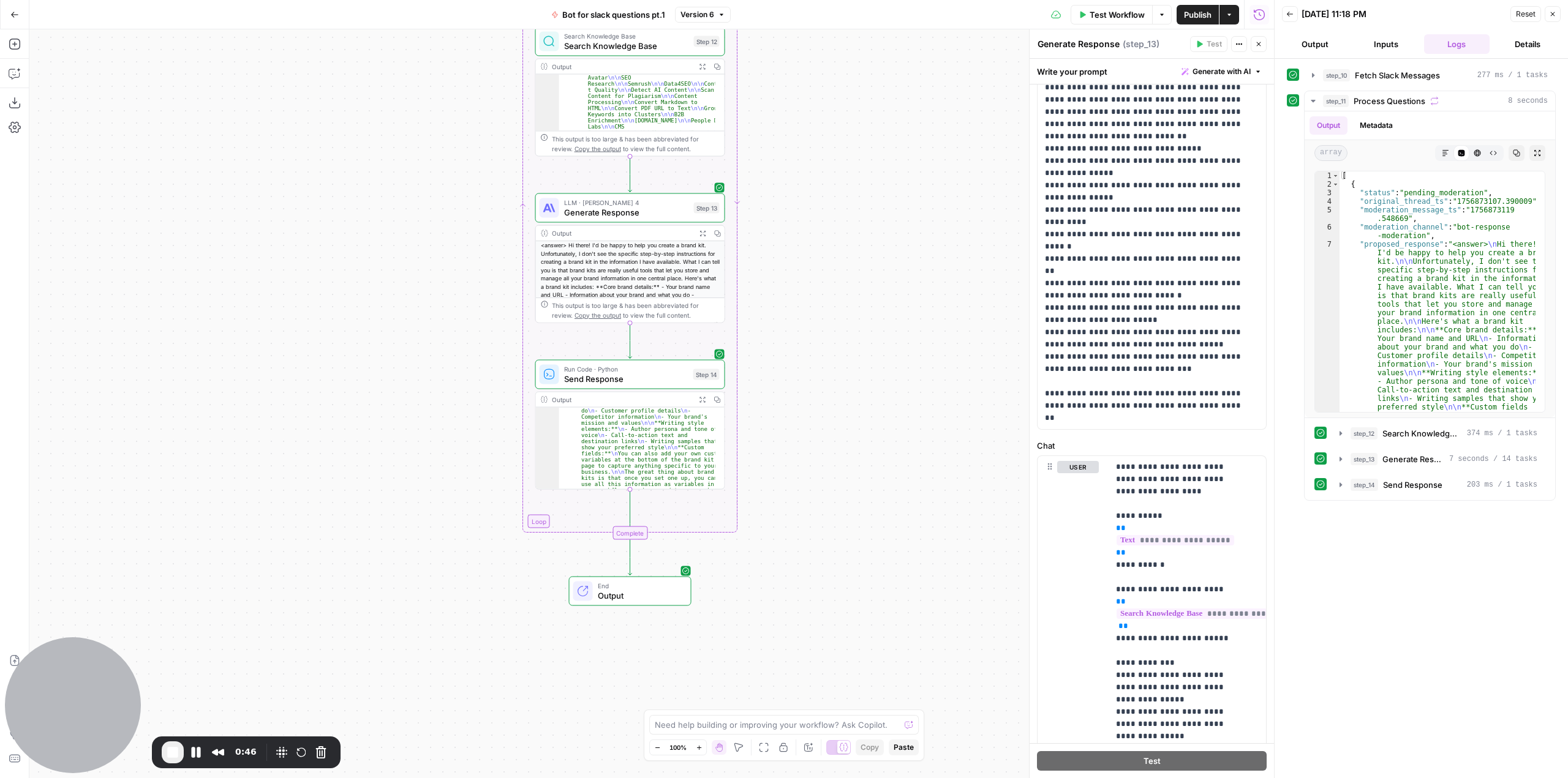
drag, startPoint x: 805, startPoint y: 429, endPoint x: 770, endPoint y: 327, distance: 107.8
click at [770, 327] on div "Workflow Set Inputs Inputs Run Code · Python Fetch Slack Messages Step 10 Outpu…" at bounding box center [651, 403] width 1245 height 749
click at [305, 753] on button "Restart Recording" at bounding box center [301, 753] width 15 height 15
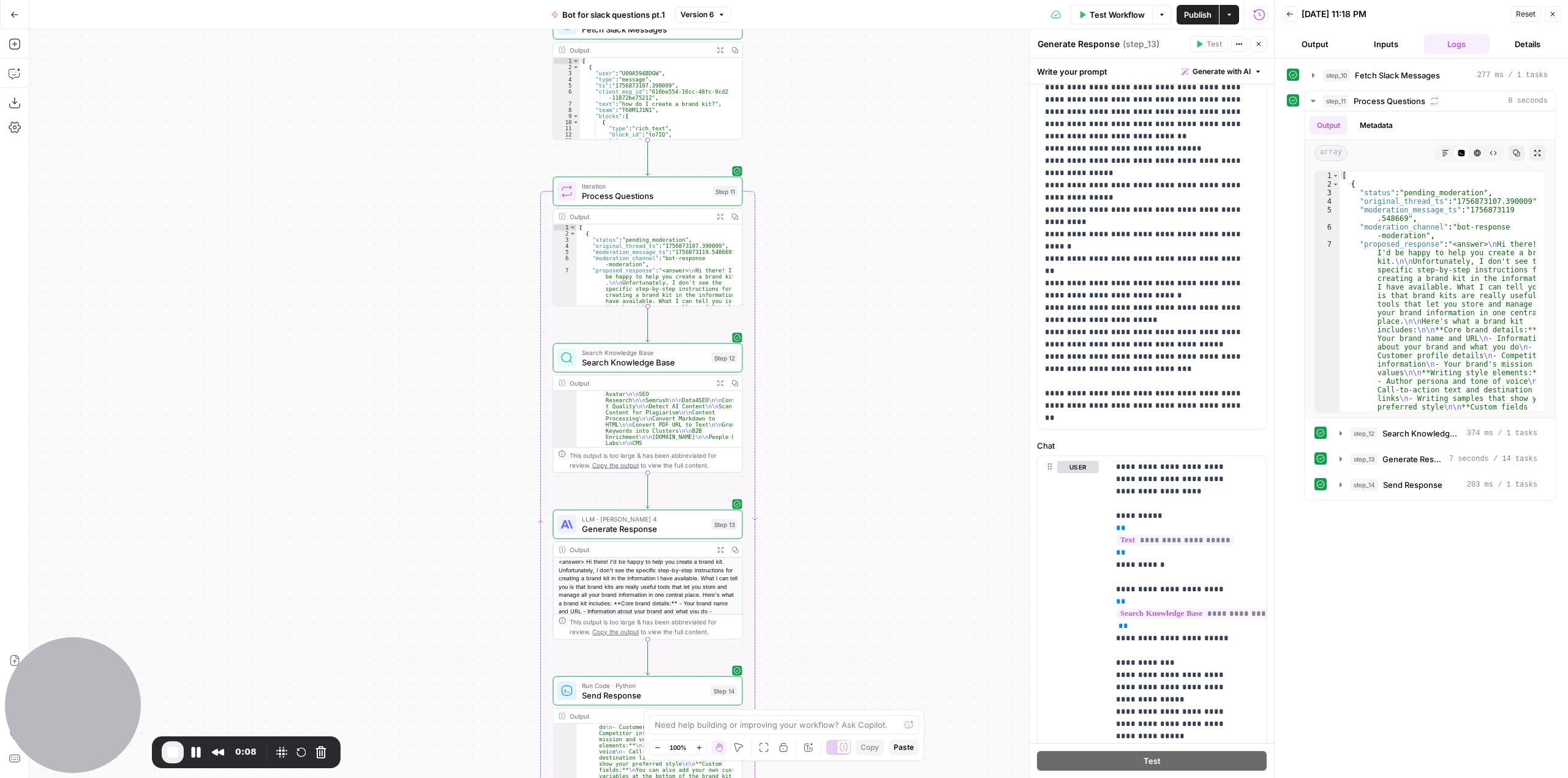
drag, startPoint x: 907, startPoint y: 150, endPoint x: 927, endPoint y: 471, distance: 321.6
click at [927, 471] on div "Workflow Set Inputs Inputs Run Code · Python Fetch Slack Messages Step 10 Outpu…" at bounding box center [651, 403] width 1245 height 749
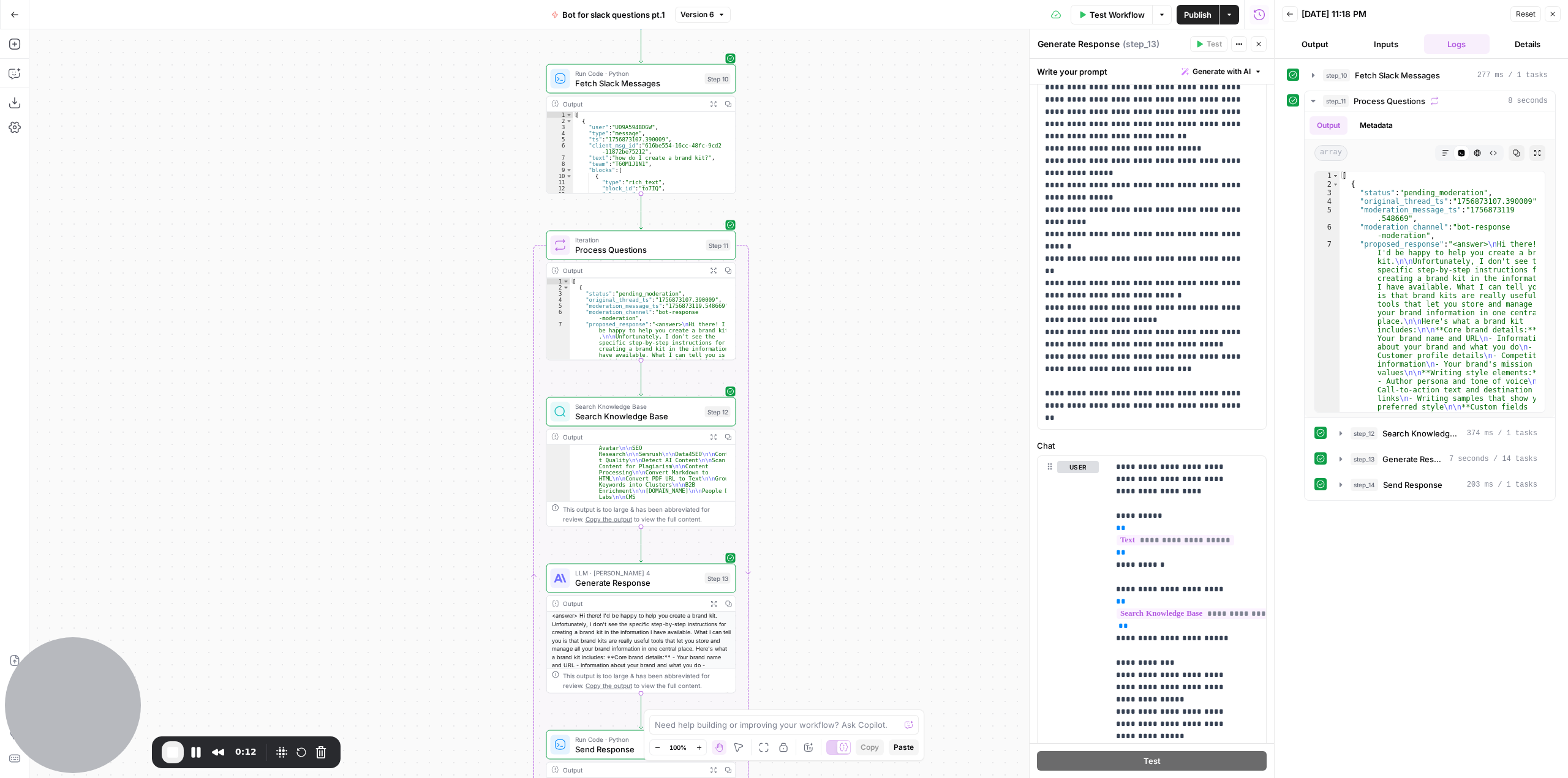
drag, startPoint x: 907, startPoint y: 265, endPoint x: 899, endPoint y: 314, distance: 49.6
click at [899, 314] on div "Workflow Set Inputs Inputs Run Code · Python Fetch Slack Messages Step 10 Outpu…" at bounding box center [651, 403] width 1245 height 749
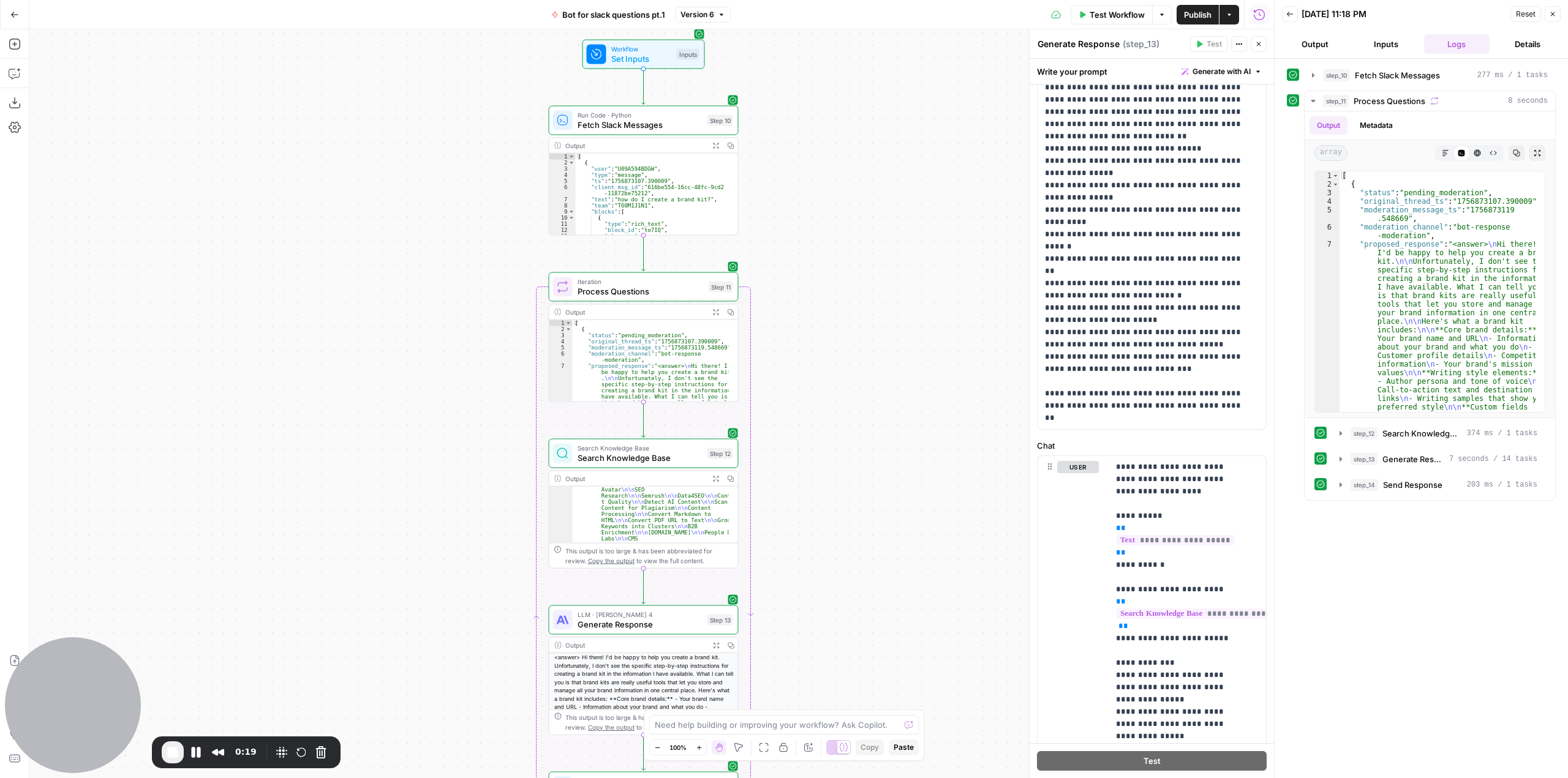
drag, startPoint x: 886, startPoint y: 361, endPoint x: 888, endPoint y: 402, distance: 41.0
click at [888, 402] on div "Workflow Set Inputs Inputs Run Code · Python Fetch Slack Messages Step 10 Outpu…" at bounding box center [651, 403] width 1245 height 749
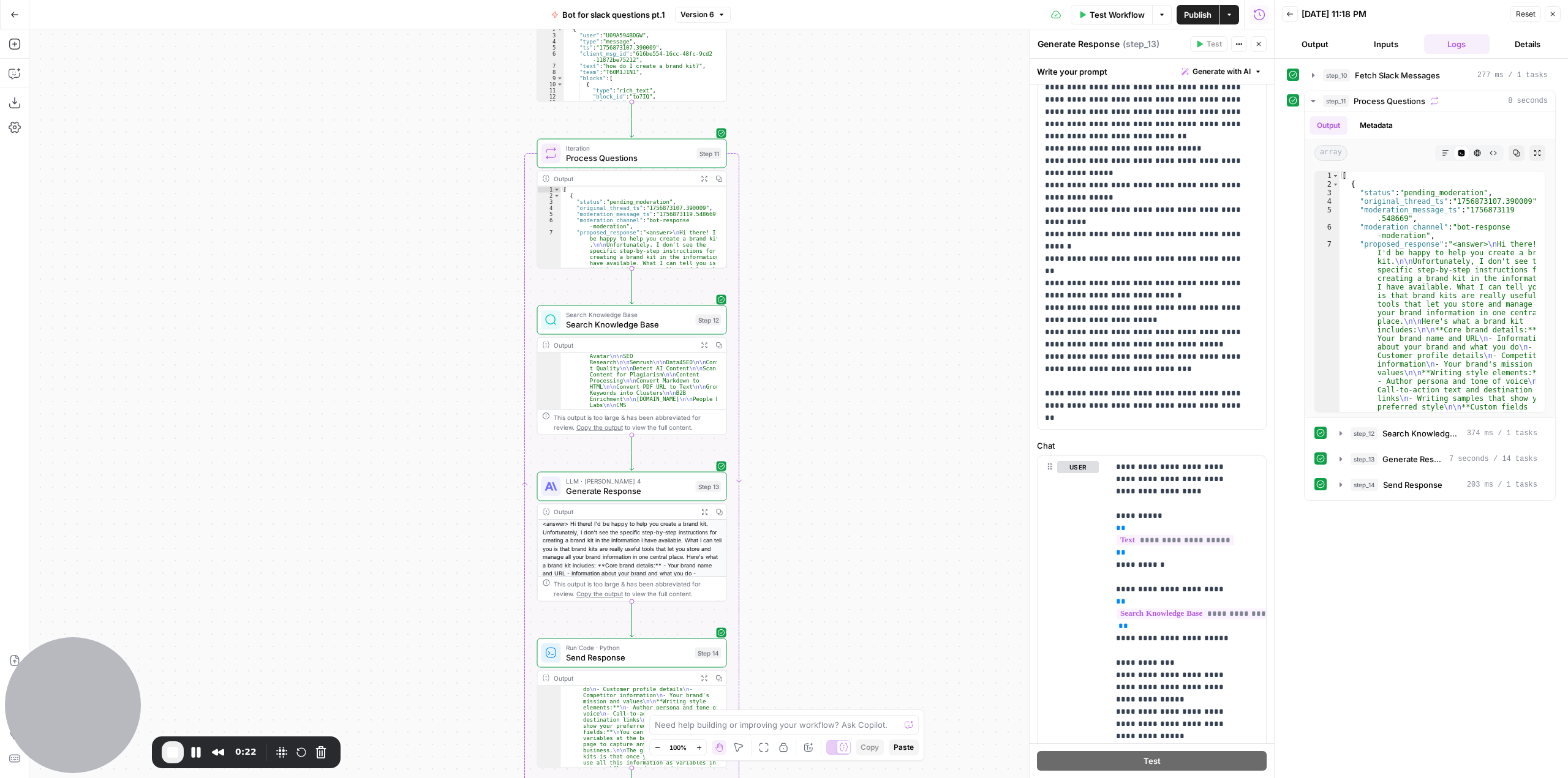
drag, startPoint x: 828, startPoint y: 372, endPoint x: 659, endPoint y: 234, distance: 218.2
click at [812, 250] on div "Workflow Set Inputs Inputs Run Code · Python Fetch Slack Messages Step 10 Outpu…" at bounding box center [651, 403] width 1245 height 749
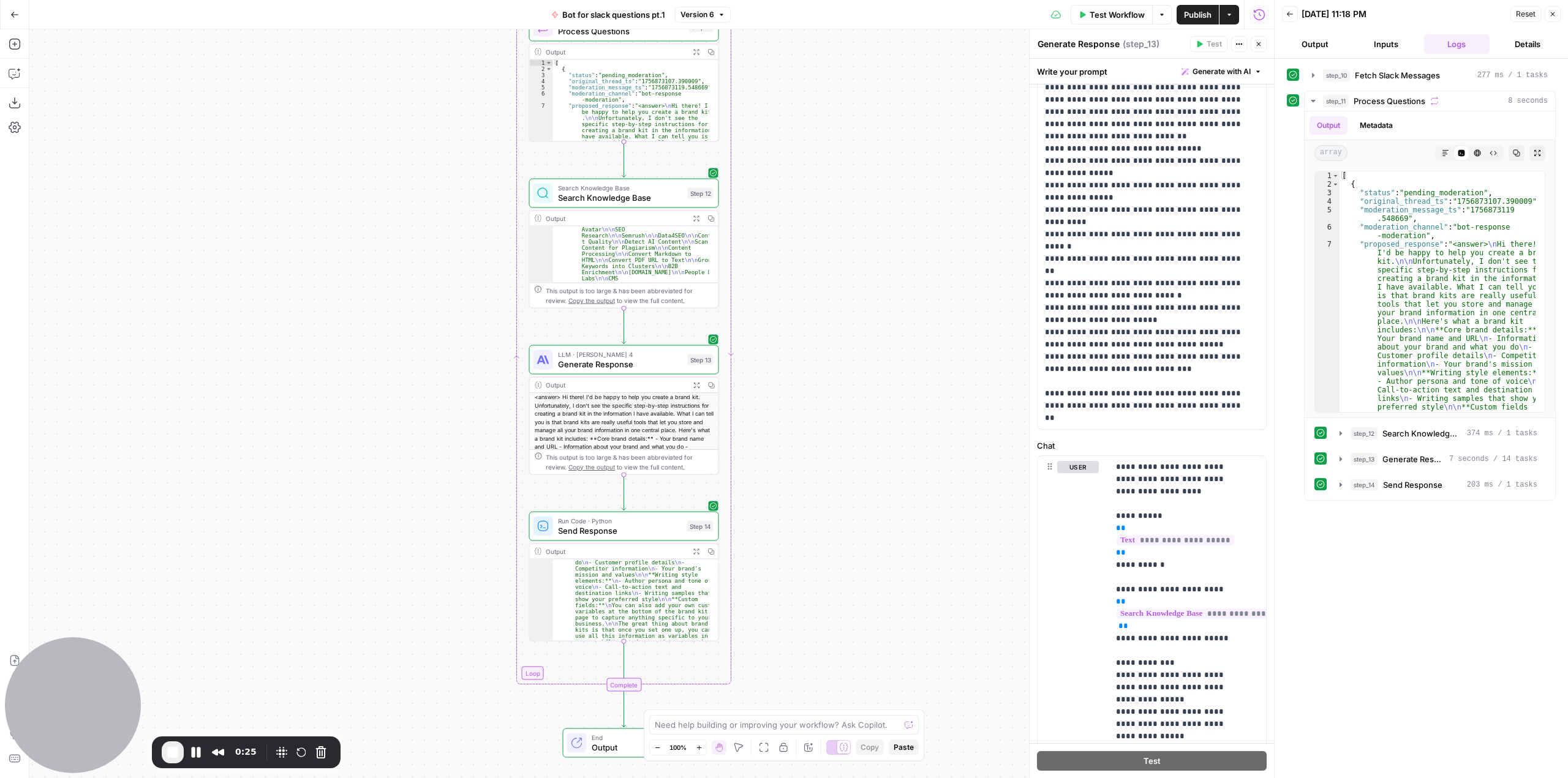
drag, startPoint x: 856, startPoint y: 451, endPoint x: 834, endPoint y: 284, distance: 168.4
click at [834, 284] on div "Workflow Set Inputs Inputs Run Code · Python Fetch Slack Messages Step 10 Outpu…" at bounding box center [651, 403] width 1245 height 749
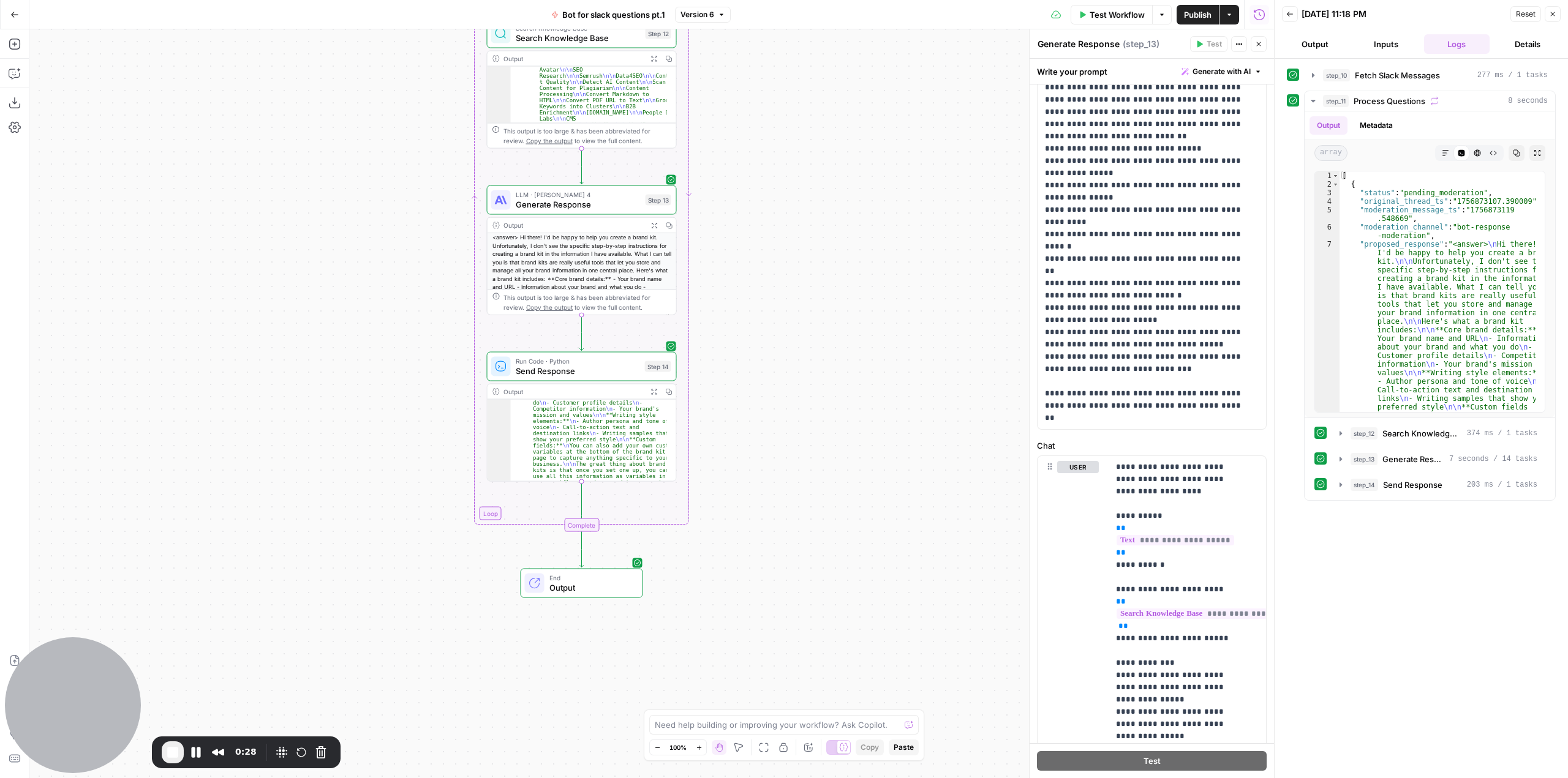
drag, startPoint x: 856, startPoint y: 540, endPoint x: 828, endPoint y: 420, distance: 123.2
click at [828, 420] on div "Workflow Set Inputs Inputs Run Code · Python Fetch Slack Messages Step 10 Outpu…" at bounding box center [651, 403] width 1245 height 749
click at [1121, 13] on span "Test Workflow" at bounding box center [1117, 15] width 55 height 12
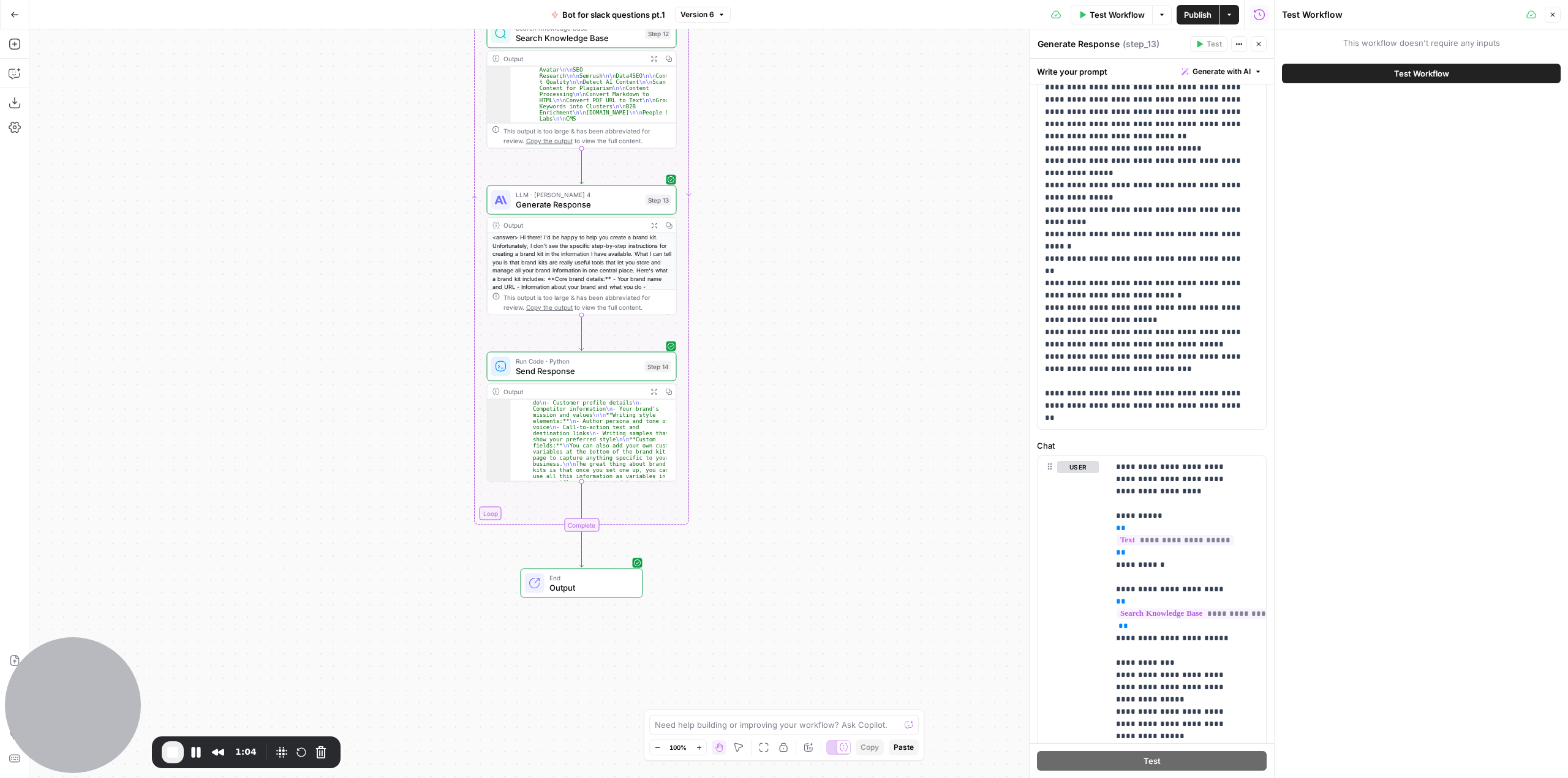
click at [1366, 64] on button "Test Workflow" at bounding box center [1421, 73] width 279 height 19
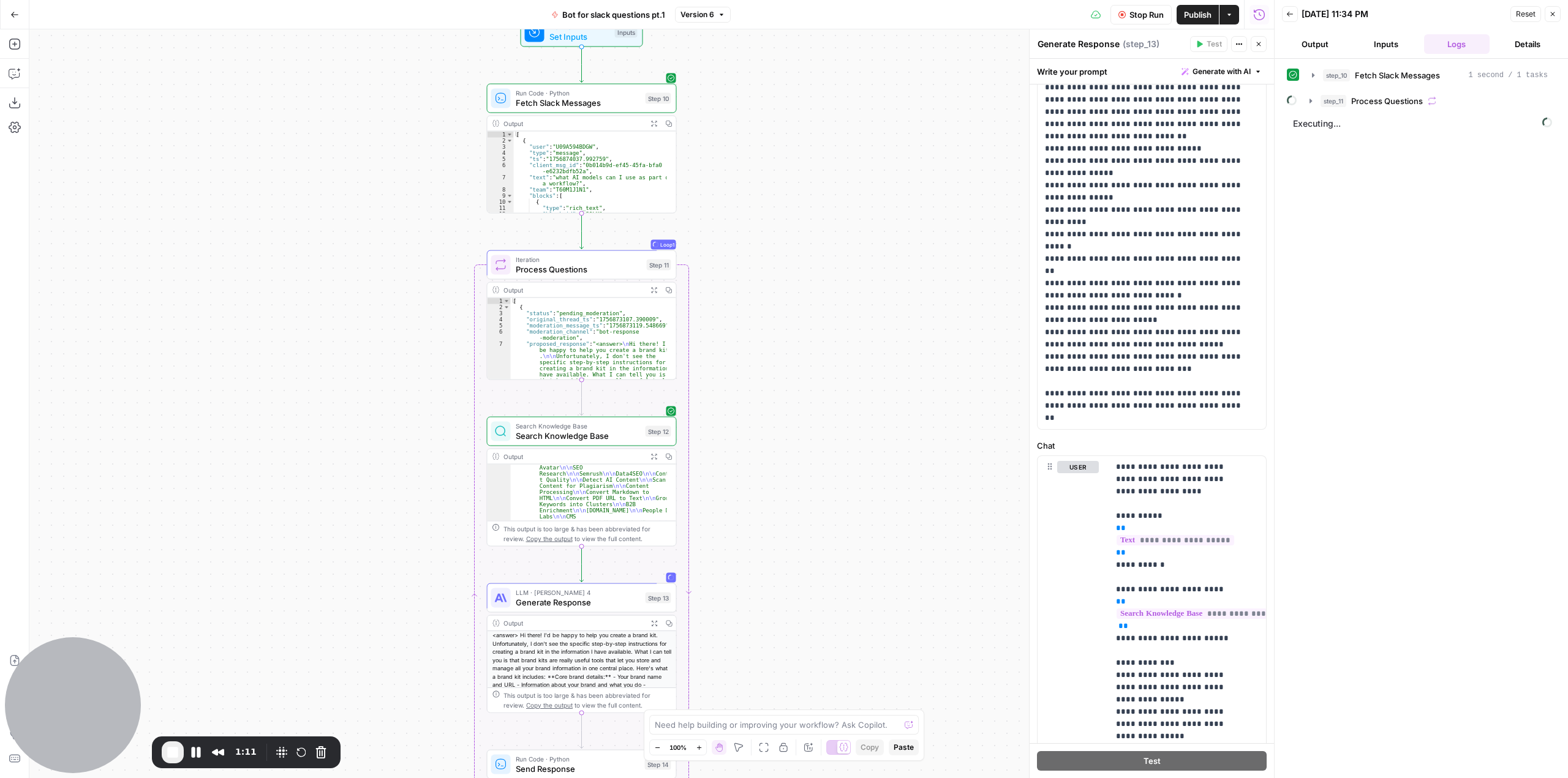
type textarea "**********"
drag, startPoint x: 557, startPoint y: 178, endPoint x: 585, endPoint y: 181, distance: 28.2
click at [585, 181] on div "[ { "user" : "U09A594BDGW" , "type" : "message" , "ts" : "1756874037.992759" , …" at bounding box center [589, 178] width 153 height 93
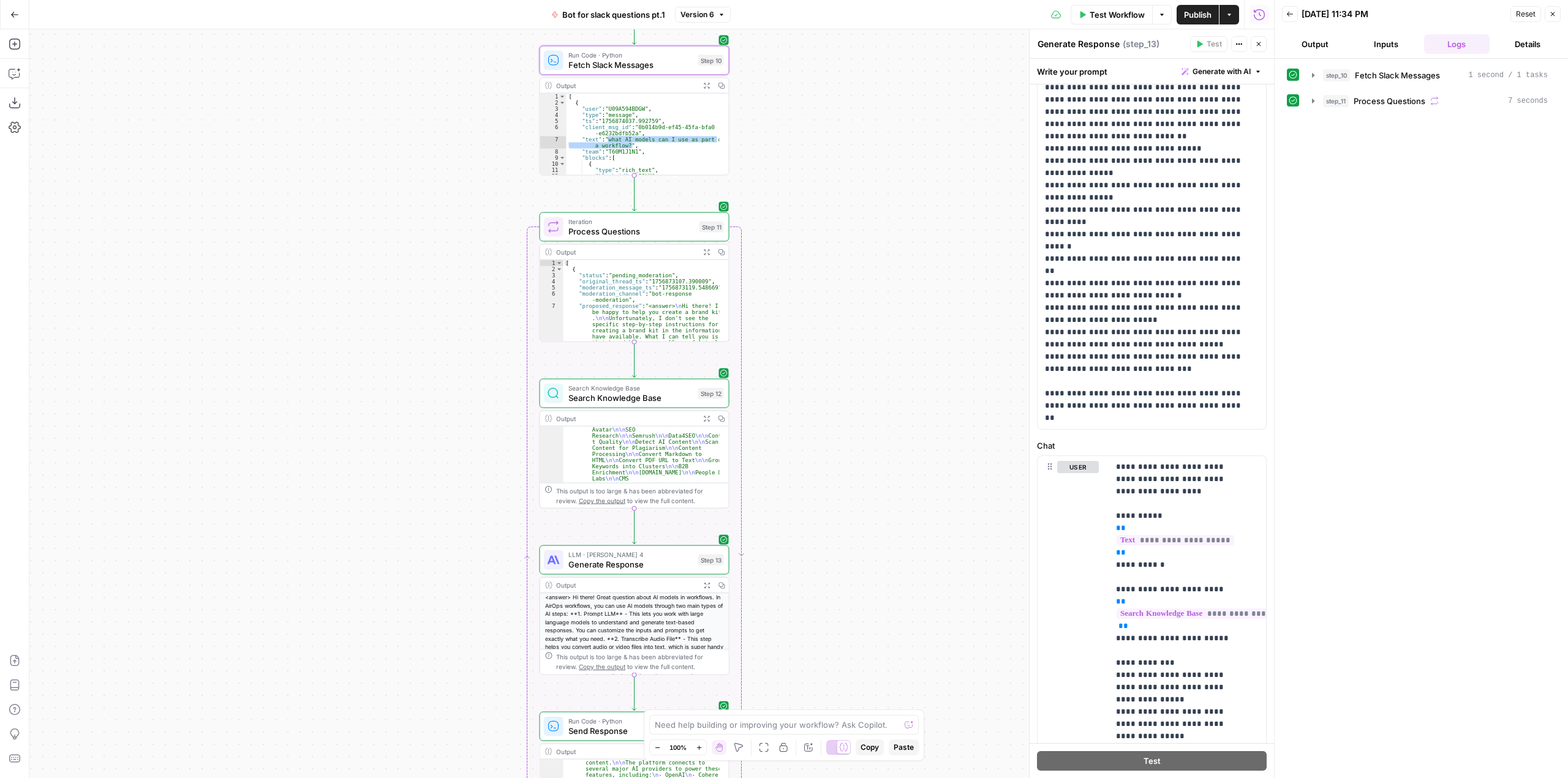
drag, startPoint x: 768, startPoint y: 236, endPoint x: 820, endPoint y: 198, distance: 64.4
click at [820, 198] on div "**********" at bounding box center [651, 403] width 1245 height 749
click at [943, 202] on div "**********" at bounding box center [651, 403] width 1245 height 749
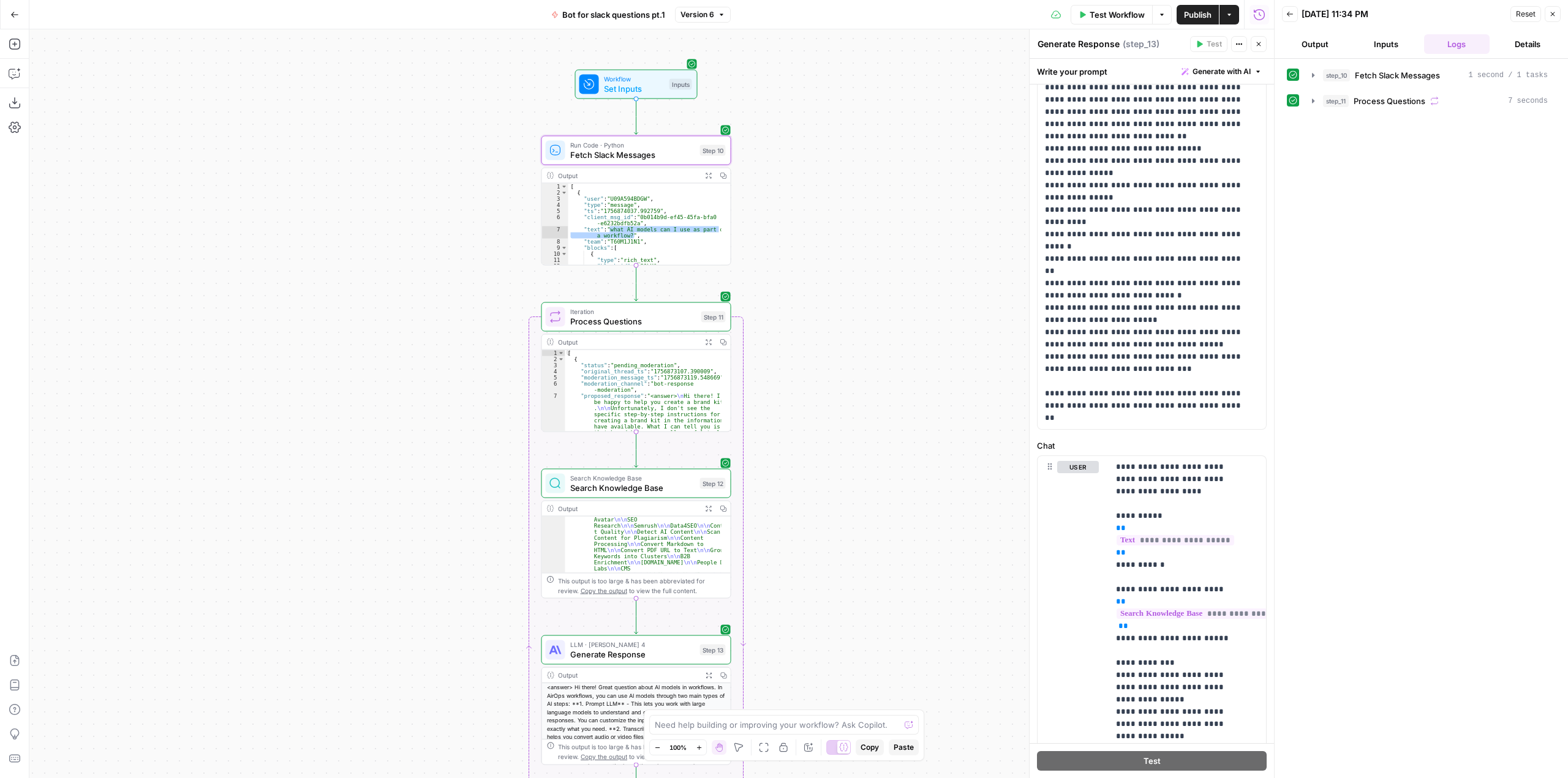
click at [639, 85] on span "Set Inputs" at bounding box center [634, 89] width 61 height 12
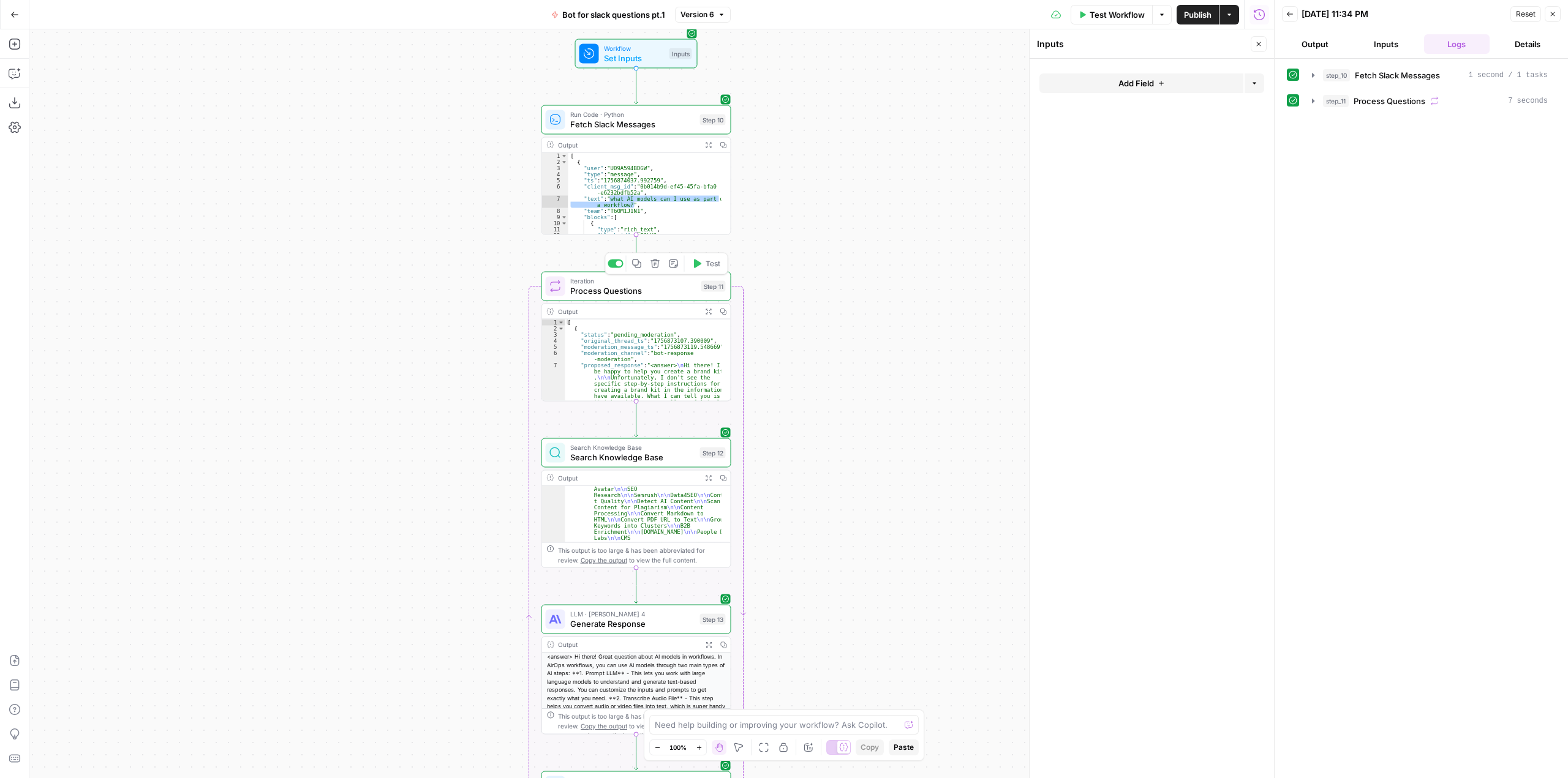
scroll to position [73, 0]
click at [10, 70] on icon "button" at bounding box center [14, 74] width 11 height 10
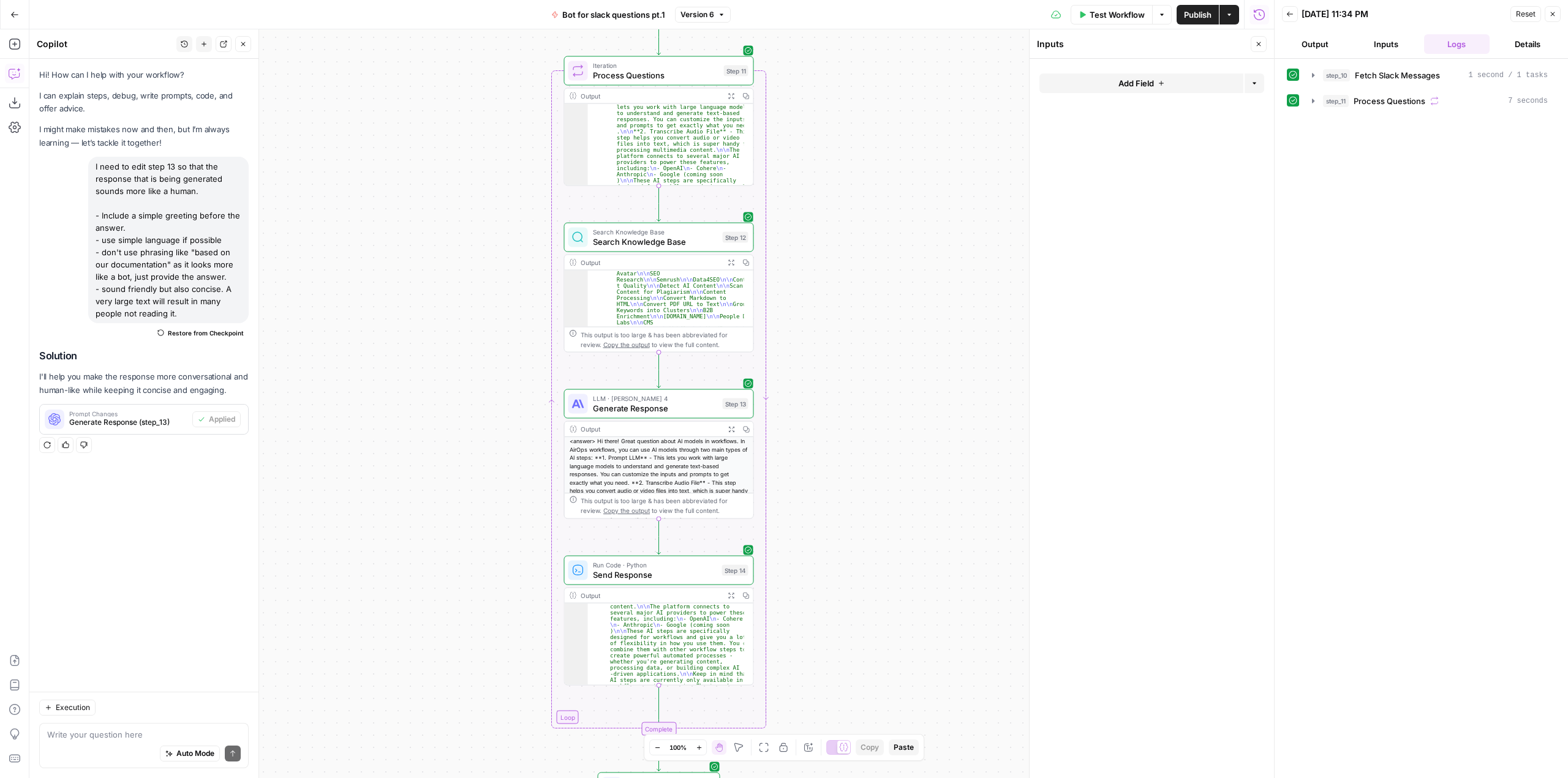
click at [145, 731] on textarea at bounding box center [144, 735] width 194 height 12
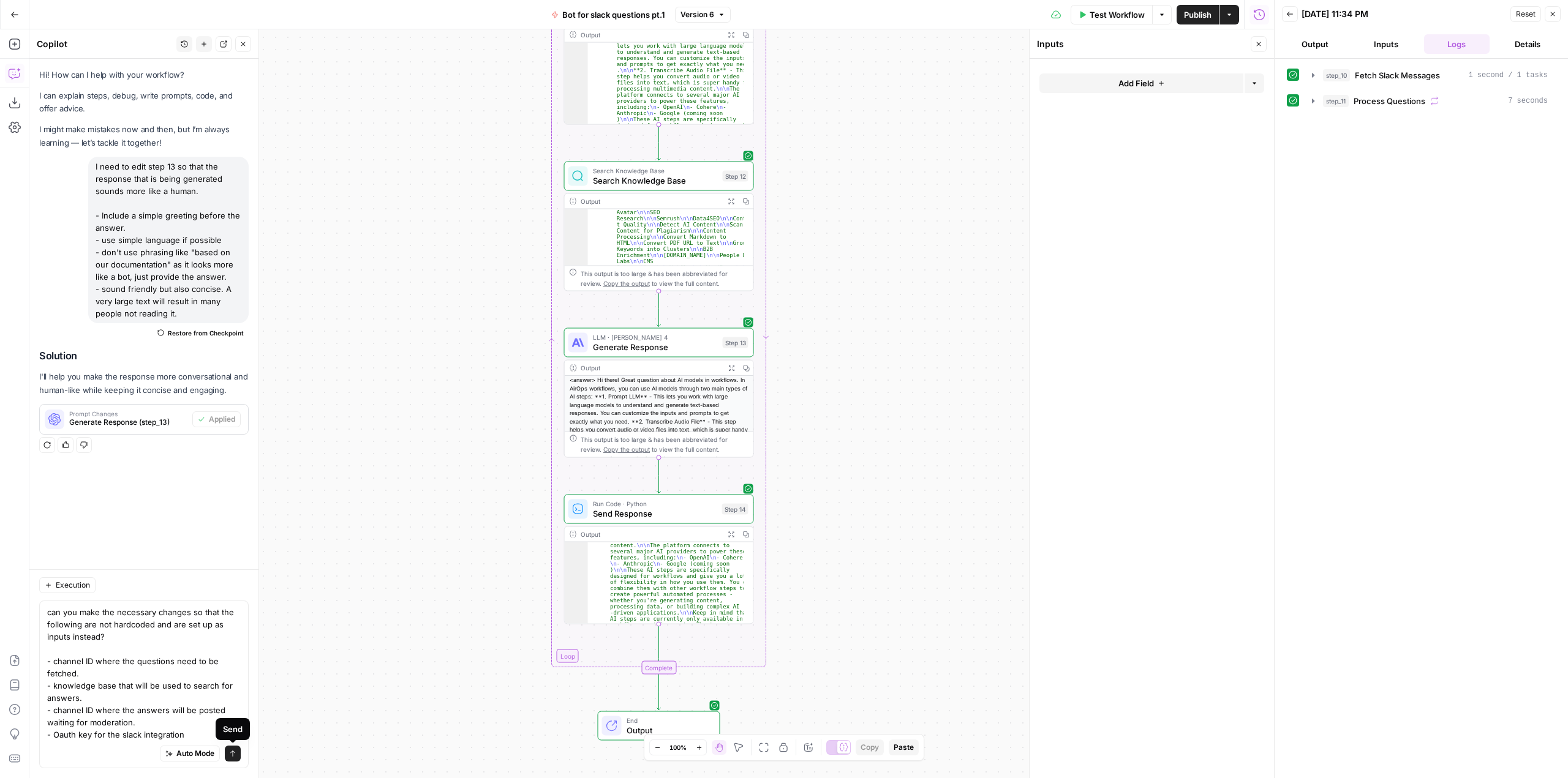
type textarea "can you make the necessary changes so that the following are not hardcoded and …"
click at [225, 754] on button "Send" at bounding box center [232, 754] width 16 height 16
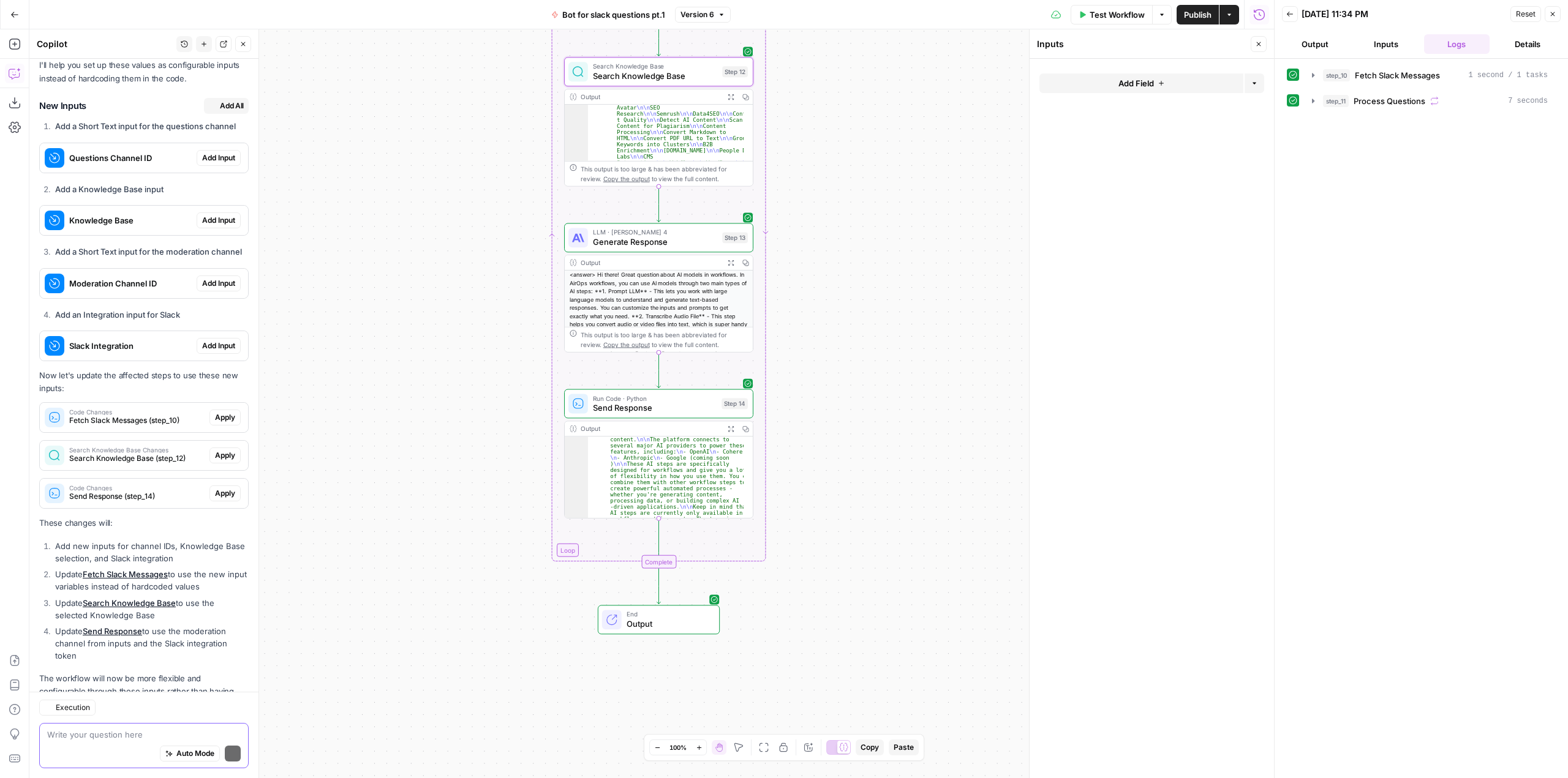
scroll to position [525, 0]
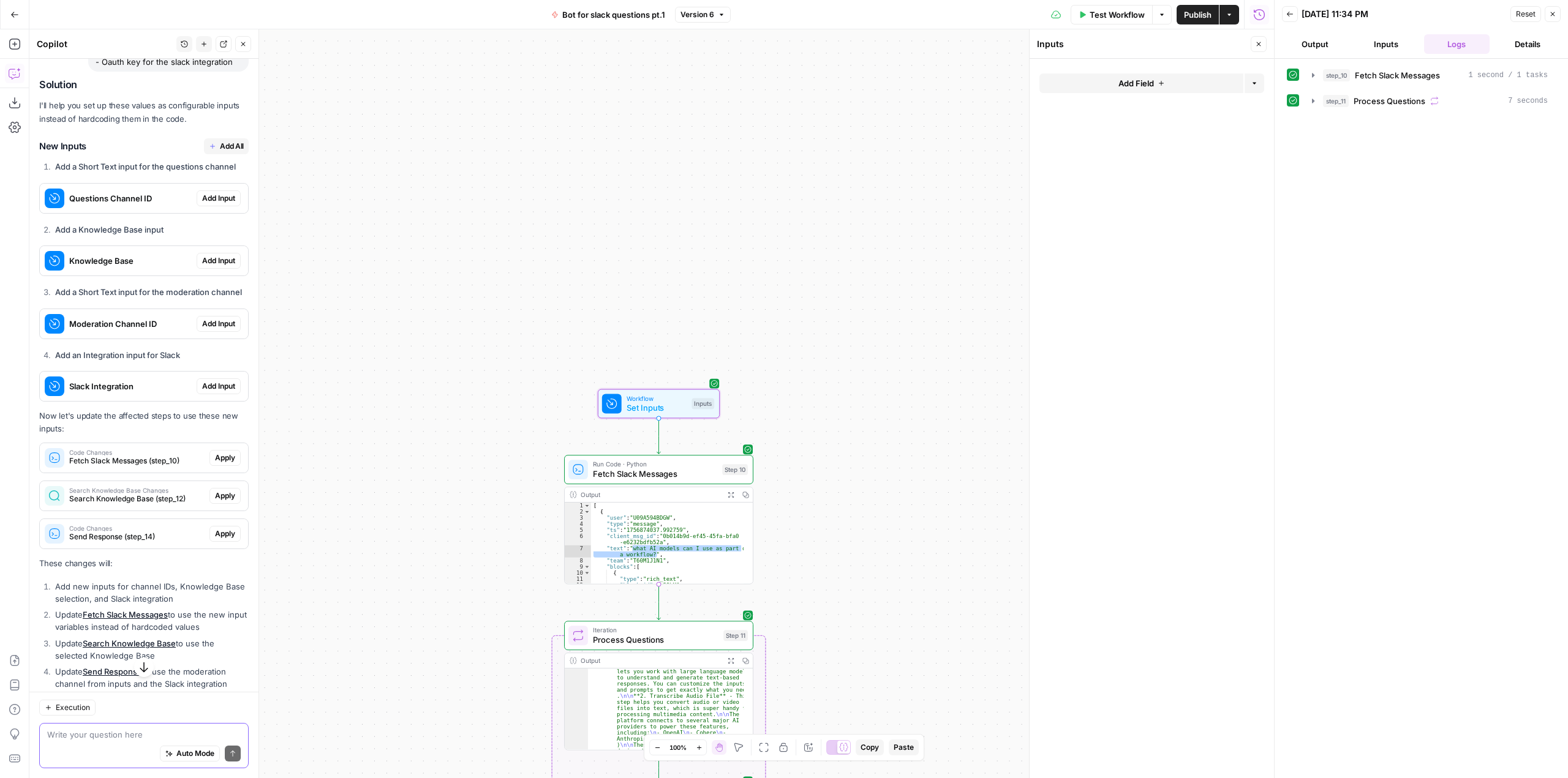
click at [210, 196] on span "Add Input" at bounding box center [219, 198] width 33 height 11
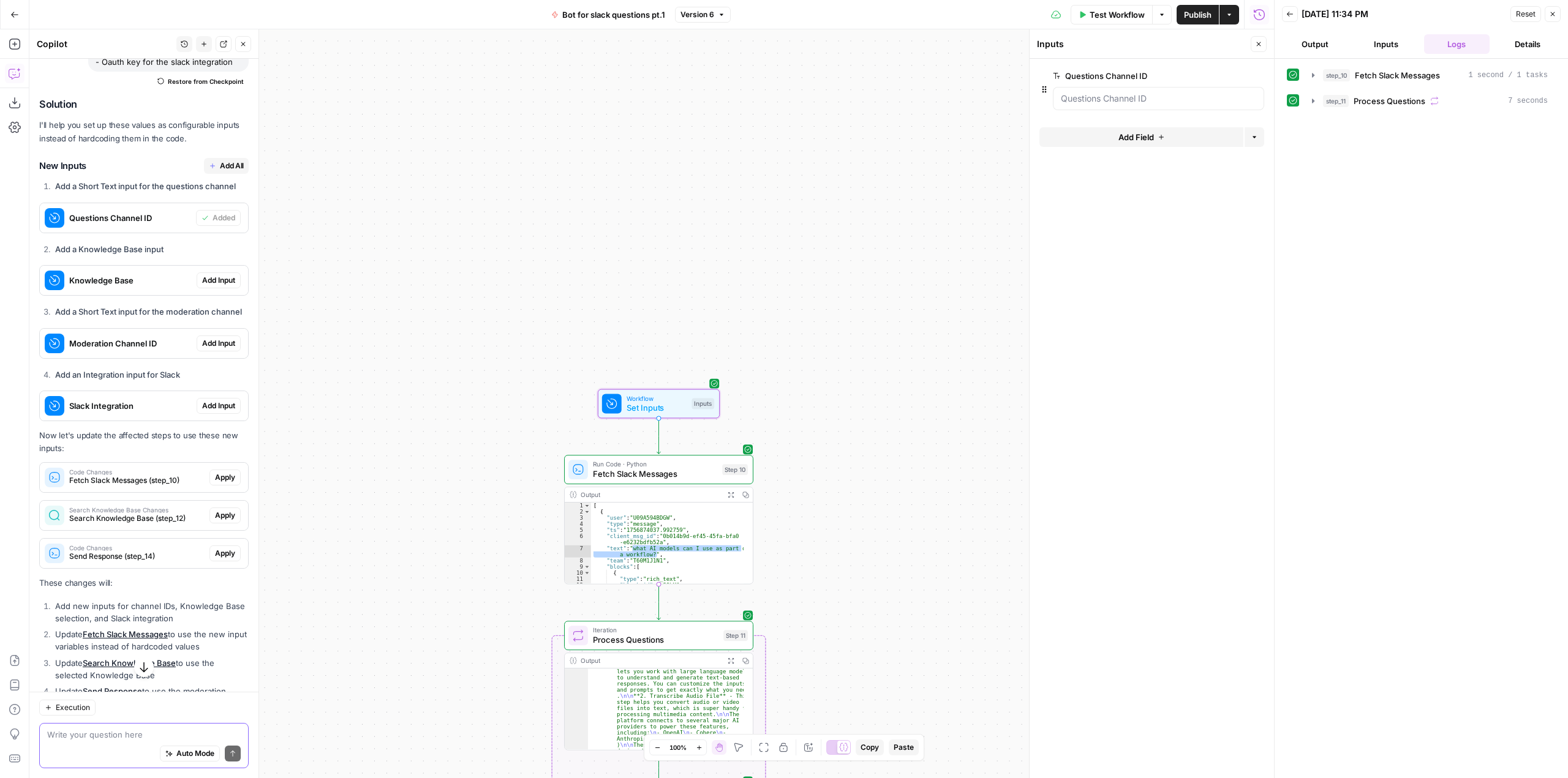
click at [204, 285] on span "Add Input" at bounding box center [219, 280] width 33 height 11
click at [216, 349] on span "Add Input" at bounding box center [219, 343] width 33 height 11
click at [217, 410] on button "Add Input" at bounding box center [218, 406] width 44 height 16
click at [1102, 234] on div at bounding box center [1158, 245] width 211 height 23
click at [1102, 249] on Integration "Slack Integration" at bounding box center [1158, 245] width 195 height 12
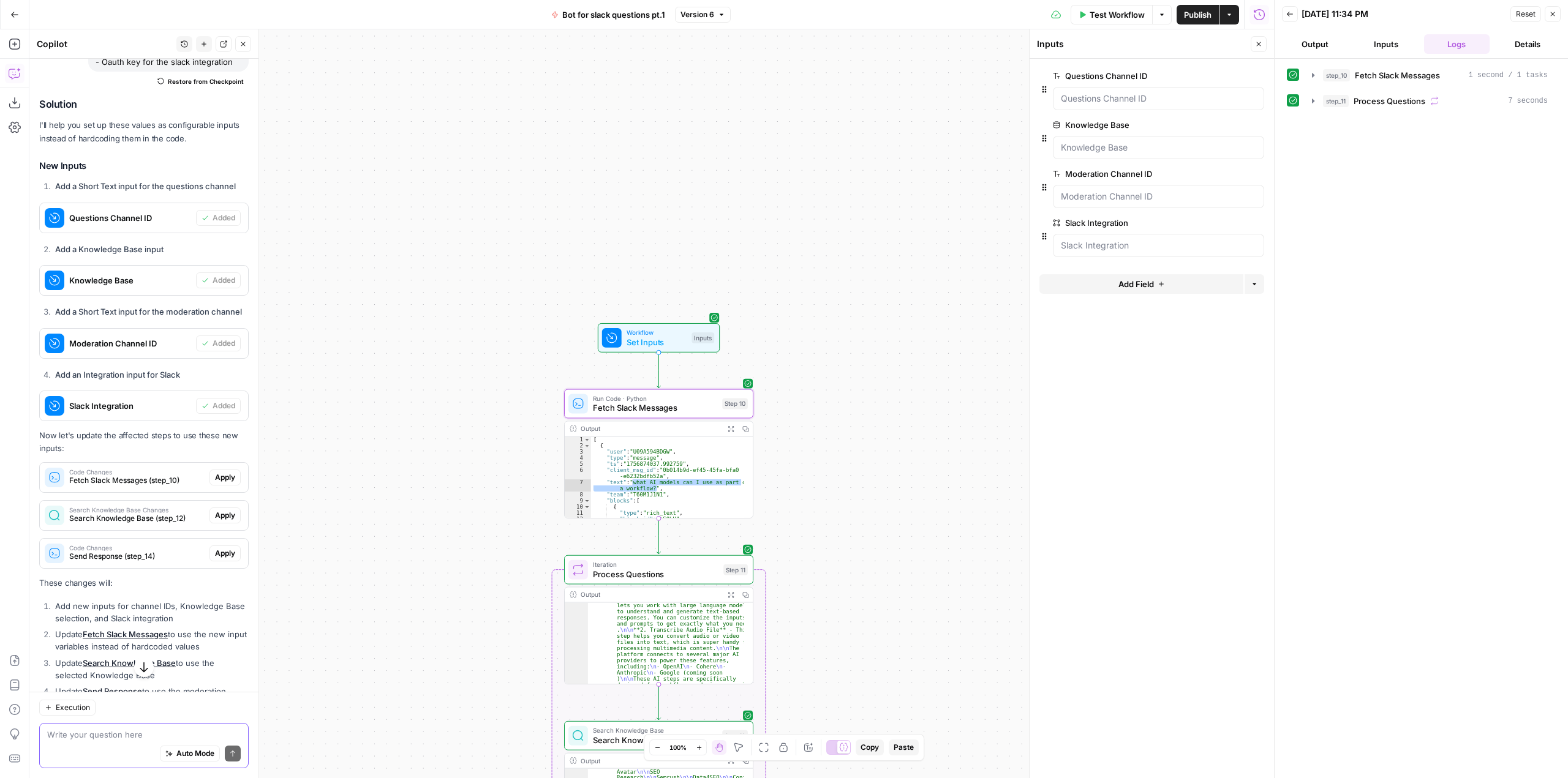
click at [218, 483] on span "Apply" at bounding box center [225, 477] width 20 height 11
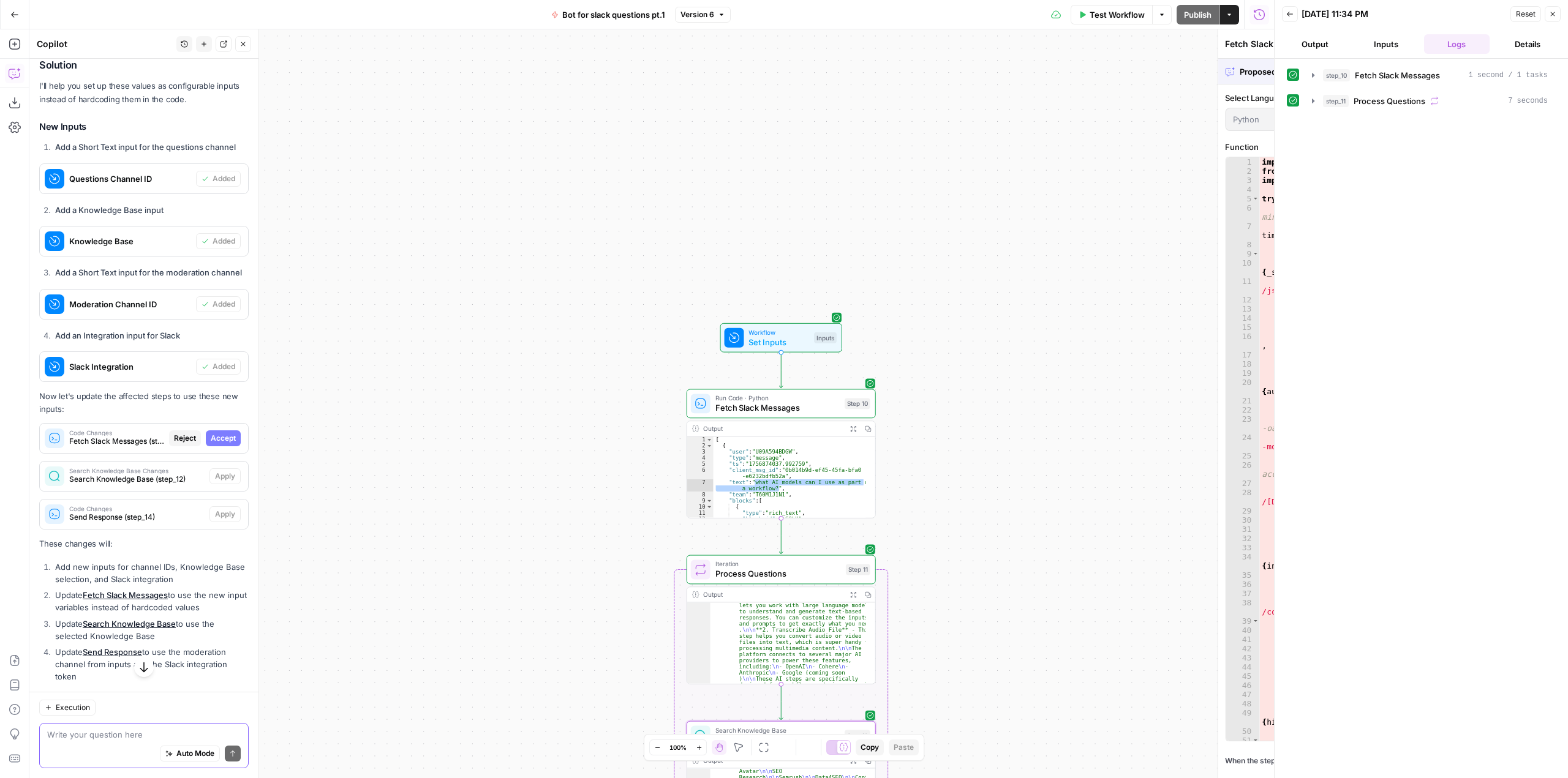
scroll to position [505, 0]
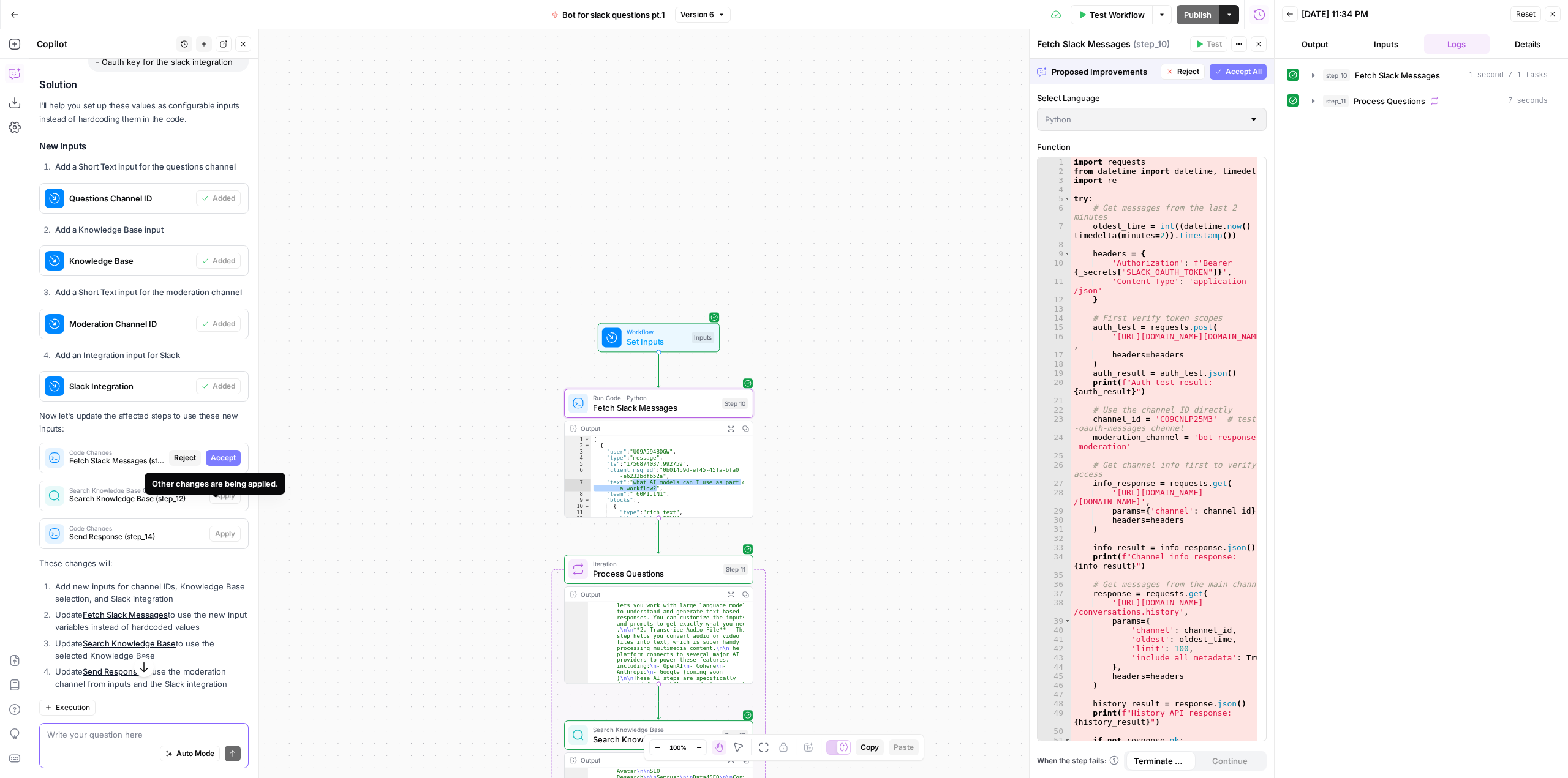
click at [220, 463] on span "Accept" at bounding box center [223, 457] width 25 height 11
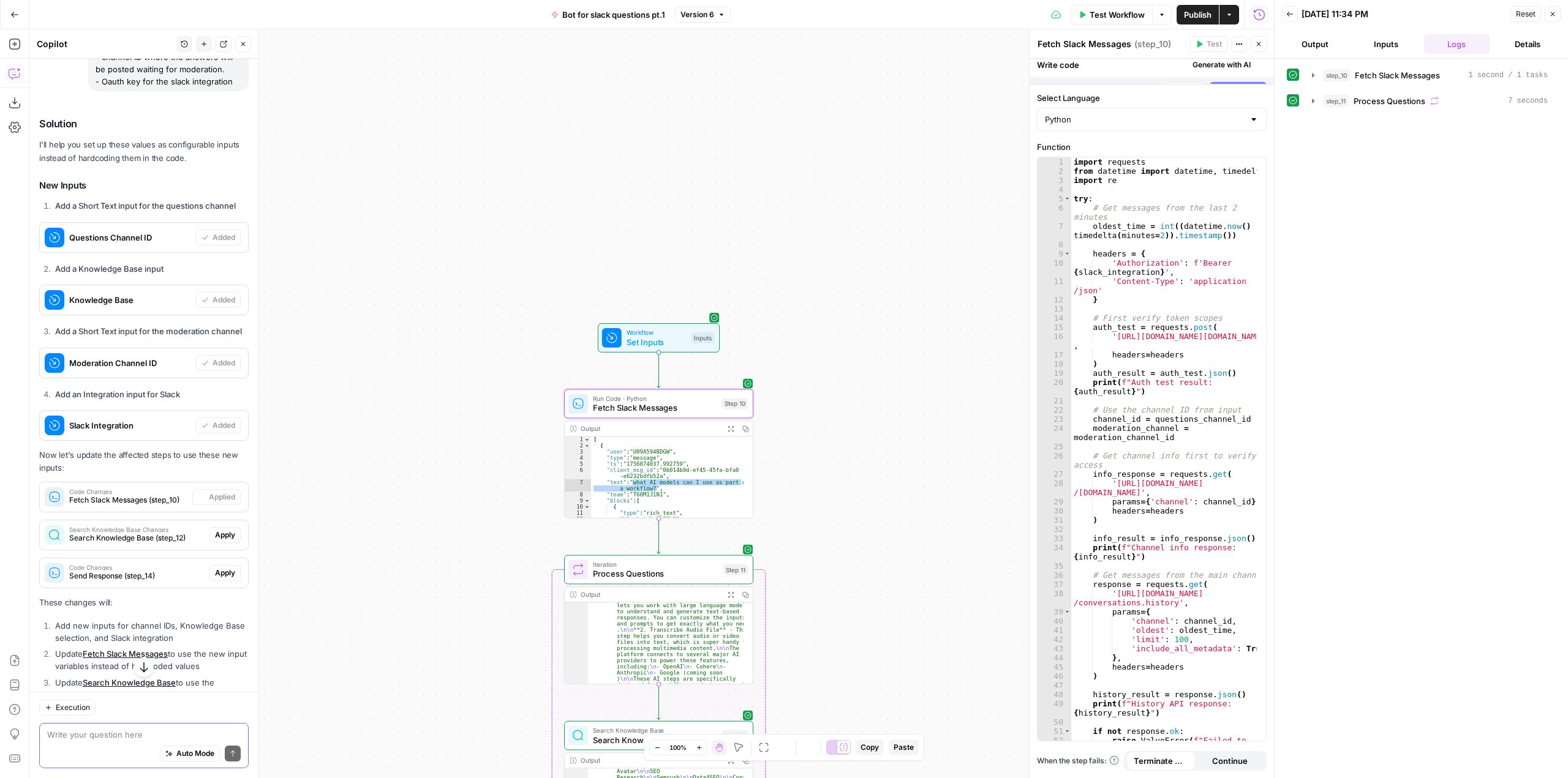
scroll to position [525, 0]
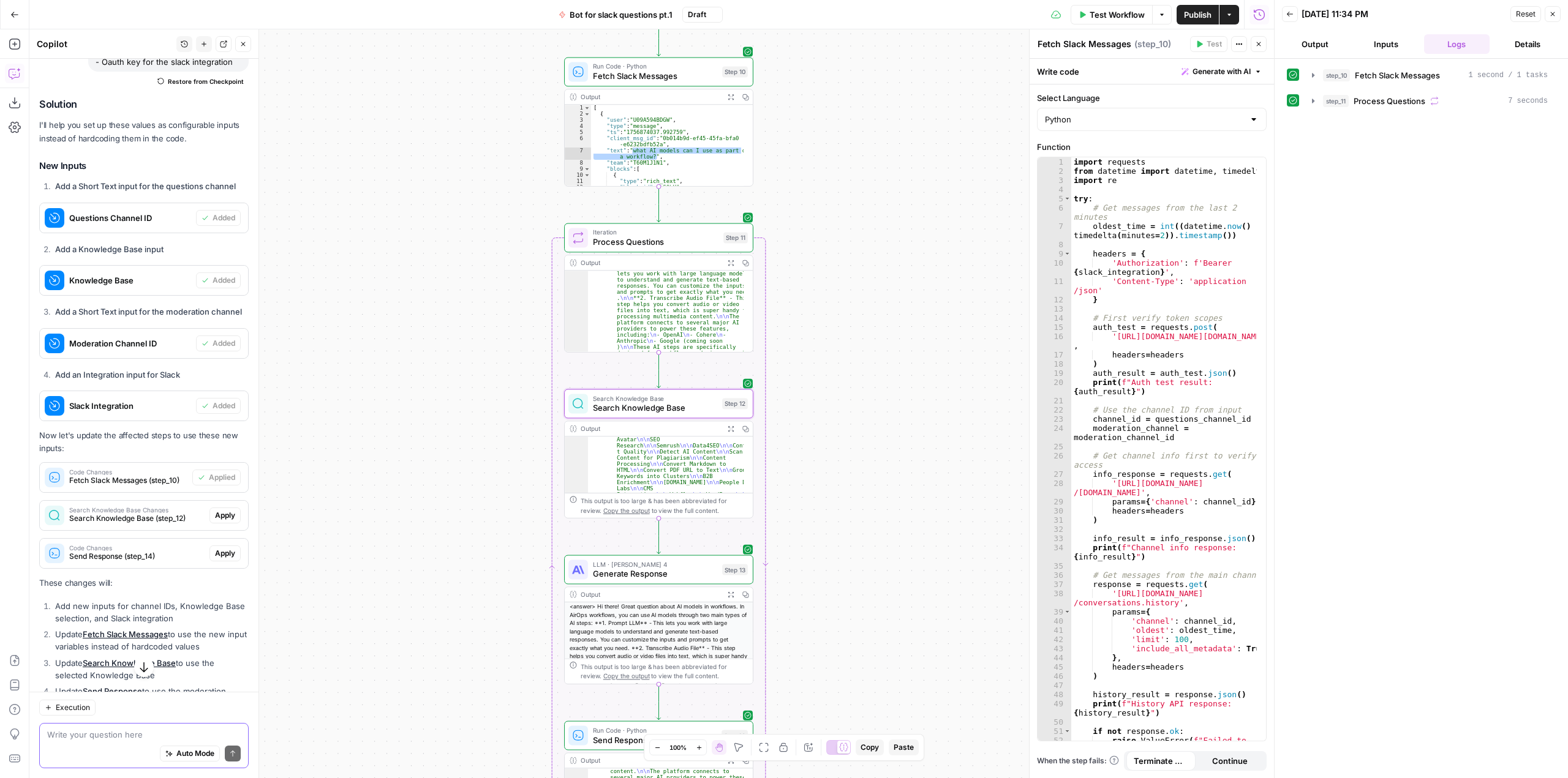
click at [227, 522] on button "Apply" at bounding box center [225, 516] width 31 height 16
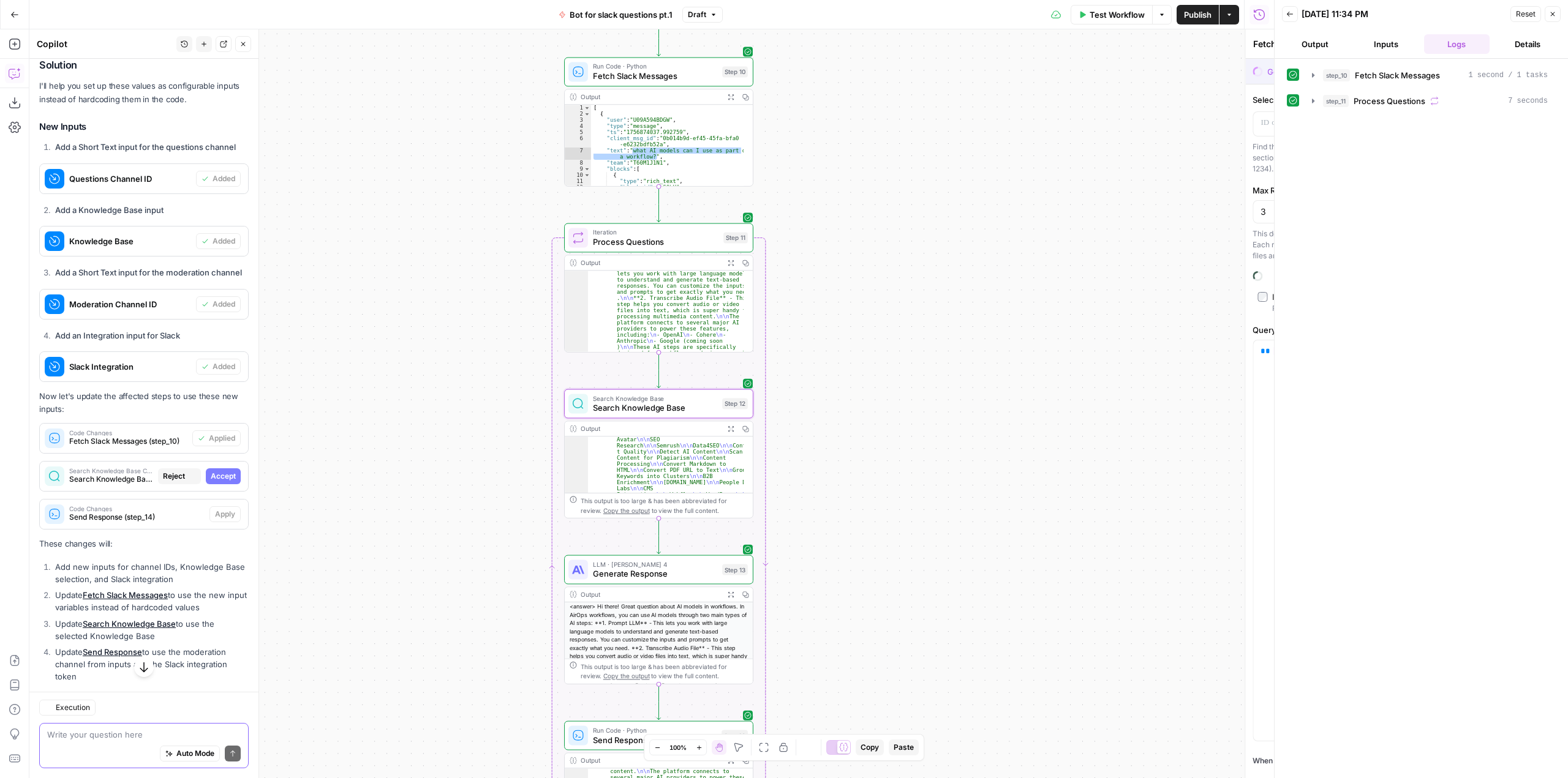
type textarea "Search Knowledge Base"
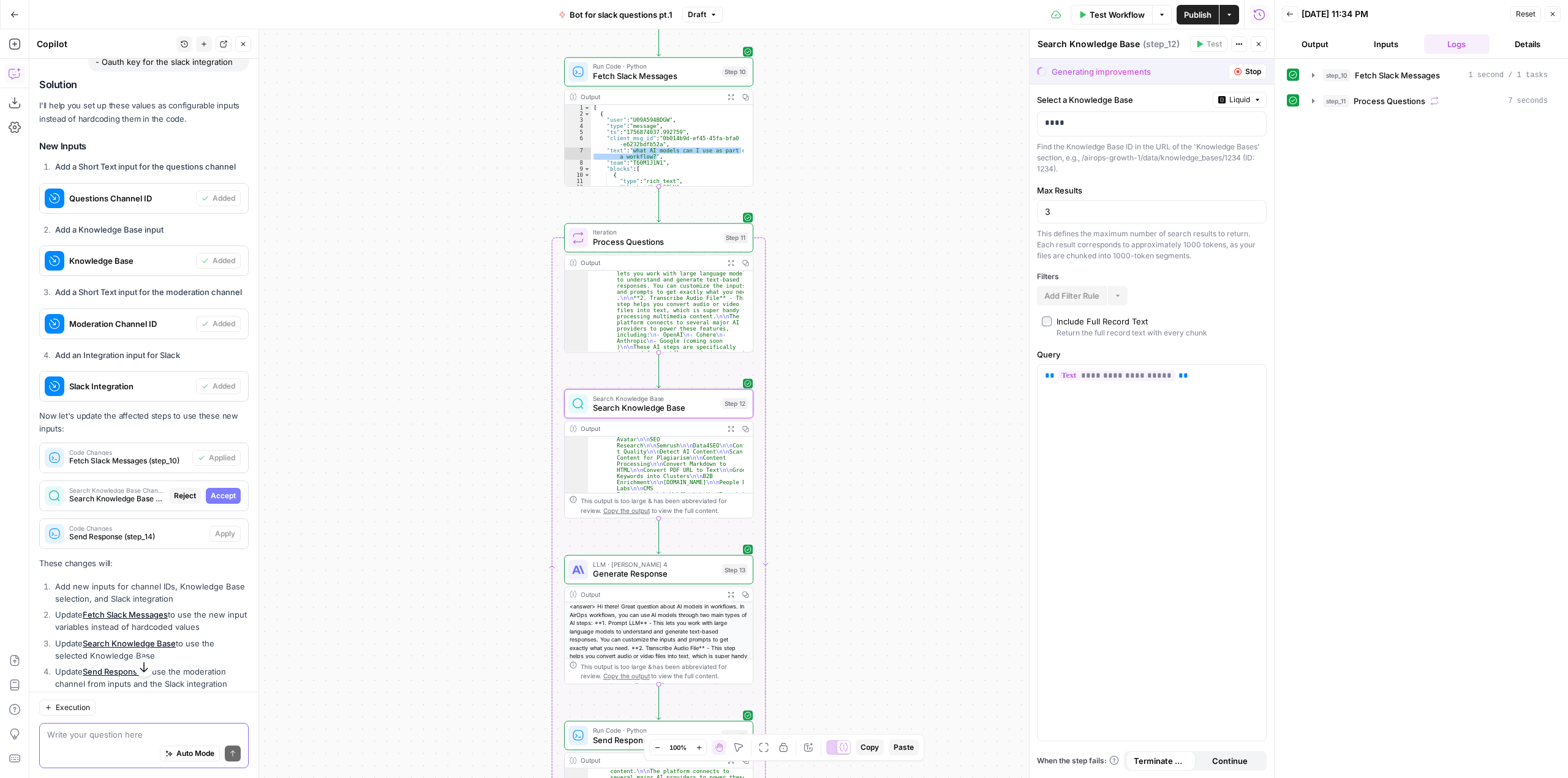
click at [223, 502] on span "Accept" at bounding box center [223, 496] width 25 height 11
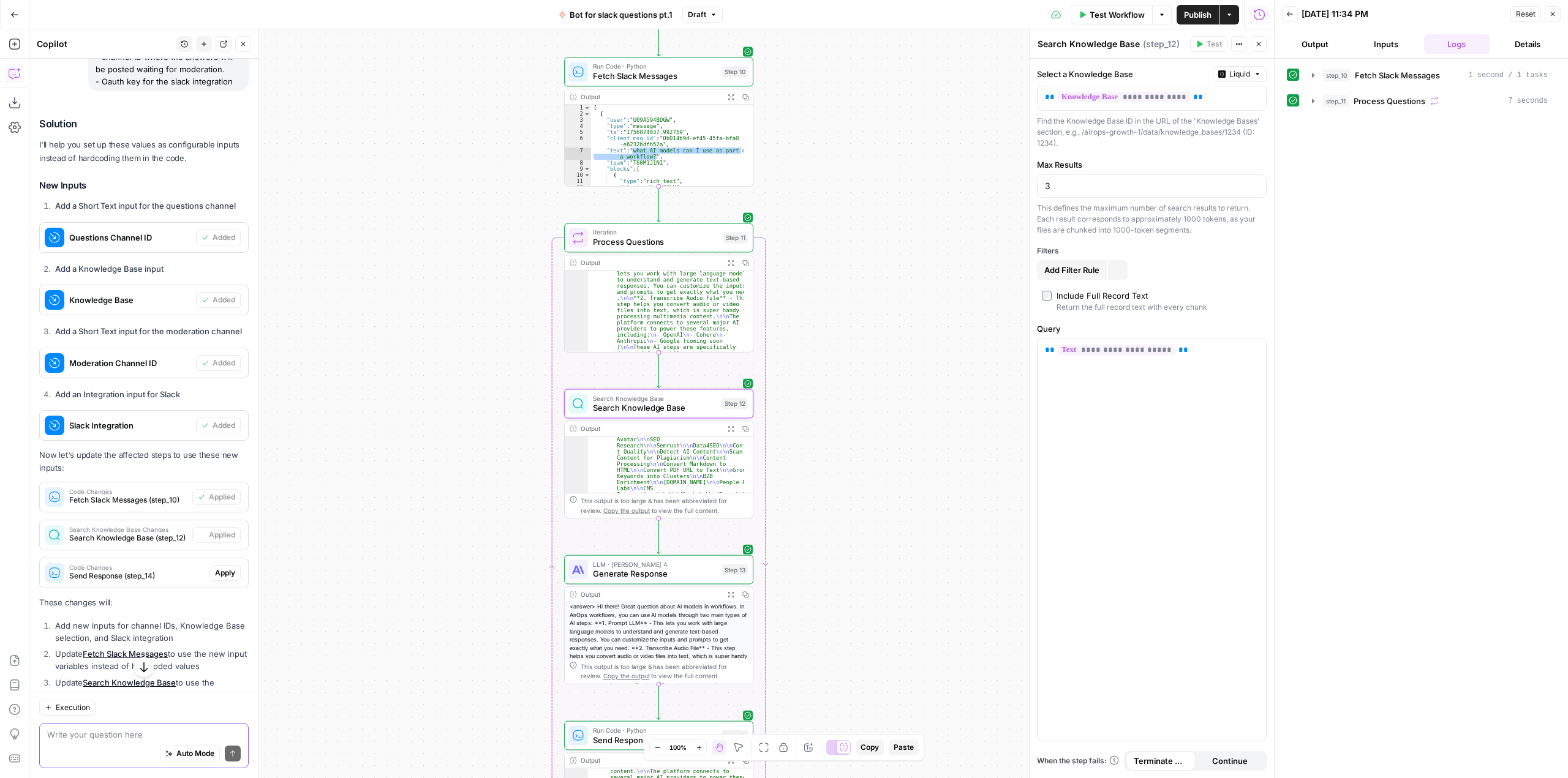
scroll to position [525, 0]
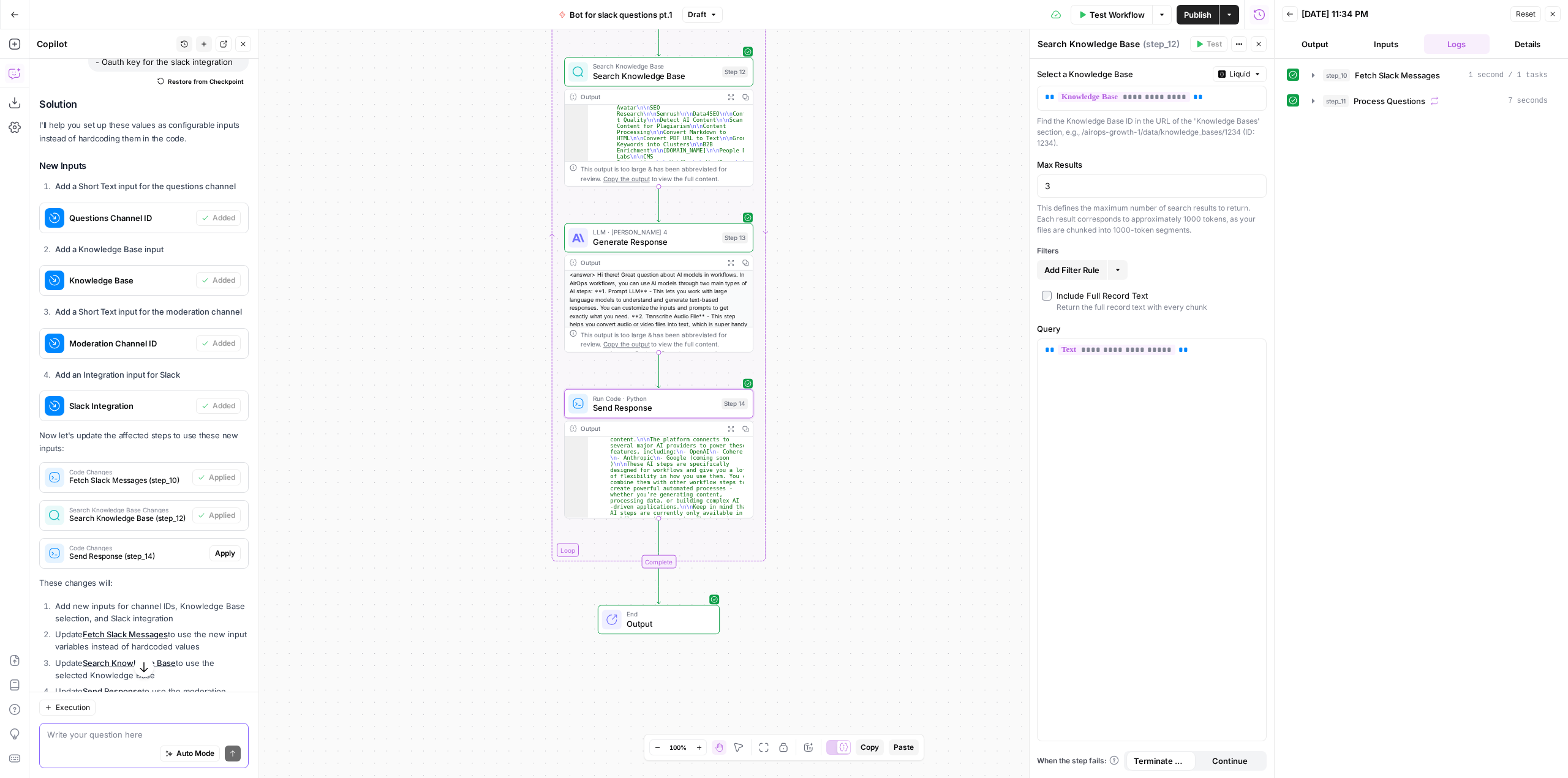
click at [219, 559] on span "Apply" at bounding box center [225, 553] width 20 height 11
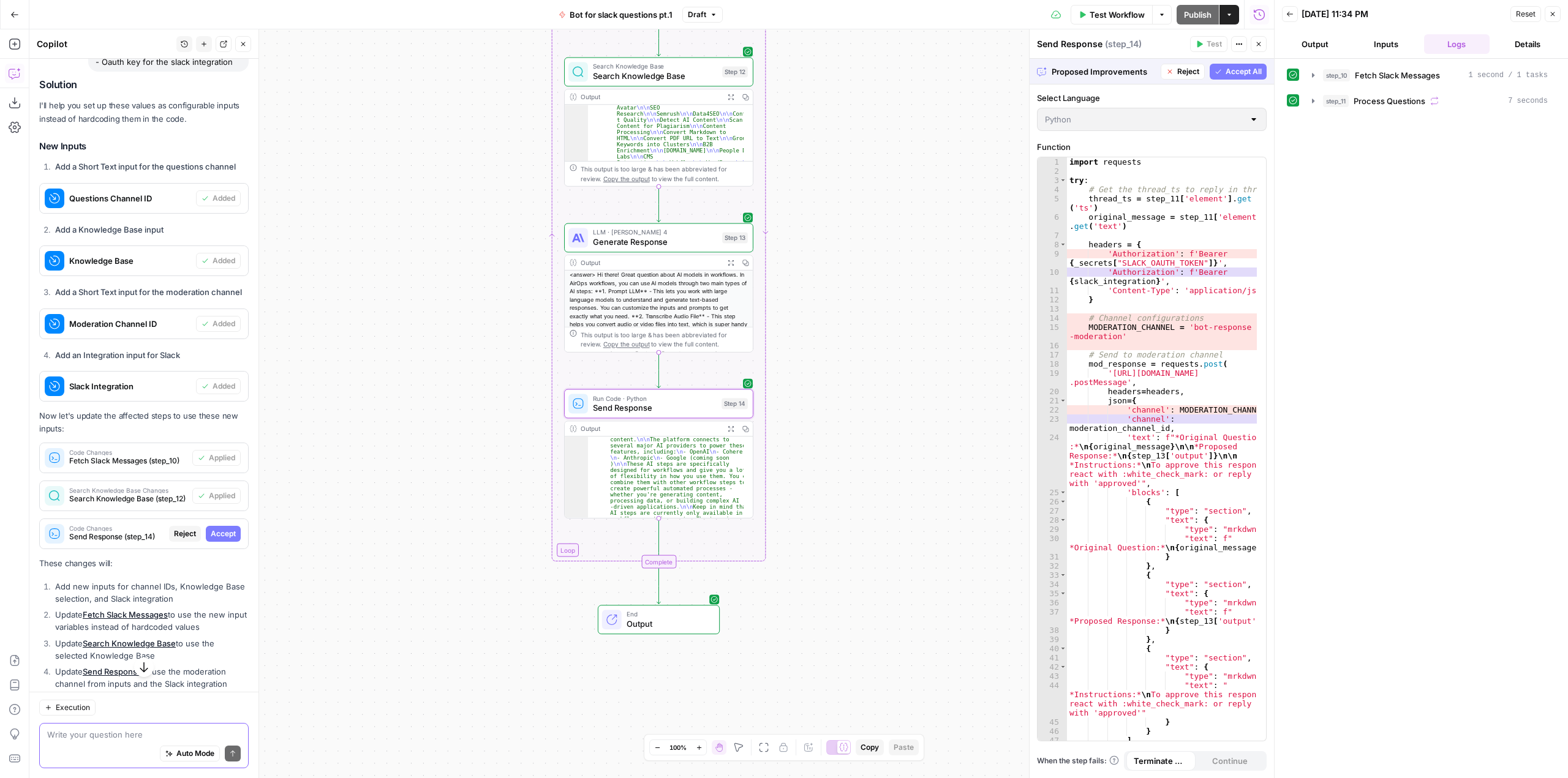
click at [220, 540] on span "Accept" at bounding box center [223, 534] width 25 height 11
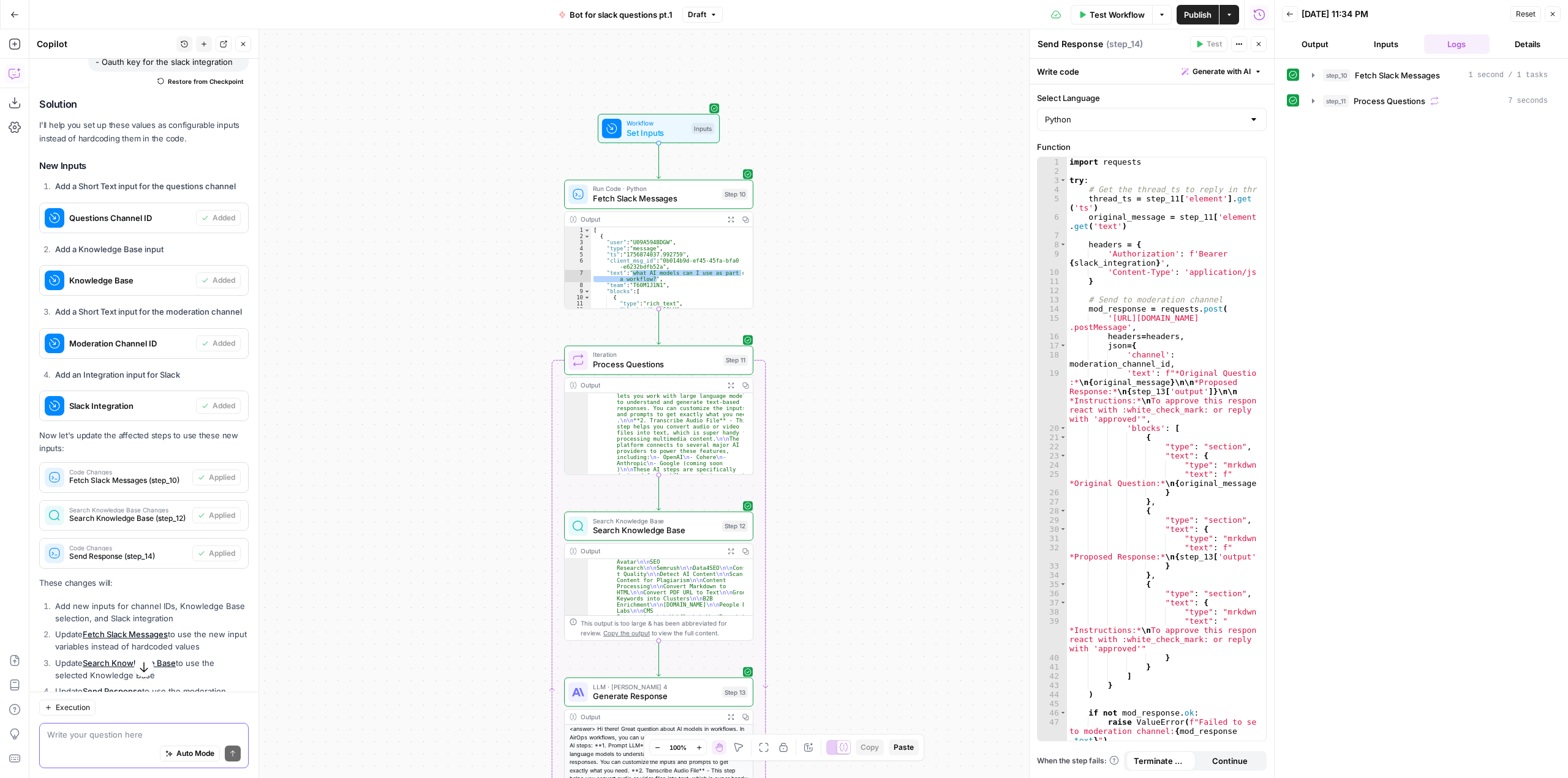
click at [663, 133] on span "Set Inputs" at bounding box center [657, 133] width 61 height 12
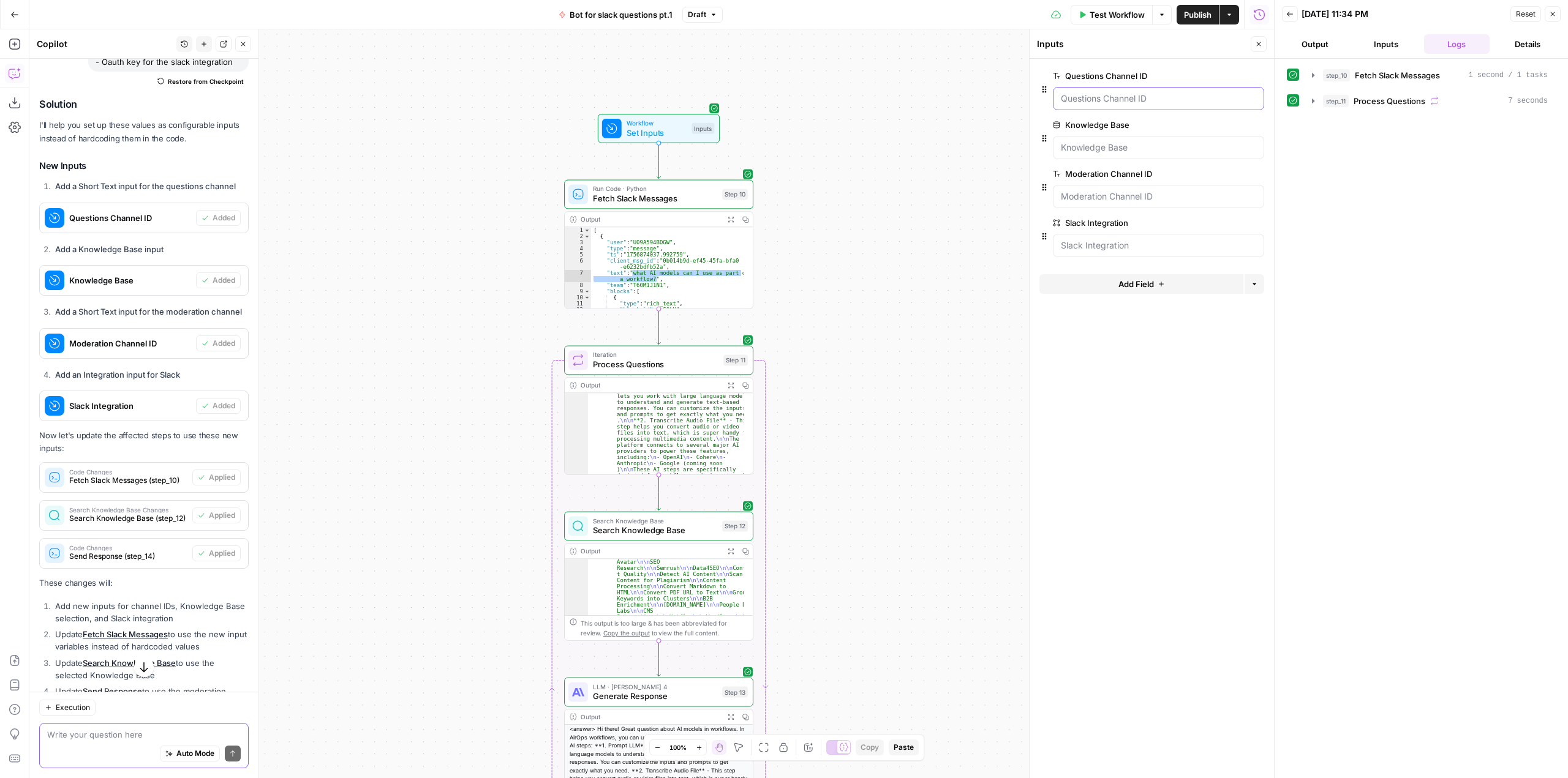
click at [1154, 104] on ID "Questions Channel ID" at bounding box center [1158, 98] width 195 height 12
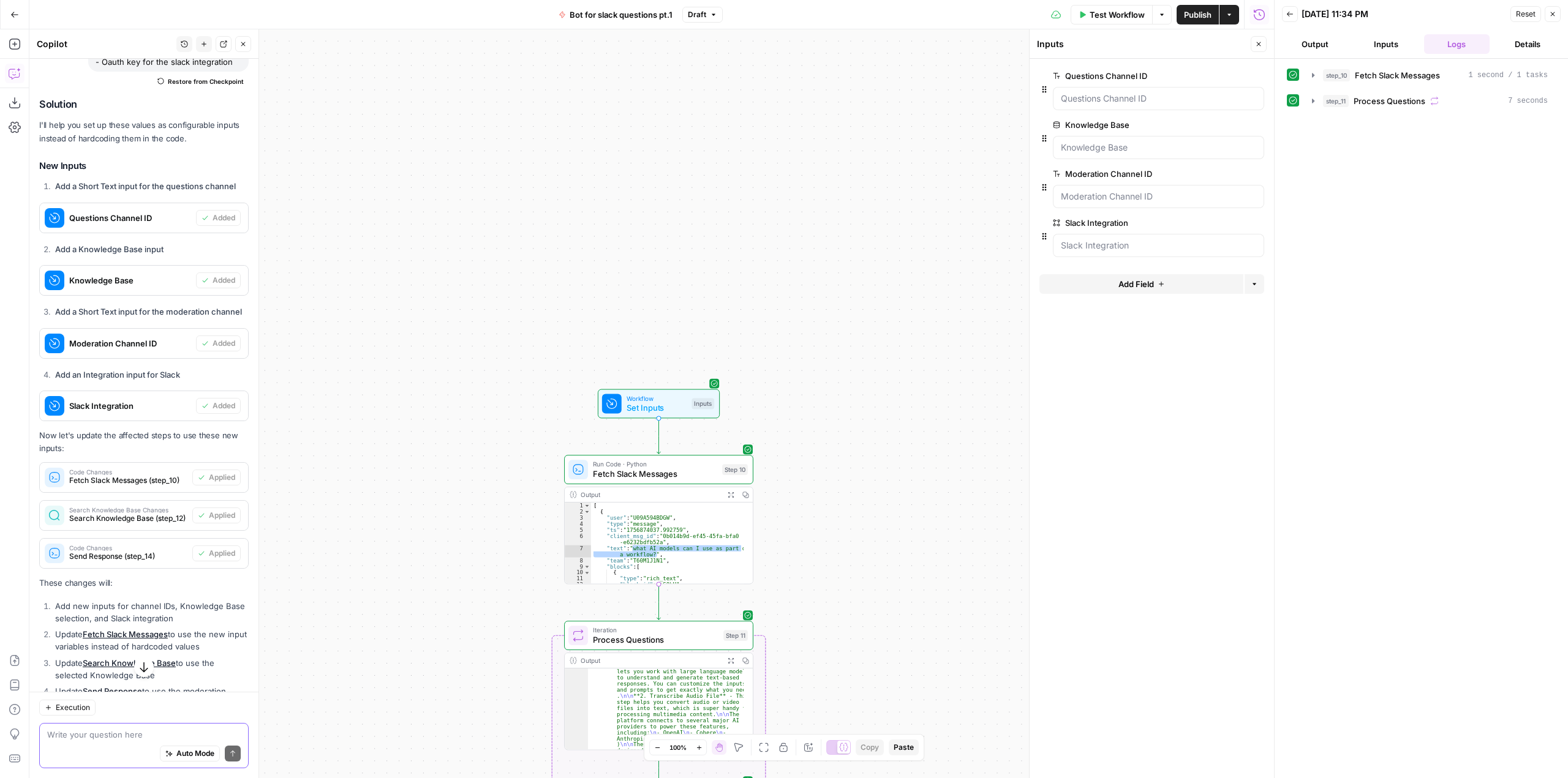
click at [1115, 106] on div at bounding box center [1158, 98] width 211 height 23
click at [1129, 96] on ID "Questions Channel ID" at bounding box center [1158, 98] width 195 height 12
click at [1109, 14] on span "Test Workflow" at bounding box center [1117, 15] width 55 height 12
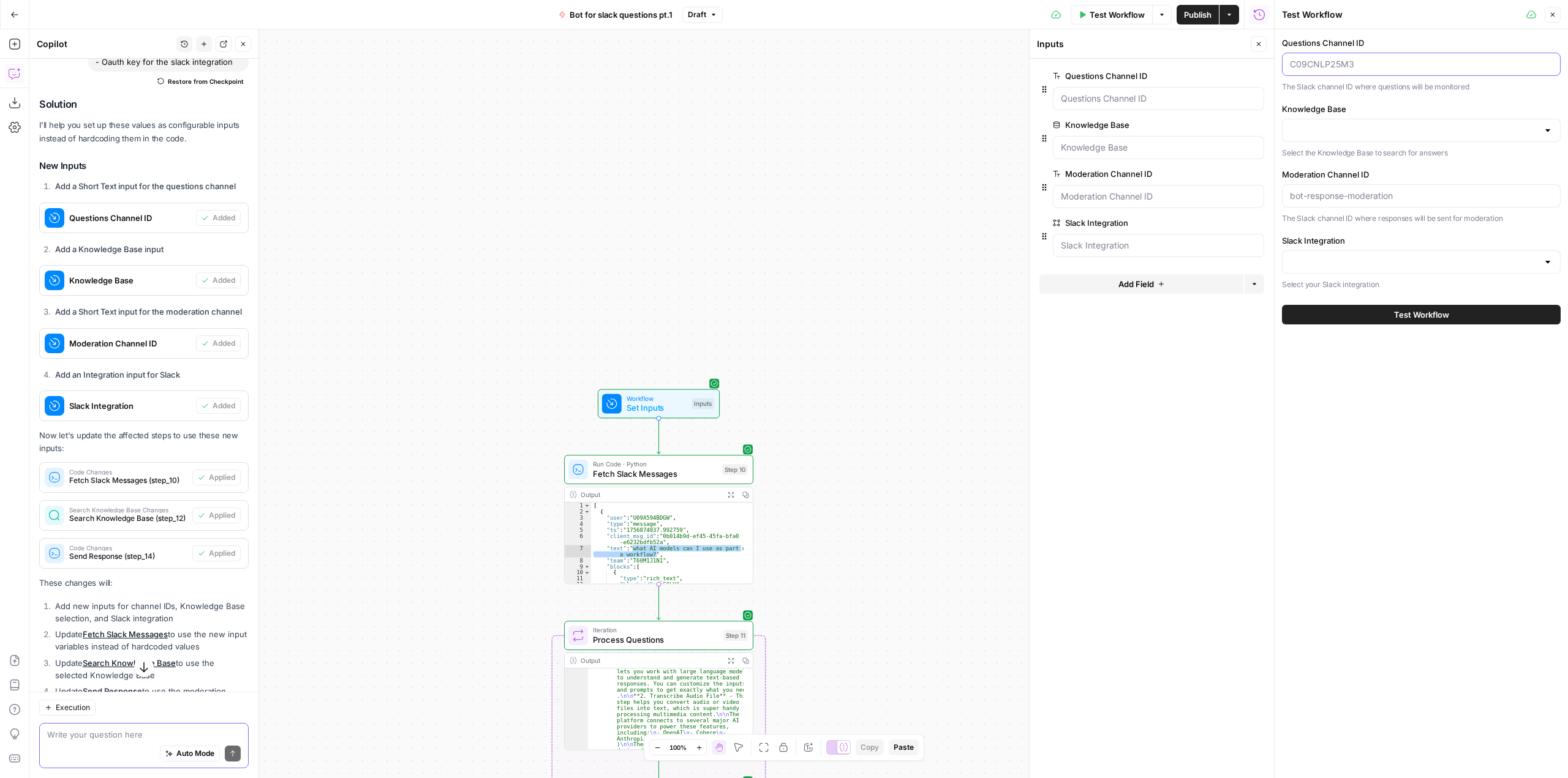
click at [1390, 61] on input "Questions Channel ID" at bounding box center [1421, 64] width 263 height 12
paste input "C09CNLP25M3"
type input "C09CNLP25M3"
click at [1346, 129] on input "Knowledge Base" at bounding box center [1414, 130] width 248 height 12
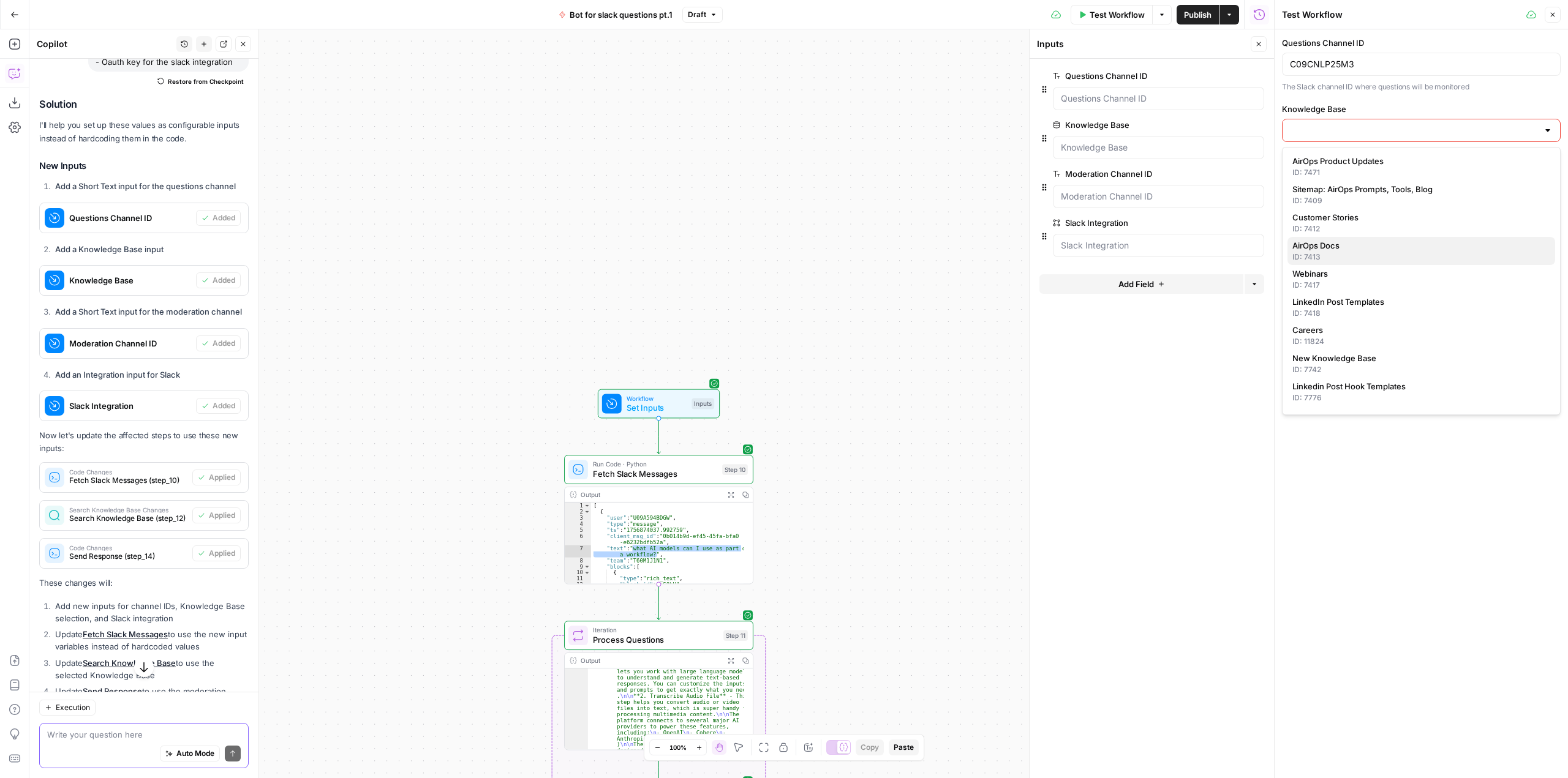
click at [1361, 243] on span "AirOps Docs" at bounding box center [1418, 245] width 253 height 12
type input "AirOps Docs"
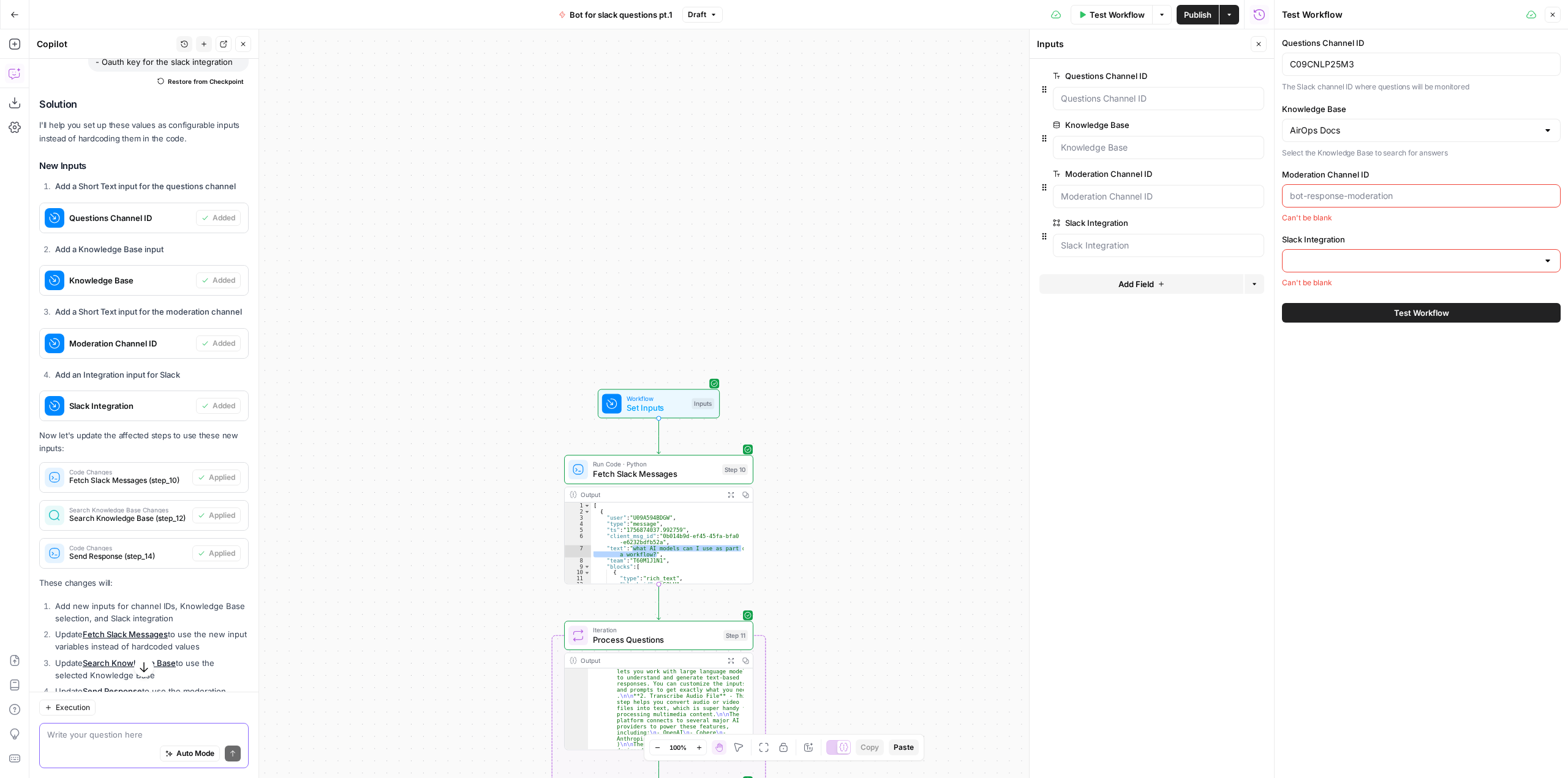
click at [1386, 200] on input "Moderation Channel ID" at bounding box center [1421, 196] width 263 height 12
click at [1376, 188] on div at bounding box center [1421, 196] width 279 height 23
paste input "C09D9BXEJ4C"
type input "C09D9BXEJ4C"
click at [1378, 254] on div at bounding box center [1421, 262] width 279 height 23
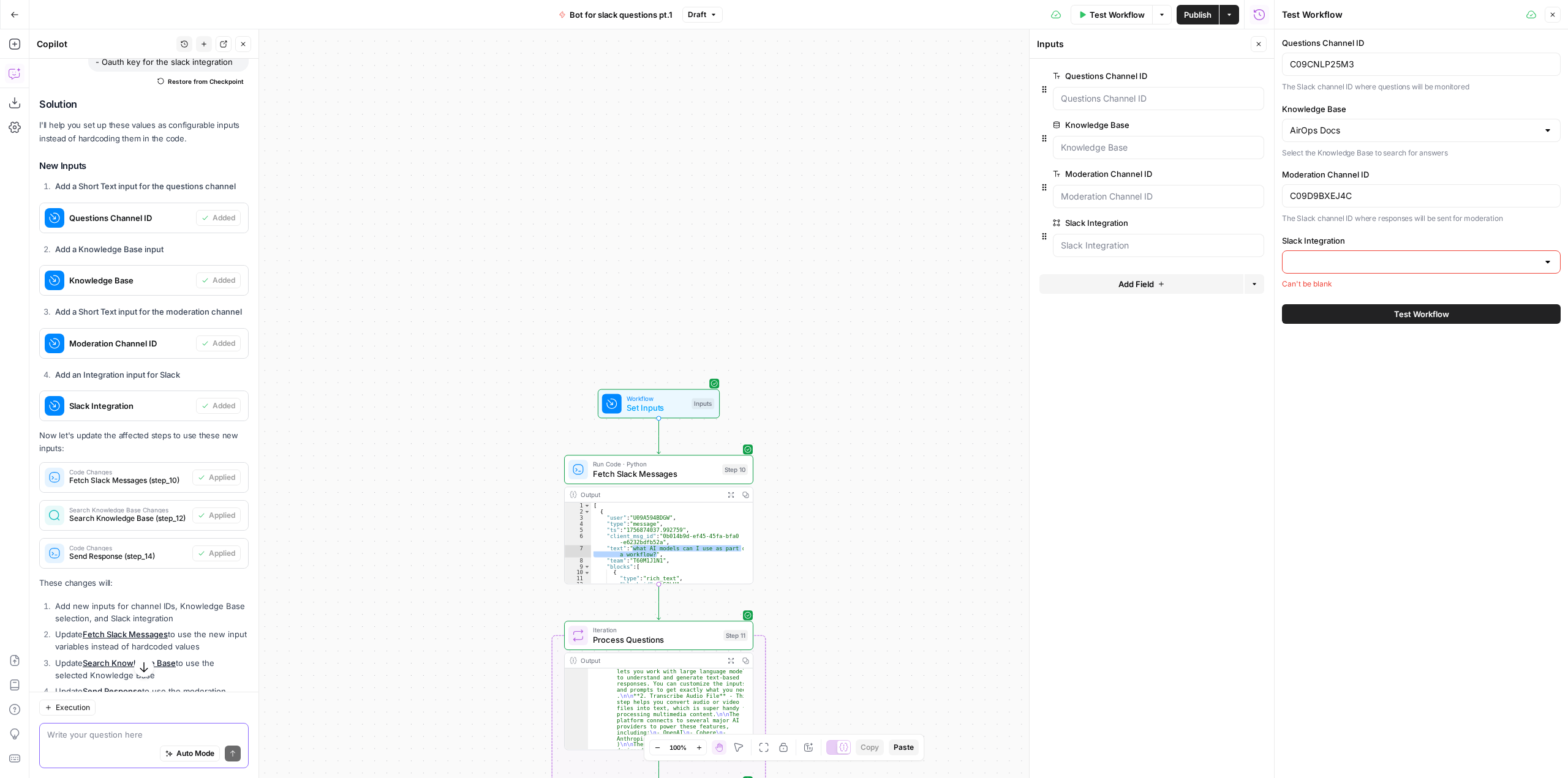
click at [1422, 235] on label "Slack Integration" at bounding box center [1421, 240] width 279 height 12
click at [1422, 256] on input "Slack Integration" at bounding box center [1414, 262] width 248 height 12
click at [114, 741] on div "Auto Mode Send" at bounding box center [144, 754] width 194 height 27
type textarea "the slack integration input should be the OAuth API key which is currently hard…"
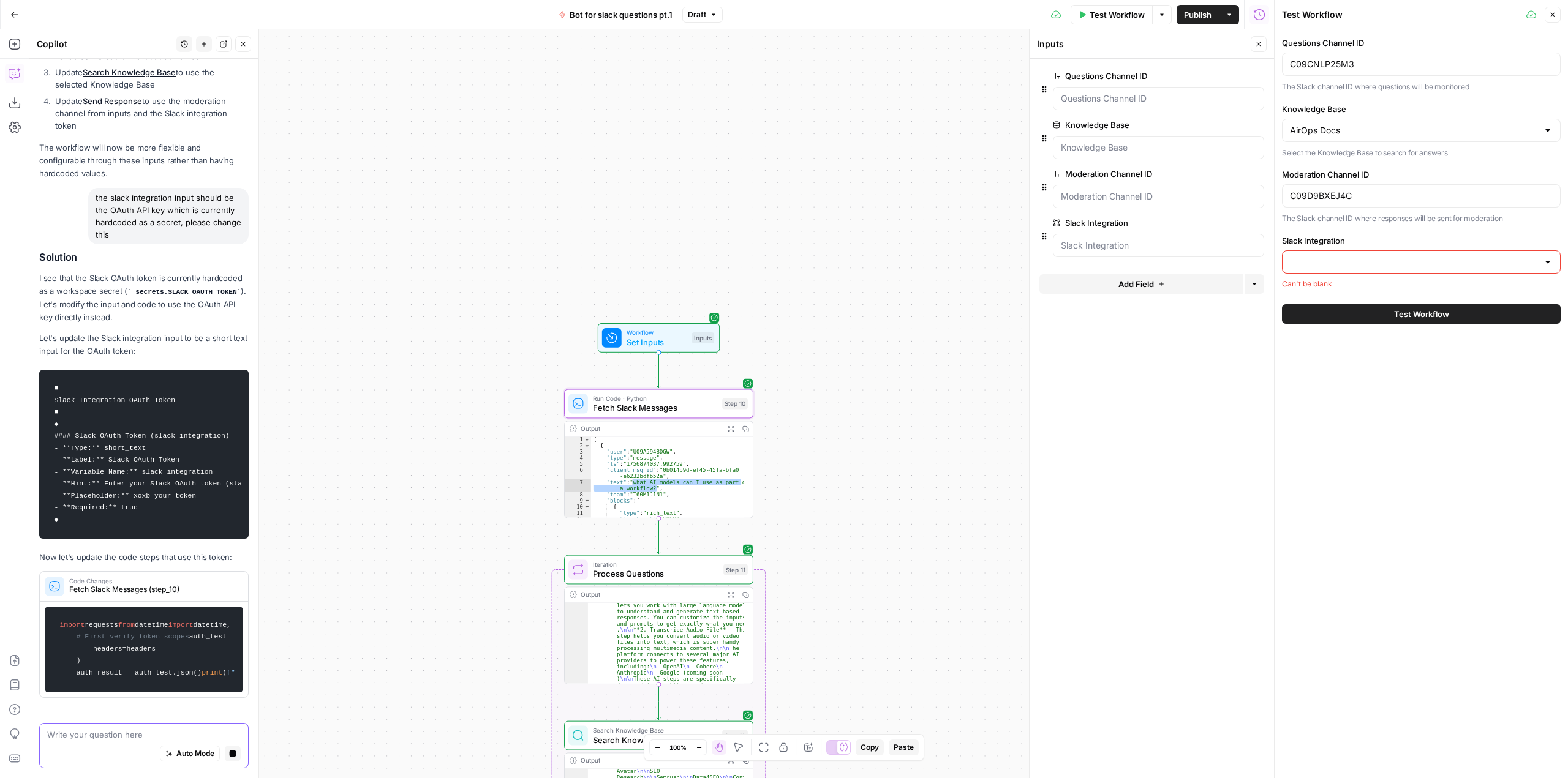
scroll to position [1125, 0]
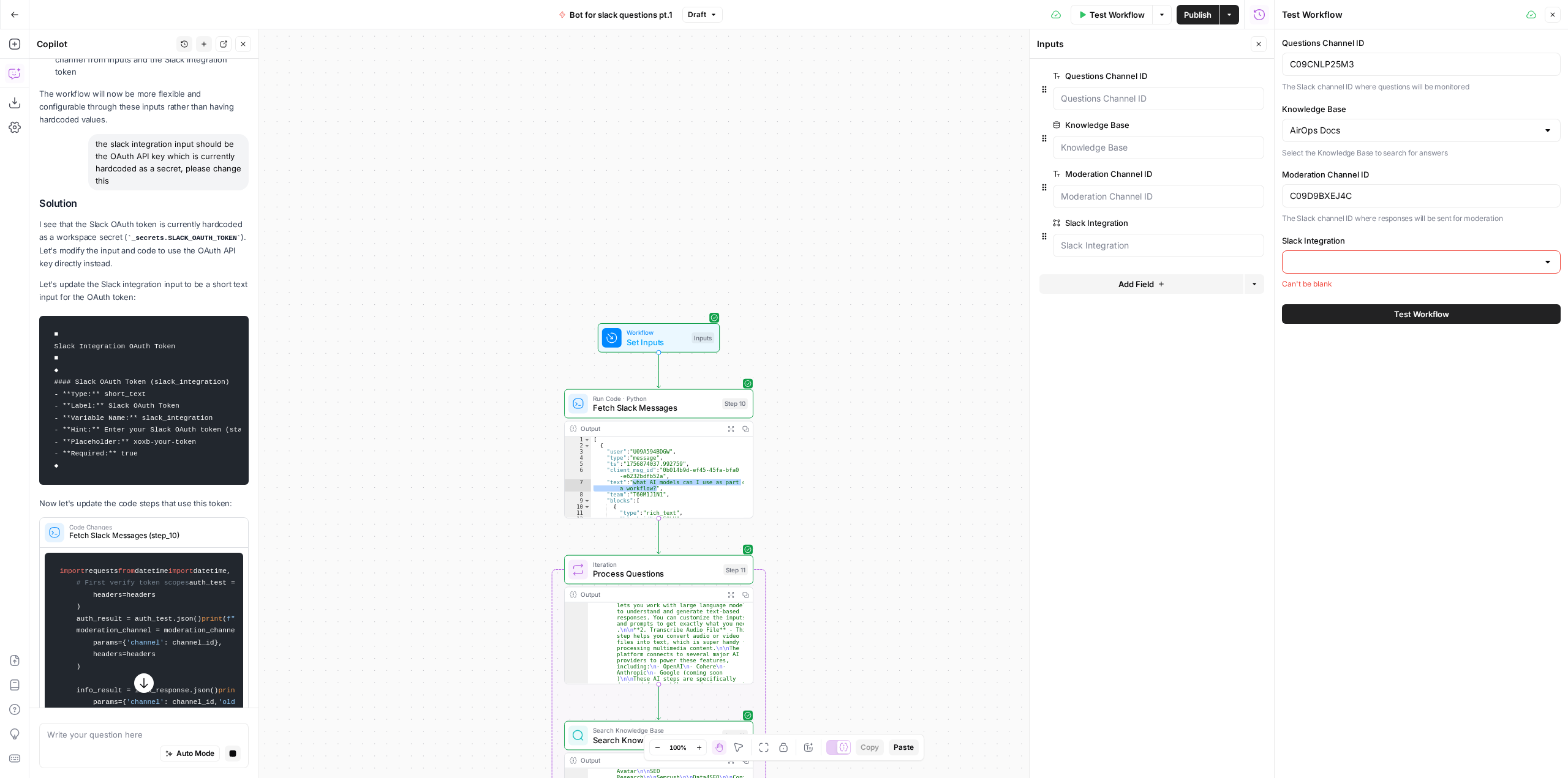
click at [1234, 221] on button "edit field" at bounding box center [1223, 223] width 47 height 15
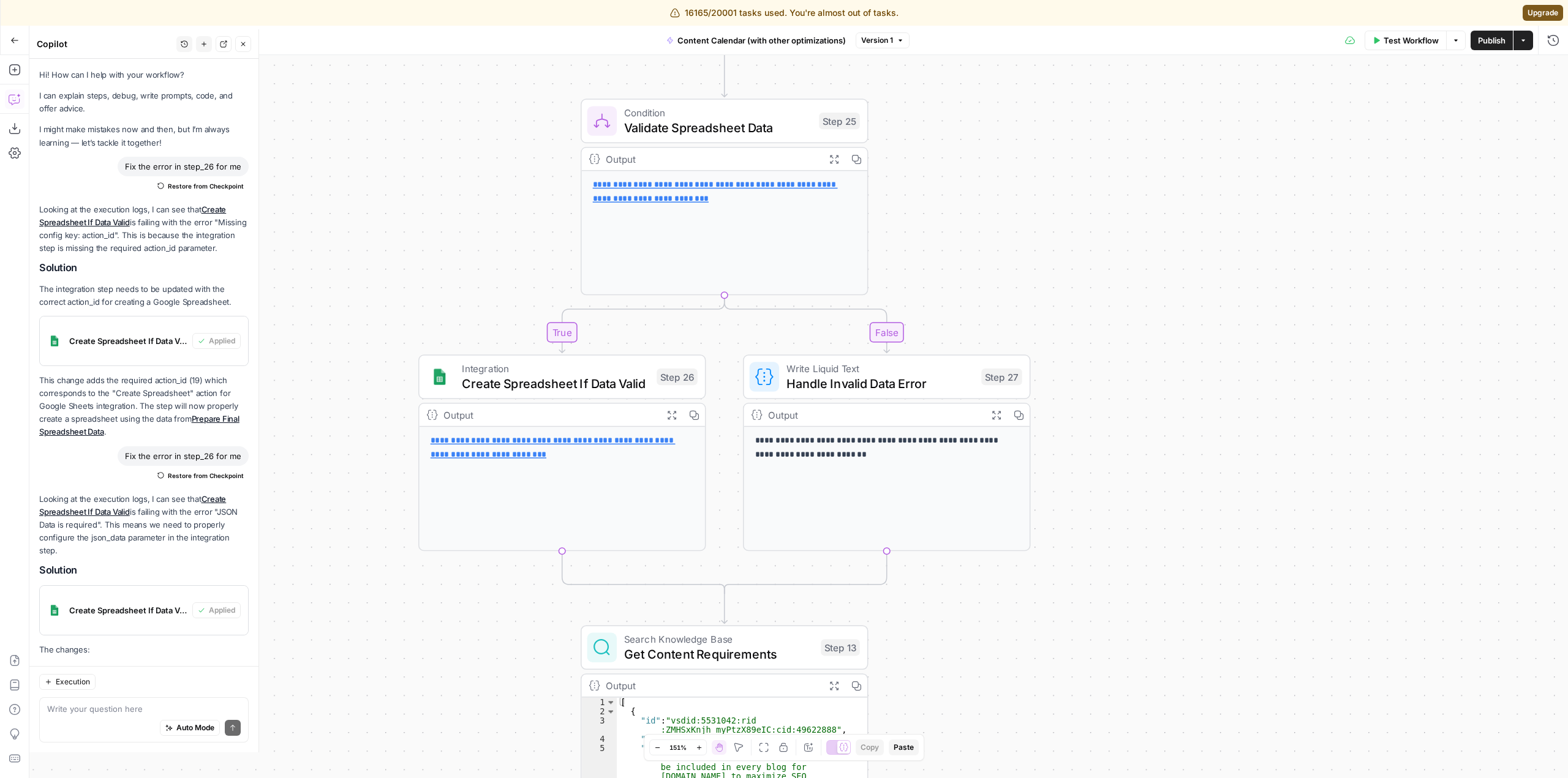
scroll to position [1782, 0]
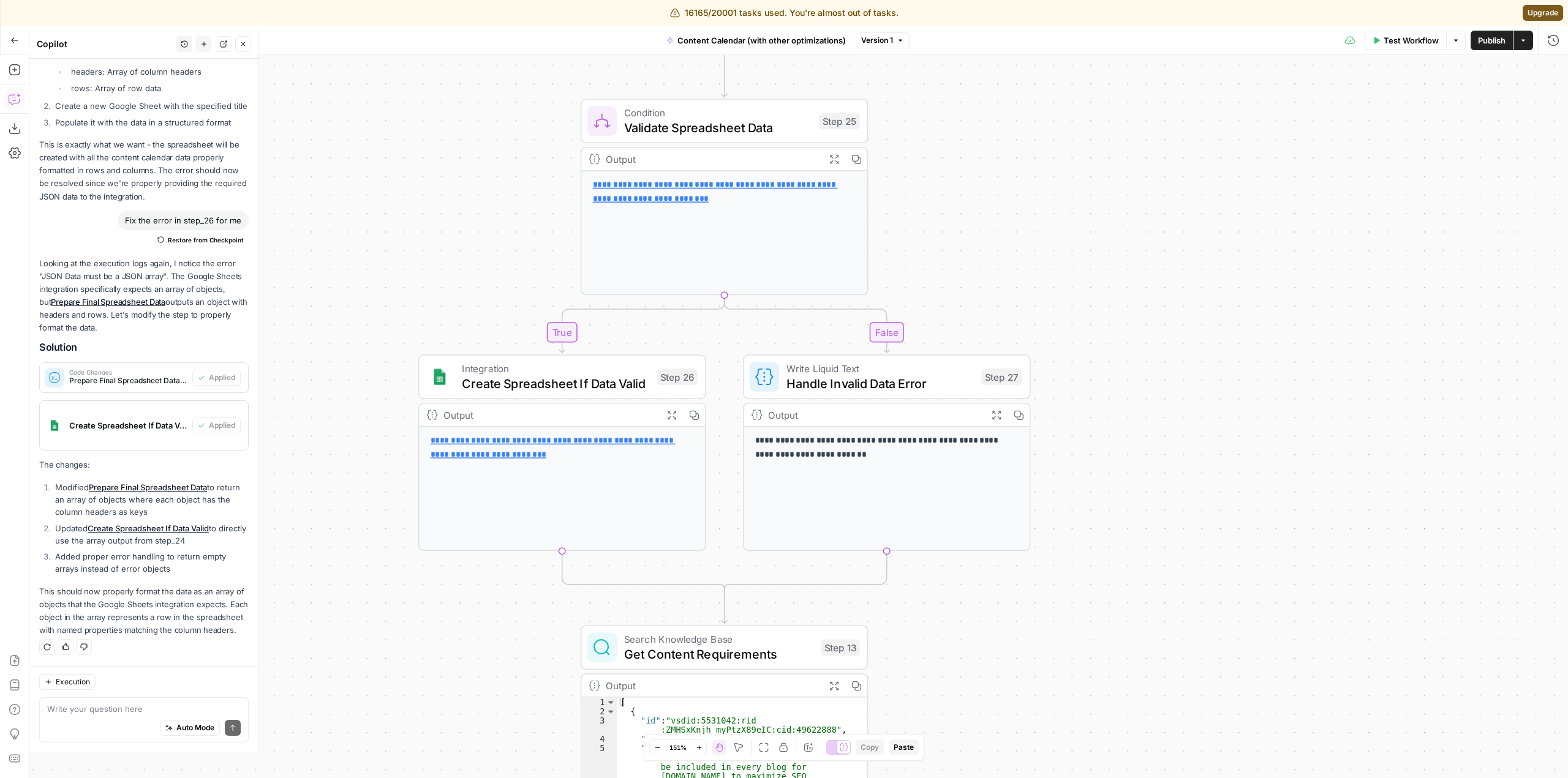
click at [16, 43] on icon "button" at bounding box center [15, 40] width 9 height 9
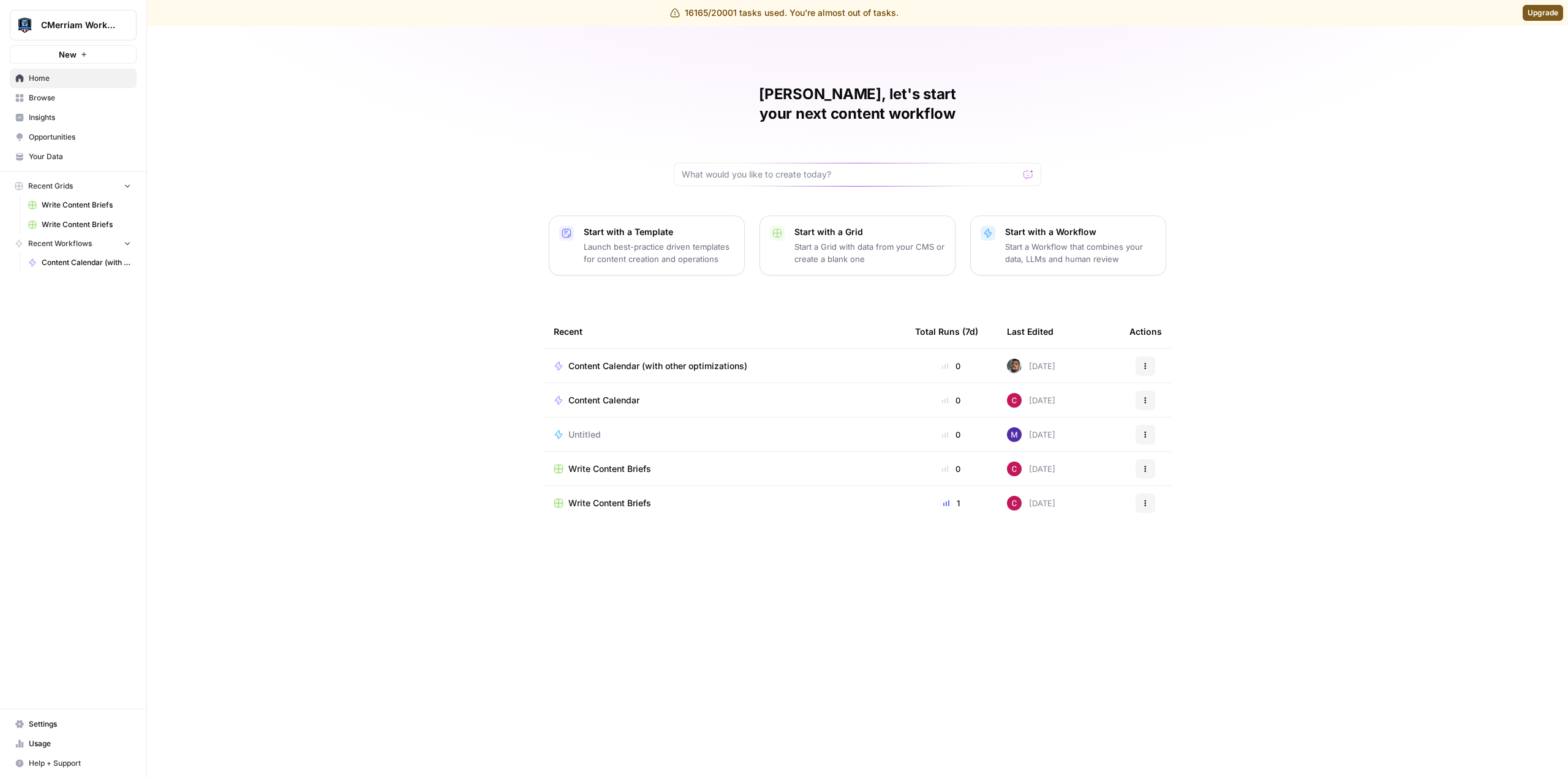
click at [92, 21] on span "CMerriam Workspace" at bounding box center [77, 25] width 74 height 12
click at [98, 139] on button "AirOps Growth" at bounding box center [110, 131] width 196 height 19
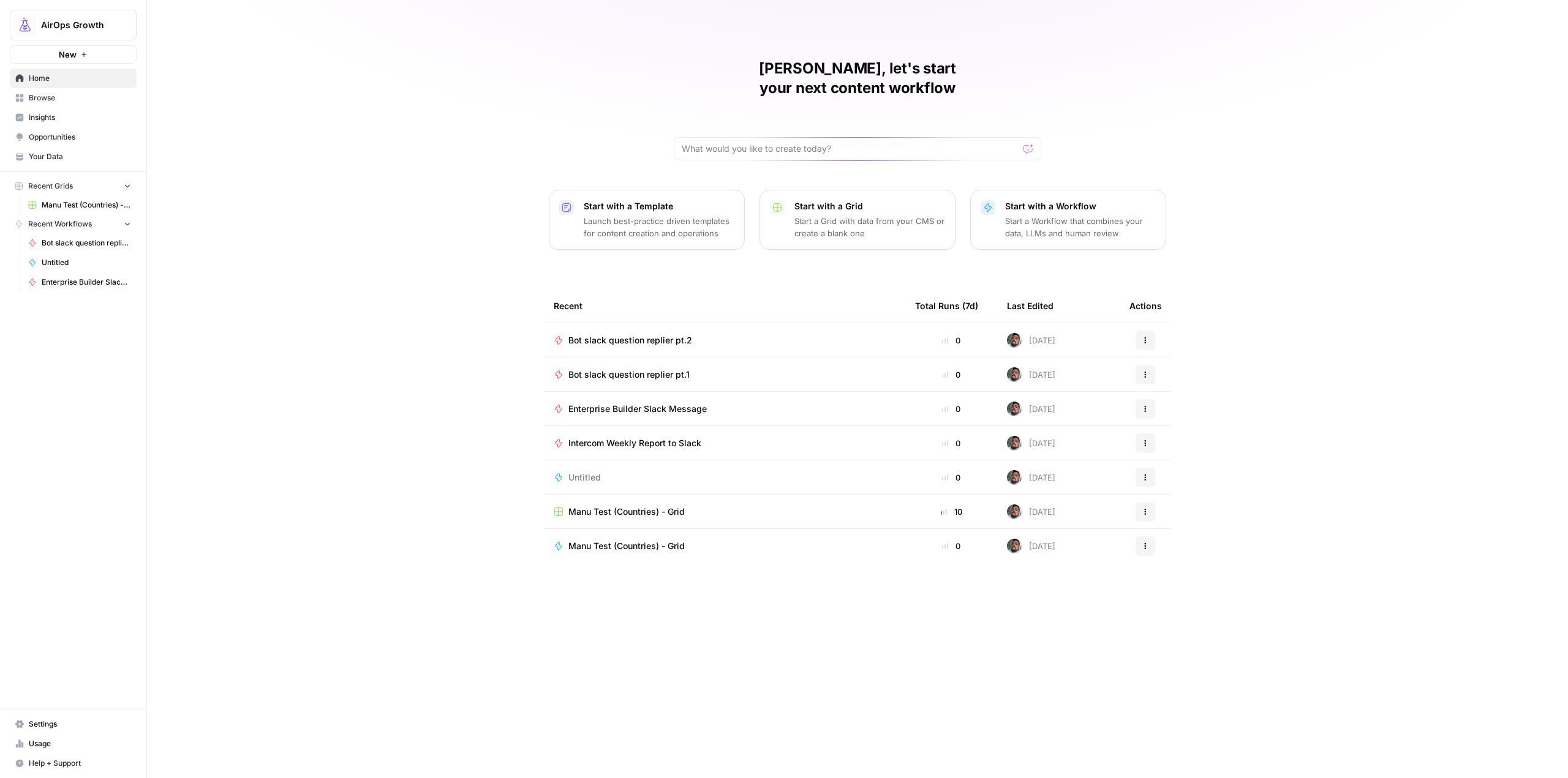
click at [73, 161] on span "Your Data" at bounding box center [80, 156] width 102 height 11
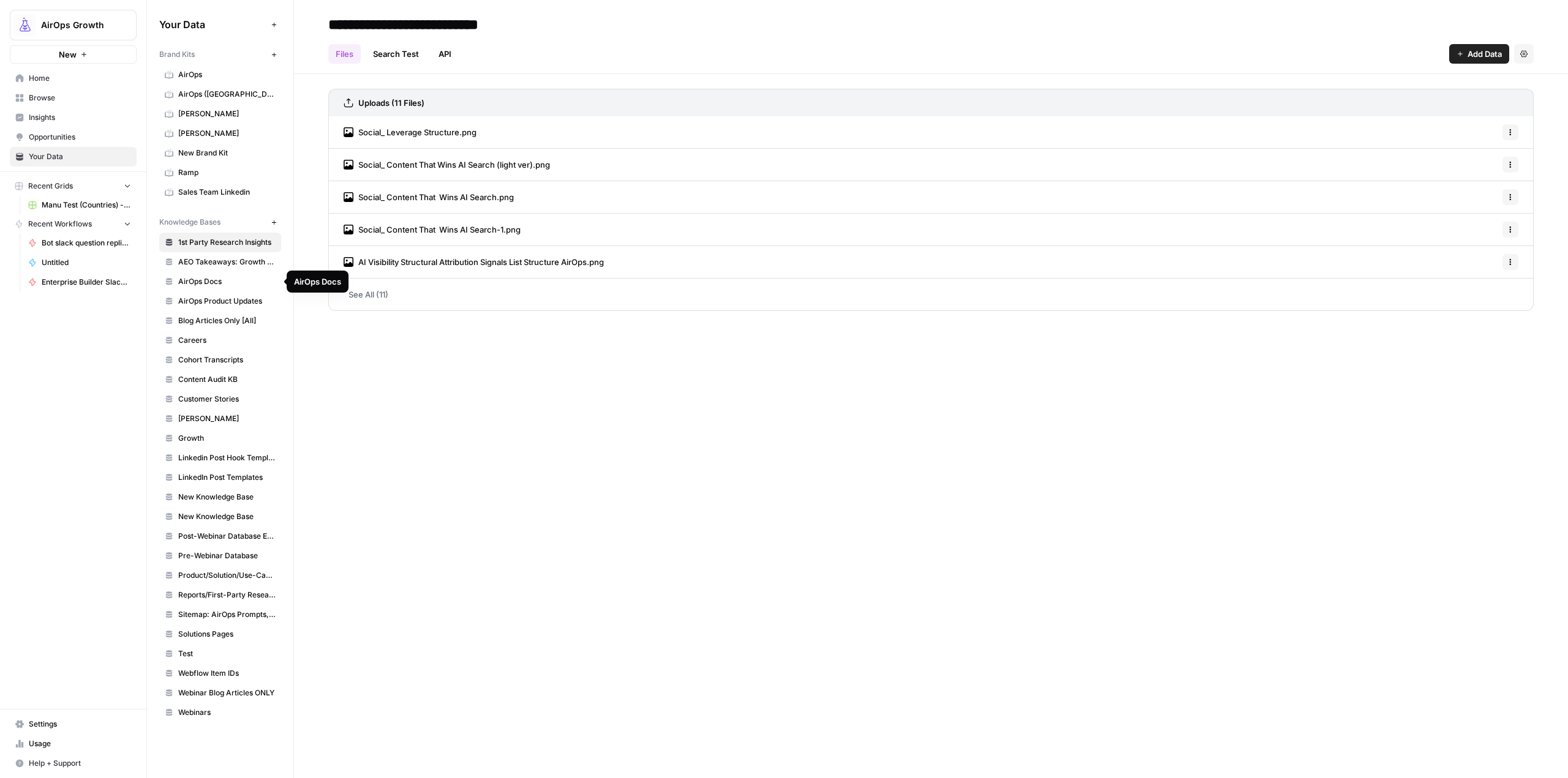
click at [233, 280] on span "AirOps Docs" at bounding box center [227, 281] width 98 height 11
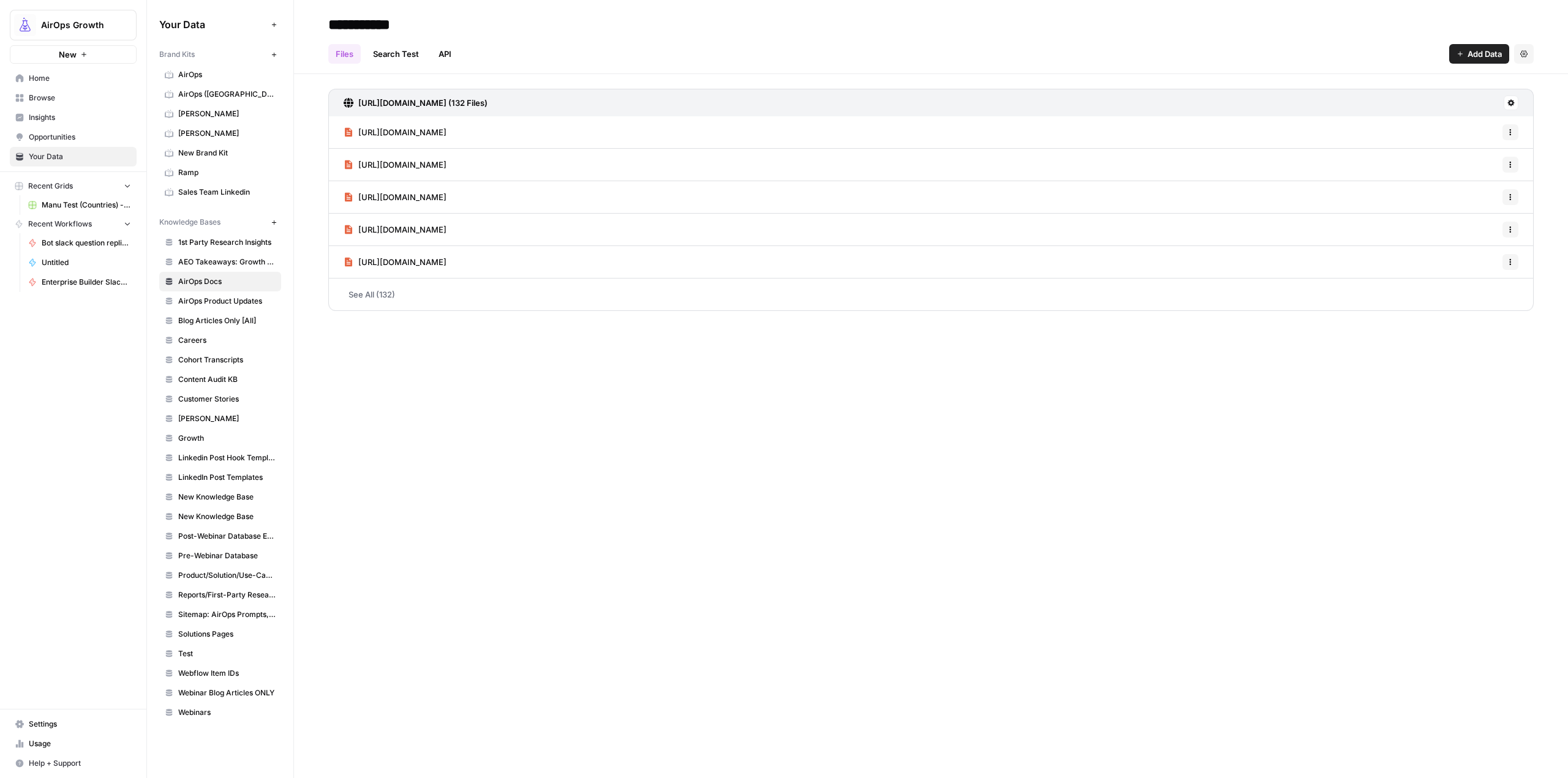
click at [67, 77] on span "Home" at bounding box center [80, 78] width 102 height 11
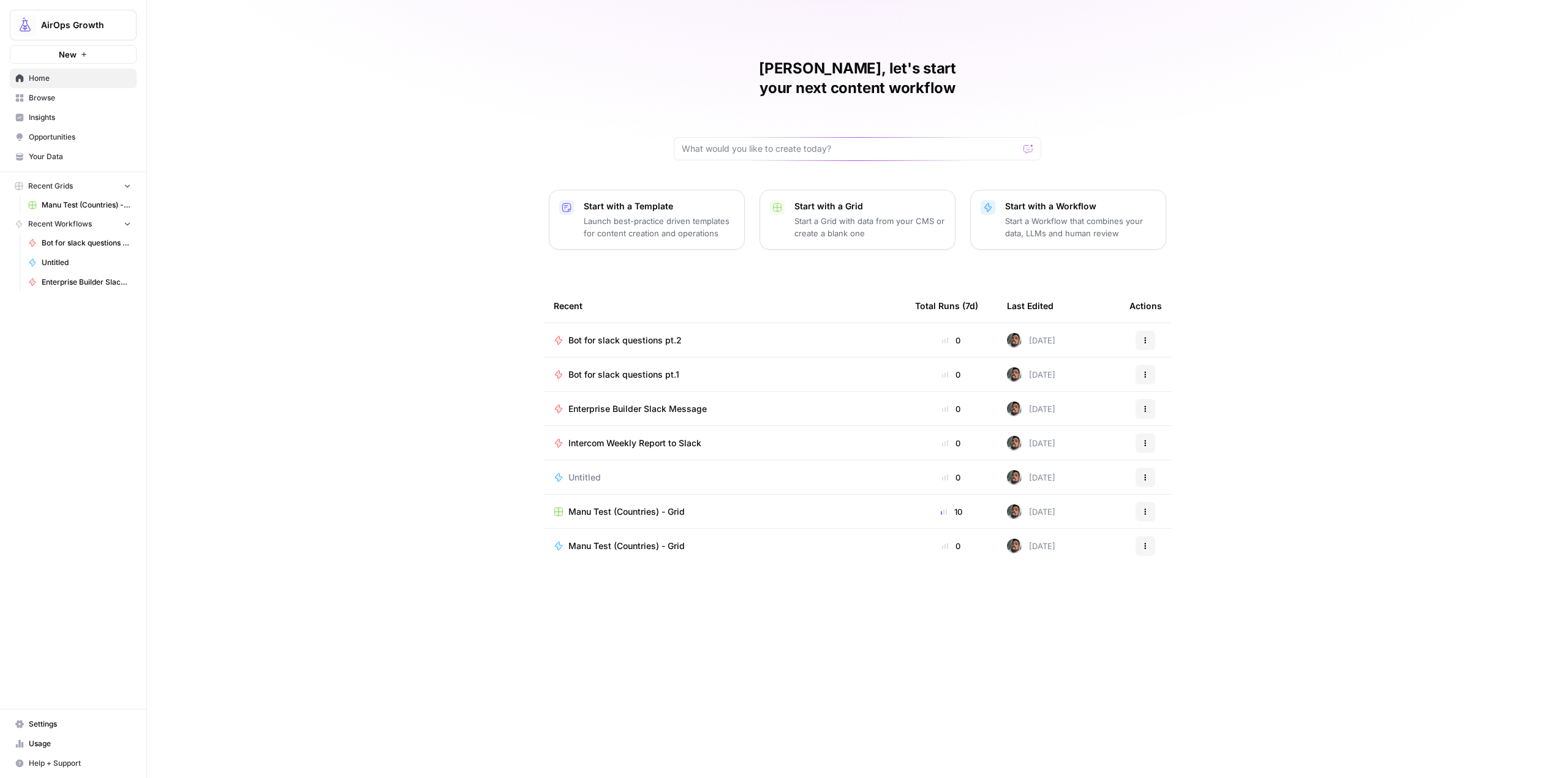
click at [643, 392] on td "Enterprise Builder Slack Message" at bounding box center [724, 409] width 361 height 33
click at [651, 403] on span "Enterprise Builder Slack Message" at bounding box center [637, 409] width 138 height 12
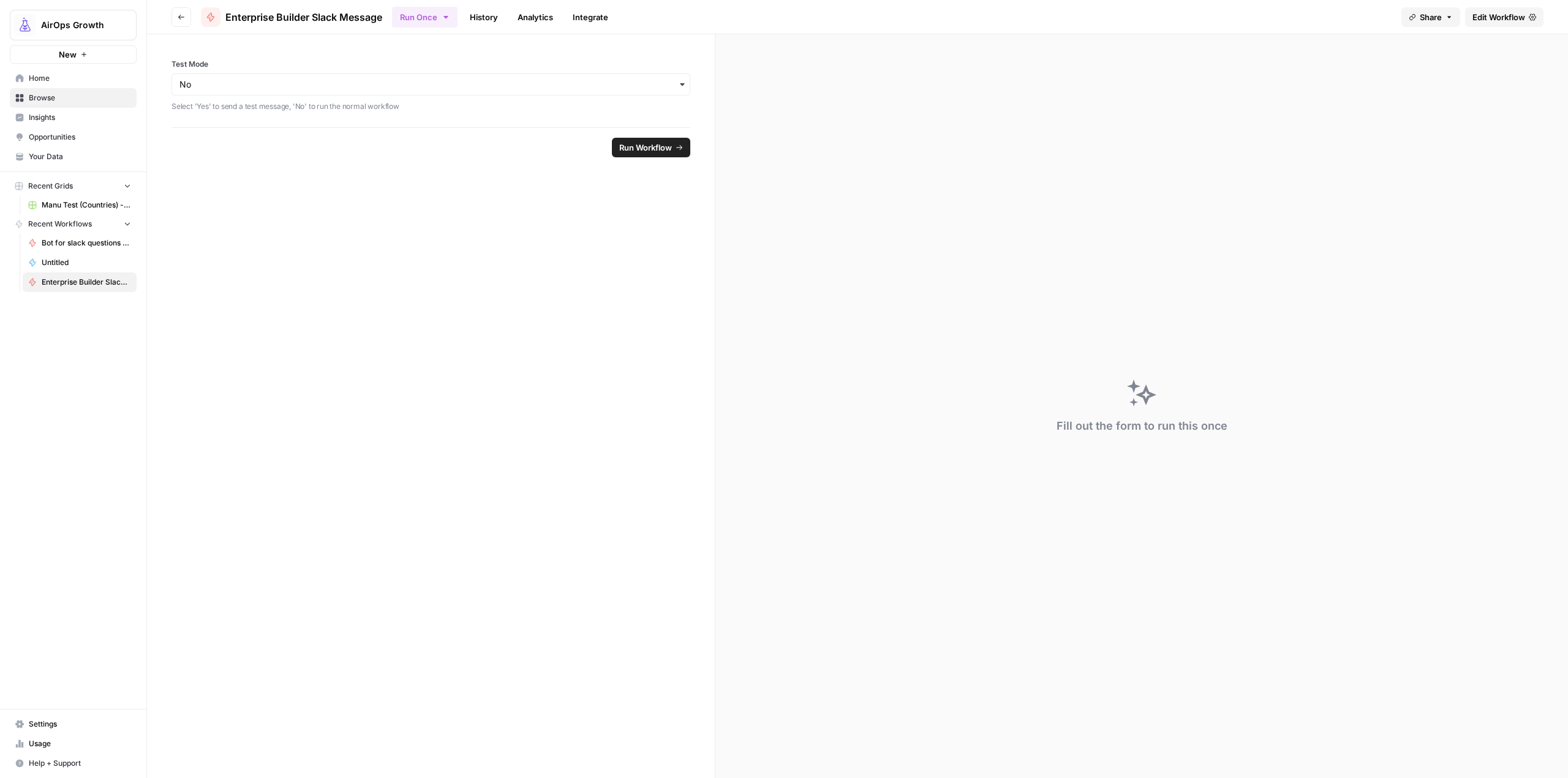
click at [1497, 19] on span "Edit Workflow" at bounding box center [1499, 17] width 53 height 12
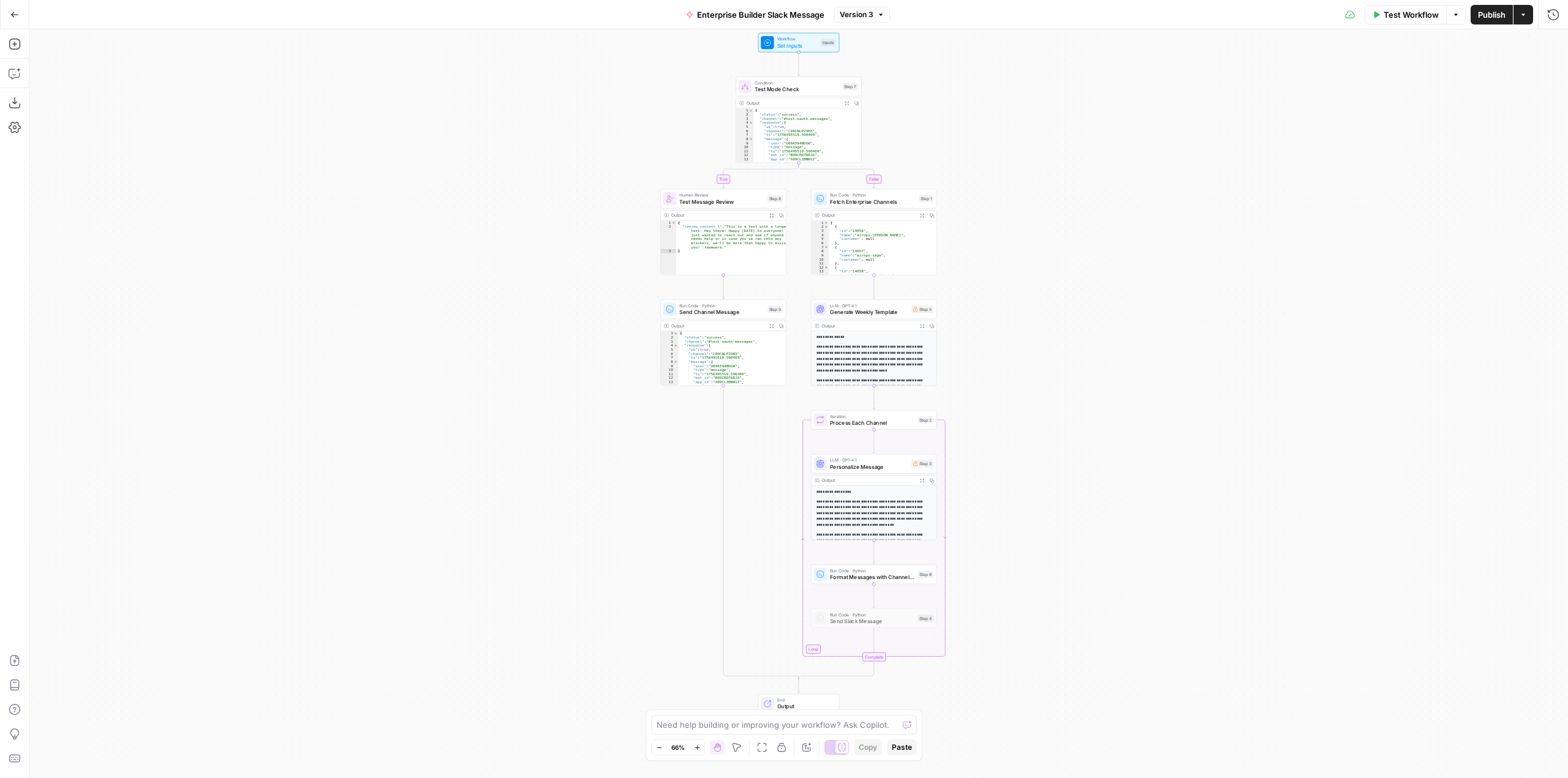
click at [752, 11] on span "Enterprise Builder Slack Message" at bounding box center [760, 15] width 128 height 12
click at [100, 90] on input "Enterprise Builder Slack Message" at bounding box center [165, 91] width 247 height 12
type input "Enterprise Channeled Weekly Outreach"
click at [1225, 98] on div "true false Workflow Set Inputs Inputs Condition Test Mode Check Step 7 Output E…" at bounding box center [798, 403] width 1539 height 749
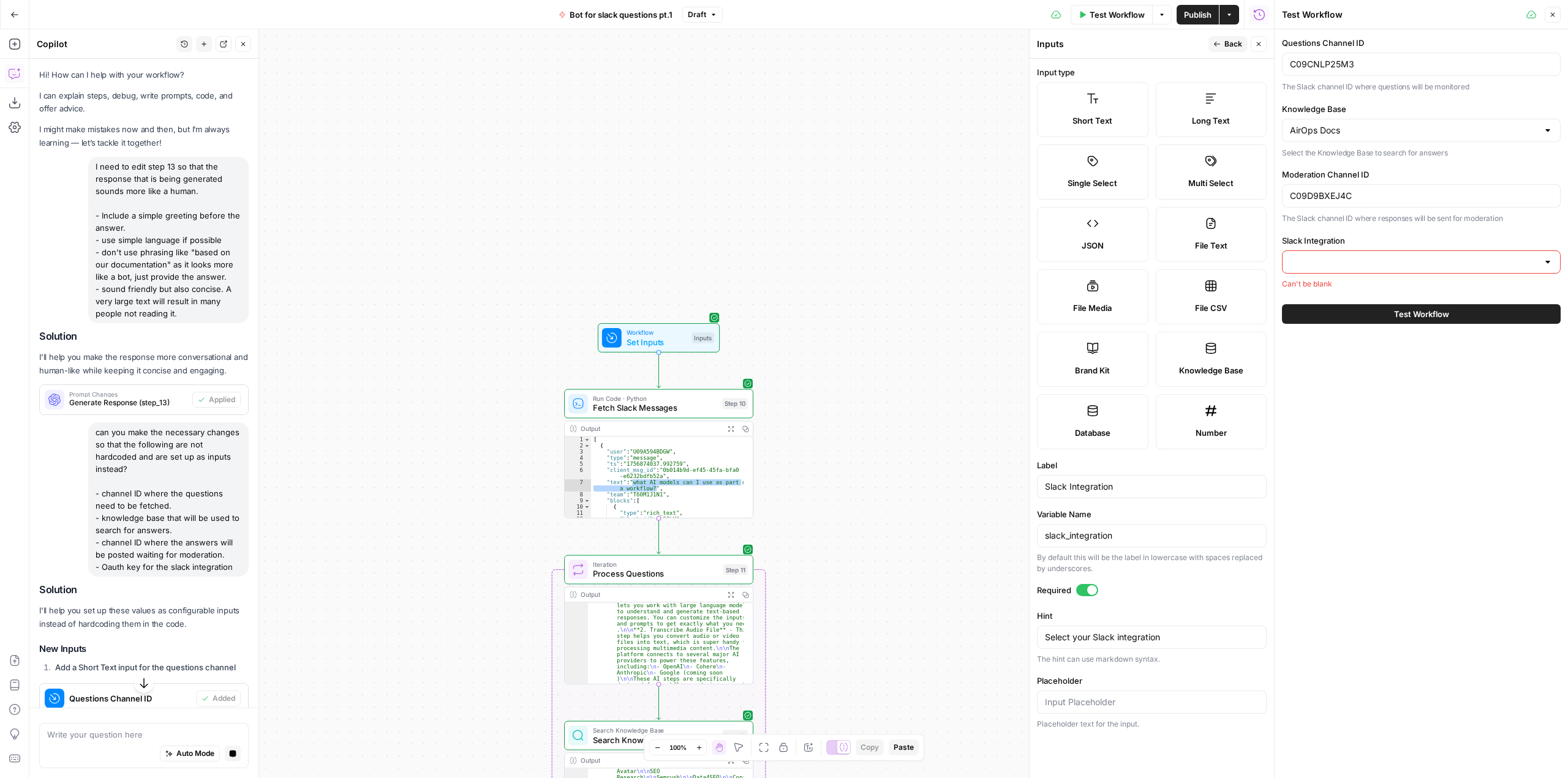
scroll to position [1125, 0]
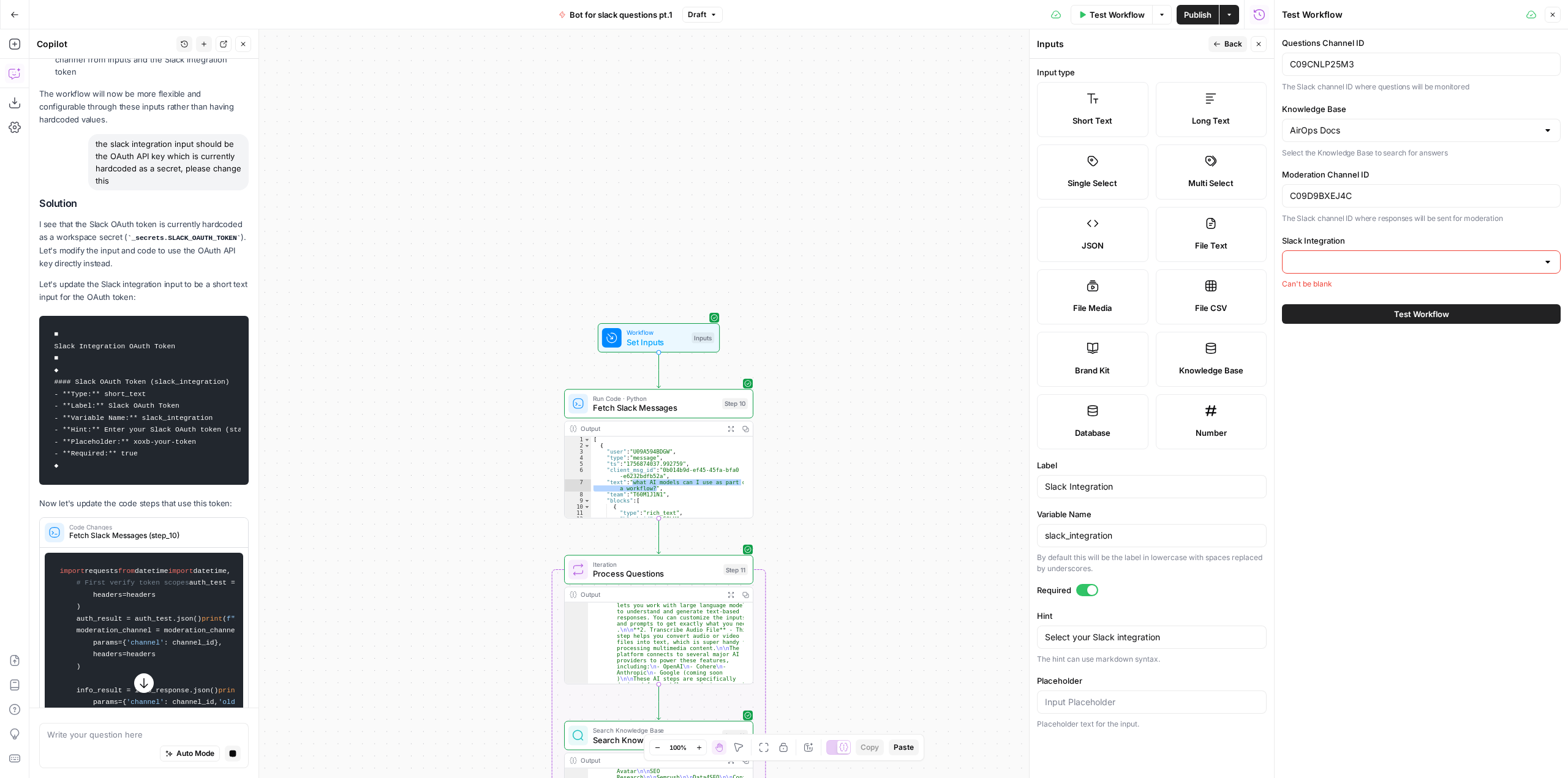
click at [1106, 125] on span "Short Text" at bounding box center [1092, 120] width 40 height 12
drag, startPoint x: 1127, startPoint y: 486, endPoint x: 1070, endPoint y: 485, distance: 57.0
click at [1070, 485] on input "Slack Integration" at bounding box center [1152, 487] width 214 height 12
type input "Slack OAuth Token"
click at [1133, 540] on input "slack_integration" at bounding box center [1152, 536] width 214 height 12
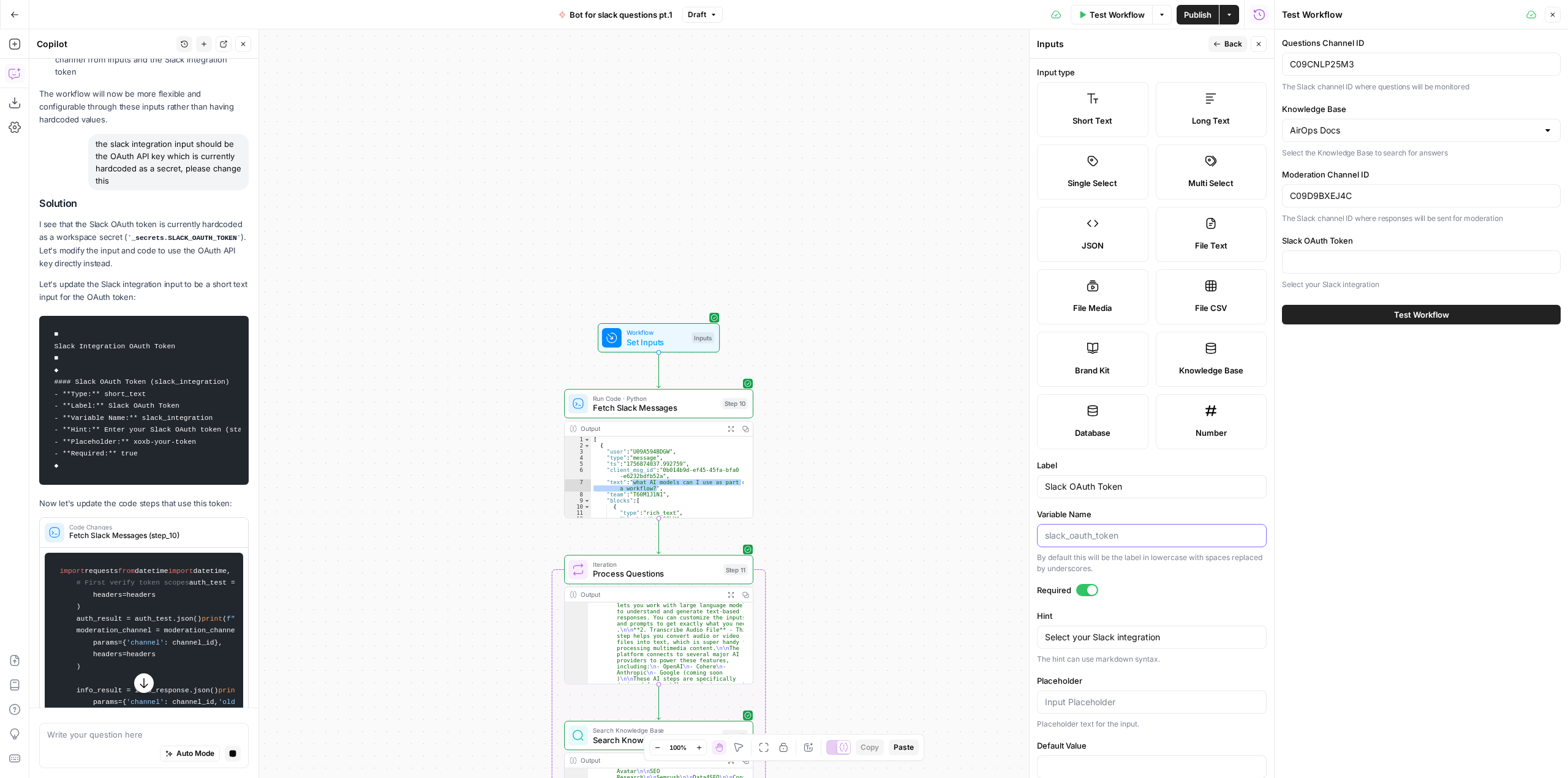
click at [1133, 540] on input "Variable Name" at bounding box center [1152, 536] width 214 height 12
type input "slack_oauth_token"
click at [1179, 642] on textarea "Select your Slack integration" at bounding box center [1152, 637] width 214 height 12
type textarea "Select"
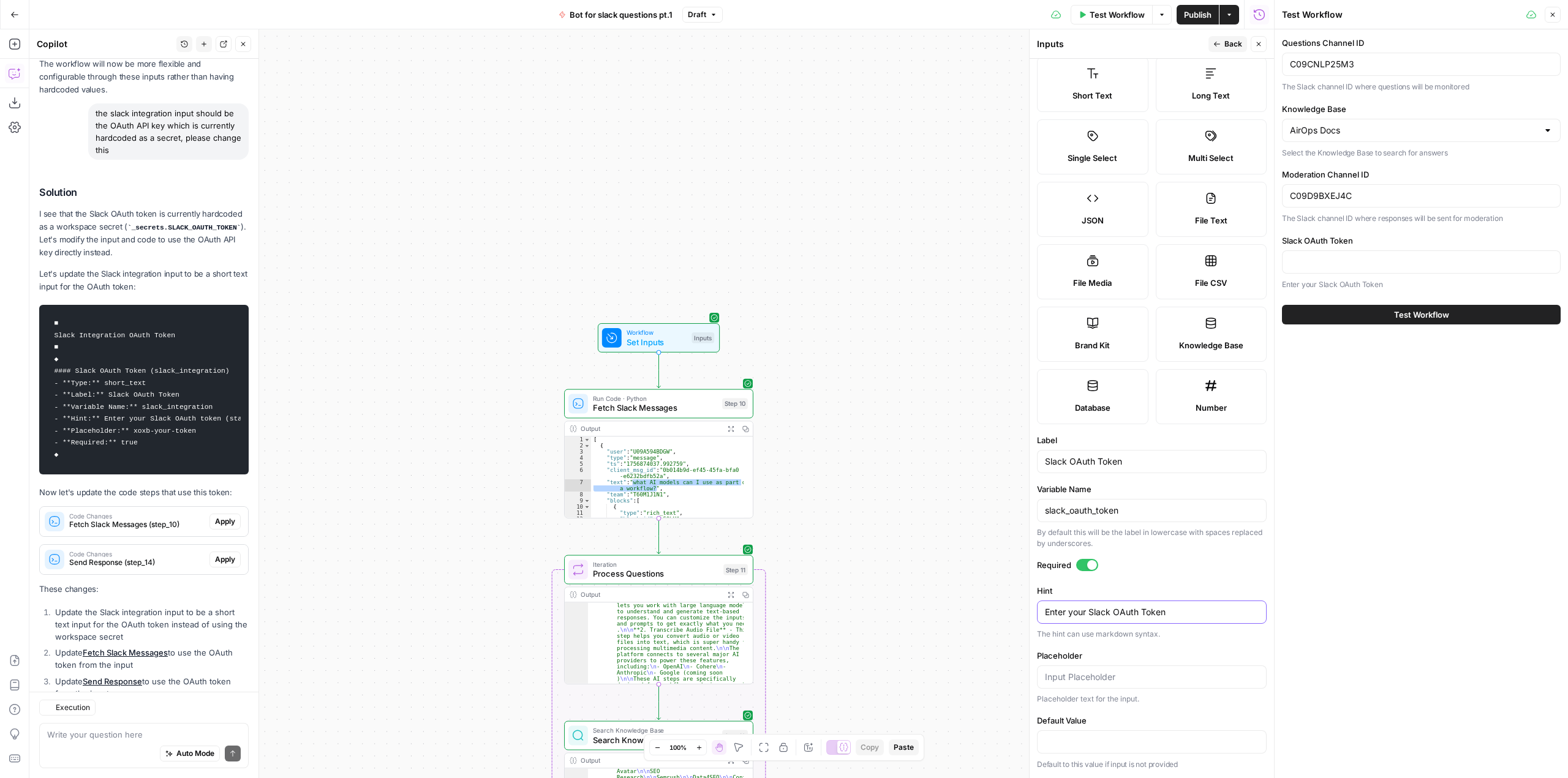
scroll to position [1294, 0]
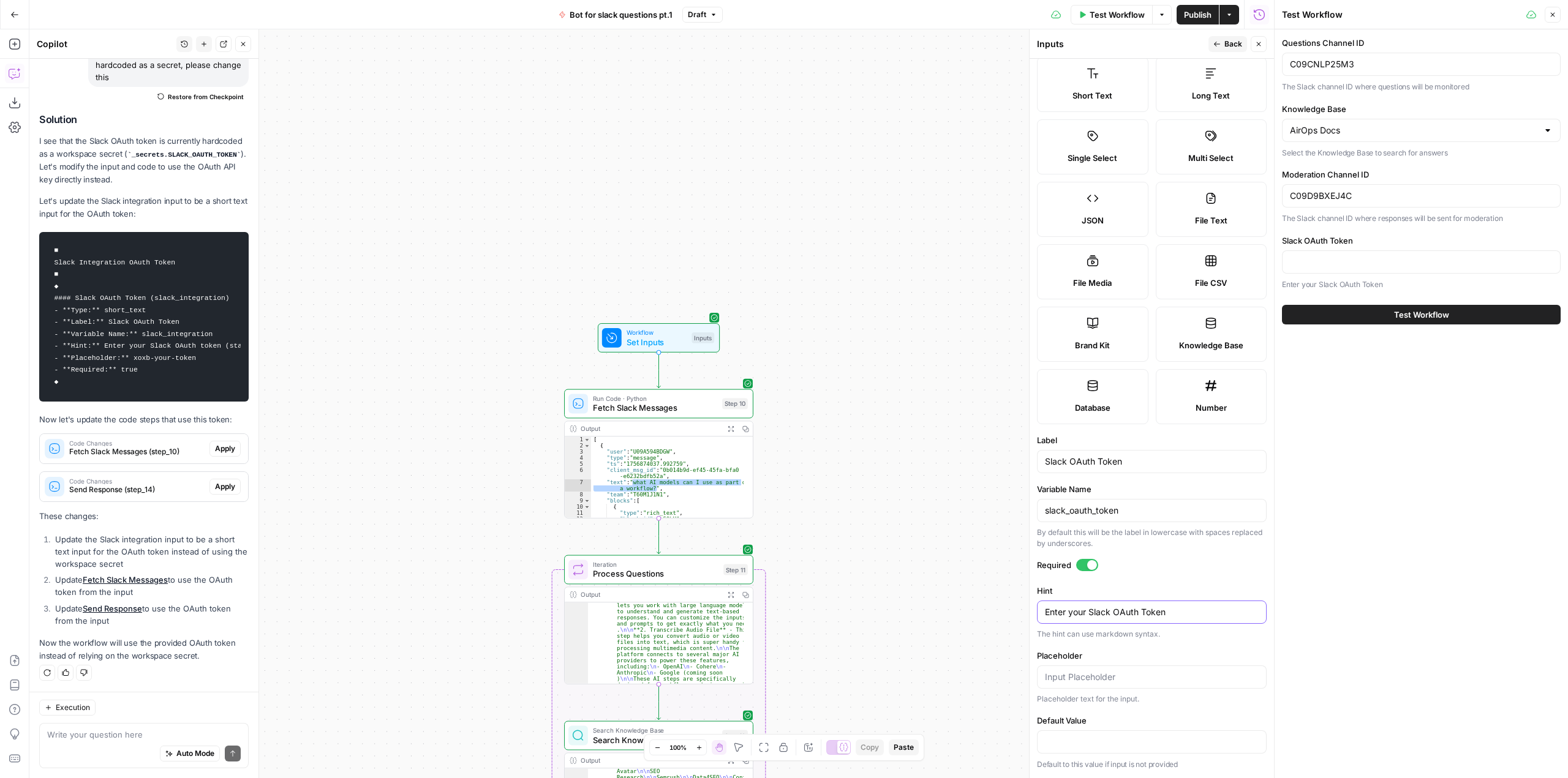
type textarea "Enter your Slack OAuth Token"
click at [1133, 735] on div at bounding box center [1152, 742] width 230 height 23
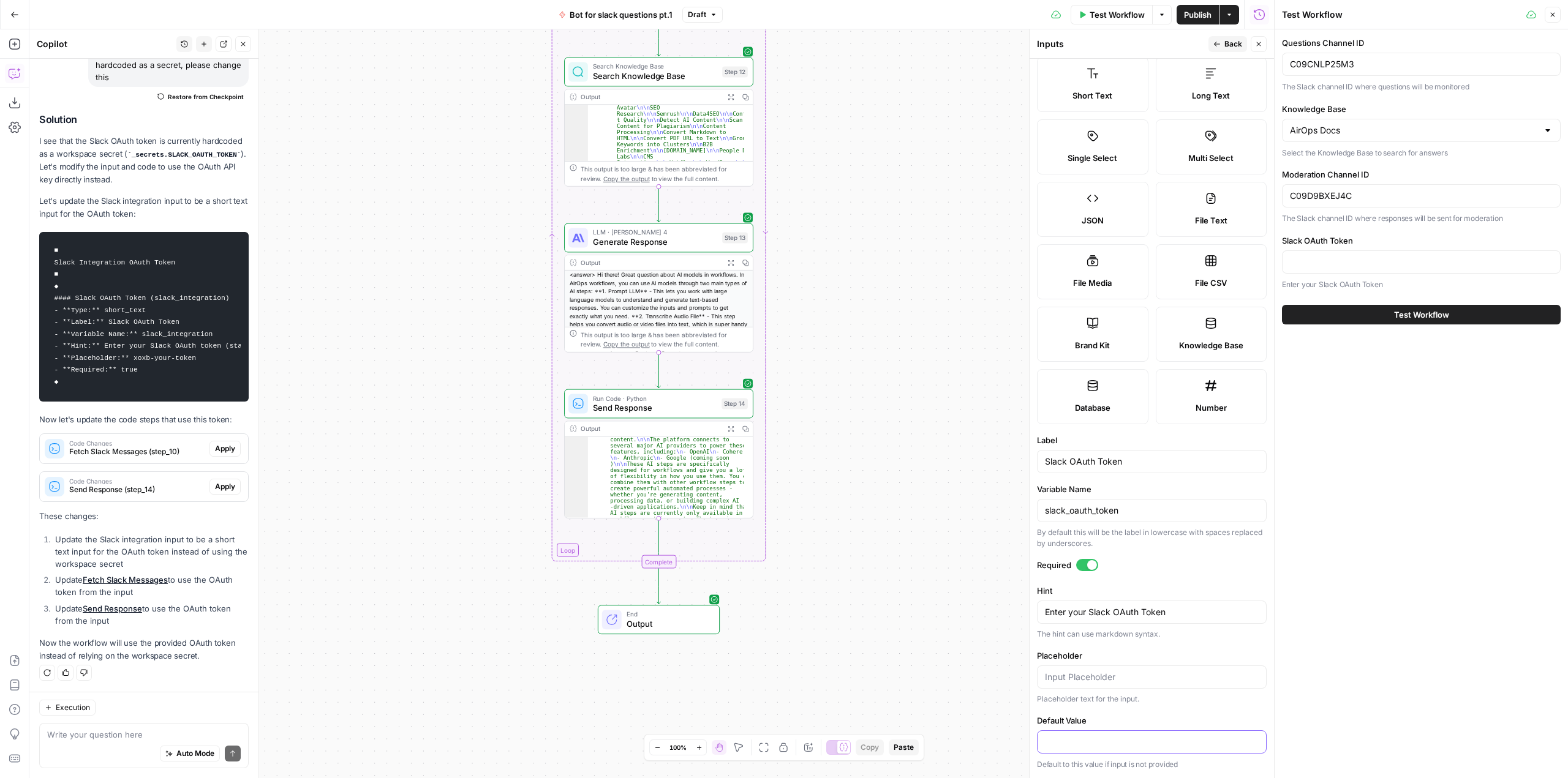
paste input "xoxp-204715613749-9345310387574-9447782495366-0c1671c53327149d15e0f3ab69c17994"
type input "xoxp-204715613749-9345310387574-9447782495366-0c1671c53327149d15e0f3ab69c17994"
click at [1398, 264] on input "Slack OAuth Token" at bounding box center [1421, 262] width 263 height 12
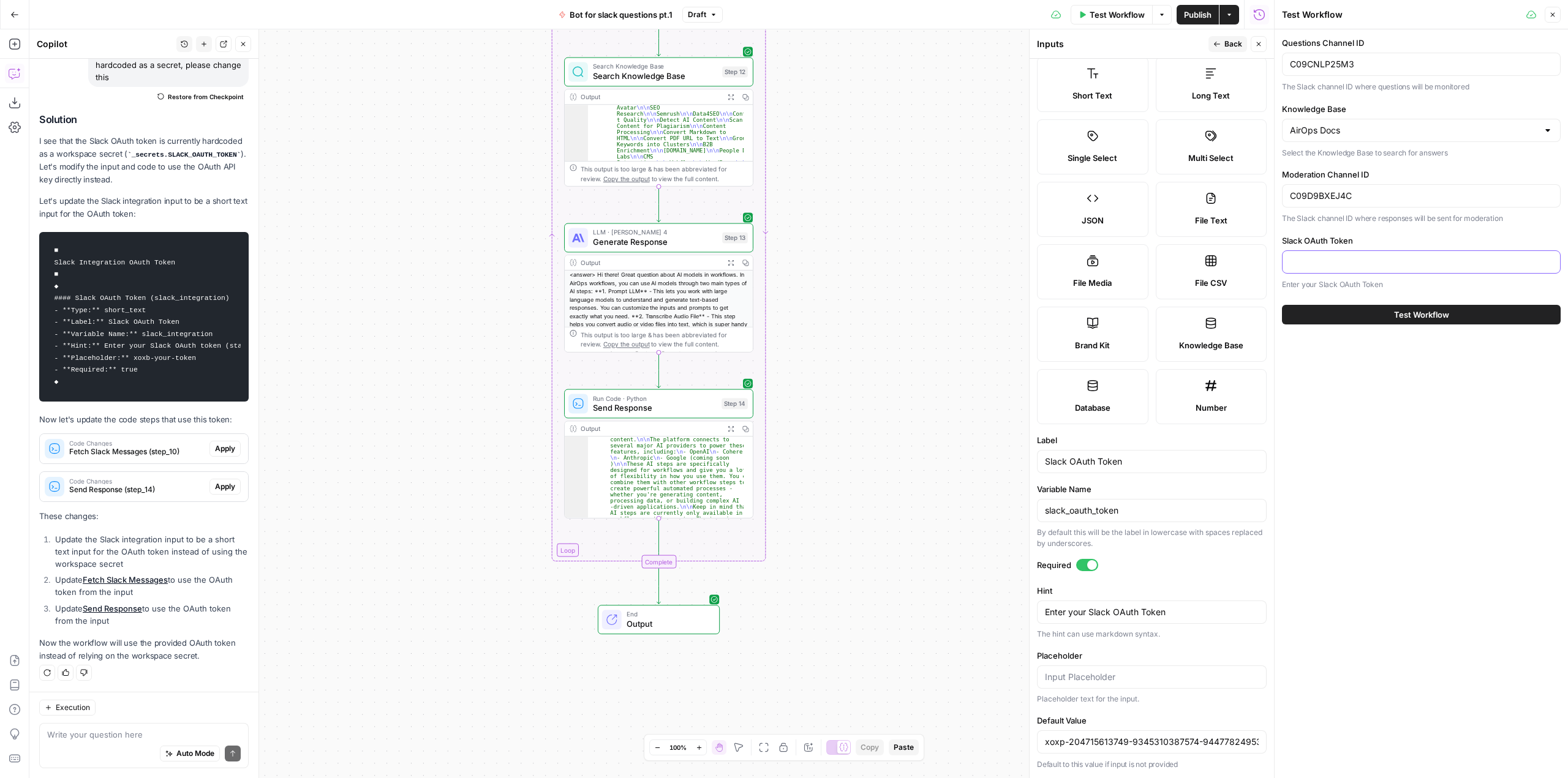
paste input "xoxp-204715613749-9345310387574-9447782495366-0c1671c53327149d15e0f3ab69c17994"
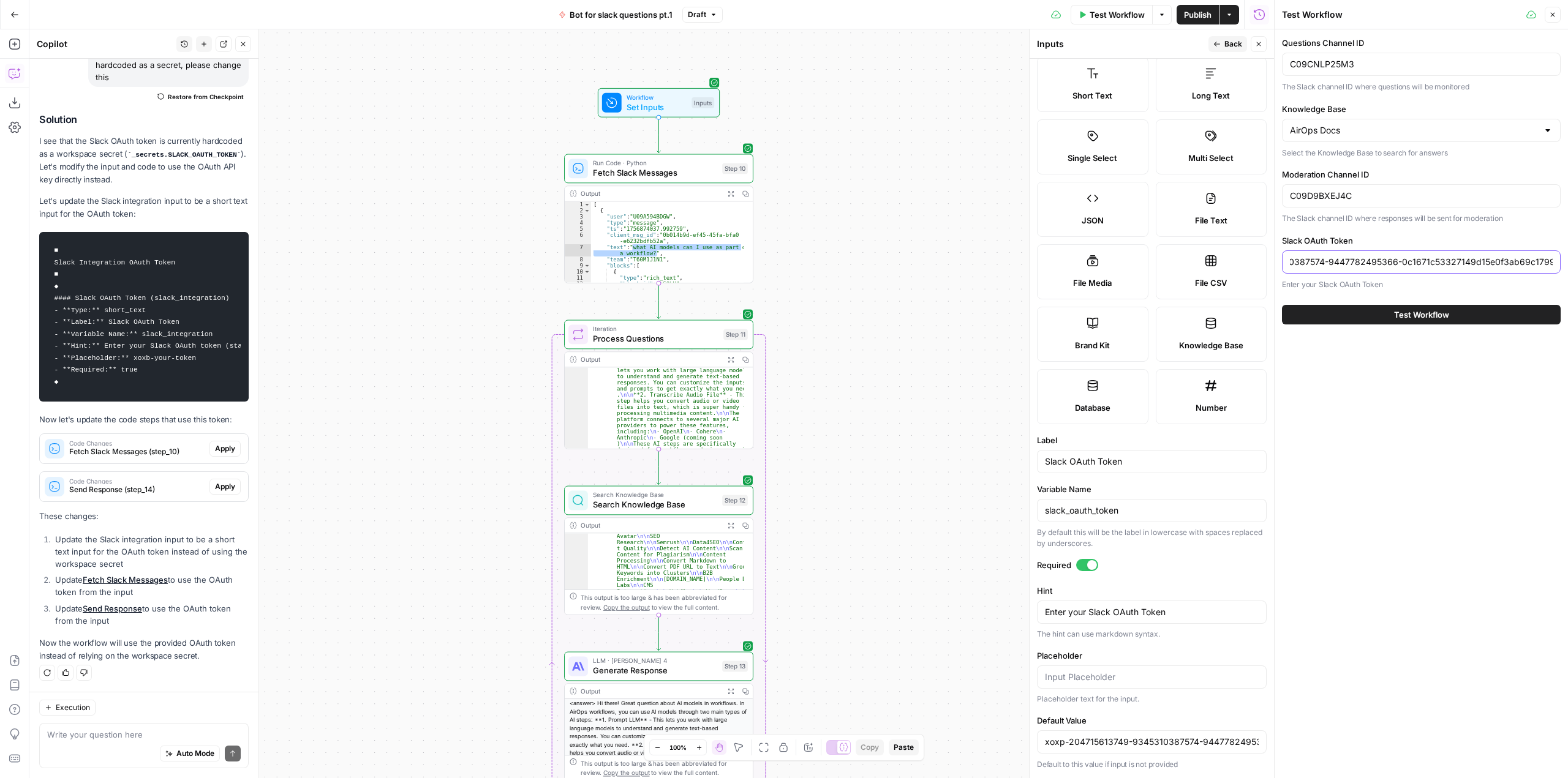
type input "xoxp-204715613749-9345310387574-9447782495366-0c1671c53327149d15e0f3ab69c17994"
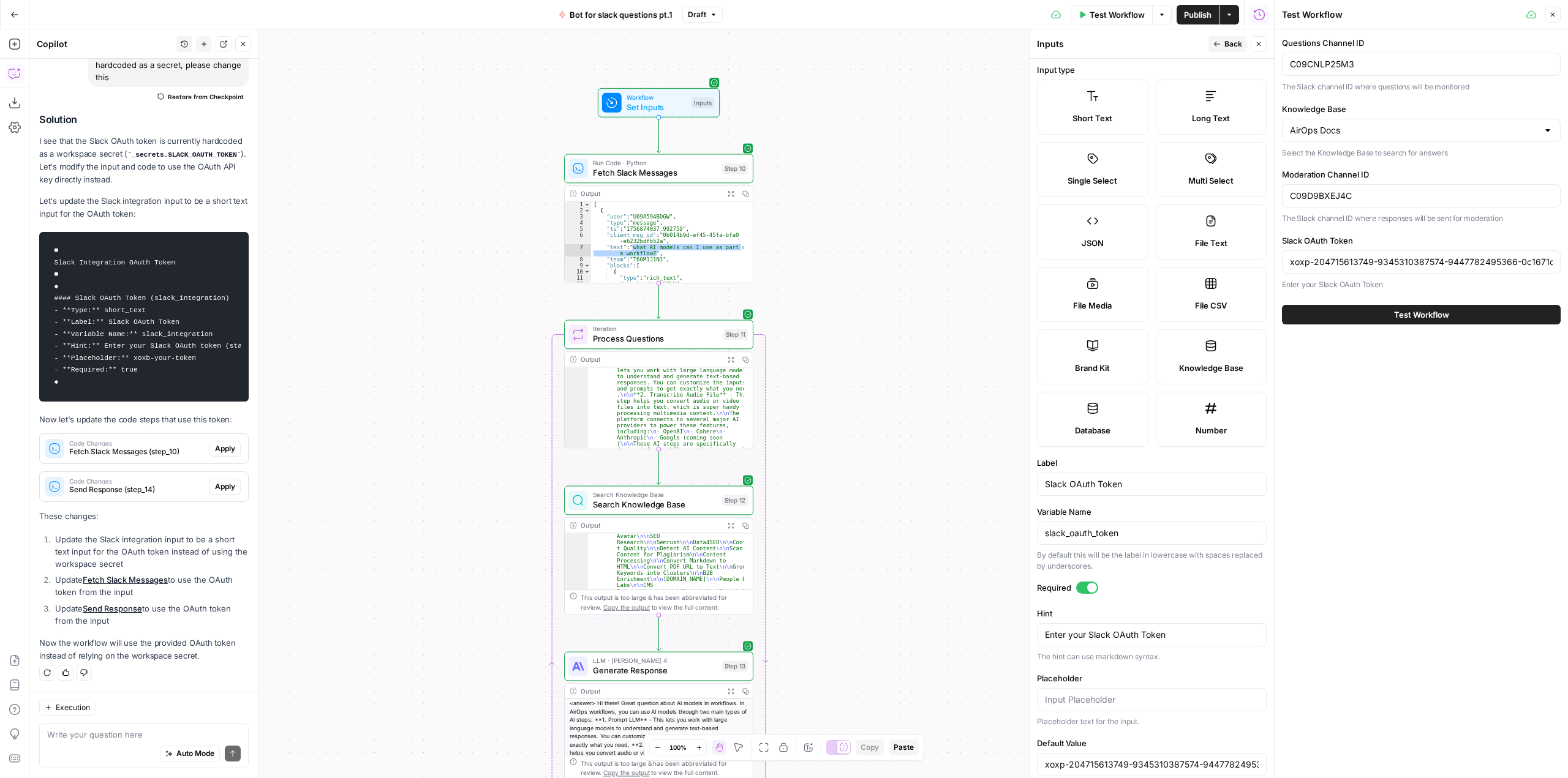
scroll to position [0, 0]
click at [1220, 49] on button "Back" at bounding box center [1228, 44] width 39 height 16
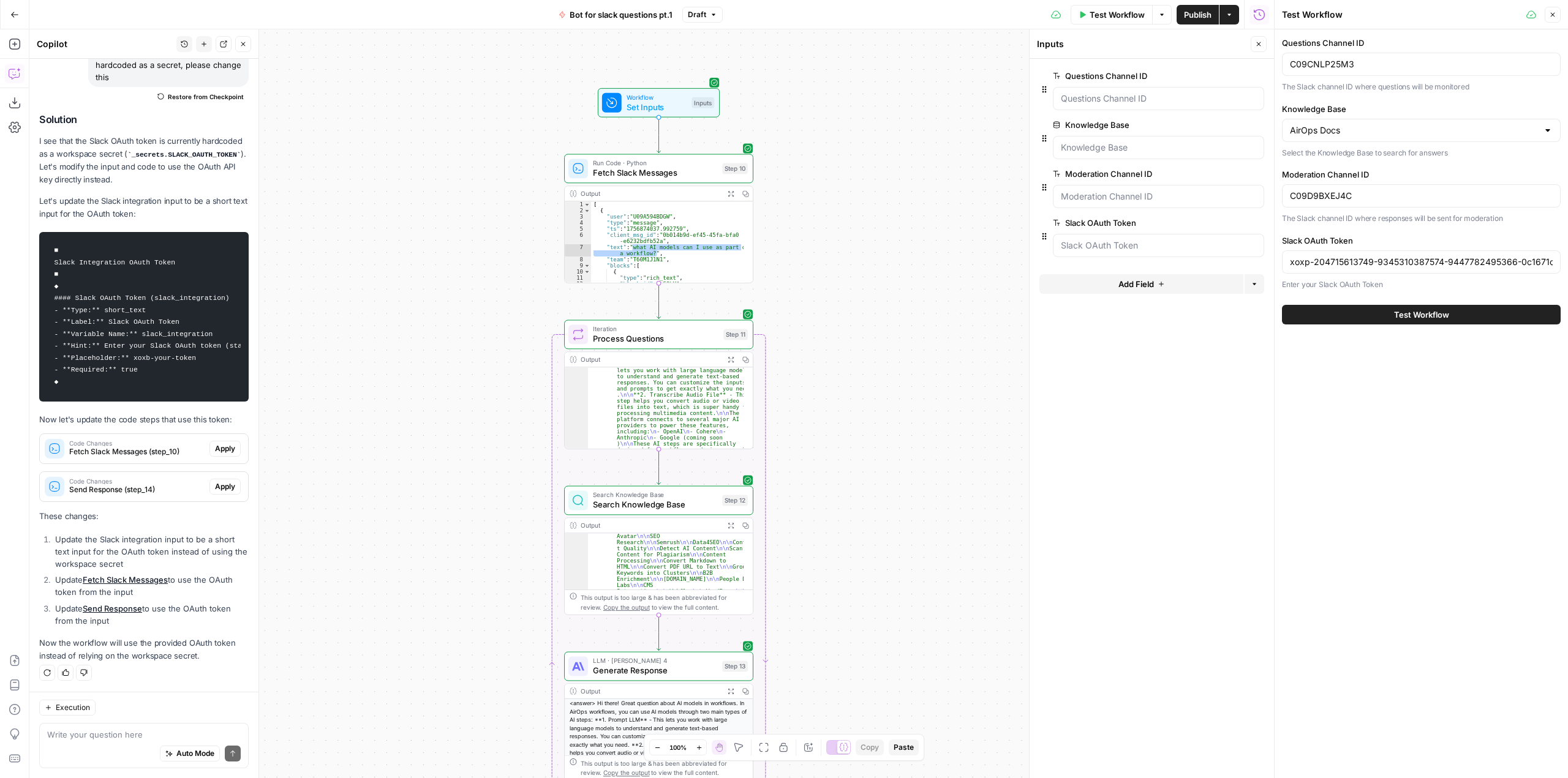
click at [1211, 172] on span "edit field" at bounding box center [1218, 174] width 27 height 10
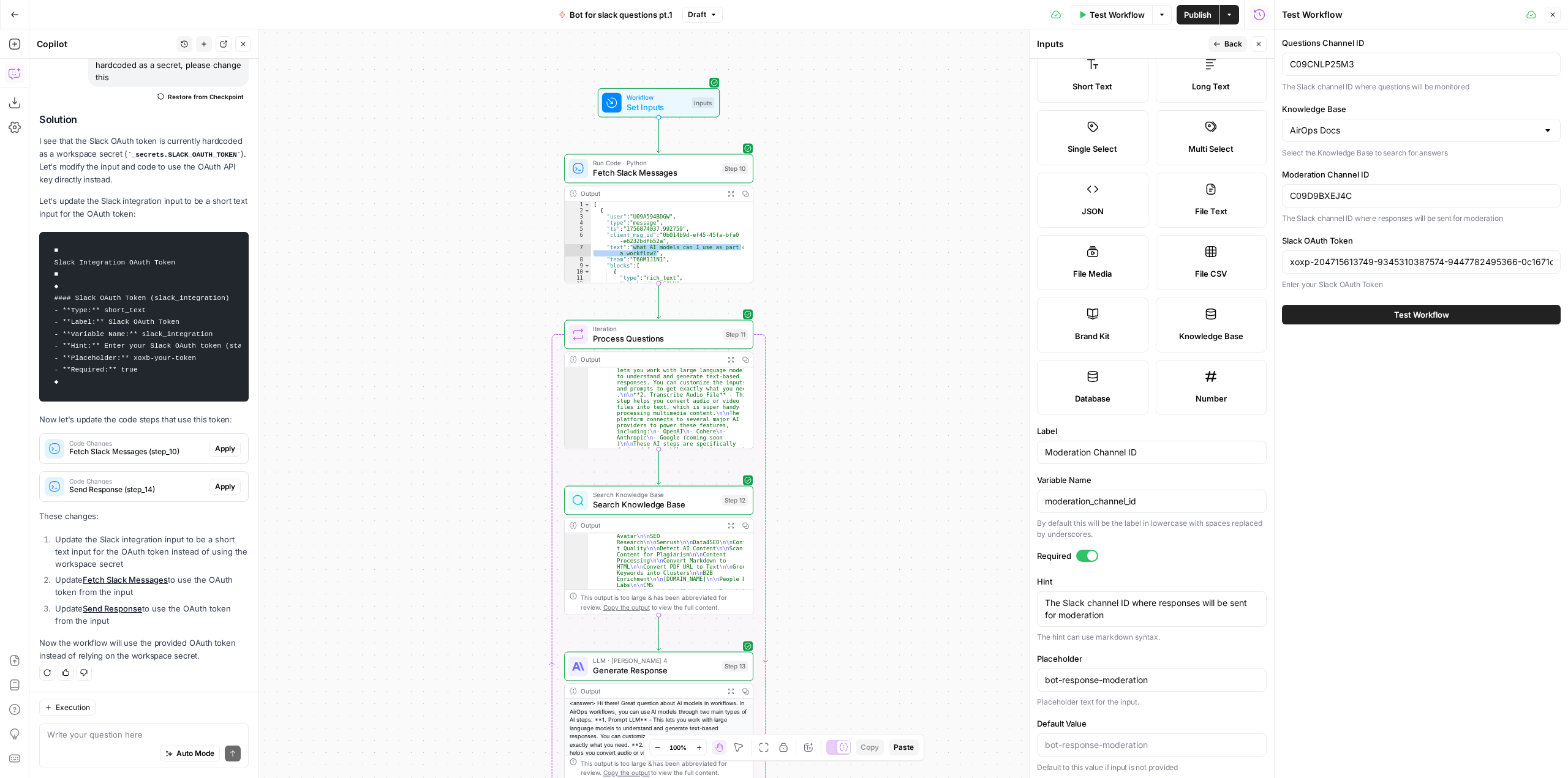
scroll to position [37, 0]
click at [1364, 199] on input "C09D9BXEJ4C" at bounding box center [1421, 196] width 263 height 12
click at [1227, 41] on span "Back" at bounding box center [1233, 44] width 18 height 11
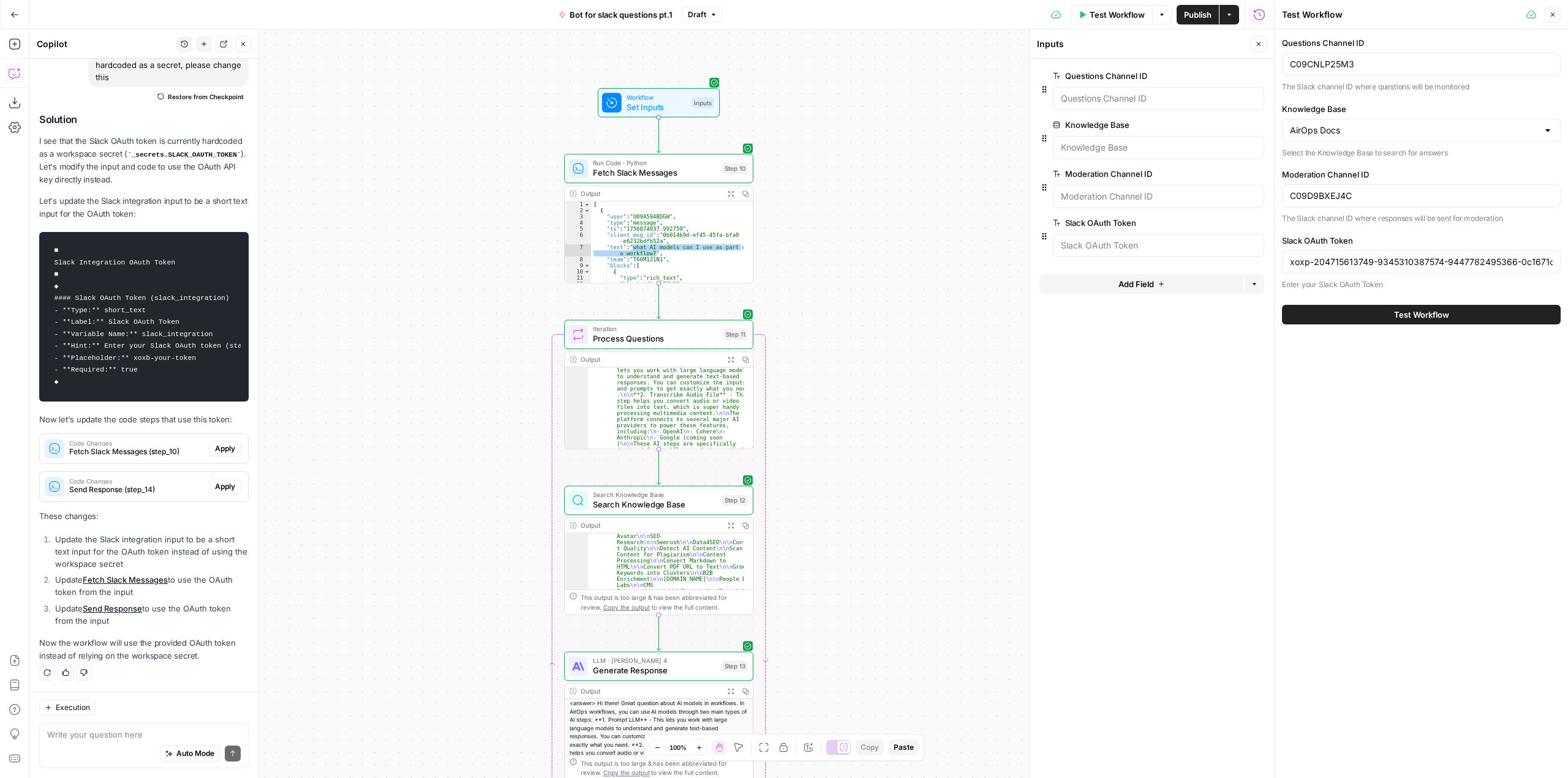
click at [1217, 222] on span "edit field" at bounding box center [1218, 222] width 27 height 10
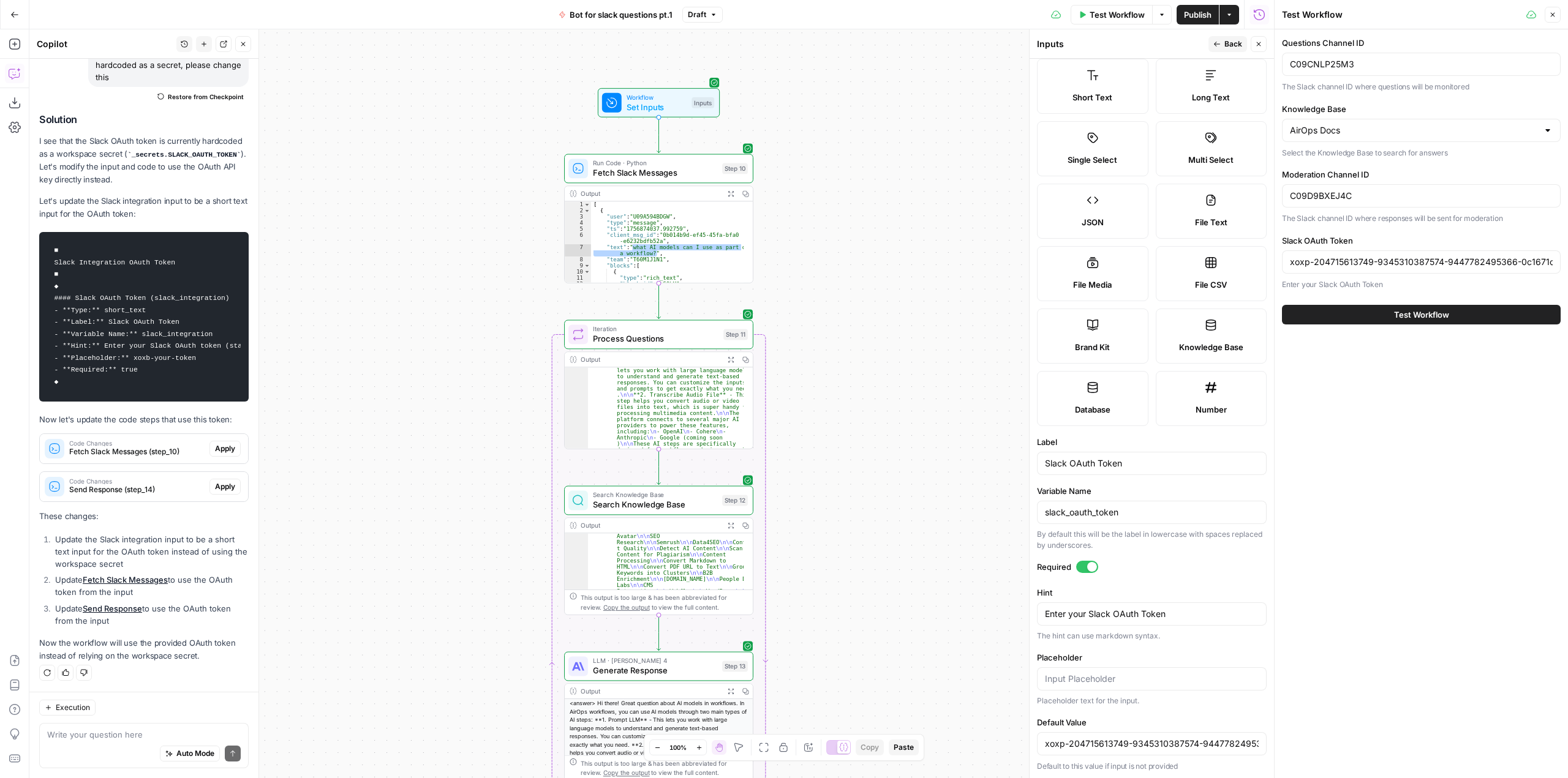
scroll to position [25, 0]
click at [1254, 736] on div "xoxp-204715613749-9345310387574-9447782495366-0c1671c53327149d15e0f3ab69c17994" at bounding box center [1152, 742] width 230 height 23
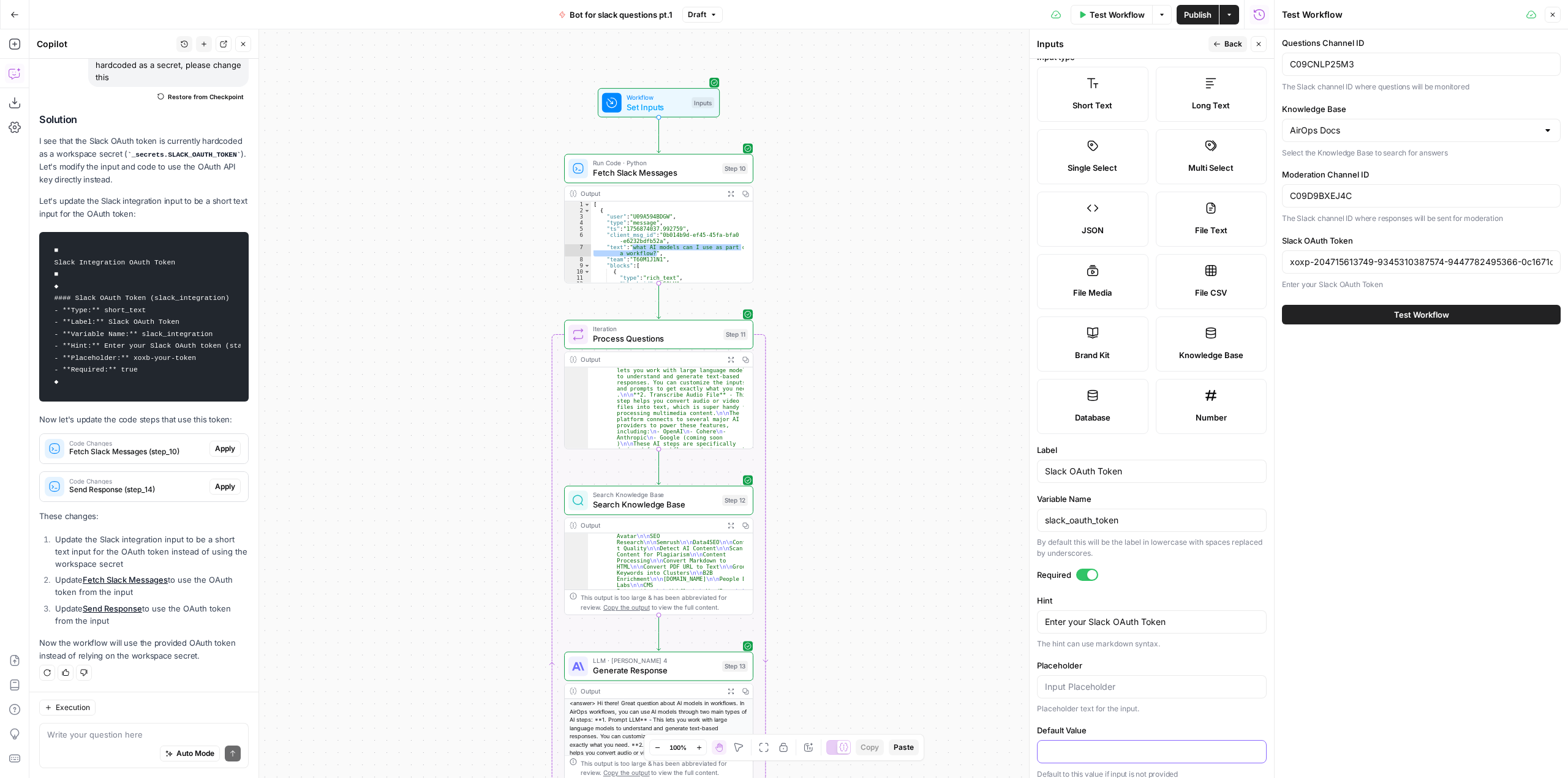
scroll to position [0, 0]
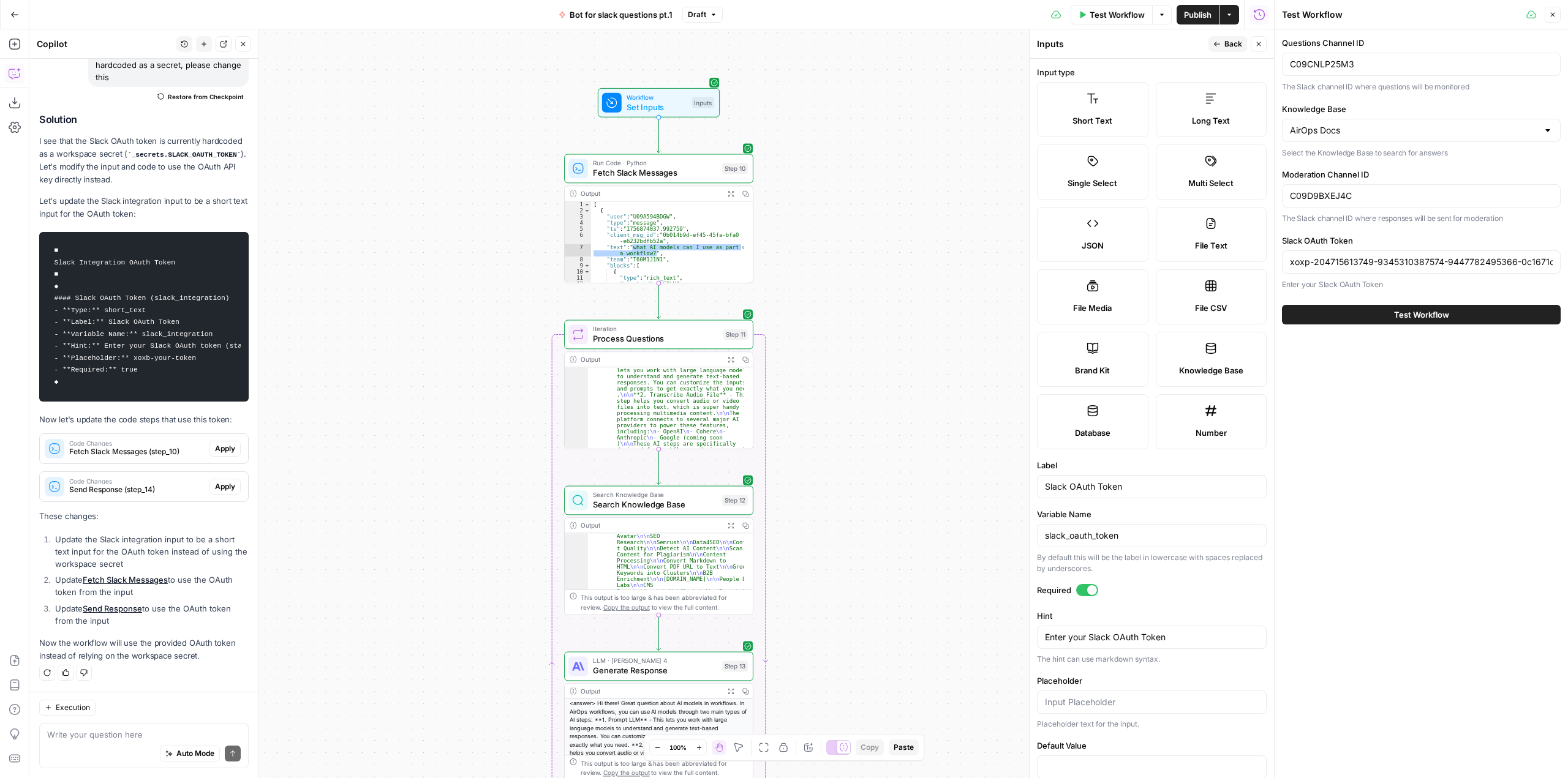
click at [1229, 45] on span "Back" at bounding box center [1233, 44] width 18 height 11
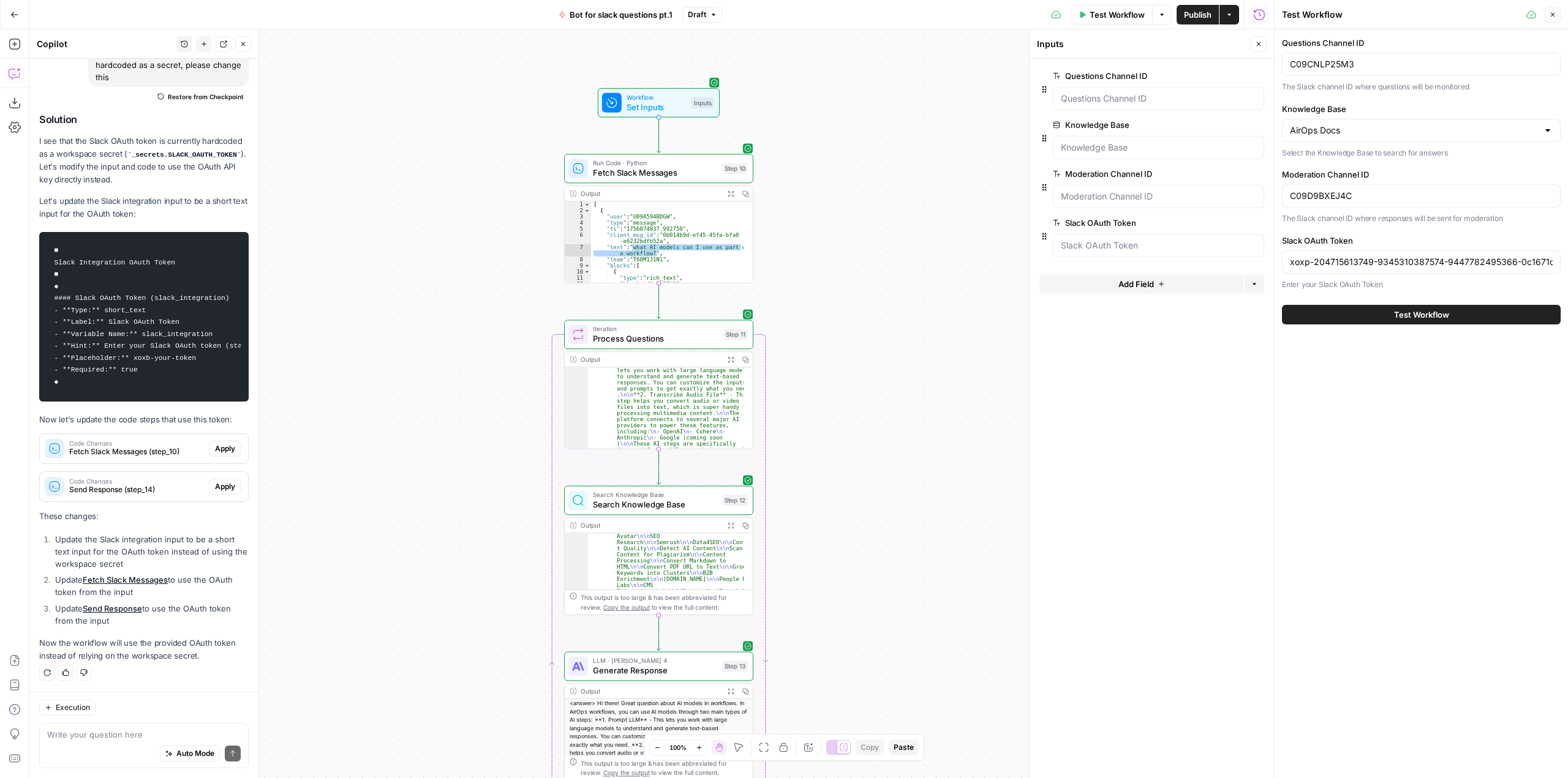
click at [1395, 315] on span "Test Workflow" at bounding box center [1421, 315] width 55 height 12
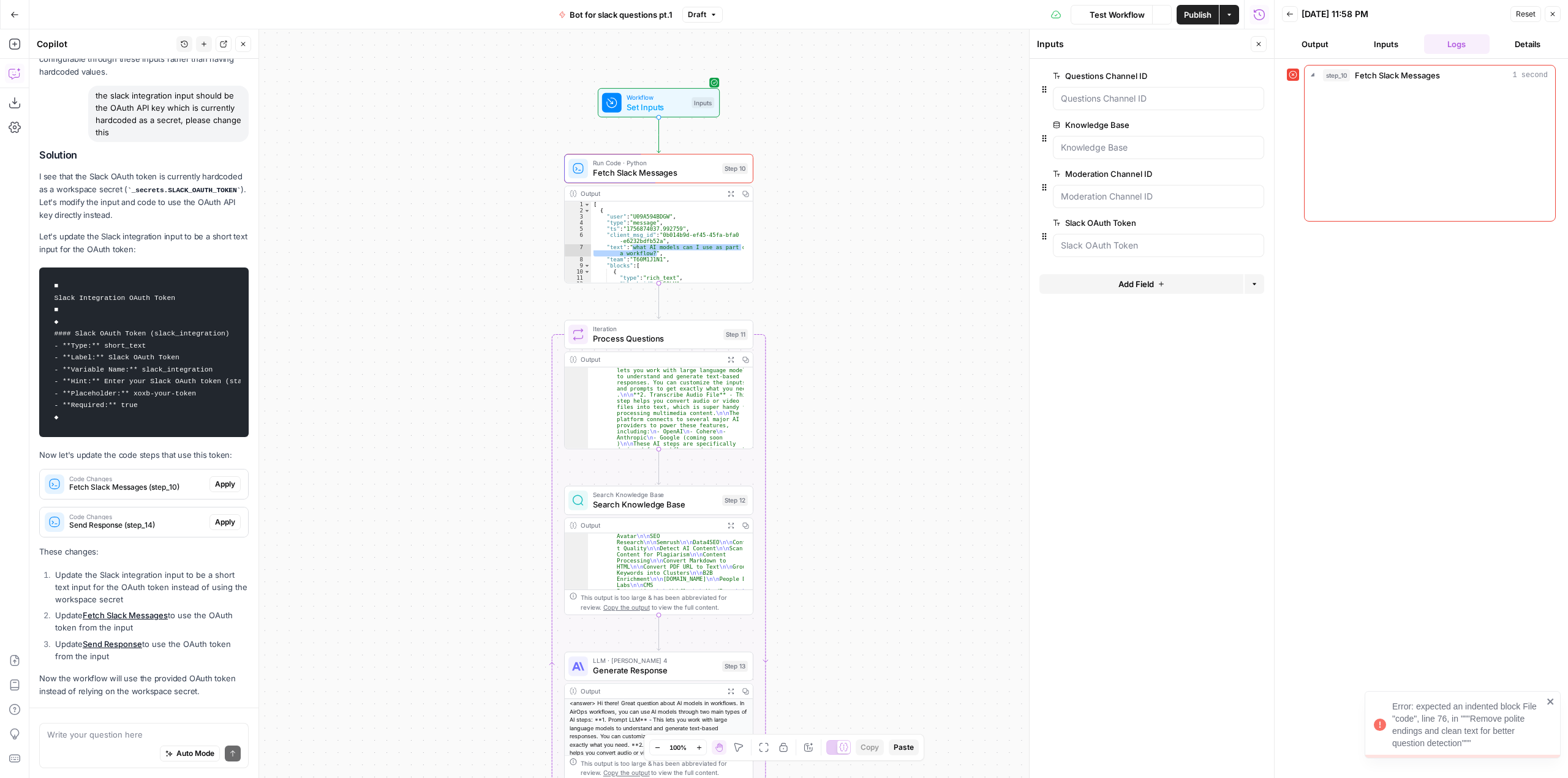
scroll to position [1294, 0]
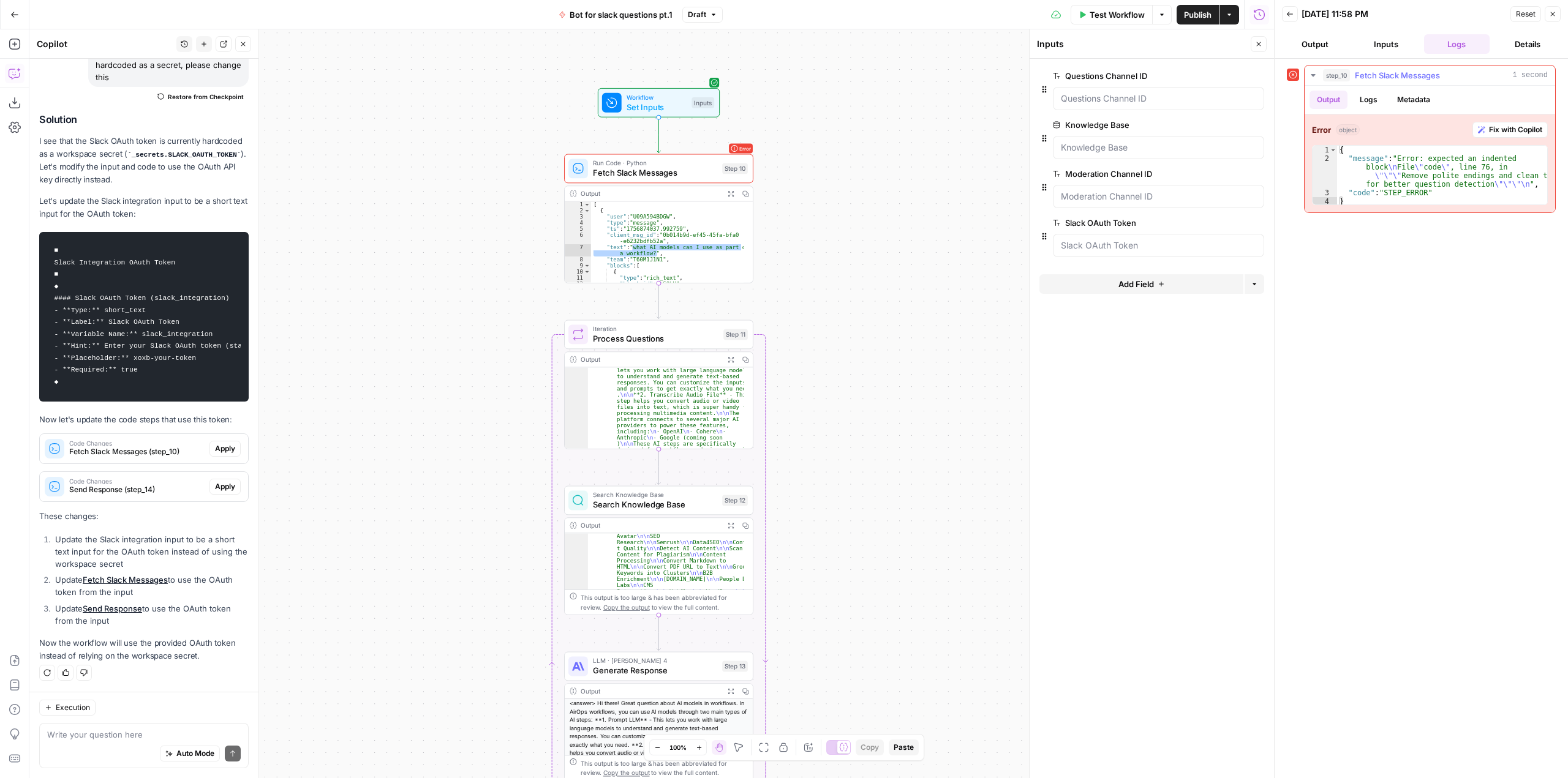
click at [1525, 129] on span "Fix with Copilot" at bounding box center [1516, 130] width 53 height 11
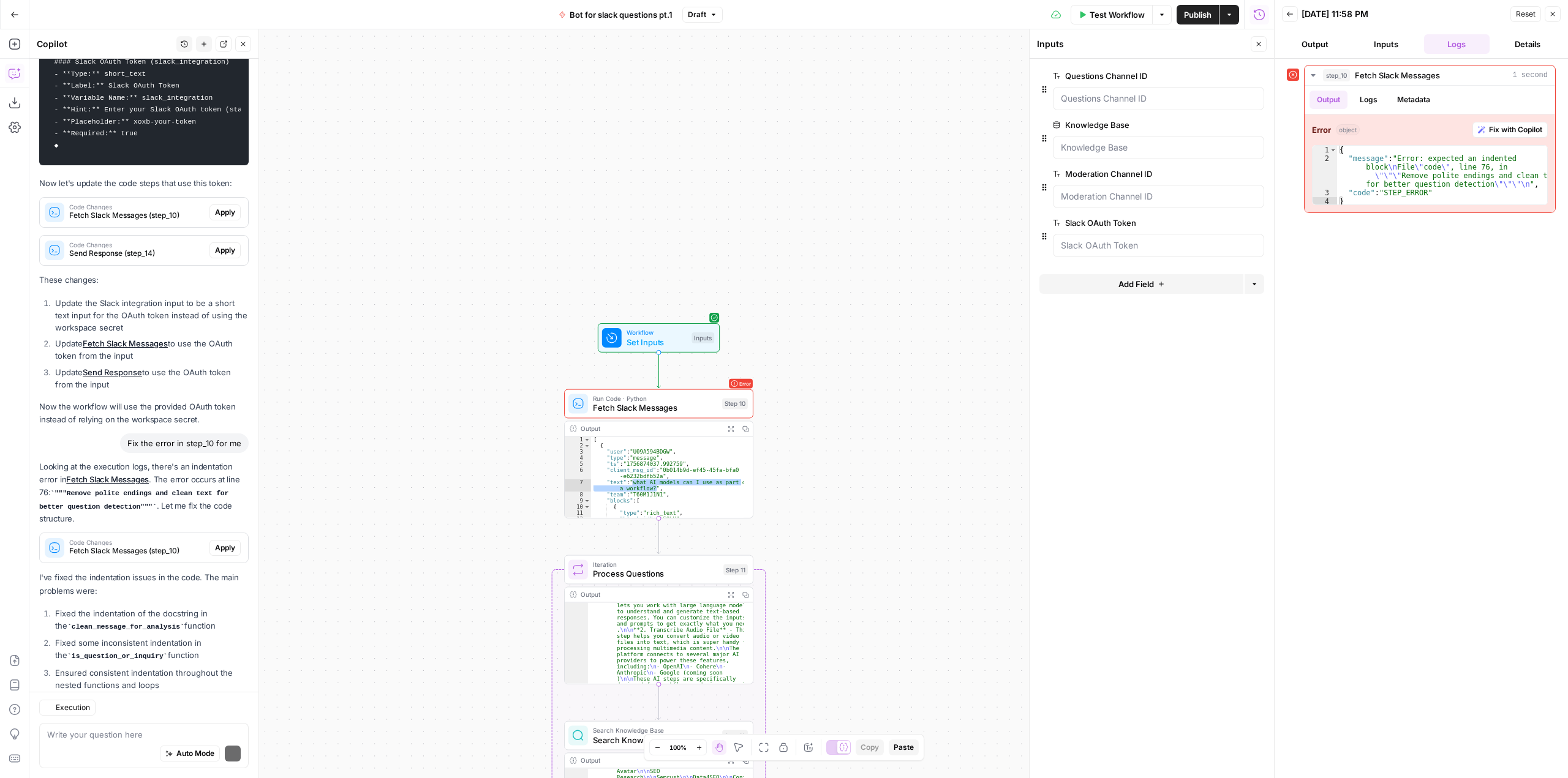
scroll to position [1607, 0]
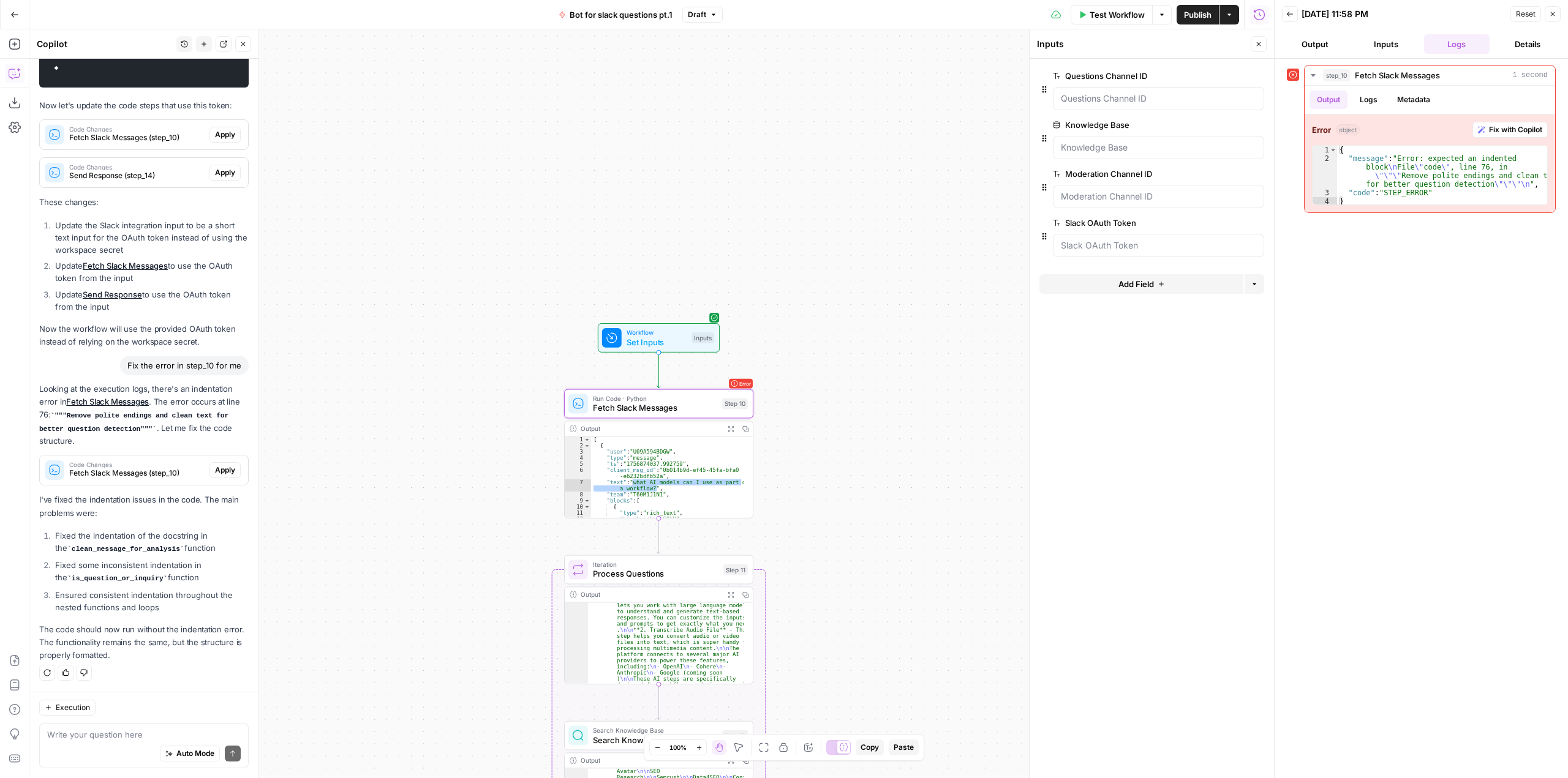
click at [215, 475] on span "Apply" at bounding box center [225, 470] width 20 height 11
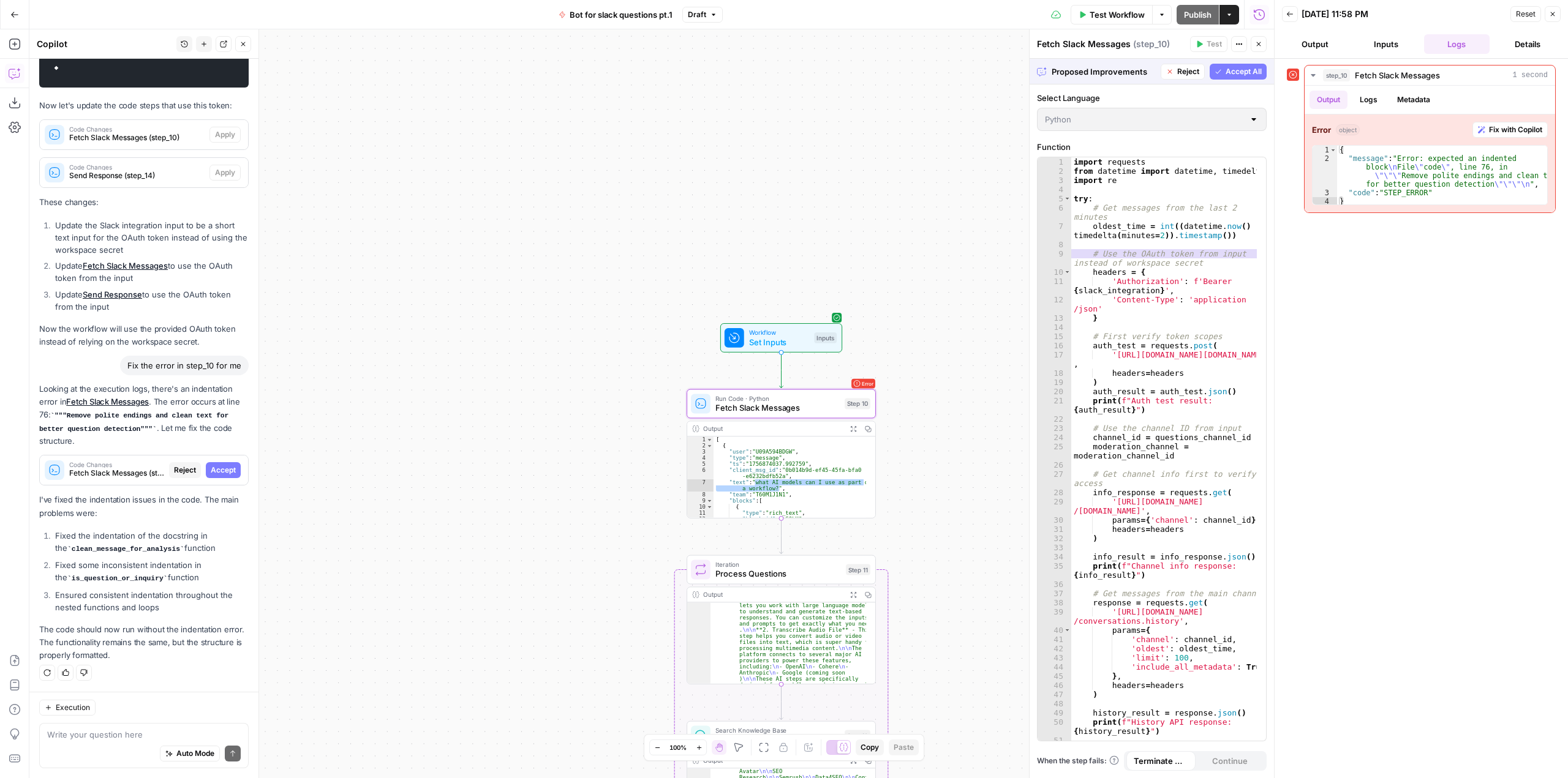
click at [221, 466] on span "Accept" at bounding box center [223, 470] width 25 height 11
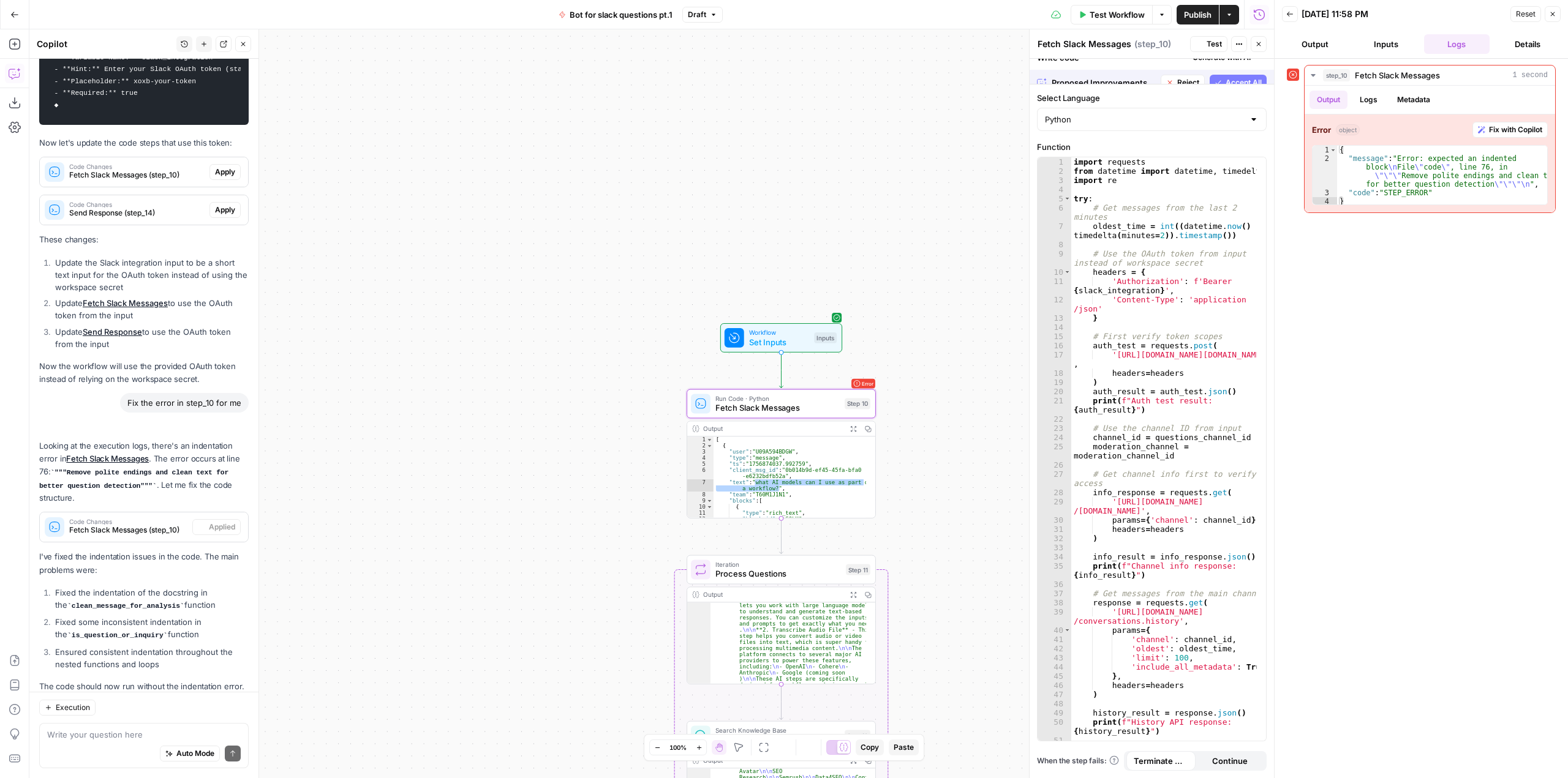
scroll to position [1627, 0]
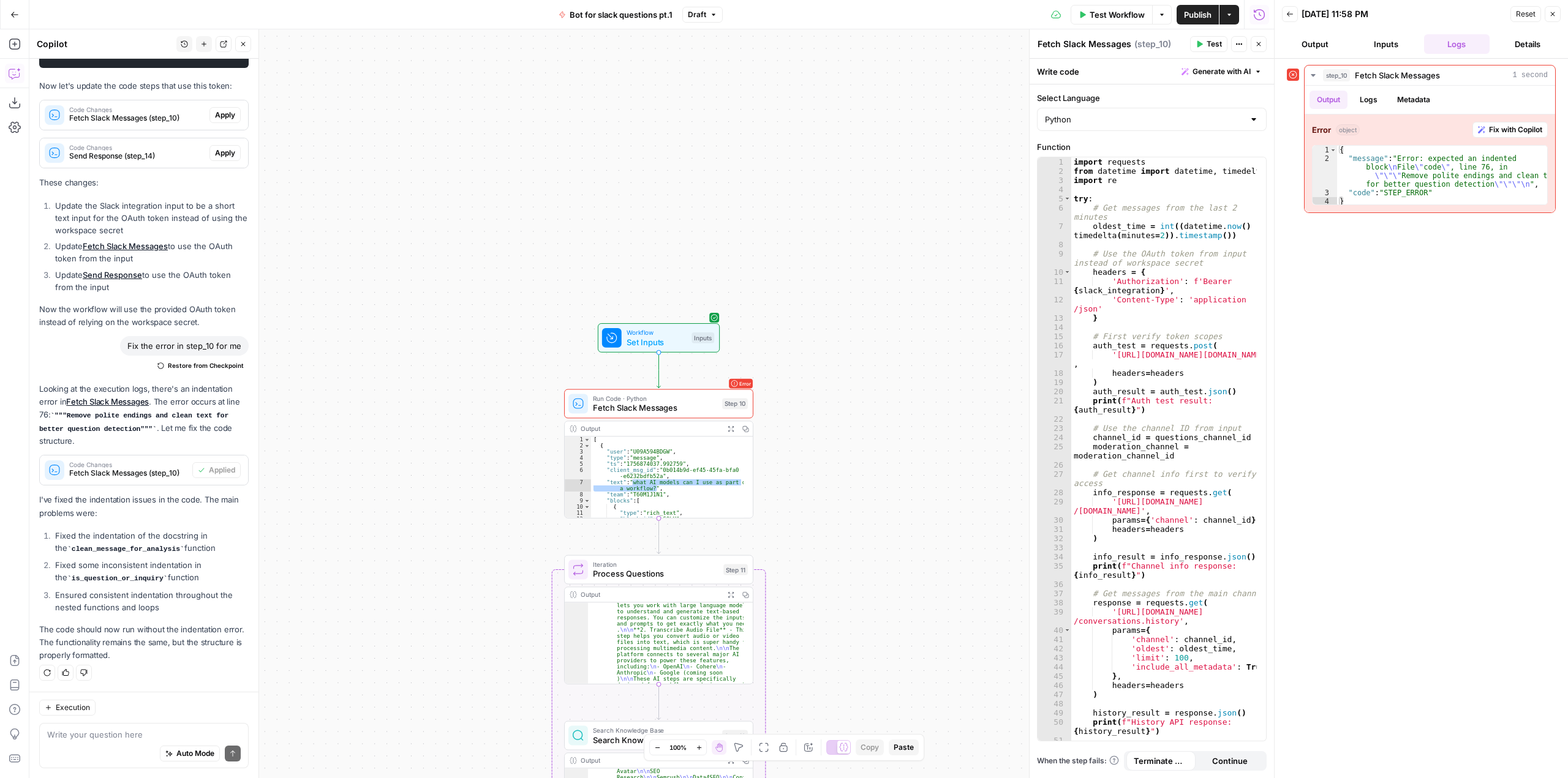
click at [1112, 15] on span "Test Workflow" at bounding box center [1117, 15] width 55 height 12
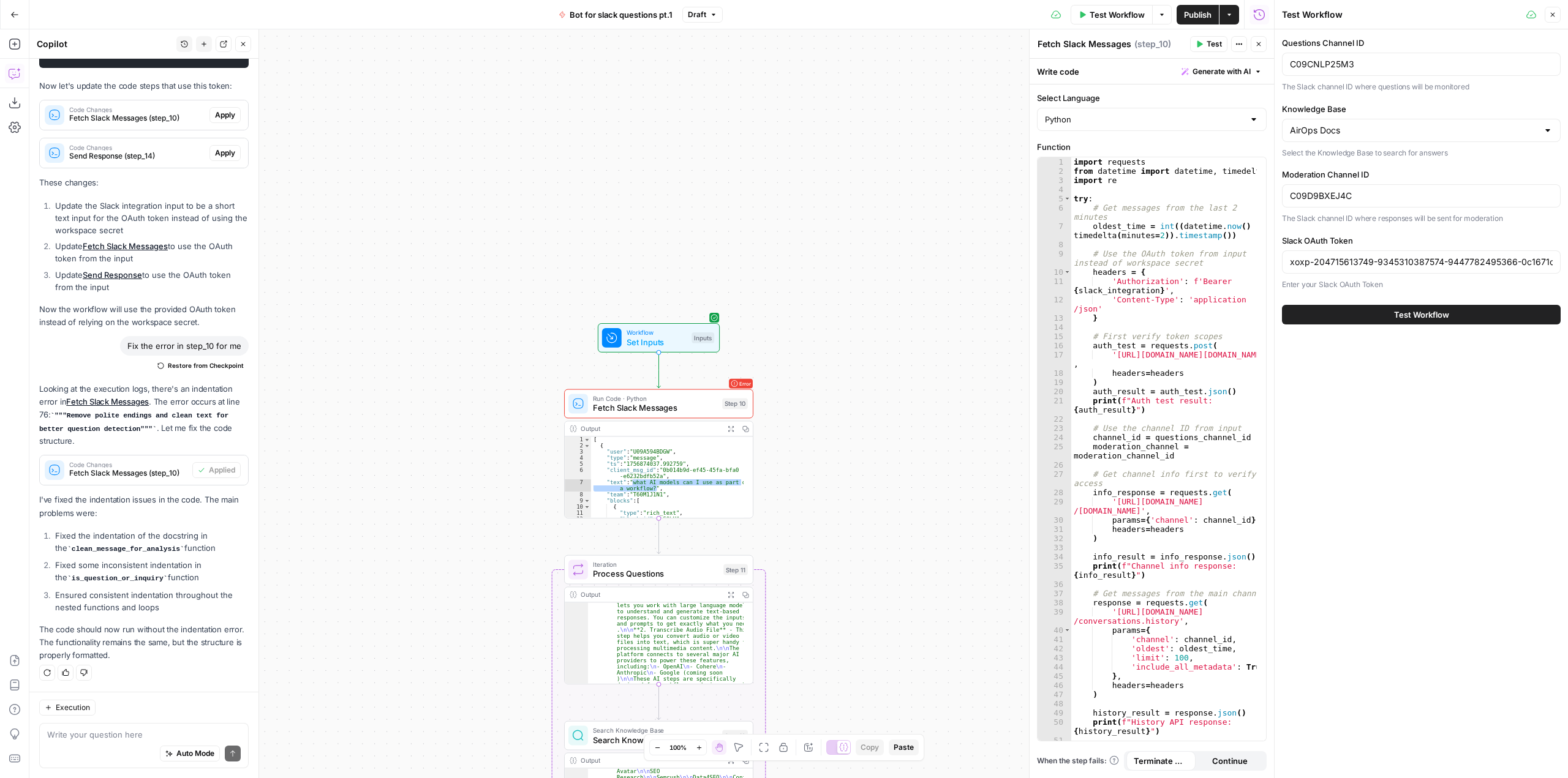
click at [1460, 310] on button "Test Workflow" at bounding box center [1421, 315] width 279 height 19
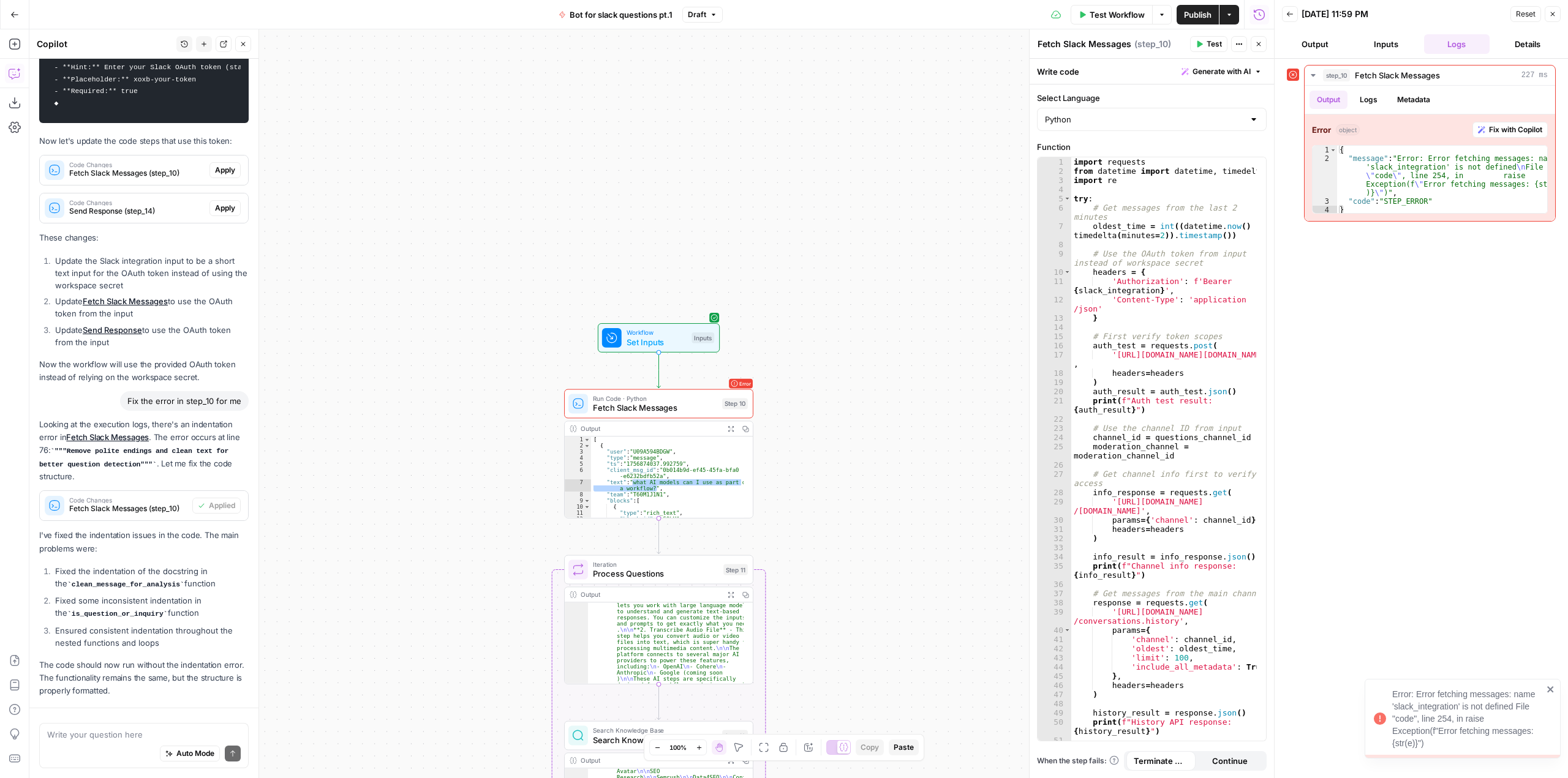
scroll to position [1627, 0]
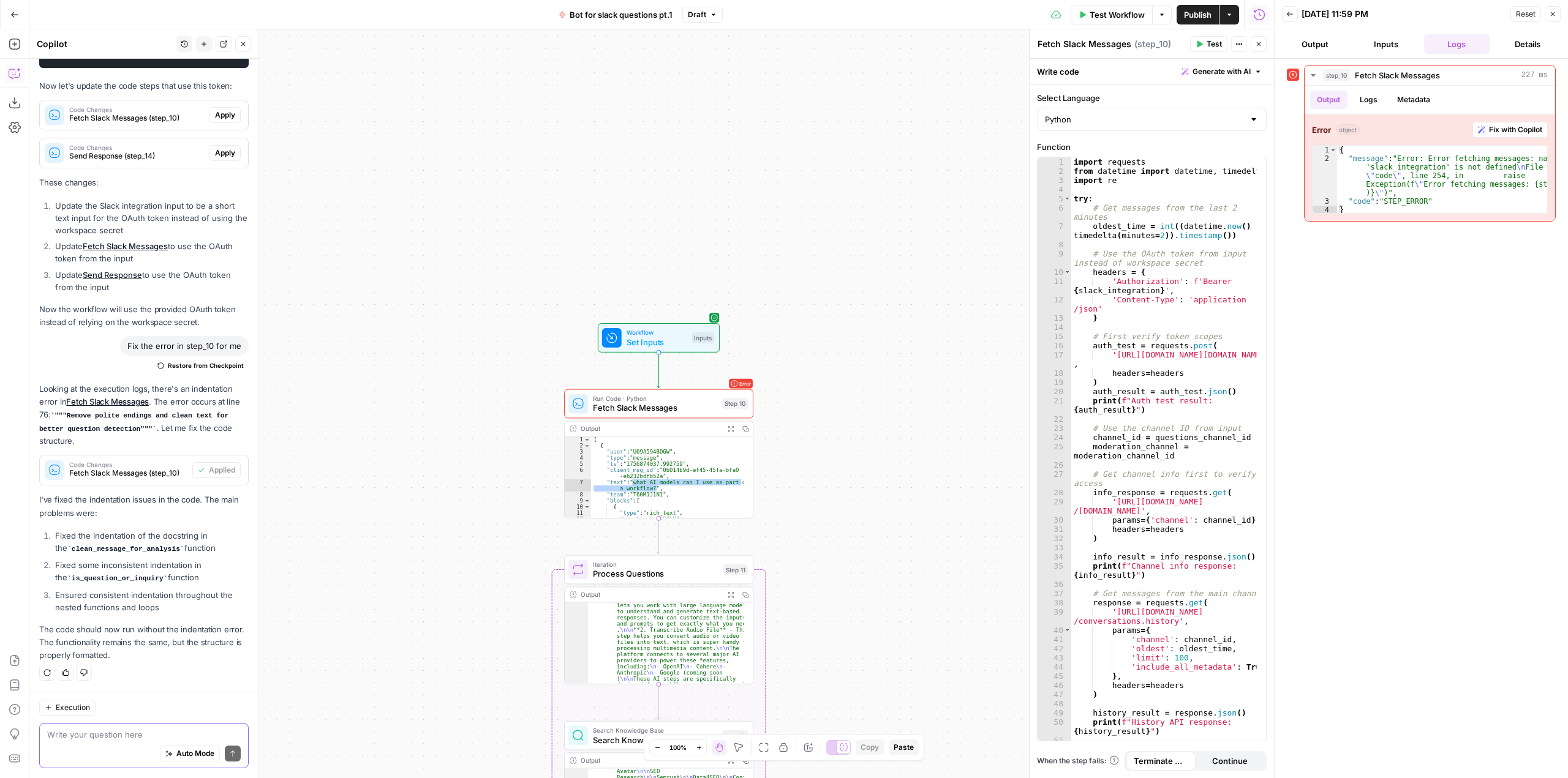
click at [144, 730] on textarea at bounding box center [144, 735] width 194 height 12
drag, startPoint x: 1438, startPoint y: 202, endPoint x: 1385, endPoint y: 195, distance: 53.5
click at [1385, 195] on div "{ "message" : "Error: Error fetching messages: name 'slack_integration' is not …" at bounding box center [1442, 188] width 210 height 85
click at [1352, 204] on div "{ "message" : "Error: Error fetching messages: name 'slack_integration' is not …" at bounding box center [1442, 179] width 210 height 67
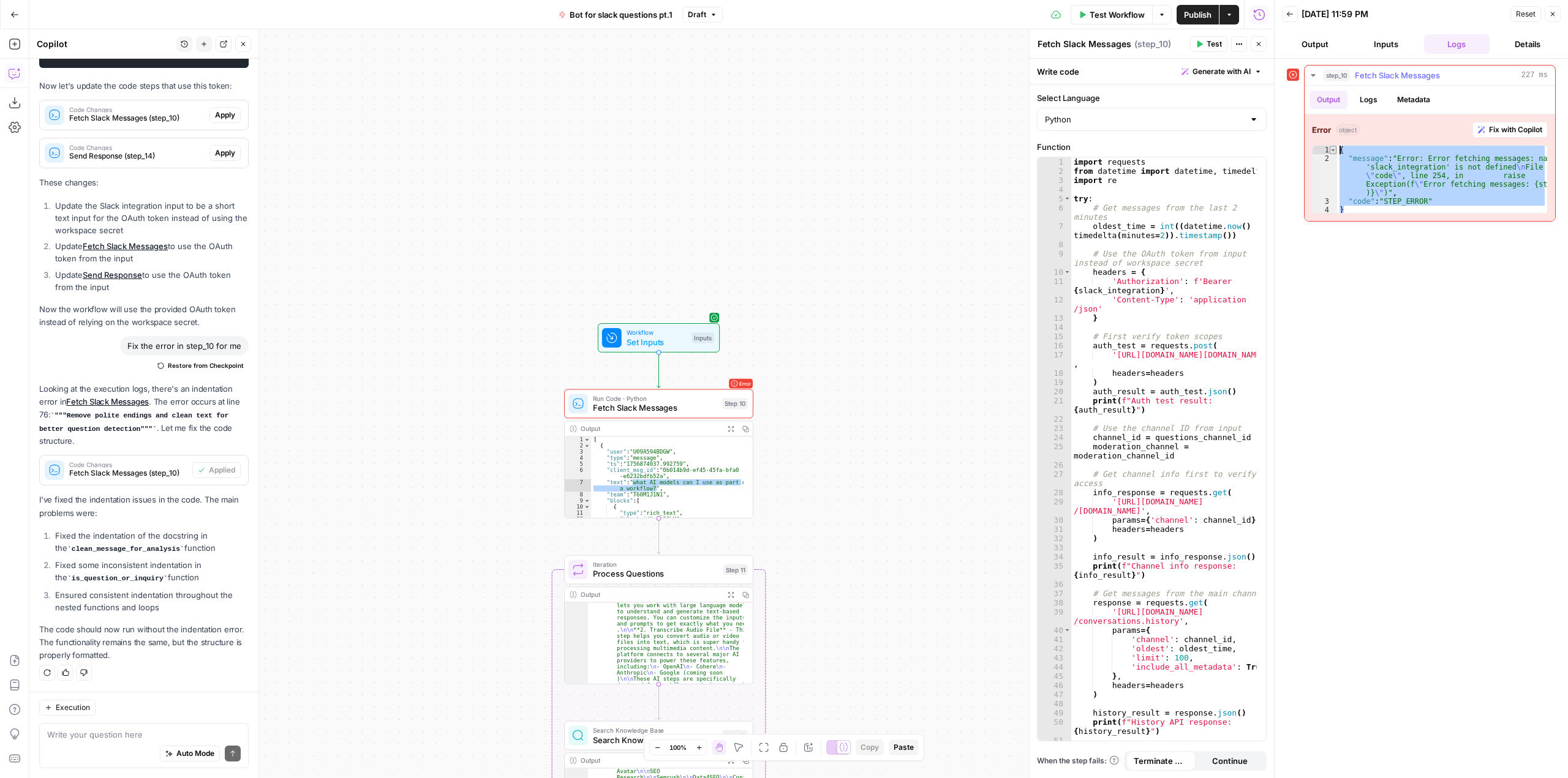
drag, startPoint x: 1350, startPoint y: 210, endPoint x: 1332, endPoint y: 152, distance: 60.7
click at [1332, 152] on div "**********" at bounding box center [1430, 179] width 236 height 69
type textarea "**********"
click at [126, 731] on textarea at bounding box center [144, 735] width 194 height 12
paste textarea "{ "message": "Error: Error fetching messages: name 'slack_integration' is not d…"
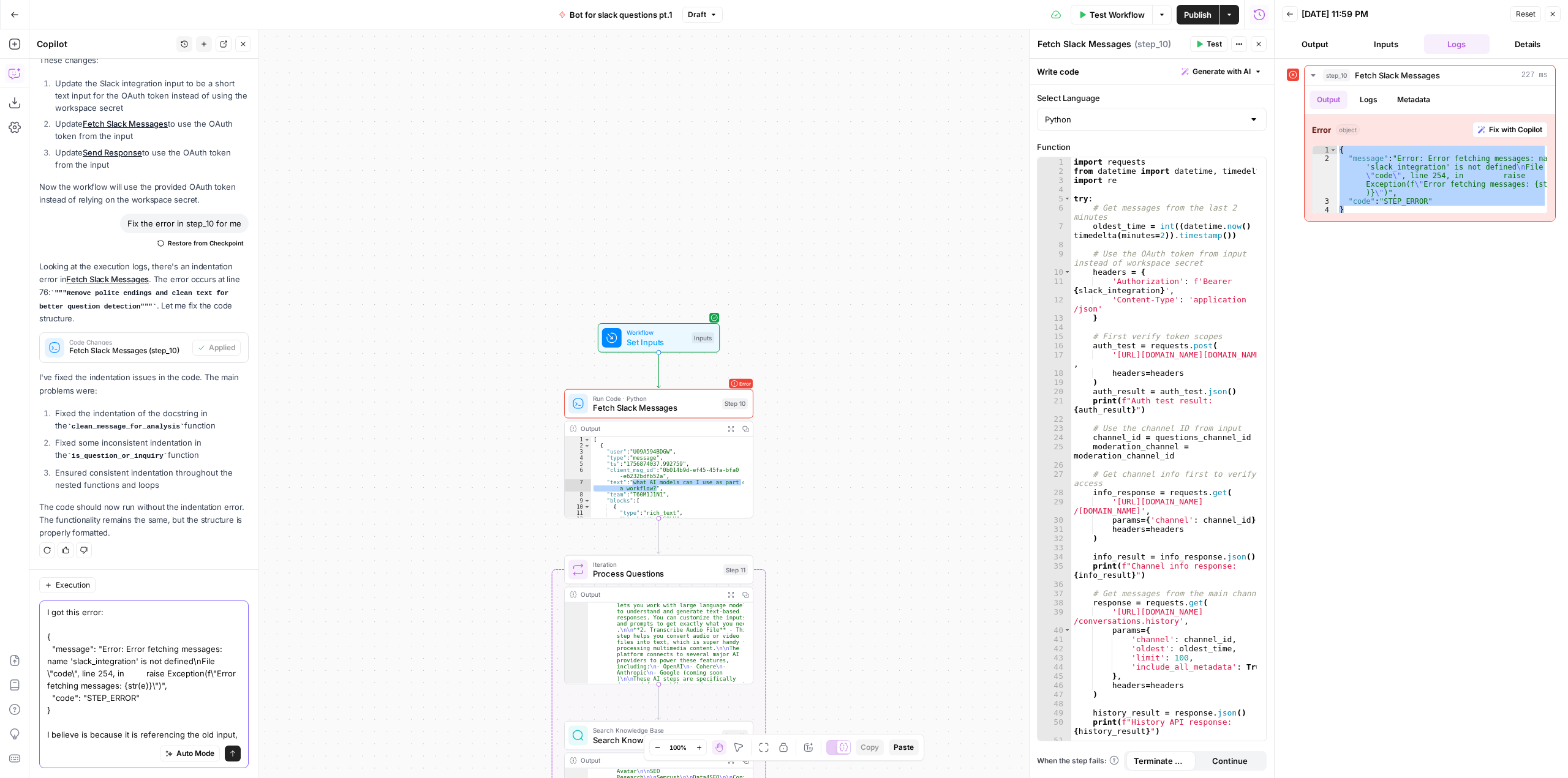
scroll to position [1762, 0]
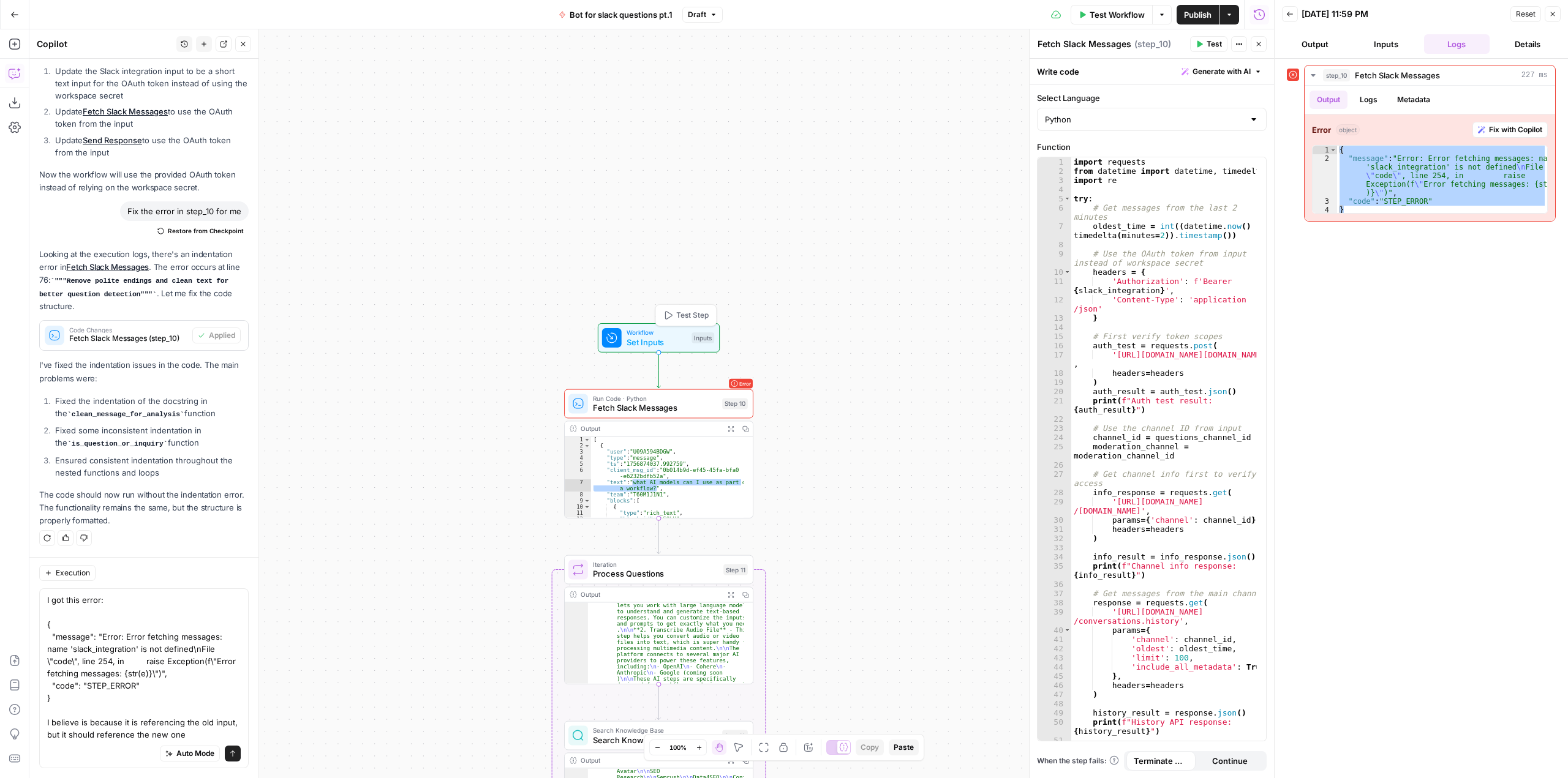
click at [655, 341] on span "Set Inputs" at bounding box center [657, 342] width 61 height 12
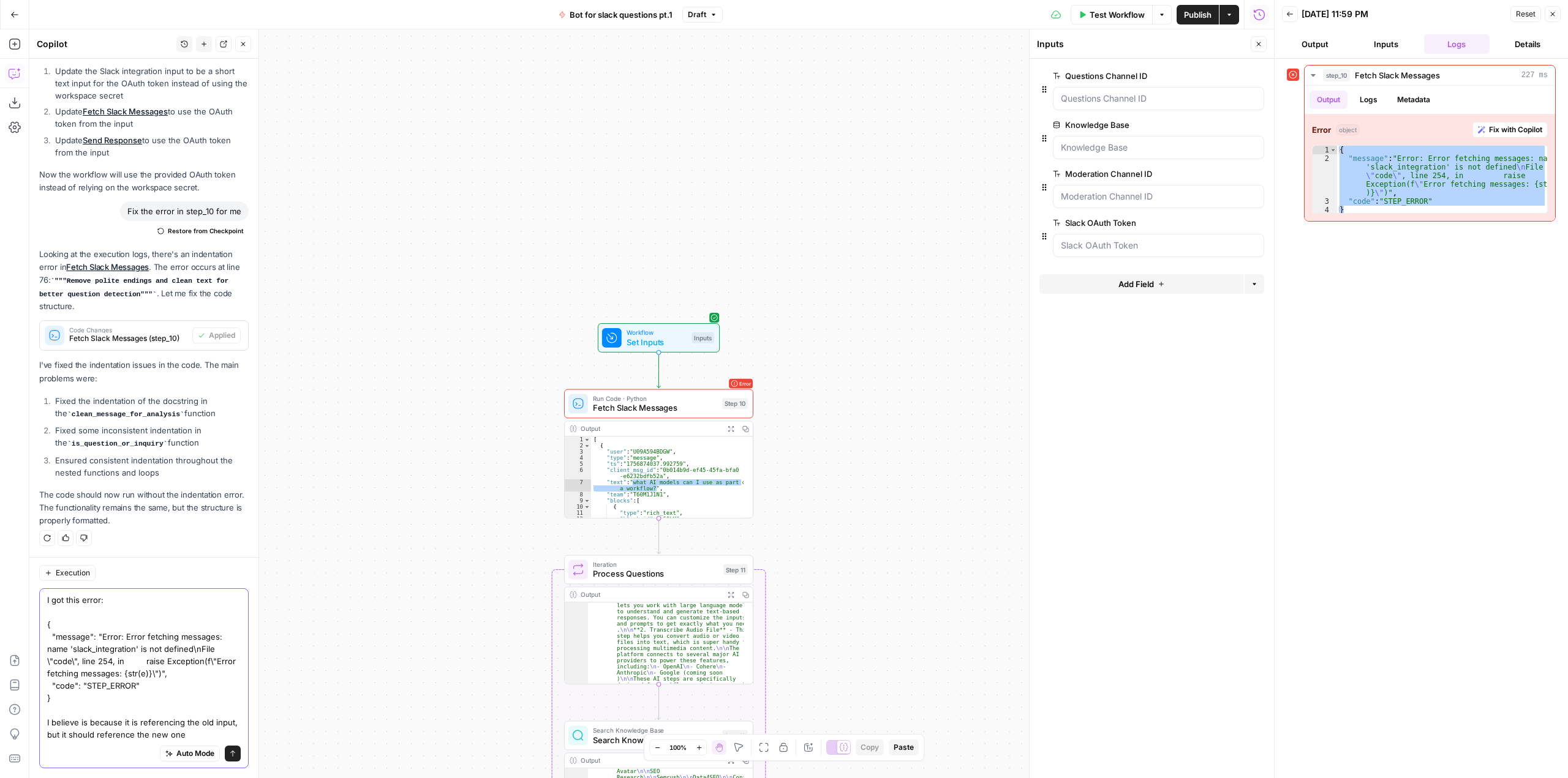
click at [214, 739] on textarea "I got this error: { "message": "Error: Error fetching messages: name 'slack_int…" at bounding box center [144, 667] width 194 height 147
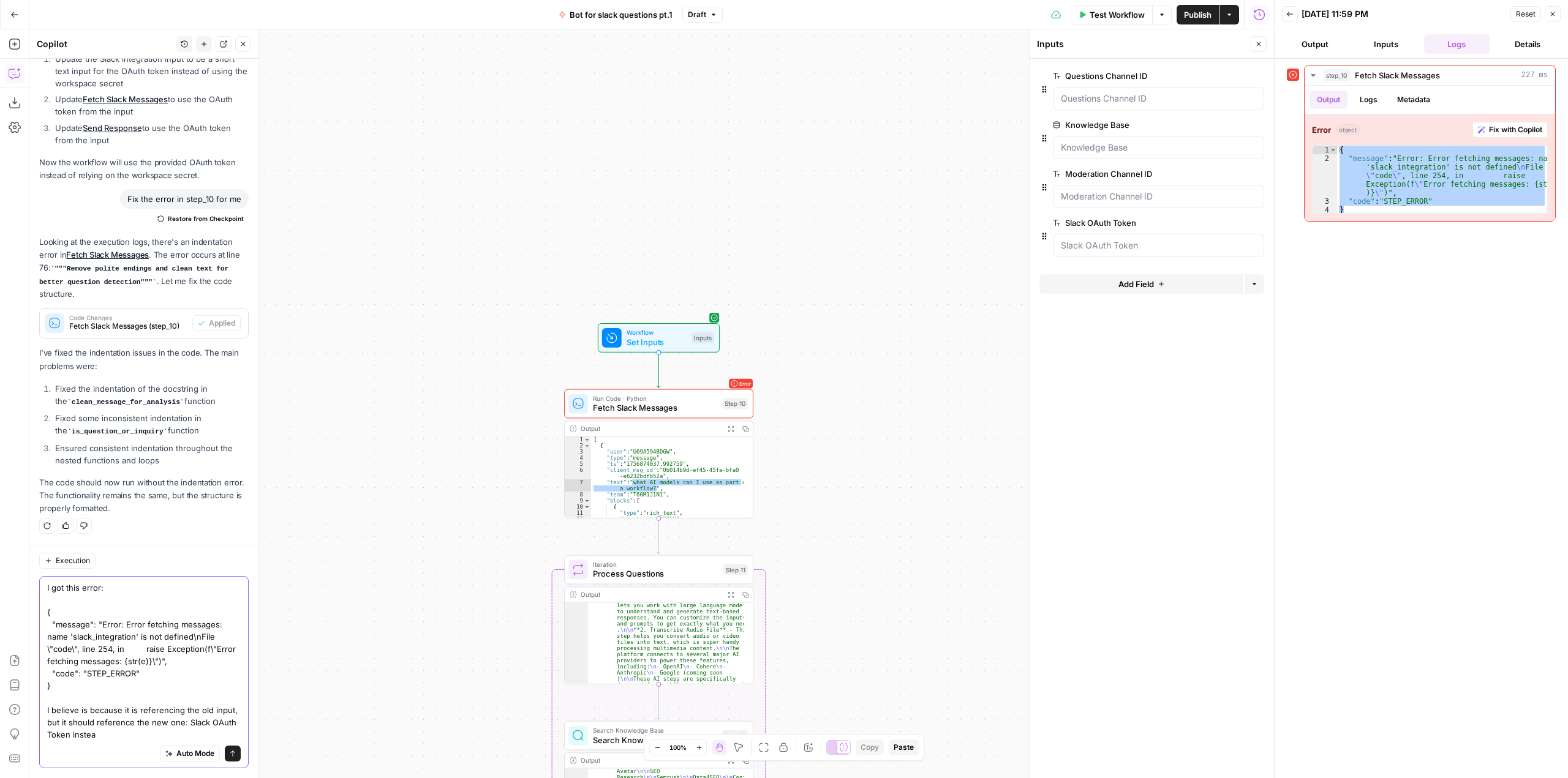
type textarea "I got this error: { "message": "Error: Error fetching messages: name 'slack_int…"
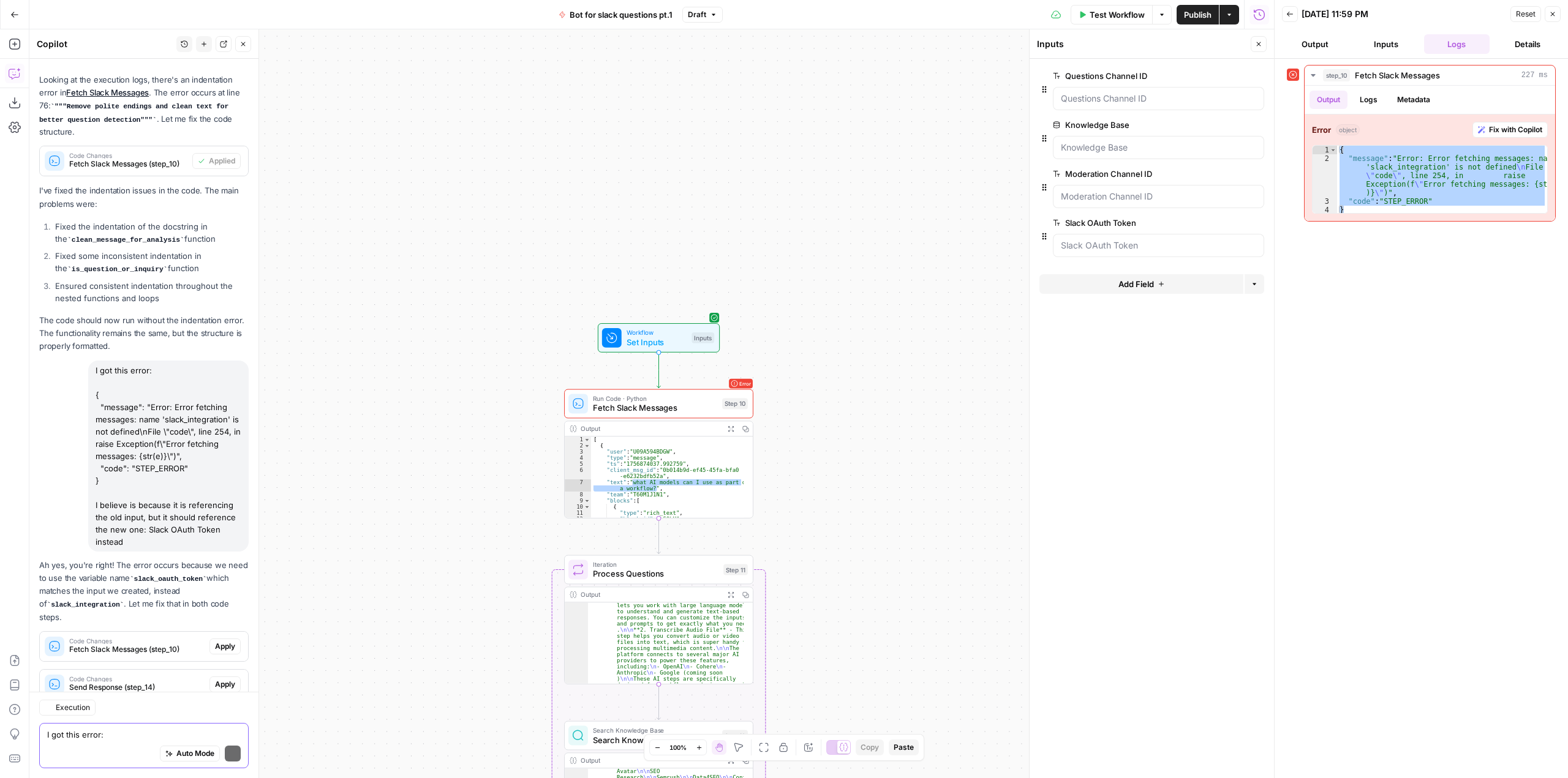
scroll to position [2033, 0]
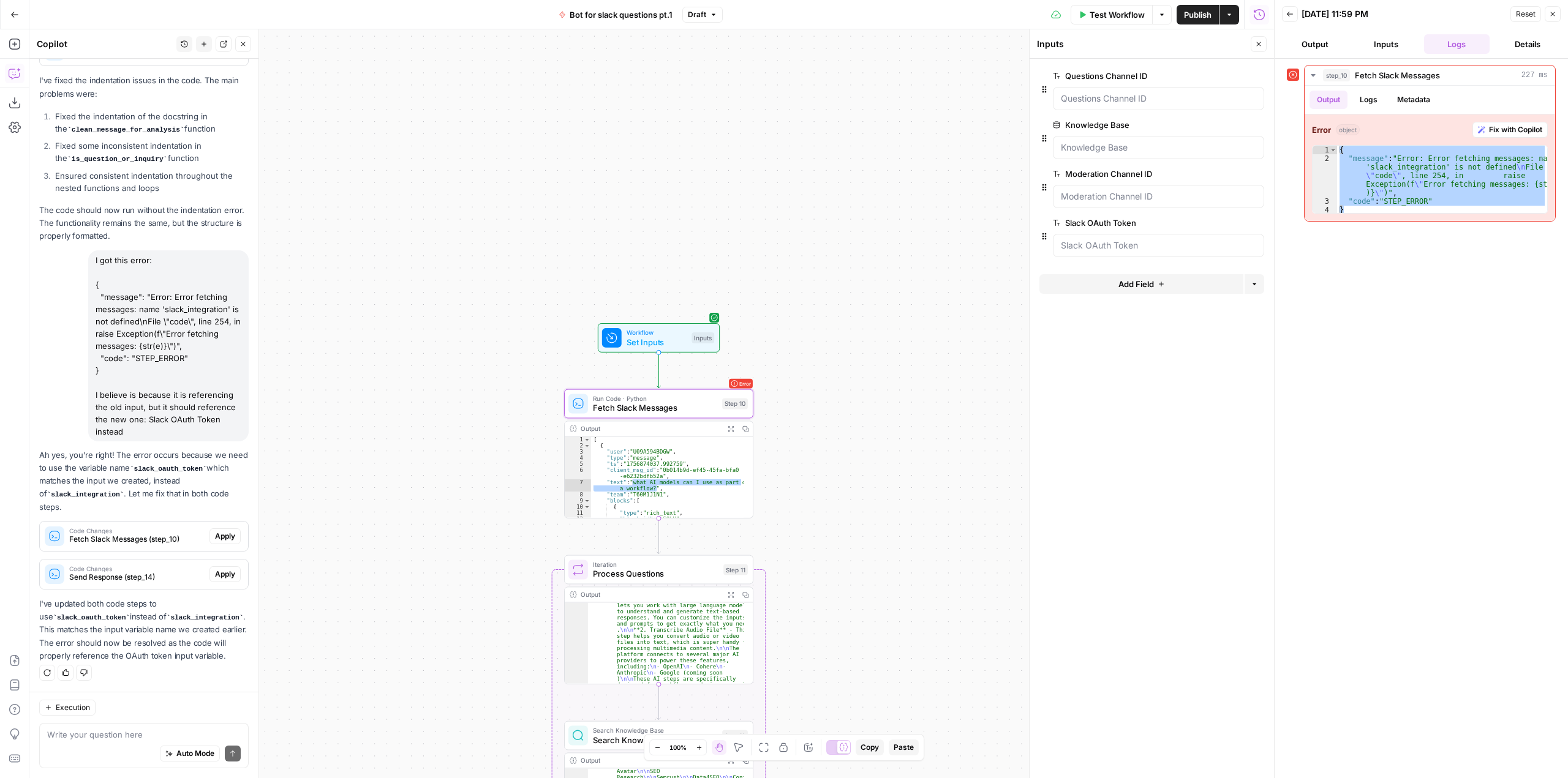
click at [226, 534] on button "Apply" at bounding box center [225, 536] width 31 height 16
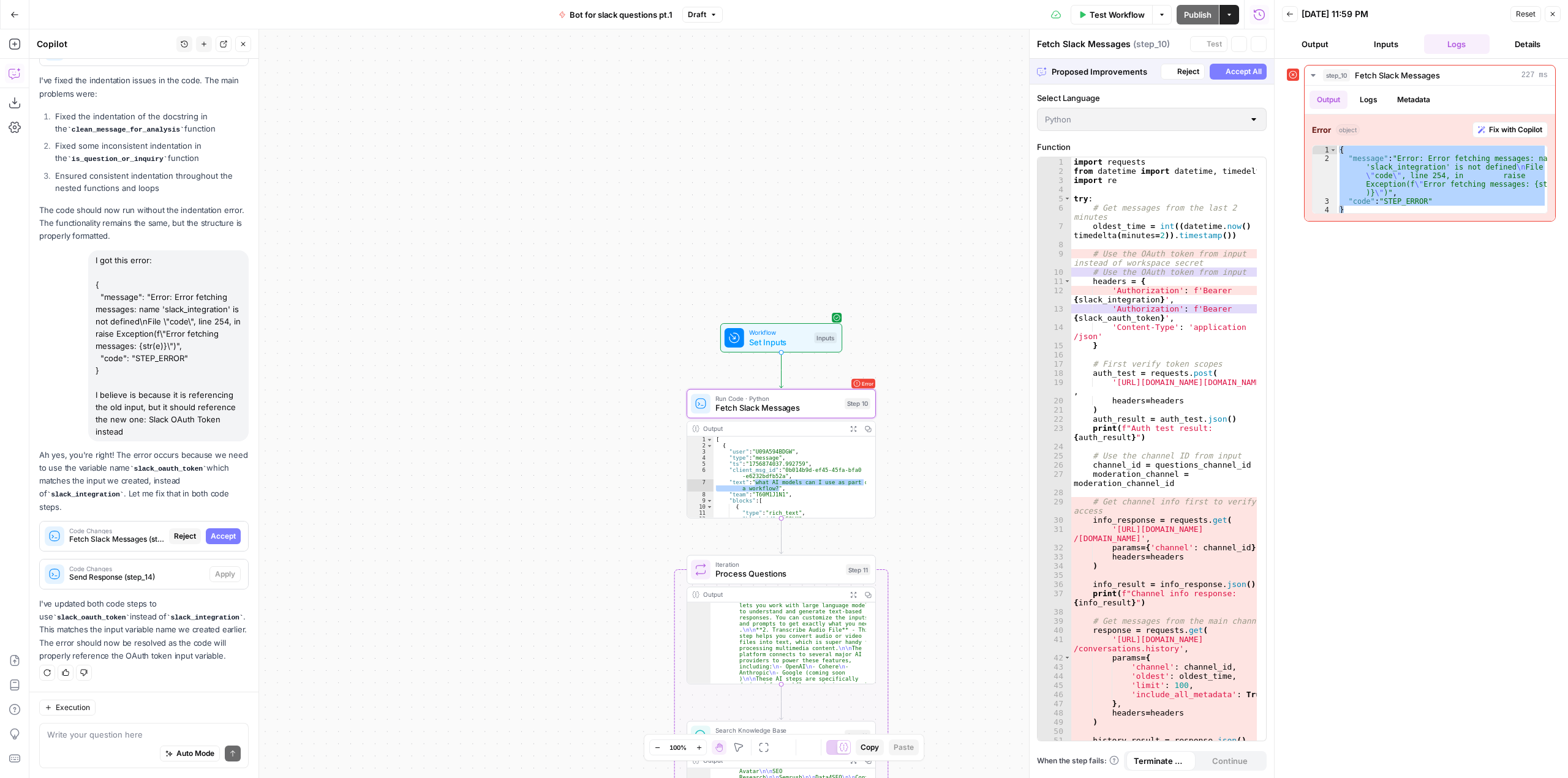
click at [229, 538] on button "Accept" at bounding box center [223, 536] width 35 height 16
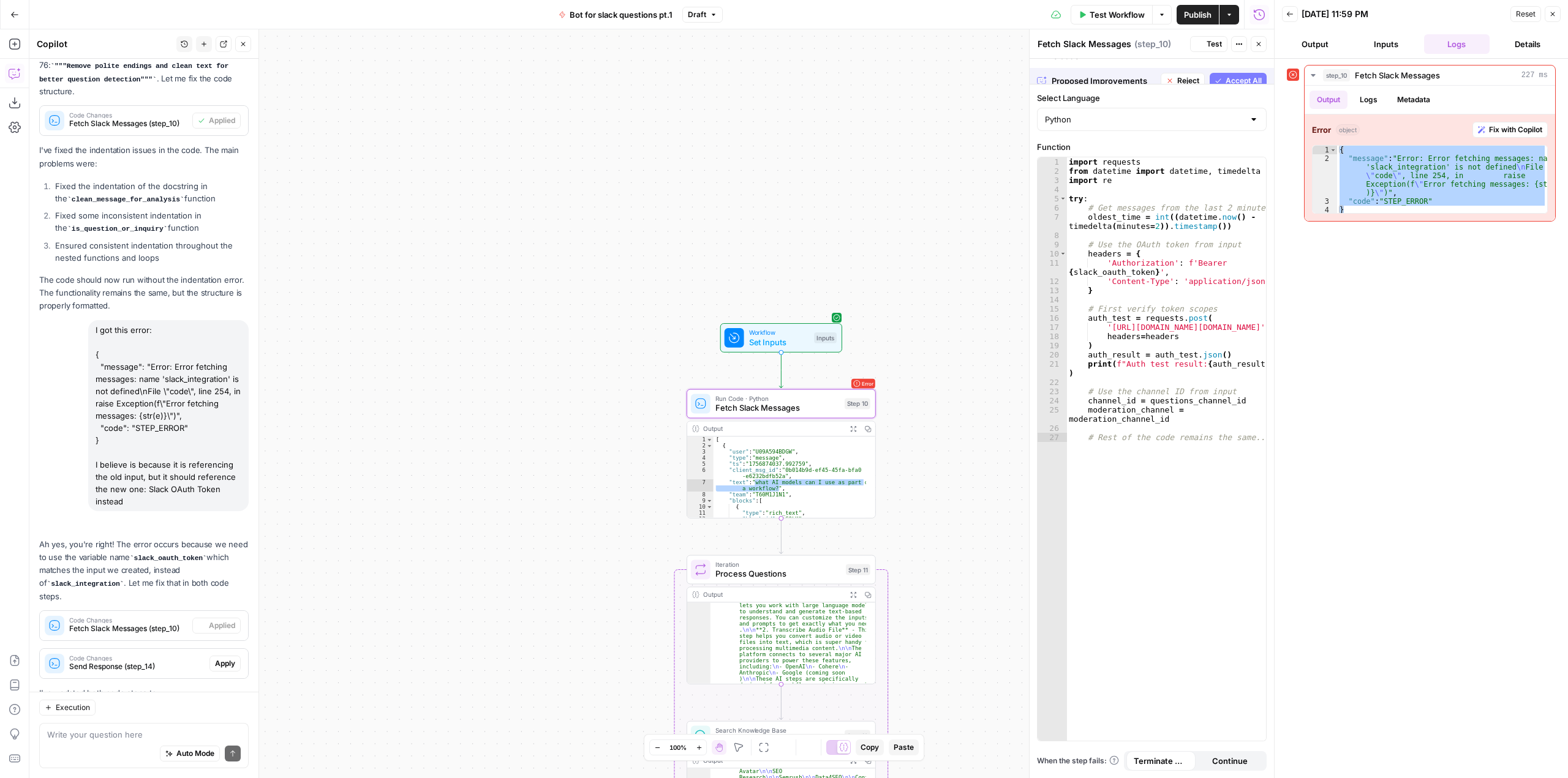
scroll to position [2054, 0]
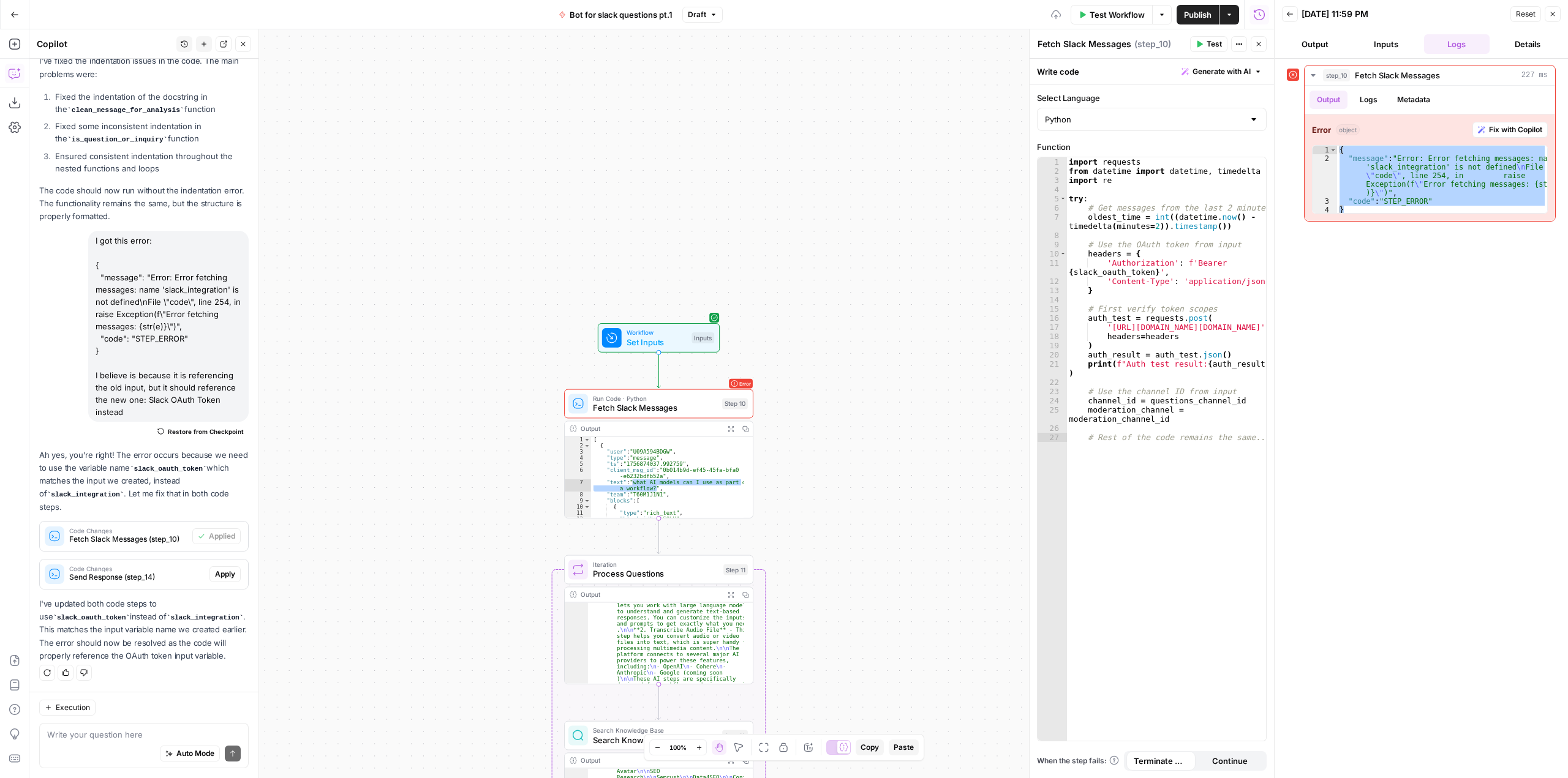
click at [218, 569] on span "Apply" at bounding box center [225, 574] width 20 height 11
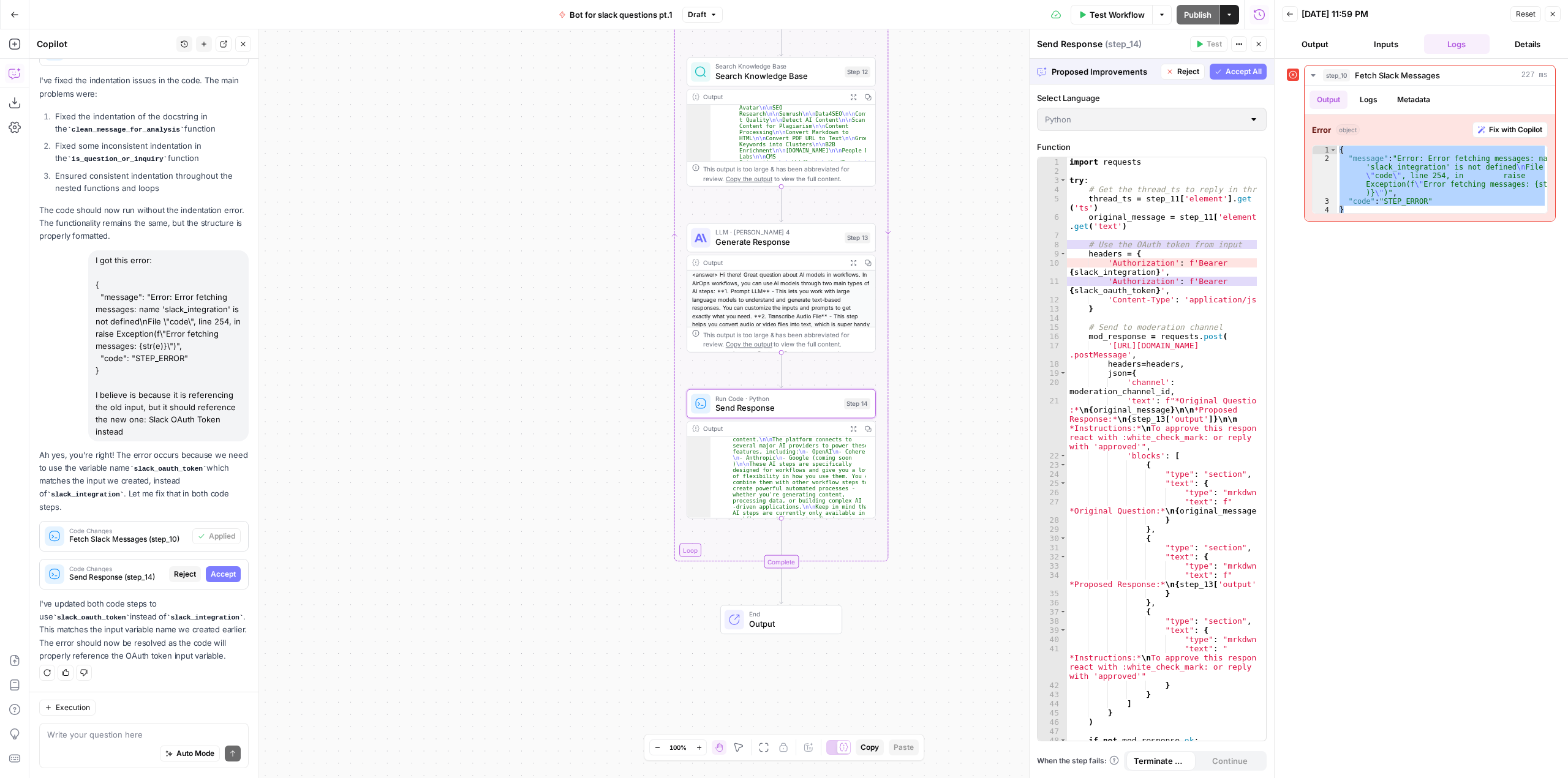
click at [228, 570] on button "Accept" at bounding box center [223, 574] width 35 height 16
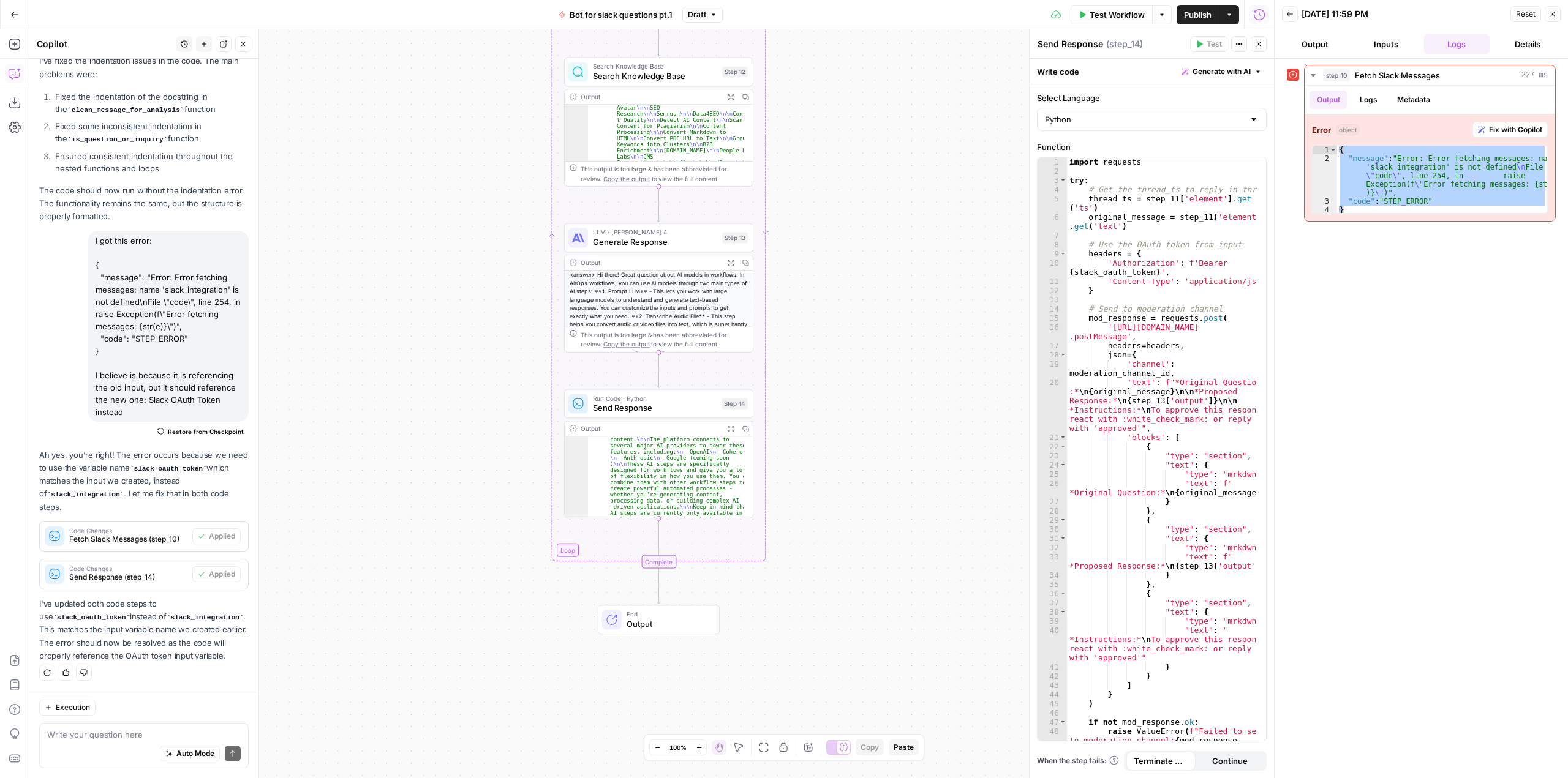
click at [1110, 11] on span "Test Workflow" at bounding box center [1117, 15] width 55 height 12
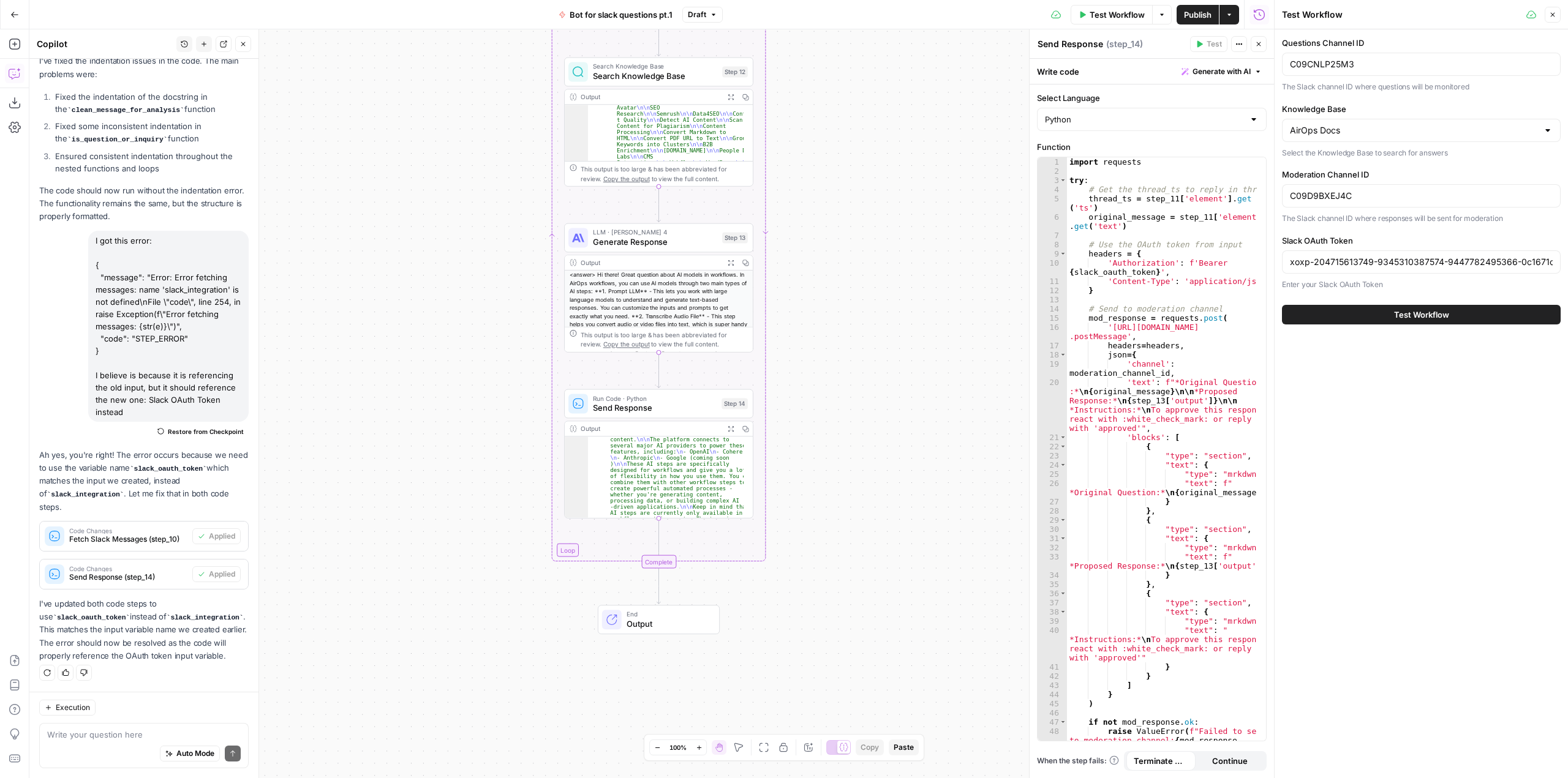
click at [1449, 313] on button "Test Workflow" at bounding box center [1421, 315] width 279 height 19
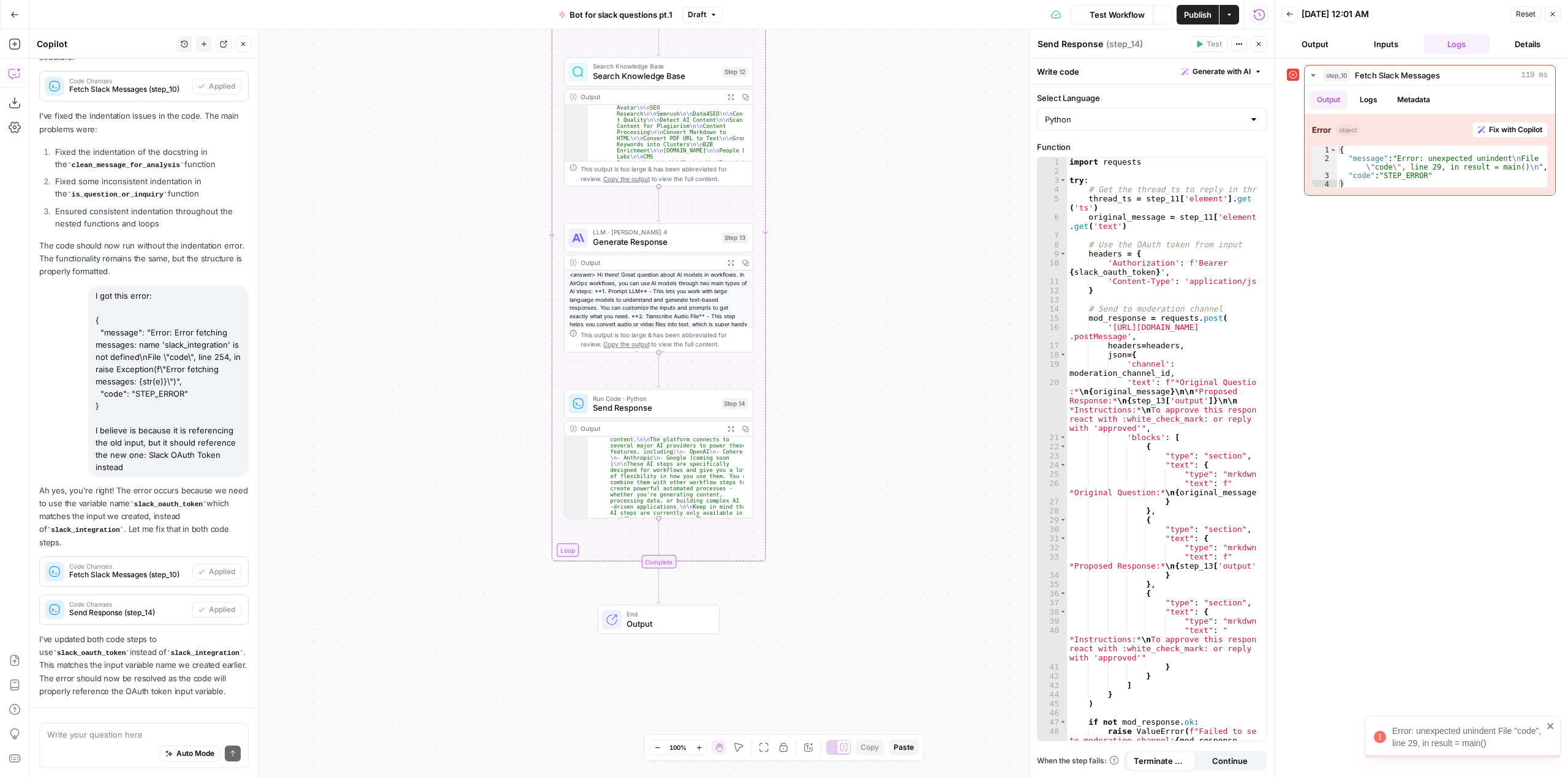
scroll to position [2054, 0]
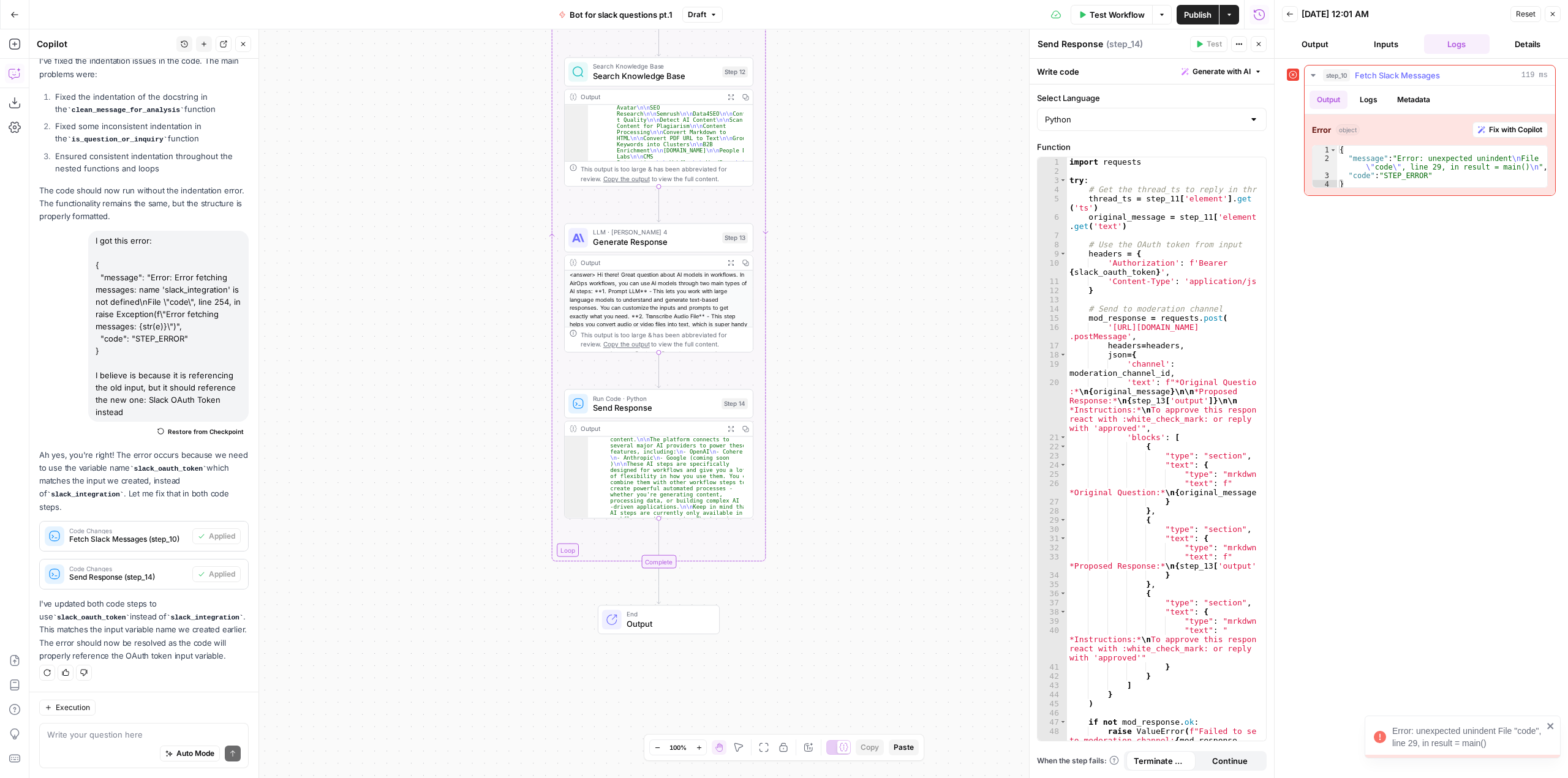
type textarea "**********"
click at [1482, 180] on div "{ "message" : "Error: unexpected unindent \n File \" code \" , line 29, in resu…" at bounding box center [1442, 176] width 210 height 60
click at [1507, 126] on span "Fix with Copilot" at bounding box center [1516, 130] width 53 height 11
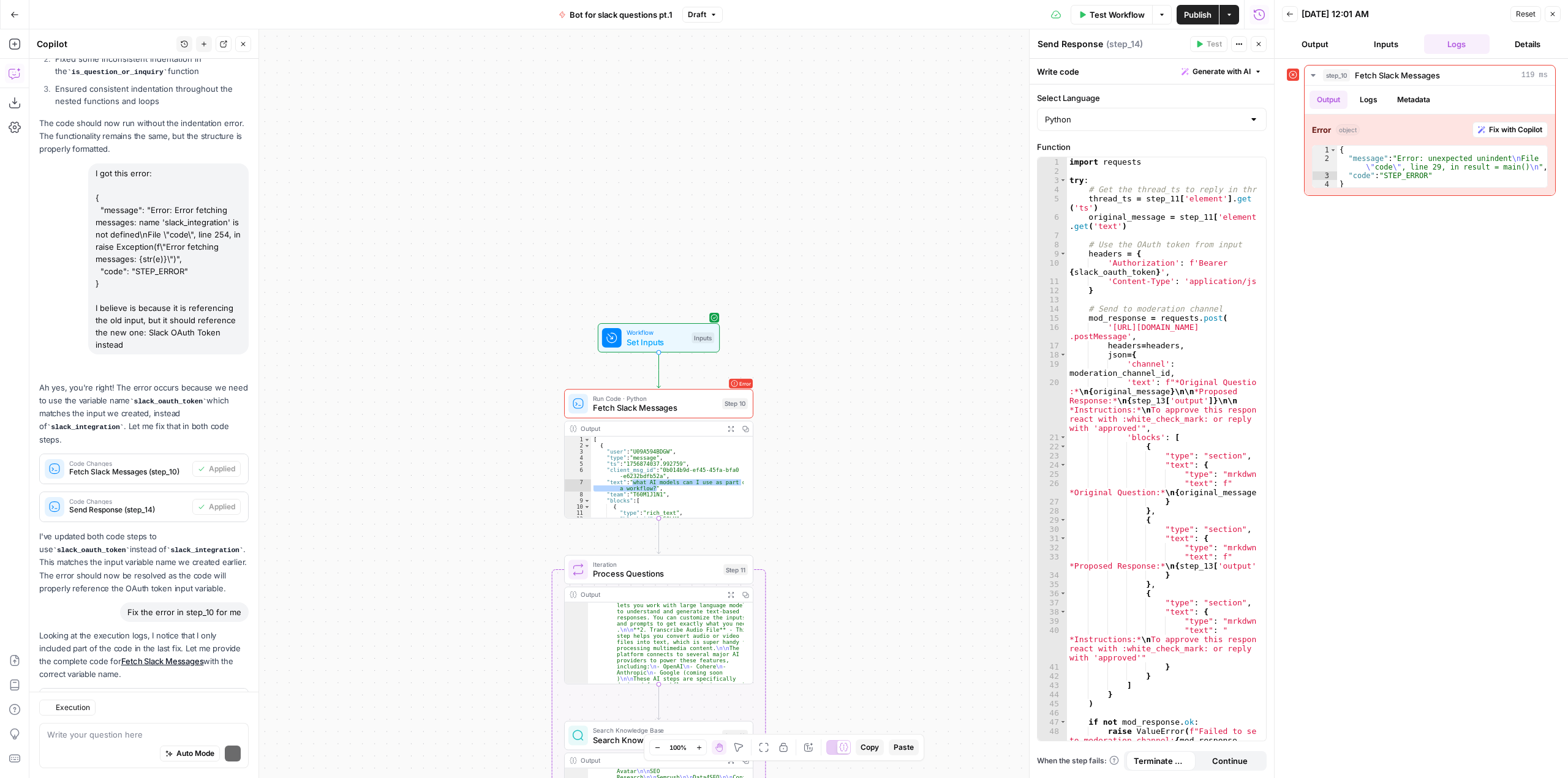
scroll to position [2250, 0]
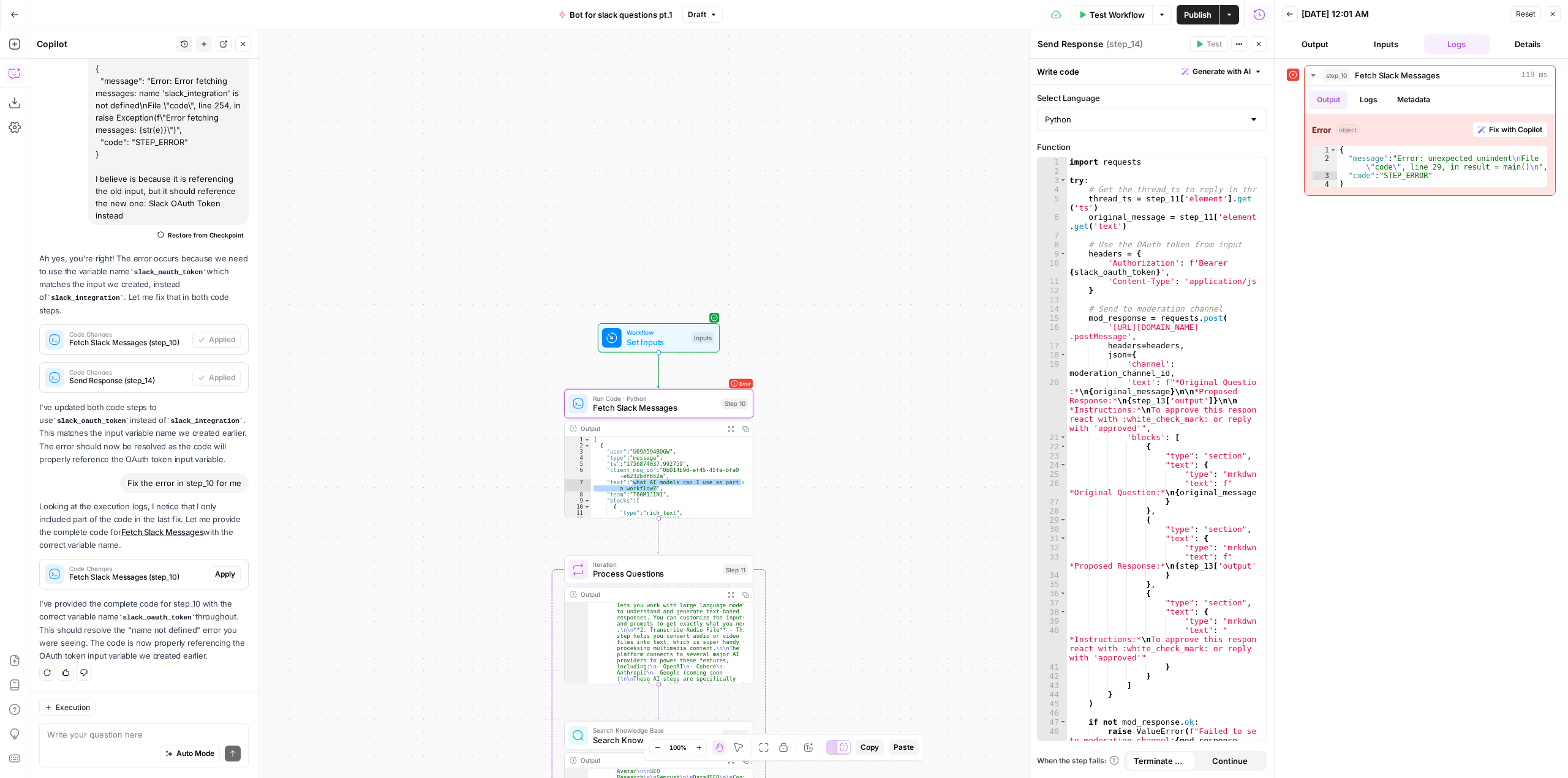
click at [219, 578] on span "Apply" at bounding box center [225, 574] width 20 height 11
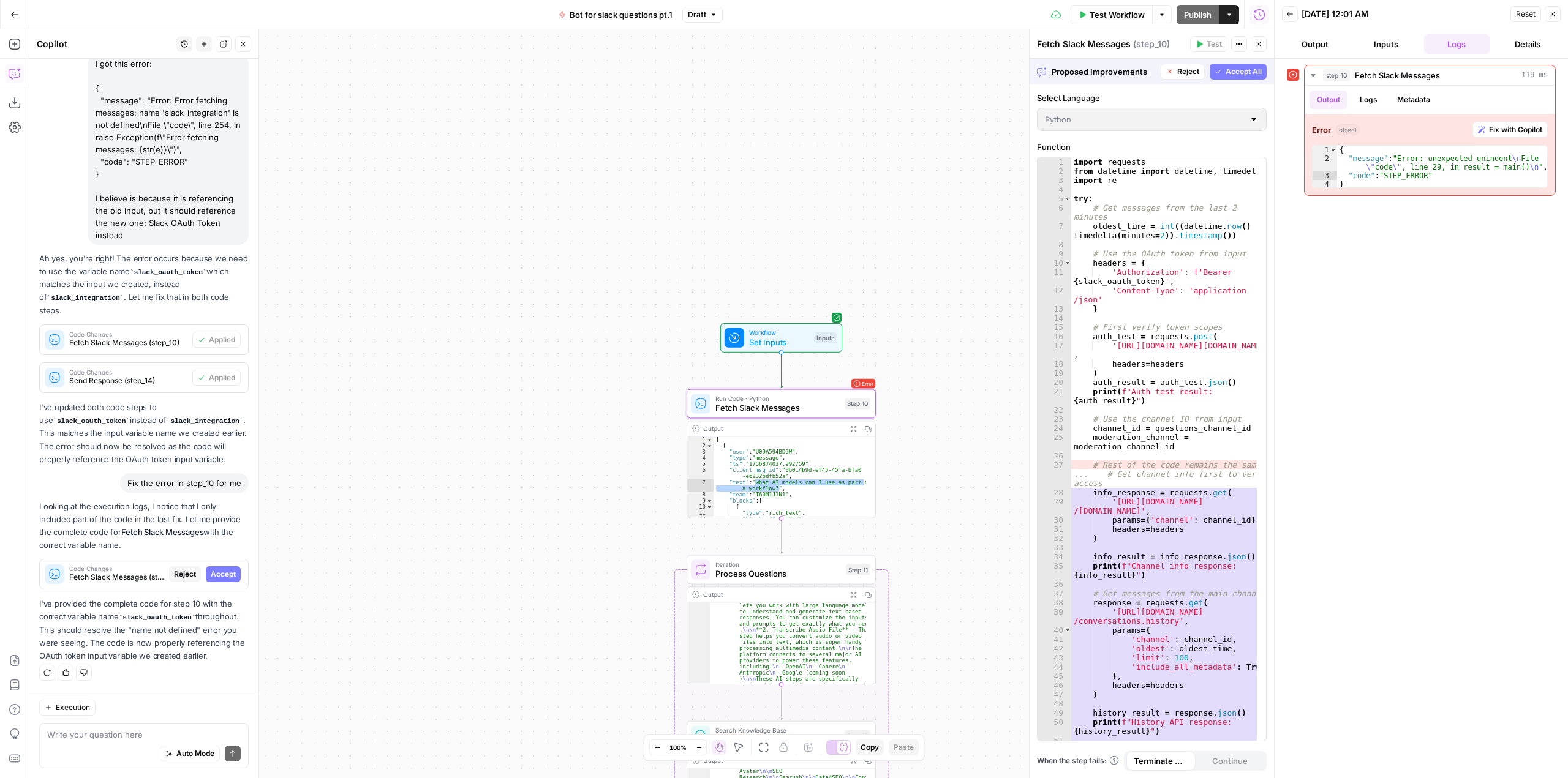
click at [220, 572] on span "Accept" at bounding box center [223, 574] width 25 height 11
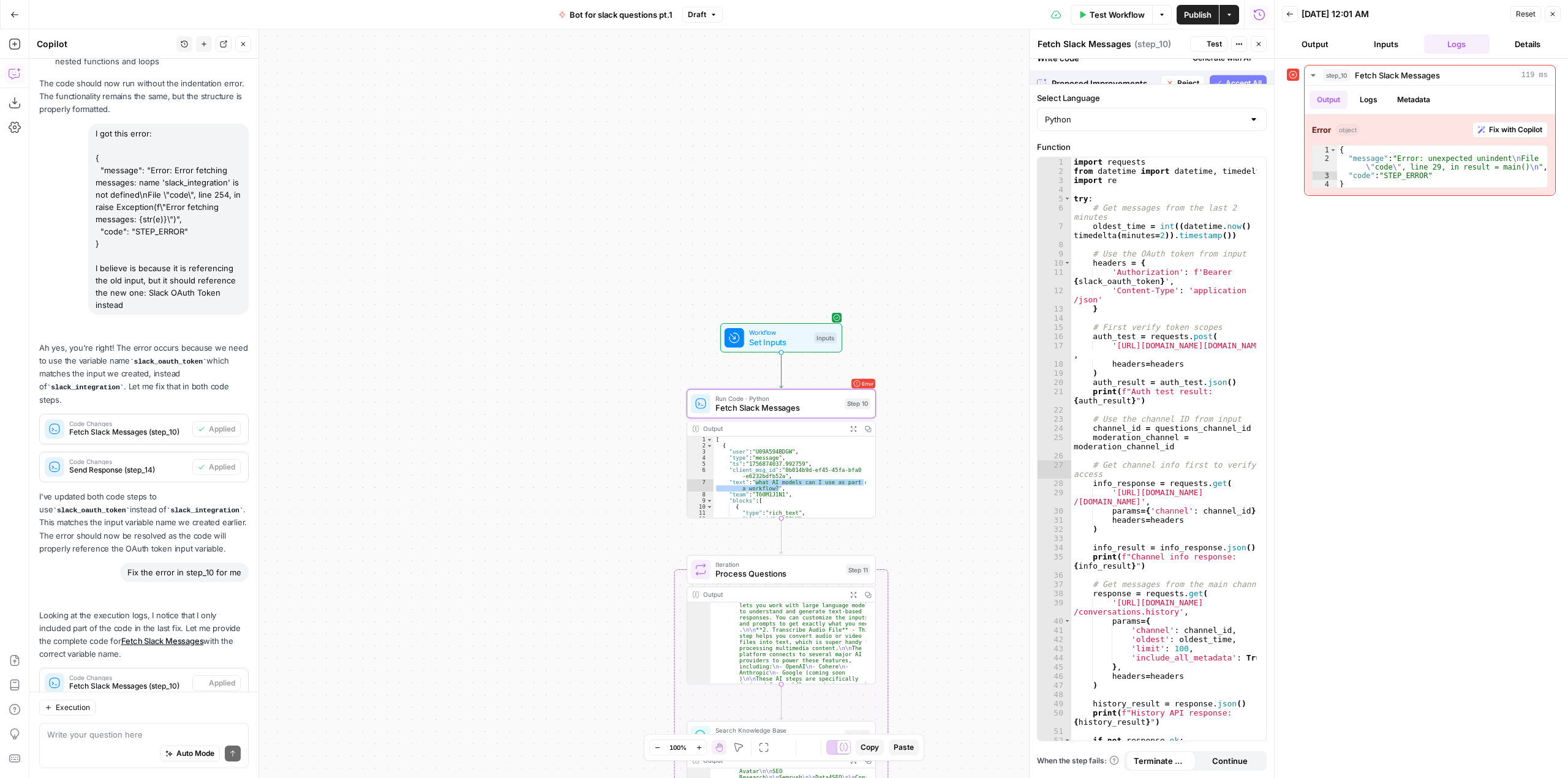
scroll to position [2269, 0]
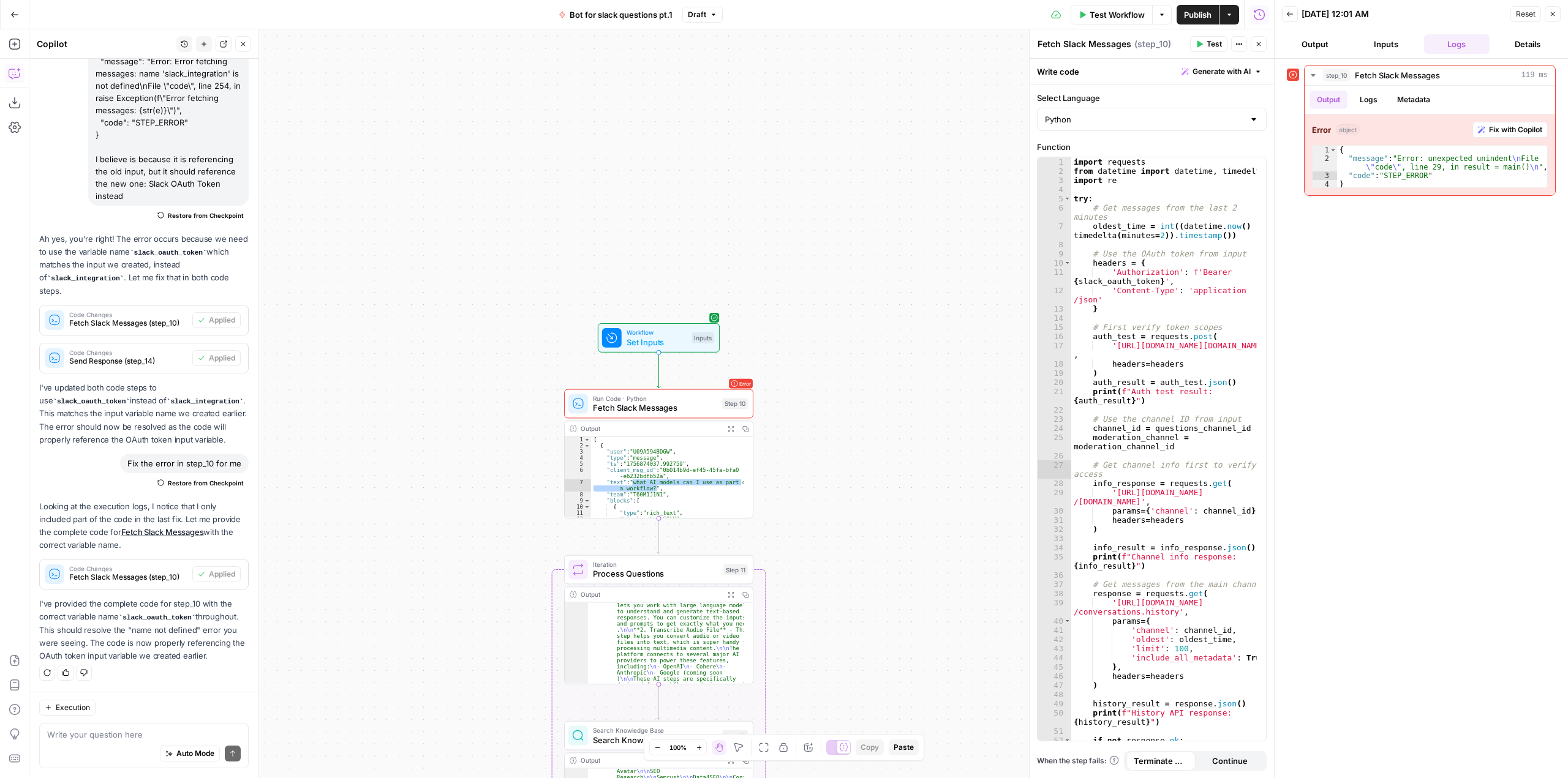
click at [1134, 19] on span "Test Workflow" at bounding box center [1117, 15] width 55 height 12
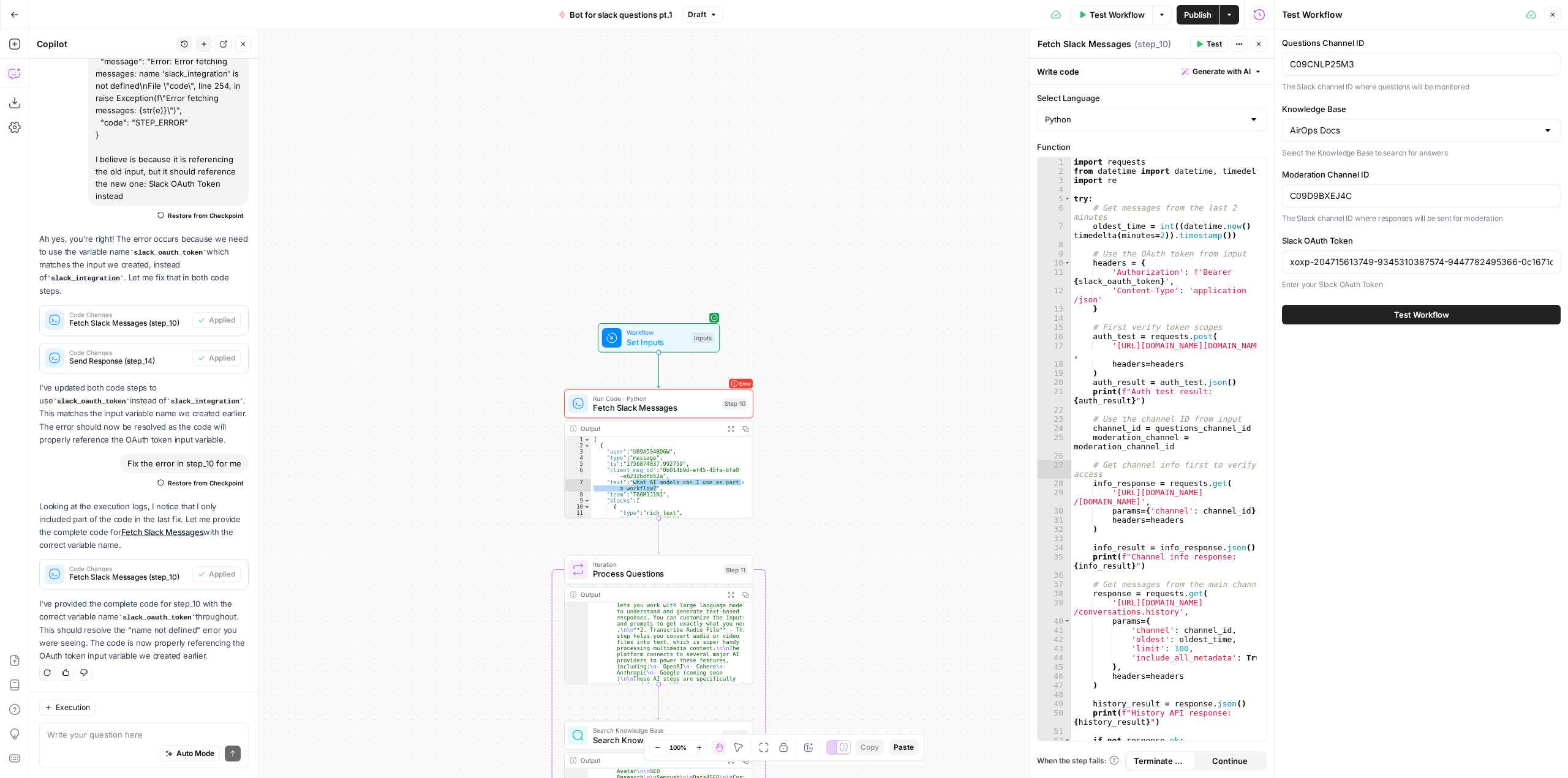
click at [1421, 309] on span "Test Workflow" at bounding box center [1421, 315] width 55 height 12
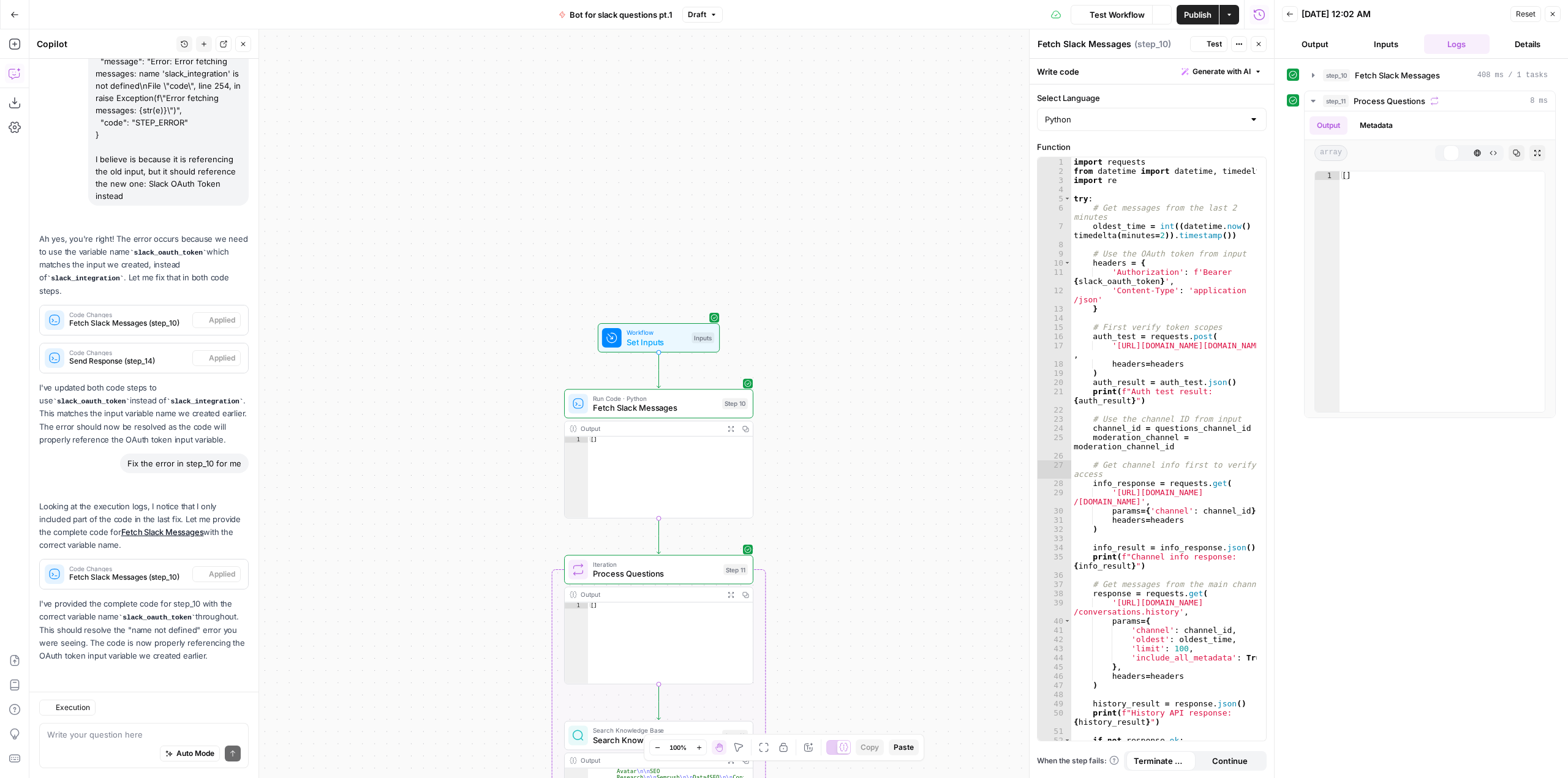
scroll to position [2269, 0]
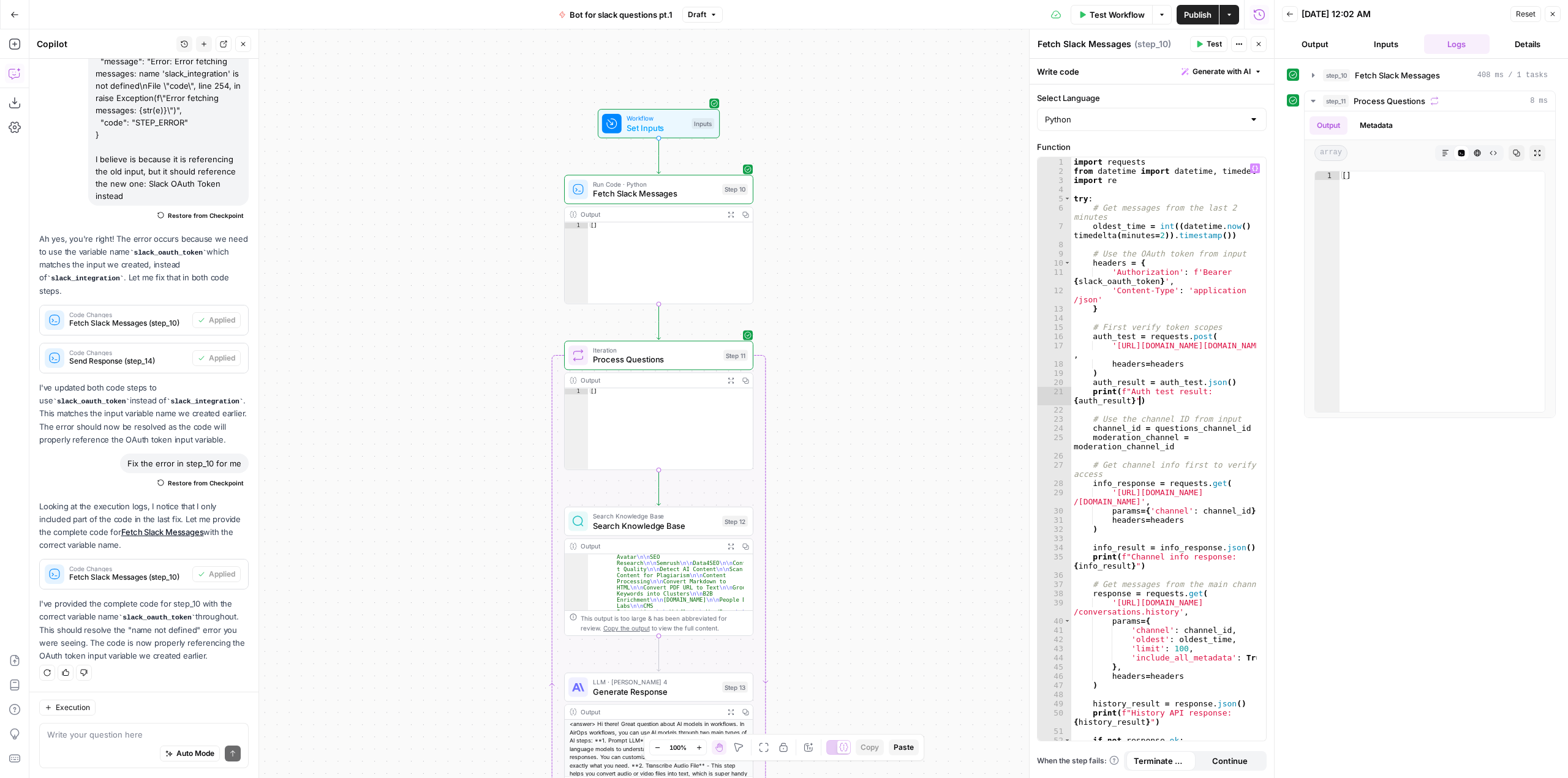
click at [1199, 397] on div "import requests from datetime import datetime , timedelta import re try : # Get…" at bounding box center [1164, 463] width 186 height 611
type textarea "**********"
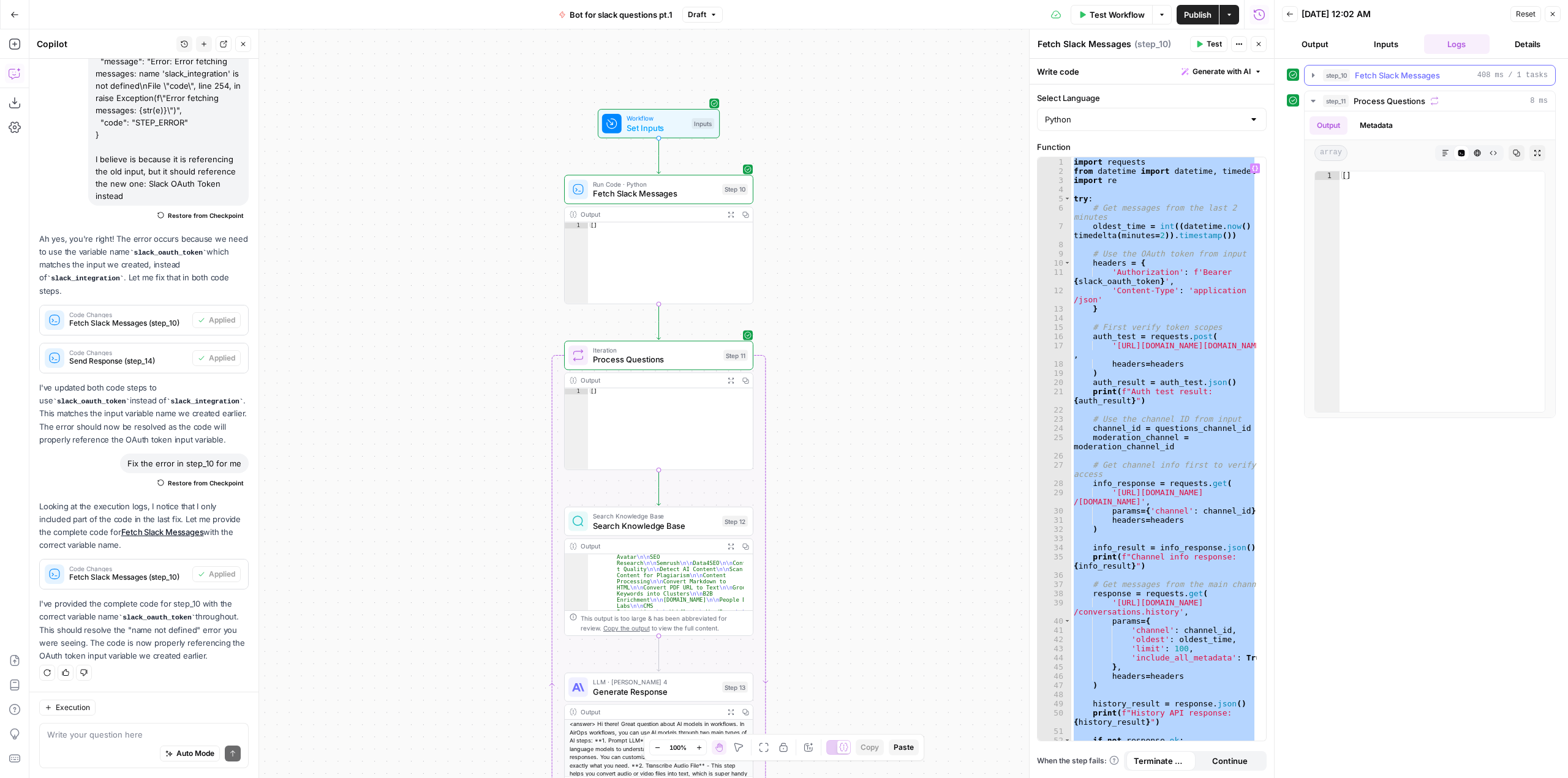
click at [1311, 73] on icon "button" at bounding box center [1313, 75] width 10 height 10
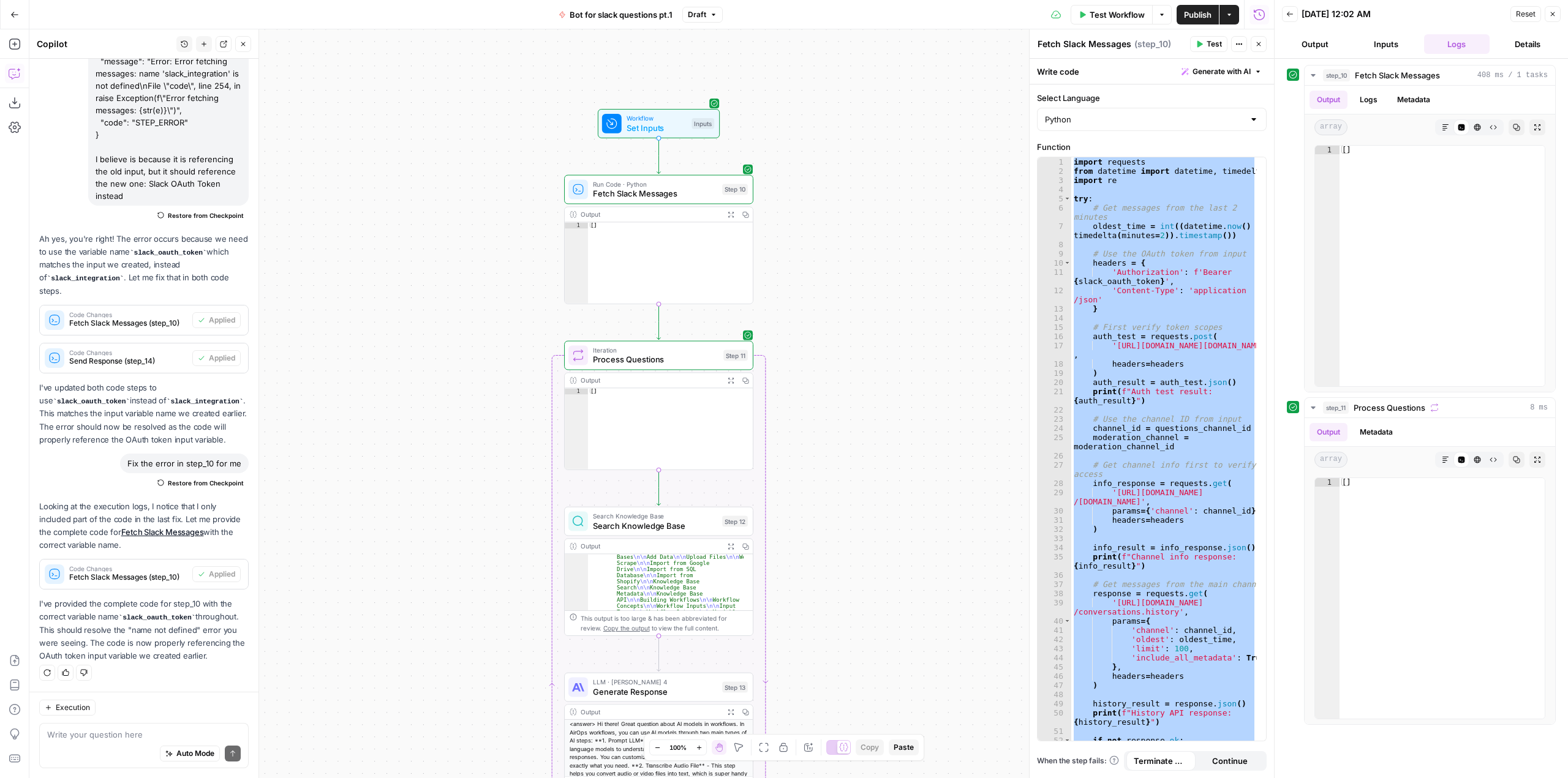
scroll to position [0, 0]
click at [1122, 415] on div "import requests from datetime import datetime , timedelta import re try : # Get…" at bounding box center [1164, 449] width 186 height 584
paste textarea
type textarea "**********"
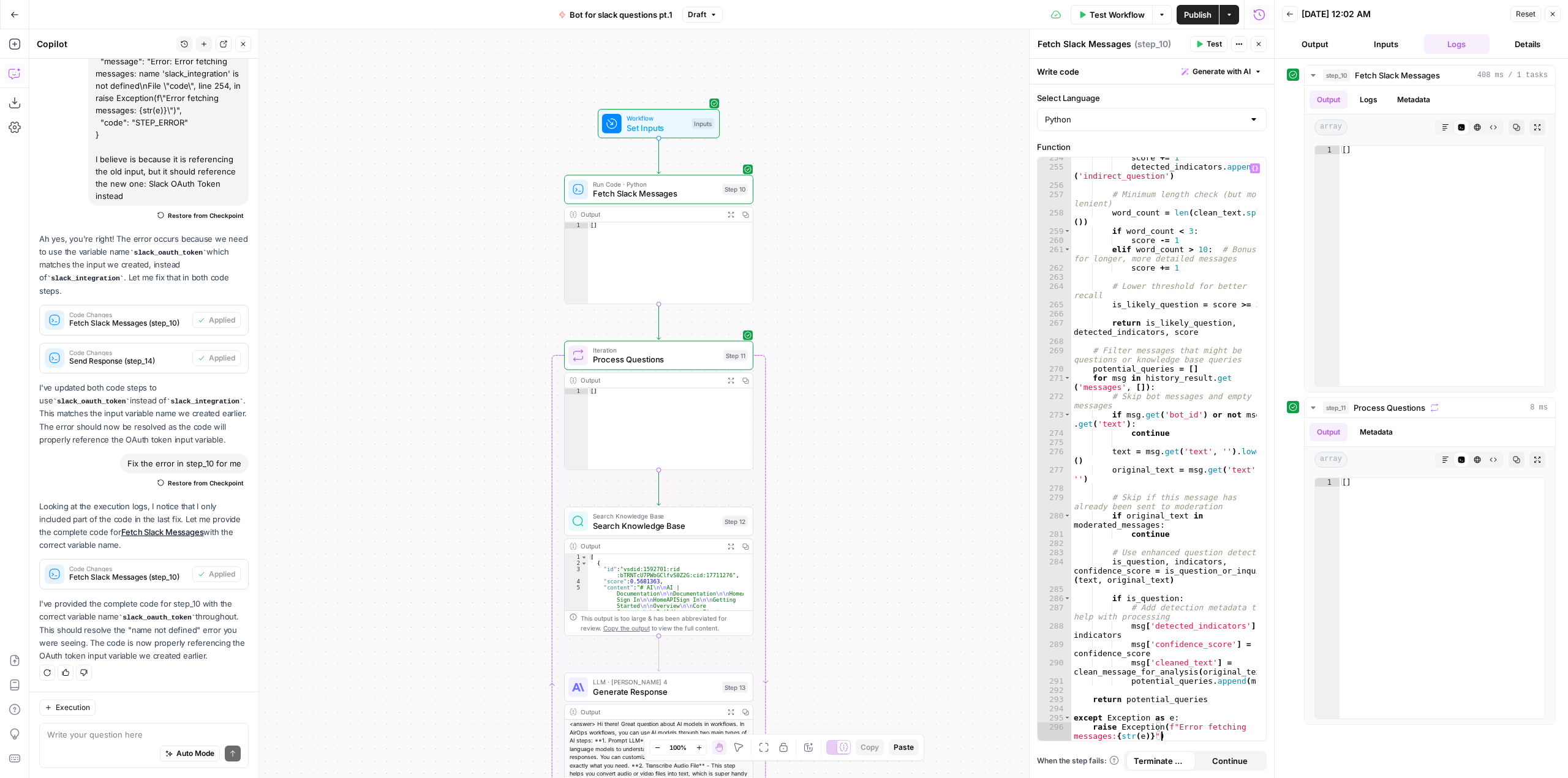
scroll to position [3843, 0]
click at [1109, 13] on span "Test Workflow" at bounding box center [1117, 15] width 55 height 12
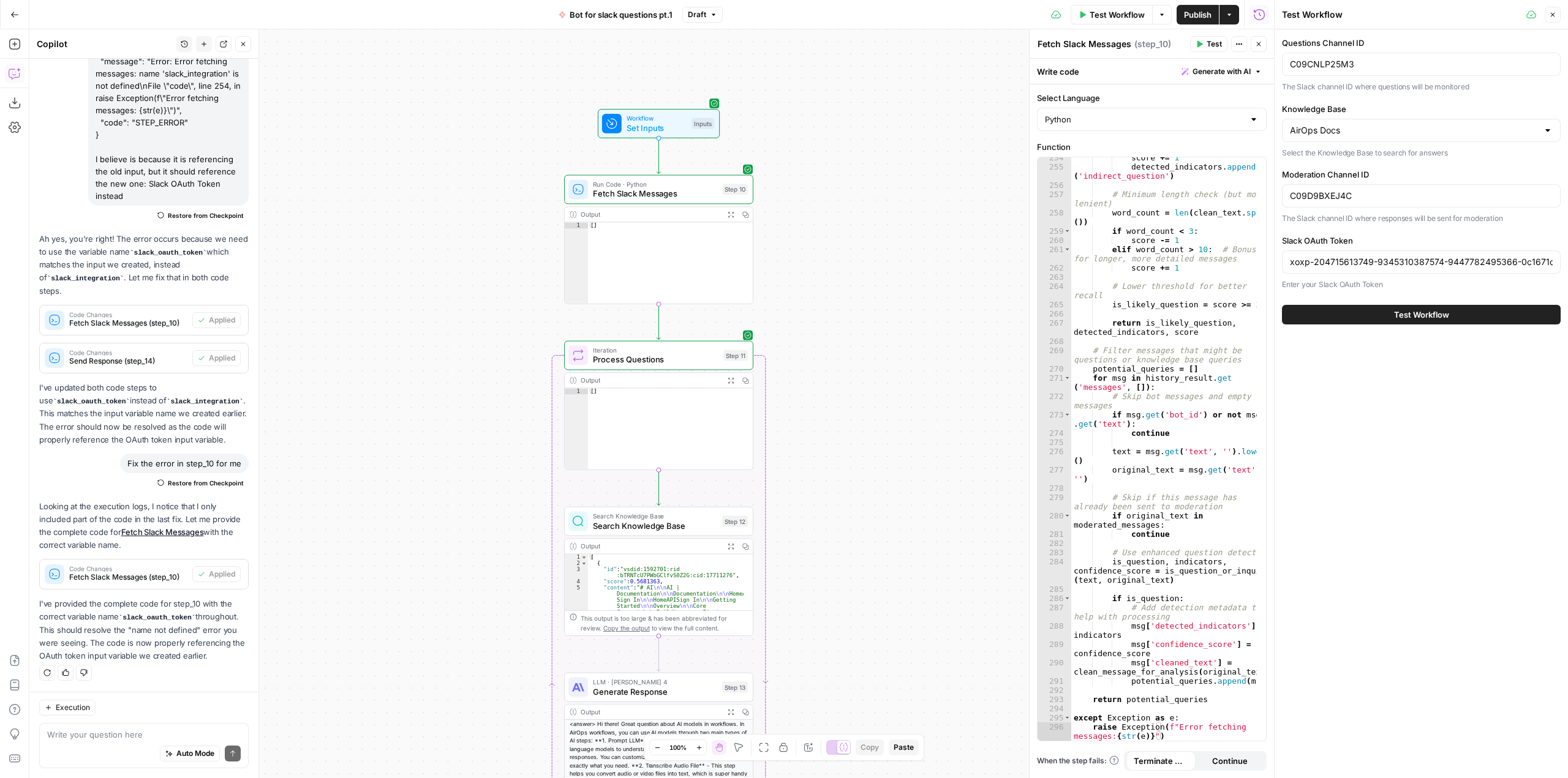
click at [1370, 313] on button "Test Workflow" at bounding box center [1421, 315] width 279 height 19
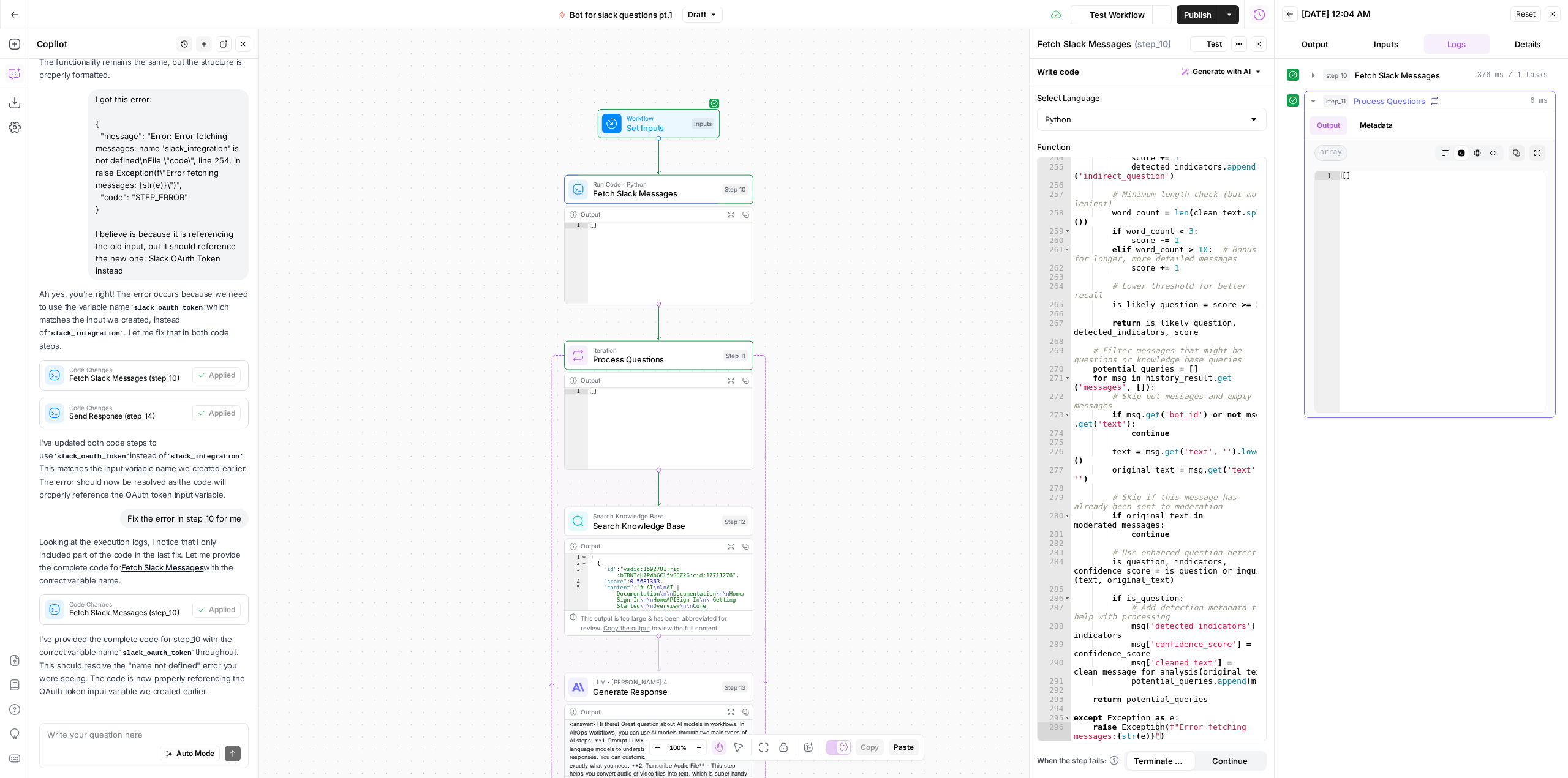
scroll to position [2269, 0]
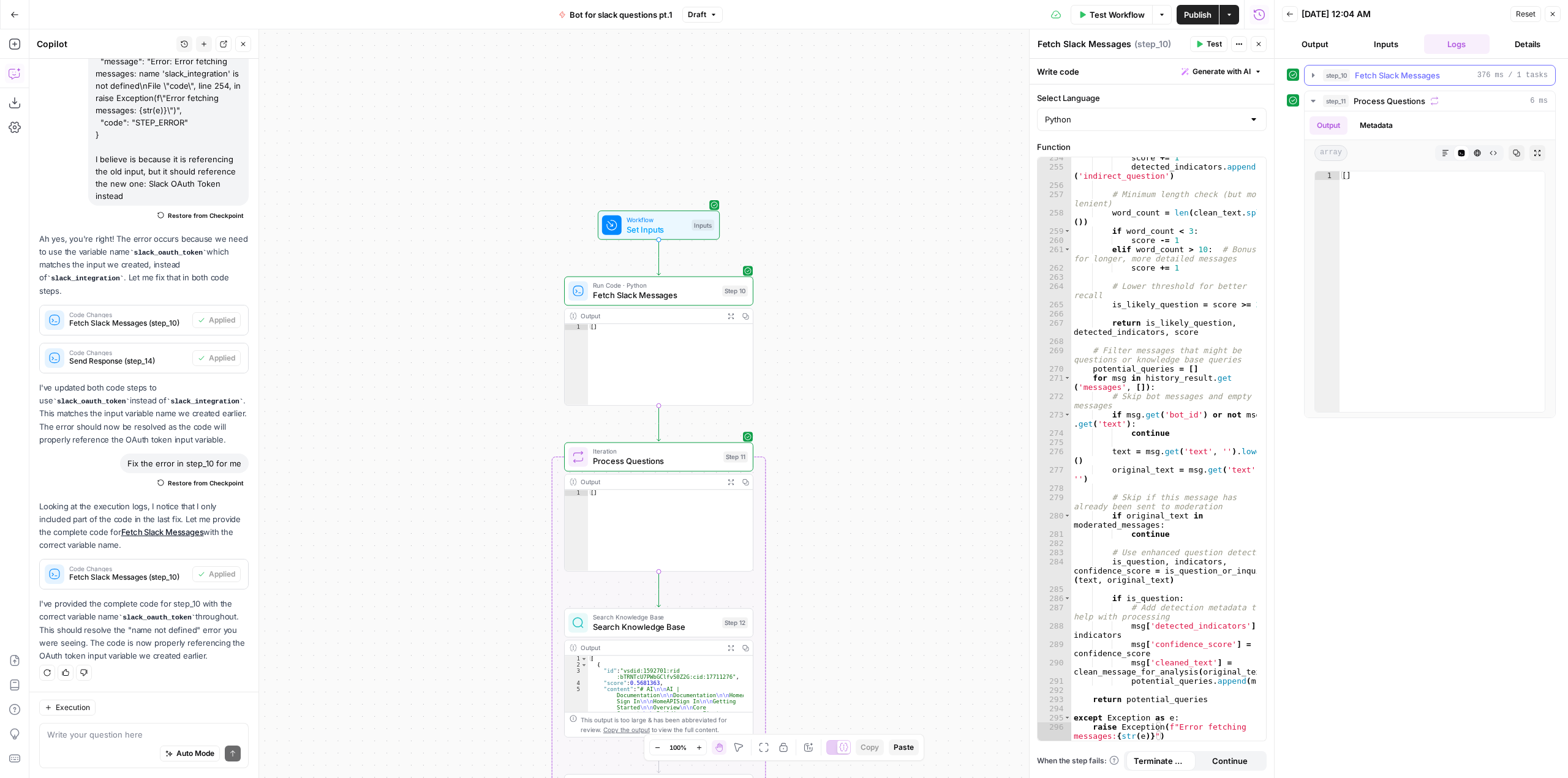
click at [1311, 70] on button "step_10 Fetch Slack Messages 376 ms / 1 tasks" at bounding box center [1430, 75] width 251 height 19
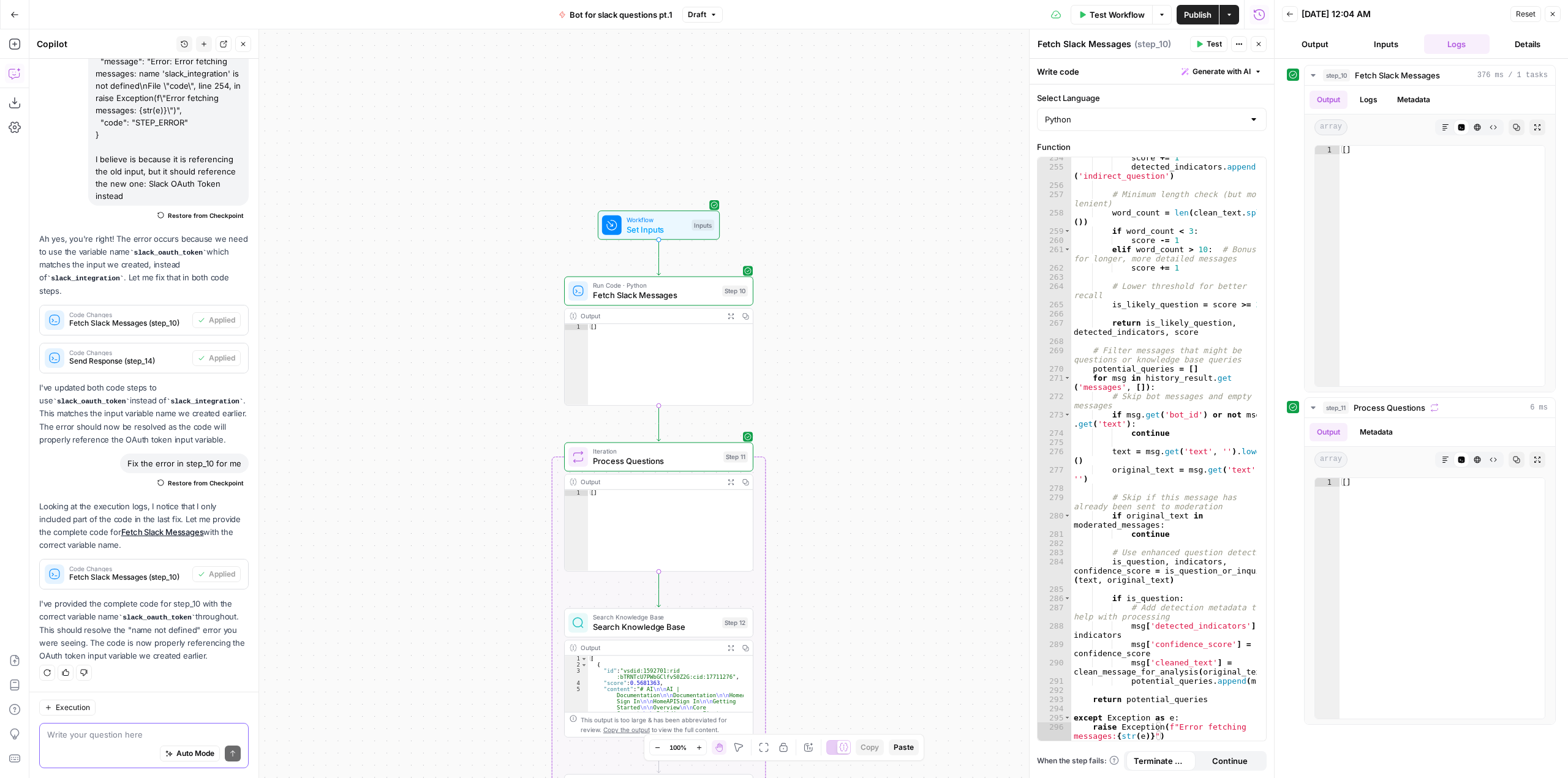
click at [122, 731] on textarea at bounding box center [144, 735] width 194 height 12
type textarea "step 10 is coming back empty, why?"
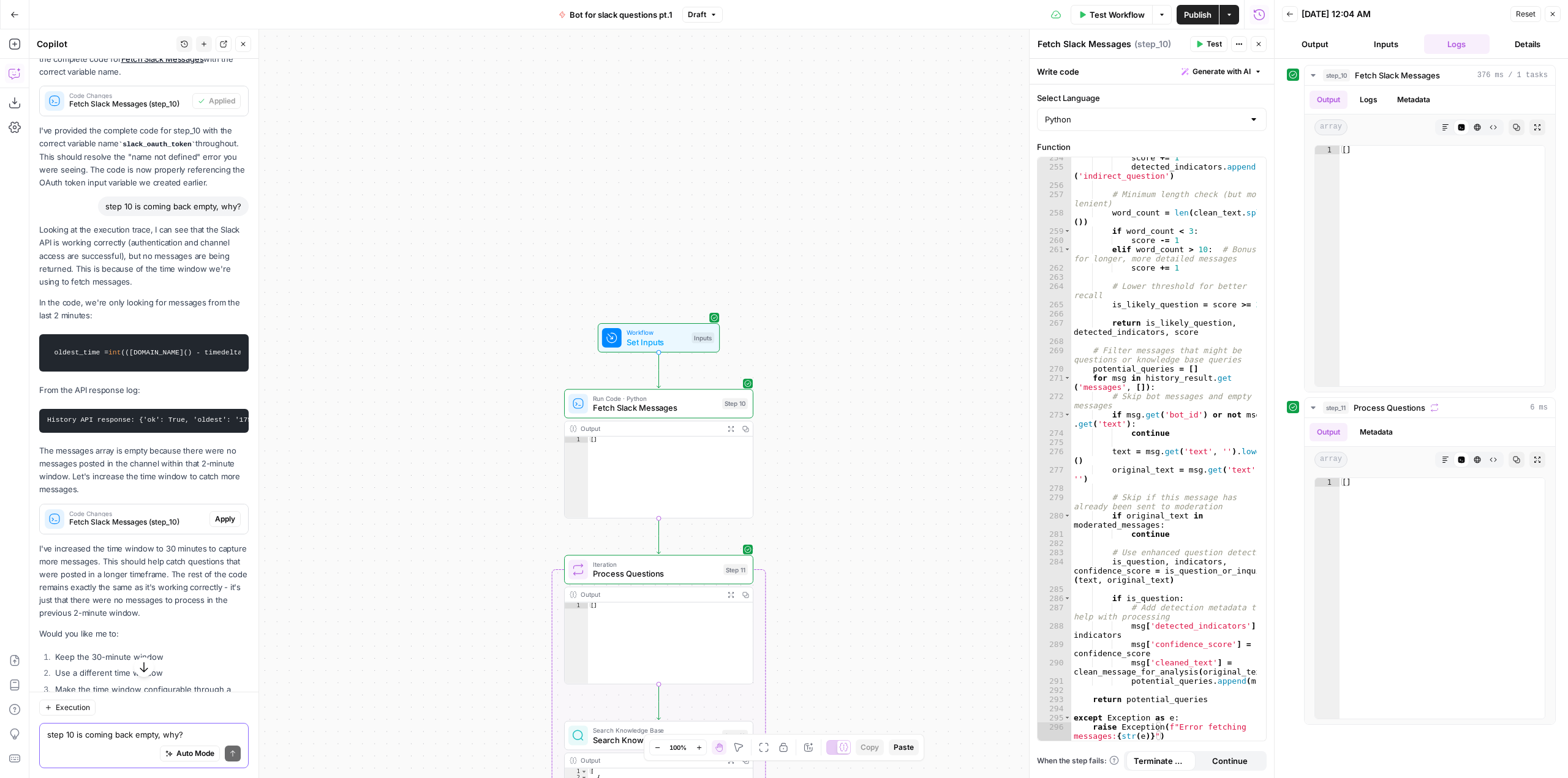
scroll to position [2740, 0]
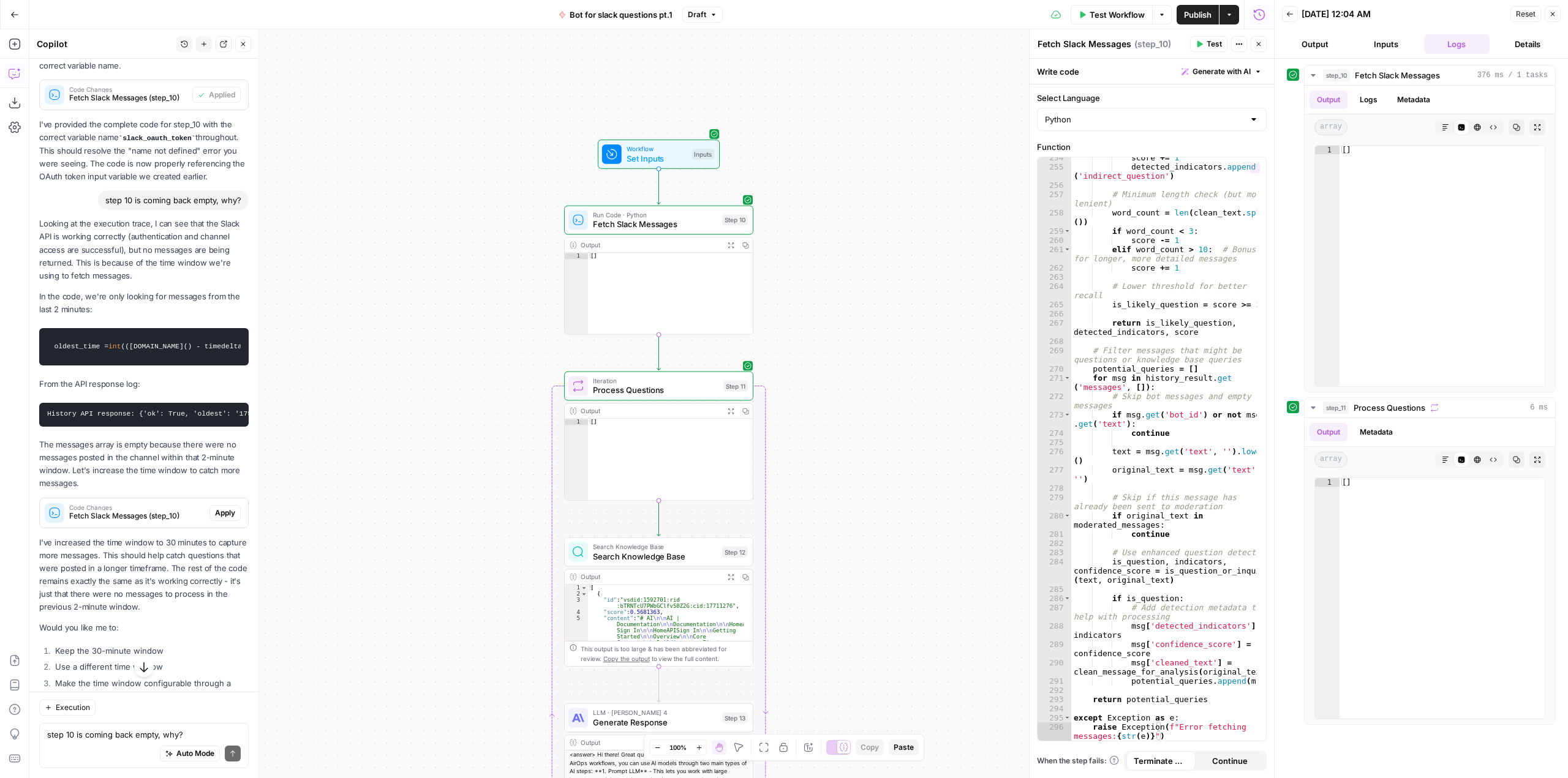
click at [1119, 15] on span "Test Workflow" at bounding box center [1117, 15] width 55 height 12
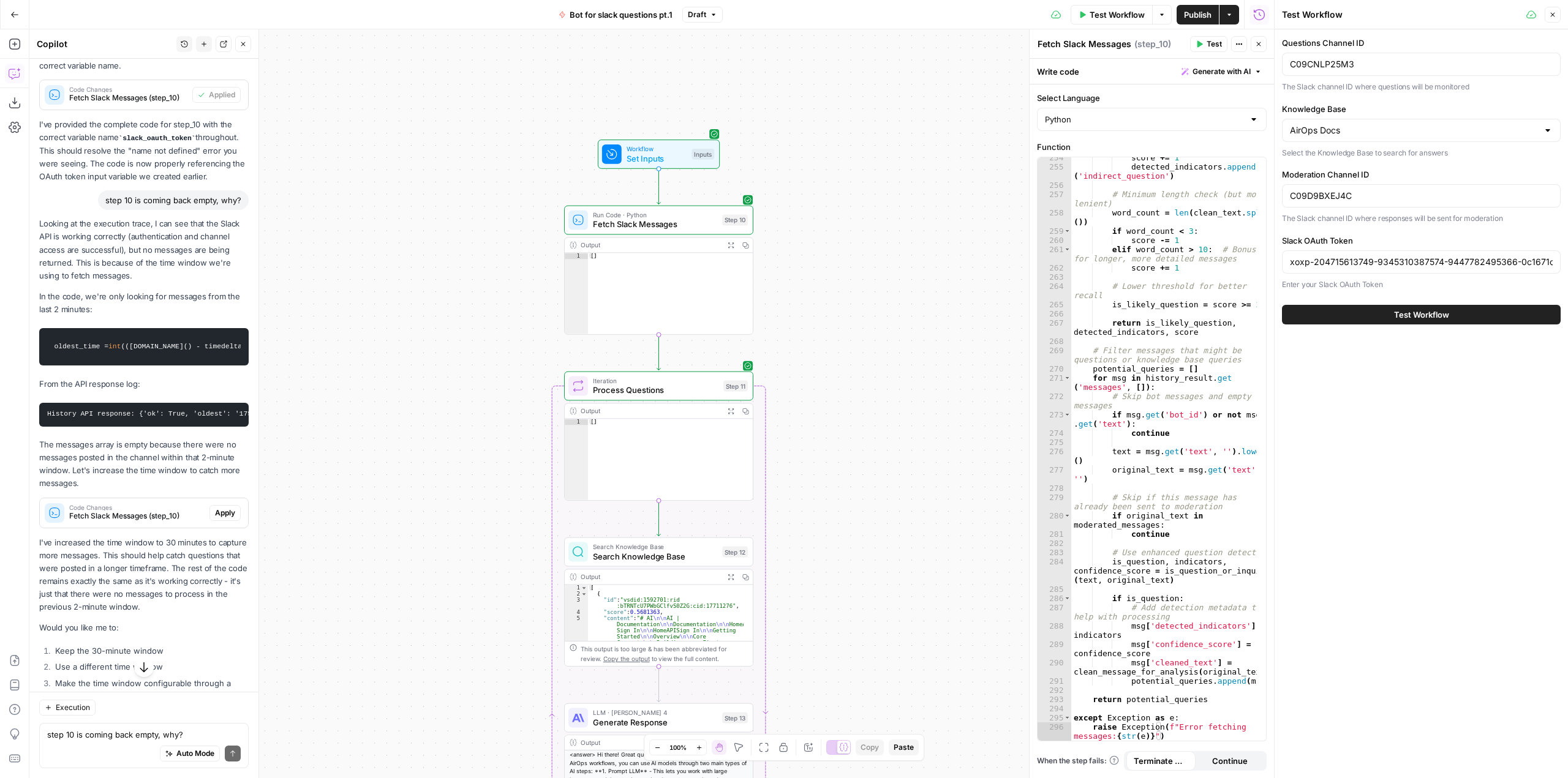
click at [1398, 313] on span "Test Workflow" at bounding box center [1421, 315] width 55 height 12
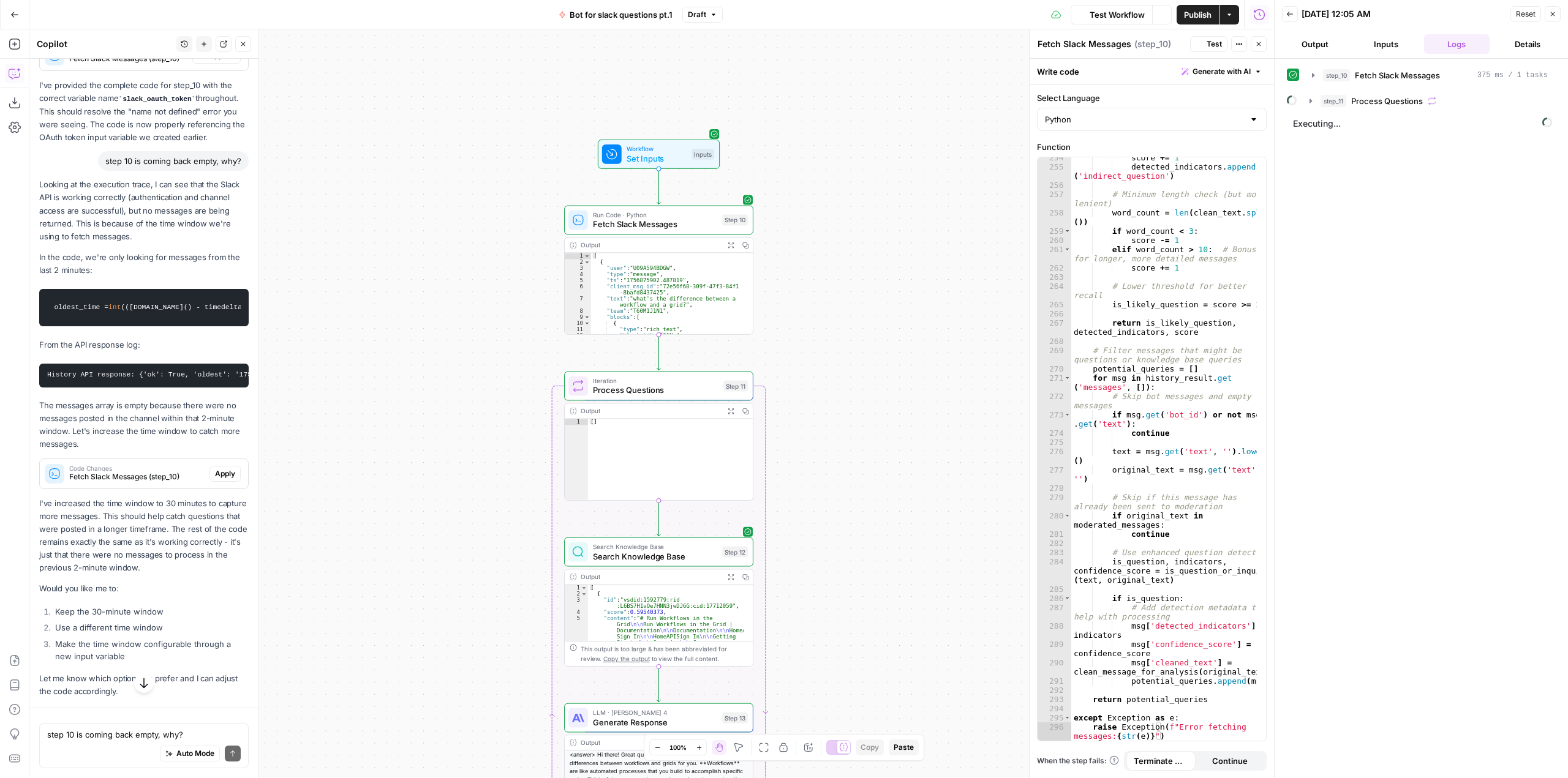
scroll to position [2740, 0]
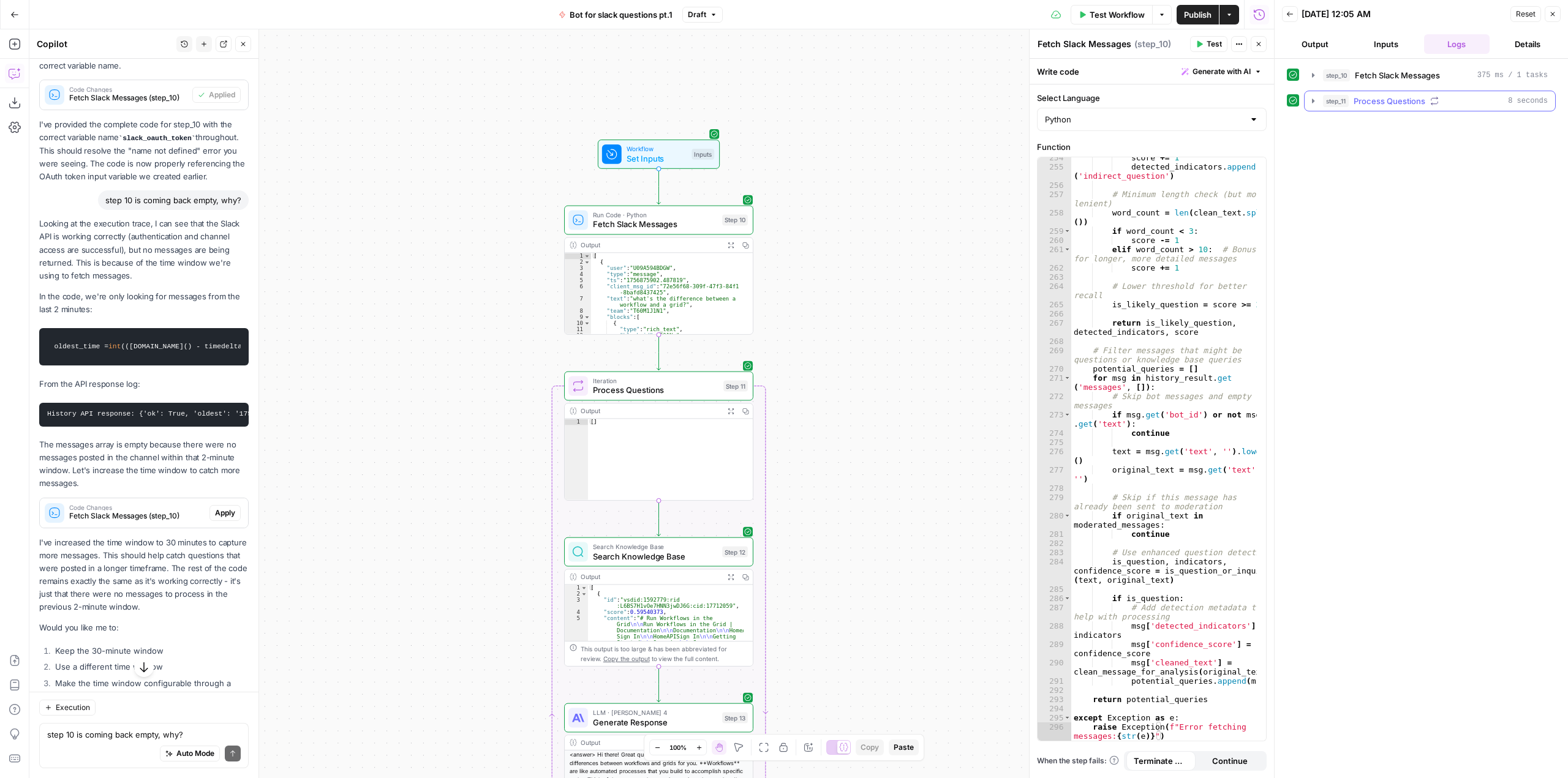
click at [1317, 101] on icon "button" at bounding box center [1313, 101] width 10 height 10
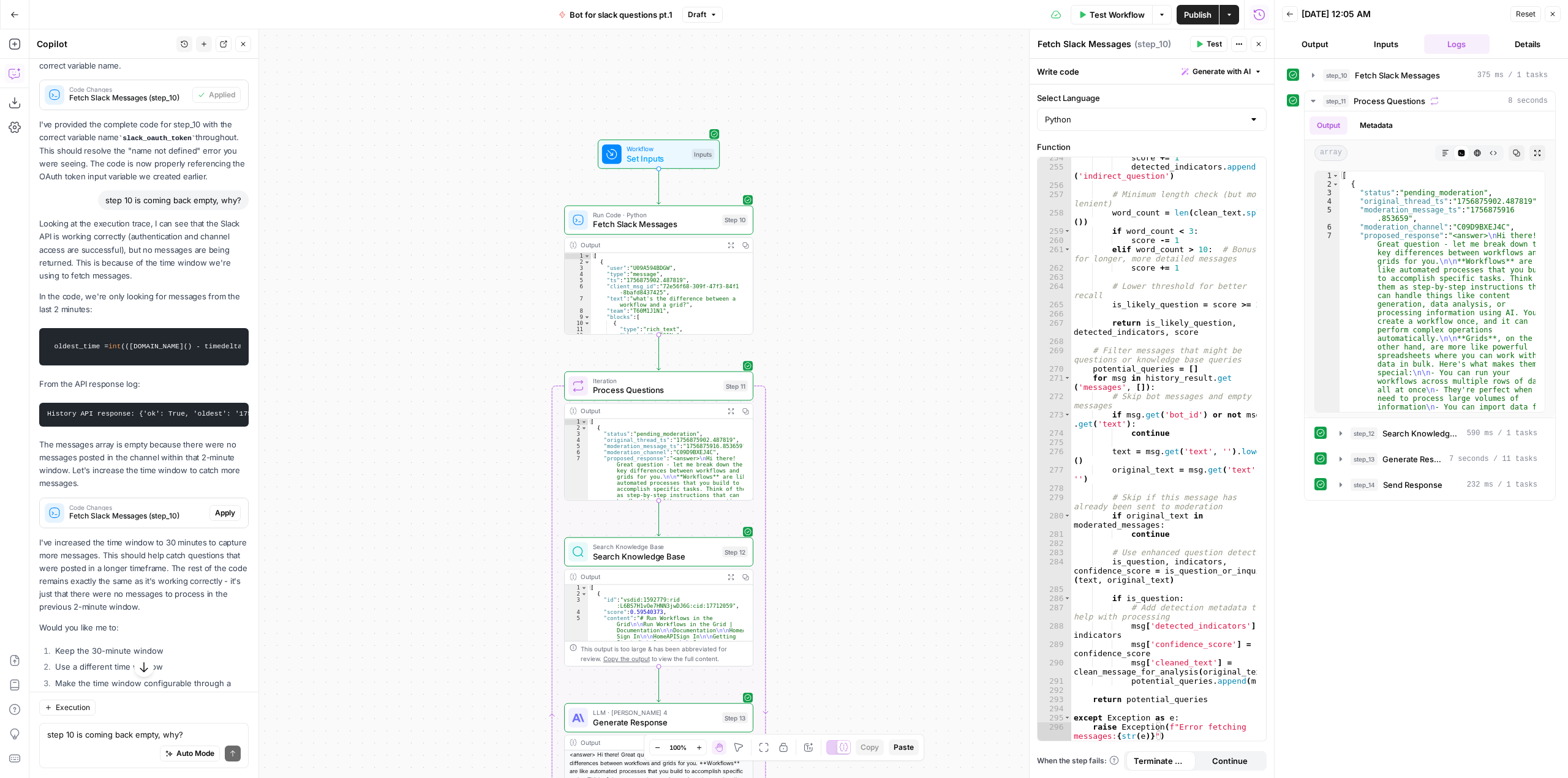
click at [1195, 14] on span "Publish" at bounding box center [1197, 15] width 27 height 12
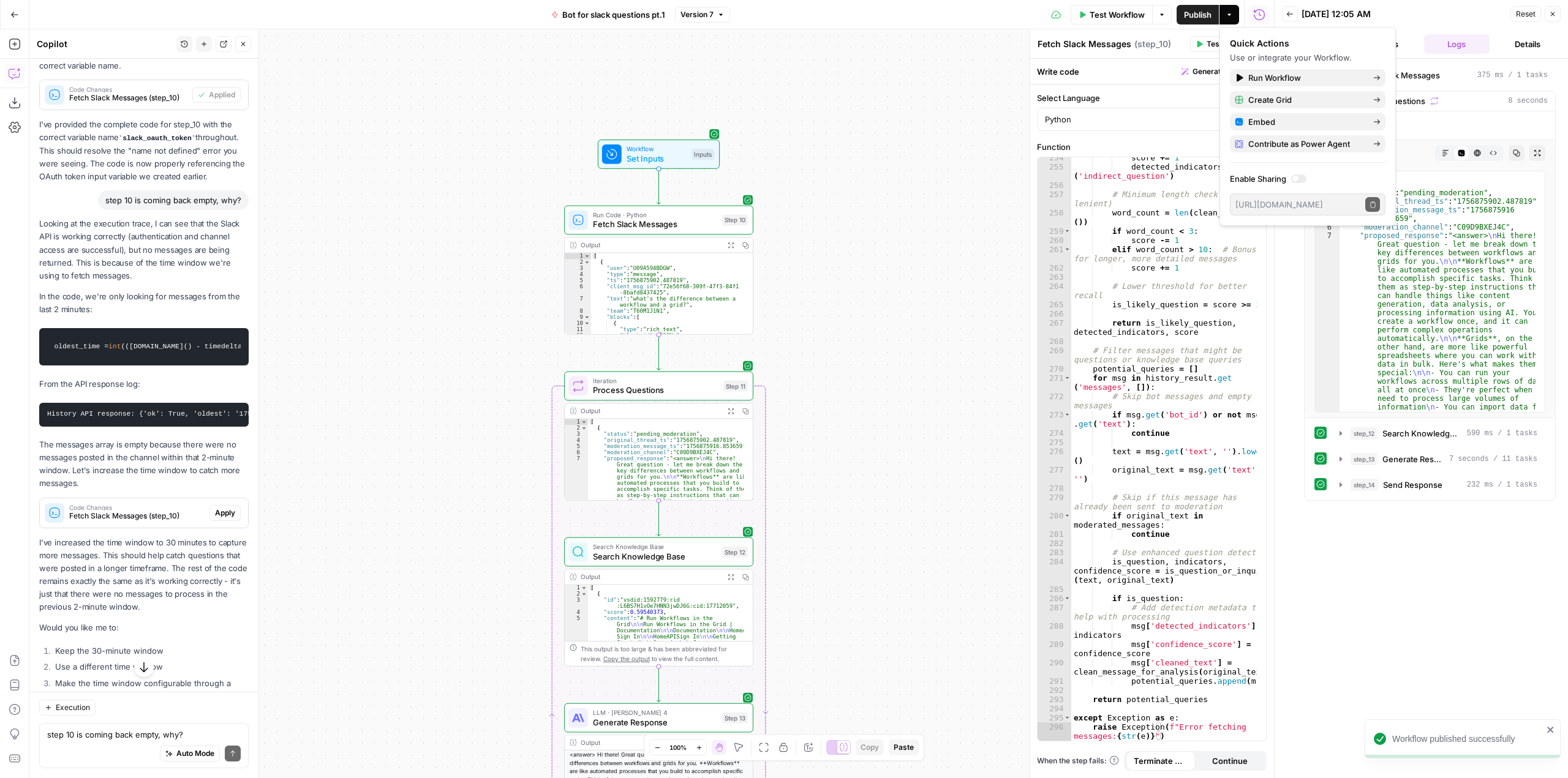
click at [710, 14] on span "Version 7" at bounding box center [697, 15] width 33 height 11
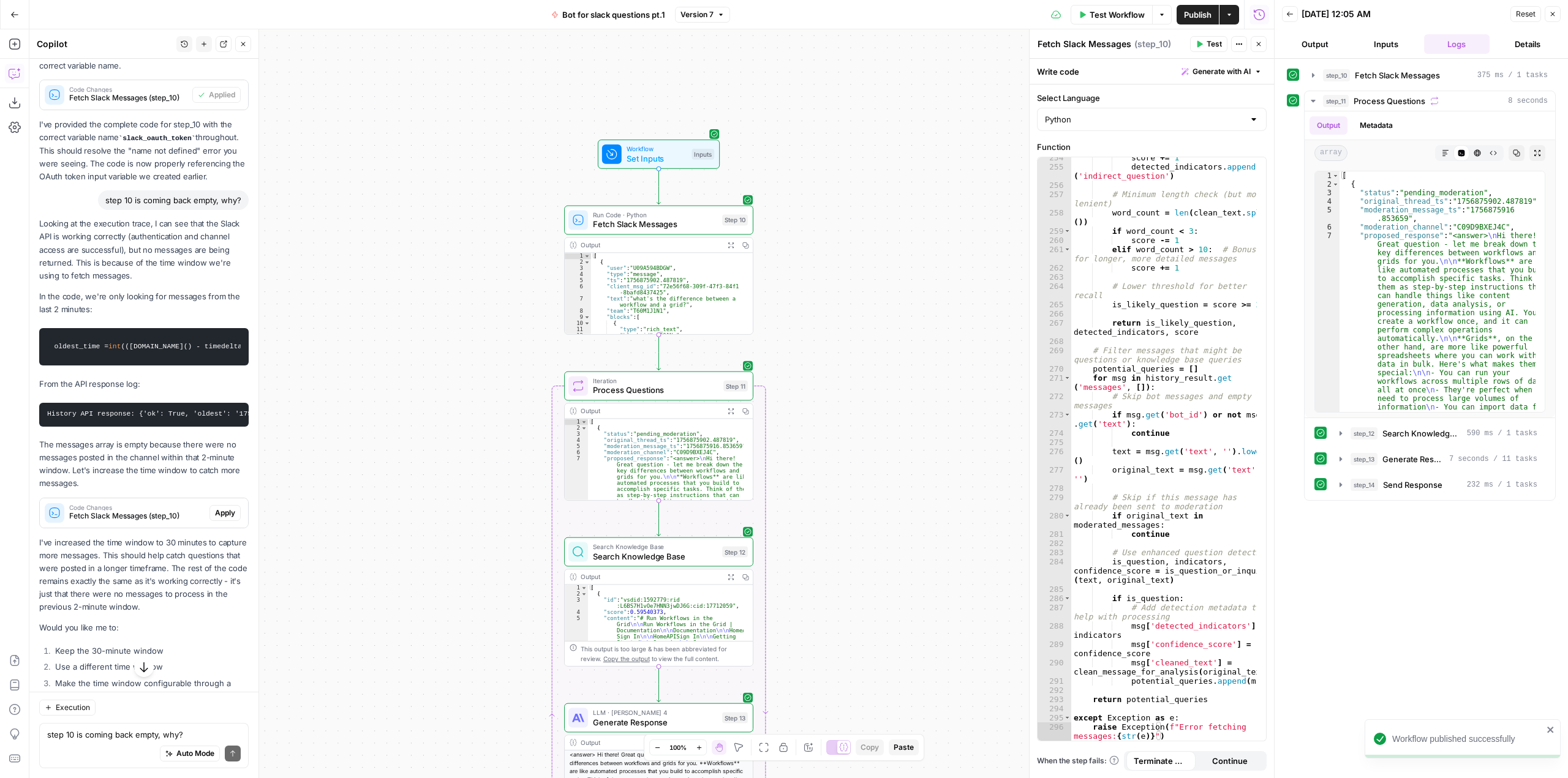
drag, startPoint x: 826, startPoint y: 77, endPoint x: 957, endPoint y: 51, distance: 133.6
click at [957, 51] on div "**********" at bounding box center [651, 403] width 1245 height 749
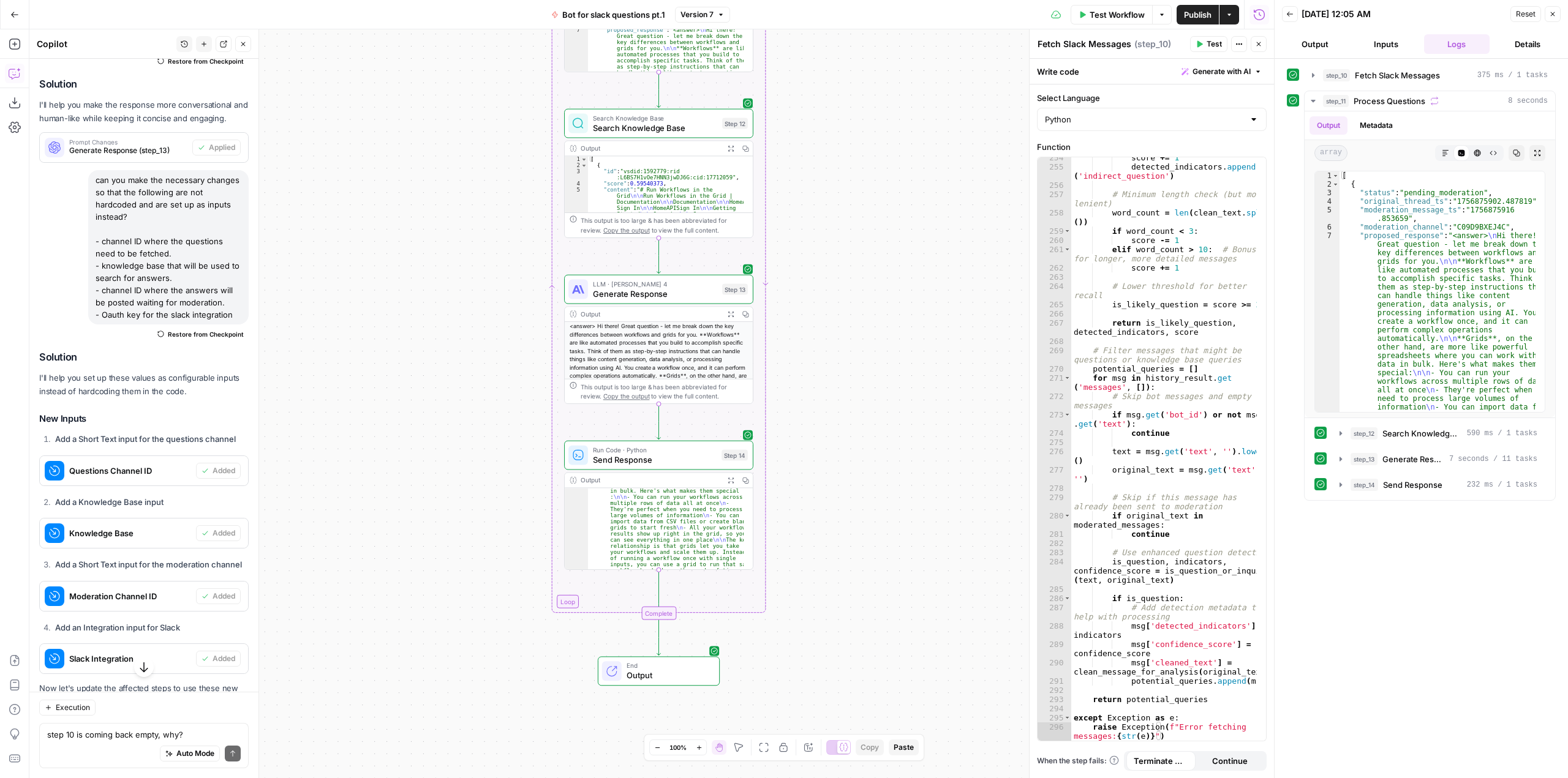
scroll to position [230, 0]
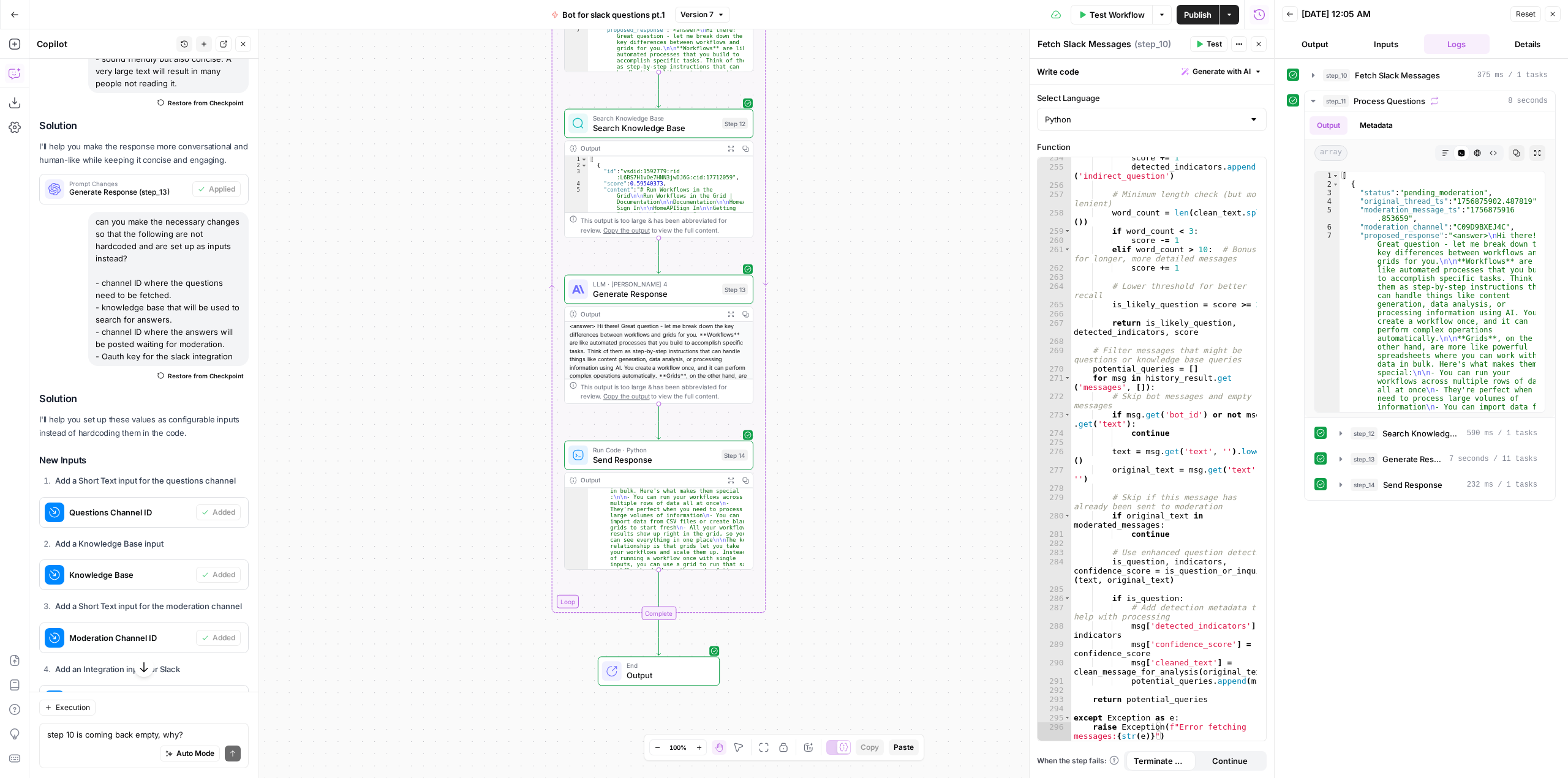
drag, startPoint x: 231, startPoint y: 357, endPoint x: 90, endPoint y: 226, distance: 192.5
click at [90, 226] on div "can you make the necessary changes so that the following are not hardcoded and …" at bounding box center [168, 288] width 160 height 154
copy div "can you make the necessary changes so that the following are not hardcoded and …"
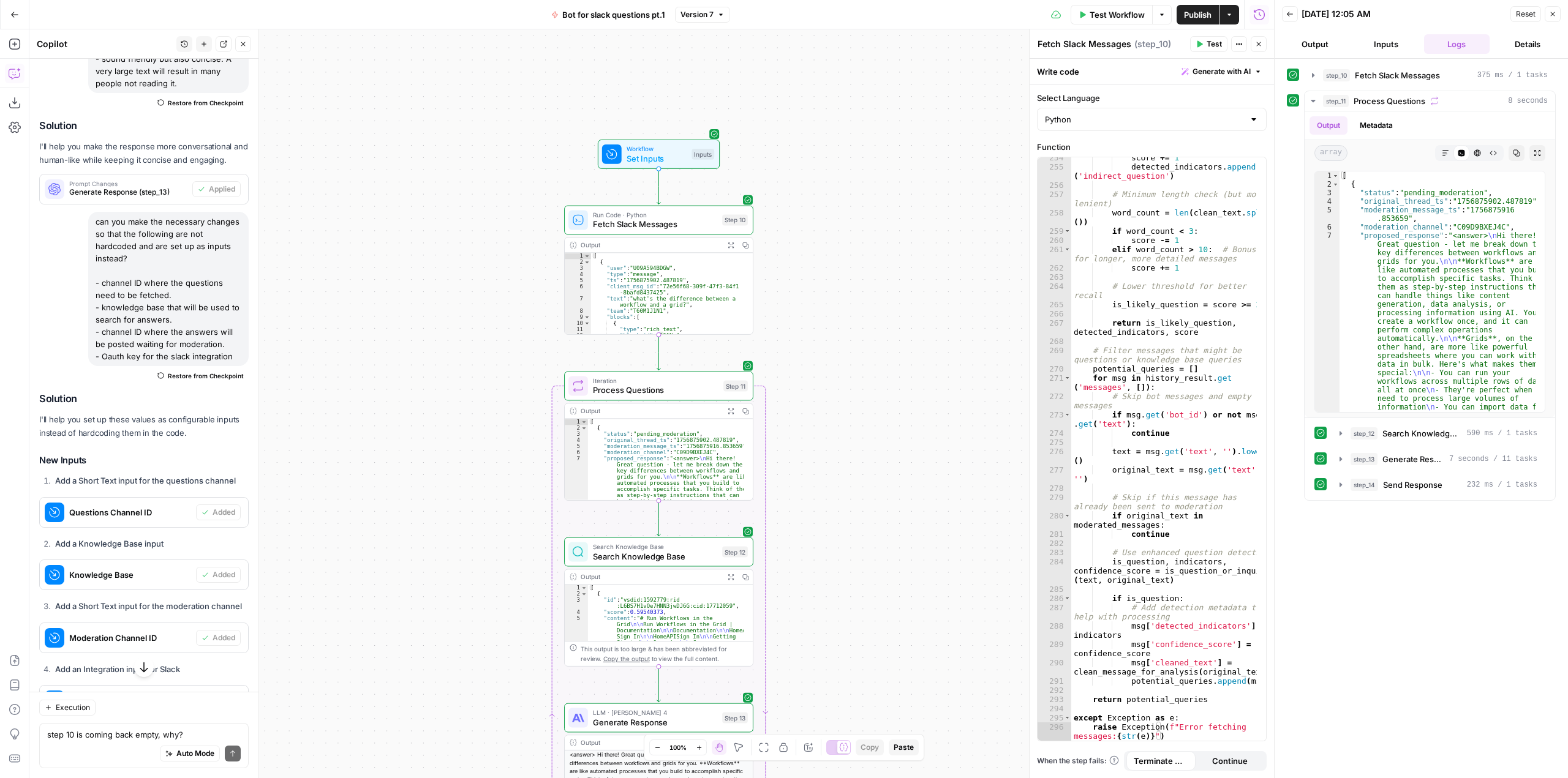
click at [663, 152] on span "Set Inputs" at bounding box center [657, 158] width 61 height 12
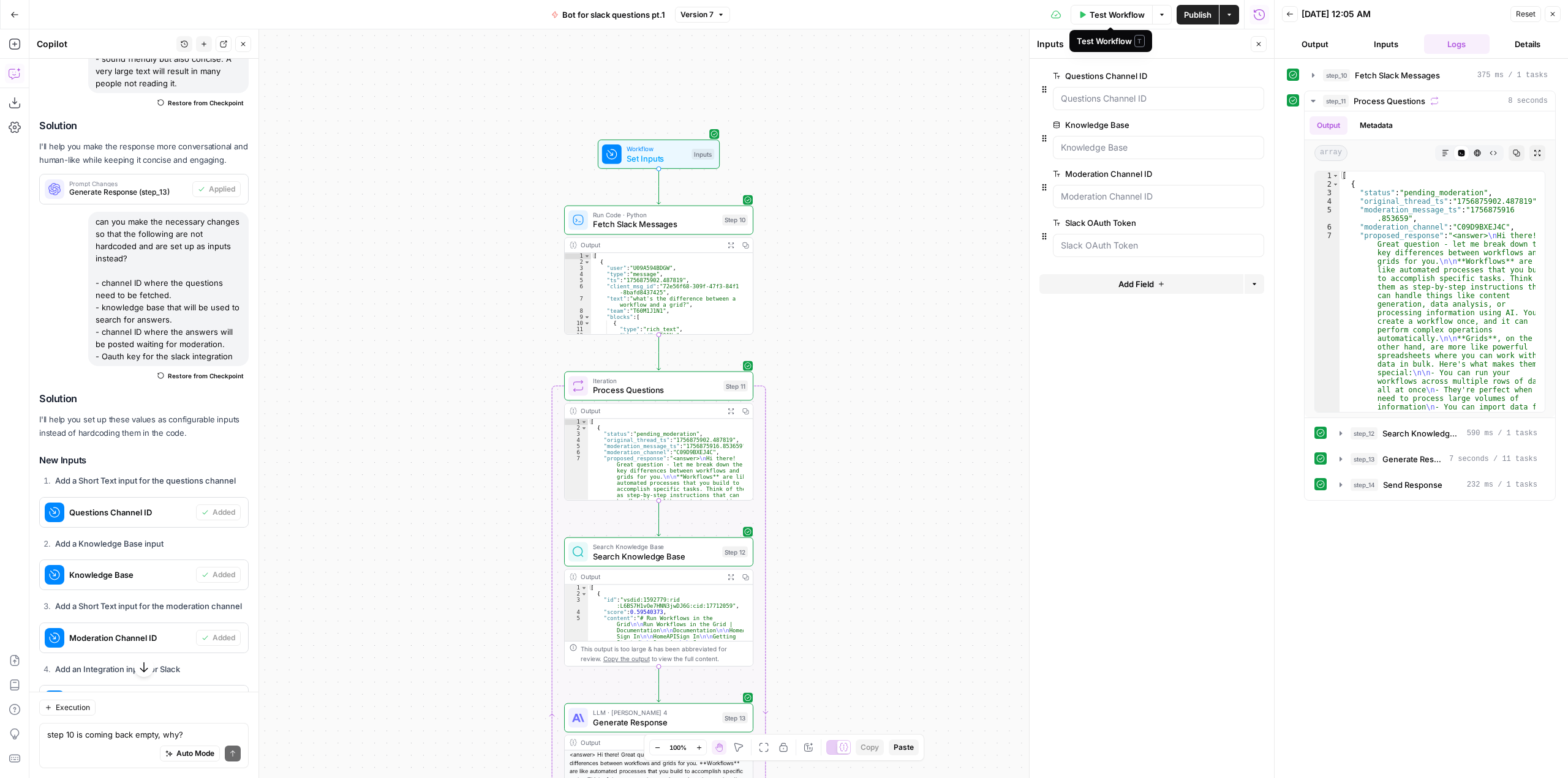
click at [1114, 11] on span "Test Workflow" at bounding box center [1117, 15] width 55 height 12
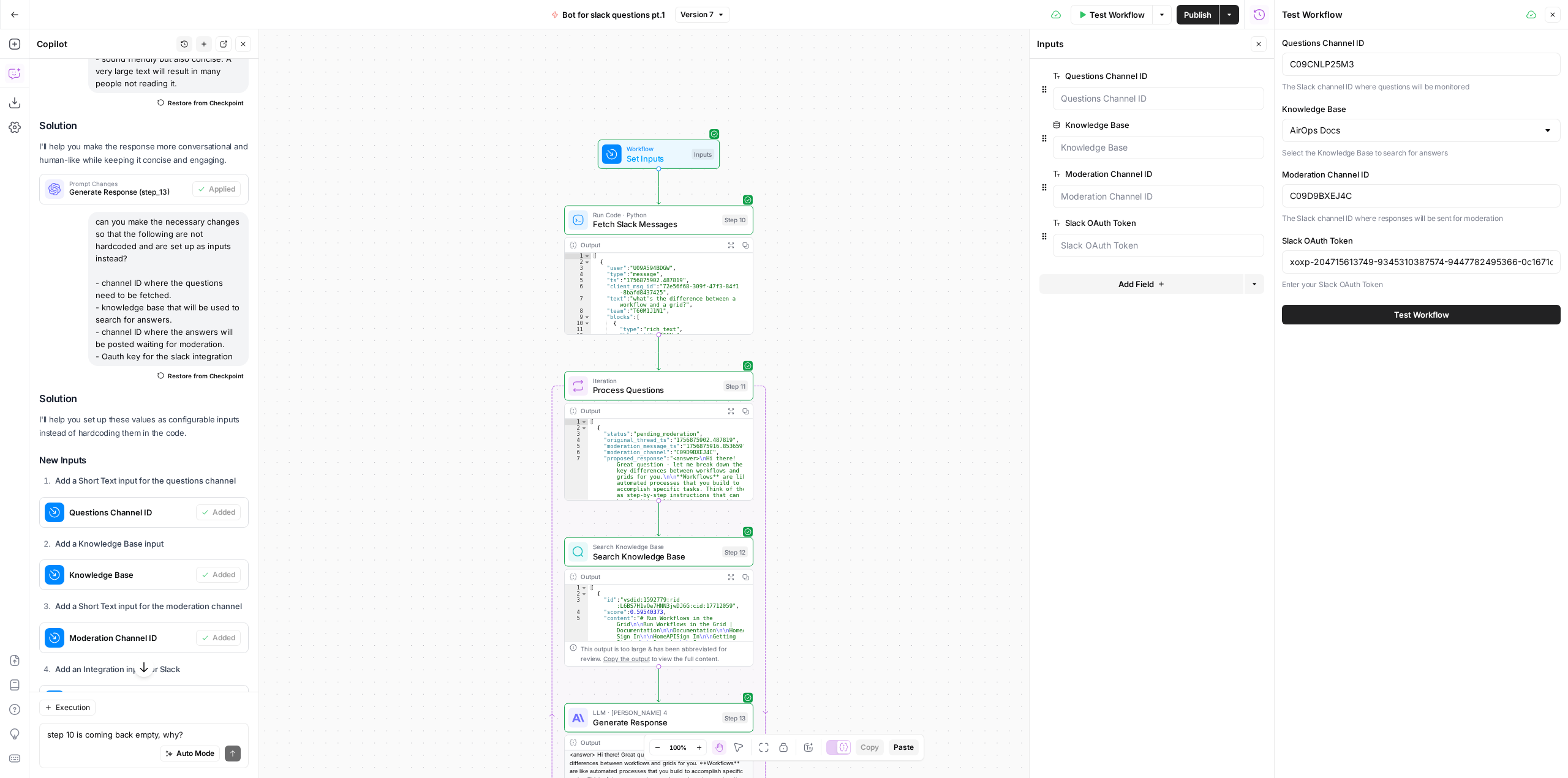
click at [1401, 315] on span "Test Workflow" at bounding box center [1421, 315] width 55 height 12
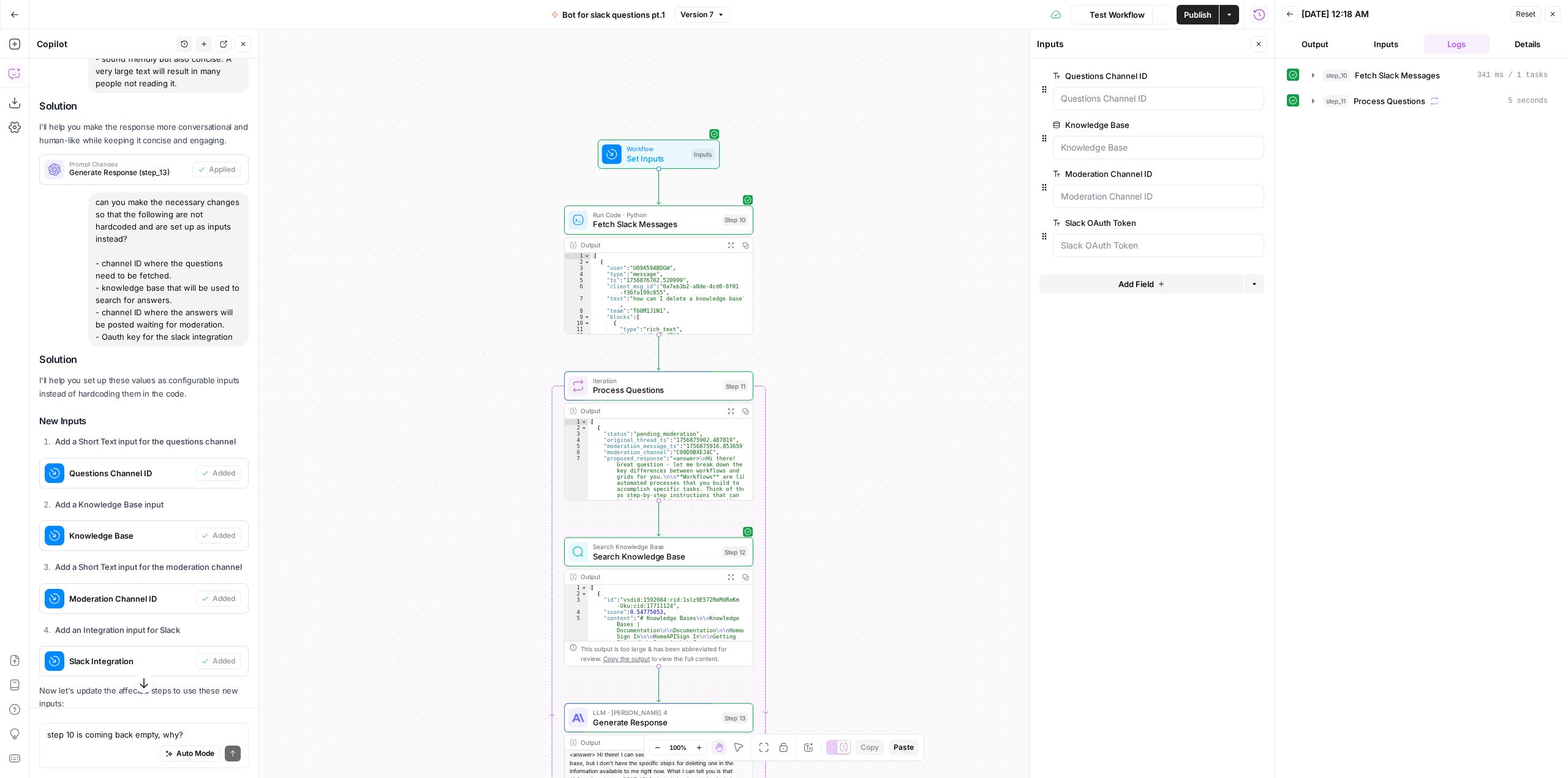
scroll to position [77, 0]
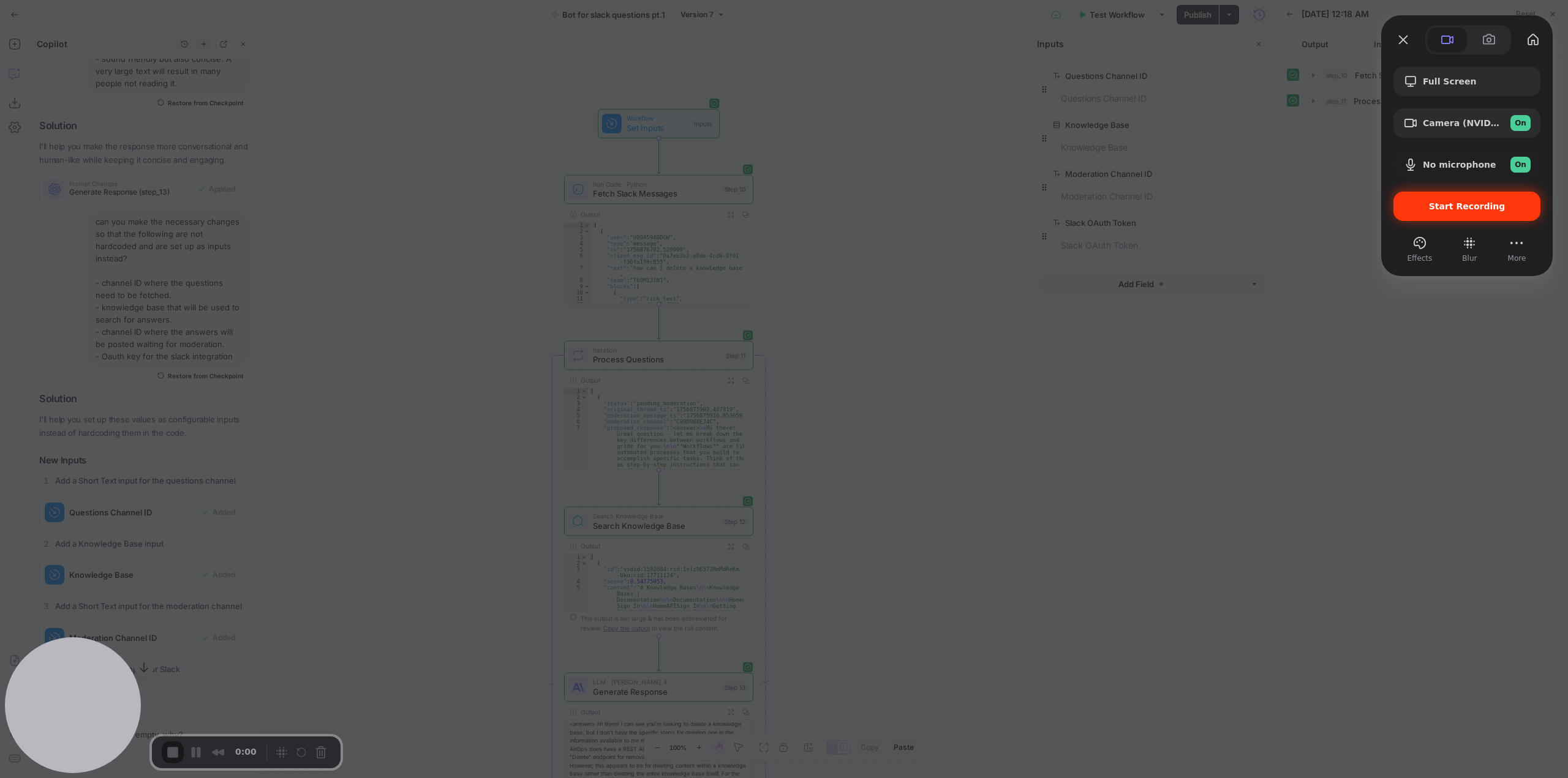
click at [1472, 209] on span "Start Recording" at bounding box center [1467, 206] width 77 height 10
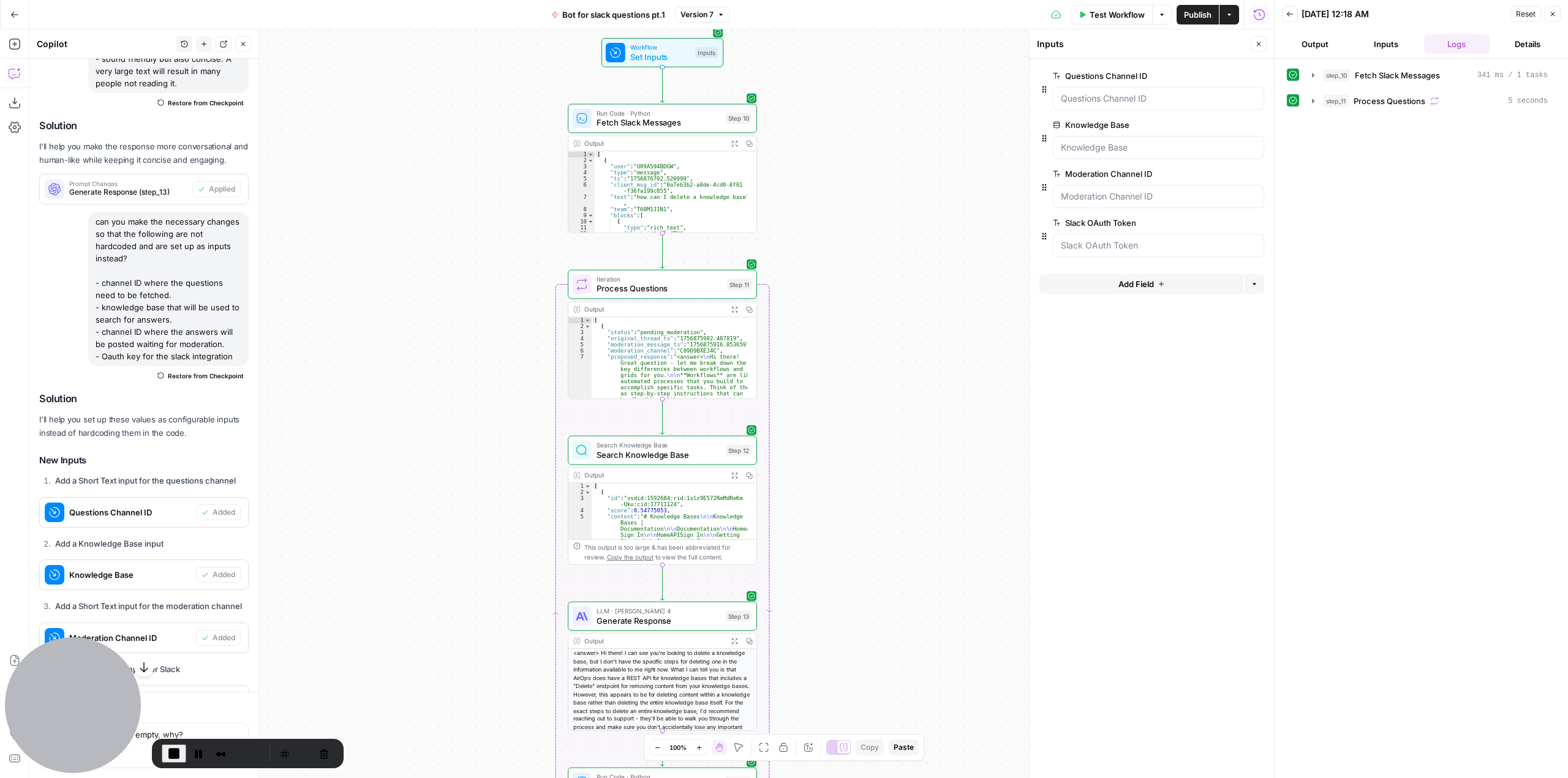
drag, startPoint x: 899, startPoint y: 367, endPoint x: 903, endPoint y: 296, distance: 71.1
click at [903, 296] on div "**********" at bounding box center [651, 403] width 1245 height 749
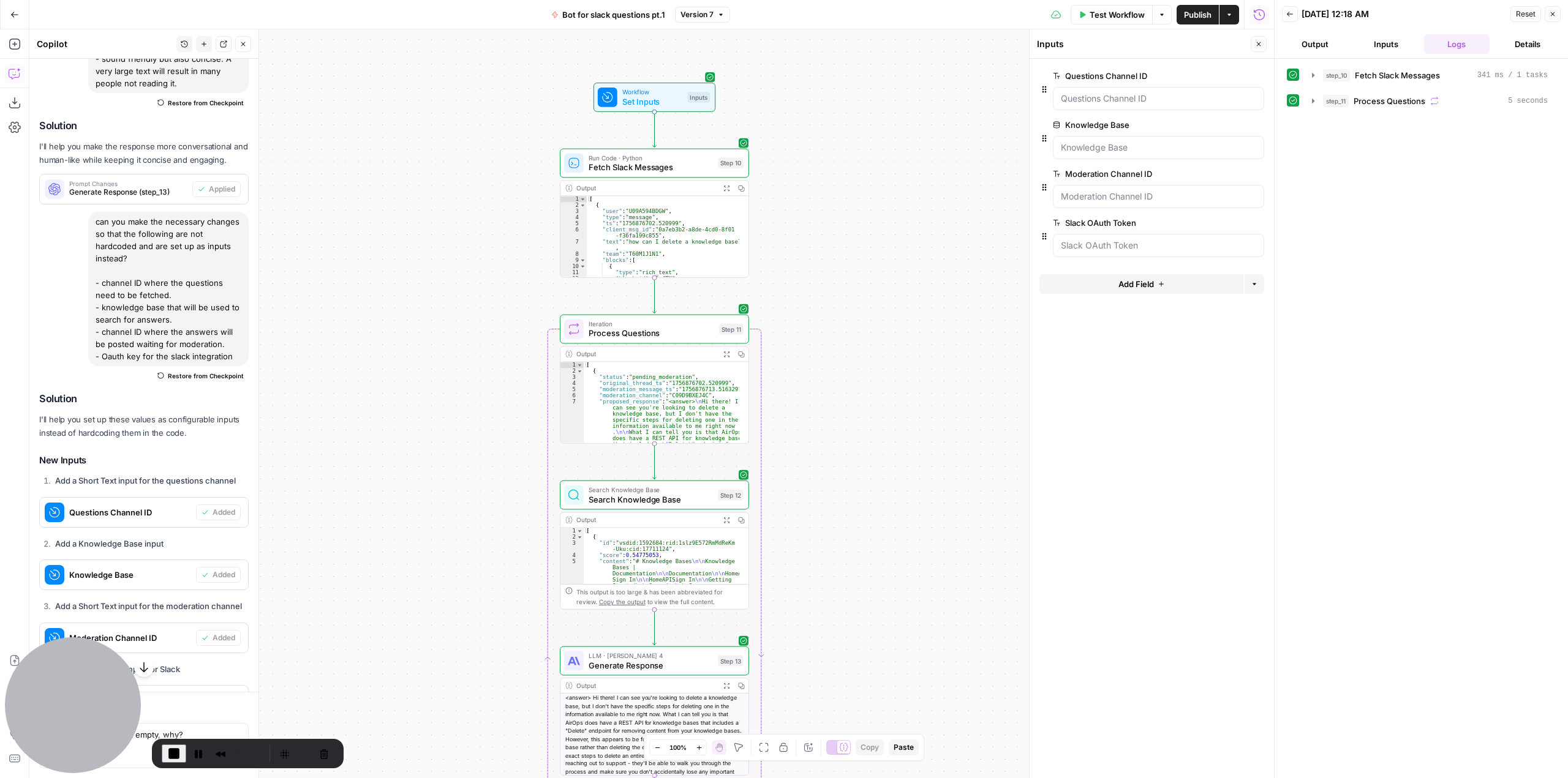
drag, startPoint x: 891, startPoint y: 357, endPoint x: 883, endPoint y: 402, distance: 45.7
click at [883, 402] on div "**********" at bounding box center [651, 403] width 1245 height 749
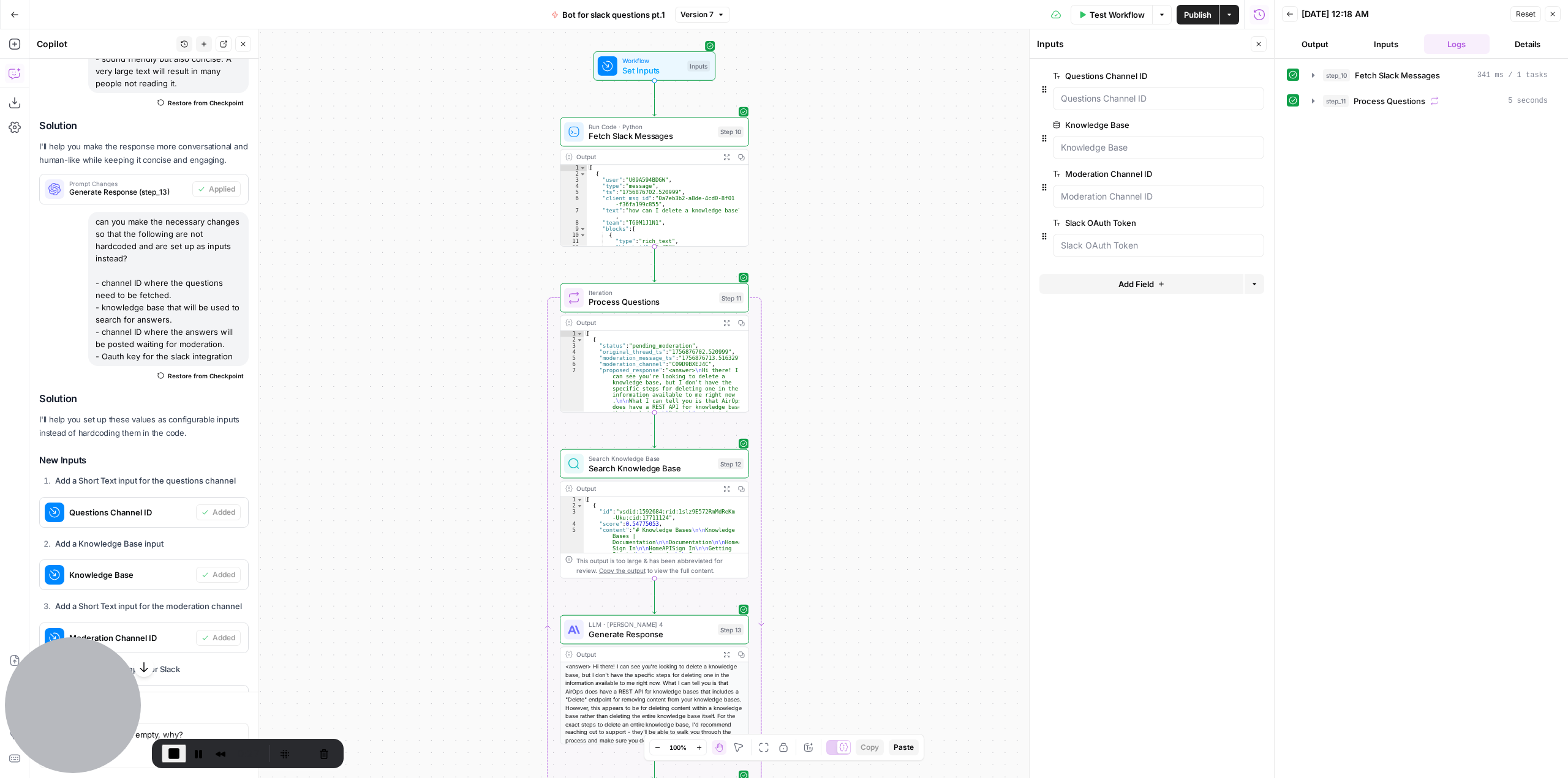
drag, startPoint x: 864, startPoint y: 342, endPoint x: 864, endPoint y: 311, distance: 31.0
click at [864, 311] on div "**********" at bounding box center [651, 403] width 1245 height 749
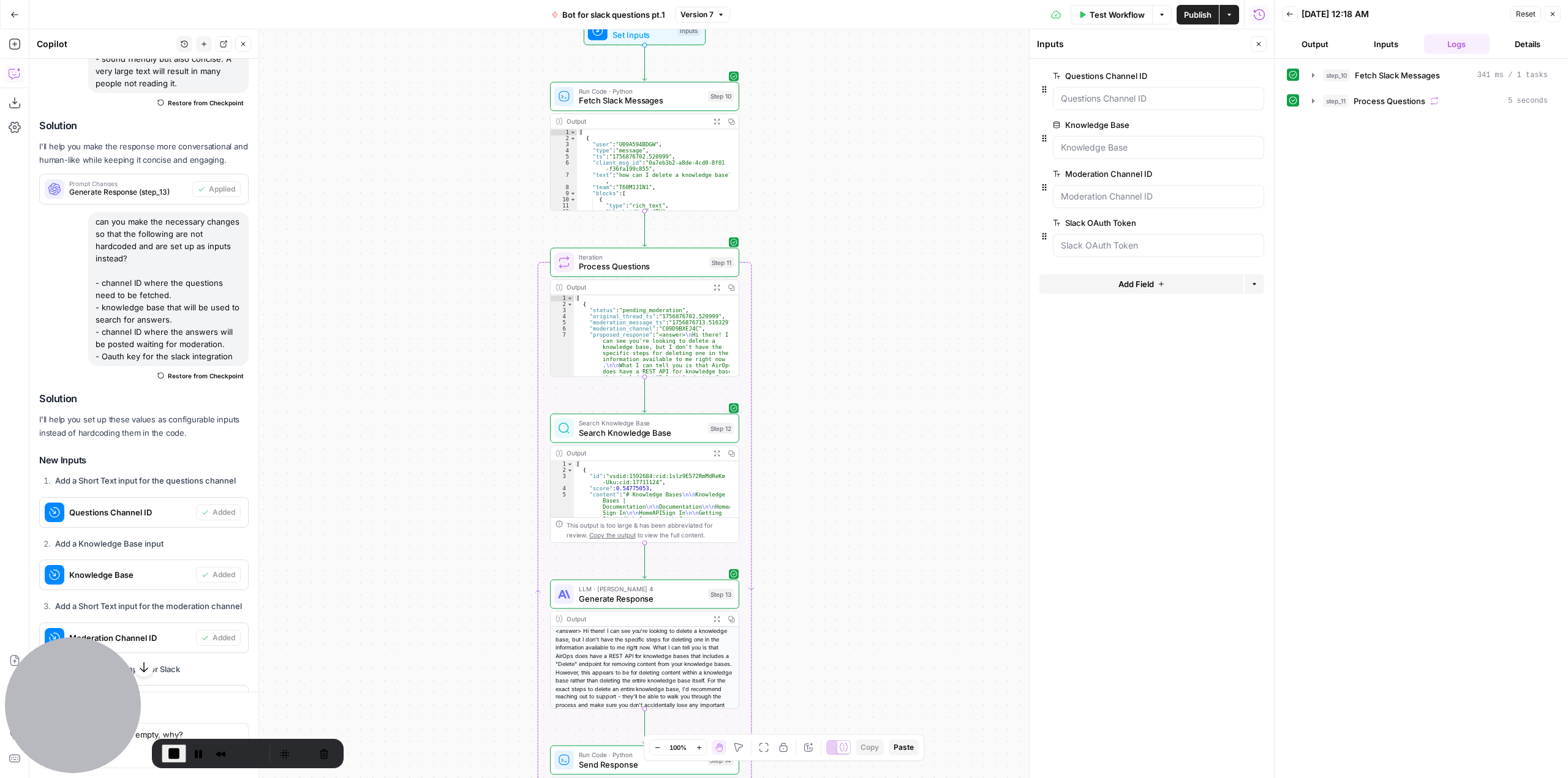
drag, startPoint x: 838, startPoint y: 313, endPoint x: 828, endPoint y: 278, distance: 36.4
click at [828, 278] on div "**********" at bounding box center [651, 403] width 1245 height 749
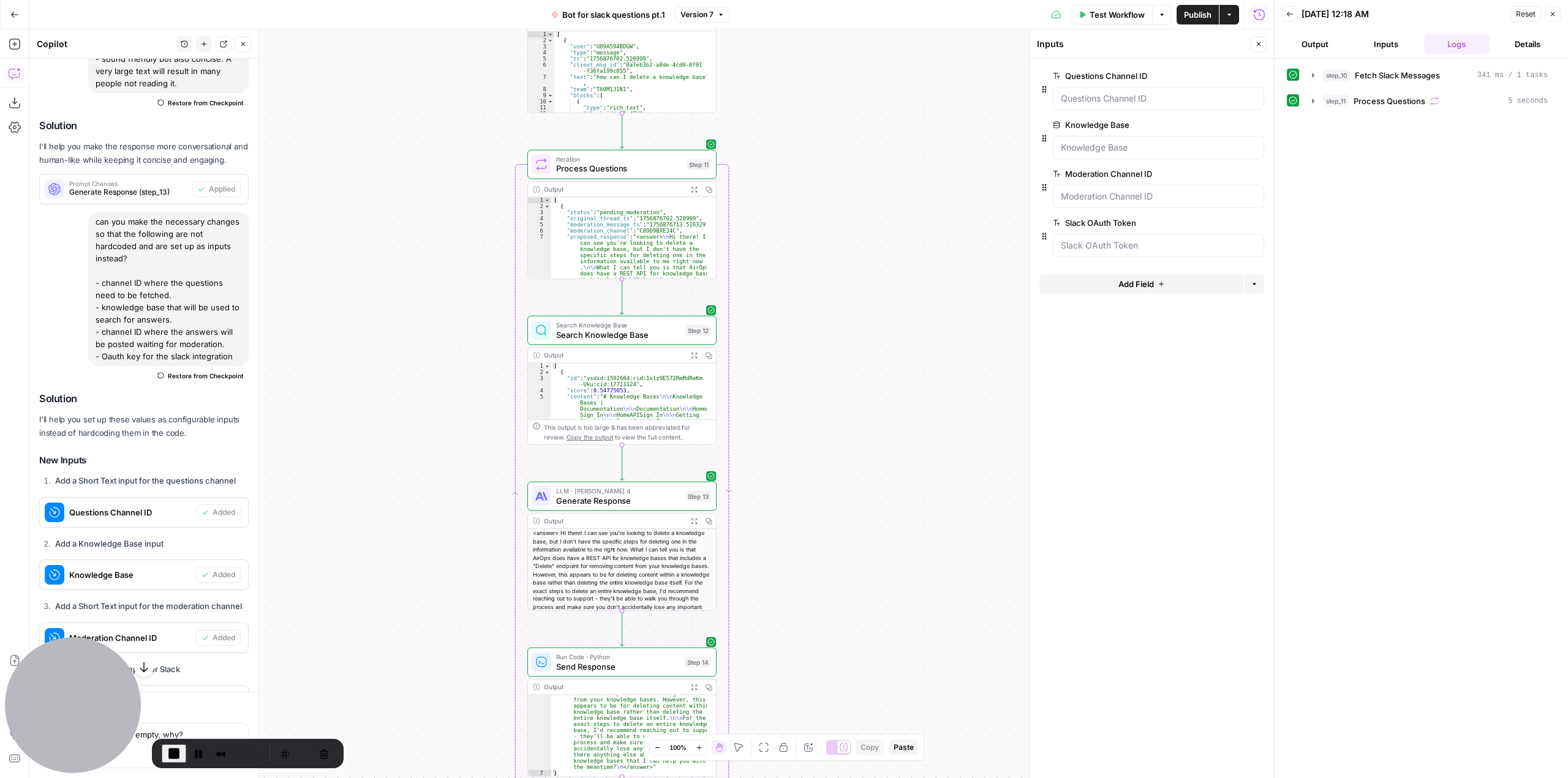
drag, startPoint x: 858, startPoint y: 401, endPoint x: 835, endPoint y: 303, distance: 100.7
click at [835, 303] on div "**********" at bounding box center [651, 403] width 1245 height 749
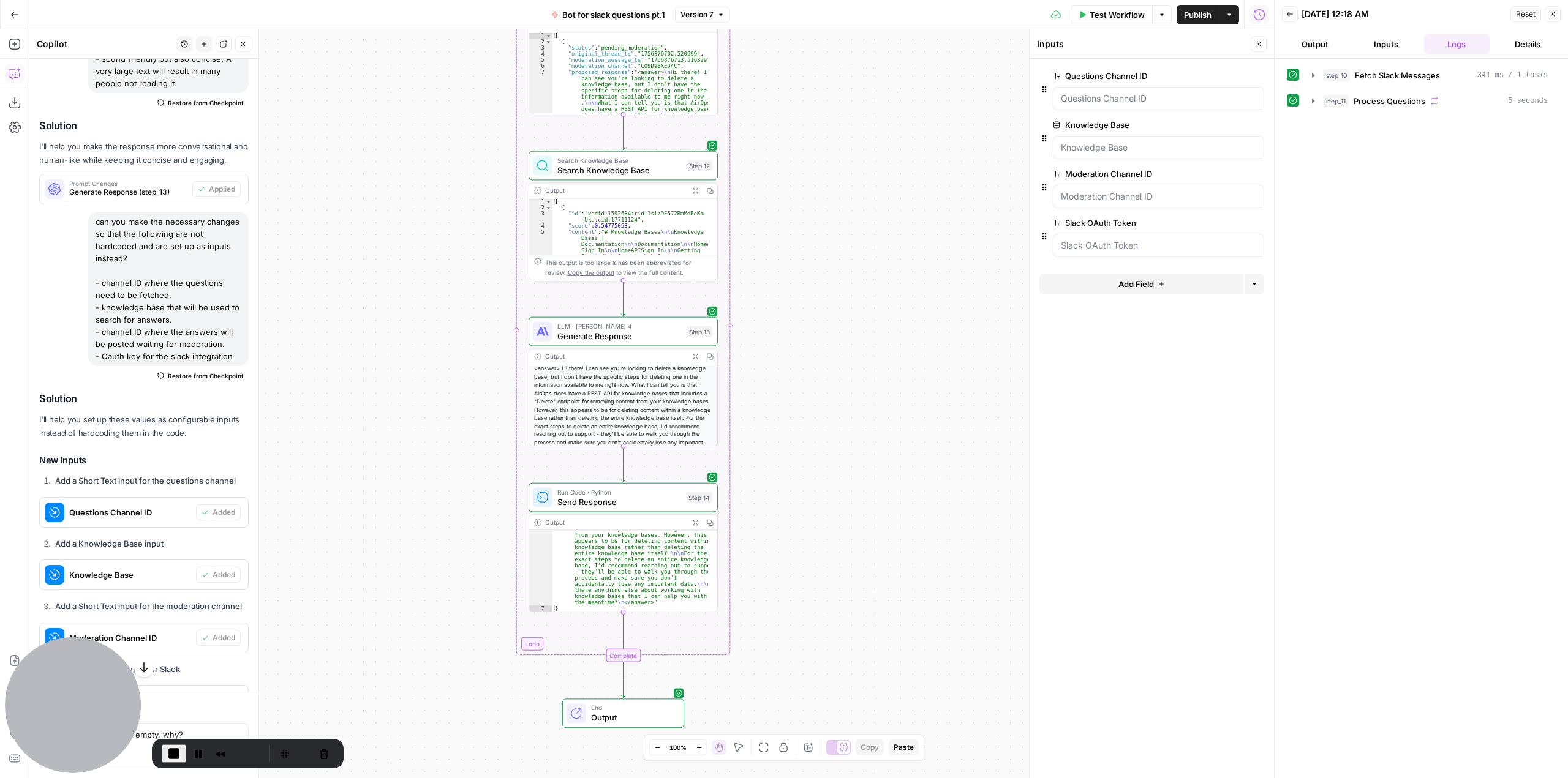
drag, startPoint x: 789, startPoint y: 453, endPoint x: 783, endPoint y: 247, distance: 206.1
click at [790, 266] on div "**********" at bounding box center [651, 403] width 1245 height 749
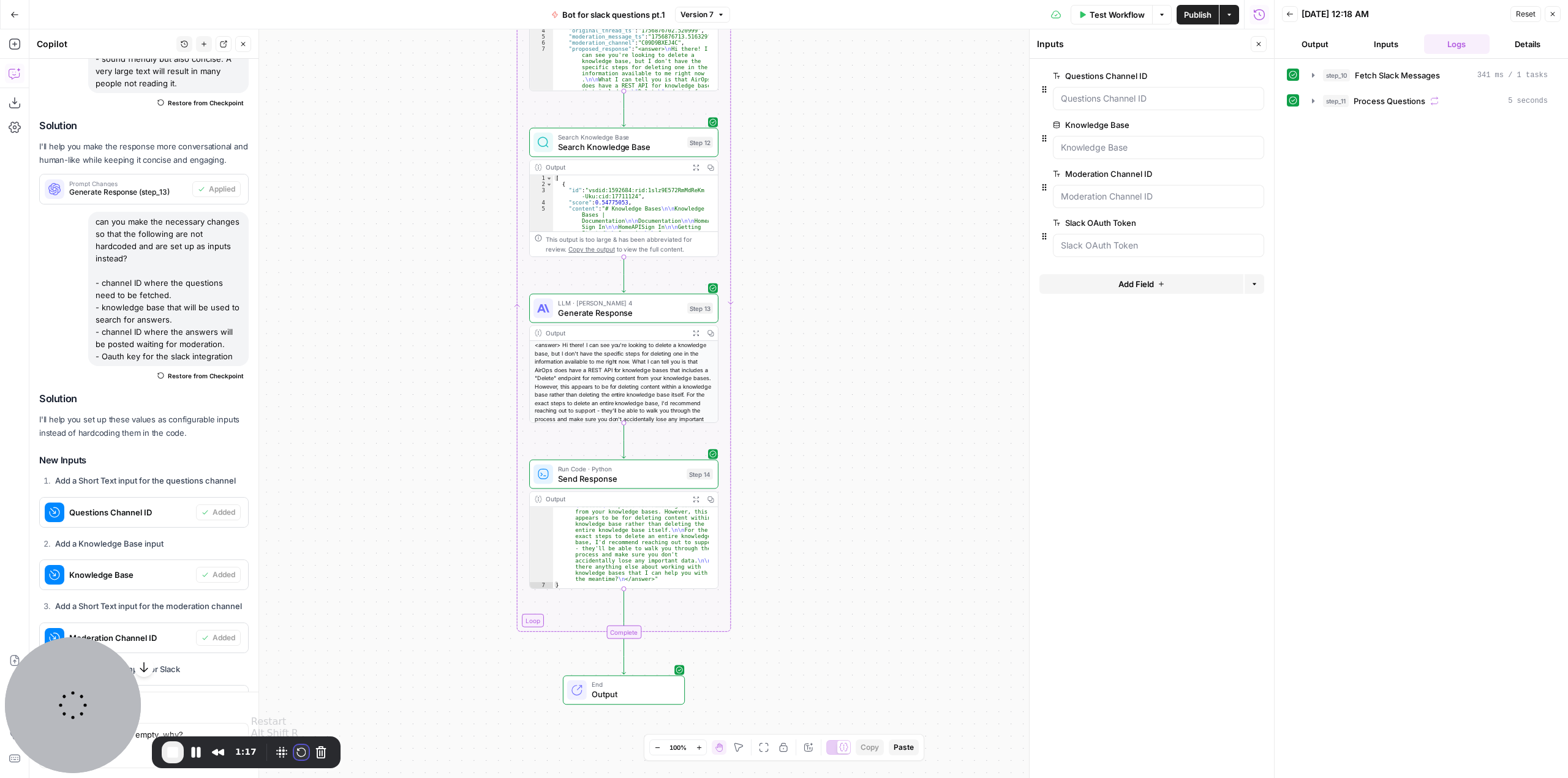
click at [303, 754] on button "Restart Recording" at bounding box center [301, 753] width 15 height 15
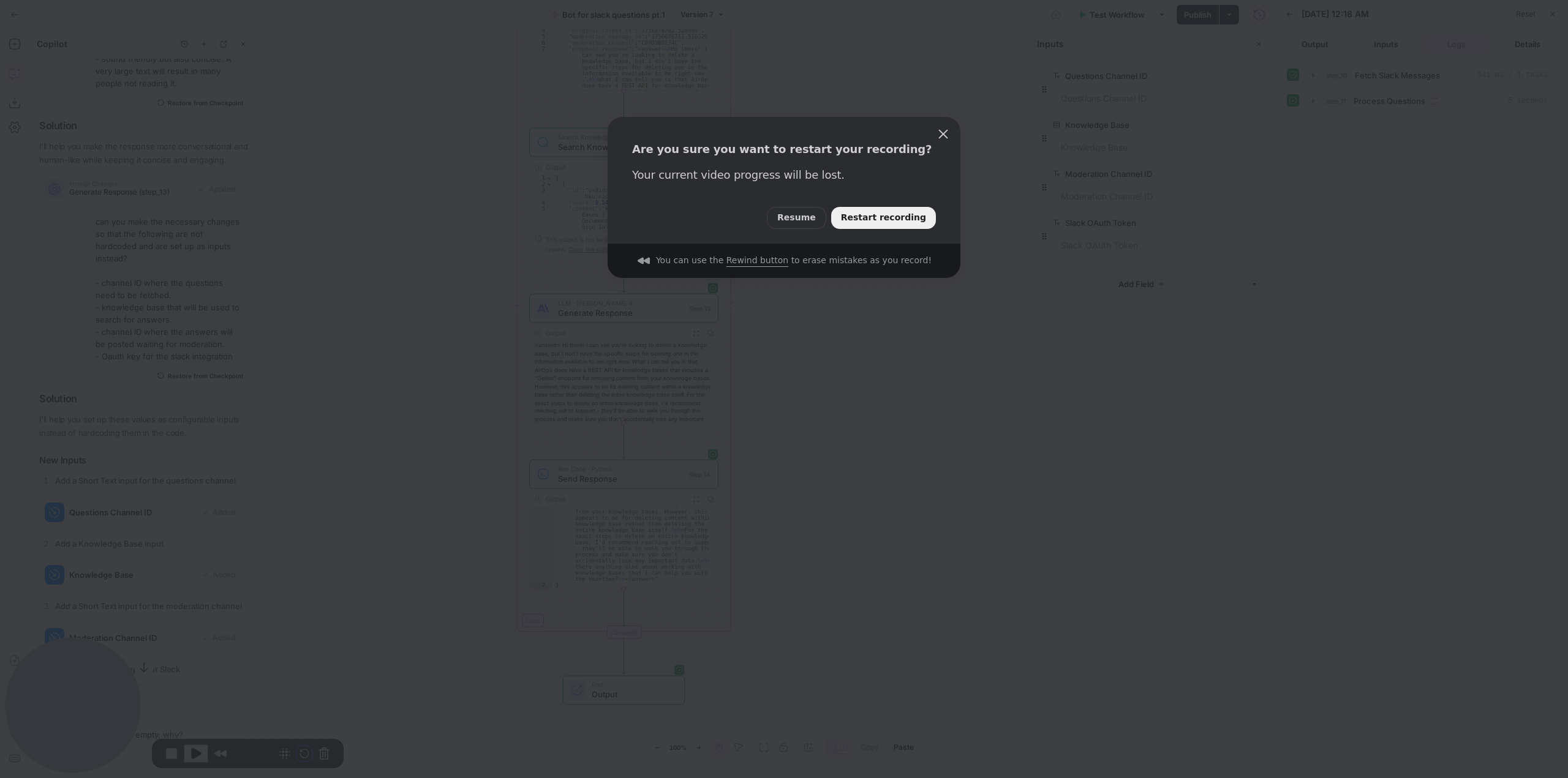
click at [889, 227] on button "Restart recording" at bounding box center [883, 218] width 105 height 22
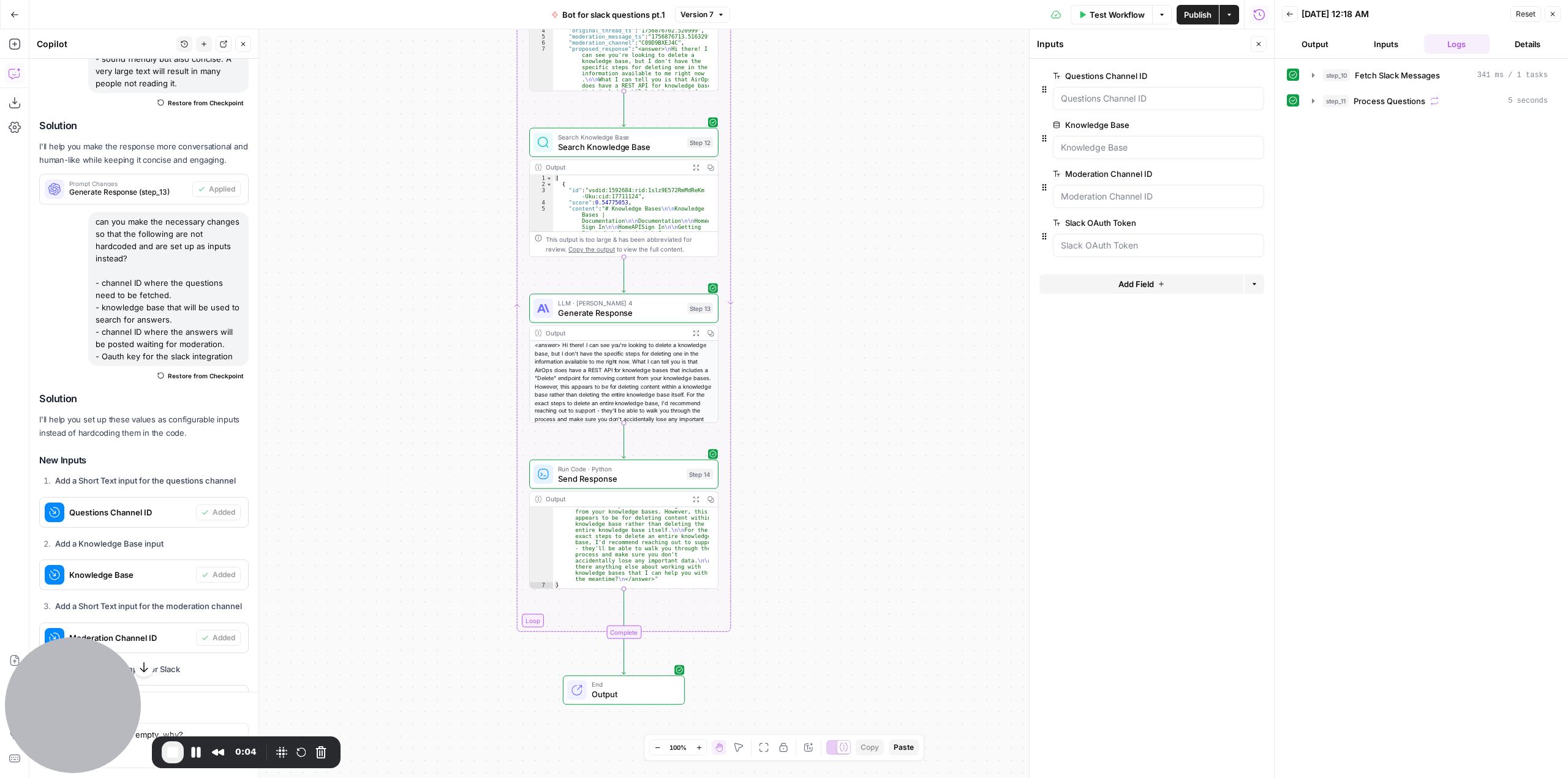
click at [305, 761] on div "Recorder controls - play pause" at bounding box center [301, 752] width 59 height 19
click at [299, 757] on button "Restart Recording" at bounding box center [301, 753] width 15 height 15
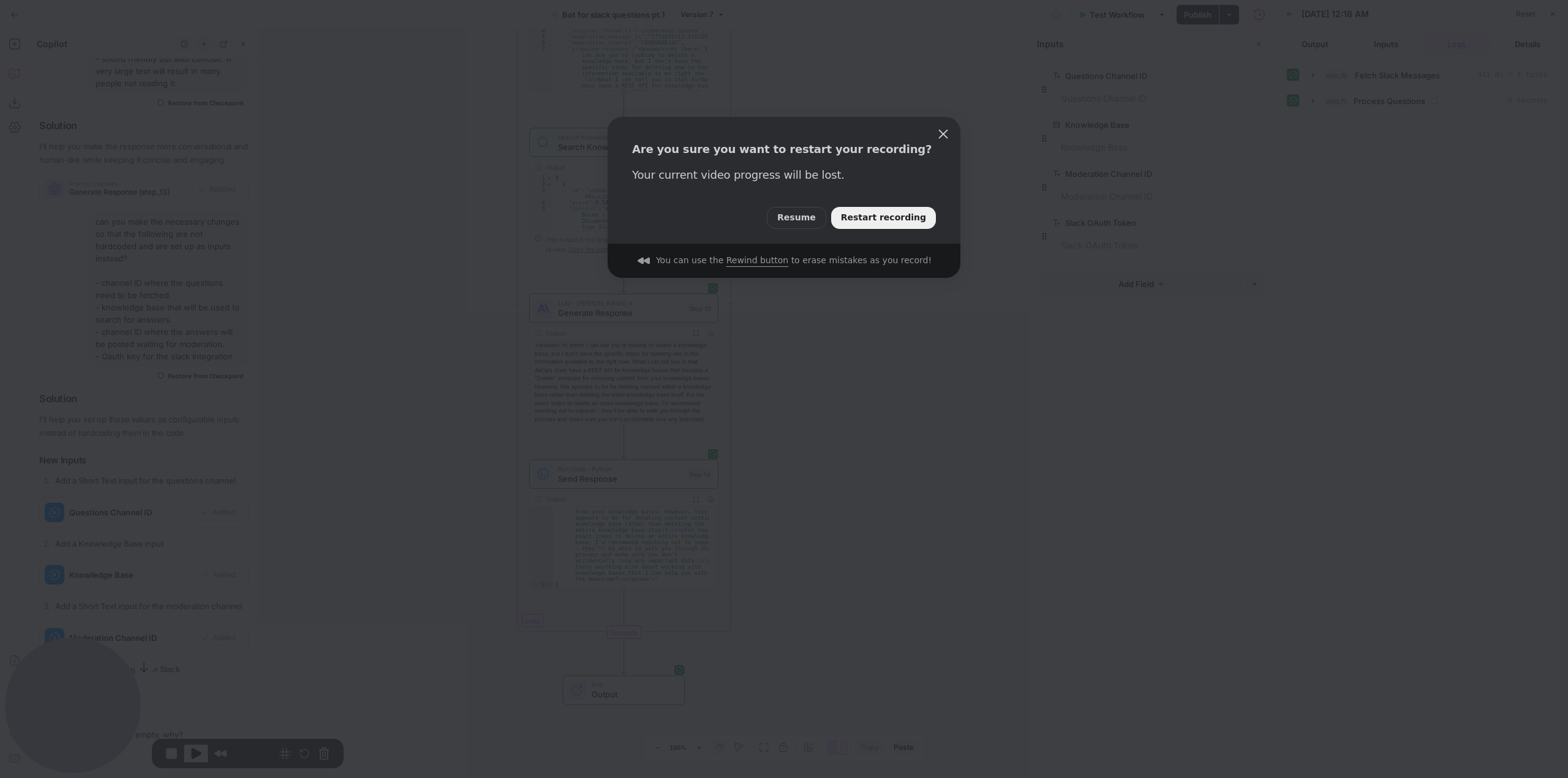
click at [905, 214] on span "Restart recording" at bounding box center [883, 218] width 85 height 13
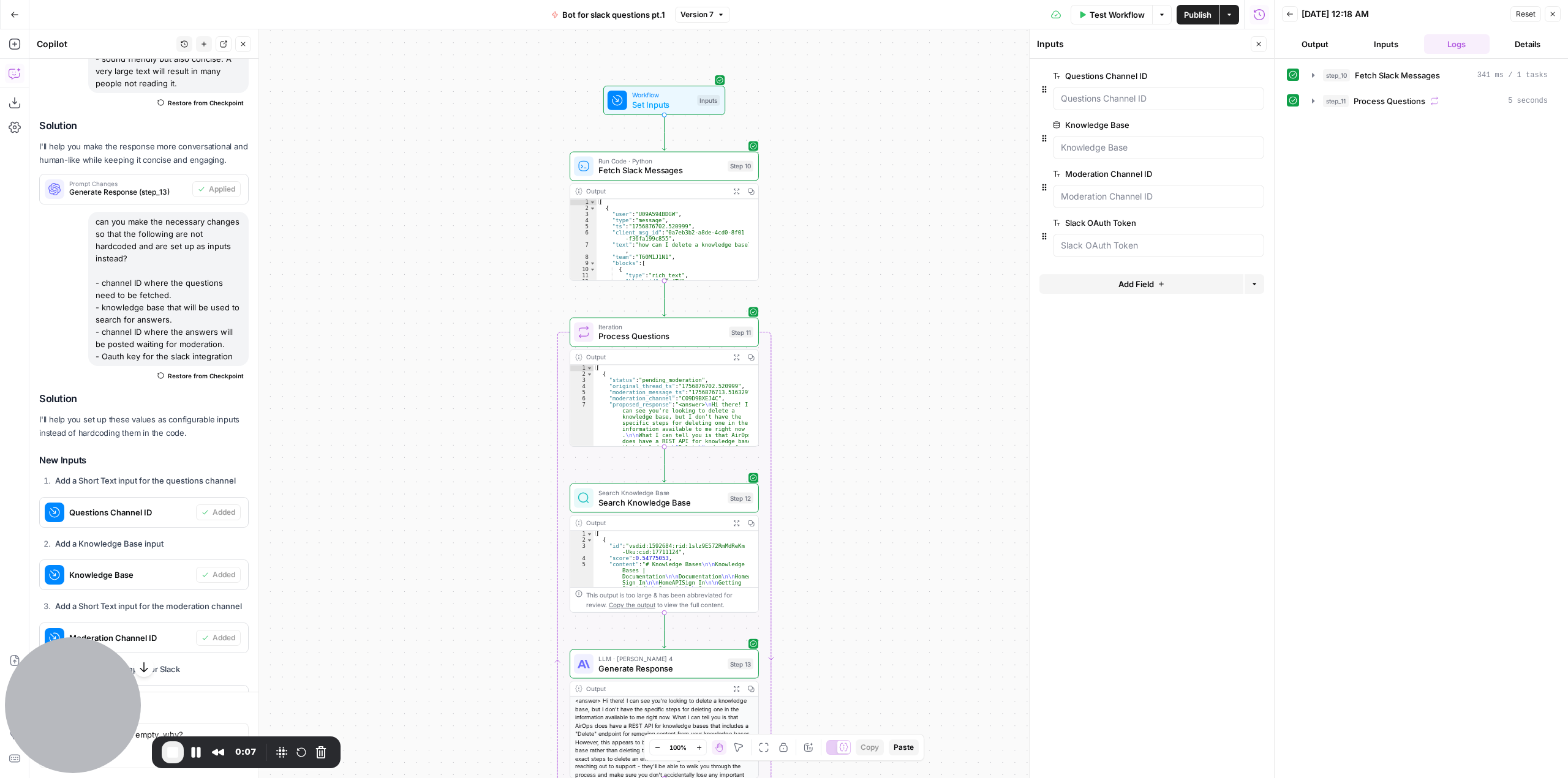
drag, startPoint x: 888, startPoint y: 150, endPoint x: 929, endPoint y: 505, distance: 357.4
click at [929, 505] on div "**********" at bounding box center [651, 403] width 1245 height 749
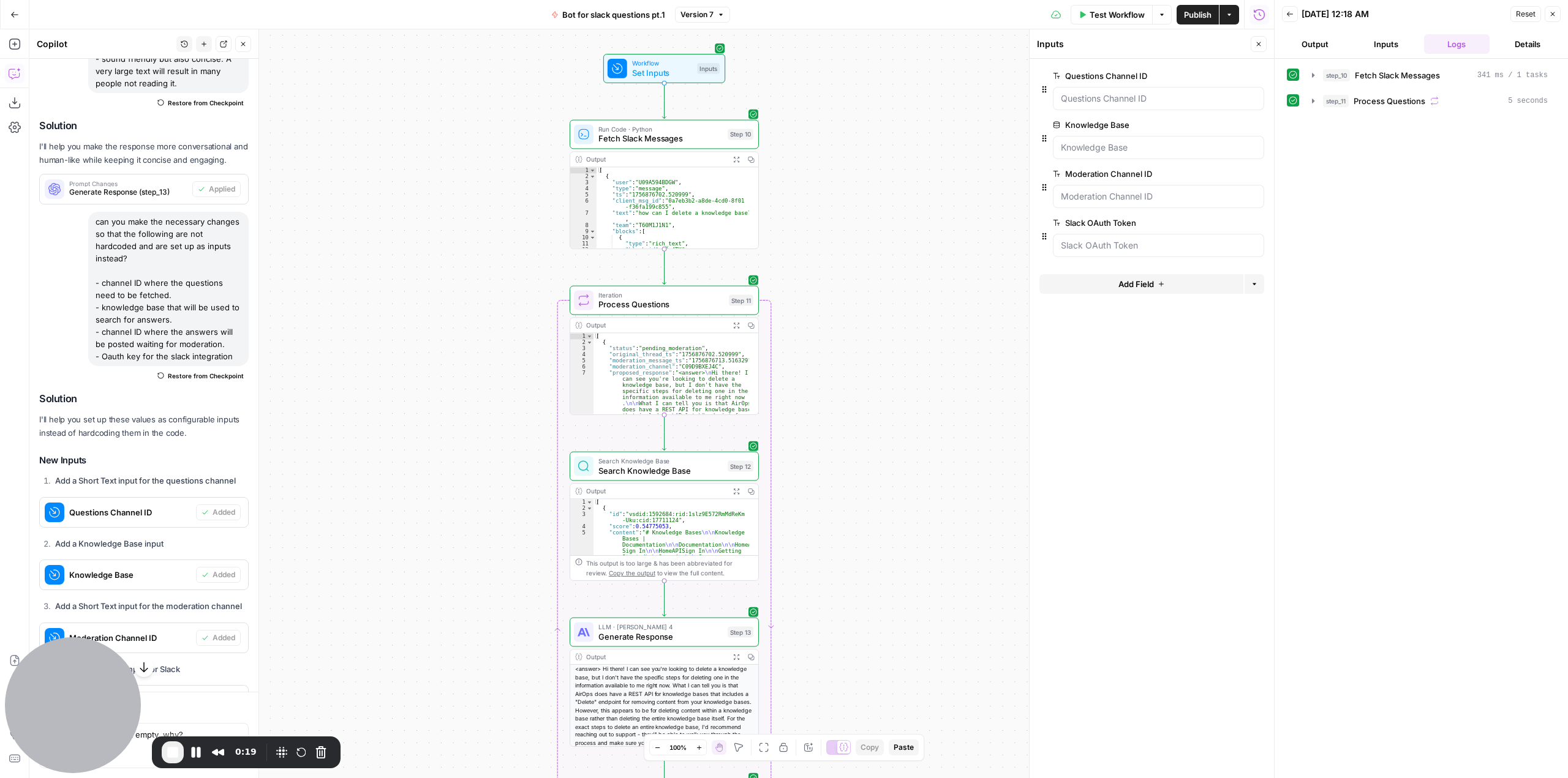
drag, startPoint x: 930, startPoint y: 350, endPoint x: 930, endPoint y: 319, distance: 31.0
click at [930, 319] on div "**********" at bounding box center [651, 403] width 1245 height 749
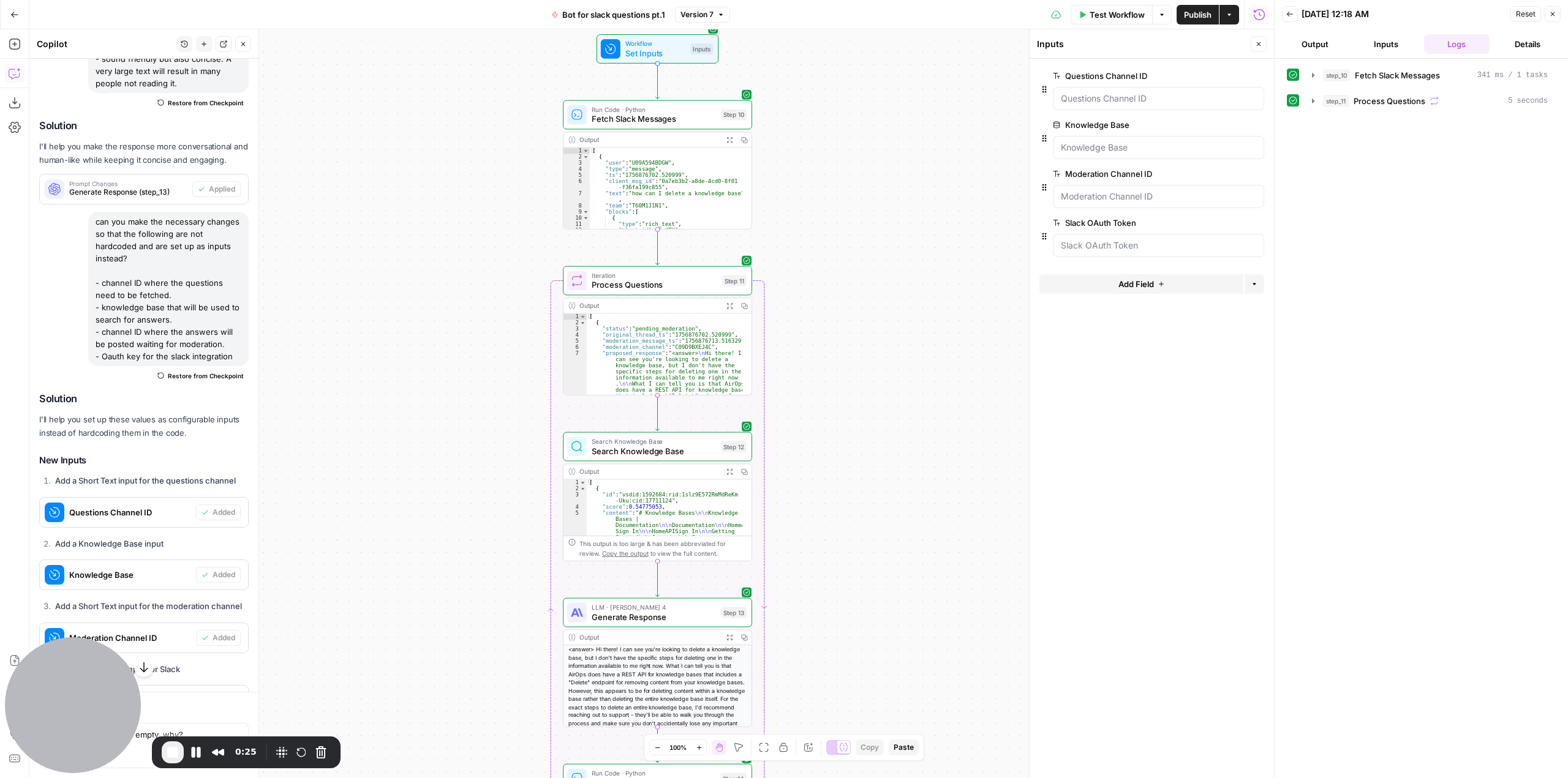
drag, startPoint x: 891, startPoint y: 260, endPoint x: 885, endPoint y: 240, distance: 20.9
click at [885, 240] on div "**********" at bounding box center [651, 403] width 1245 height 749
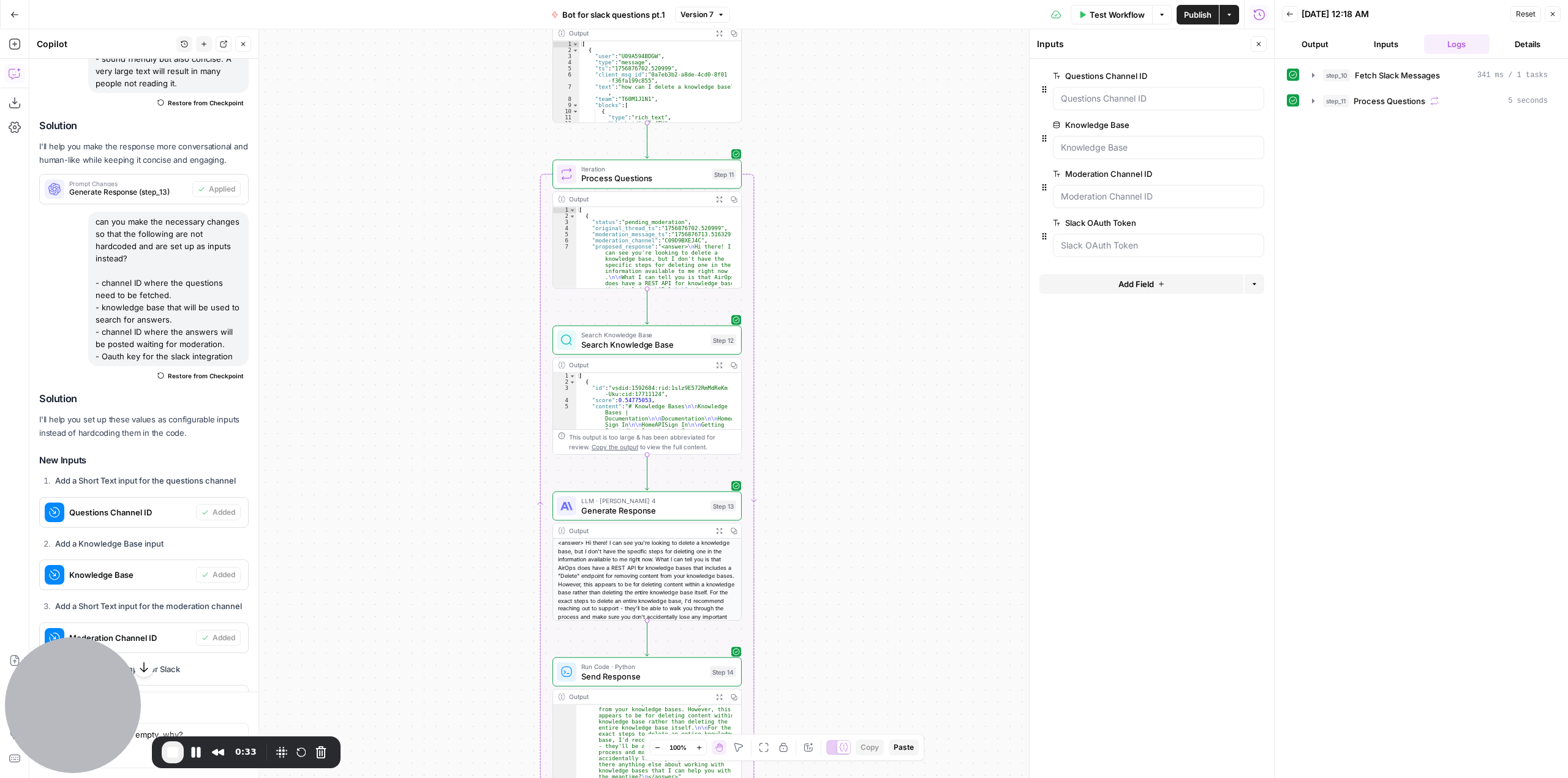
drag, startPoint x: 842, startPoint y: 420, endPoint x: 814, endPoint y: 225, distance: 197.0
click at [834, 254] on div "**********" at bounding box center [651, 403] width 1245 height 749
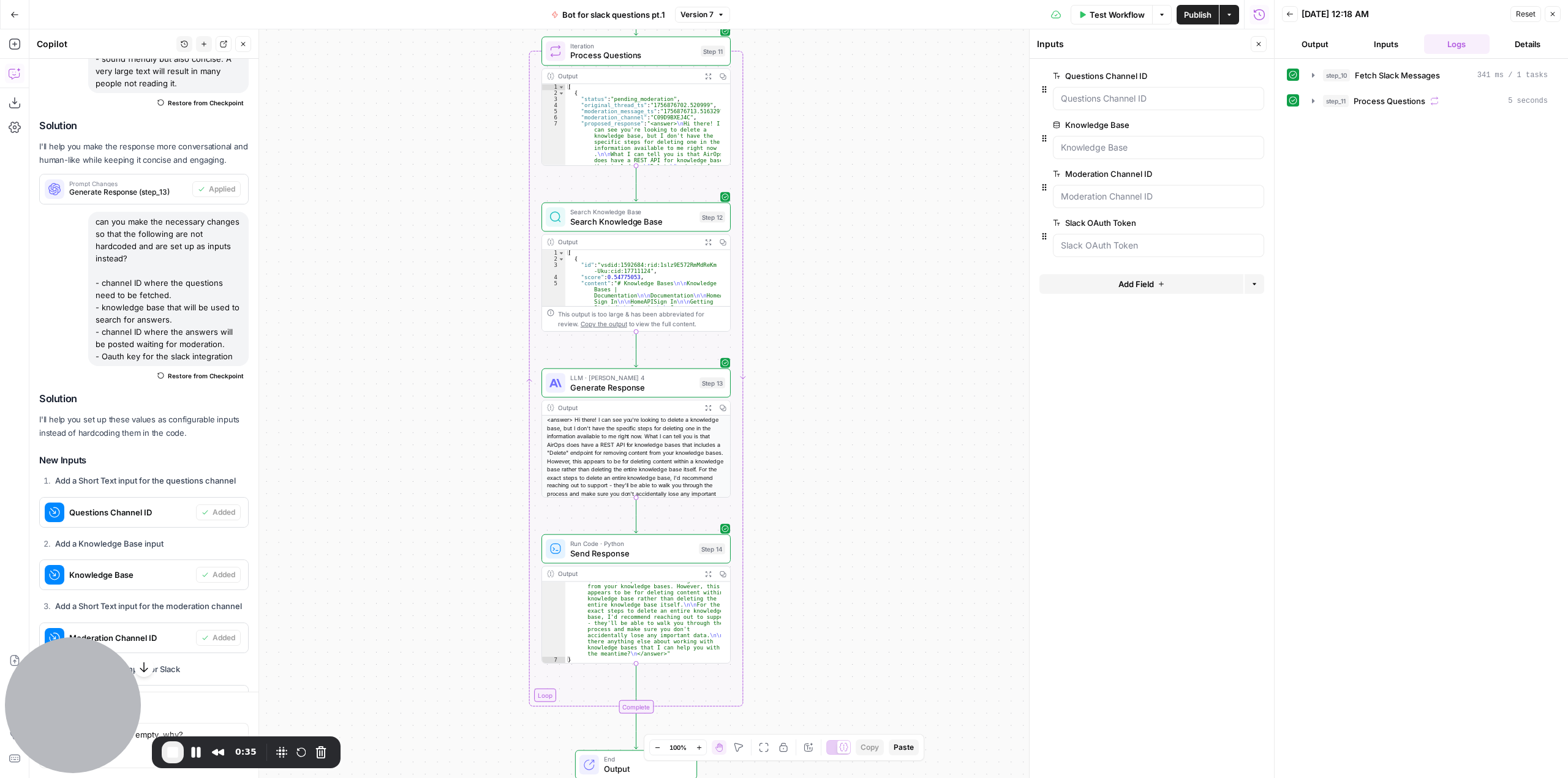
drag, startPoint x: 876, startPoint y: 392, endPoint x: 796, endPoint y: 250, distance: 163.0
click at [864, 314] on div "**********" at bounding box center [651, 403] width 1245 height 749
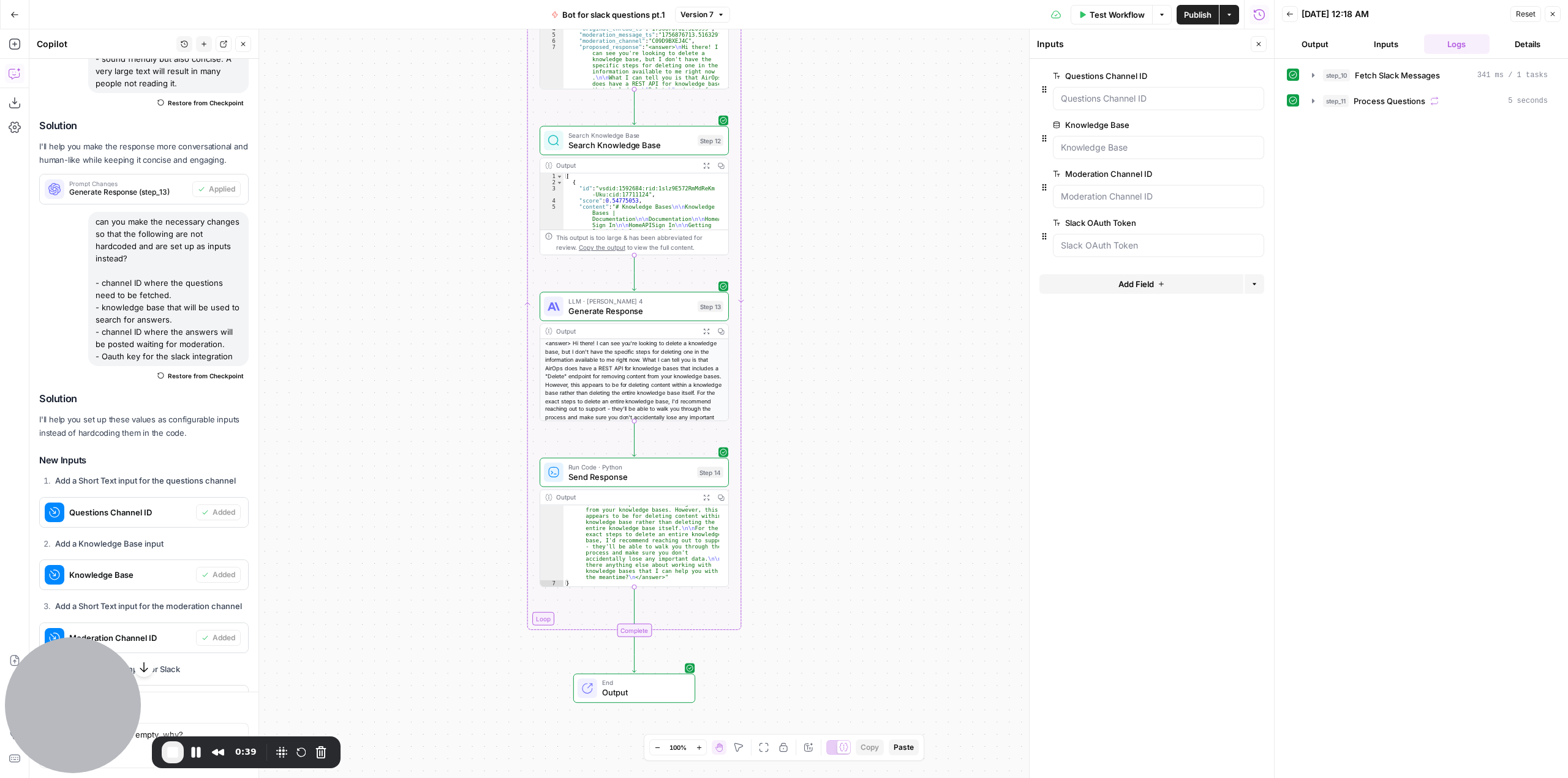
drag, startPoint x: 834, startPoint y: 553, endPoint x: 831, endPoint y: 490, distance: 63.1
click at [831, 490] on div "**********" at bounding box center [651, 403] width 1245 height 749
click at [1100, 15] on span "Test Workflow" at bounding box center [1117, 15] width 55 height 12
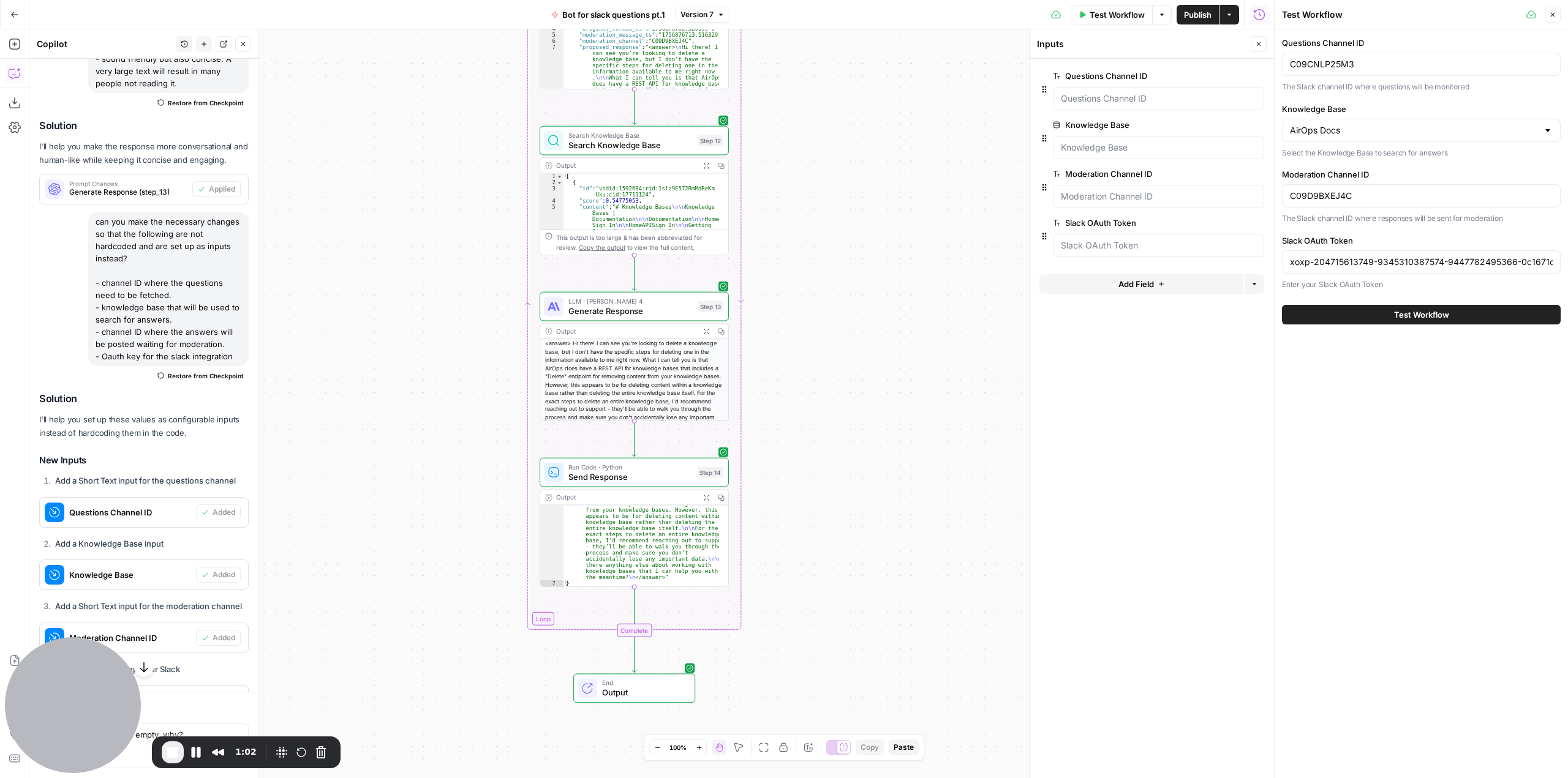
click at [1458, 310] on button "Test Workflow" at bounding box center [1421, 315] width 279 height 19
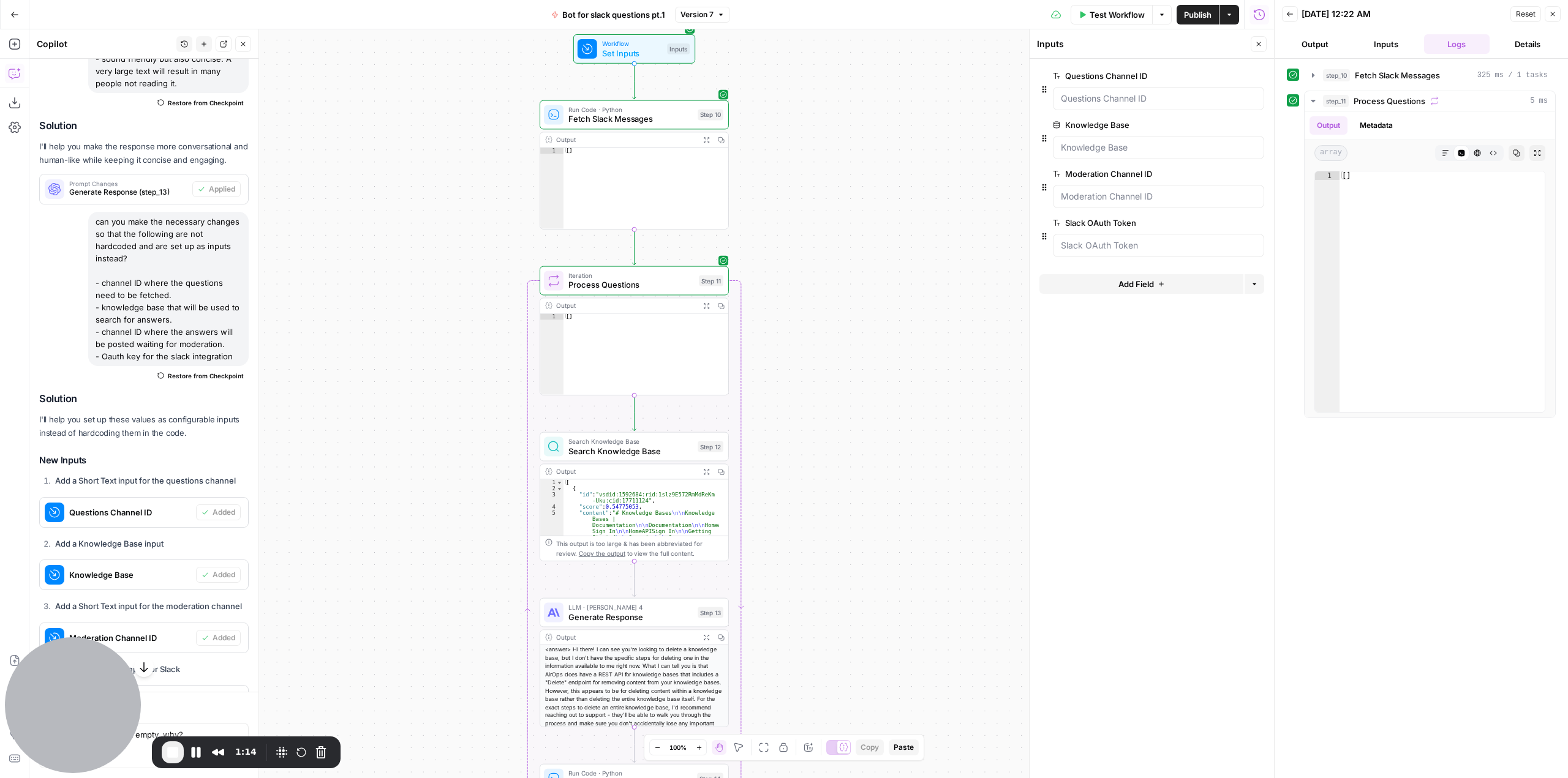
click at [1093, 11] on span "Test Workflow" at bounding box center [1117, 15] width 55 height 12
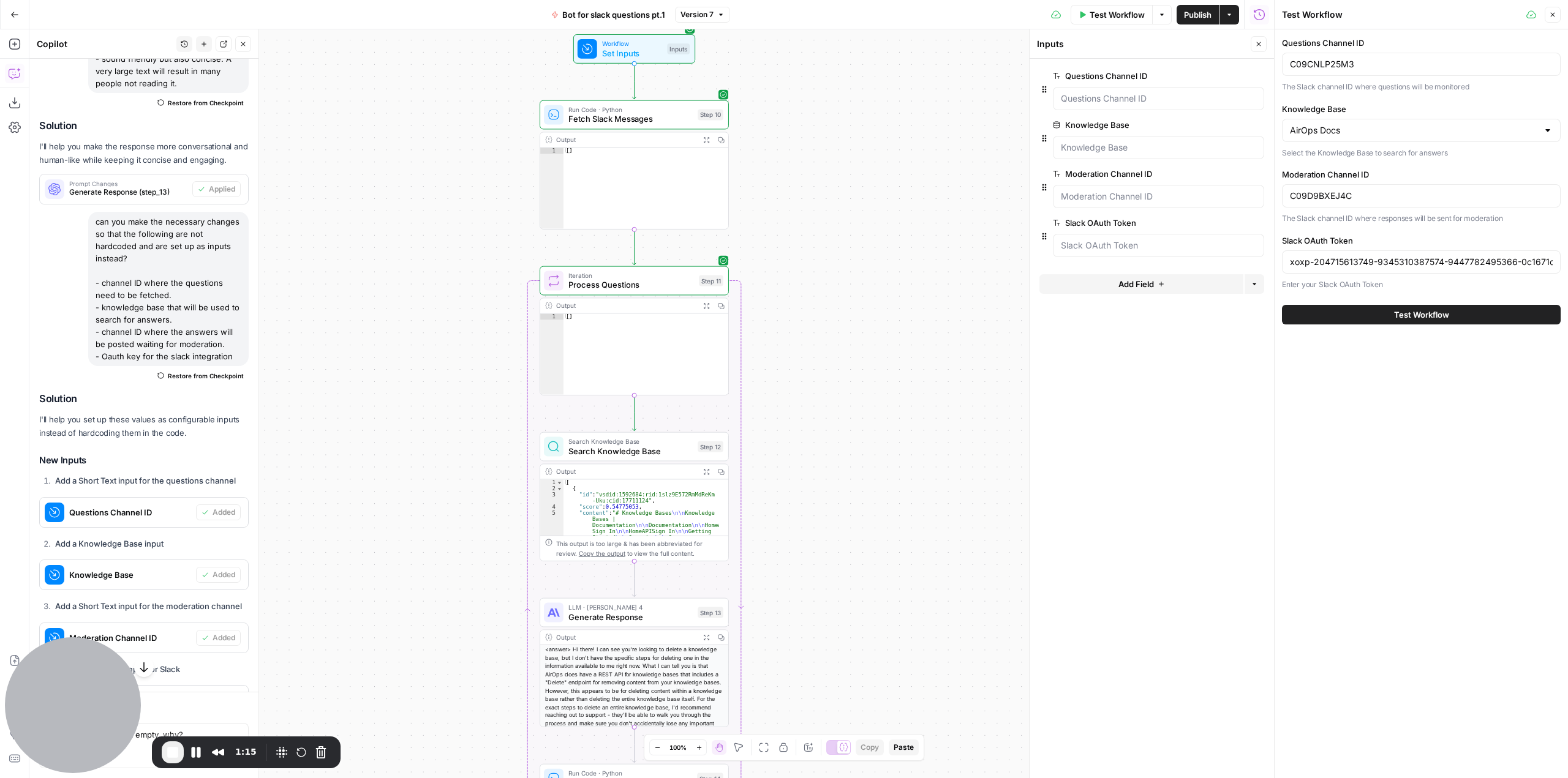
click at [1436, 311] on span "Test Workflow" at bounding box center [1421, 315] width 55 height 12
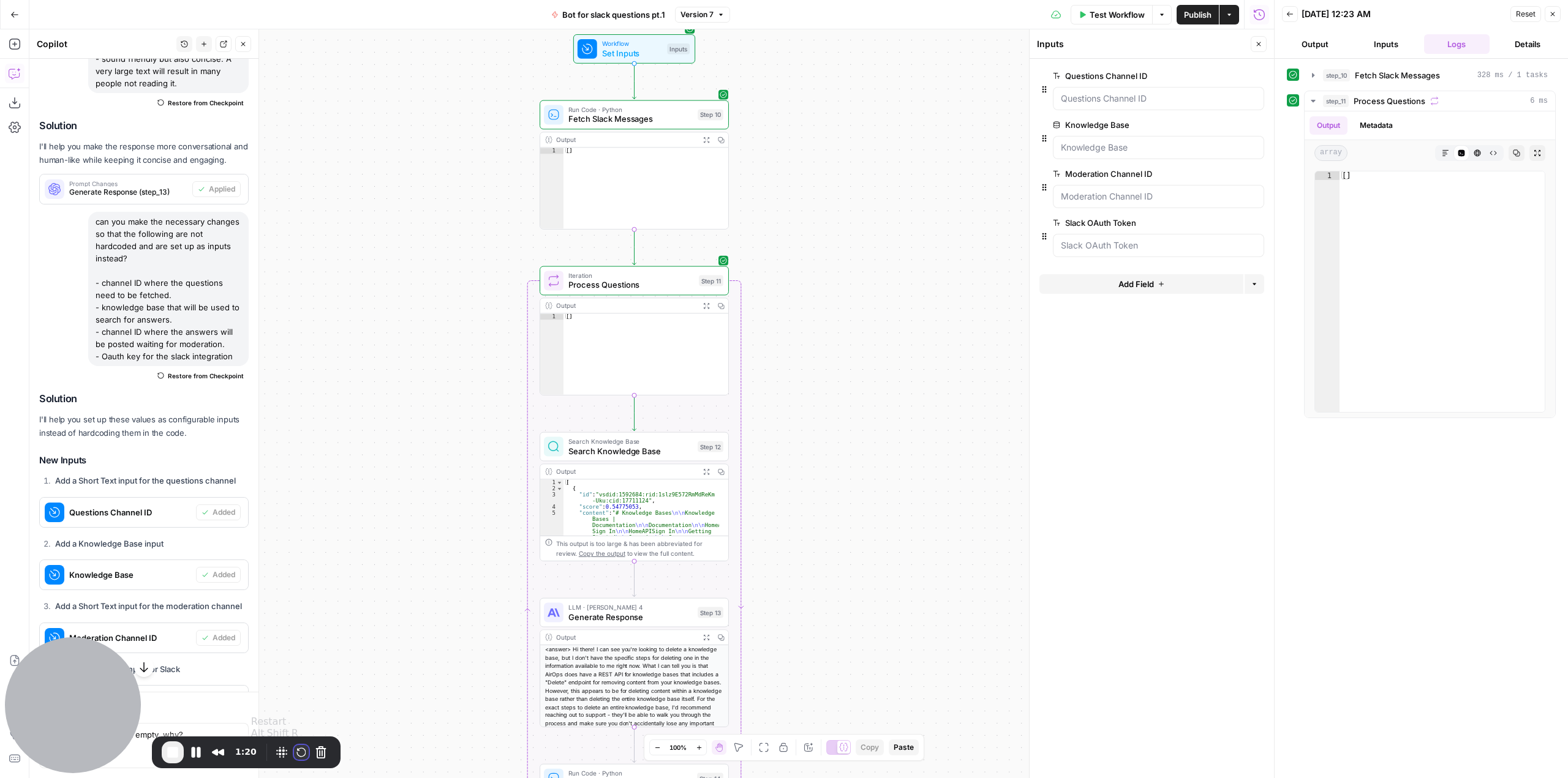
click at [298, 756] on button "Restart Recording" at bounding box center [301, 753] width 15 height 15
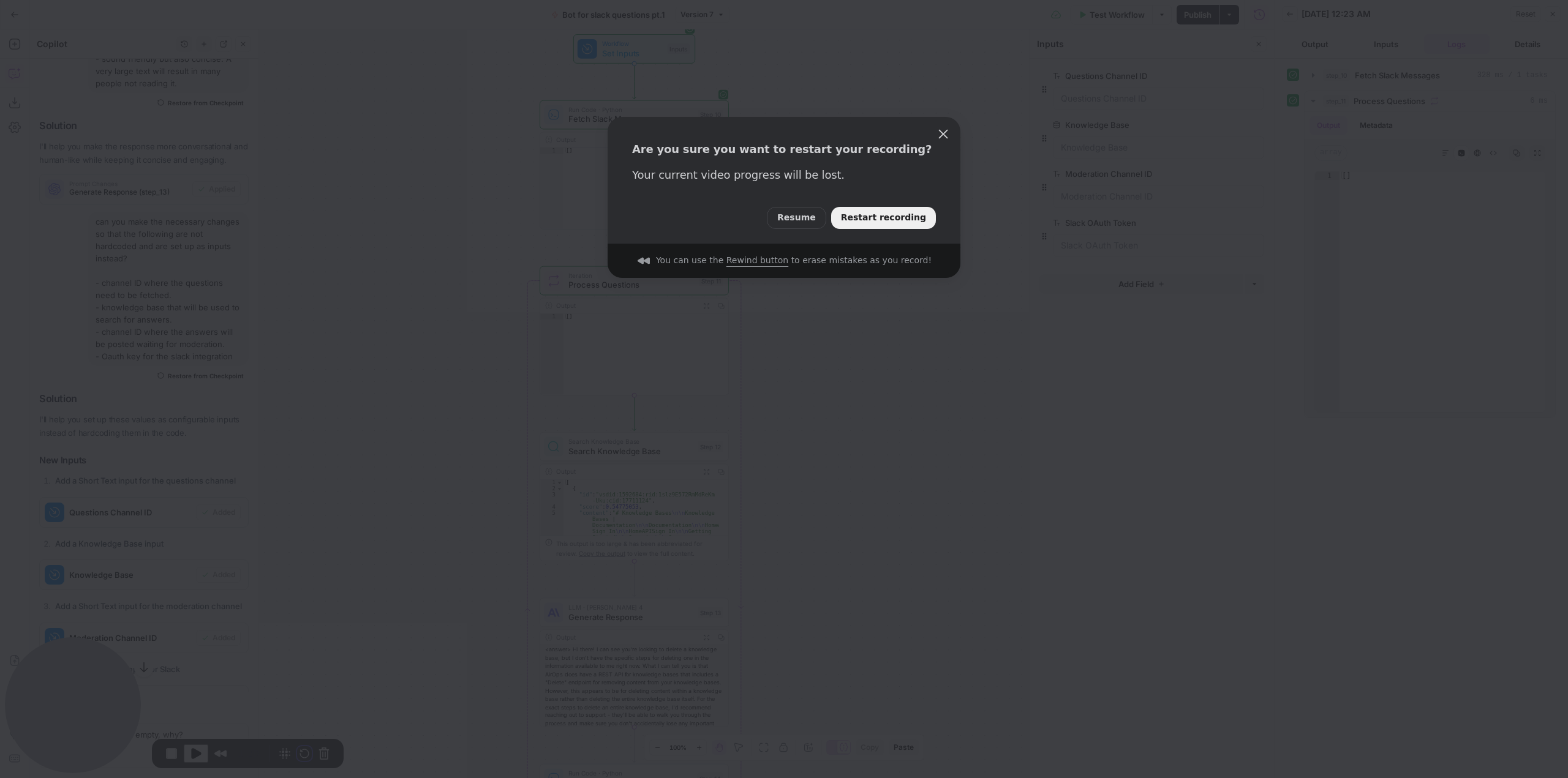
click at [895, 214] on span "Restart recording" at bounding box center [883, 218] width 85 height 13
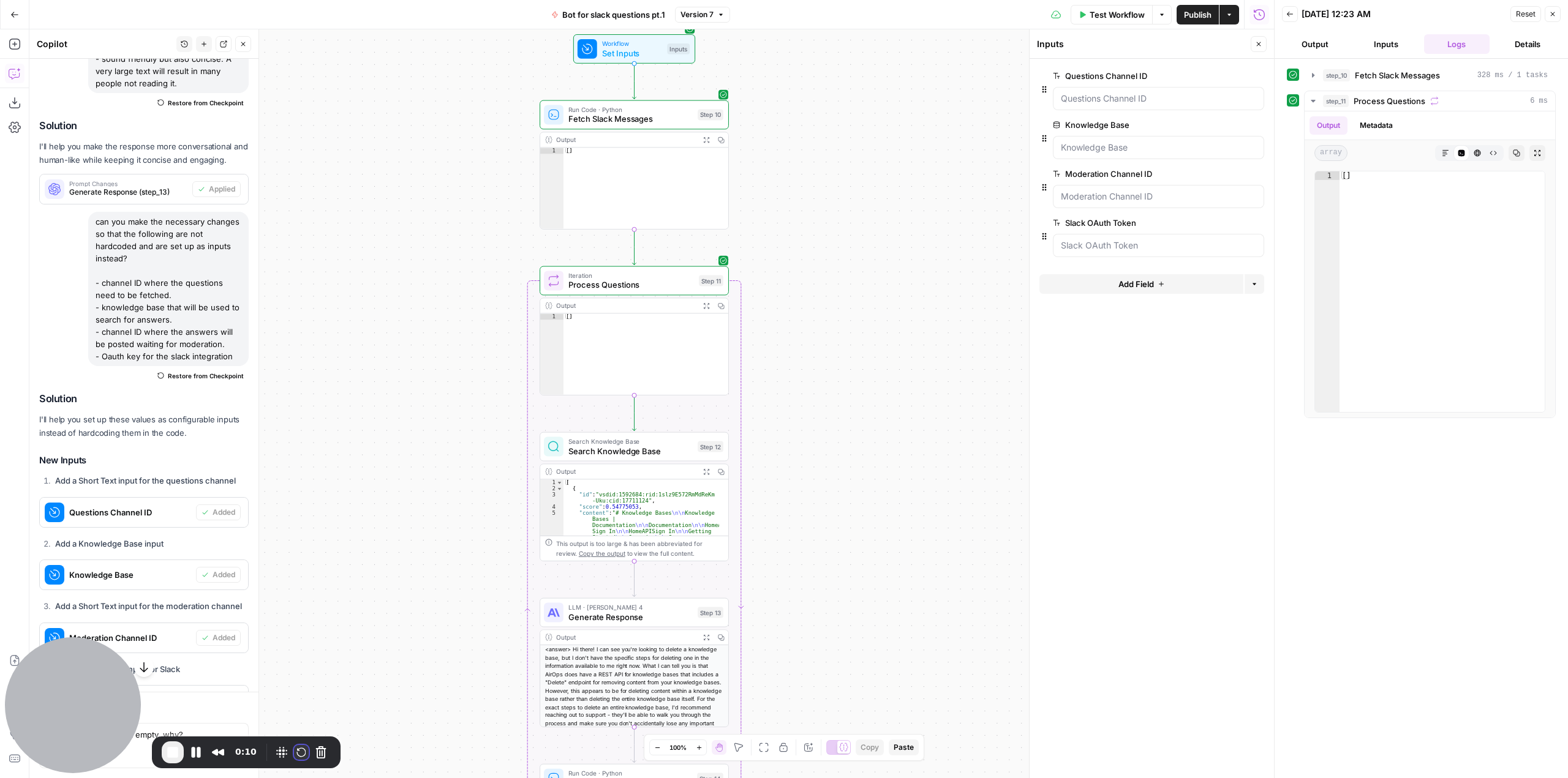
click at [299, 751] on button "Restart Recording" at bounding box center [301, 753] width 15 height 15
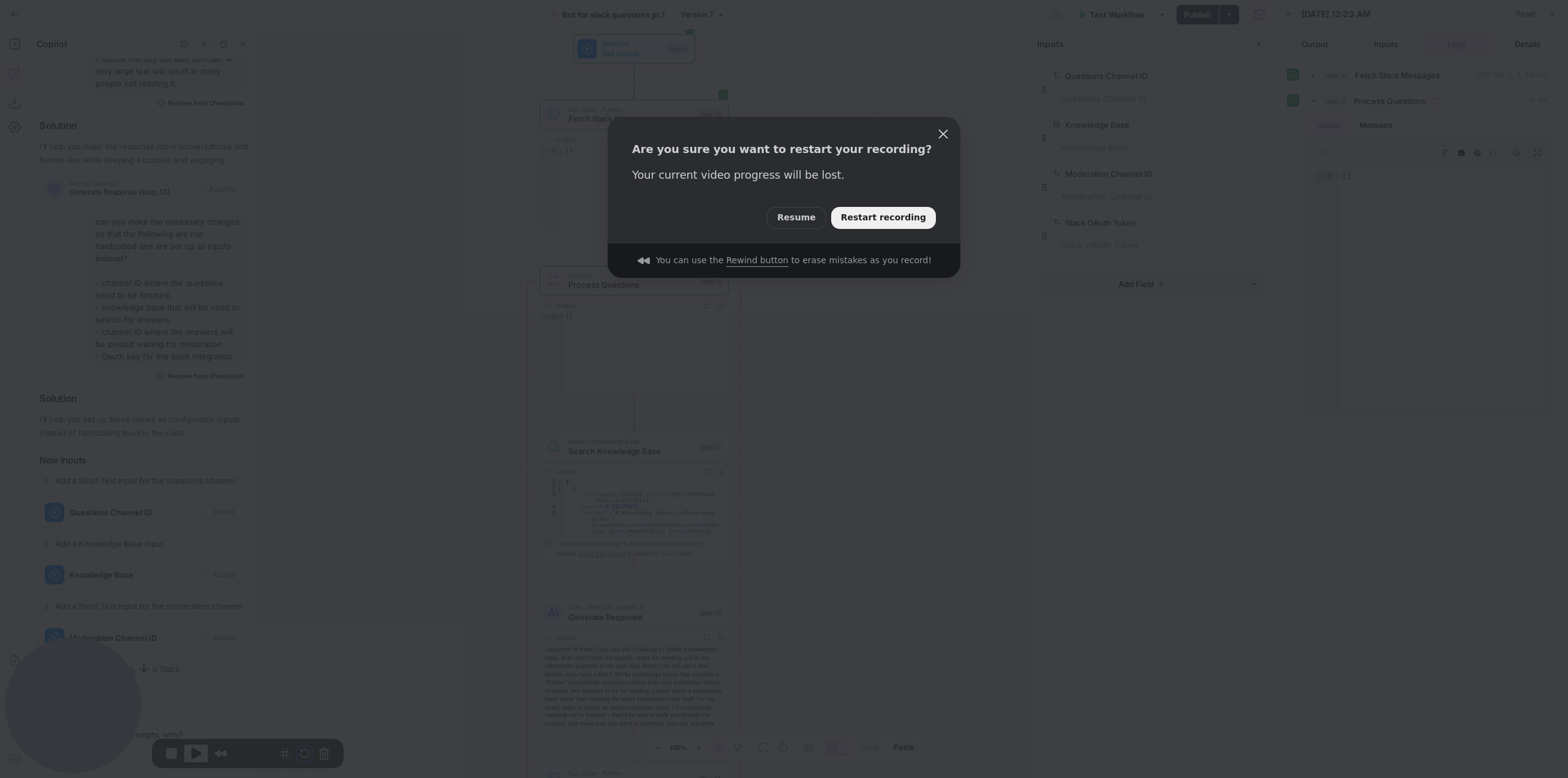
click at [893, 222] on span "Restart recording" at bounding box center [883, 218] width 85 height 13
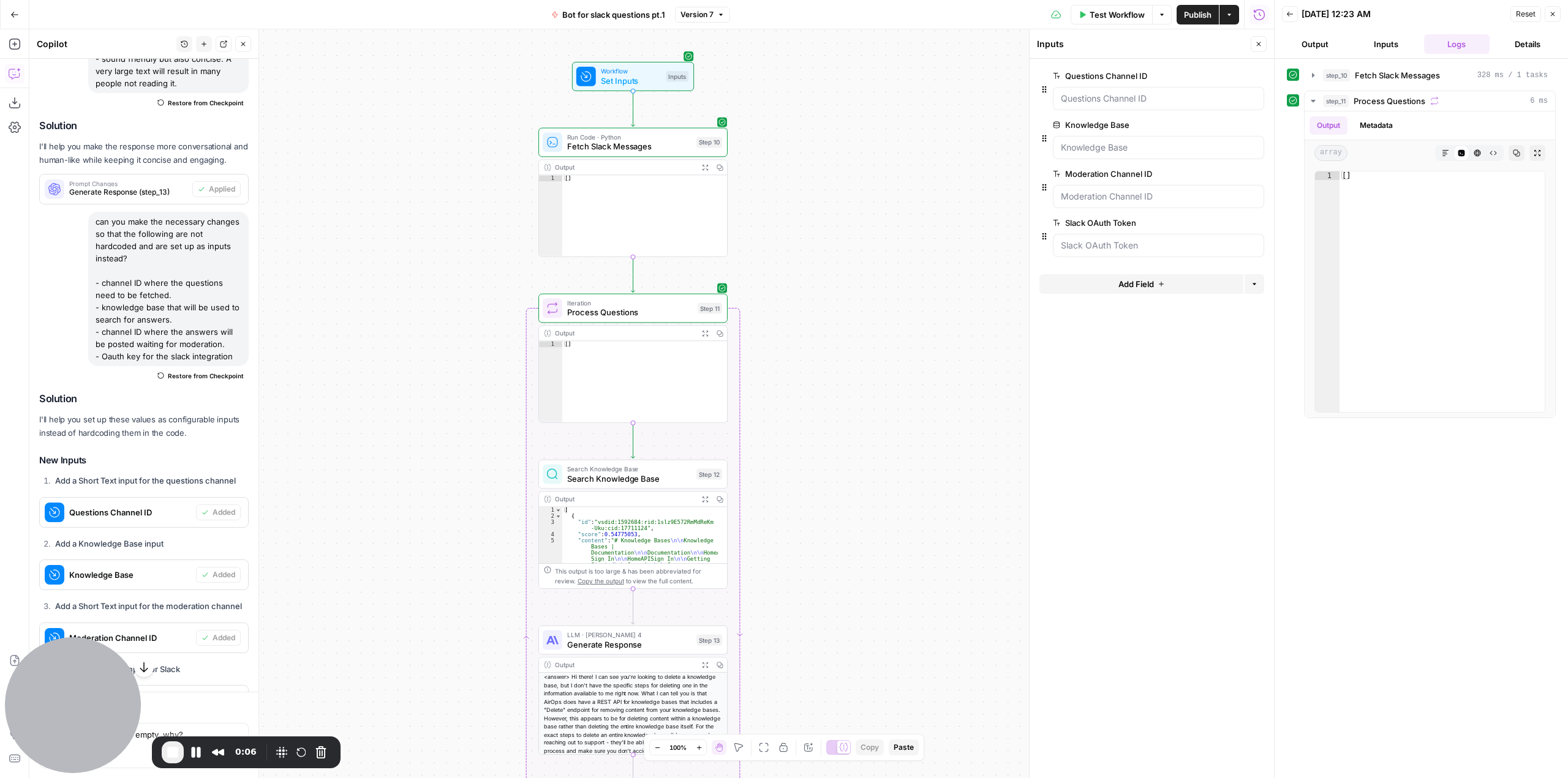
drag, startPoint x: 915, startPoint y: 268, endPoint x: 914, endPoint y: 297, distance: 29.0
click at [914, 297] on div "**********" at bounding box center [651, 403] width 1245 height 749
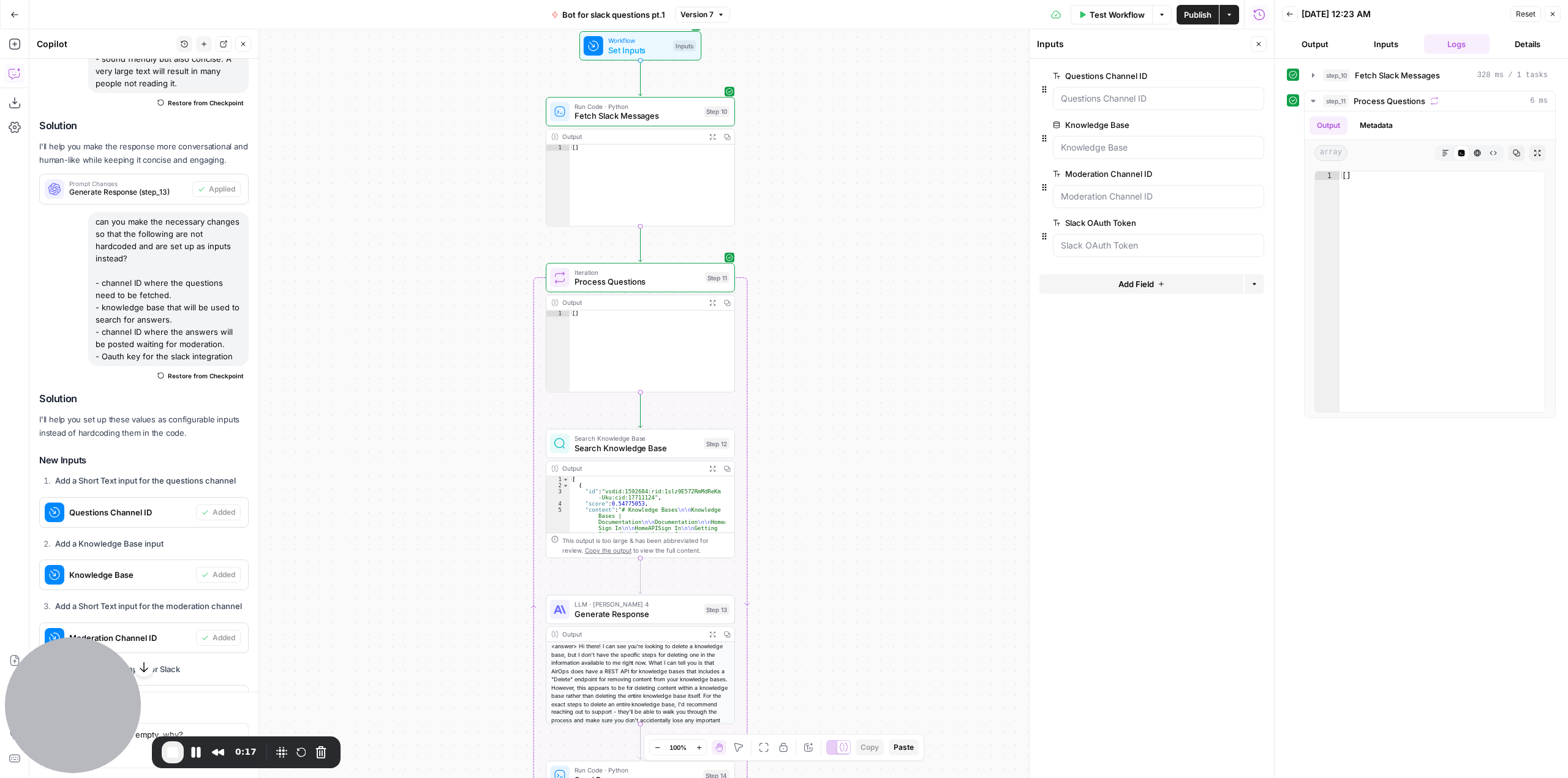
drag, startPoint x: 870, startPoint y: 301, endPoint x: 877, endPoint y: 270, distance: 31.8
click at [877, 270] on div "**********" at bounding box center [651, 403] width 1245 height 749
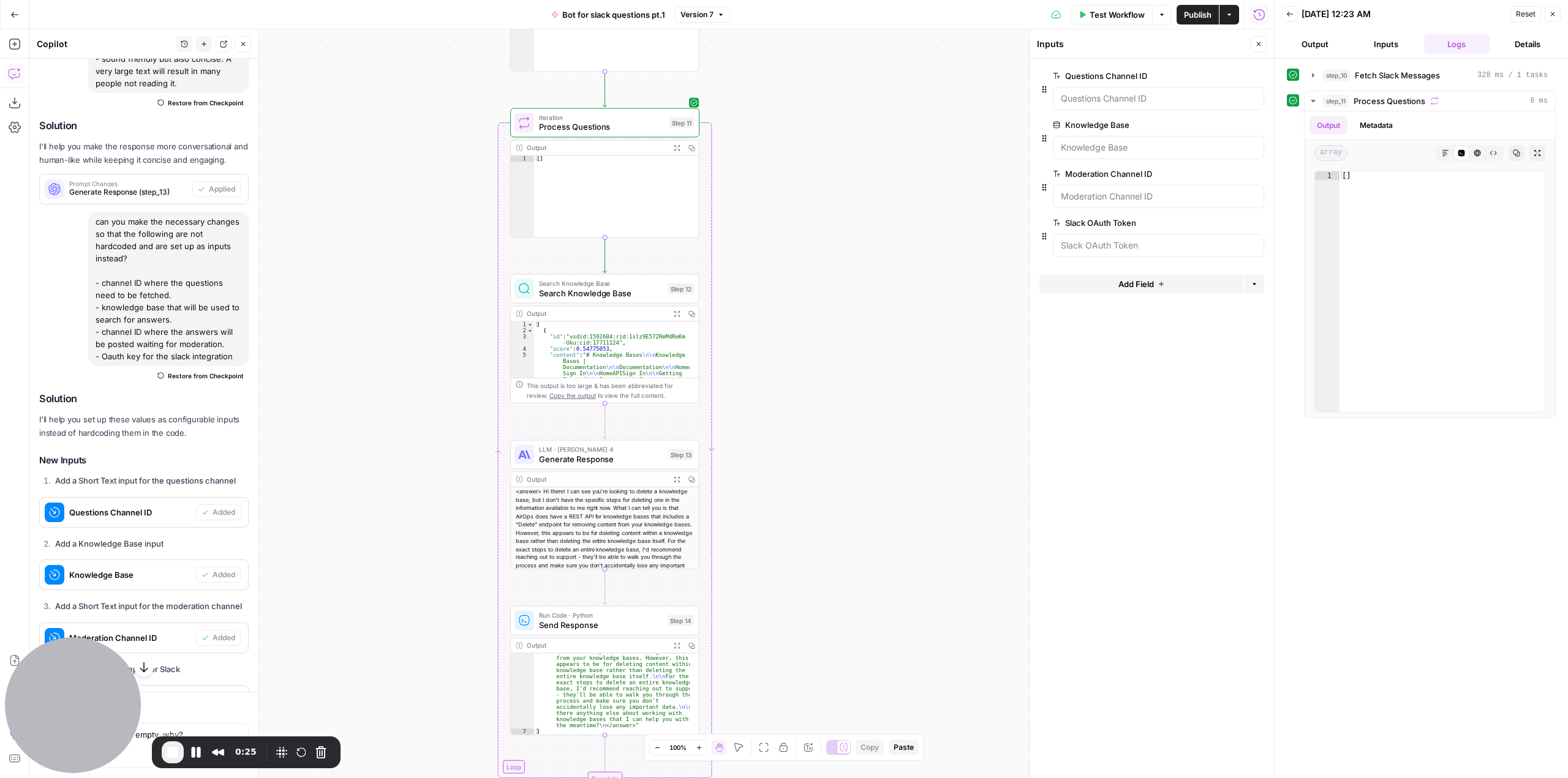
drag, startPoint x: 874, startPoint y: 321, endPoint x: 838, endPoint y: 166, distance: 159.1
click at [838, 166] on div "**********" at bounding box center [651, 403] width 1245 height 749
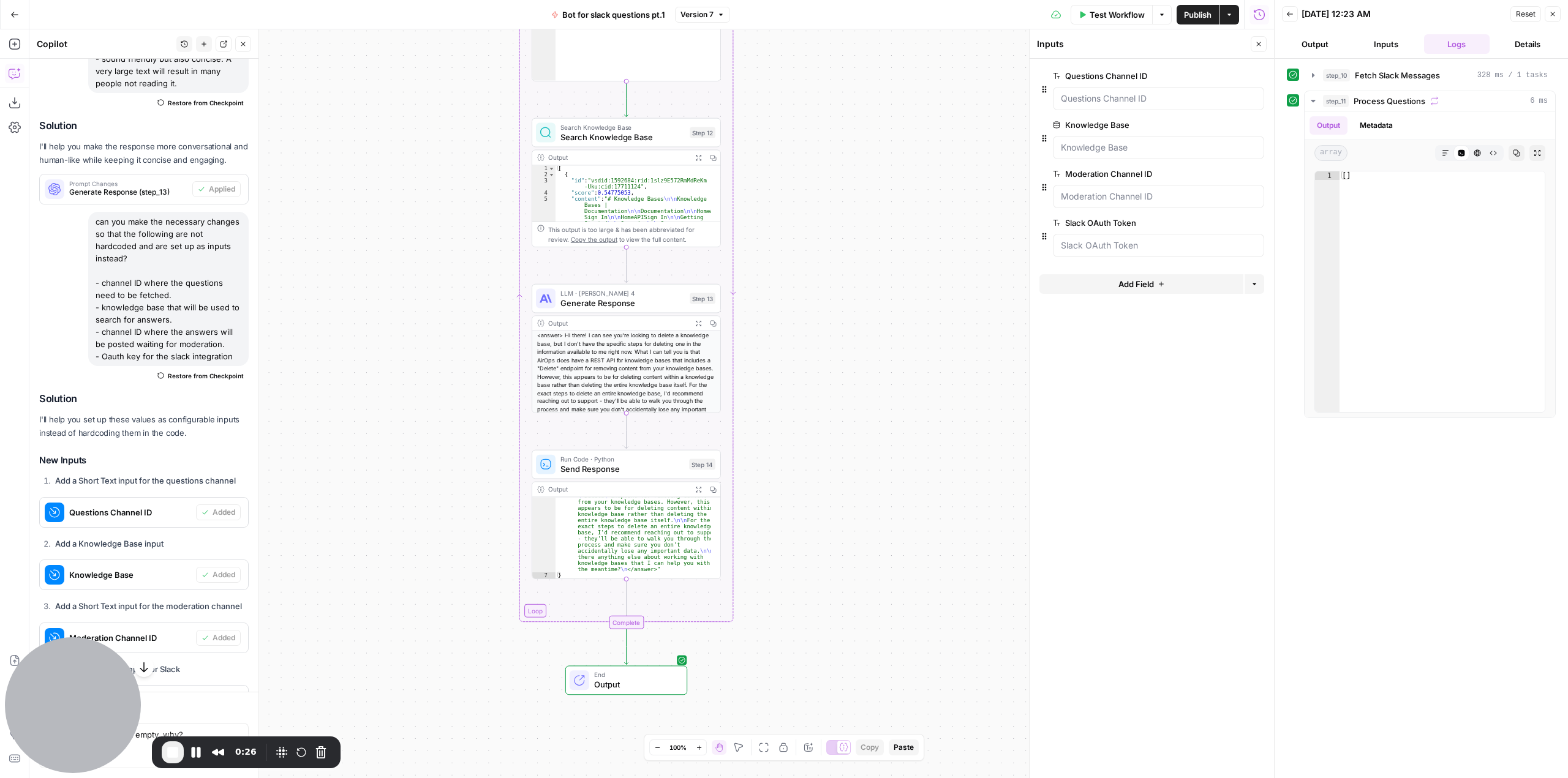
drag, startPoint x: 844, startPoint y: 351, endPoint x: 864, endPoint y: 260, distance: 93.2
click at [864, 260] on div "**********" at bounding box center [651, 403] width 1245 height 749
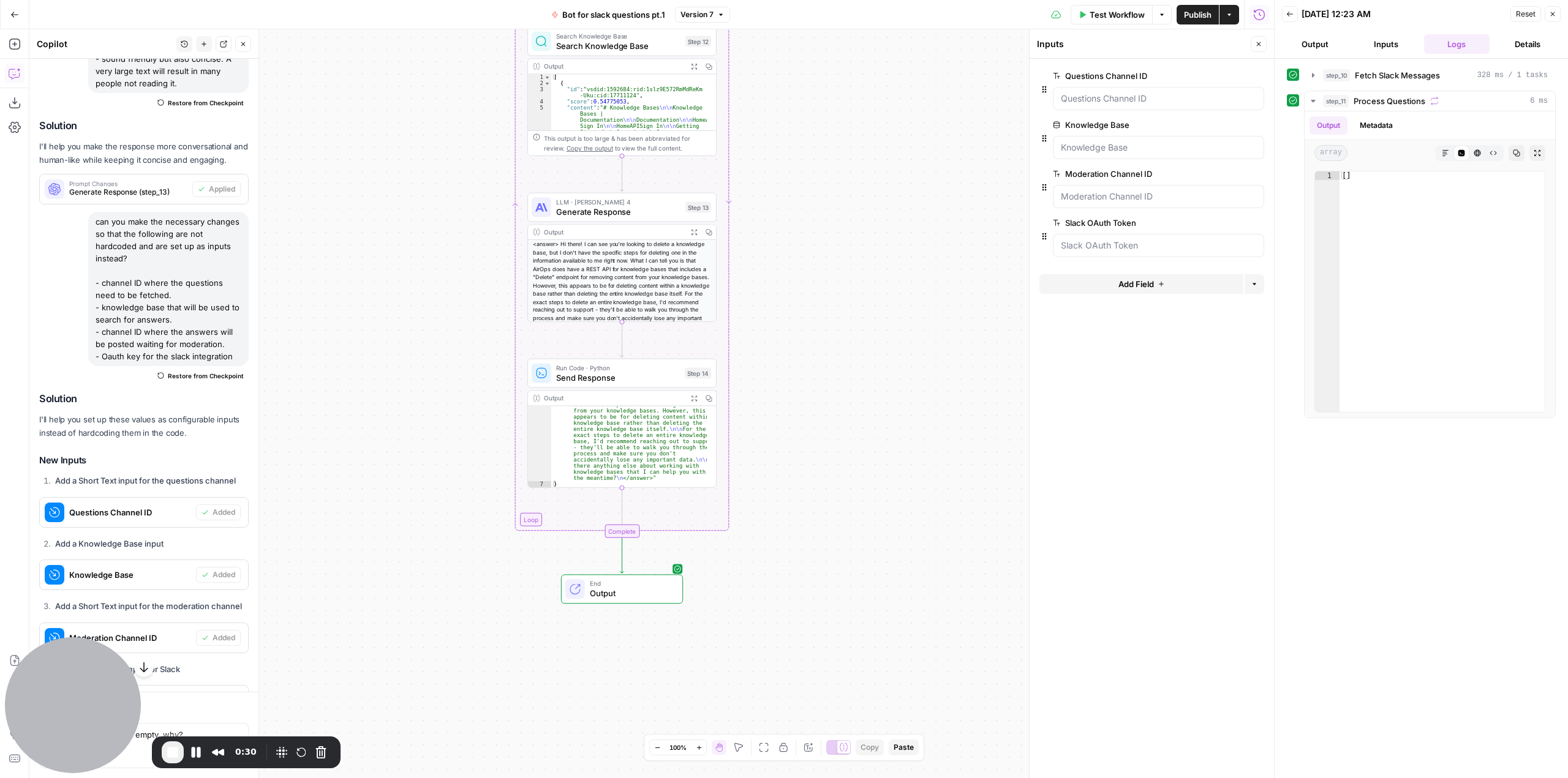
drag, startPoint x: 835, startPoint y: 534, endPoint x: 831, endPoint y: 443, distance: 91.1
click at [831, 443] on div "**********" at bounding box center [651, 403] width 1245 height 749
click at [923, 82] on div "**********" at bounding box center [651, 403] width 1245 height 749
click at [1096, 9] on span "Test Workflow" at bounding box center [1117, 15] width 55 height 12
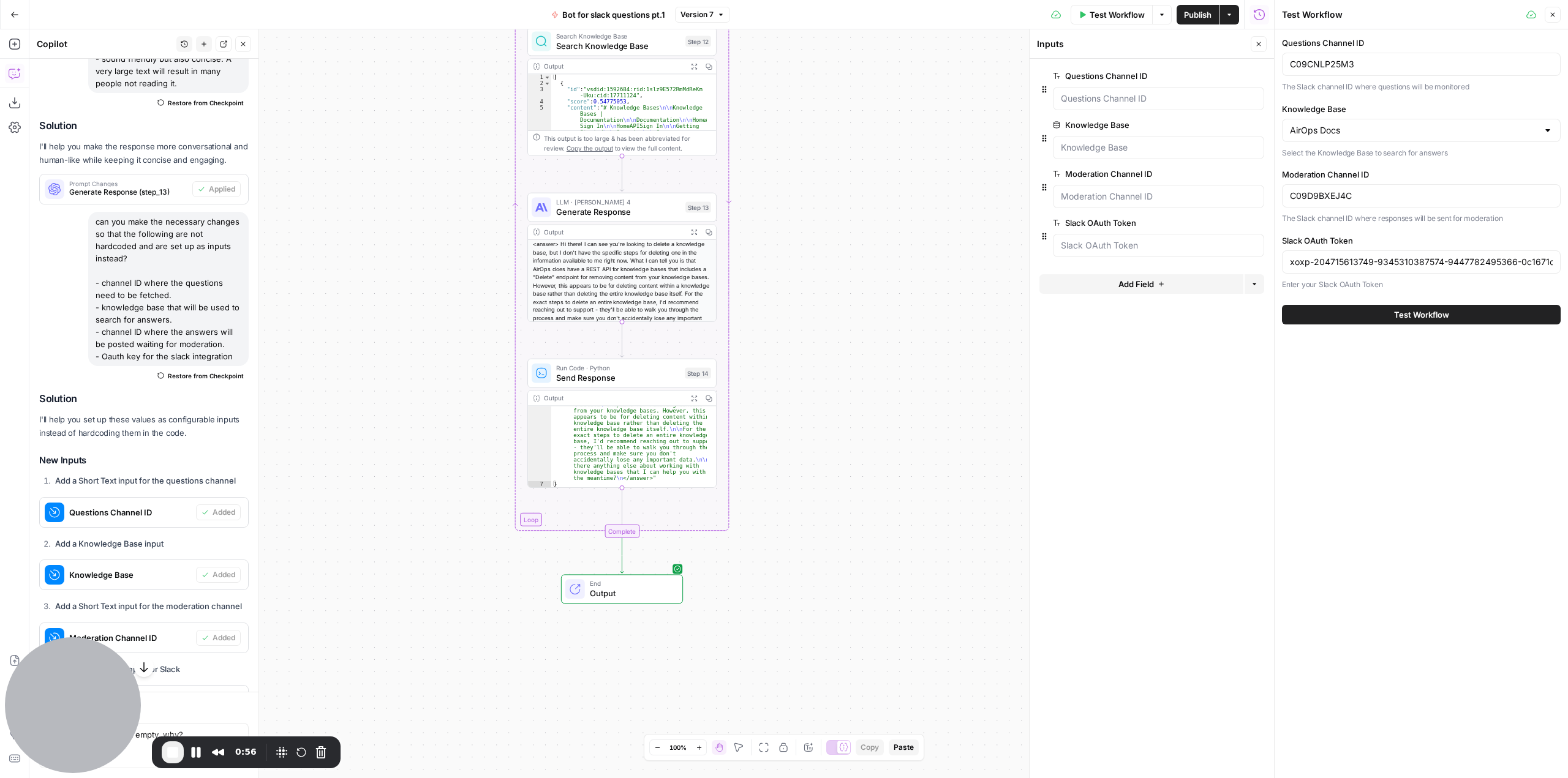
click at [1454, 321] on button "Test Workflow" at bounding box center [1421, 315] width 279 height 19
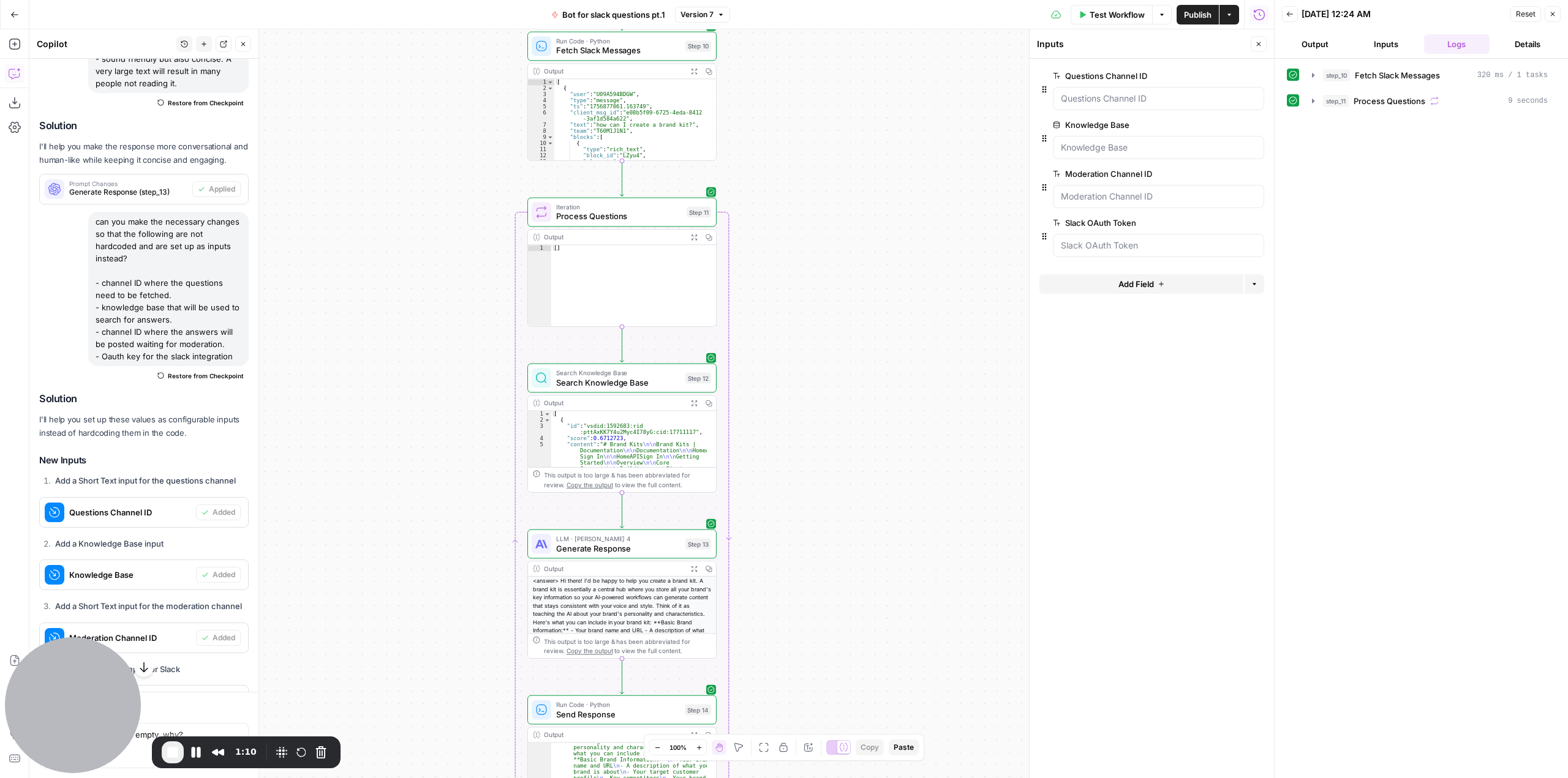
type textarea "**"
click at [596, 272] on div "[ ]" at bounding box center [633, 291] width 165 height 93
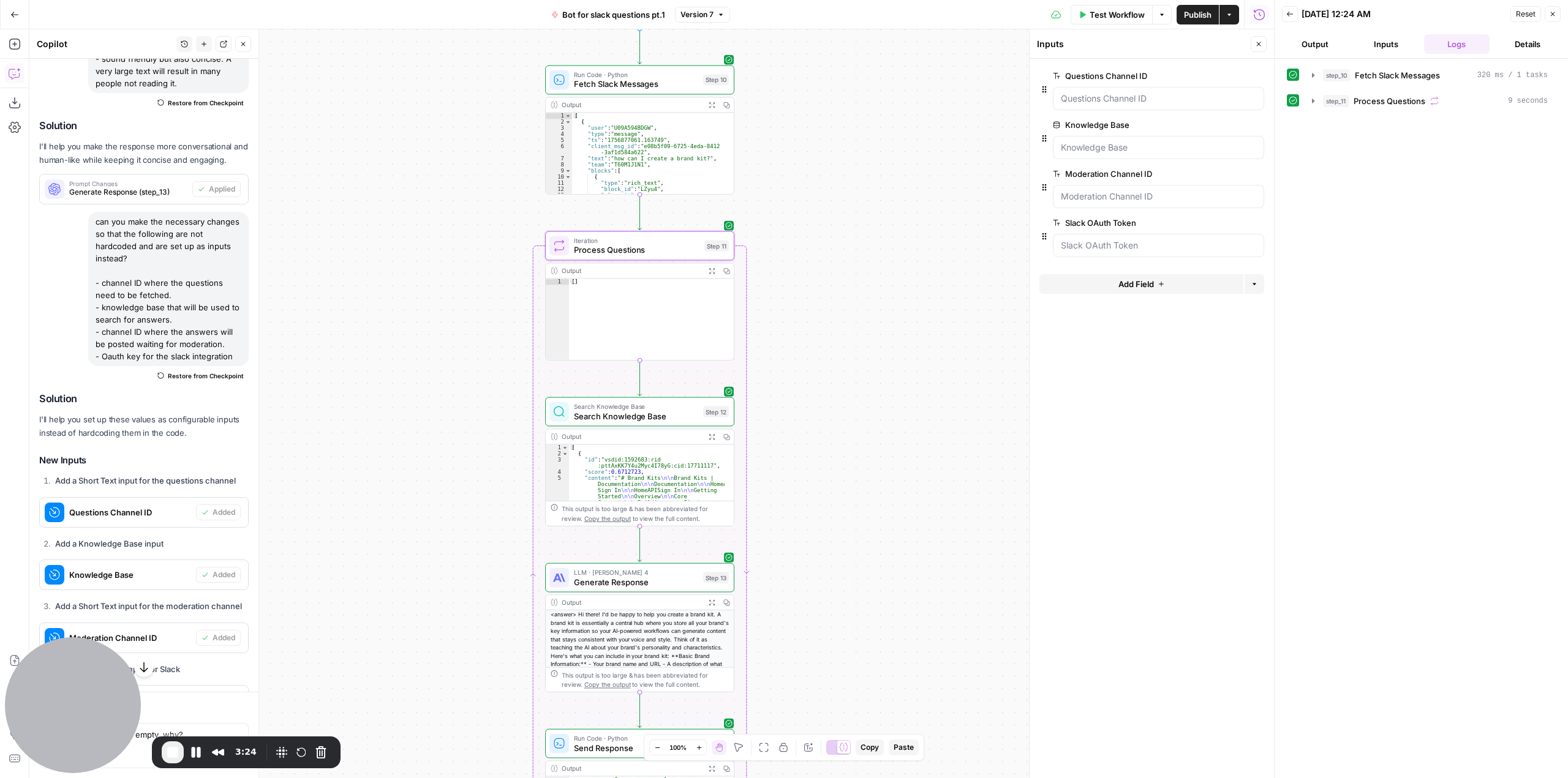
drag, startPoint x: 871, startPoint y: 205, endPoint x: 888, endPoint y: 423, distance: 218.7
click at [888, 423] on div "**********" at bounding box center [651, 403] width 1245 height 749
click at [1132, 91] on div at bounding box center [1158, 98] width 211 height 23
click at [166, 747] on span "End Recording" at bounding box center [173, 753] width 15 height 15
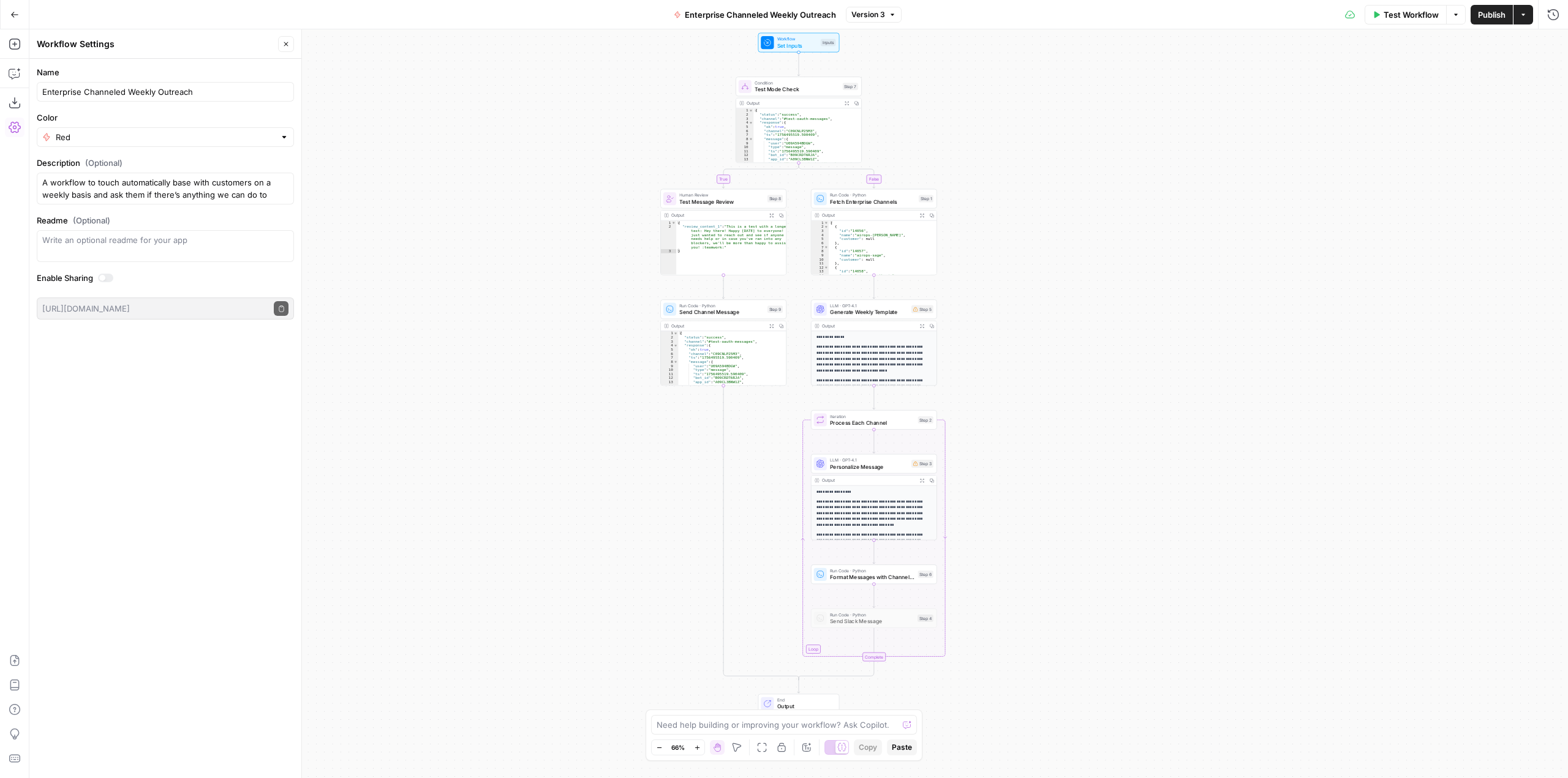
click at [21, 20] on button "Go Back" at bounding box center [15, 15] width 22 height 22
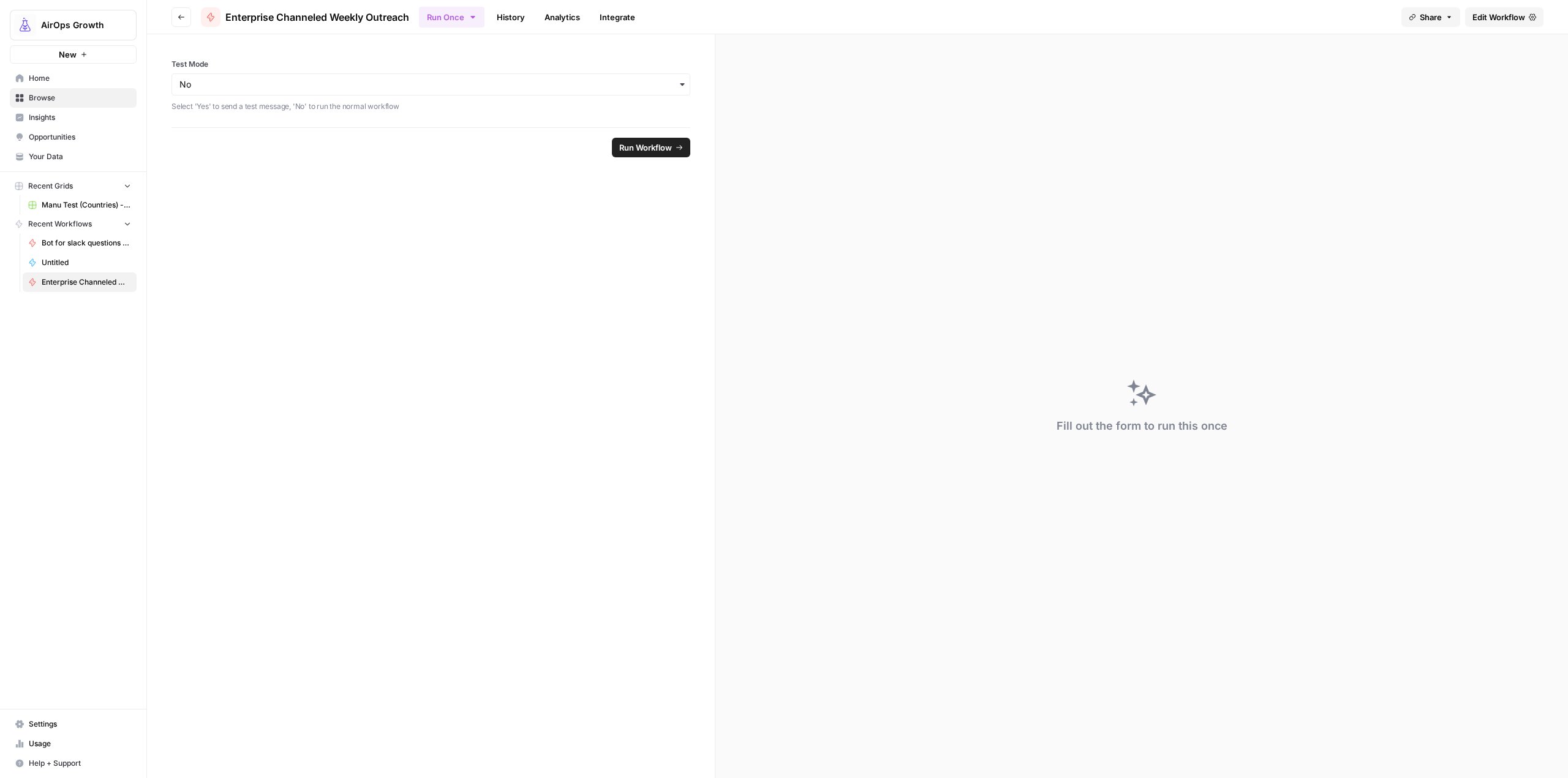
click at [79, 156] on span "Your Data" at bounding box center [80, 156] width 102 height 11
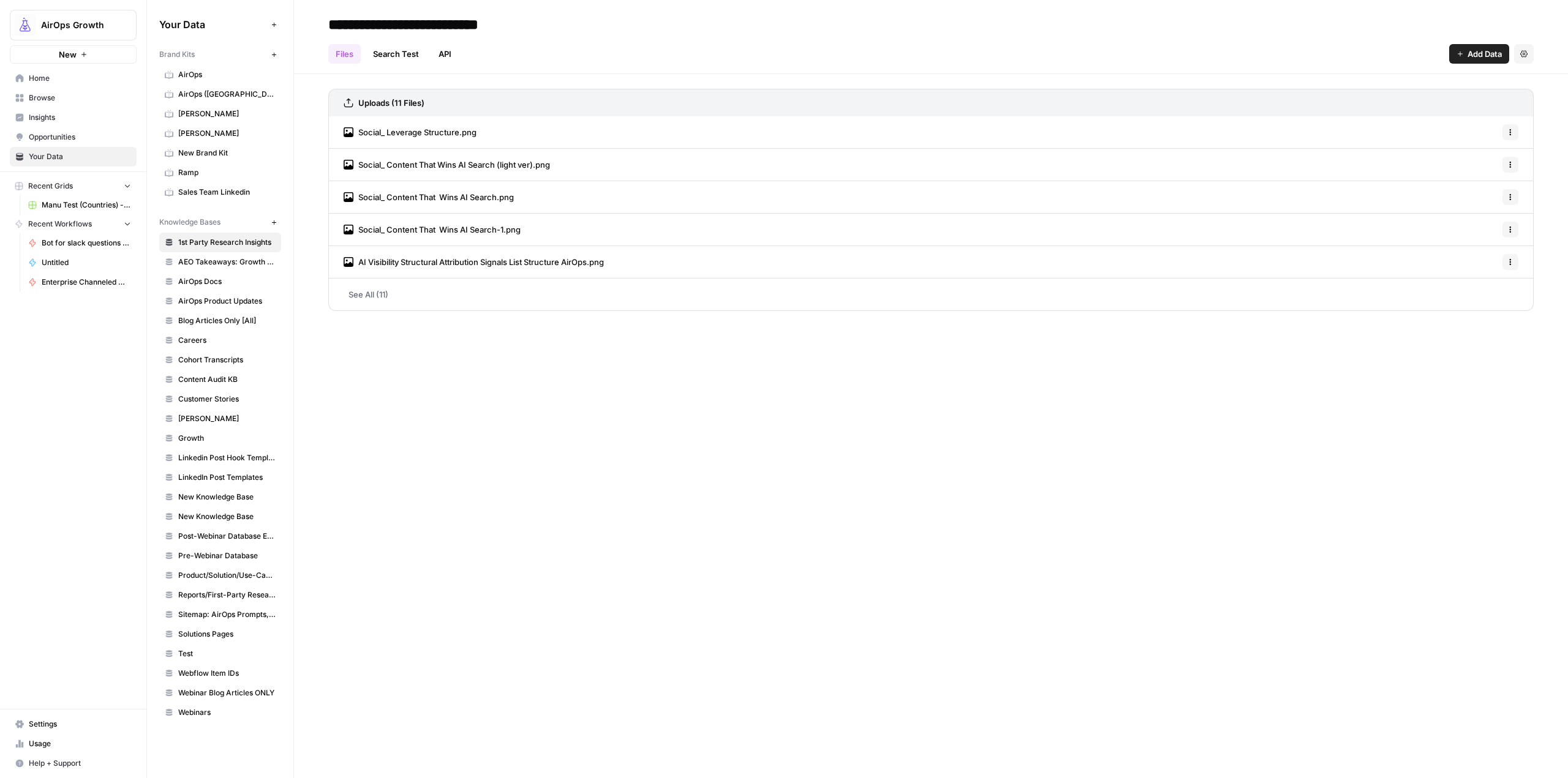
drag, startPoint x: 269, startPoint y: 239, endPoint x: 243, endPoint y: 236, distance: 26.2
click at [243, 236] on link "1st Party Research Insights" at bounding box center [220, 242] width 122 height 19
click at [1519, 47] on button "Settings" at bounding box center [1523, 53] width 19 height 19
click at [1317, 41] on div "Files Search Test API Add Data Settings" at bounding box center [931, 49] width 1205 height 29
click at [77, 78] on span "Home" at bounding box center [80, 78] width 102 height 11
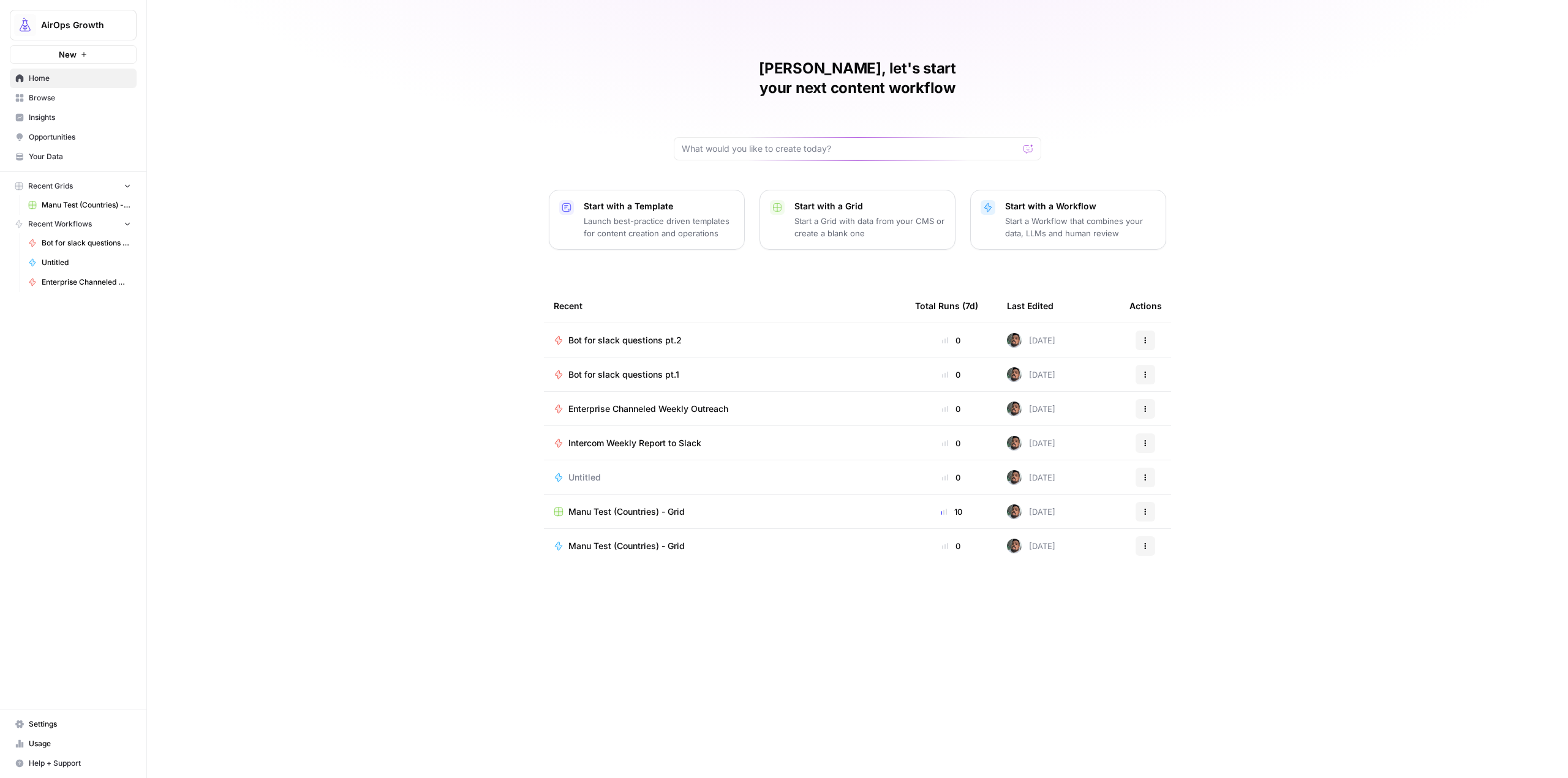
click at [594, 471] on span "Untitled" at bounding box center [585, 477] width 33 height 12
